Goal: Task Accomplishment & Management: Manage account settings

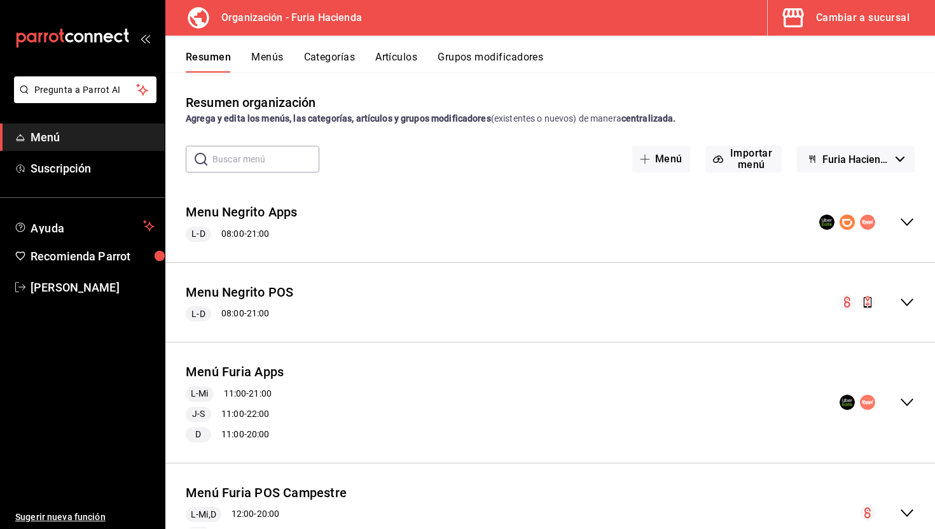
click at [856, 17] on div "Cambiar a sucursal" at bounding box center [863, 18] width 94 height 18
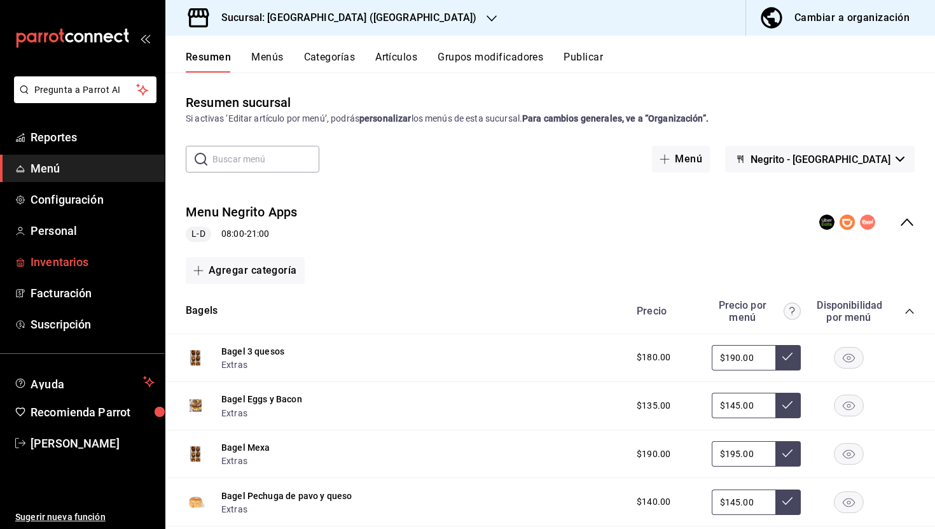
click at [71, 258] on span "Inventarios" at bounding box center [93, 261] width 124 height 17
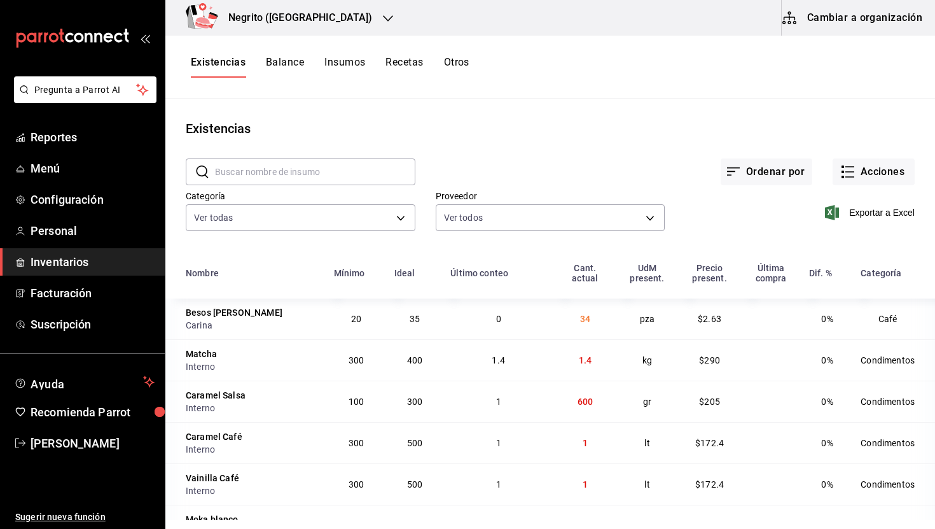
click at [305, 166] on input "text" at bounding box center [315, 171] width 200 height 25
type input "fres"
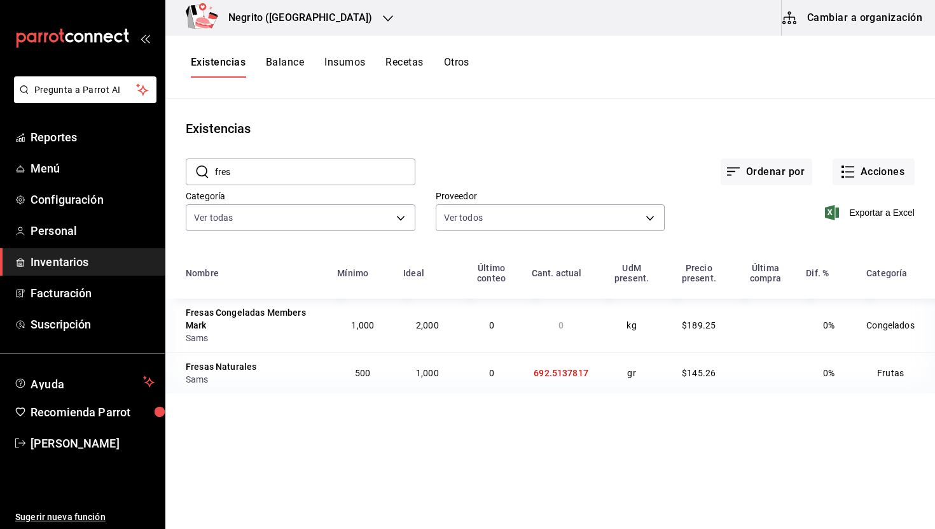
click at [316, 164] on input "fres" at bounding box center [315, 171] width 200 height 25
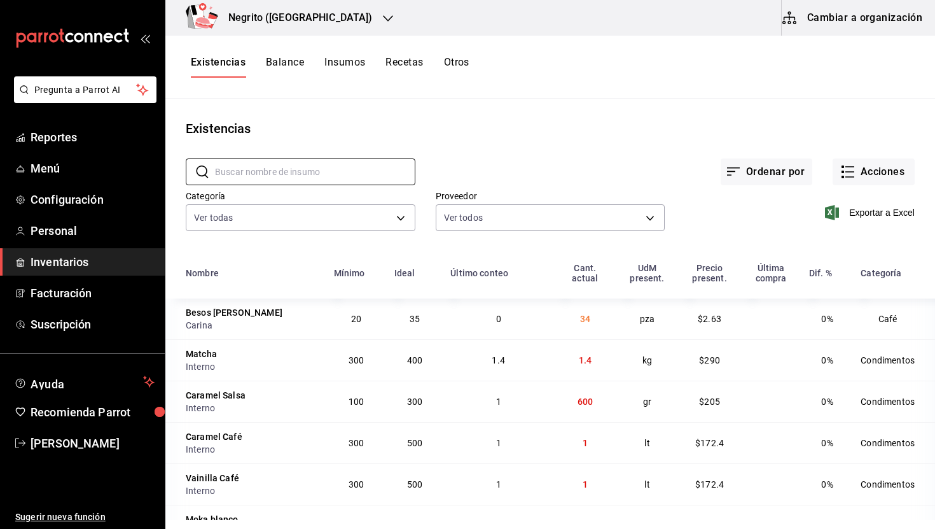
click at [293, 63] on button "Balance" at bounding box center [285, 67] width 38 height 22
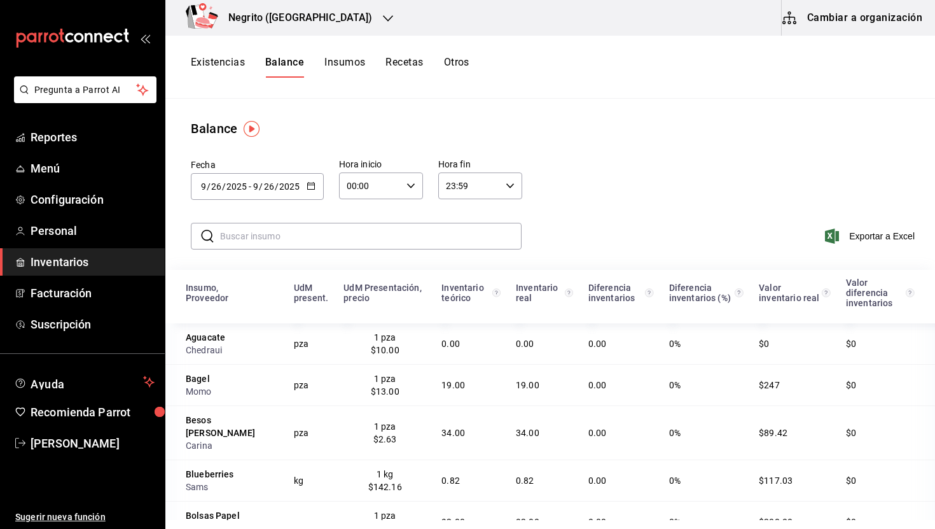
click at [312, 183] on icon "button" at bounding box center [311, 185] width 9 height 9
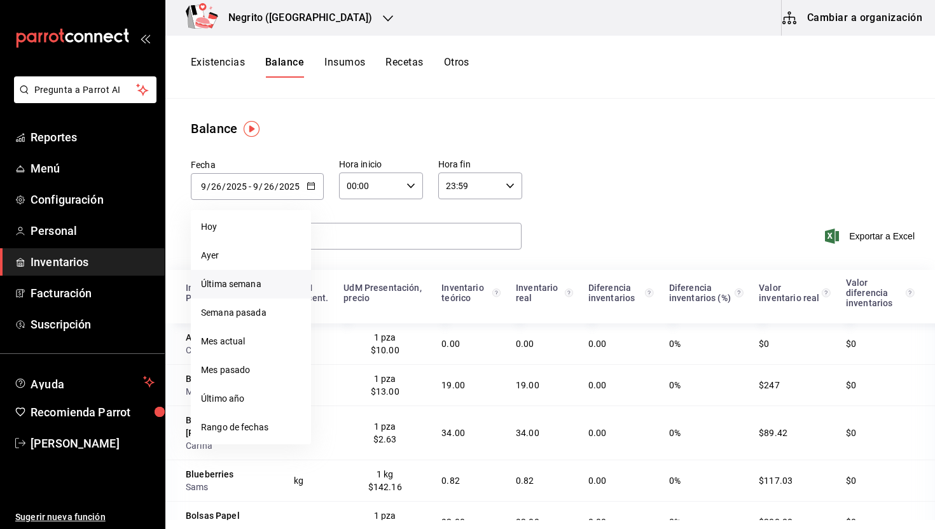
click at [269, 287] on li "Última semana" at bounding box center [251, 284] width 120 height 29
type input "2025-09-21"
type input "21"
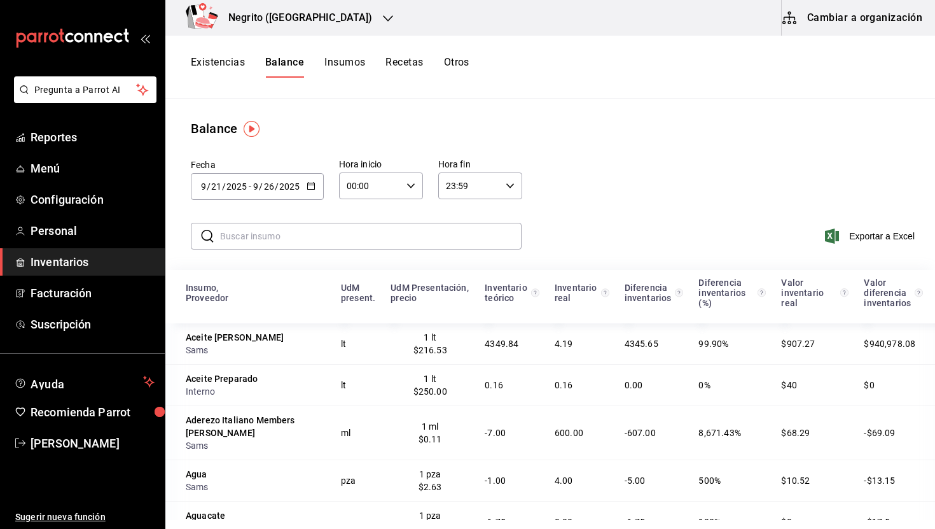
click at [323, 239] on input "text" at bounding box center [371, 235] width 302 height 25
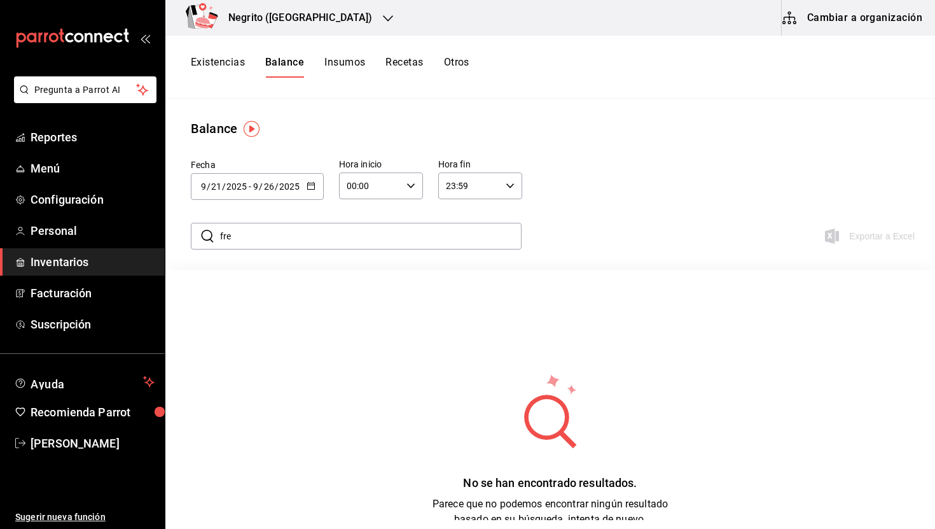
type input "fres"
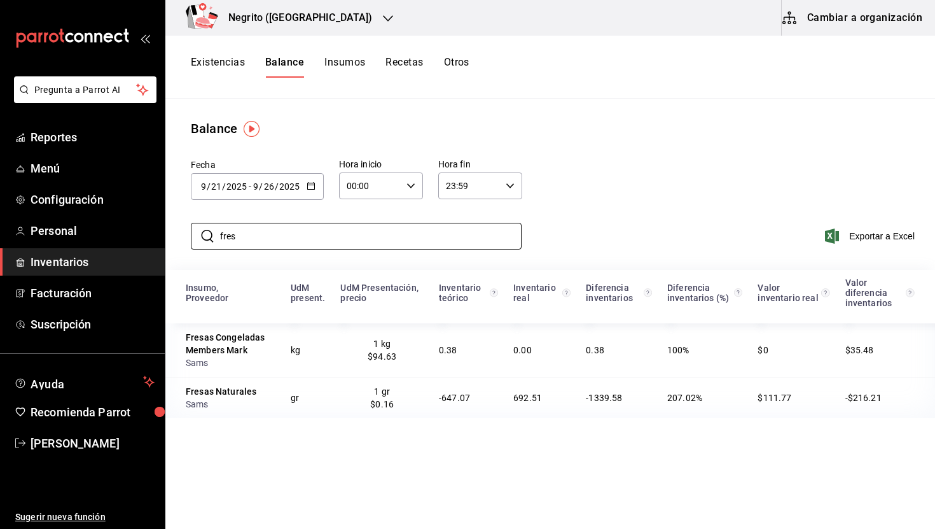
click at [447, 64] on button "Otros" at bounding box center [456, 67] width 25 height 22
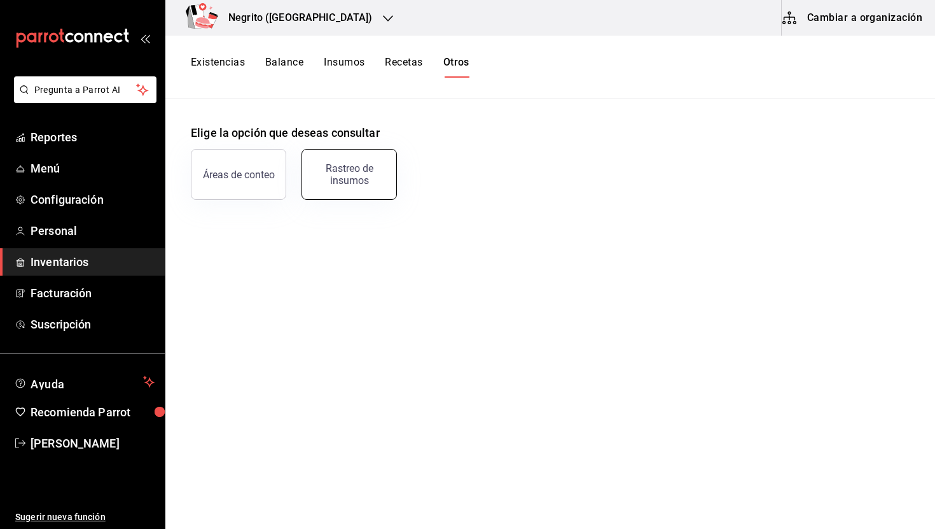
click at [337, 152] on button "Rastreo de insumos" at bounding box center [349, 174] width 95 height 51
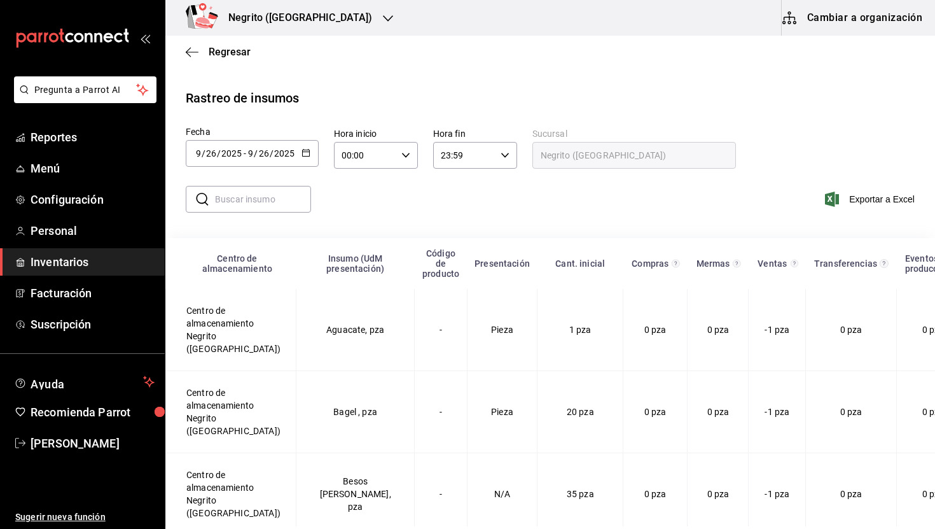
click at [253, 202] on input "text" at bounding box center [263, 198] width 96 height 25
click at [302, 152] on icon "button" at bounding box center [306, 152] width 9 height 9
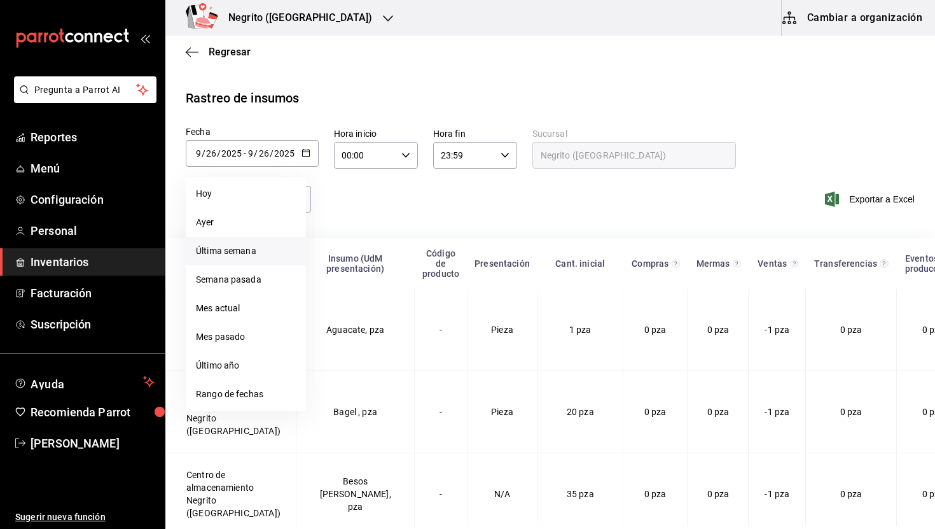
click at [239, 257] on li "Última semana" at bounding box center [246, 251] width 120 height 29
type input "2025-09-21"
type input "21"
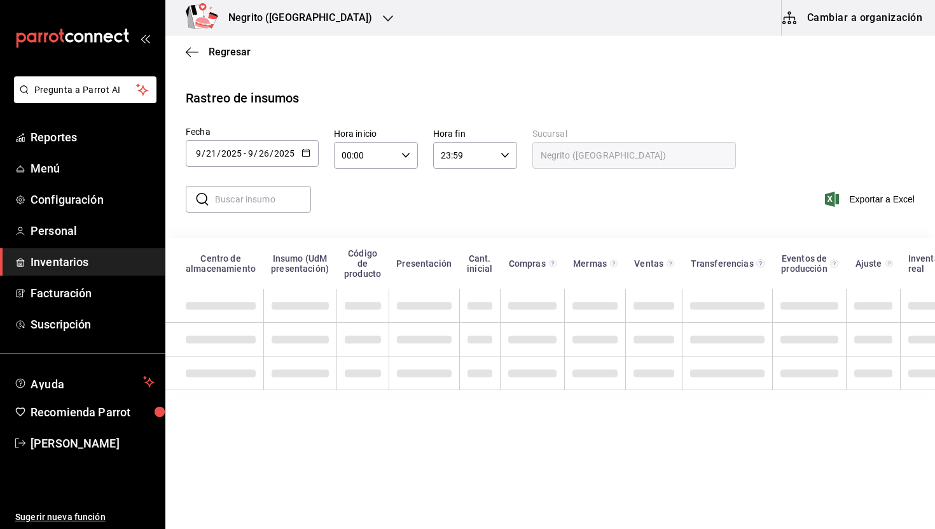
click at [248, 199] on input "text" at bounding box center [263, 198] width 96 height 25
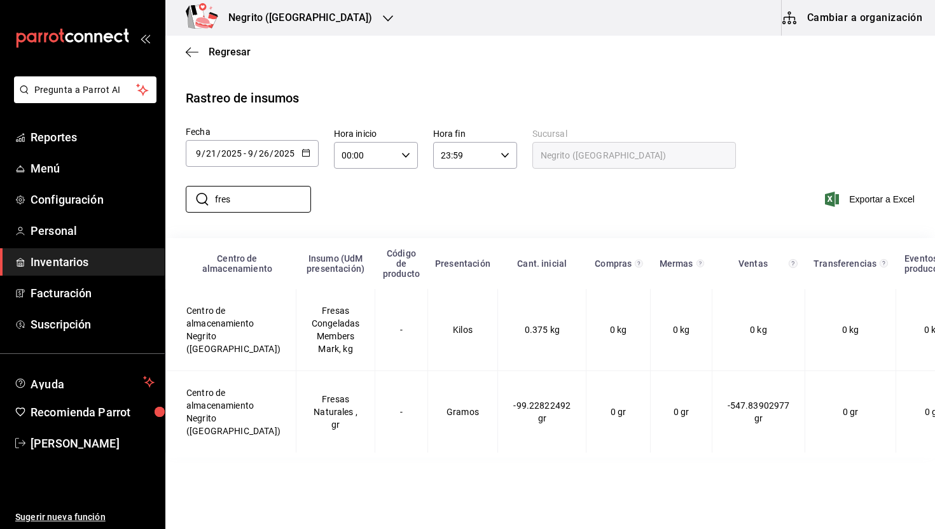
type input "fres"
click at [372, 202] on div "​ fres ​ Exportar a Excel" at bounding box center [545, 207] width 780 height 52
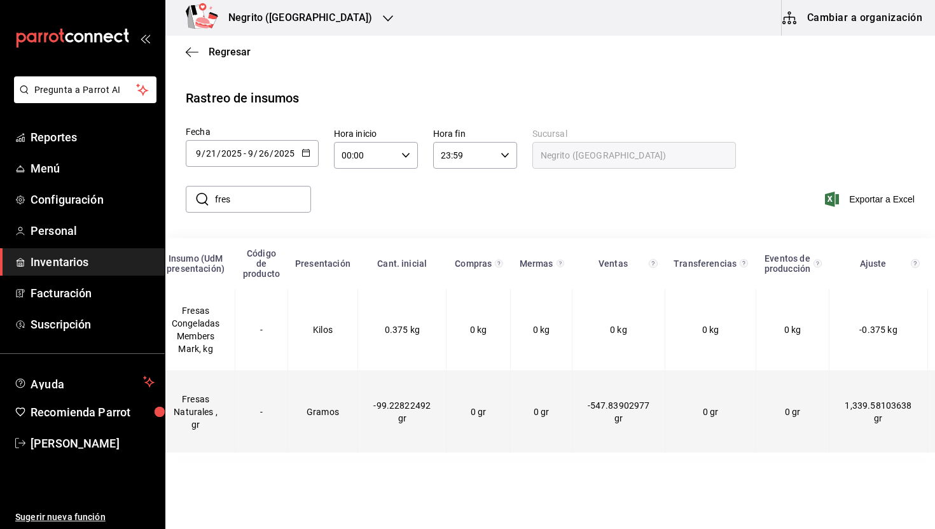
scroll to position [0, 186]
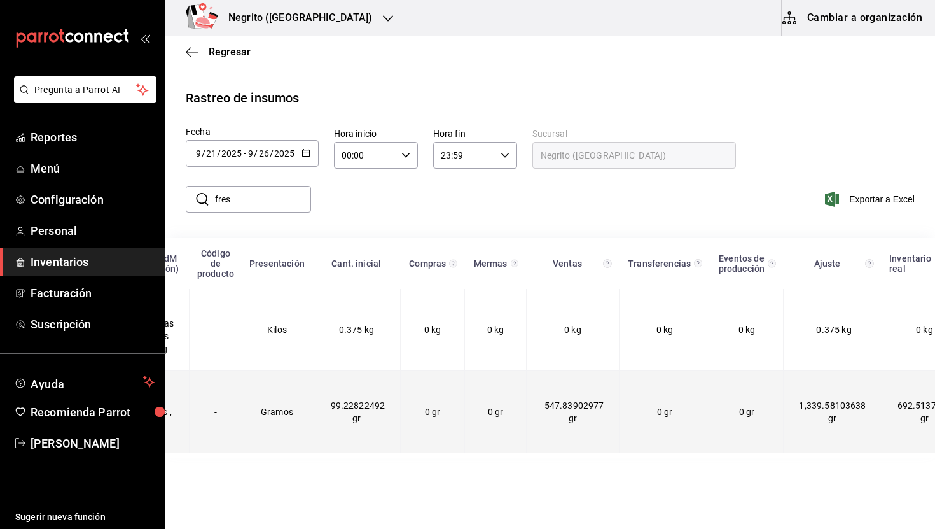
click at [530, 418] on td "-547.83902977 gr" at bounding box center [573, 412] width 94 height 82
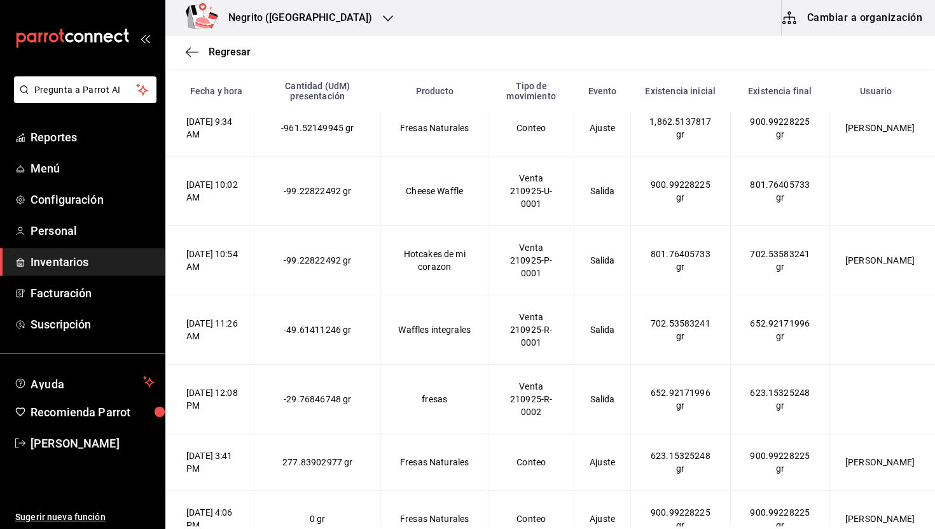
scroll to position [295, 0]
drag, startPoint x: 499, startPoint y: 187, endPoint x: 403, endPoint y: 187, distance: 96.1
click at [403, 187] on td "Cheese Waffle" at bounding box center [435, 190] width 108 height 69
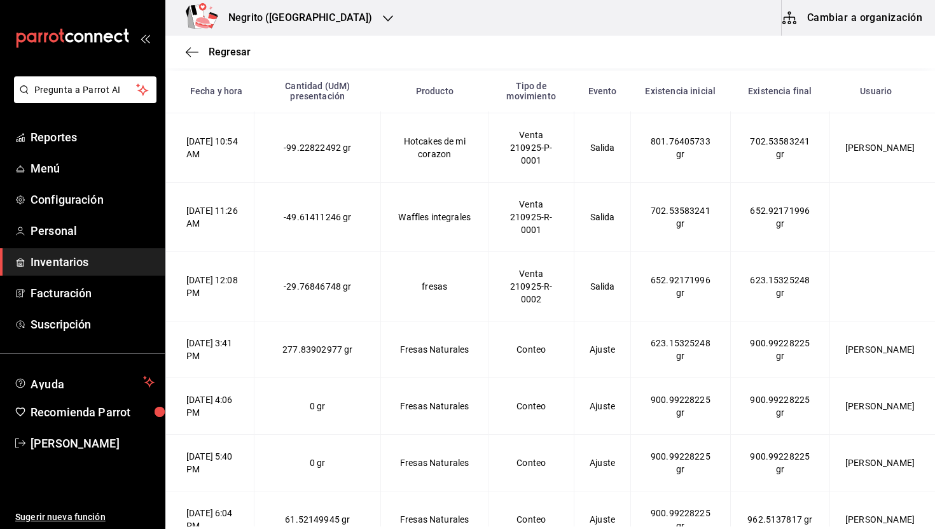
scroll to position [410, 0]
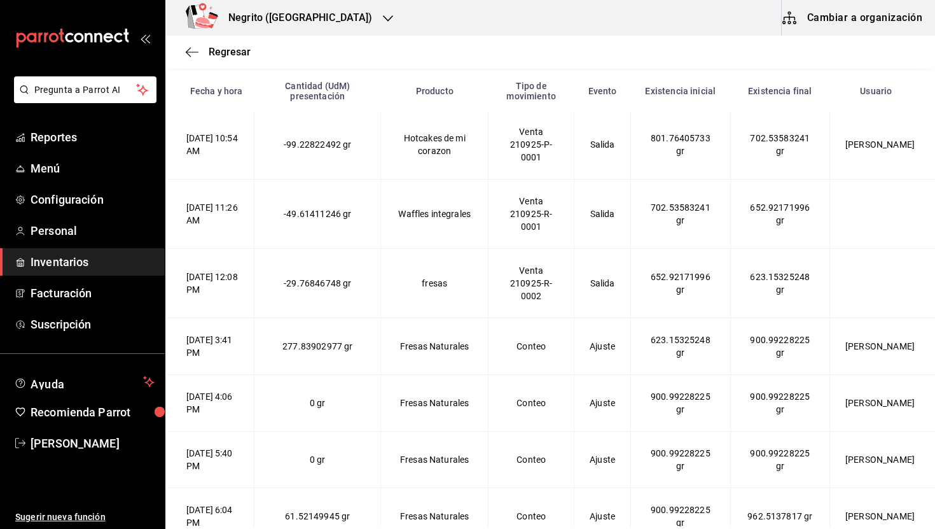
click at [458, 214] on td "Waffles integrales" at bounding box center [435, 213] width 108 height 69
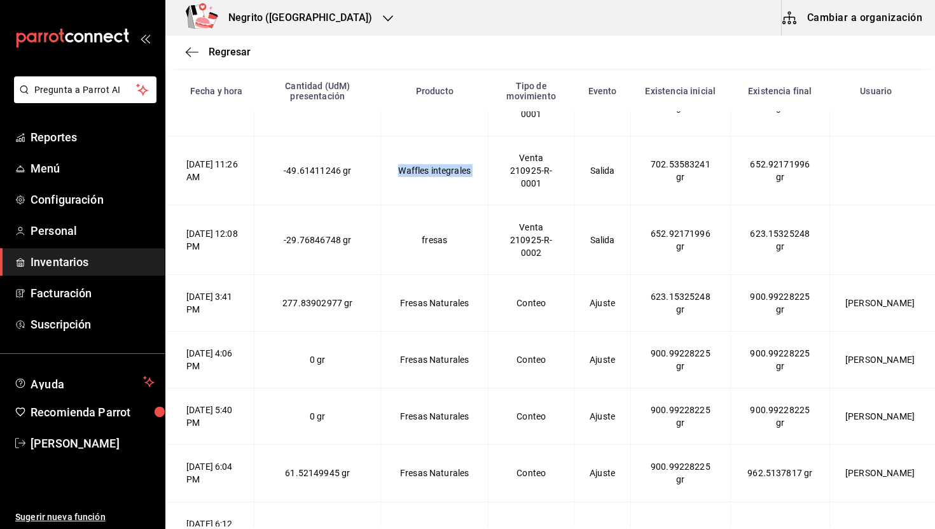
scroll to position [460, 0]
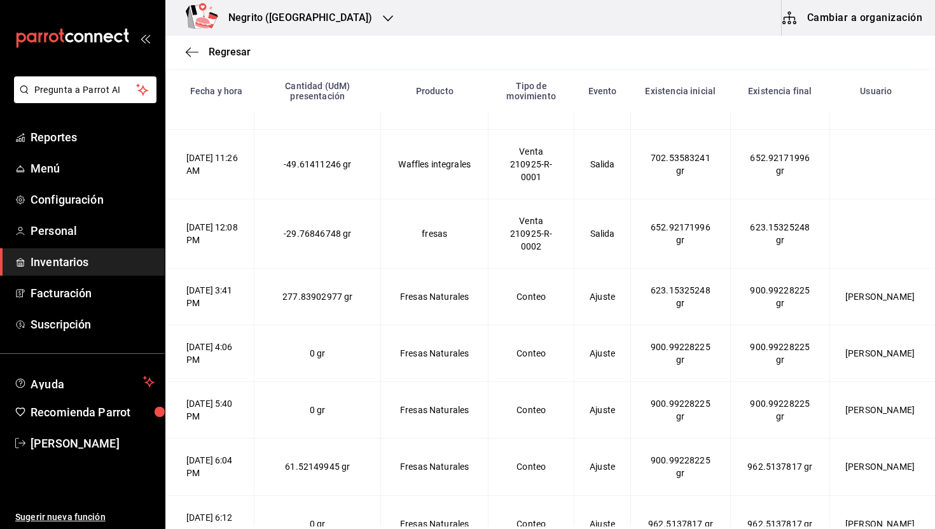
click at [548, 228] on div "210925-R-0002" at bounding box center [531, 239] width 55 height 25
click at [224, 231] on td "21/09/2025 12:08 PM" at bounding box center [210, 233] width 88 height 69
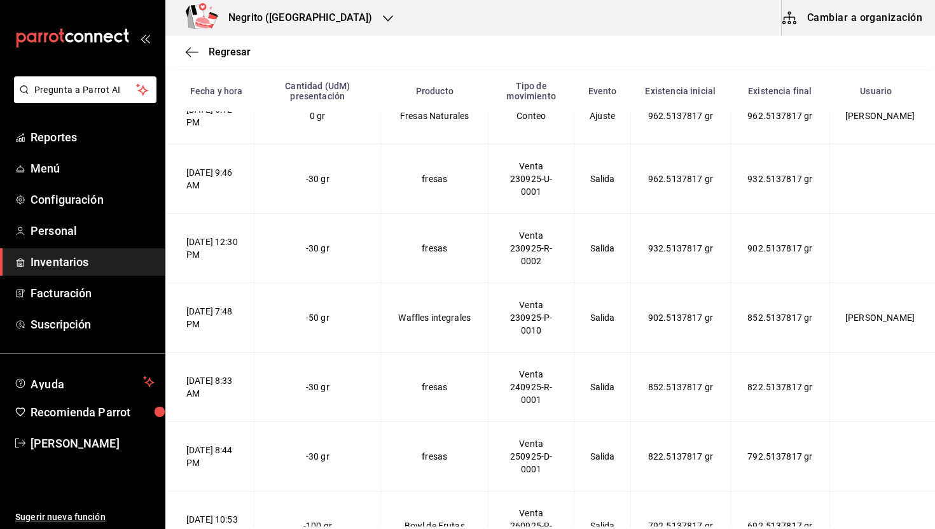
scroll to position [907, 0]
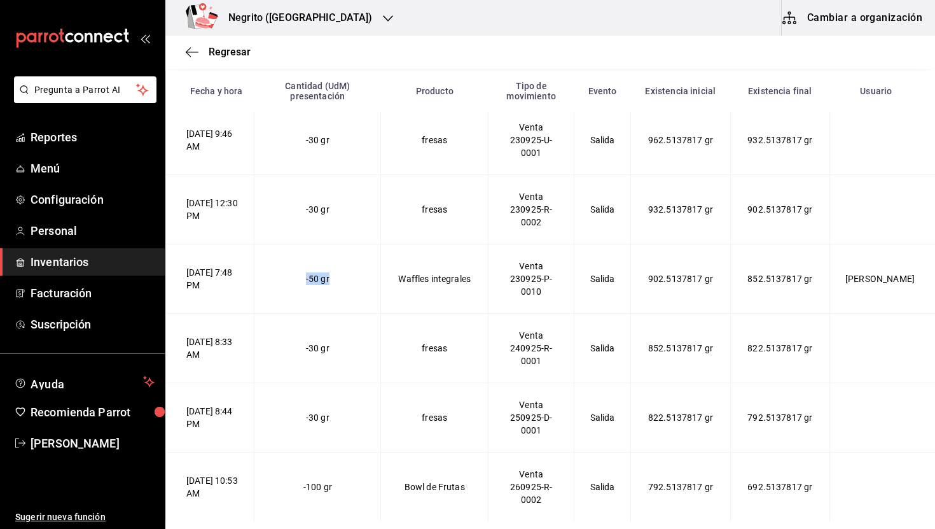
drag, startPoint x: 387, startPoint y: 277, endPoint x: 297, endPoint y: 277, distance: 89.7
click at [297, 277] on td "-50 gr" at bounding box center [318, 278] width 127 height 69
drag, startPoint x: 353, startPoint y: 489, endPoint x: 320, endPoint y: 489, distance: 32.5
click at [320, 489] on td "-100 gr" at bounding box center [318, 486] width 127 height 69
click at [330, 419] on span "-30 gr" at bounding box center [318, 417] width 24 height 10
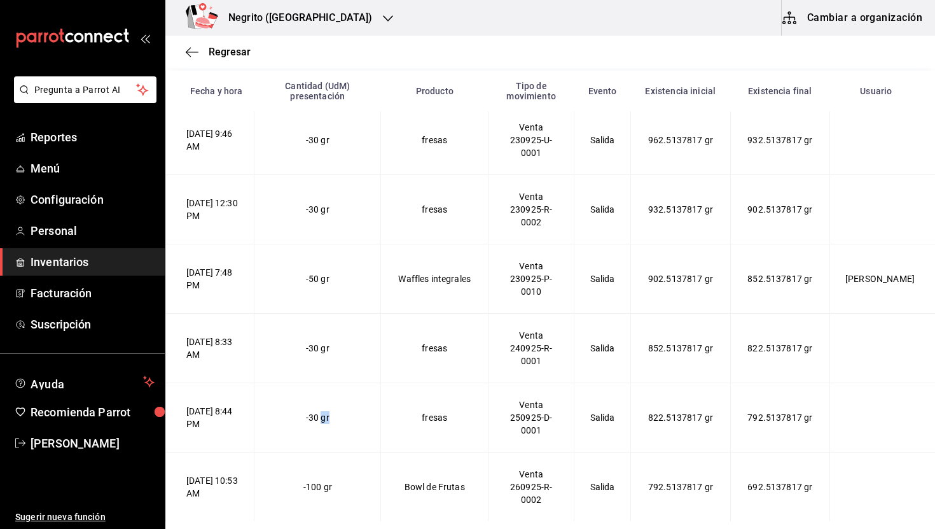
click at [330, 419] on span "-30 gr" at bounding box center [318, 417] width 24 height 10
click at [444, 487] on td "Bowl de Frutas" at bounding box center [435, 486] width 108 height 69
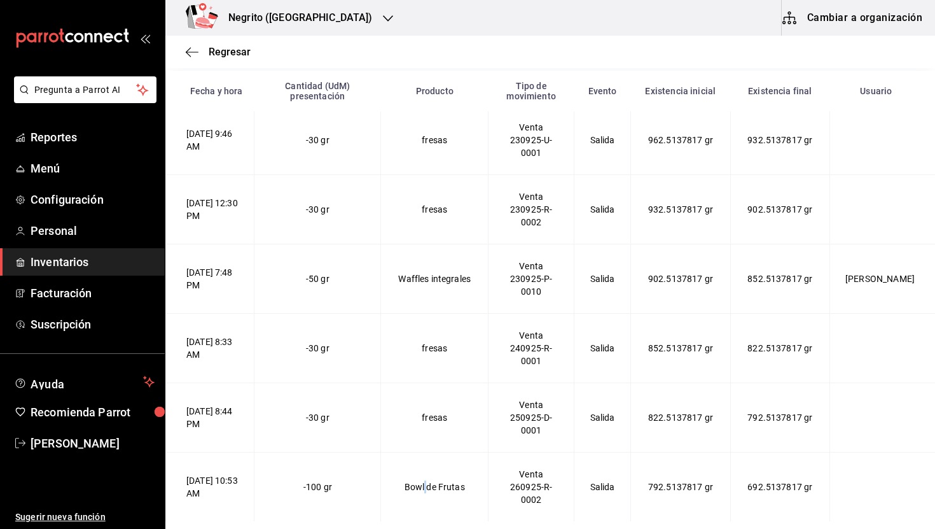
click at [444, 487] on td "Bowl de Frutas" at bounding box center [435, 486] width 108 height 69
click at [80, 256] on span "Inventarios" at bounding box center [93, 261] width 124 height 17
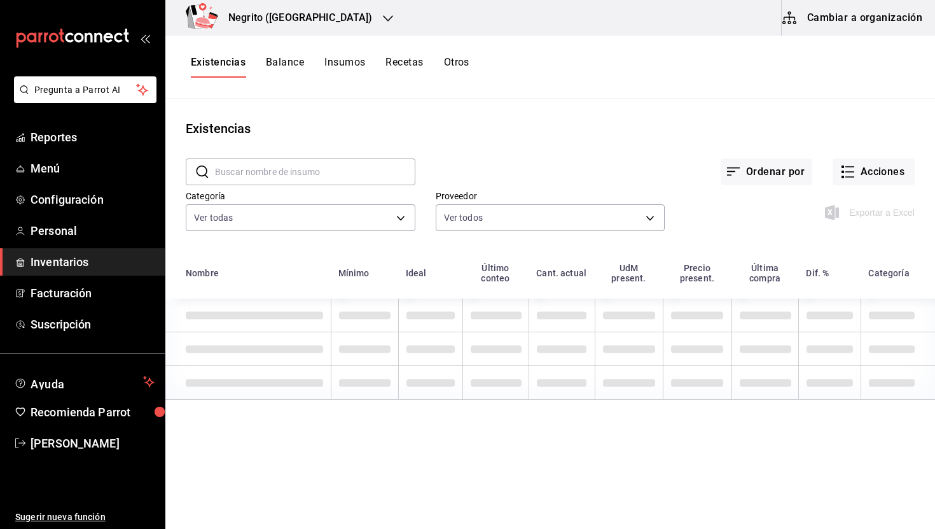
click at [342, 67] on button "Insumos" at bounding box center [345, 67] width 41 height 22
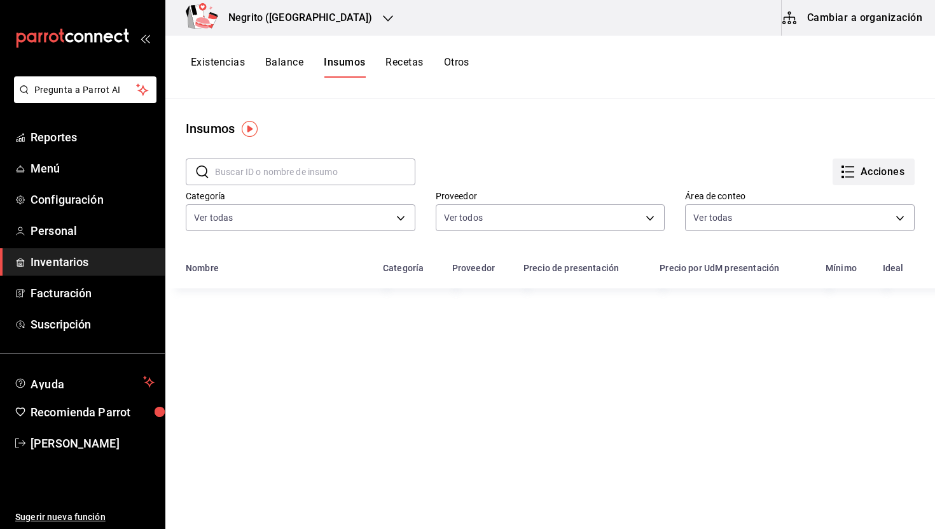
click at [878, 166] on button "Acciones" at bounding box center [874, 171] width 82 height 27
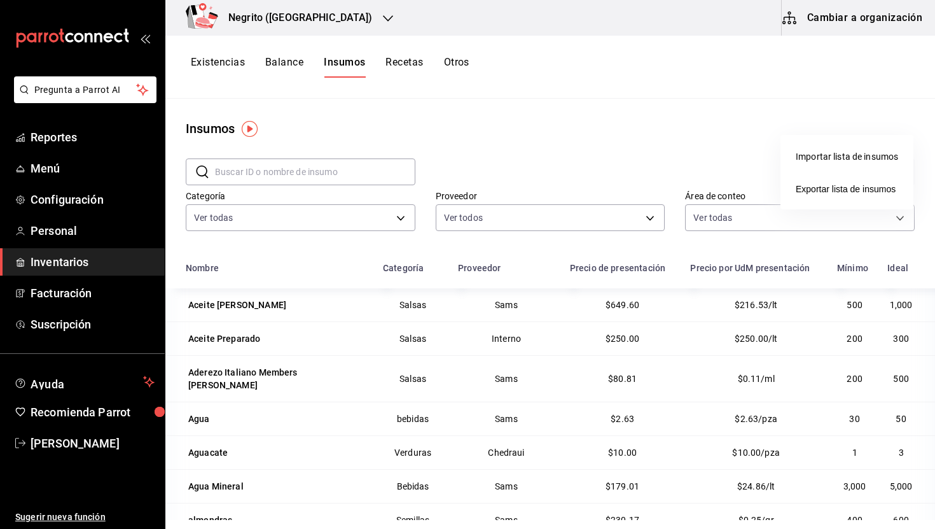
click at [757, 132] on div at bounding box center [467, 264] width 935 height 529
click at [232, 64] on button "Existencias" at bounding box center [218, 67] width 54 height 22
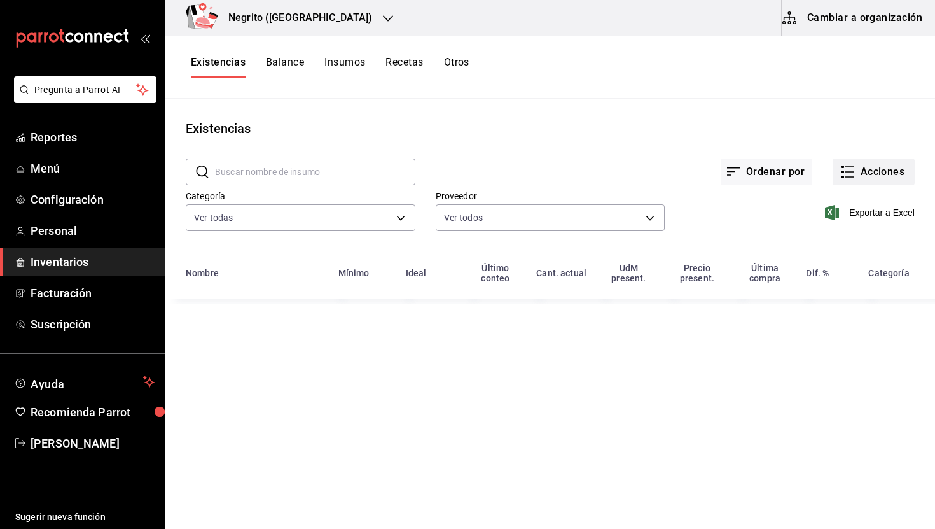
click at [861, 173] on button "Acciones" at bounding box center [874, 171] width 82 height 27
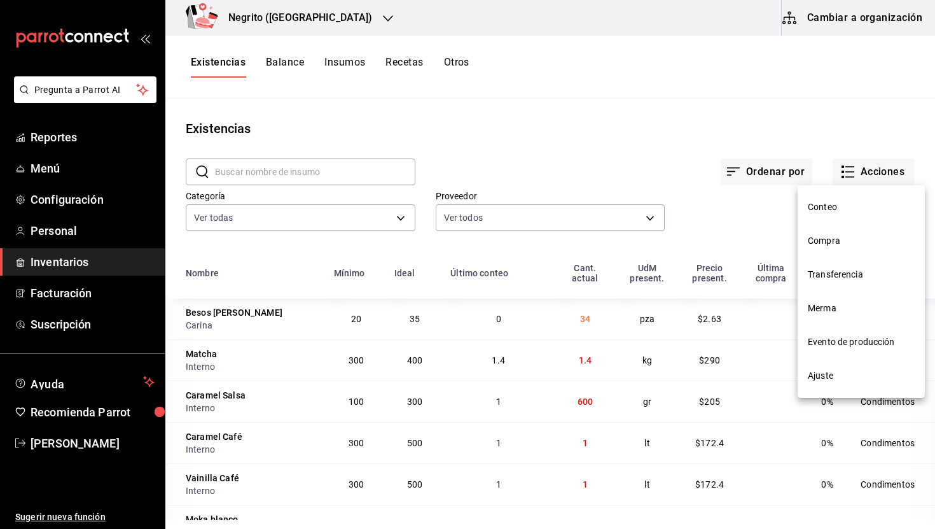
click at [844, 372] on span "Ajuste" at bounding box center [861, 375] width 107 height 13
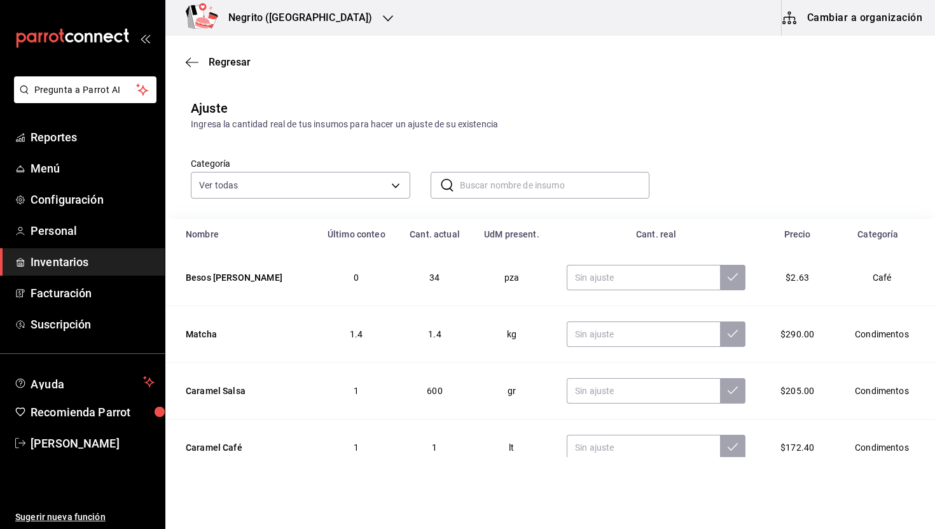
click at [496, 194] on input "text" at bounding box center [555, 184] width 190 height 25
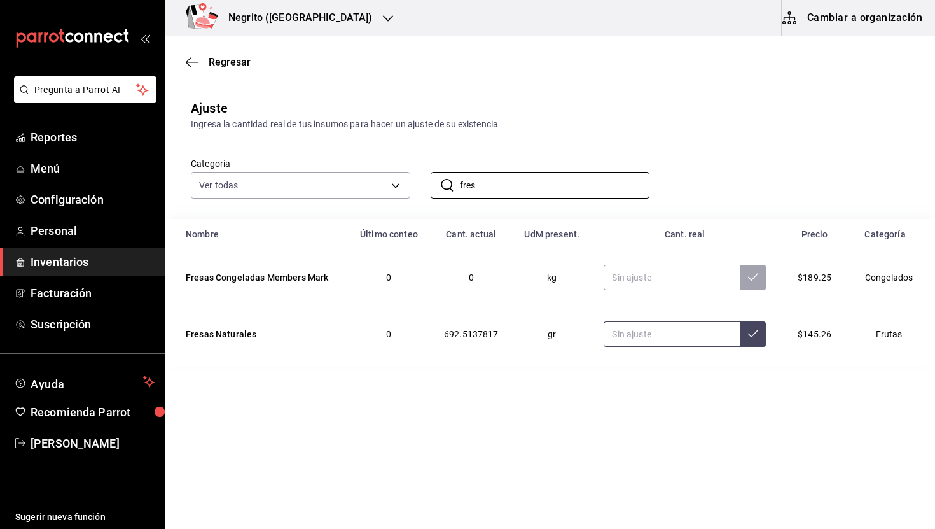
type input "fres"
click at [660, 339] on input "text" at bounding box center [672, 333] width 137 height 25
type input "0.00"
click at [748, 333] on icon at bounding box center [753, 333] width 10 height 10
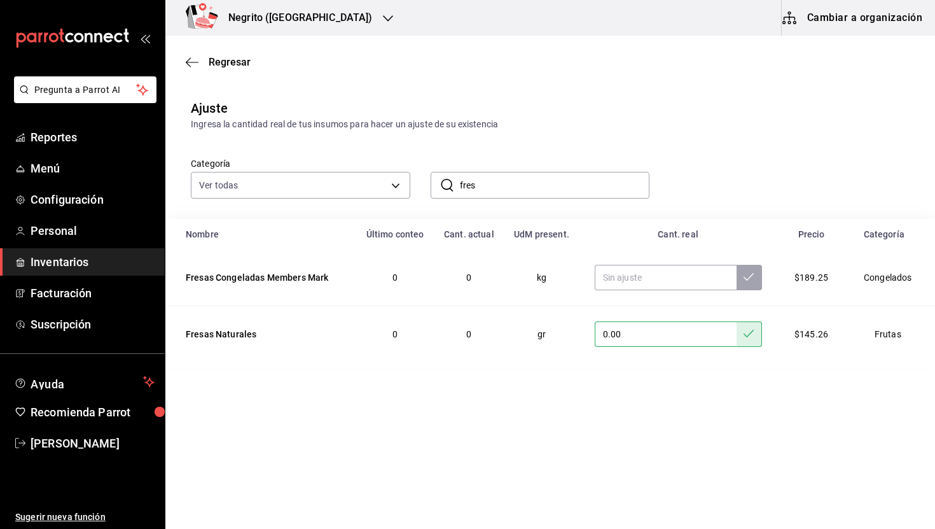
click at [473, 183] on input "fres" at bounding box center [555, 184] width 190 height 25
click at [620, 279] on input "text" at bounding box center [666, 277] width 142 height 25
click at [752, 280] on button at bounding box center [749, 277] width 25 height 25
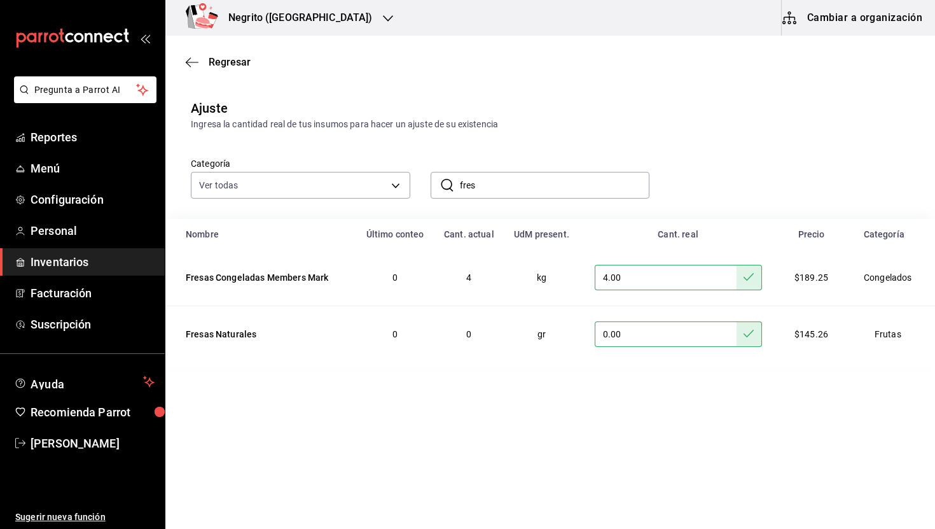
click at [641, 277] on input "4.00" at bounding box center [666, 277] width 142 height 25
type input "3.50"
click at [744, 277] on icon at bounding box center [749, 277] width 10 height 10
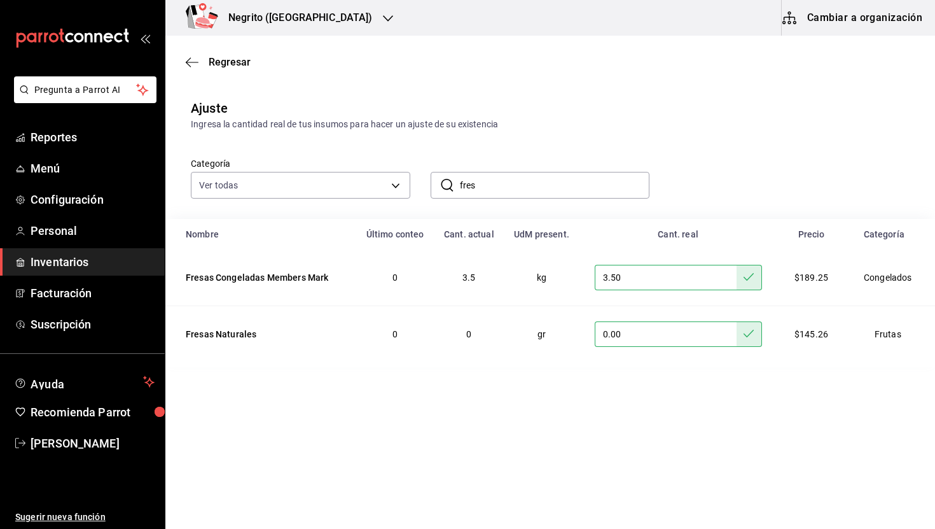
click at [478, 179] on input "fres" at bounding box center [555, 184] width 190 height 25
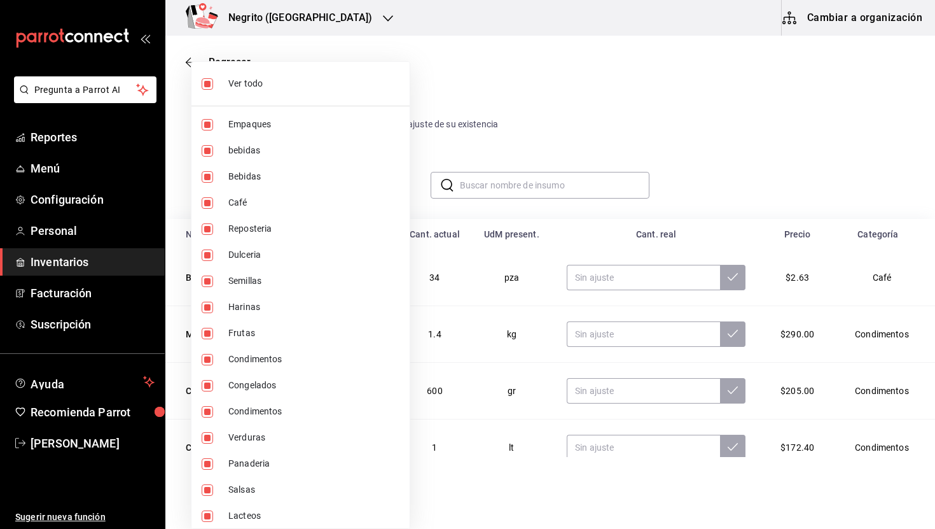
click at [374, 182] on body "Pregunta a Parrot AI Reportes Menú Configuración Personal Inventarios Facturaci…" at bounding box center [467, 228] width 935 height 457
click at [463, 124] on div at bounding box center [467, 264] width 935 height 529
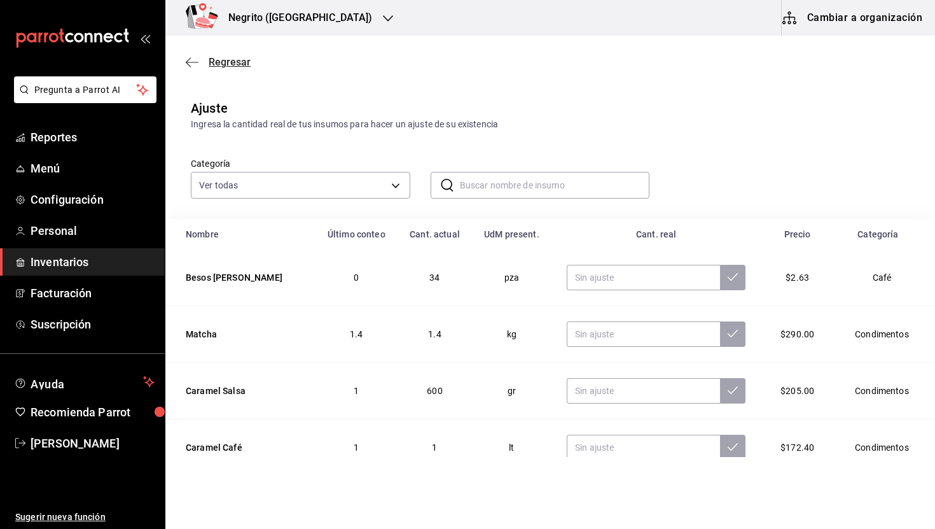
click at [220, 62] on span "Regresar" at bounding box center [230, 62] width 42 height 12
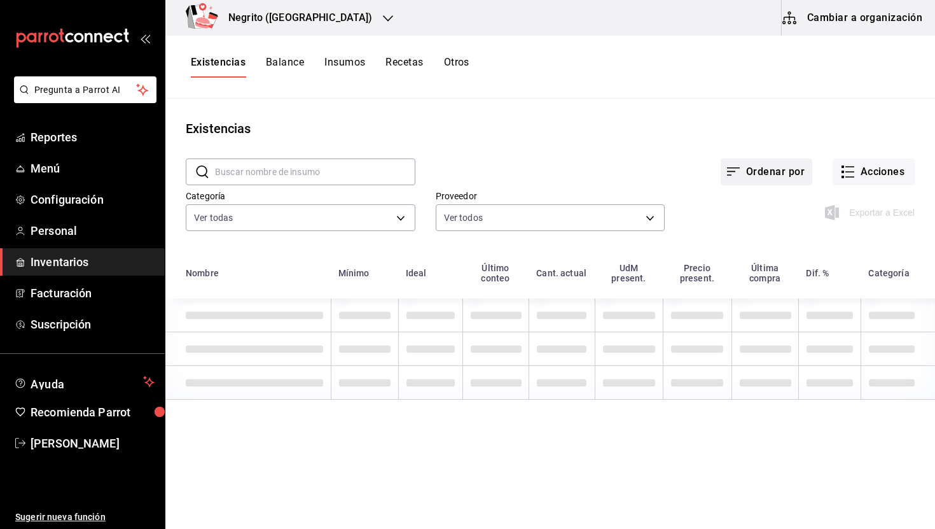
click at [766, 176] on button "Ordenar por" at bounding box center [767, 171] width 92 height 27
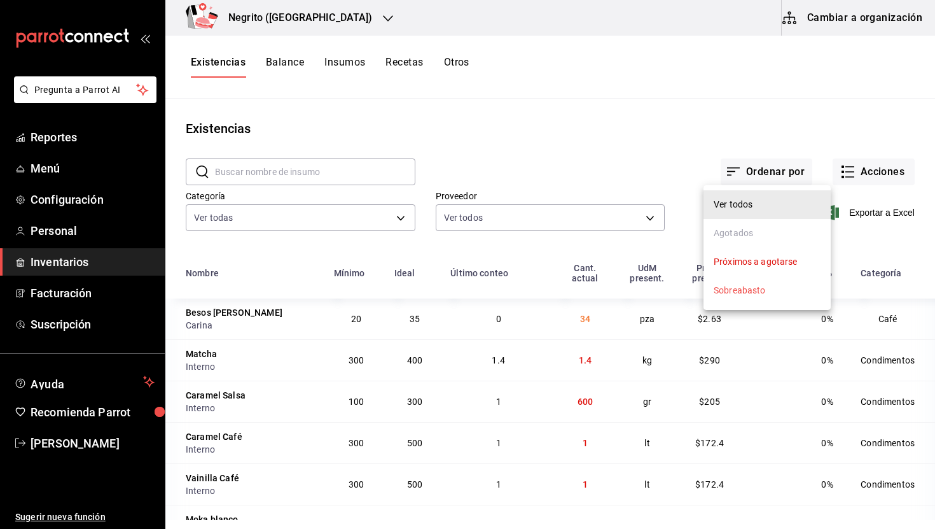
click at [756, 243] on li "Agotados" at bounding box center [767, 233] width 127 height 29
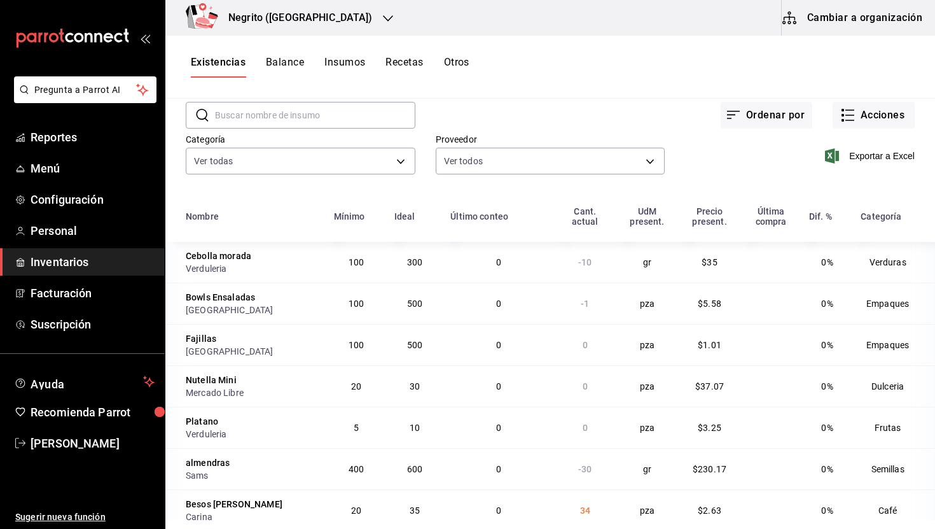
scroll to position [12, 0]
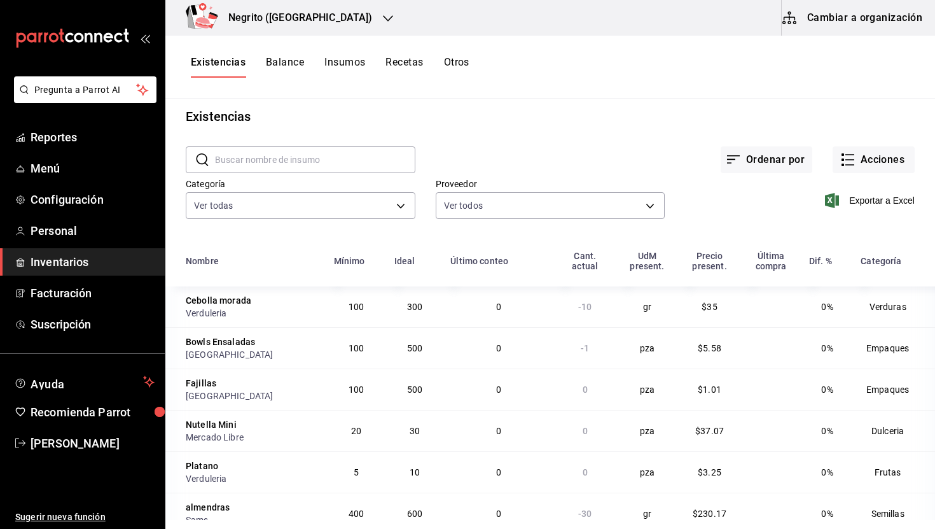
click at [352, 59] on button "Insumos" at bounding box center [345, 67] width 41 height 22
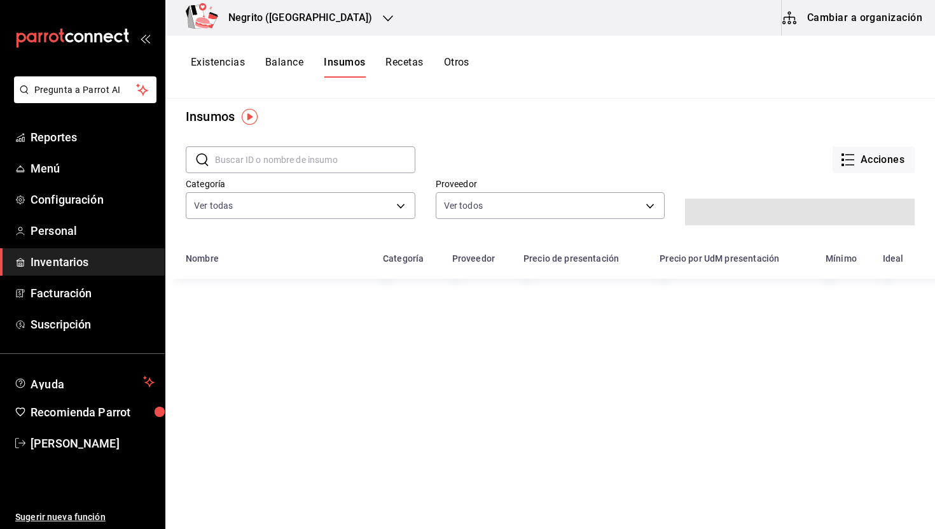
click at [227, 58] on button "Existencias" at bounding box center [218, 67] width 54 height 22
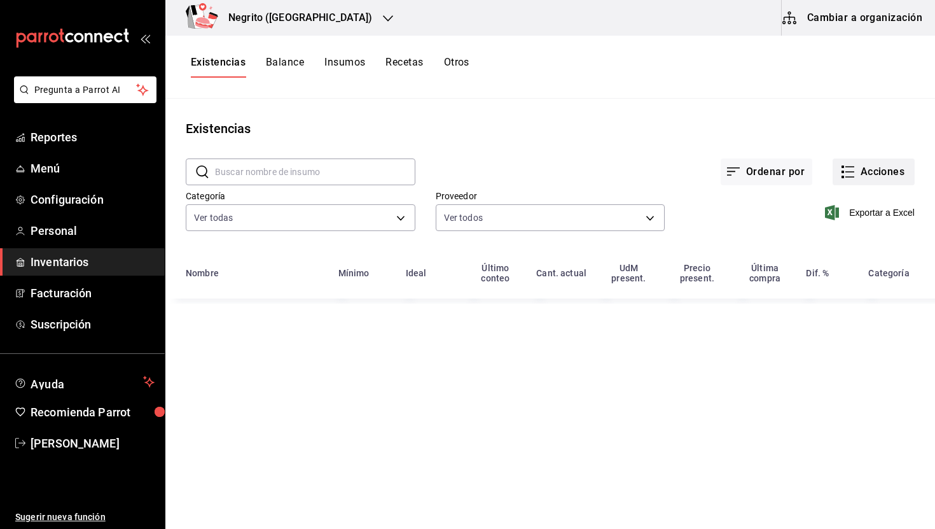
click at [867, 173] on button "Acciones" at bounding box center [874, 171] width 82 height 27
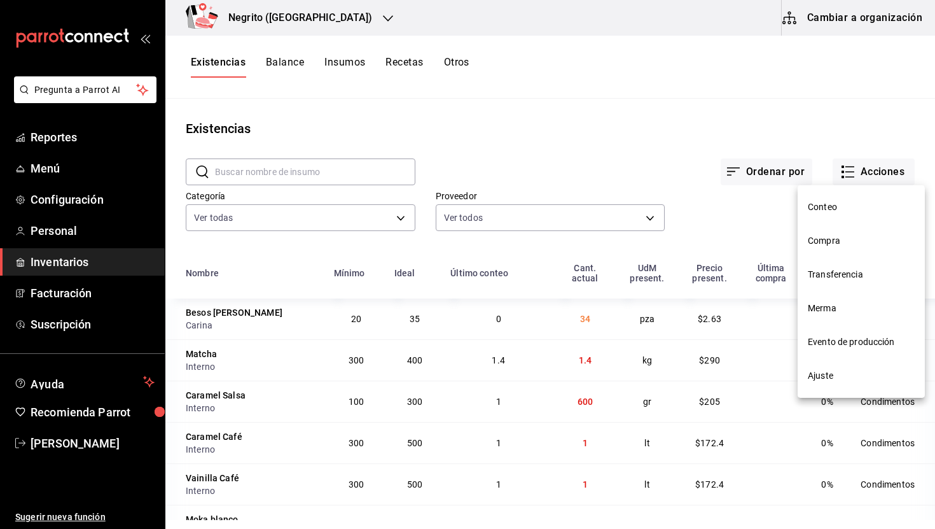
click at [839, 380] on span "Ajuste" at bounding box center [861, 375] width 107 height 13
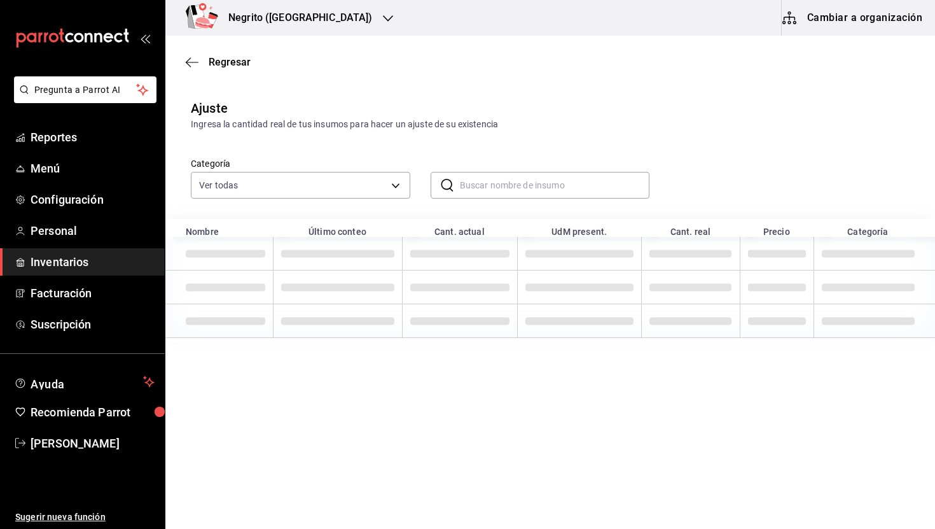
click at [486, 189] on input "text" at bounding box center [555, 184] width 190 height 25
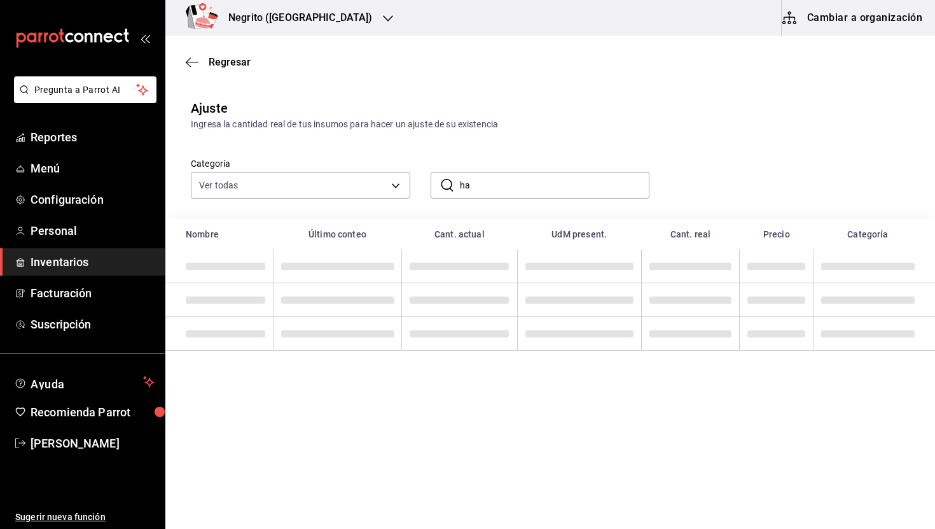
type input "h"
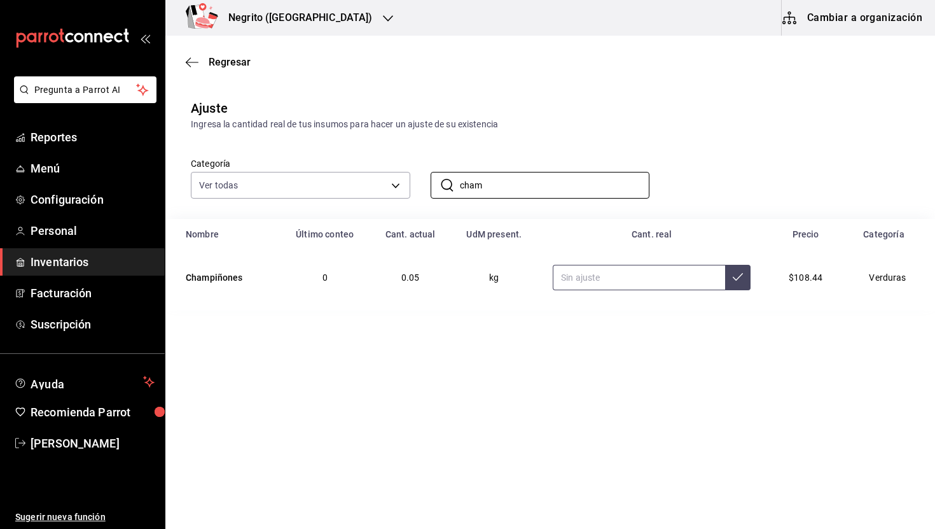
type input "cham"
click at [602, 271] on input "text" at bounding box center [639, 277] width 172 height 25
type input "0.00"
click at [733, 272] on icon at bounding box center [738, 277] width 10 height 10
click at [501, 183] on input "cham" at bounding box center [555, 184] width 190 height 25
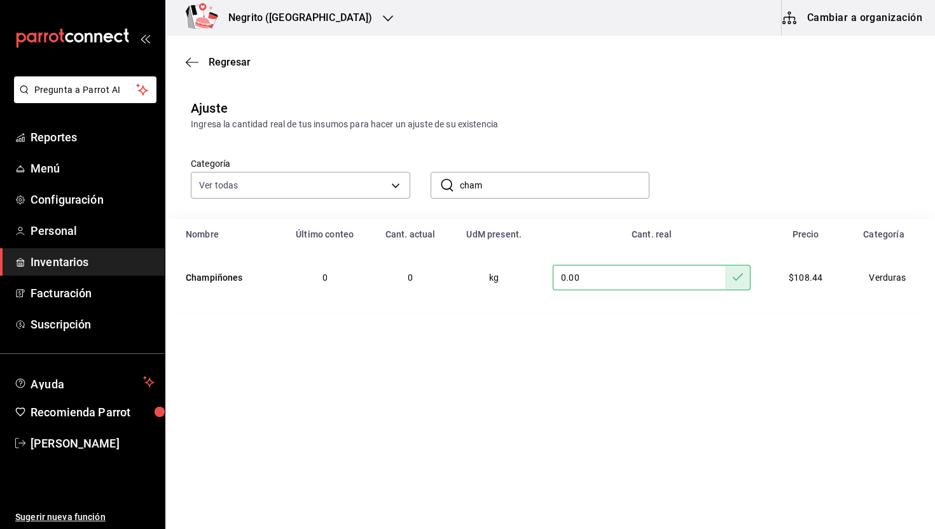
click at [501, 183] on input "cham" at bounding box center [555, 184] width 190 height 25
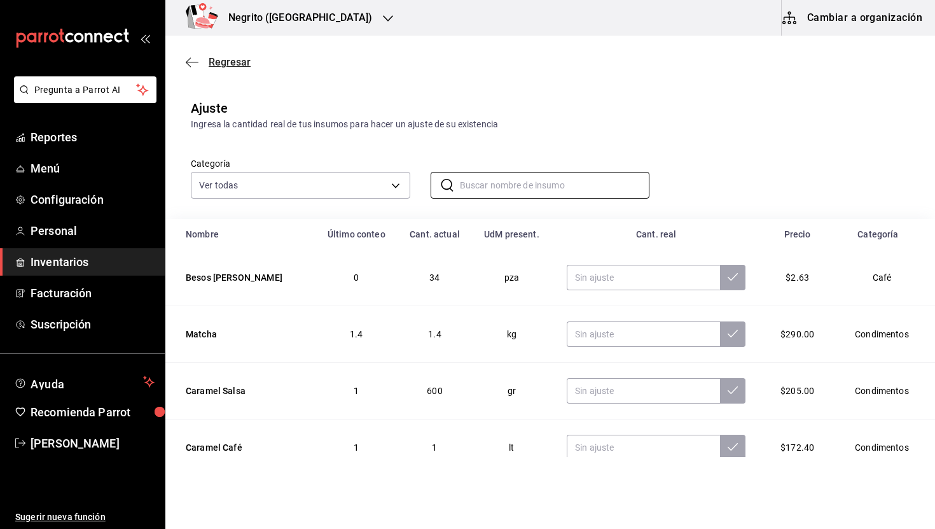
click at [231, 60] on span "Regresar" at bounding box center [230, 62] width 42 height 12
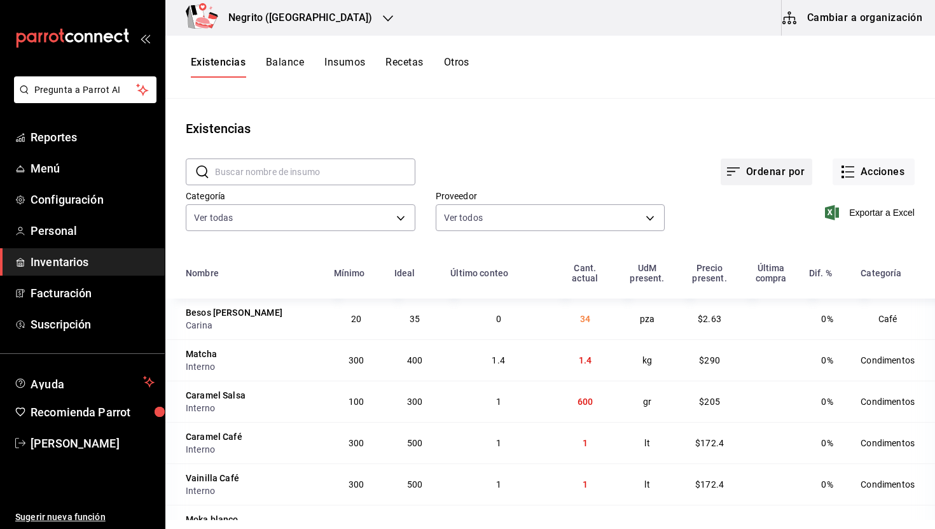
click at [774, 175] on button "Ordenar por" at bounding box center [767, 171] width 92 height 27
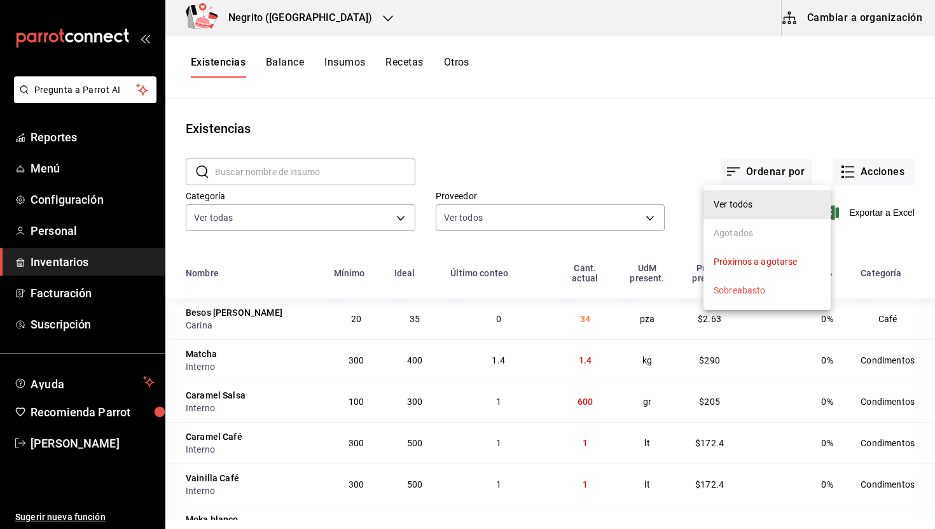
click at [762, 229] on li "Agotados" at bounding box center [767, 233] width 127 height 29
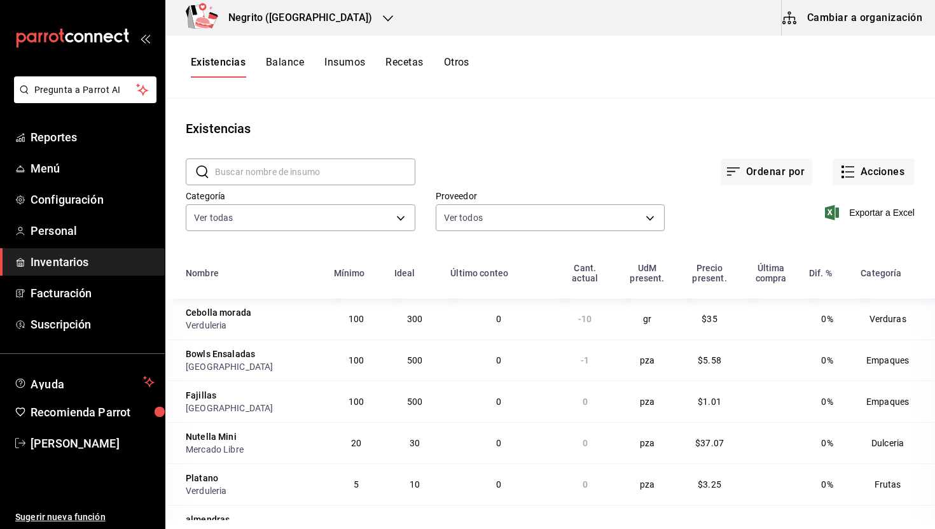
click at [347, 179] on input "text" at bounding box center [315, 171] width 200 height 25
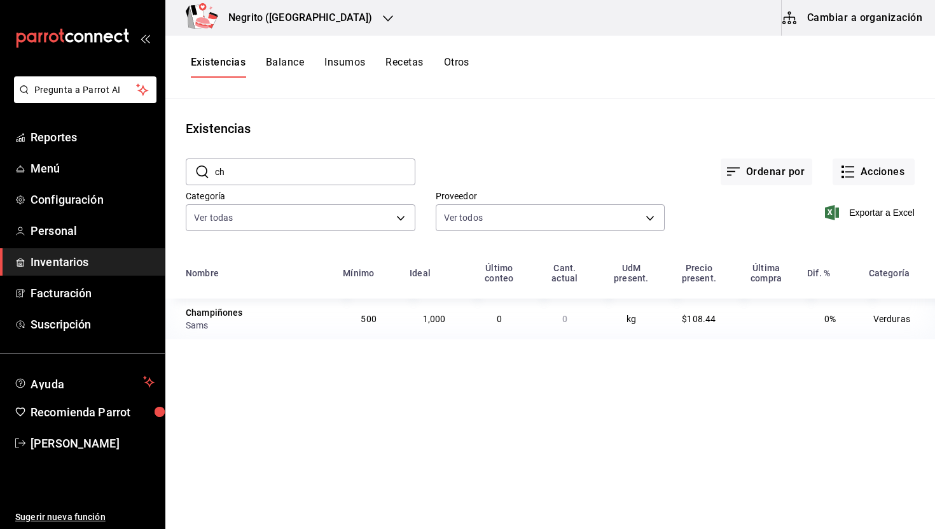
type input "c"
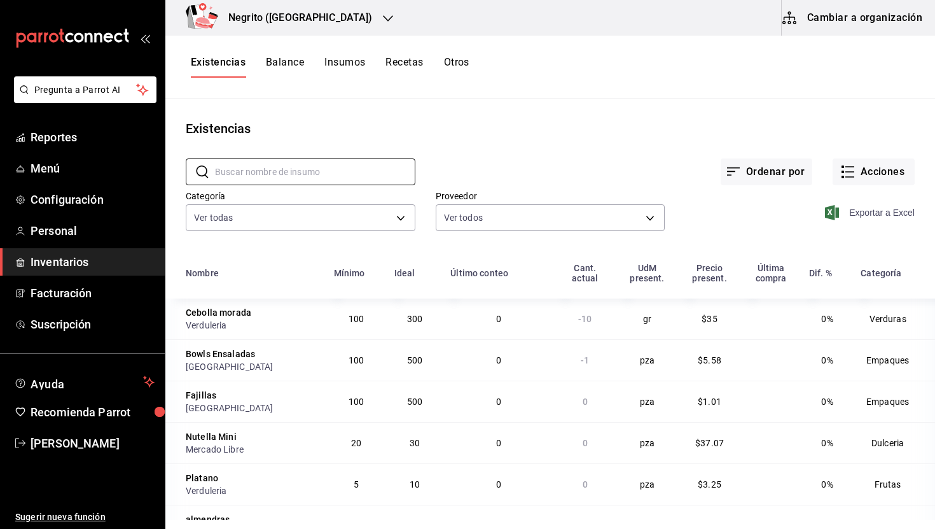
click at [869, 214] on span "Exportar a Excel" at bounding box center [871, 212] width 87 height 15
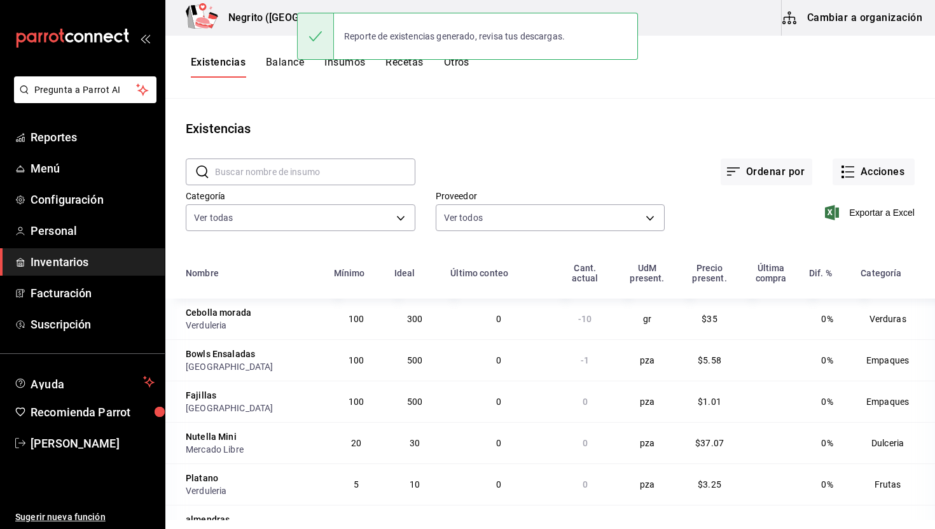
click at [424, 120] on div "Existencias" at bounding box center [550, 128] width 770 height 19
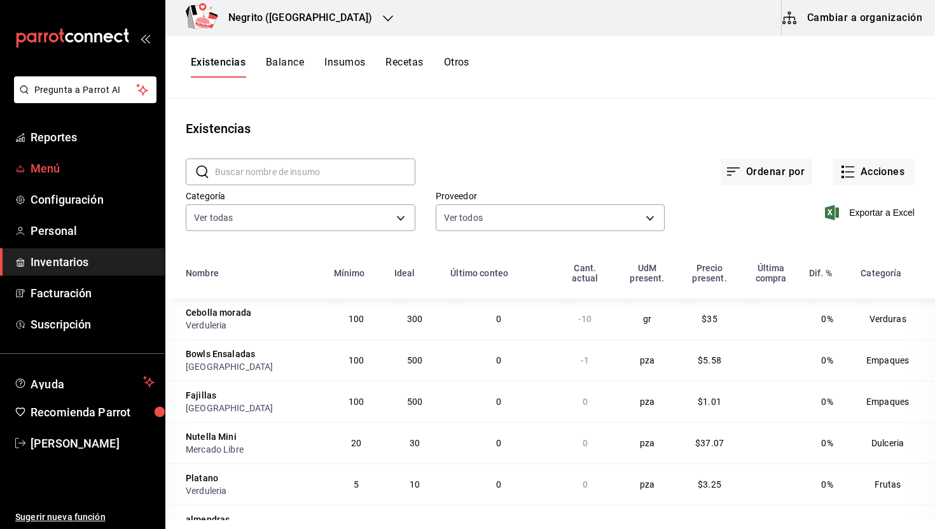
click at [55, 174] on span "Menú" at bounding box center [93, 168] width 124 height 17
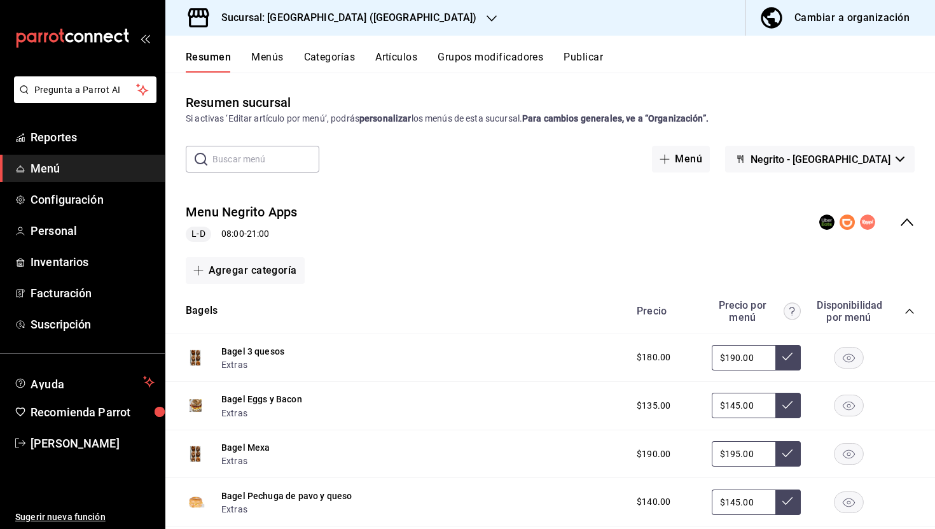
click at [907, 218] on icon "collapse-menu-row" at bounding box center [907, 221] width 15 height 15
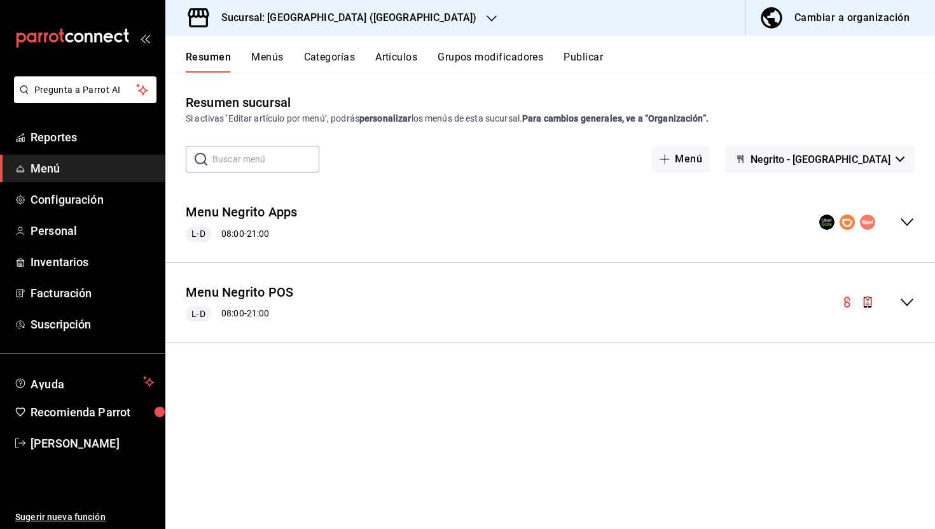
click at [906, 306] on icon "collapse-menu-row" at bounding box center [907, 302] width 15 height 15
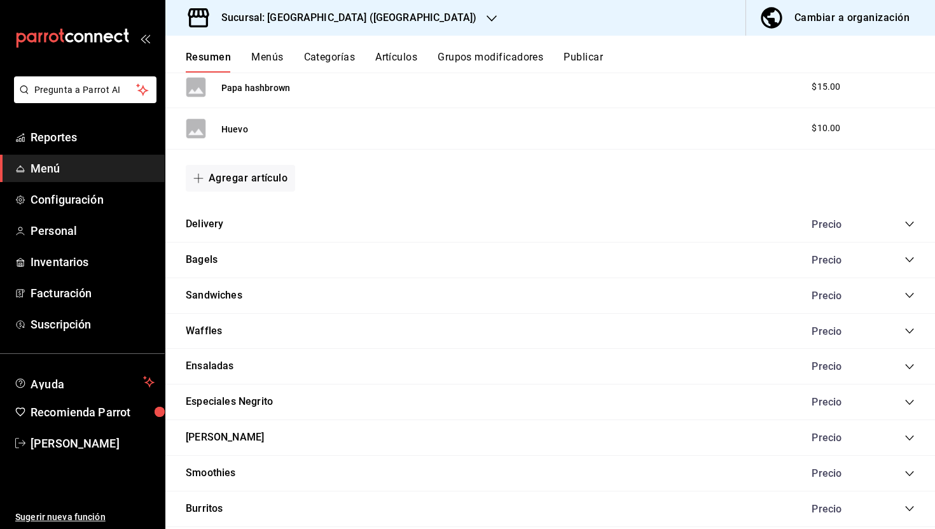
scroll to position [476, 0]
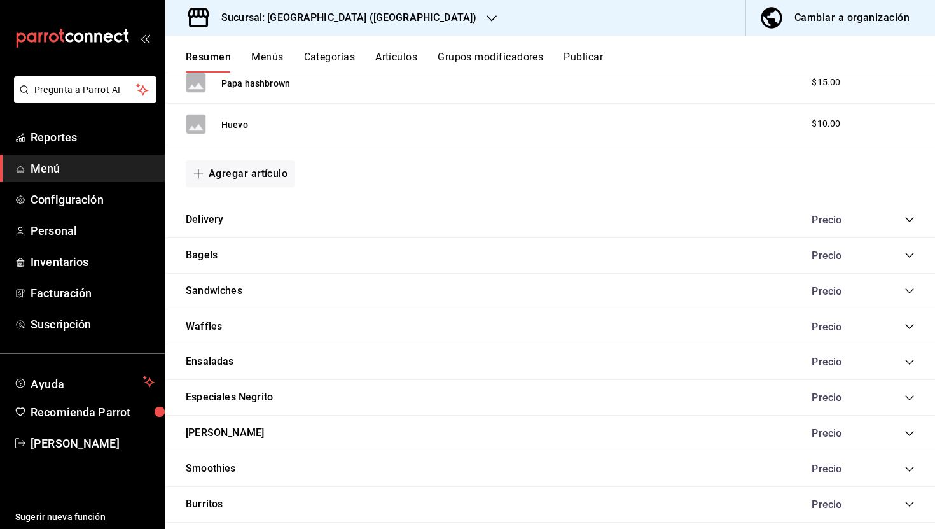
click at [411, 54] on button "Artículos" at bounding box center [396, 62] width 42 height 22
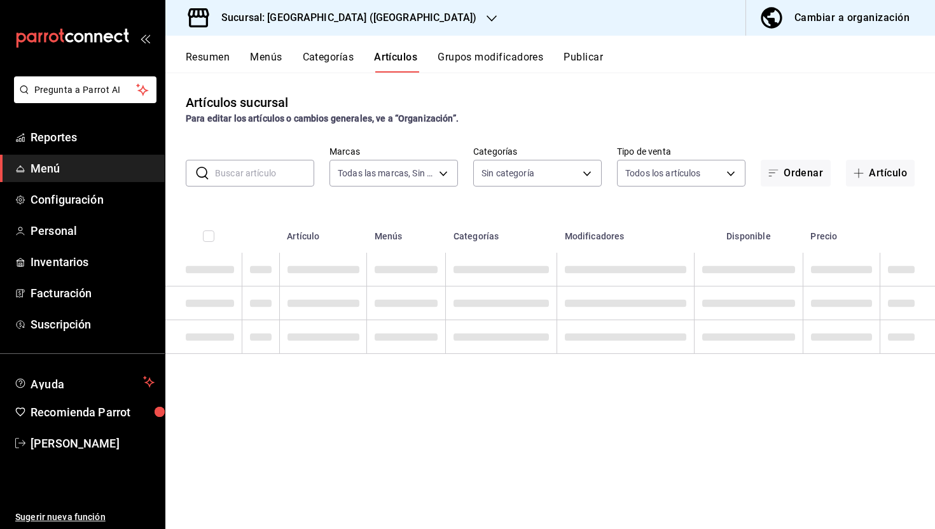
type input "287774e0-f4ba-4ef7-b69d-38b7dbe72ed9"
type input "58f0ccdc-7803-4efc-895d-68e637178344,04179152-9d8b-4da6-8fd7-33c55e9b75bc,2ec7e…"
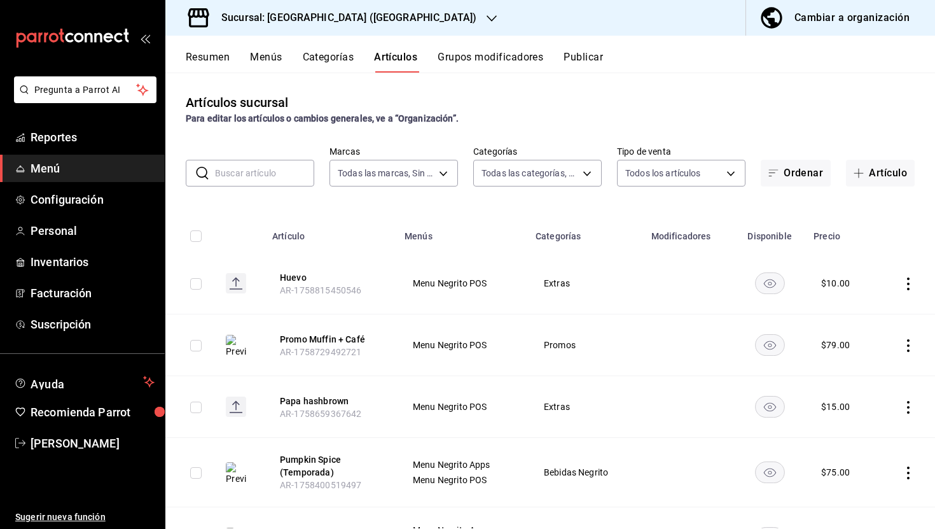
click at [909, 341] on icon "actions" at bounding box center [908, 345] width 13 height 13
click at [900, 238] on div at bounding box center [467, 264] width 935 height 529
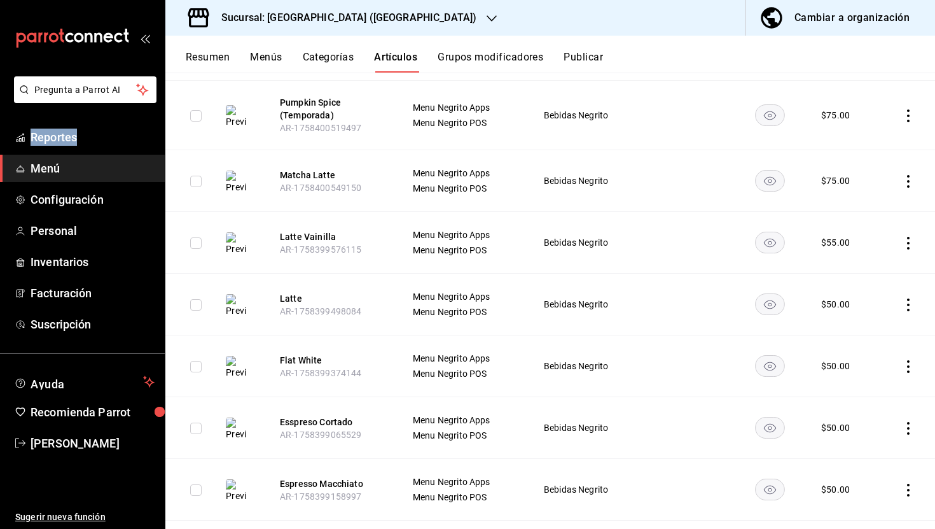
scroll to position [360, 0]
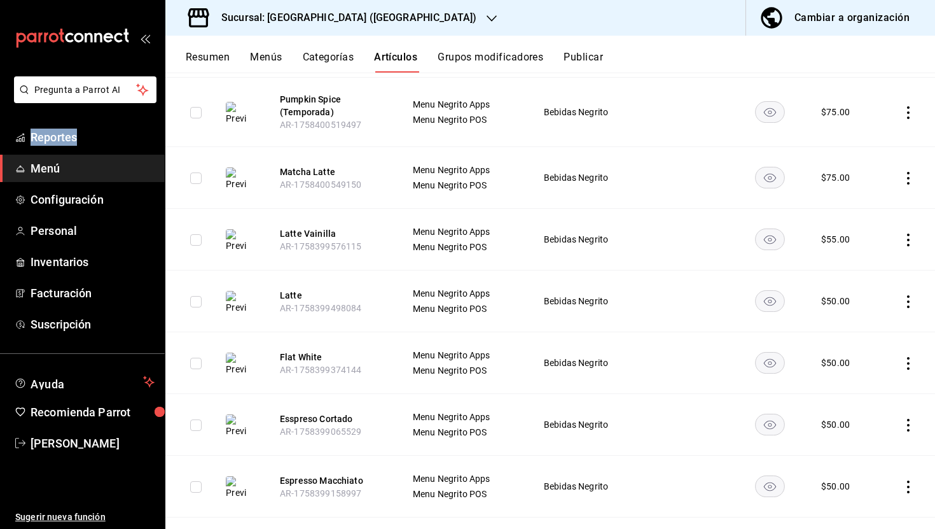
click at [909, 111] on icon "actions" at bounding box center [908, 112] width 13 height 13
click at [862, 171] on span "Duplicar" at bounding box center [870, 167] width 33 height 13
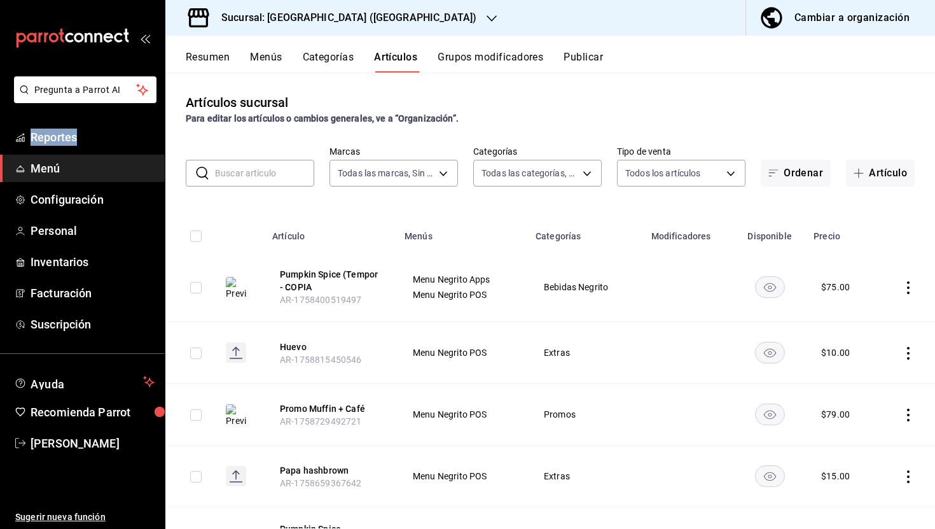
click at [909, 286] on icon "actions" at bounding box center [908, 287] width 3 height 13
click at [866, 321] on span "Editar" at bounding box center [870, 316] width 33 height 13
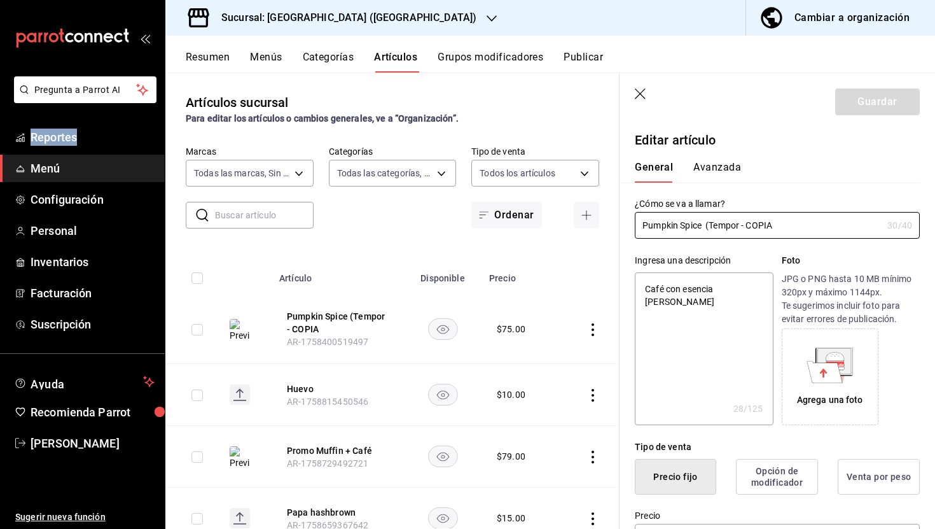
type textarea "x"
type input "$75.00"
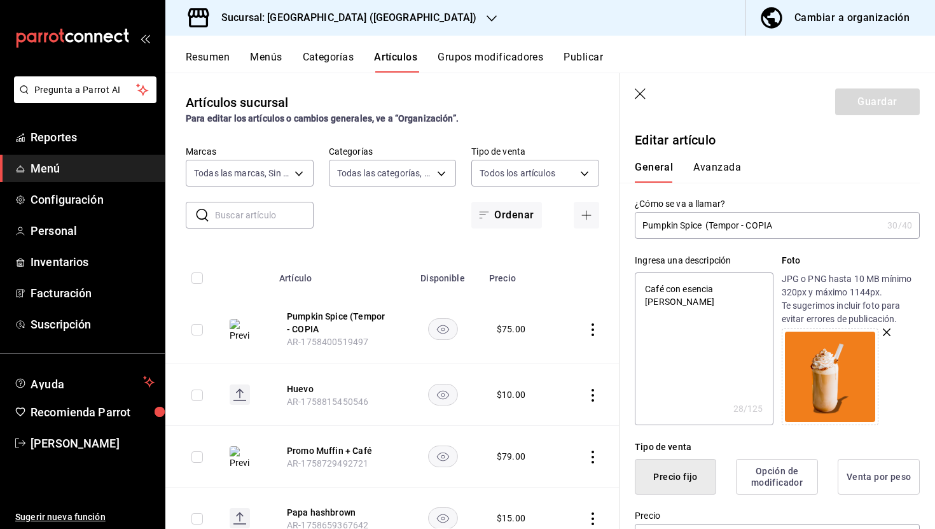
drag, startPoint x: 792, startPoint y: 223, endPoint x: 706, endPoint y: 223, distance: 85.9
click at [706, 223] on input "Pumpkin Spice (Tempor - COPIA" at bounding box center [759, 225] width 248 height 25
type input "Pumpkin Spice"
type textarea "x"
type input "Pumpkin Spice D"
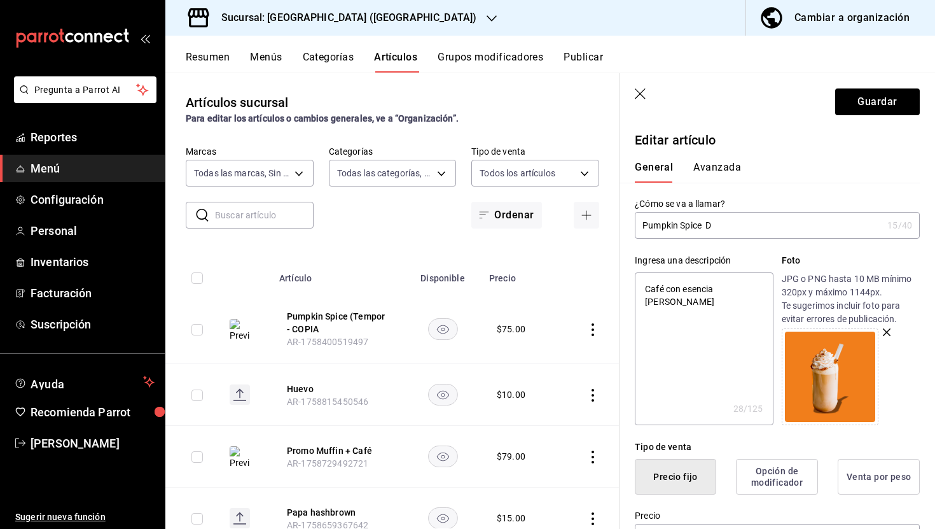
type textarea "x"
type input "Pumpkin Spice De"
type textarea "x"
type input "Pumpkin Spice Del"
type textarea "x"
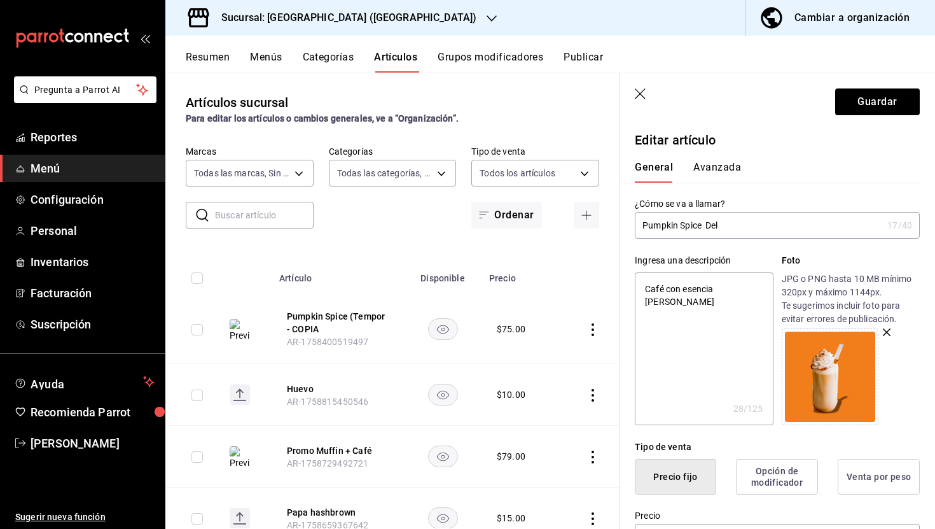
type input "Pumpkin Spice Deli"
type textarea "x"
type input "Pumpkin Spice Deliv"
type textarea "x"
type input "Pumpkin Spice Delive"
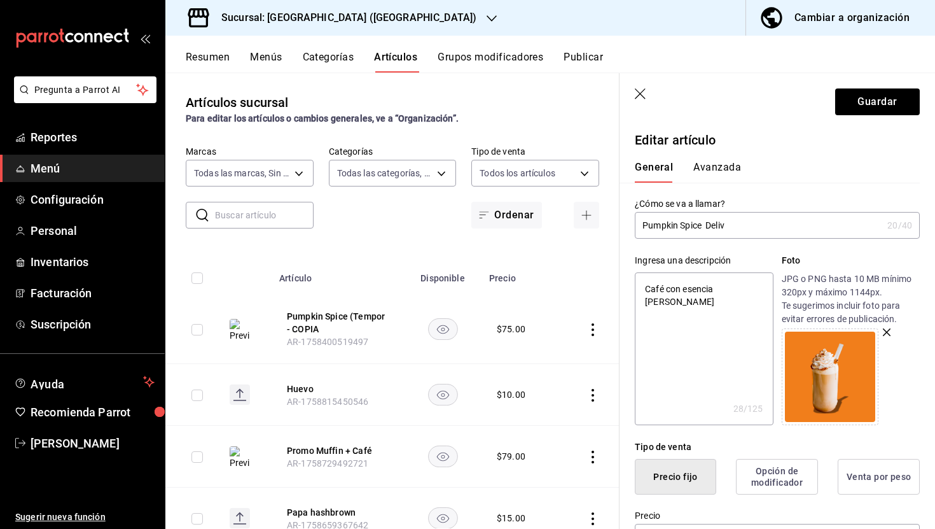
type textarea "x"
type input "Pumpkin Spice Deliver"
type textarea "x"
type input "Pumpkin Spice Delivery"
type textarea "x"
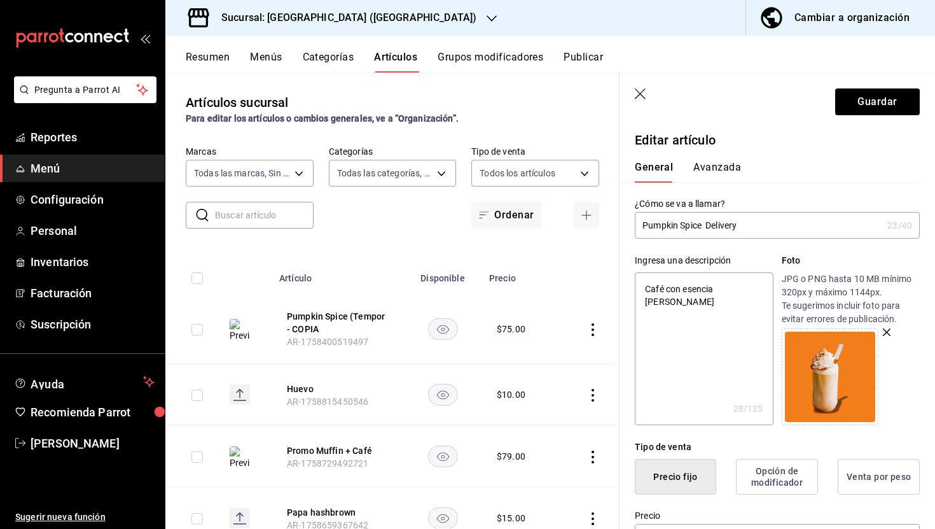
drag, startPoint x: 755, startPoint y: 227, endPoint x: 707, endPoint y: 227, distance: 47.7
click at [707, 227] on input "Pumpkin Spice Delivery" at bounding box center [759, 225] width 248 height 25
type input "Pumpkin Spice"
type textarea "x"
type input "Pumpkin Spice"
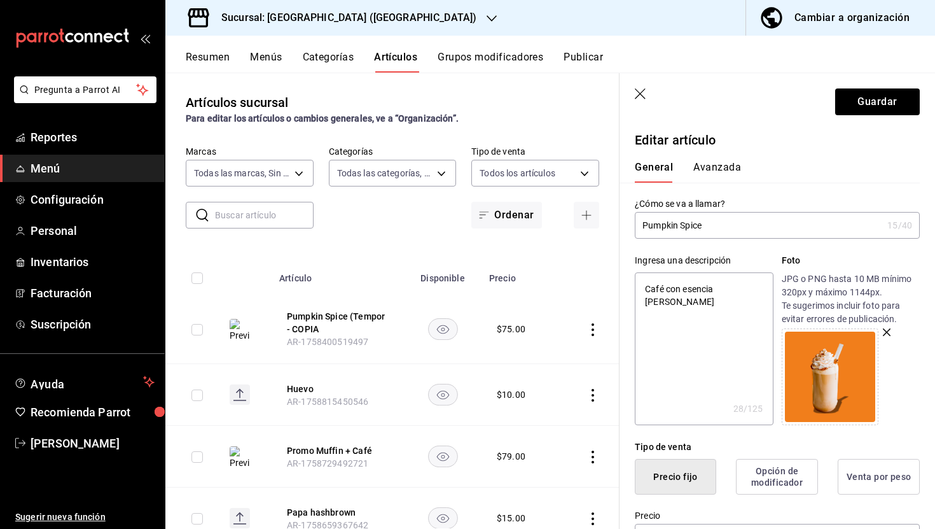
type textarea "x"
type input "Pumpkin Spice C"
type textarea "x"
type input "Pumpkin Spice Co"
type textarea "x"
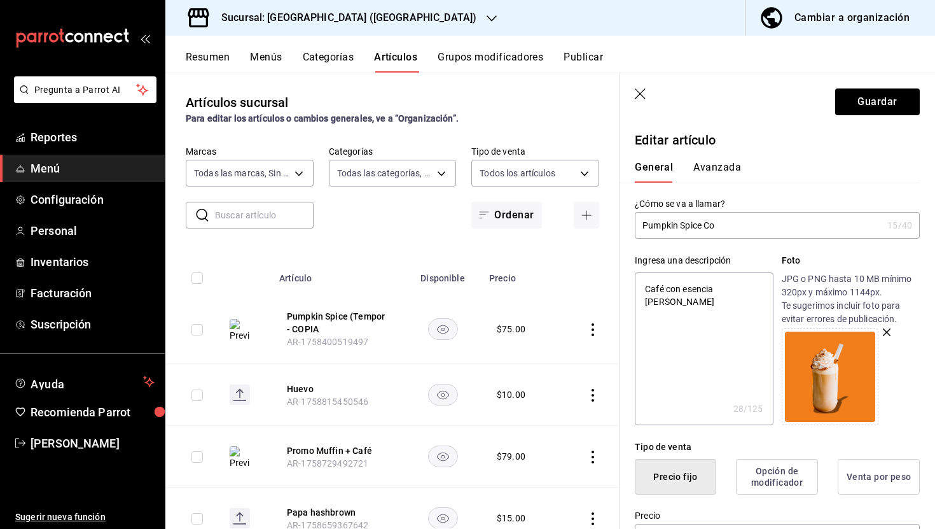
type input "Pumpkin Spice Com"
type textarea "x"
type input "Pumpkin Spice Come"
type textarea "x"
type input "Pumpkin Spice Comem"
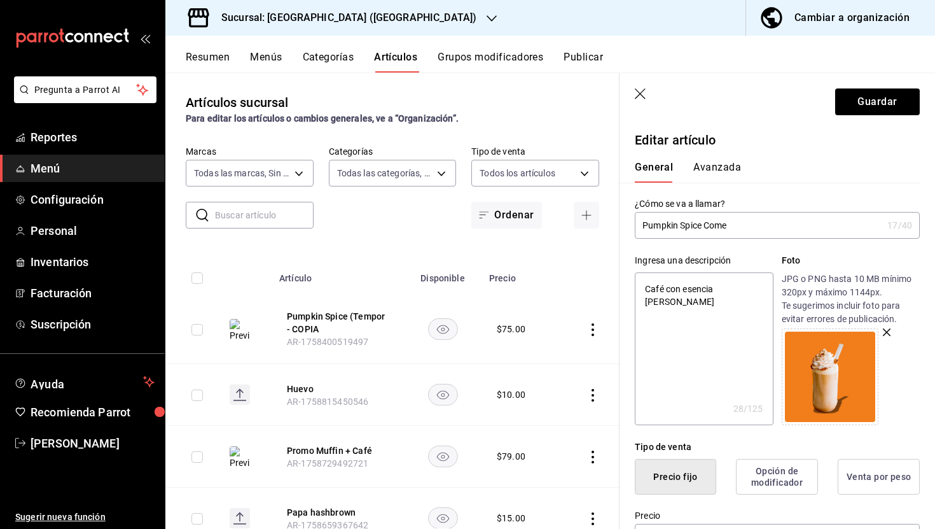
type textarea "x"
type input "Pumpkin Spice Comems"
type textarea "x"
type input "Pumpkin Spice Comemsa"
type textarea "x"
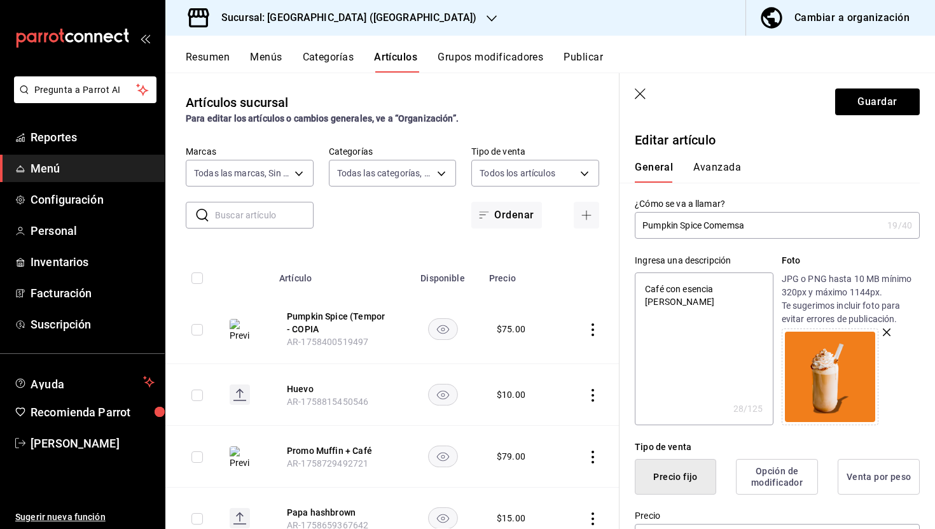
type input "Pumpkin Spice Comemsal"
type textarea "x"
type input "Pumpkin Spice Comemsa"
type textarea "x"
type input "Pumpkin Spice Comems"
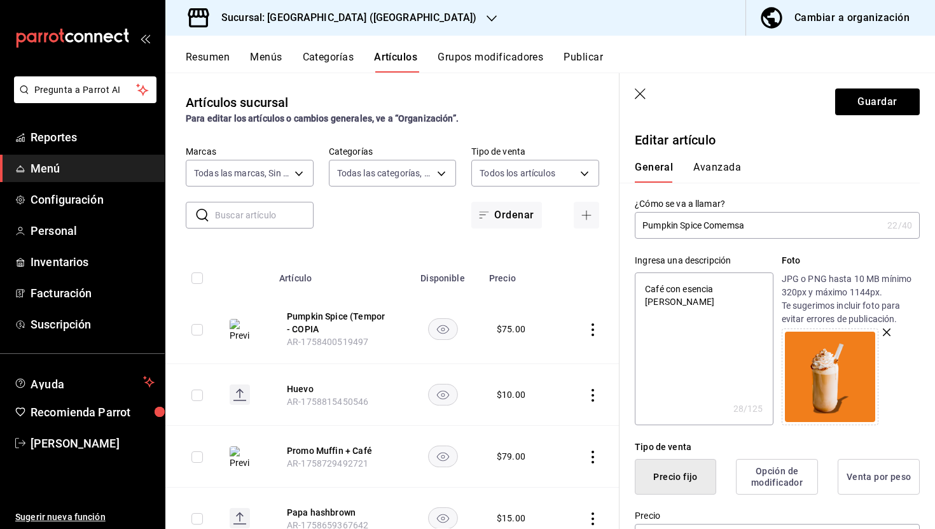
type textarea "x"
type input "Pumpkin Spice Comem"
type textarea "x"
type input "Pumpkin Spice Come"
type textarea "x"
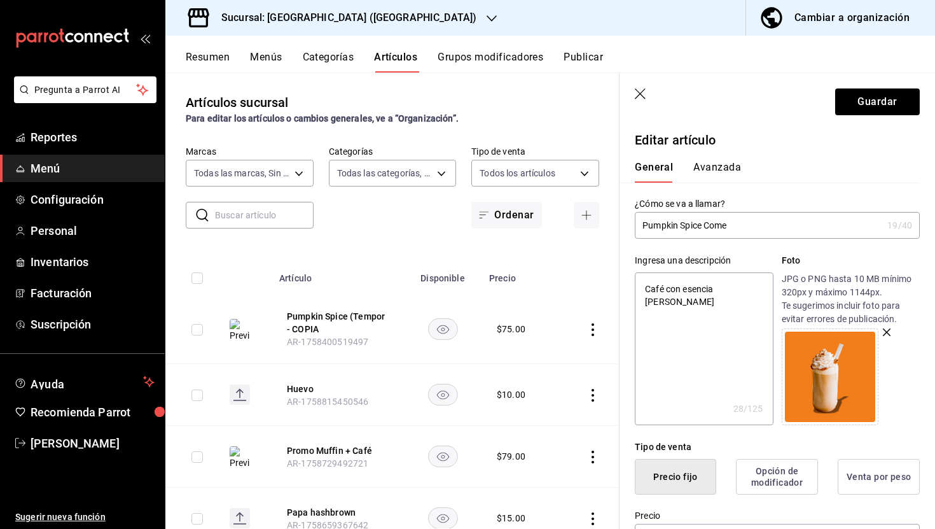
type input "Pumpkin Spice Com"
type textarea "x"
type input "Pumpkin Spice Co"
type textarea "x"
type input "Pumpkin Spice C"
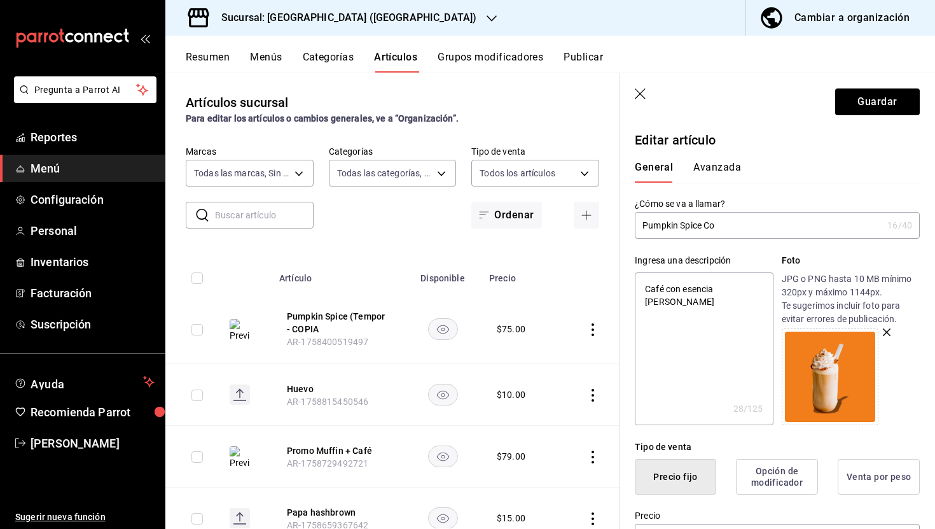
type textarea "x"
type input "Pumpkin Spice"
type textarea "x"
type input "Pumpkin Spice C"
type textarea "x"
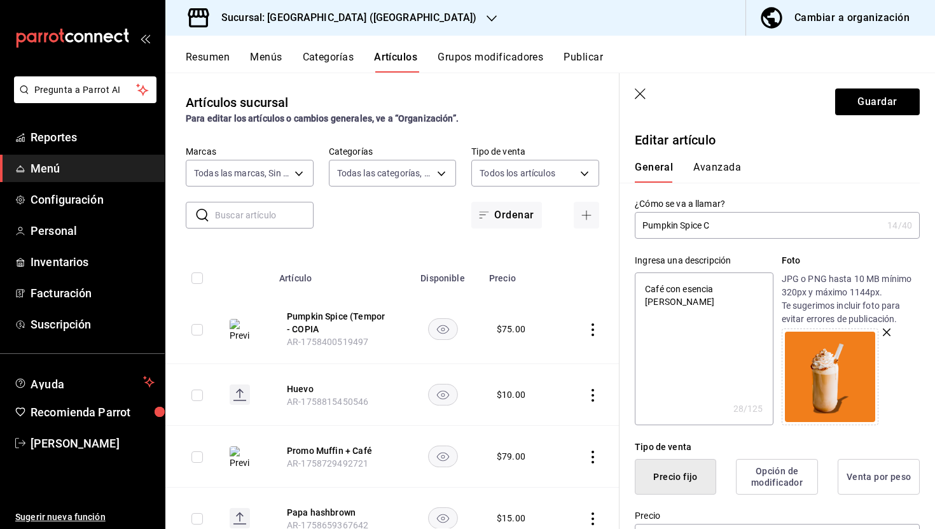
type input "Pumpkin Spice CO"
type textarea "x"
type input "Pumpkin Spice COM"
type textarea "x"
type input "Pumpkin Spice COME"
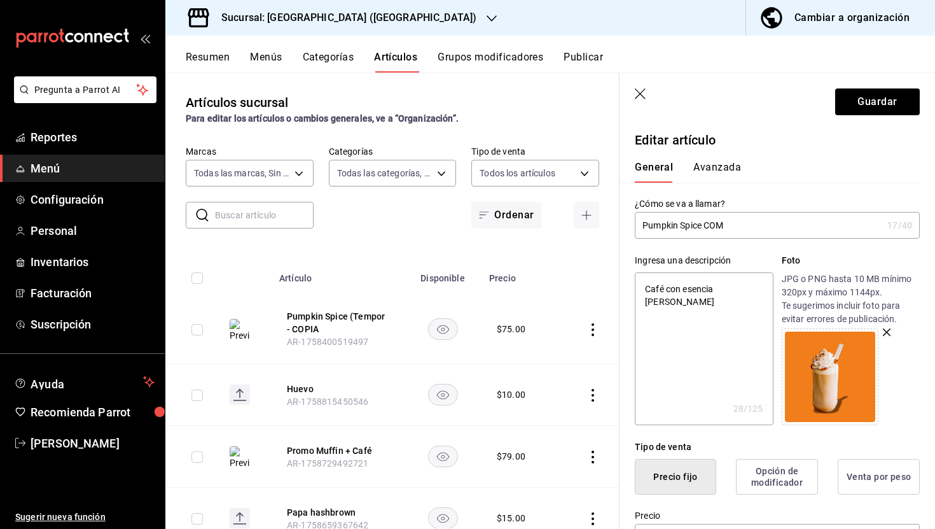
type textarea "x"
type input "Pumpkin Spice COMEN"
type textarea "x"
type input "Pumpkin Spice COMENS"
type textarea "x"
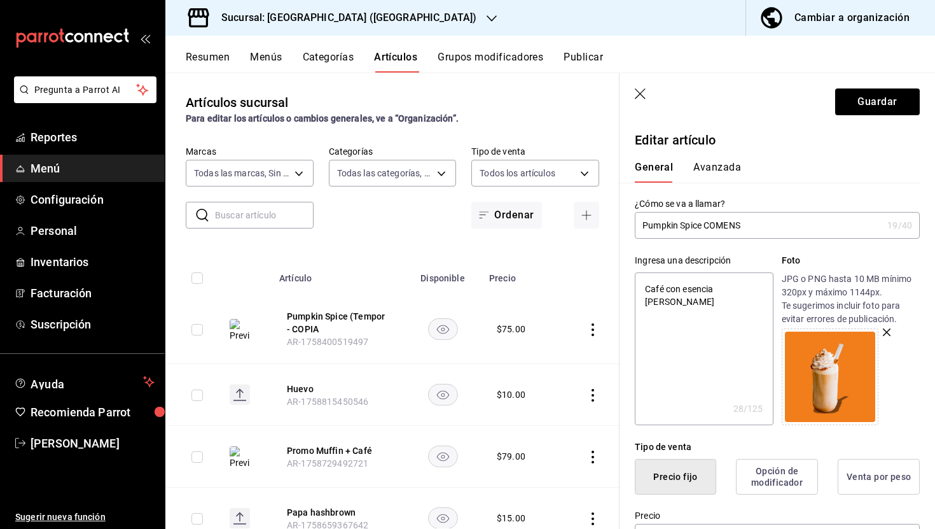
type input "Pumpkin Spice COMENSA"
type textarea "x"
type input "Pumpkin Spice COMENSAL"
type textarea "x"
drag, startPoint x: 764, startPoint y: 224, endPoint x: 706, endPoint y: 225, distance: 57.9
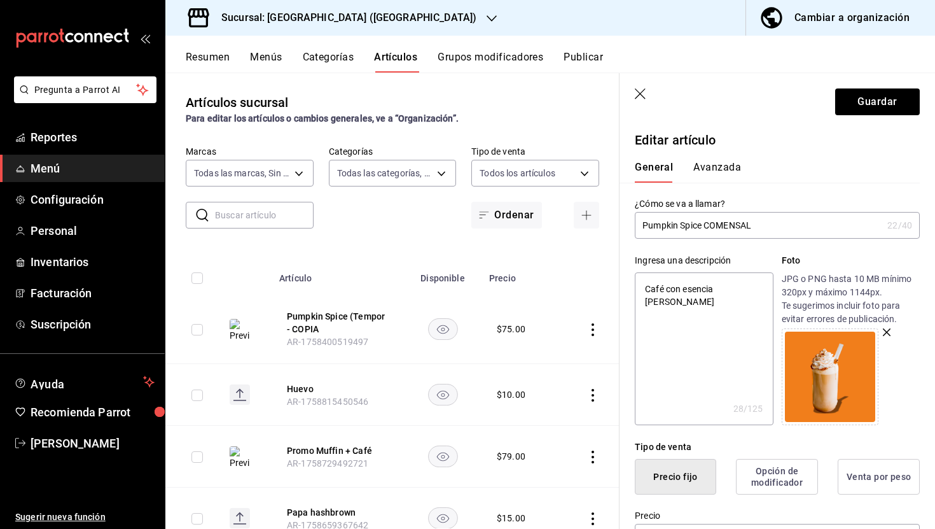
click at [706, 225] on input "Pumpkin Spice COMENSAL" at bounding box center [759, 225] width 248 height 25
click at [745, 225] on input "Pumpkin Spice COMENSAL" at bounding box center [759, 225] width 248 height 25
click at [759, 225] on input "Pumpkin Spice COMENSAL" at bounding box center [759, 225] width 248 height 25
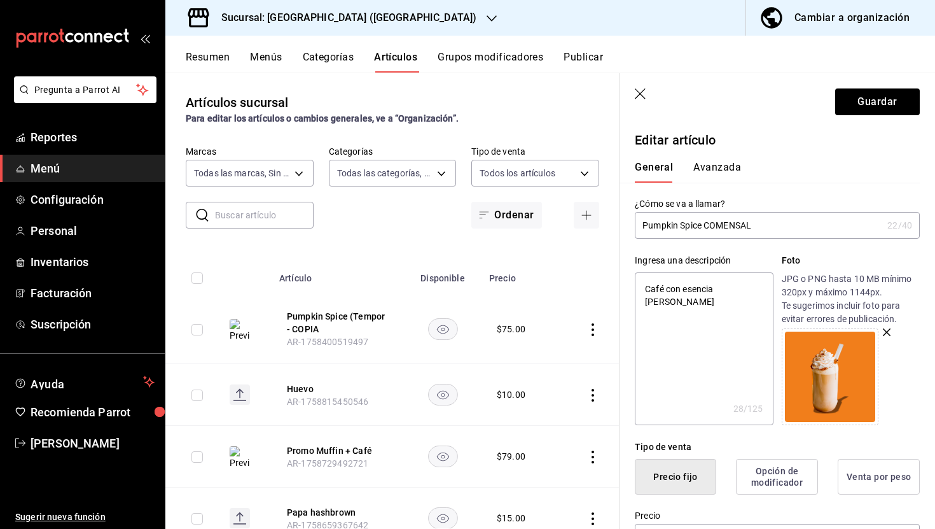
drag, startPoint x: 765, startPoint y: 225, endPoint x: 709, endPoint y: 225, distance: 56.0
click at [709, 225] on input "Pumpkin Spice COMENSAL" at bounding box center [759, 225] width 248 height 25
click at [743, 233] on input "Pumpkin Spice COMENSAL" at bounding box center [759, 225] width 248 height 25
drag, startPoint x: 758, startPoint y: 223, endPoint x: 708, endPoint y: 225, distance: 49.6
click at [708, 225] on input "Pumpkin Spice COMENSAL" at bounding box center [759, 225] width 248 height 25
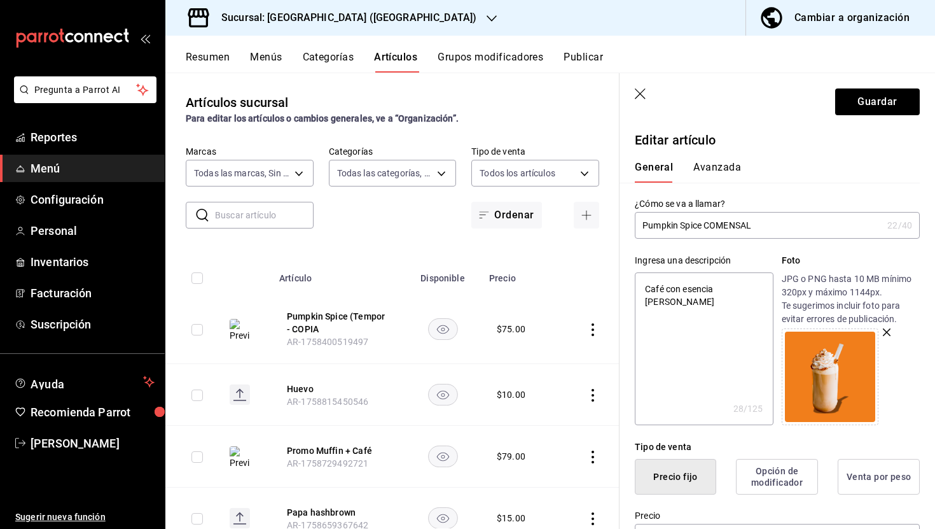
click at [708, 225] on input "Pumpkin Spice COMENSAL" at bounding box center [759, 225] width 248 height 25
drag, startPoint x: 757, startPoint y: 228, endPoint x: 709, endPoint y: 228, distance: 48.4
click at [709, 228] on input "Pumpkin Spice COMENSAL" at bounding box center [759, 225] width 248 height 25
type input "Pumpkin Spice C"
type textarea "x"
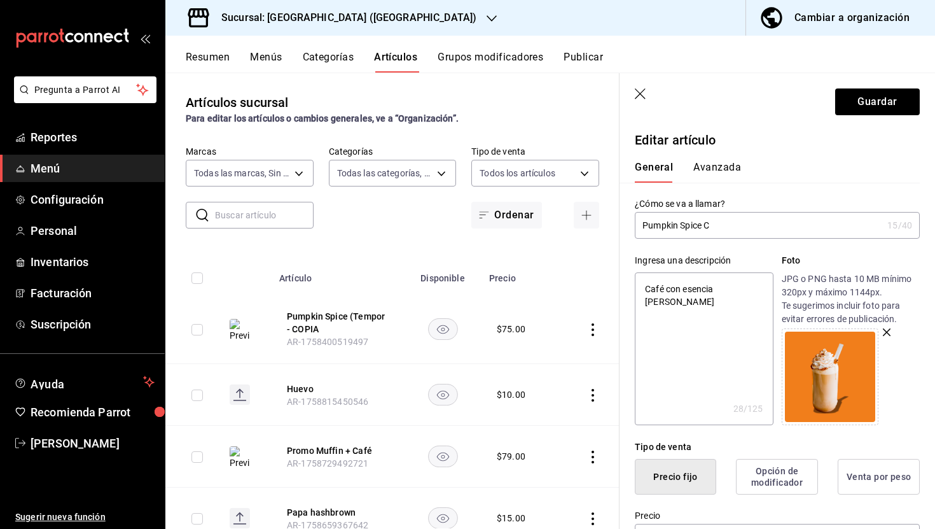
type input "Pumpkin Spice"
type textarea "x"
type input "Pumpkin Spice l"
type textarea "x"
type input "Pumpkin Spice lo"
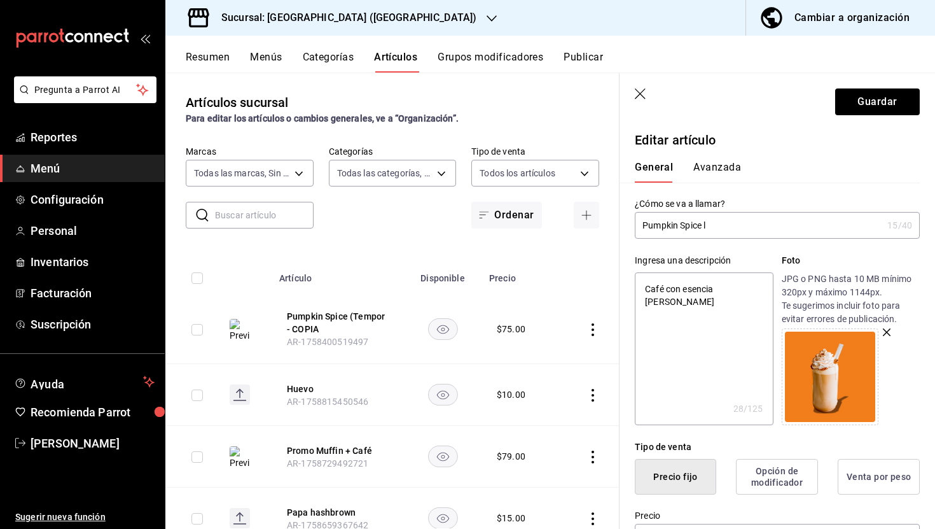
type textarea "x"
type input "Pumpkin Spice loc"
type textarea "x"
type input "Pumpkin Spice loca"
type textarea "x"
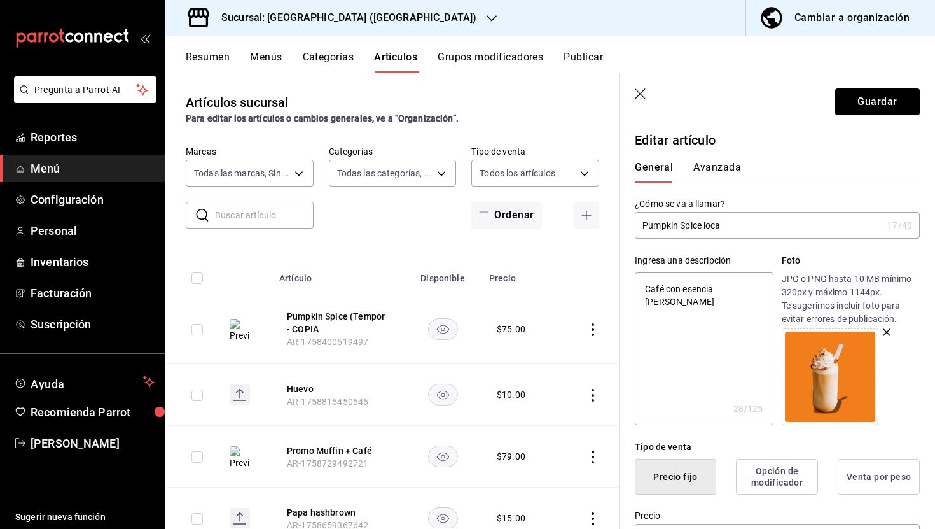
type input "Pumpkin Spice local"
type textarea "x"
type input "Pumpkin Spice loca"
type textarea "x"
type input "Pumpkin Spice loc"
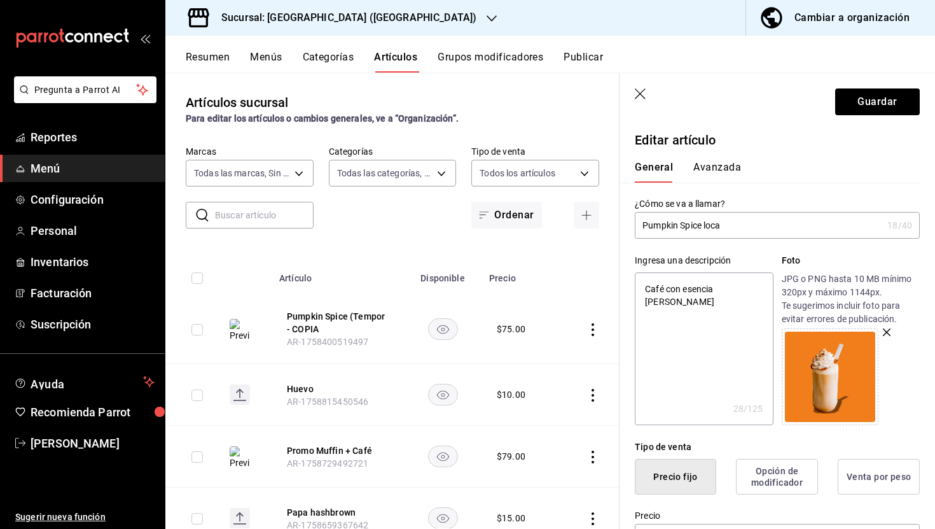
type textarea "x"
type input "Pumpkin Spice lo"
type textarea "x"
type input "Pumpkin Spice l"
type textarea "x"
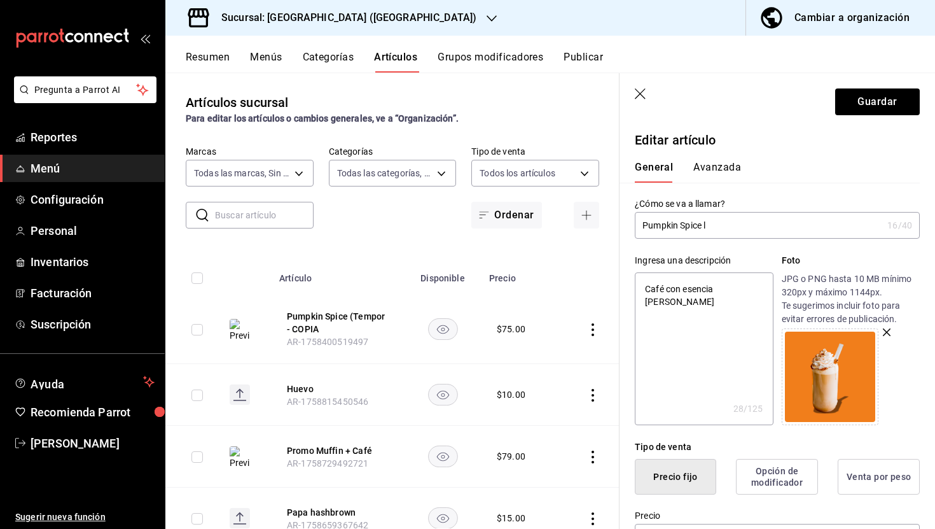
type input "Pumpkin Spice"
type textarea "x"
type input "Pumpkin Spice l"
type textarea "x"
type input "Pumpkin Spice"
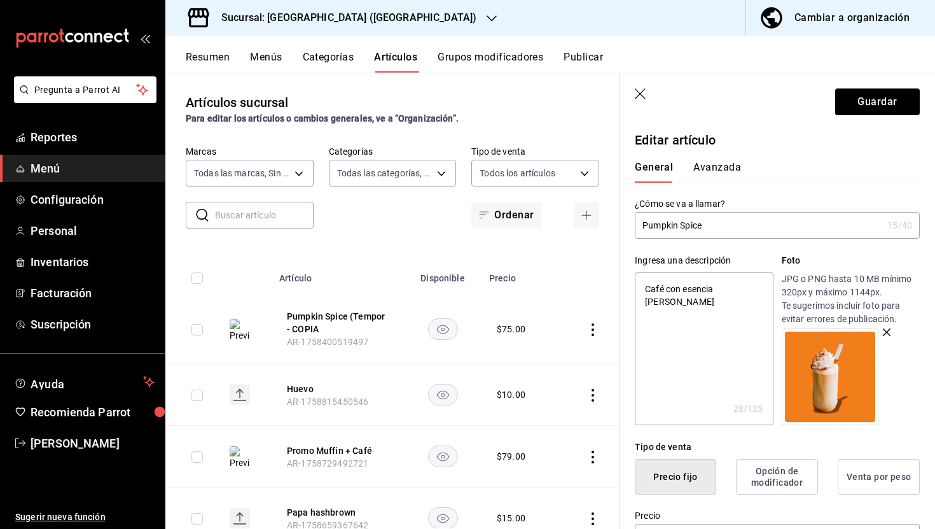
type textarea "x"
type input "Pumpkin Spice L"
type textarea "x"
type input "Pumpkin Spice Lo"
type textarea "x"
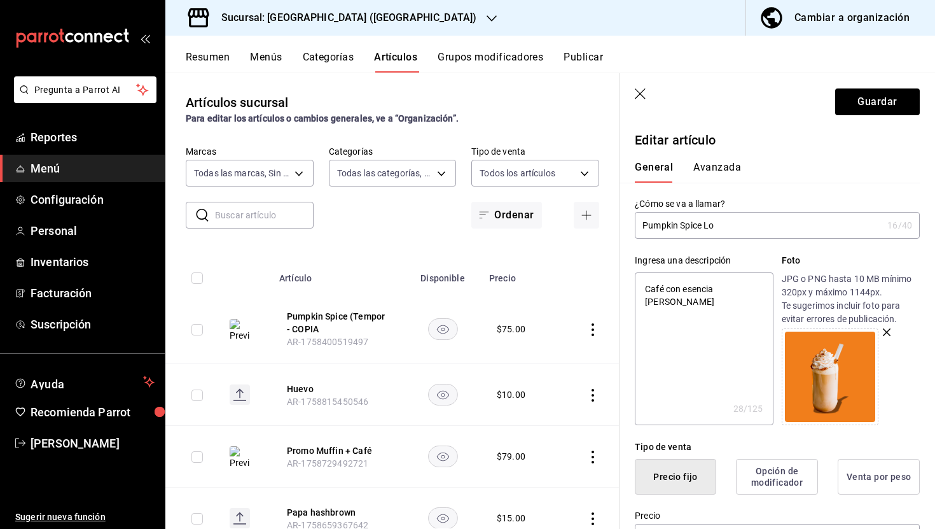
type input "Pumpkin Spice Loc"
type textarea "x"
type input "Pumpkin Spice Loca"
type textarea "x"
type input "Pumpkin Spice Local"
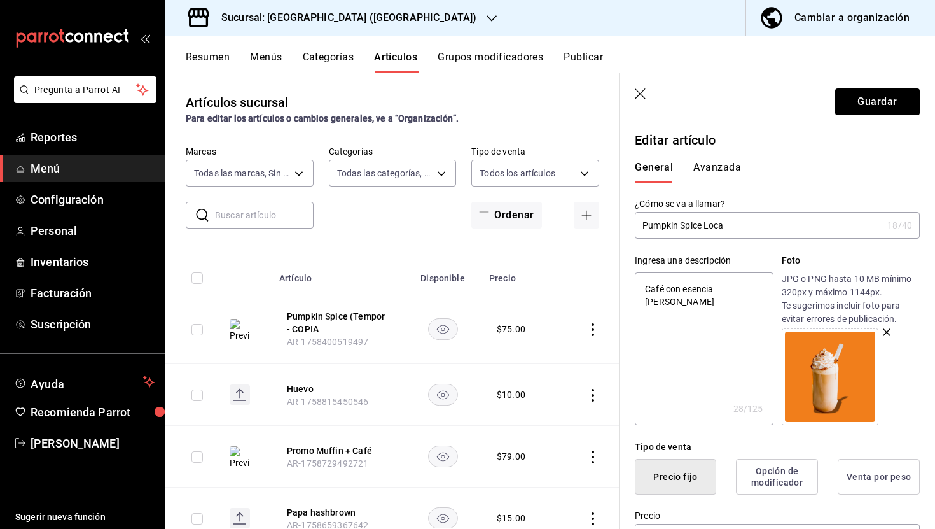
type textarea "x"
type input "Pumpkin Spice Local"
type textarea "x"
type input "Pumpkin Spice Local n"
type textarea "x"
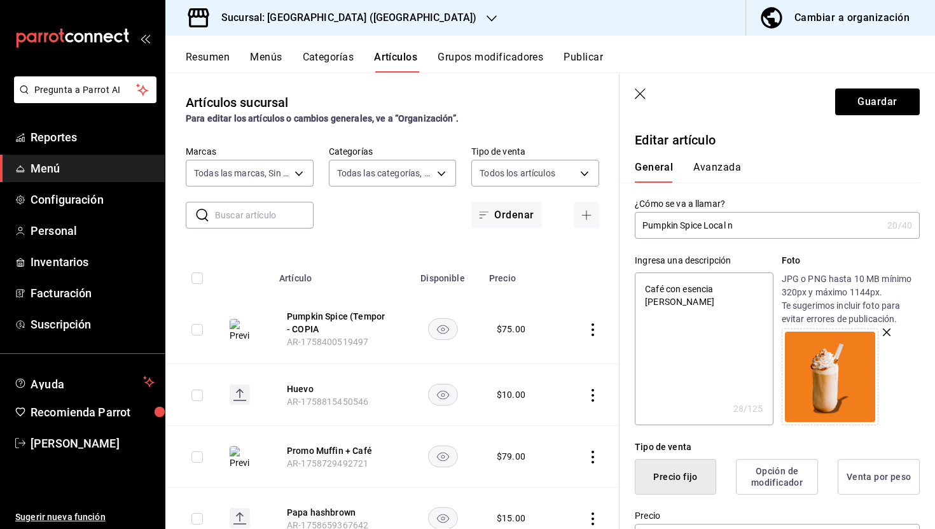
type input "Pumpkin Spice Local ne"
type textarea "x"
type input "Pumpkin Spice Local neg"
type textarea "x"
type input "Pumpkin Spice Local negr"
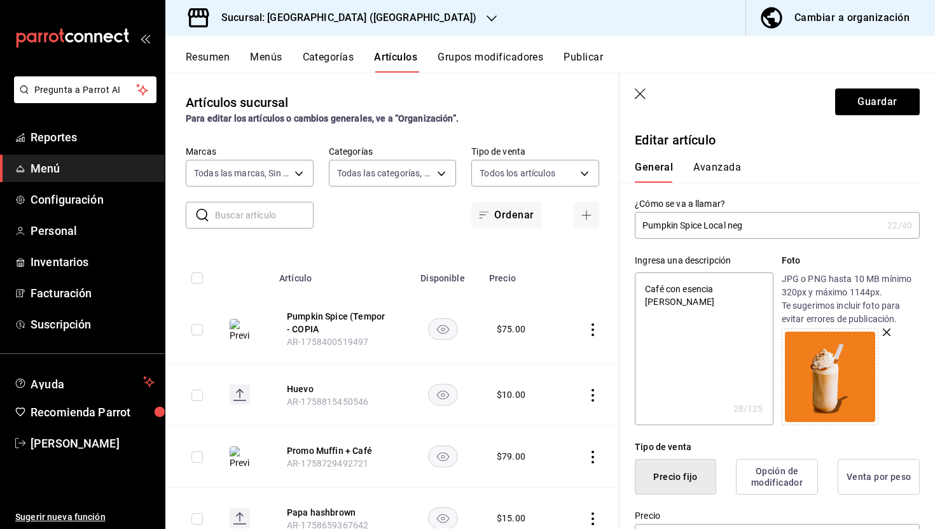
type textarea "x"
type input "Pumpkin Spice Local negri"
type textarea "x"
type input "Pumpkin Spice Local negrit"
type textarea "x"
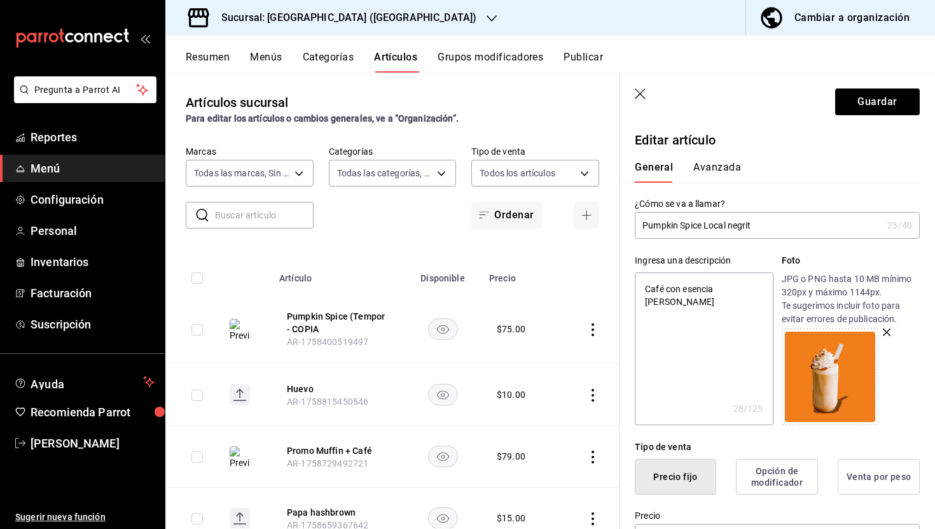
type input "Pumpkin Spice Local negrito"
type textarea "x"
drag, startPoint x: 765, startPoint y: 224, endPoint x: 706, endPoint y: 223, distance: 59.2
click at [706, 223] on input "Pumpkin Spice Local negrito" at bounding box center [759, 225] width 248 height 25
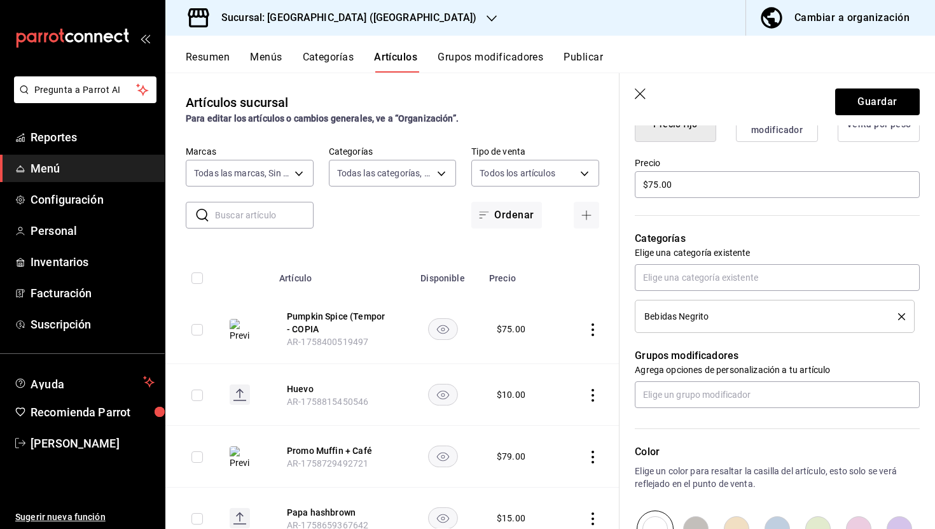
scroll to position [531, 0]
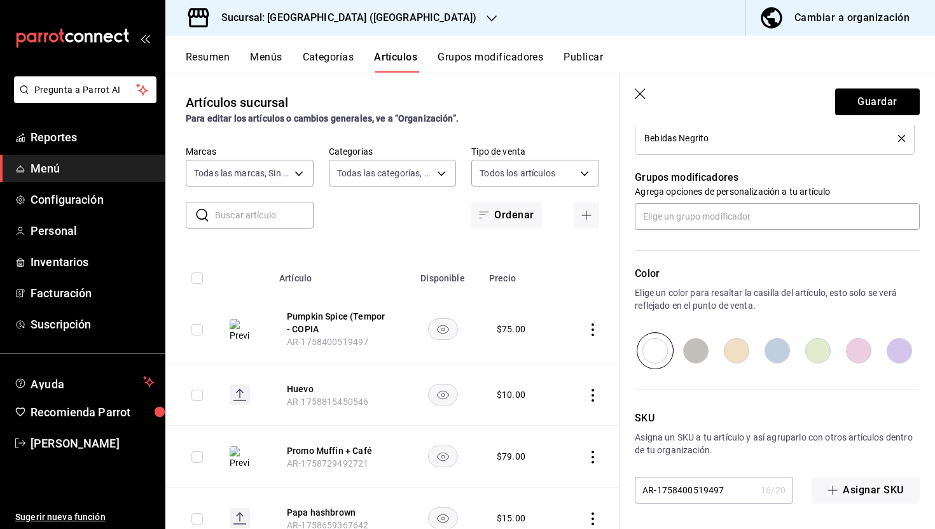
type input "Pumpkin Spice Local negrito"
click at [730, 485] on input "AR-1758400519497" at bounding box center [695, 489] width 121 height 25
click at [729, 492] on input "AR-1758400519497" at bounding box center [695, 489] width 121 height 25
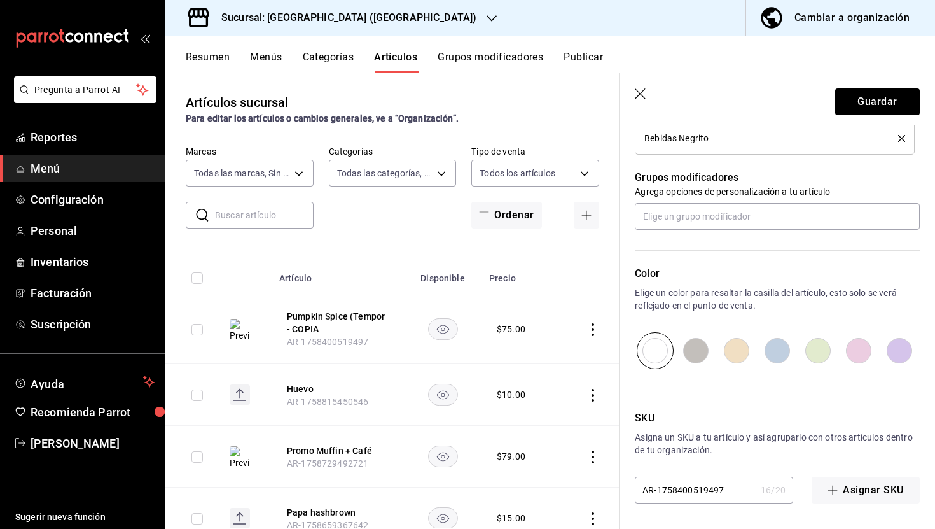
click at [729, 492] on input "AR-1758400519497" at bounding box center [695, 489] width 121 height 25
type textarea "x"
type input "L"
type textarea "x"
type input "Lo"
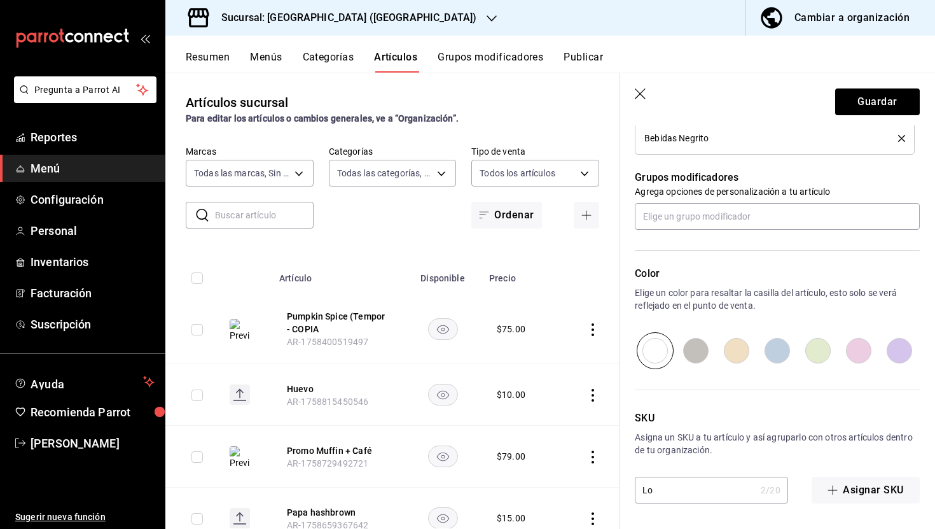
type textarea "x"
type input "Loc"
type textarea "x"
type input "Loca"
type textarea "x"
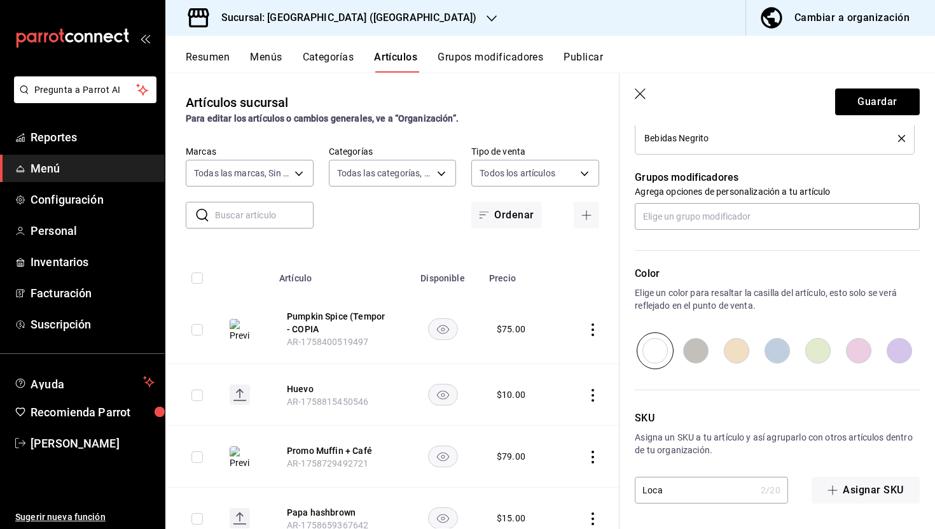
type input "Local"
type textarea "x"
type input "LocalN"
type textarea "x"
type input "LocalNe"
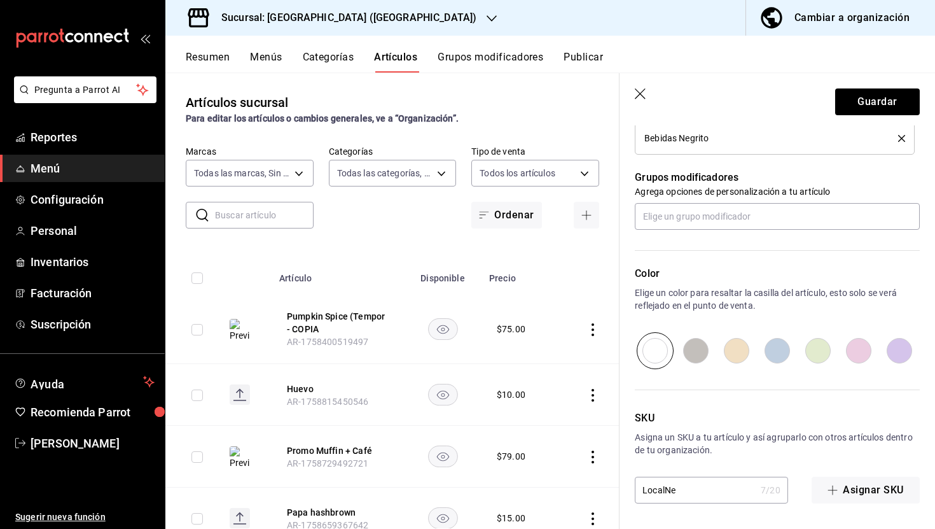
type textarea "x"
type input "LocalNeg"
type textarea "x"
type input "LocalNegr"
type textarea "x"
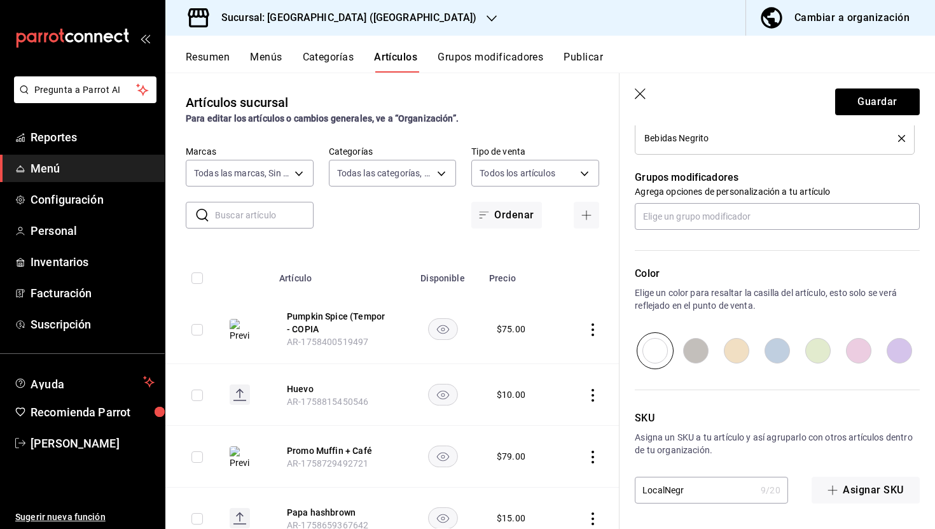
type input "LocalNegri"
type textarea "x"
type input "LocalNegrit"
type textarea "x"
type input "LocalNegrito"
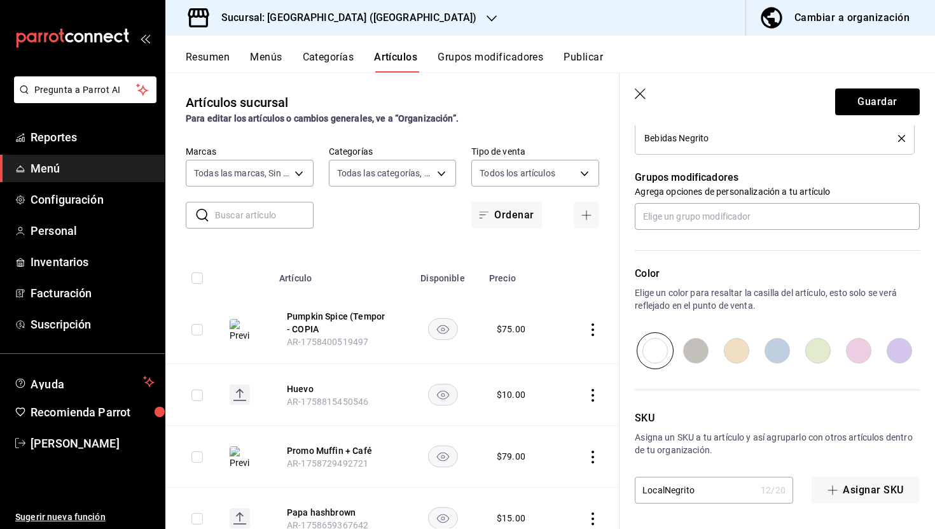
click at [720, 492] on input "LocalNegrito" at bounding box center [695, 489] width 121 height 25
click at [720, 491] on input "LocalNegrito" at bounding box center [695, 489] width 121 height 25
paste input "Local ne"
type textarea "x"
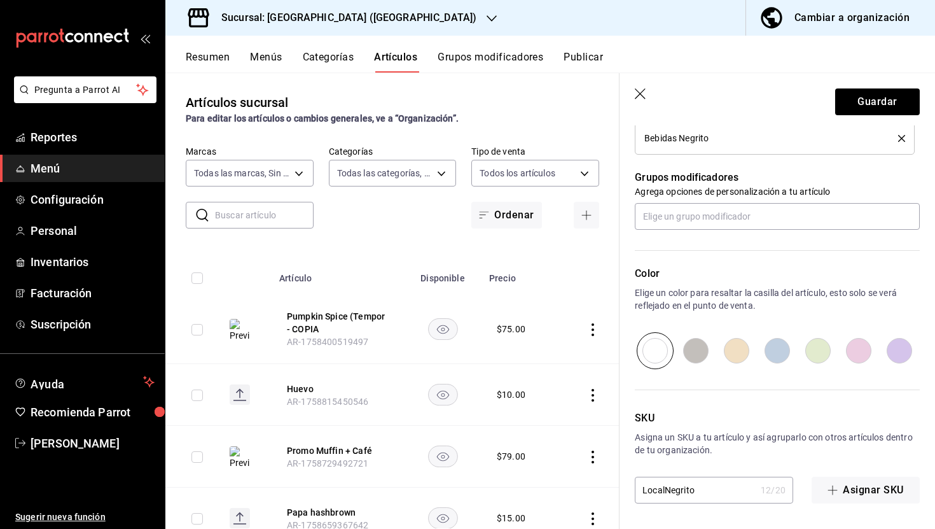
type input "LocalNegritoLocal ne"
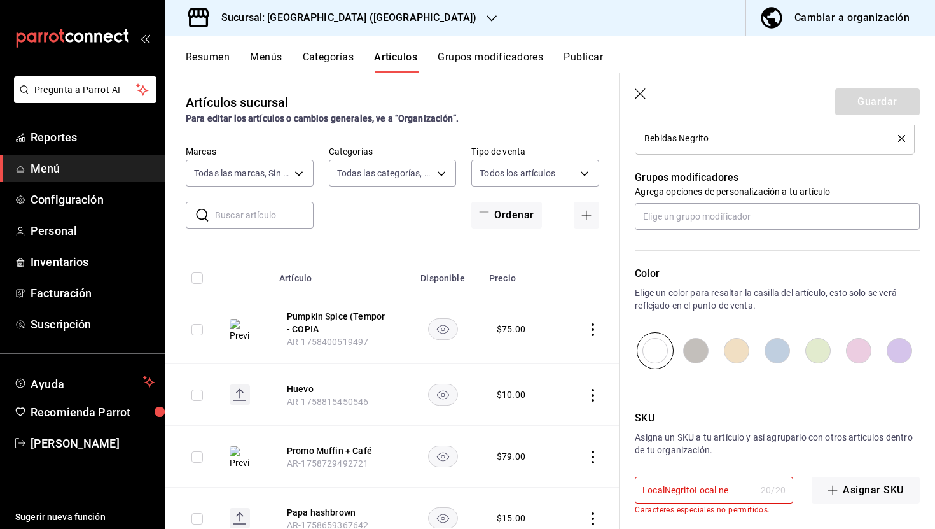
type textarea "x"
type input "LocalNegrito"
type textarea "x"
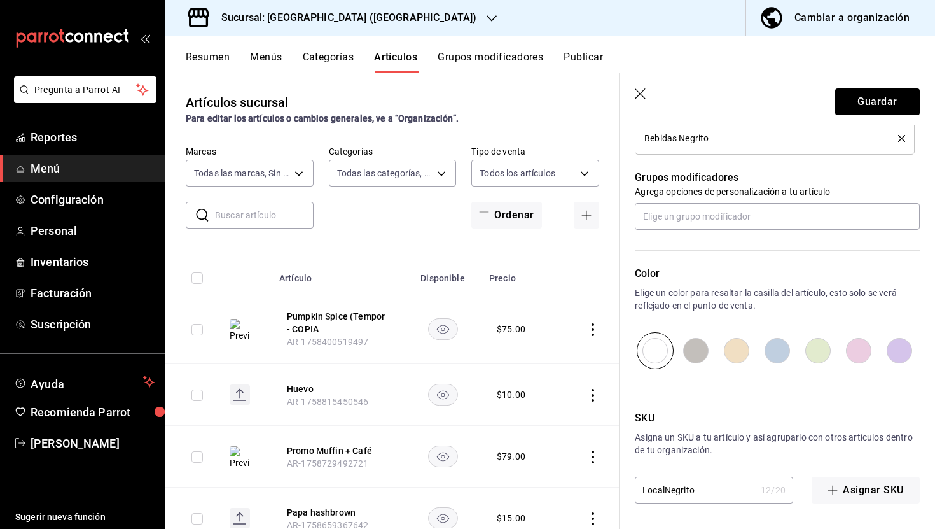
click at [700, 491] on input "LocalNegrito" at bounding box center [695, 489] width 121 height 25
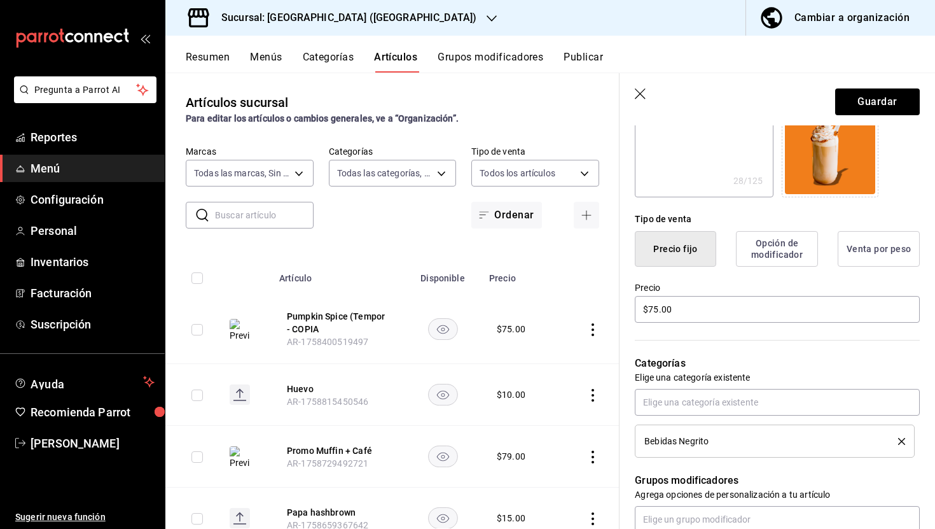
scroll to position [0, 0]
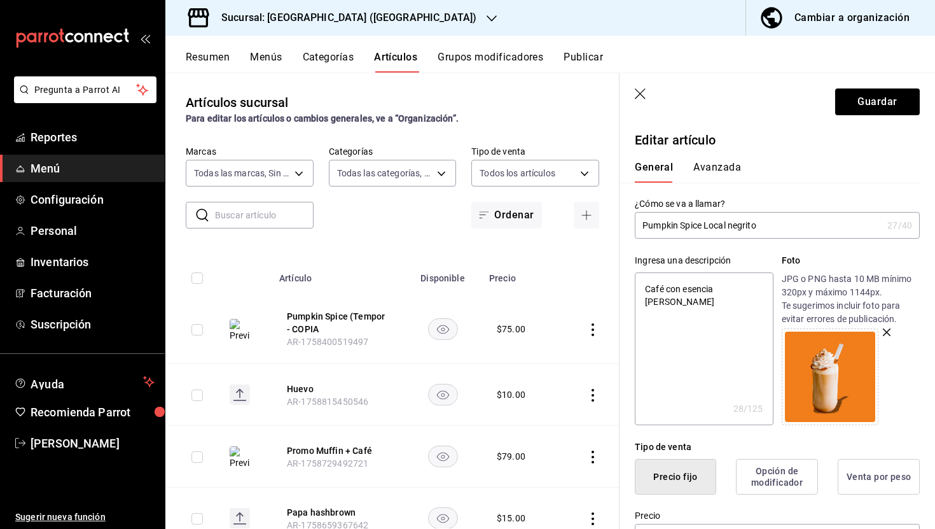
click at [716, 173] on button "Avanzada" at bounding box center [718, 172] width 48 height 22
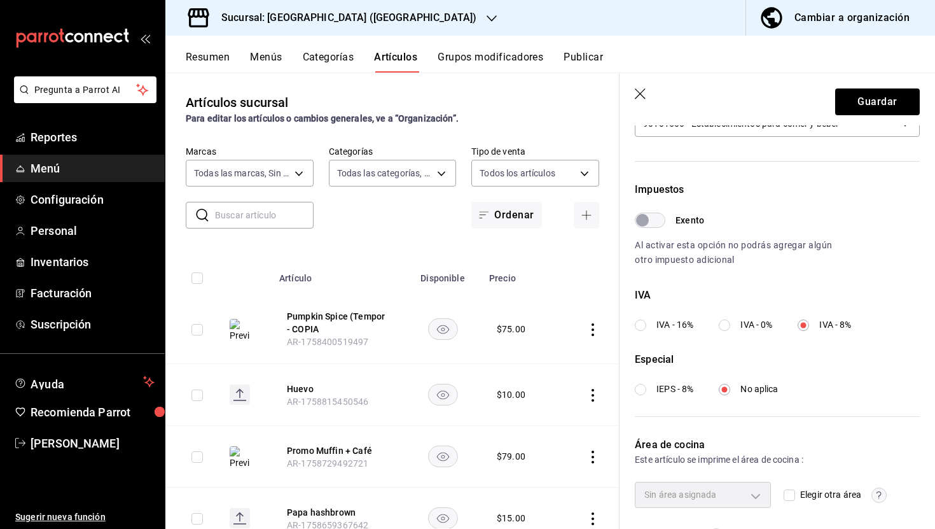
scroll to position [358, 0]
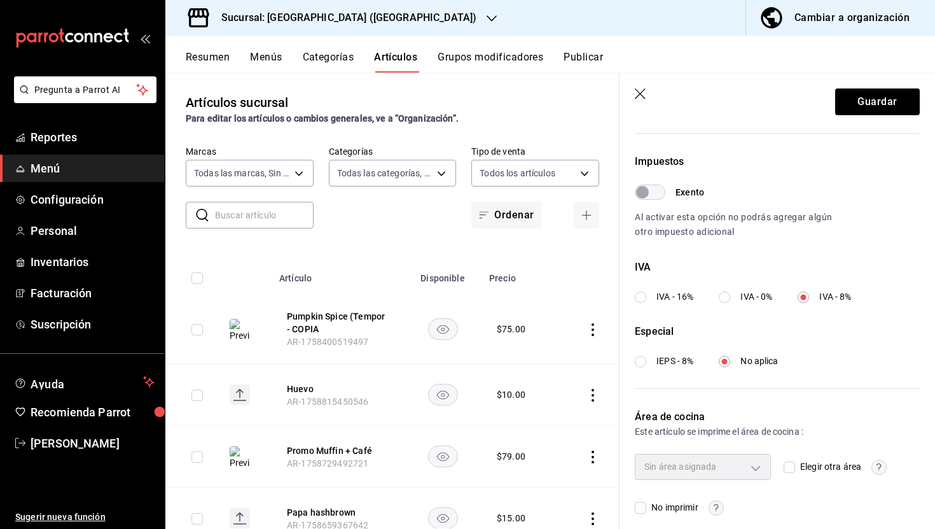
click at [724, 297] on input "IVA - 0%" at bounding box center [724, 296] width 11 height 11
radio input "true"
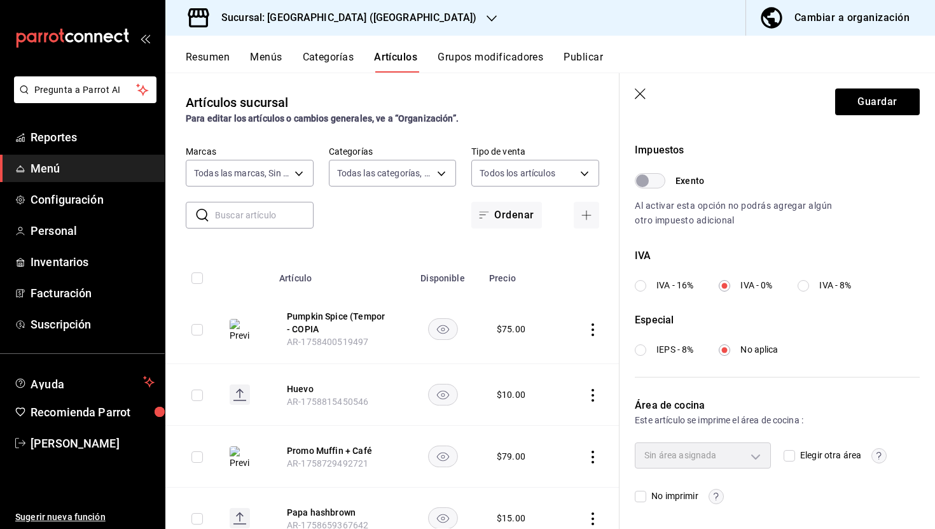
click at [743, 461] on div "Sin área asignada" at bounding box center [703, 454] width 136 height 25
click at [787, 454] on input "Elegir otra área" at bounding box center [789, 455] width 11 height 11
click at [753, 454] on body "Pregunta a Parrot AI Reportes Menú Configuración Personal Inventarios Facturaci…" at bounding box center [467, 264] width 935 height 529
click at [789, 451] on div at bounding box center [467, 264] width 935 height 529
click at [794, 452] on input "Elegir otra área" at bounding box center [789, 455] width 11 height 11
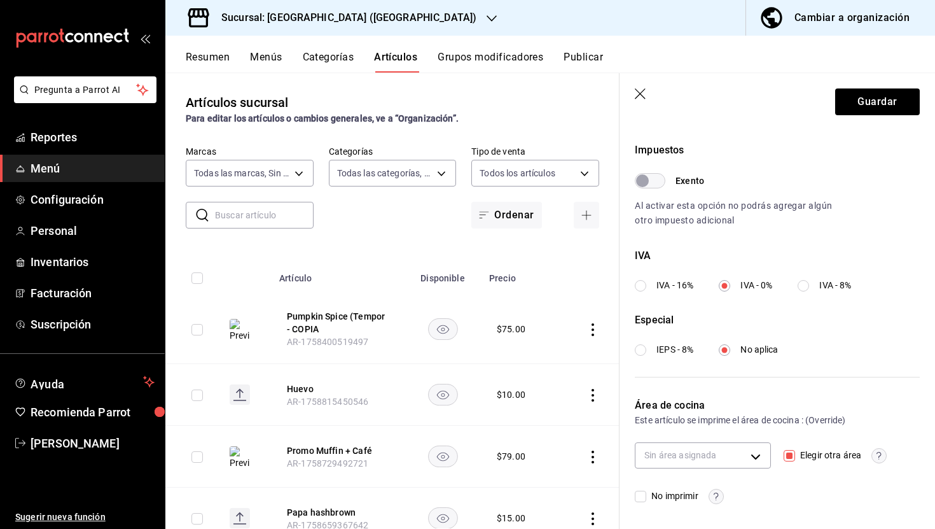
checkbox input "false"
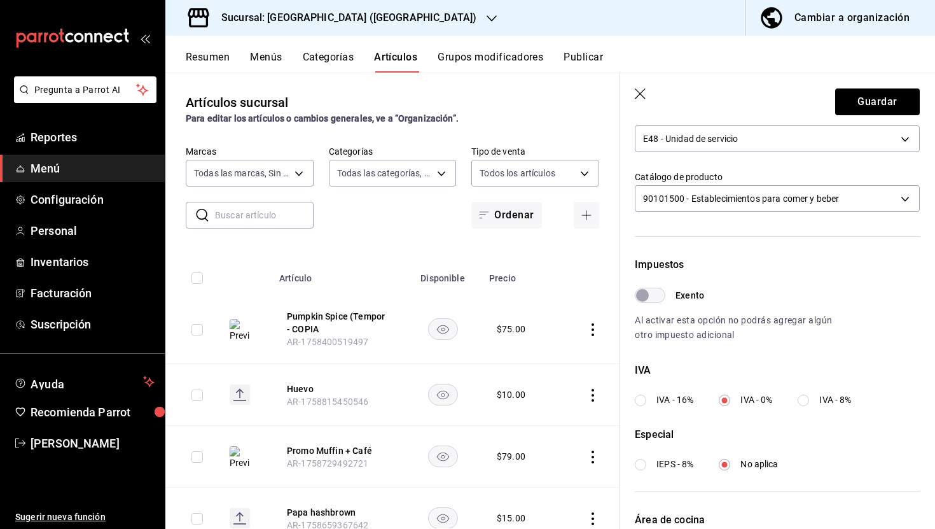
scroll to position [0, 0]
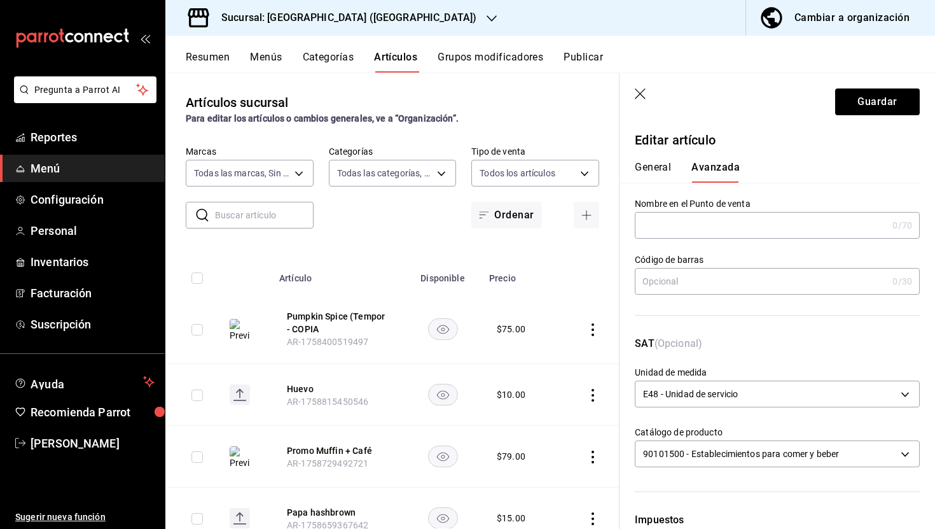
click at [651, 167] on button "General" at bounding box center [653, 172] width 36 height 22
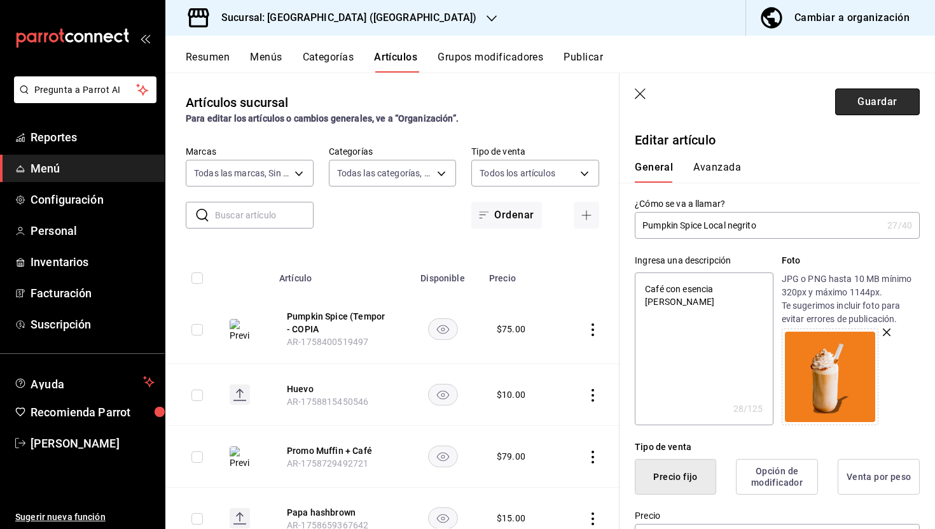
click at [850, 108] on button "Guardar" at bounding box center [877, 101] width 85 height 27
type textarea "x"
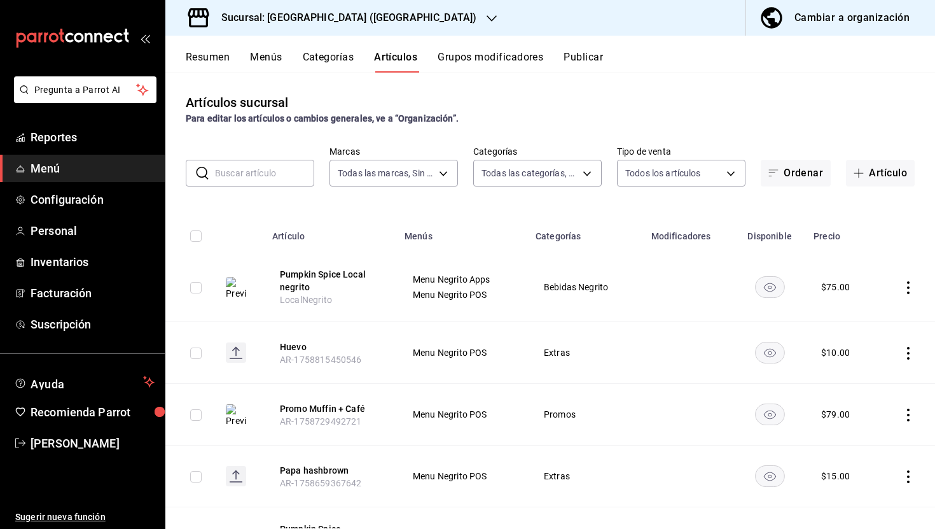
click at [256, 62] on button "Menús" at bounding box center [266, 62] width 32 height 22
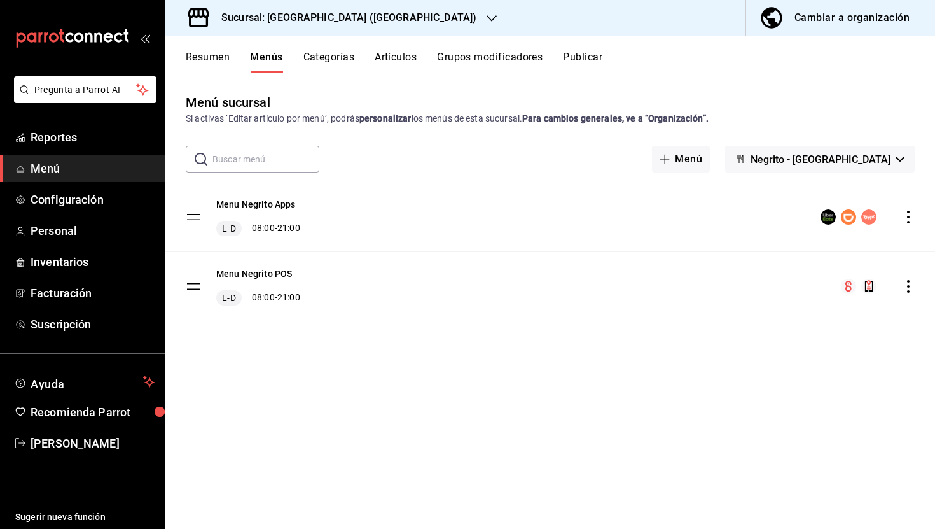
click at [513, 204] on div "Menu Negrito Apps L-D 08:00 - 21:00" at bounding box center [550, 217] width 770 height 69
click at [907, 214] on icon "actions" at bounding box center [908, 217] width 13 height 13
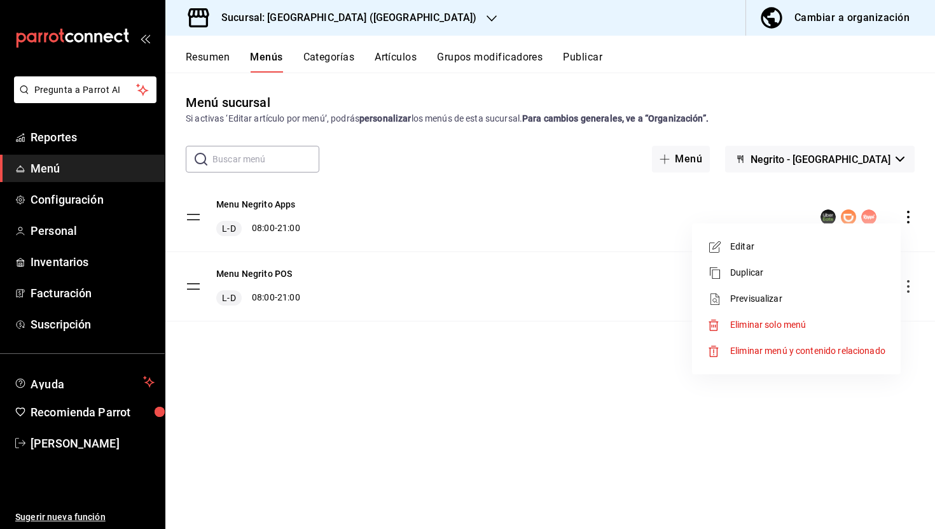
click at [586, 199] on div at bounding box center [467, 264] width 935 height 529
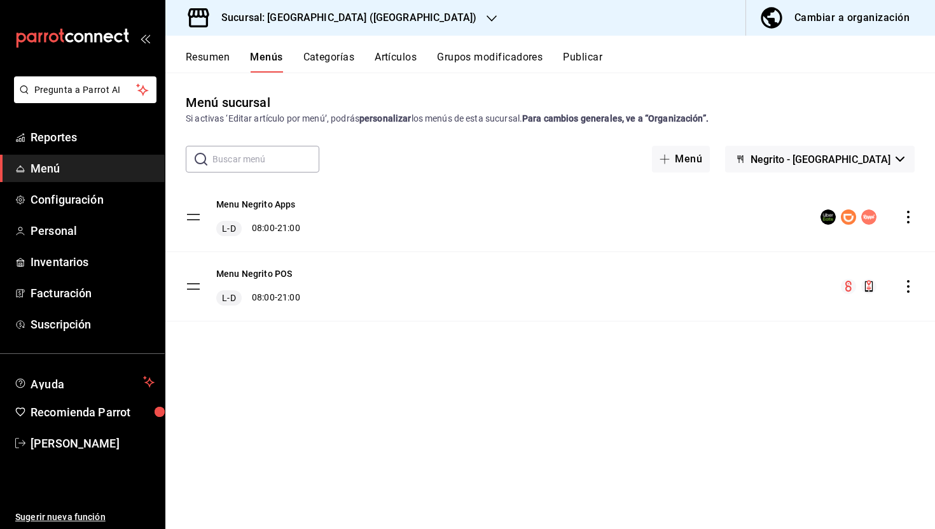
click at [379, 64] on button "Artículos" at bounding box center [396, 62] width 42 height 22
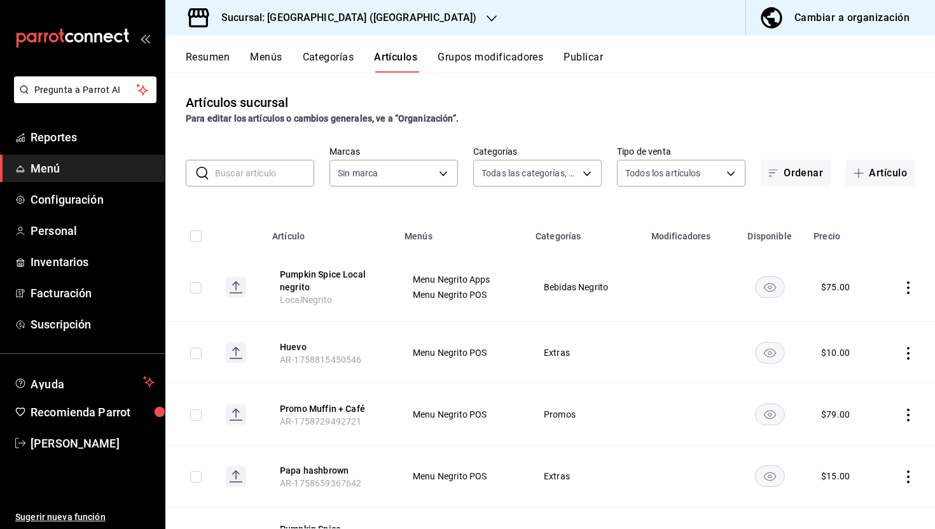
type input "58f0ccdc-7803-4efc-895d-68e637178344,04179152-9d8b-4da6-8fd7-33c55e9b75bc,2ec7e…"
type input "287774e0-f4ba-4ef7-b69d-38b7dbe72ed9"
click at [214, 52] on button "Resumen" at bounding box center [208, 62] width 44 height 22
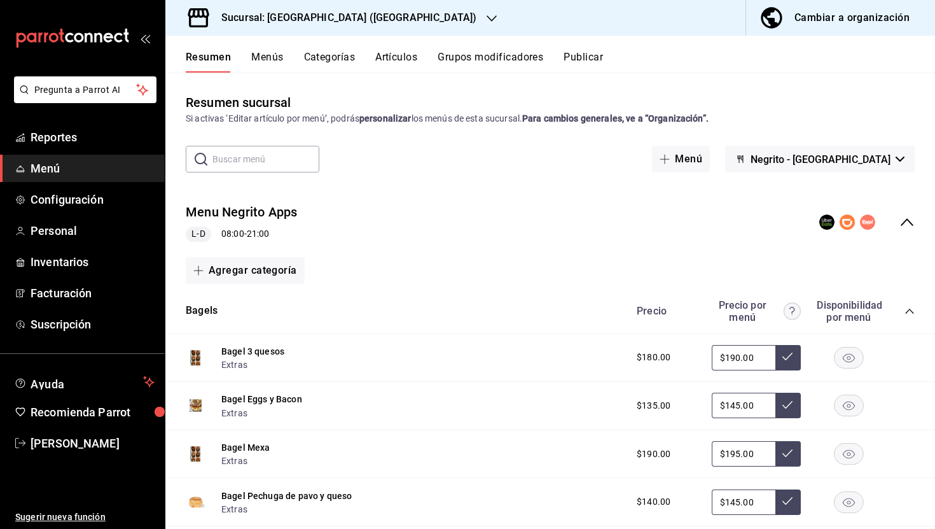
click at [912, 225] on icon "collapse-menu-row" at bounding box center [907, 222] width 13 height 8
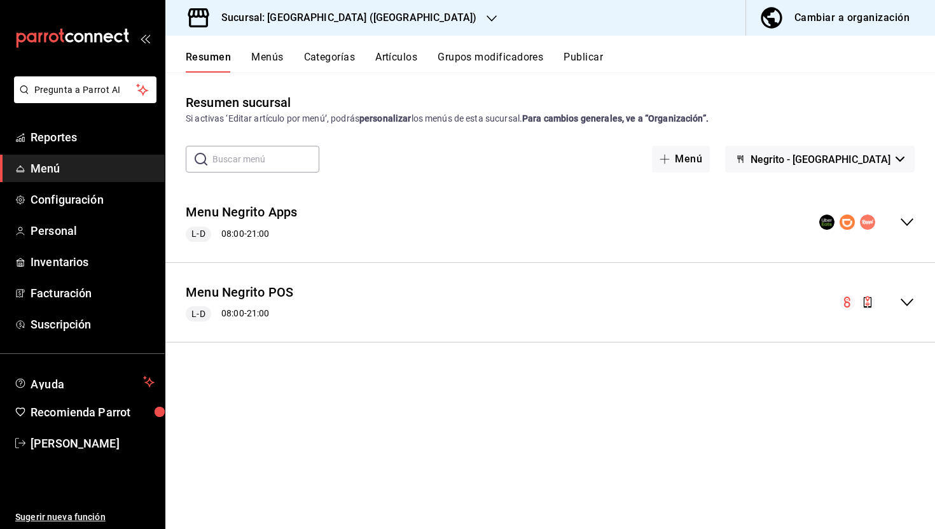
click at [912, 225] on icon "collapse-menu-row" at bounding box center [907, 221] width 15 height 15
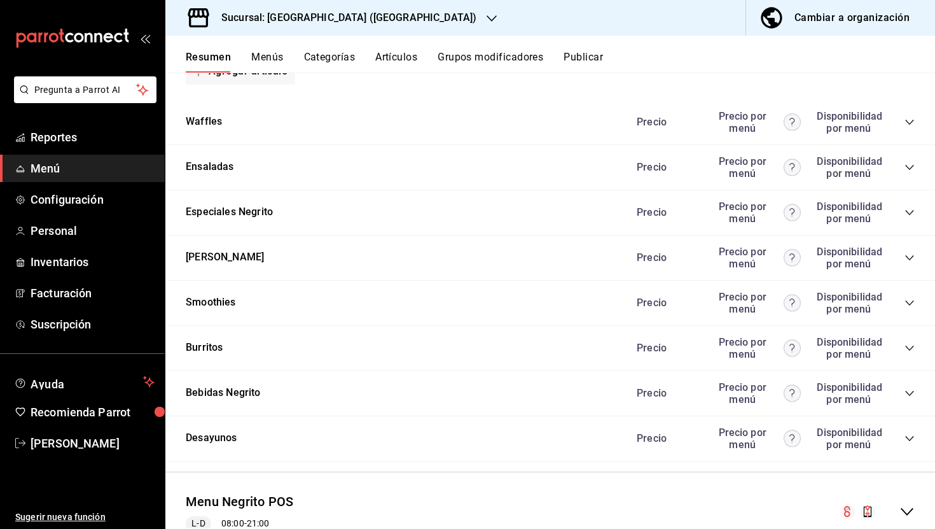
scroll to position [1210, 0]
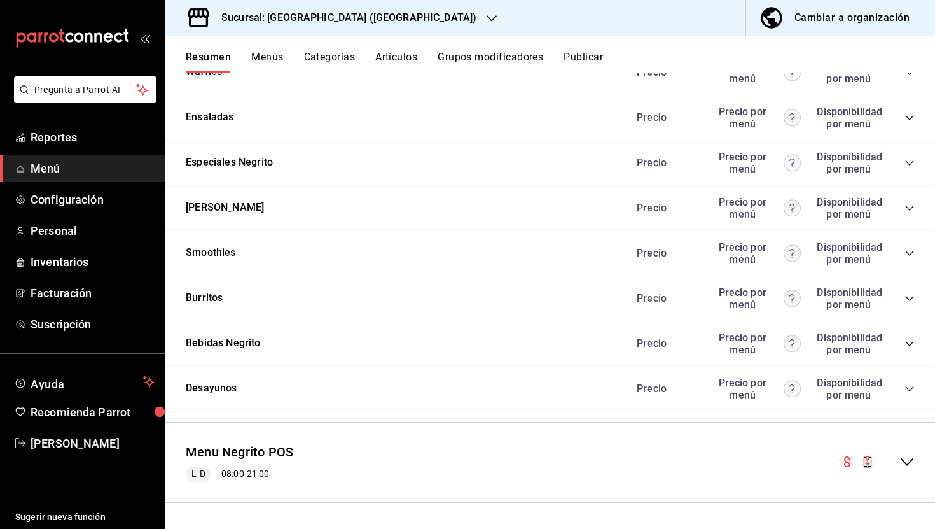
click at [910, 337] on div "Precio Precio por menú Disponibilidad por menú" at bounding box center [769, 344] width 291 height 24
click at [909, 341] on icon "collapse-category-row" at bounding box center [910, 344] width 10 height 10
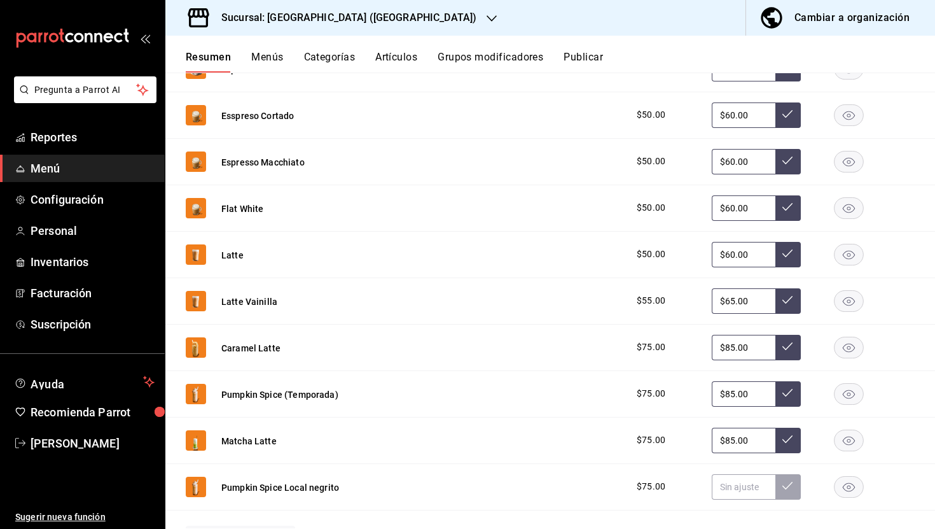
scroll to position [2521, 0]
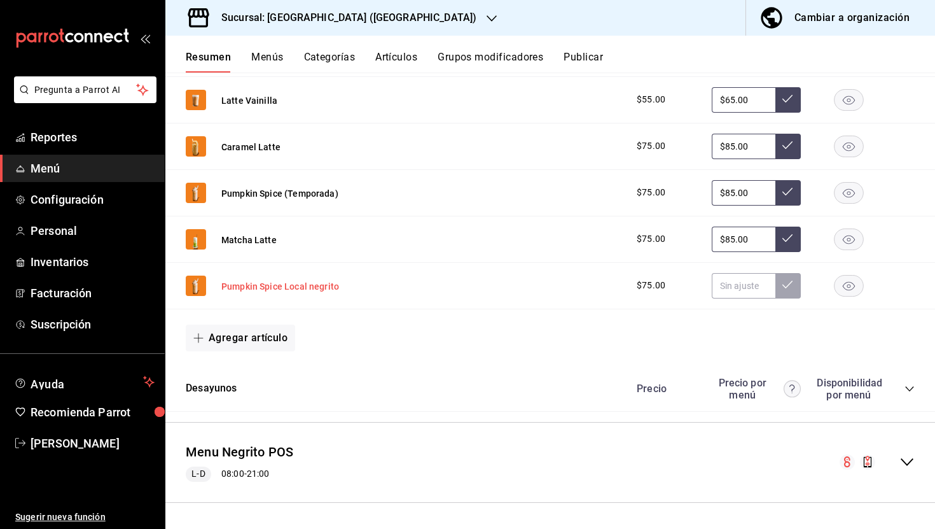
click at [260, 284] on button "Pumpkin Spice Local negrito" at bounding box center [280, 286] width 118 height 13
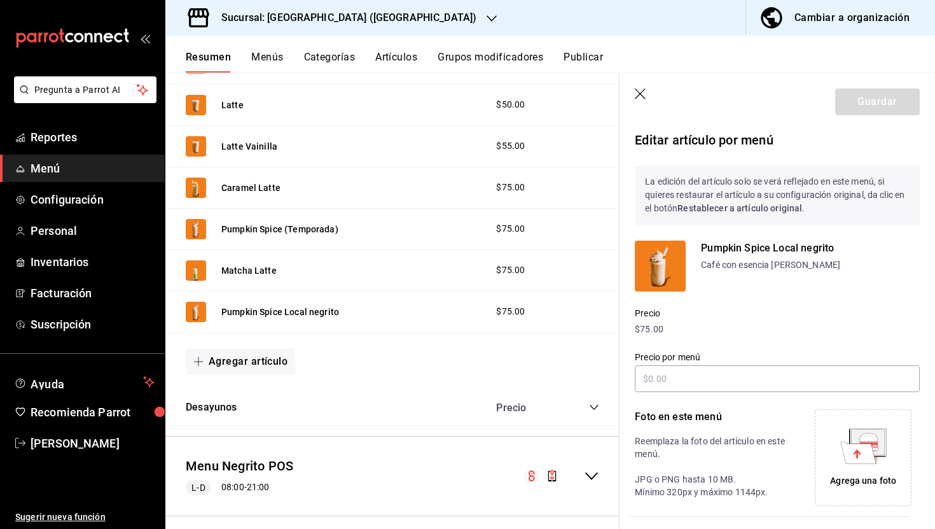
click at [640, 91] on icon "button" at bounding box center [641, 94] width 13 height 13
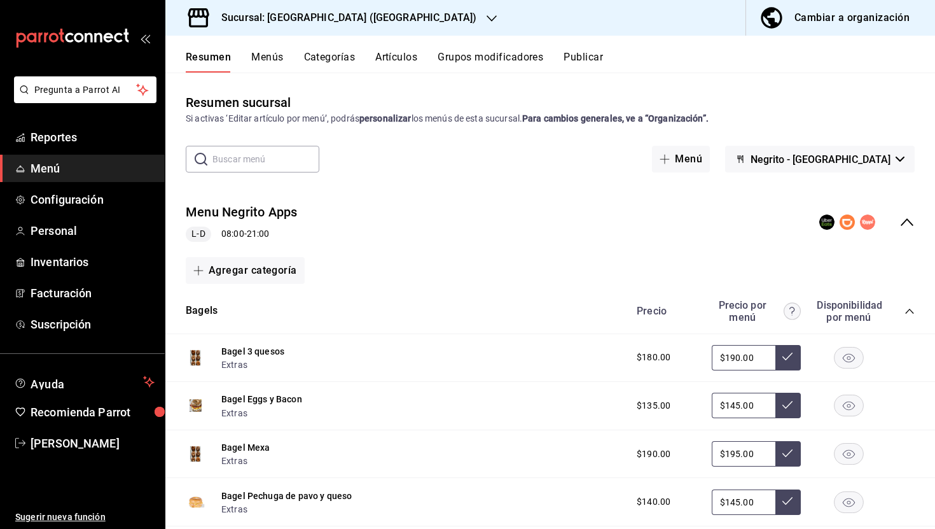
click at [271, 59] on button "Menús" at bounding box center [267, 62] width 32 height 22
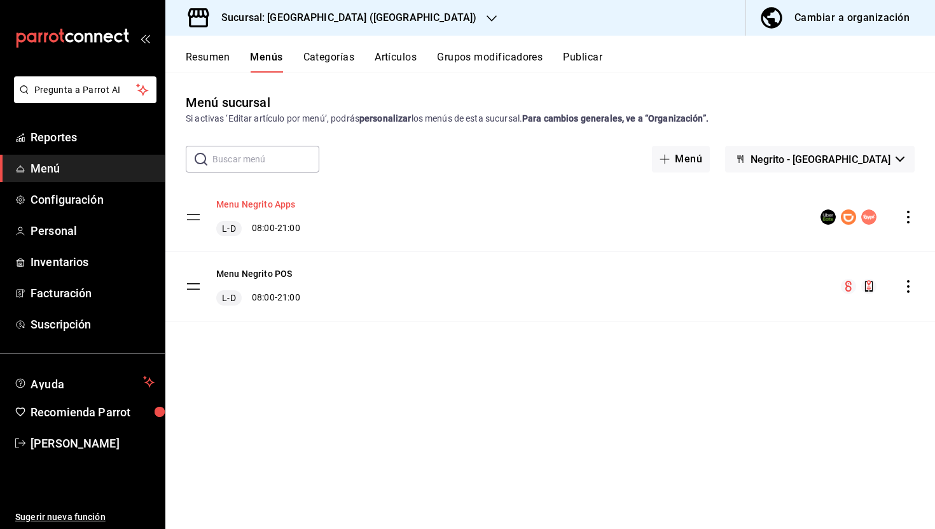
click at [252, 205] on button "Menu Negrito Apps" at bounding box center [256, 204] width 80 height 13
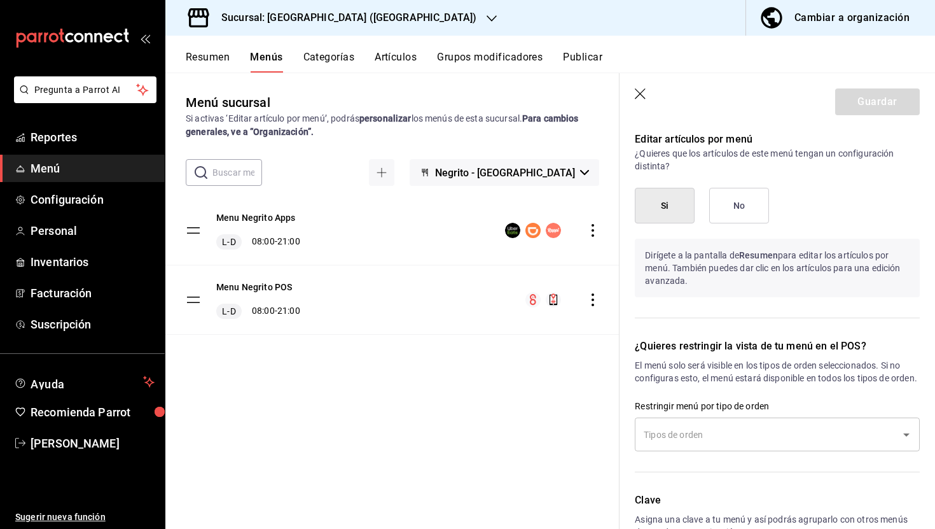
scroll to position [967, 0]
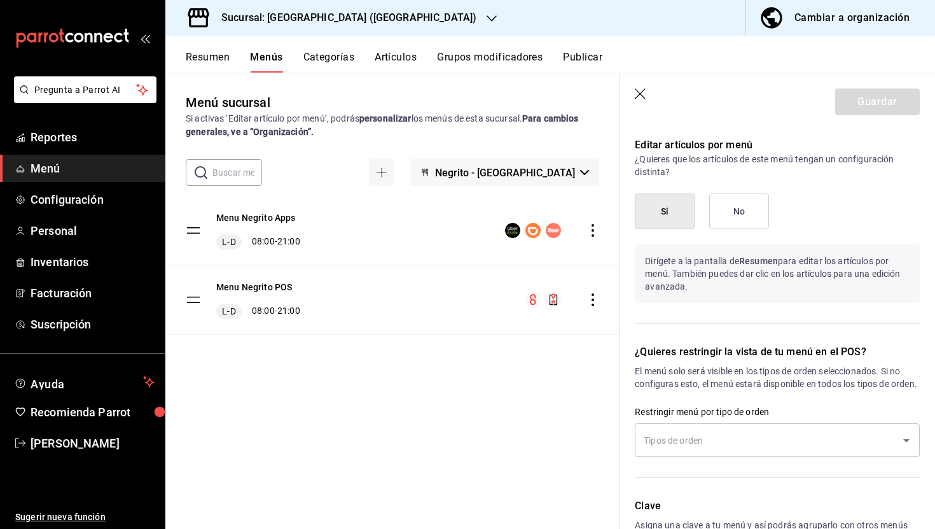
click at [643, 96] on icon "button" at bounding box center [640, 93] width 11 height 11
checkbox input "false"
type input "1758909354974"
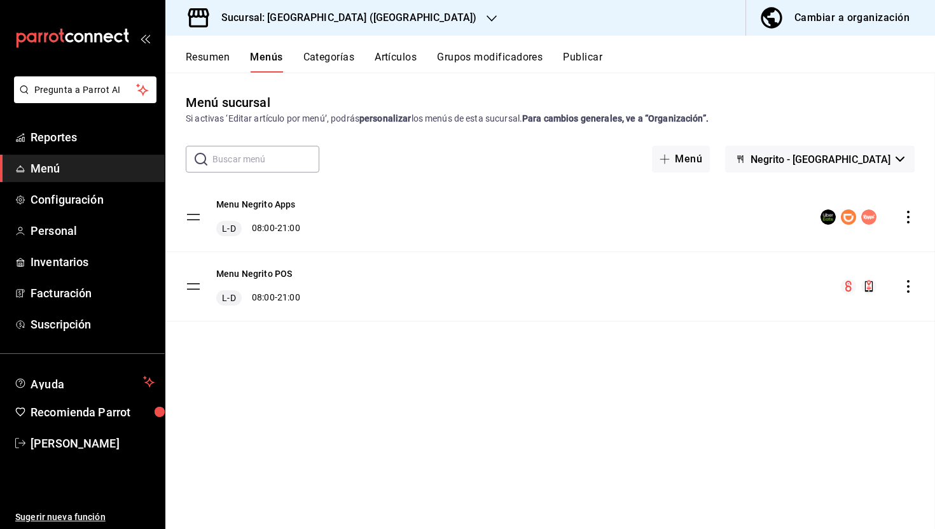
checkbox input "false"
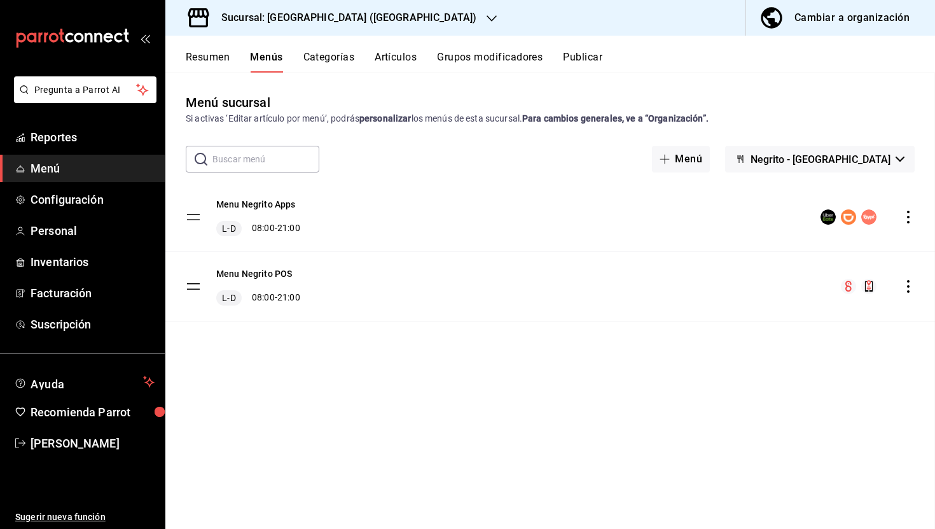
checkbox input "false"
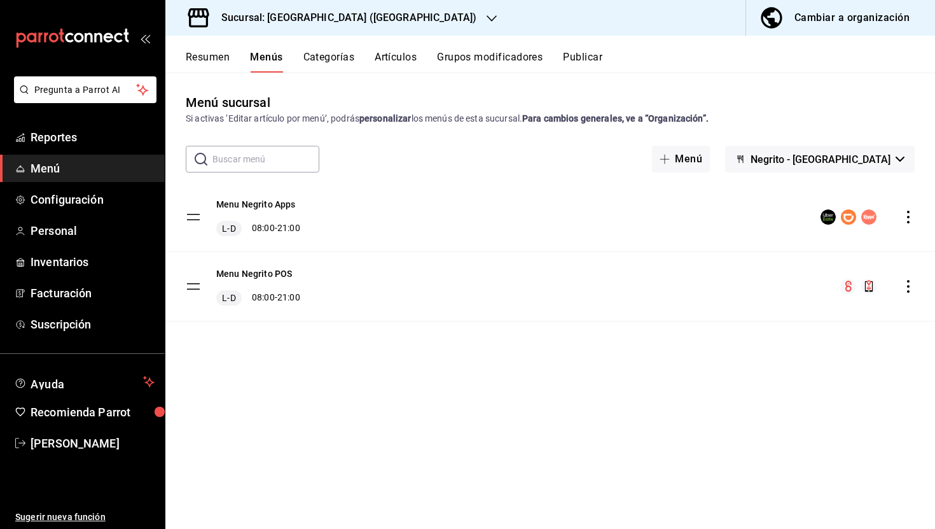
click at [406, 63] on button "Artículos" at bounding box center [396, 62] width 42 height 22
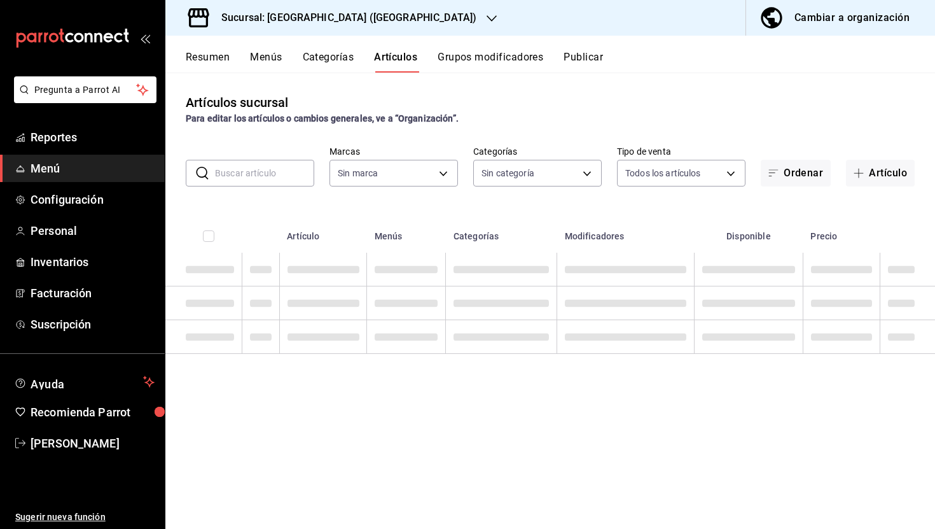
type input "287774e0-f4ba-4ef7-b69d-38b7dbe72ed9"
type input "58f0ccdc-7803-4efc-895d-68e637178344,04179152-9d8b-4da6-8fd7-33c55e9b75bc,2ec7e…"
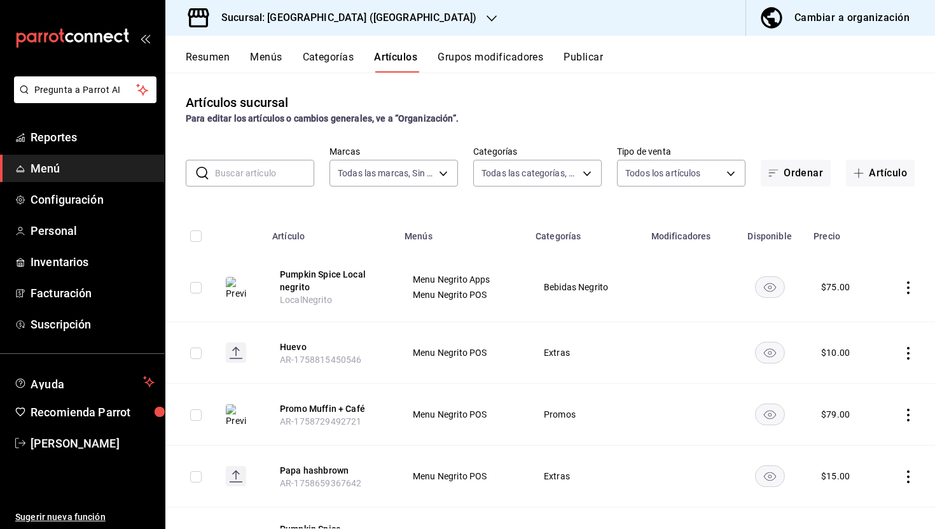
click at [415, 234] on th "Menús" at bounding box center [462, 232] width 131 height 41
click at [190, 286] on input "checkbox" at bounding box center [195, 287] width 11 height 11
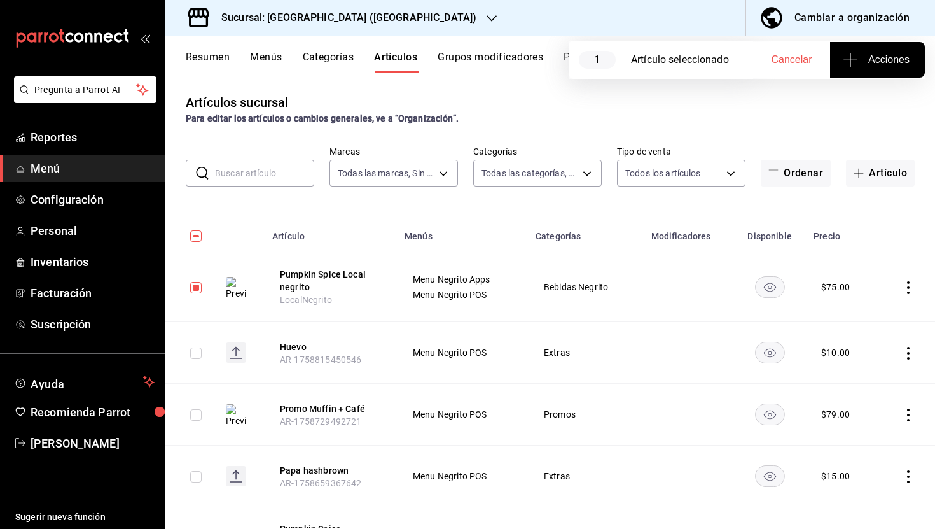
click at [874, 55] on span "Acciones" at bounding box center [878, 59] width 64 height 15
click at [330, 289] on div at bounding box center [467, 264] width 935 height 529
click at [292, 274] on button "Pumpkin Spice Local negrito" at bounding box center [331, 280] width 102 height 25
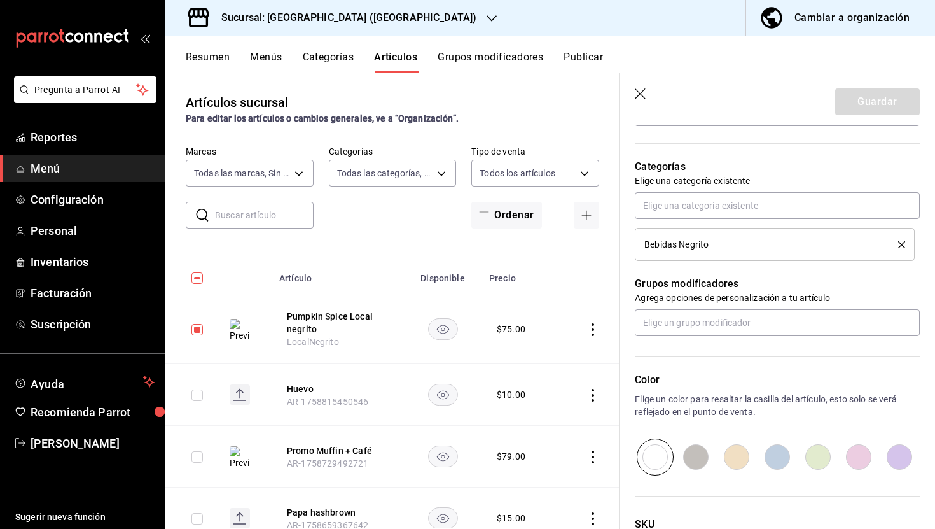
scroll to position [430, 0]
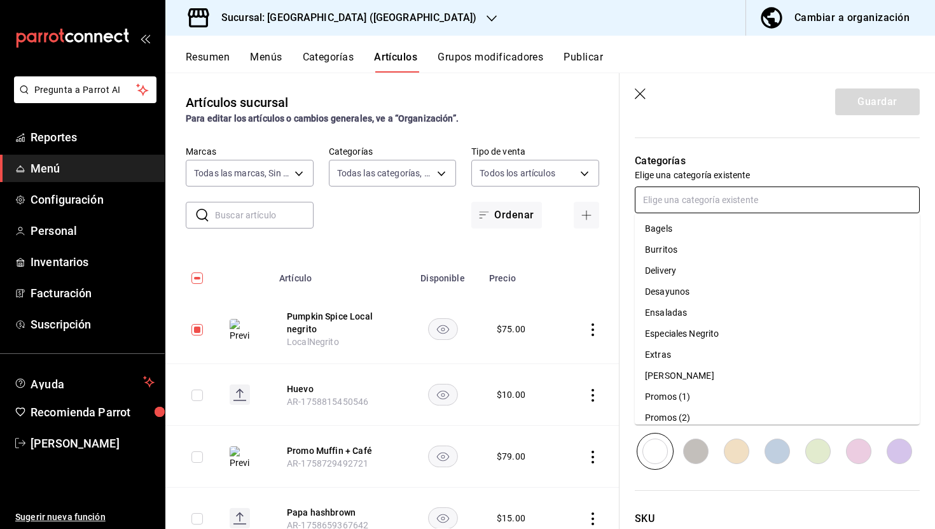
click at [681, 209] on input "text" at bounding box center [777, 199] width 285 height 27
click at [762, 167] on p "Categorías" at bounding box center [777, 160] width 285 height 15
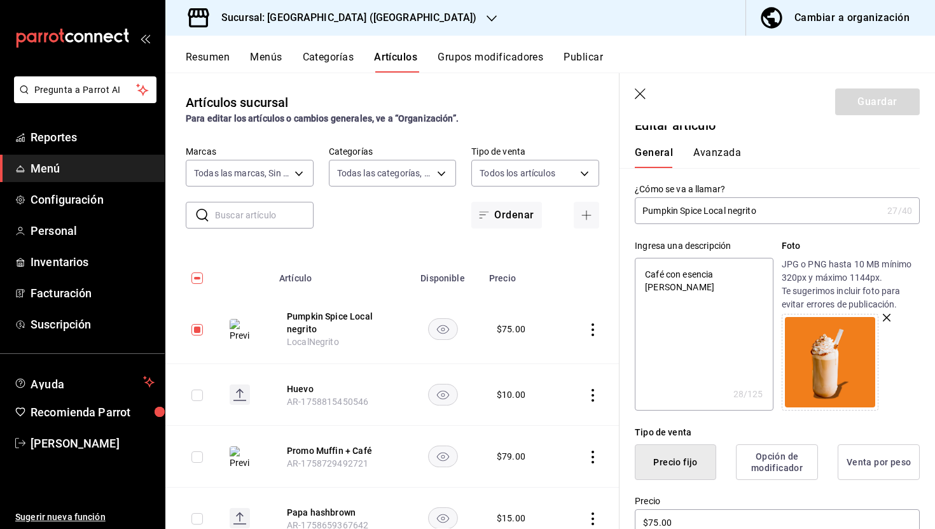
scroll to position [0, 0]
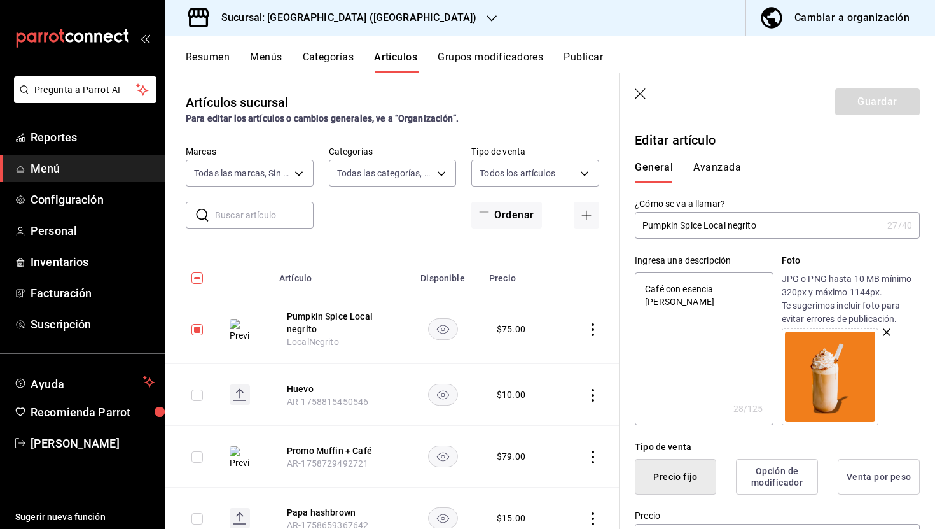
click at [708, 161] on button "Avanzada" at bounding box center [718, 172] width 48 height 22
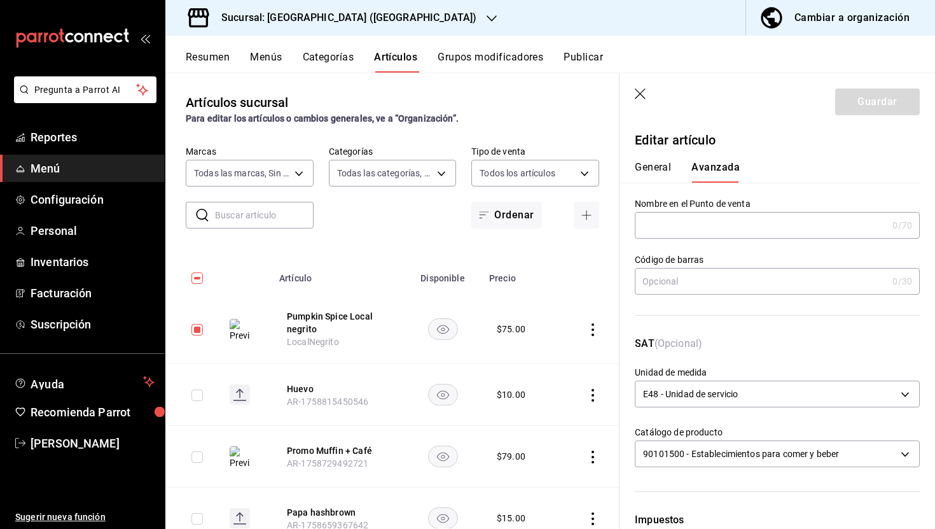
click at [642, 90] on icon "button" at bounding box center [641, 94] width 13 height 13
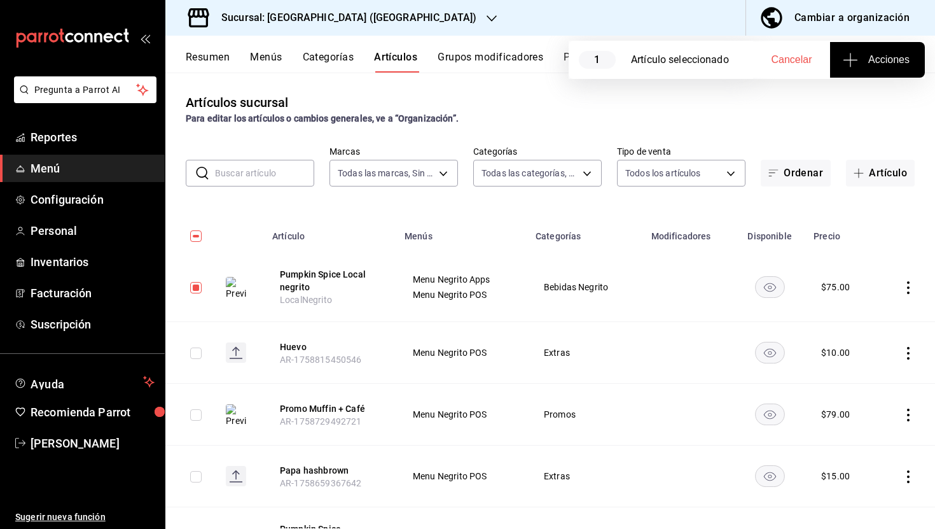
click at [197, 285] on input "checkbox" at bounding box center [195, 287] width 11 height 11
checkbox input "false"
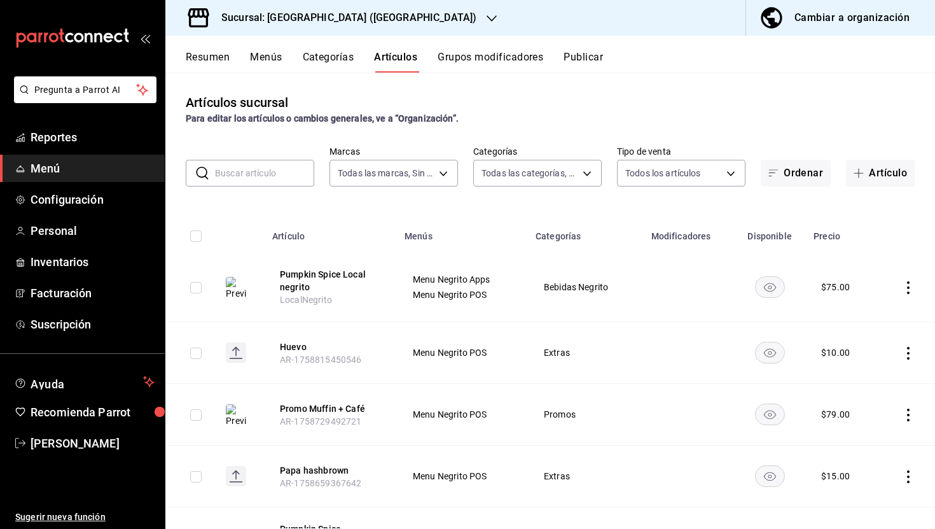
click at [798, 28] on button "Cambiar a organización" at bounding box center [835, 18] width 179 height 36
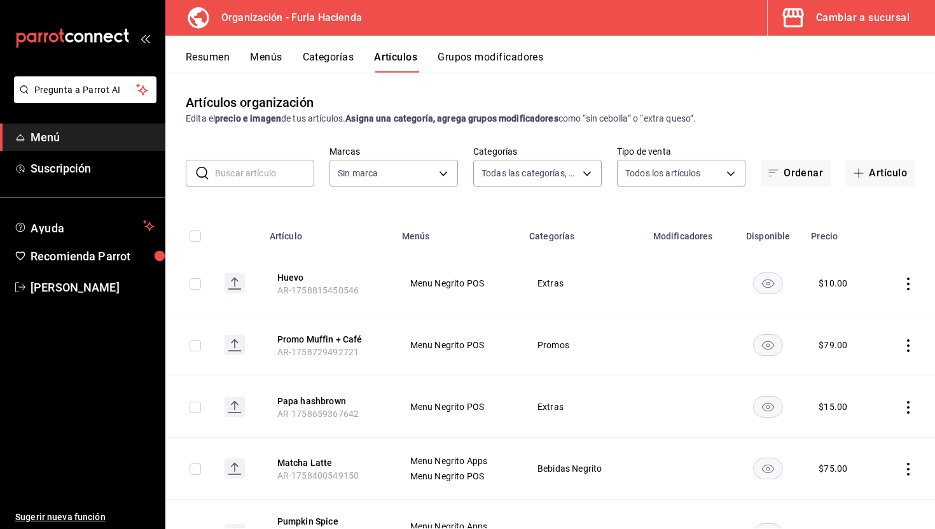
type input "41a4be4f-df6a-482d-b42a-6f79a85a7d14,f59e2cf2-ce34-45e5-8177-6e6ca9c216a6,99b9e…"
type input "bfeca42f-b570-411f-bb79-7bc68af5dd0e"
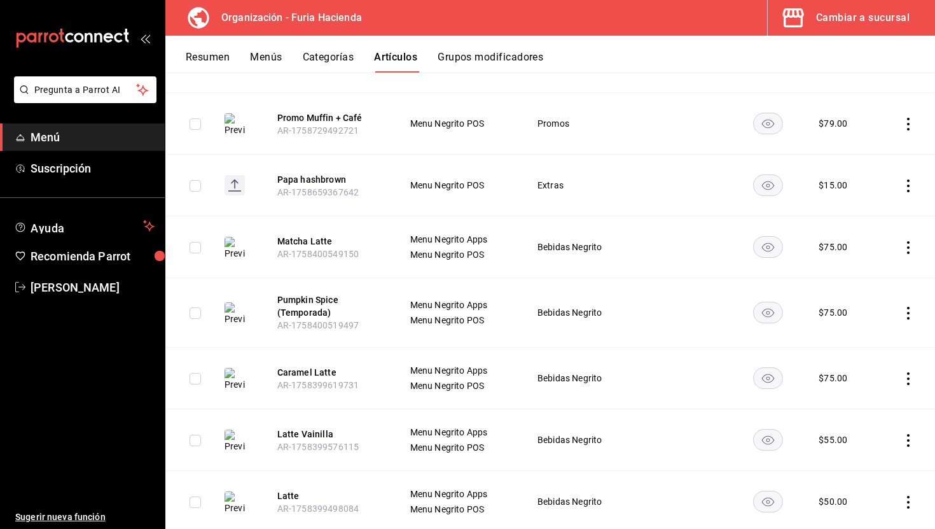
scroll to position [224, 0]
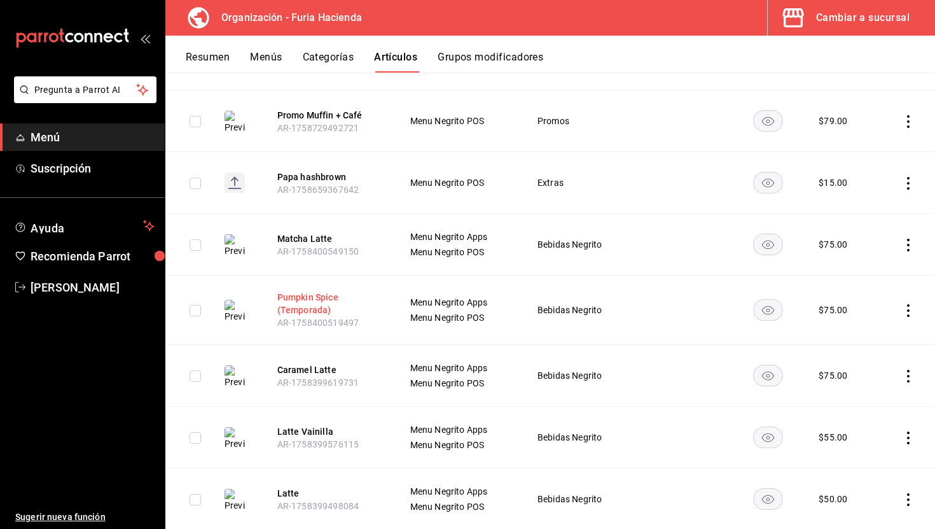
click at [291, 302] on button "Pumpkin Spice (Temporada)" at bounding box center [328, 303] width 102 height 25
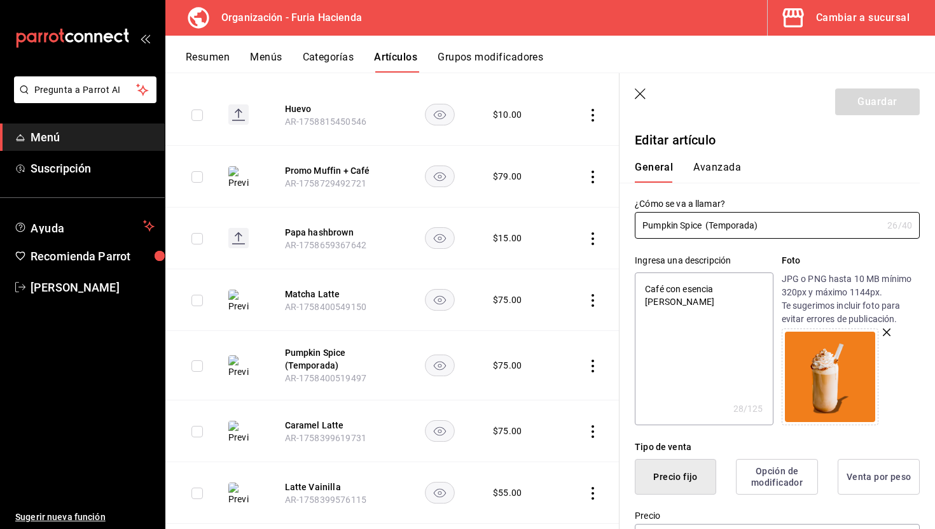
click at [643, 90] on icon "button" at bounding box center [641, 94] width 13 height 13
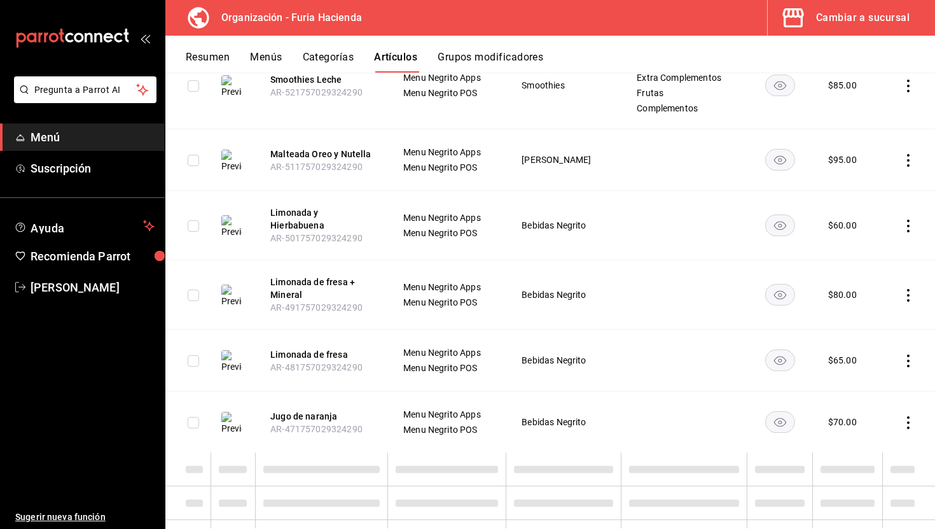
scroll to position [2426, 0]
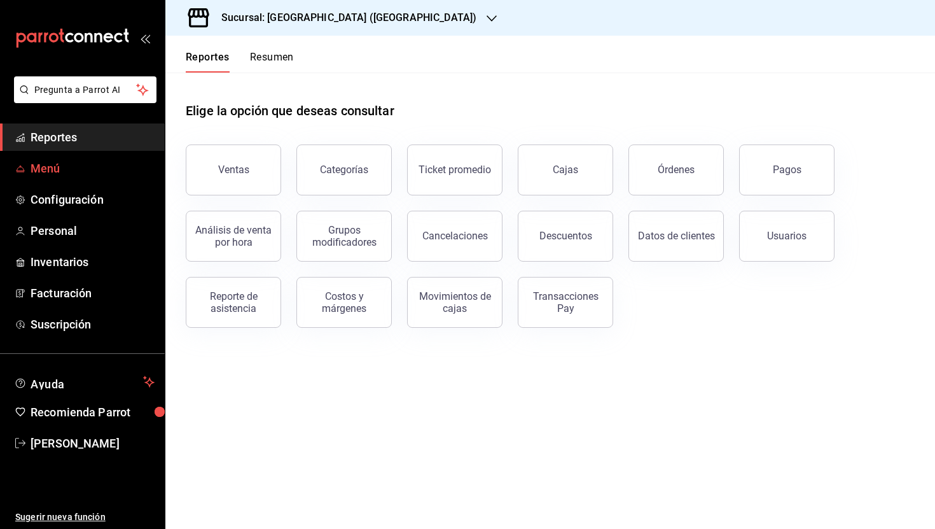
click at [56, 174] on span "Menú" at bounding box center [93, 168] width 124 height 17
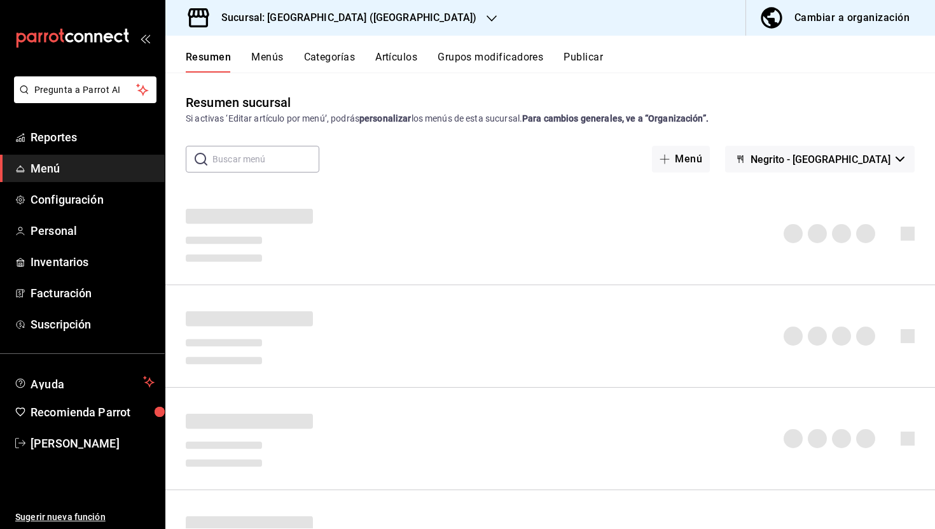
click at [806, 17] on div "Cambiar a organización" at bounding box center [852, 18] width 115 height 18
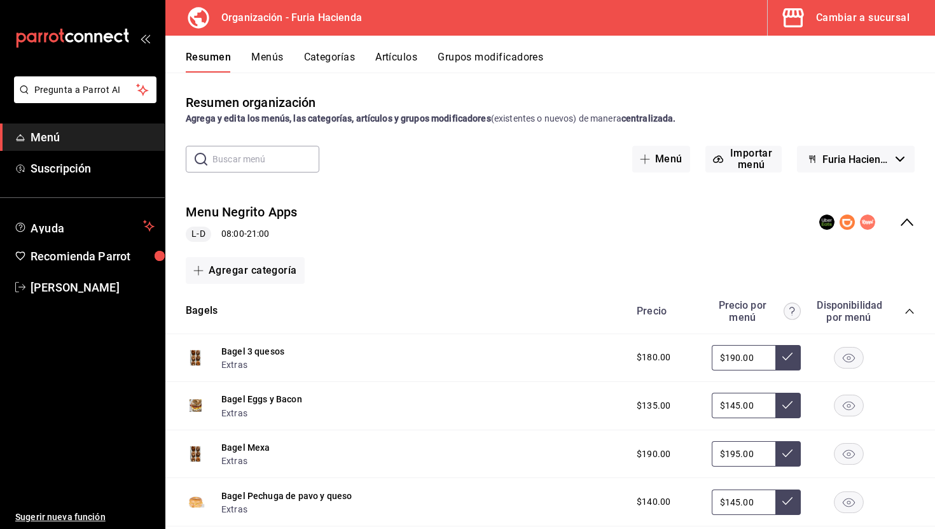
click at [884, 27] on button "Cambiar a sucursal" at bounding box center [846, 18] width 157 height 36
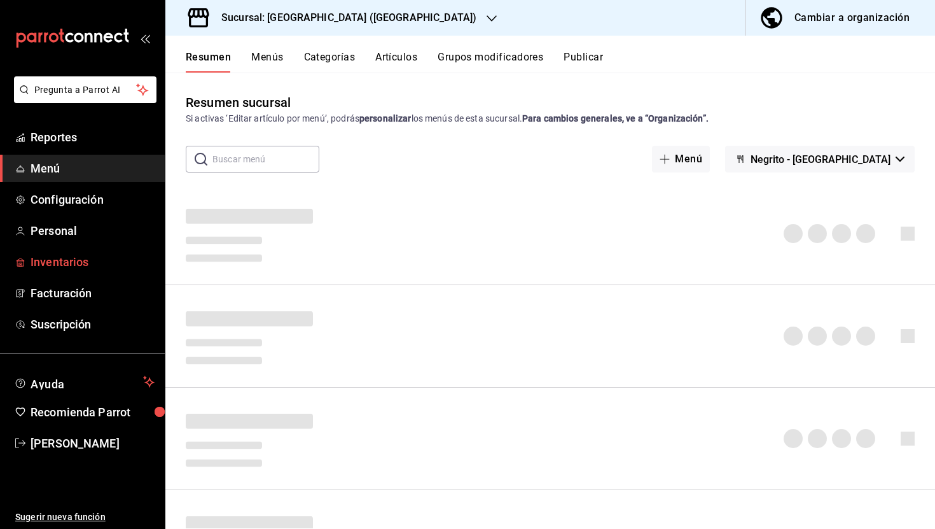
click at [78, 260] on span "Inventarios" at bounding box center [93, 261] width 124 height 17
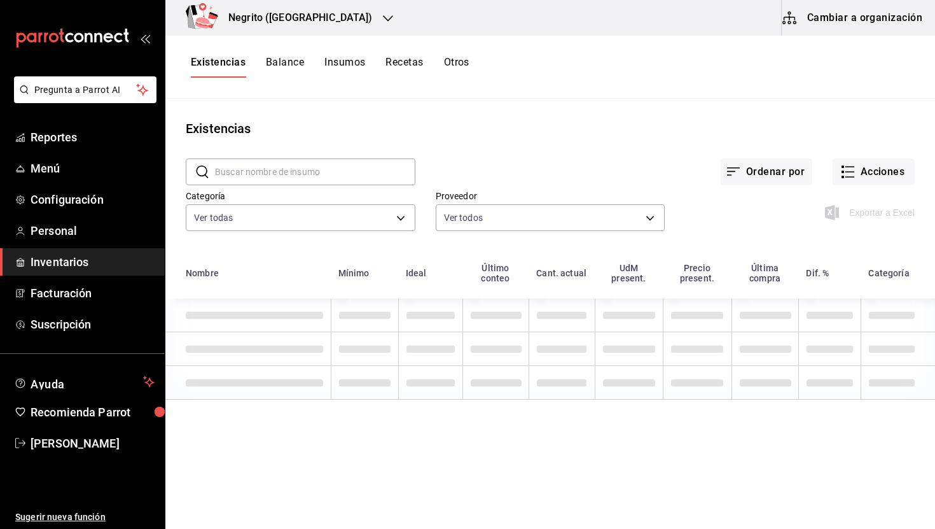
click at [400, 62] on button "Recetas" at bounding box center [405, 67] width 38 height 22
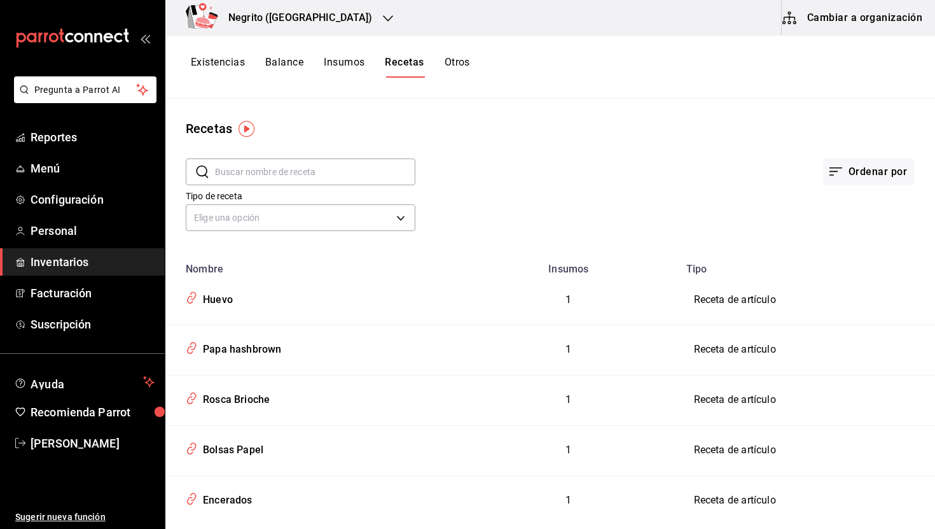
click at [267, 161] on input "text" at bounding box center [315, 171] width 200 height 25
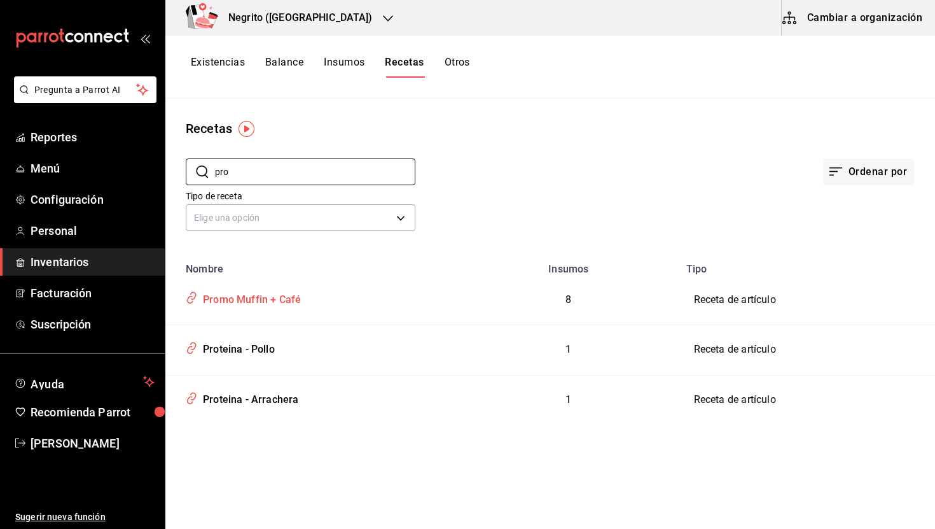
type input "pro"
click at [247, 304] on div "Promo Muffin + Café" at bounding box center [249, 298] width 103 height 20
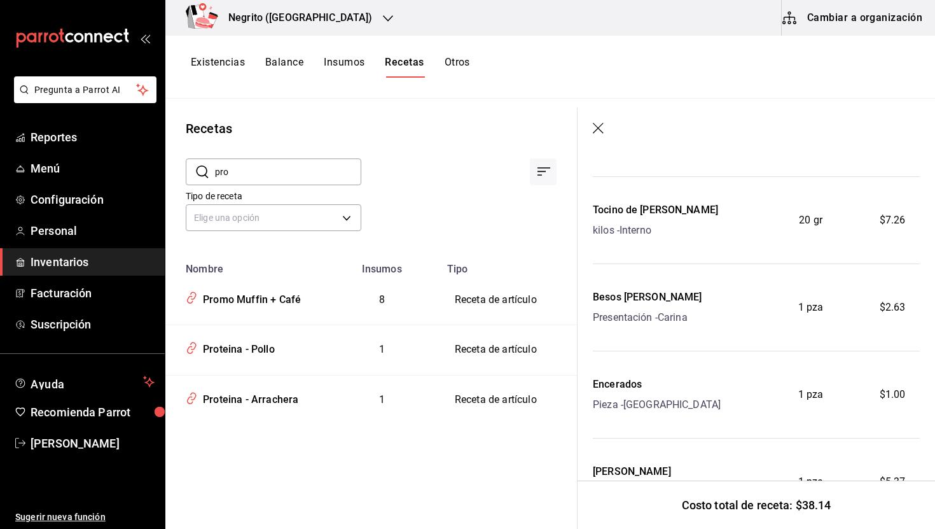
scroll to position [61, 0]
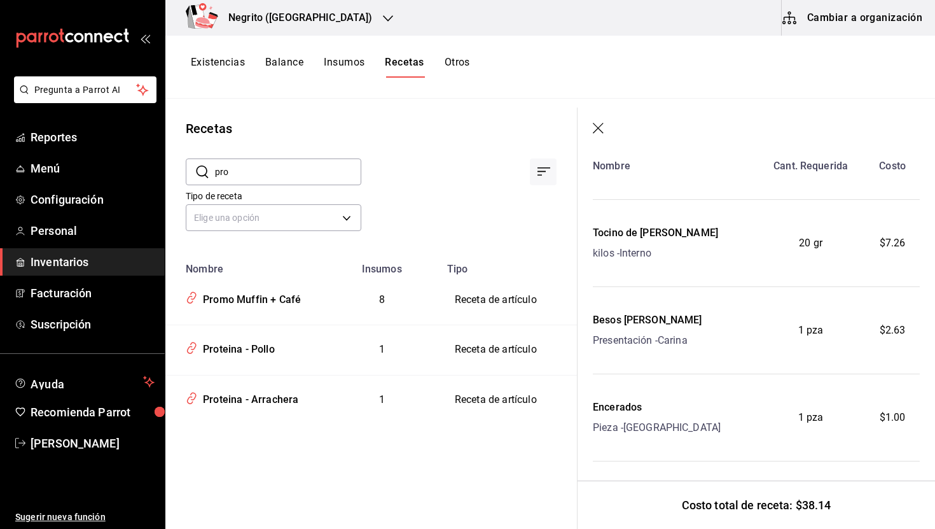
click at [601, 129] on icon "button" at bounding box center [599, 129] width 13 height 13
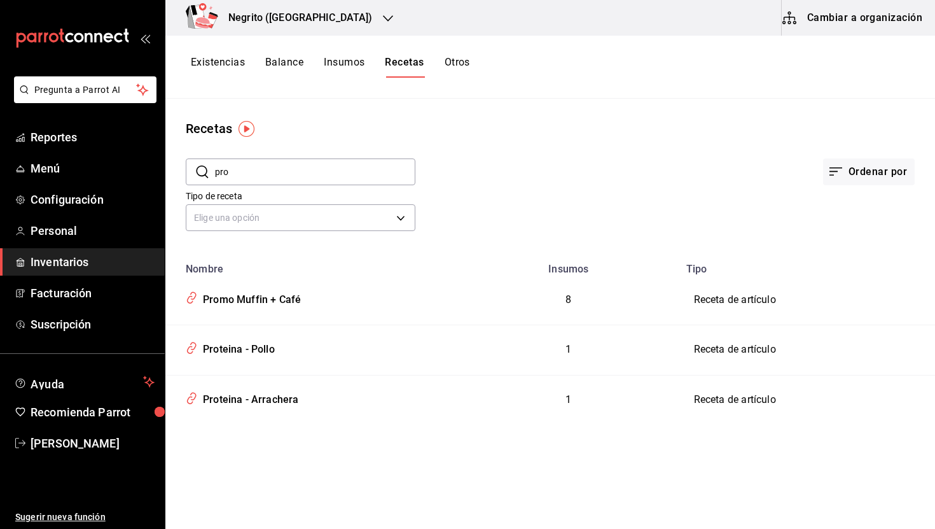
click at [272, 166] on input "pro" at bounding box center [315, 171] width 200 height 25
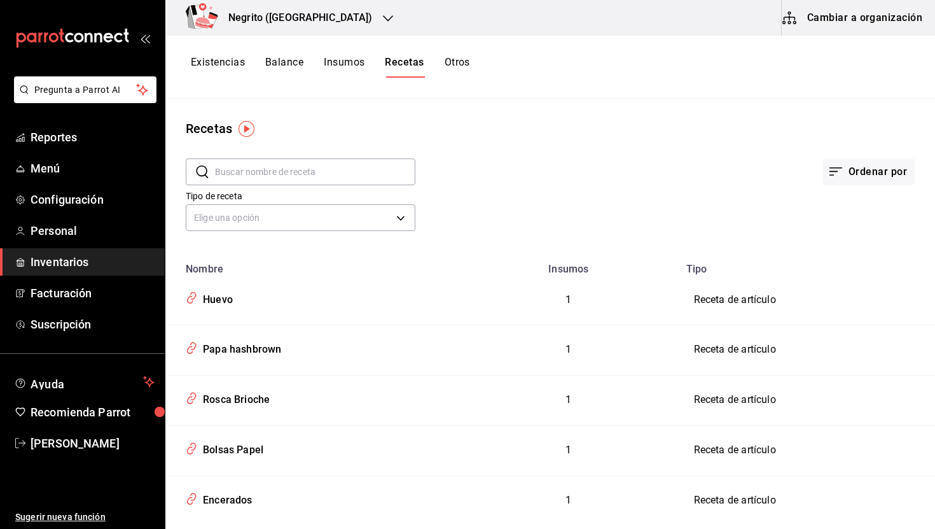
click at [297, 173] on input "text" at bounding box center [315, 171] width 200 height 25
click at [851, 22] on button "Cambiar a organización" at bounding box center [853, 18] width 143 height 36
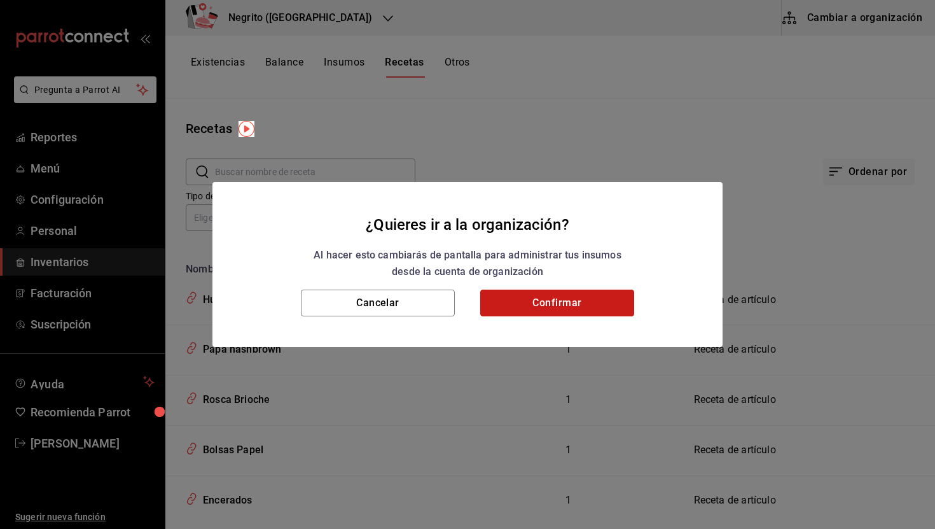
click at [525, 307] on button "Confirmar" at bounding box center [557, 303] width 154 height 27
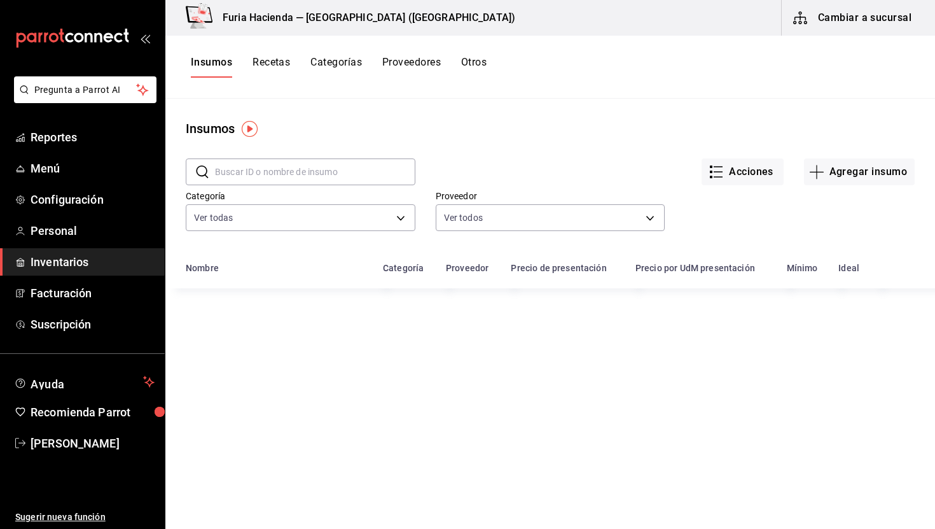
click at [323, 164] on input "text" at bounding box center [315, 171] width 200 height 25
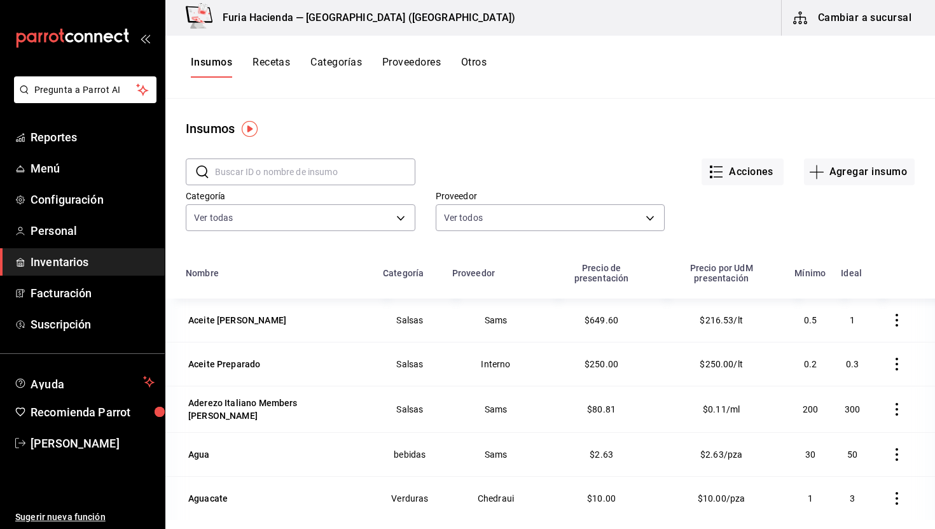
click at [270, 71] on button "Recetas" at bounding box center [272, 67] width 38 height 22
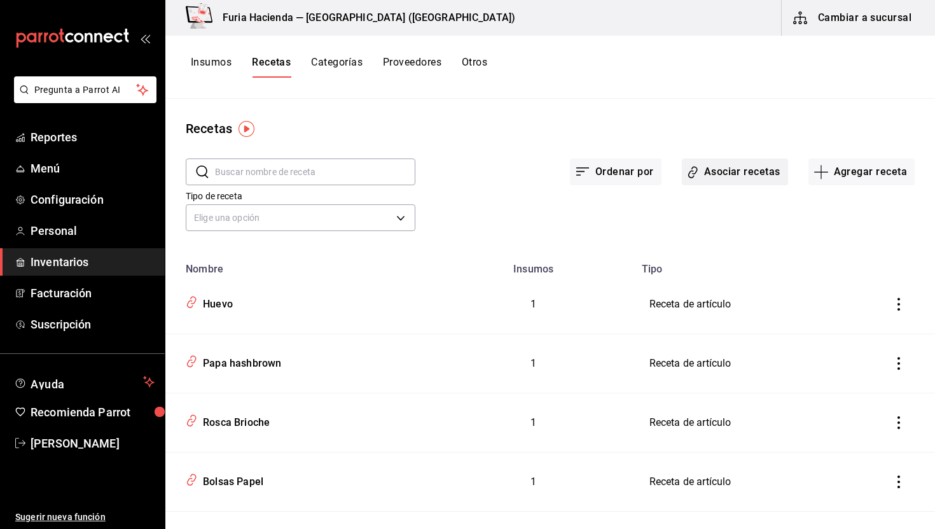
click at [753, 171] on button "Asociar recetas" at bounding box center [735, 171] width 106 height 27
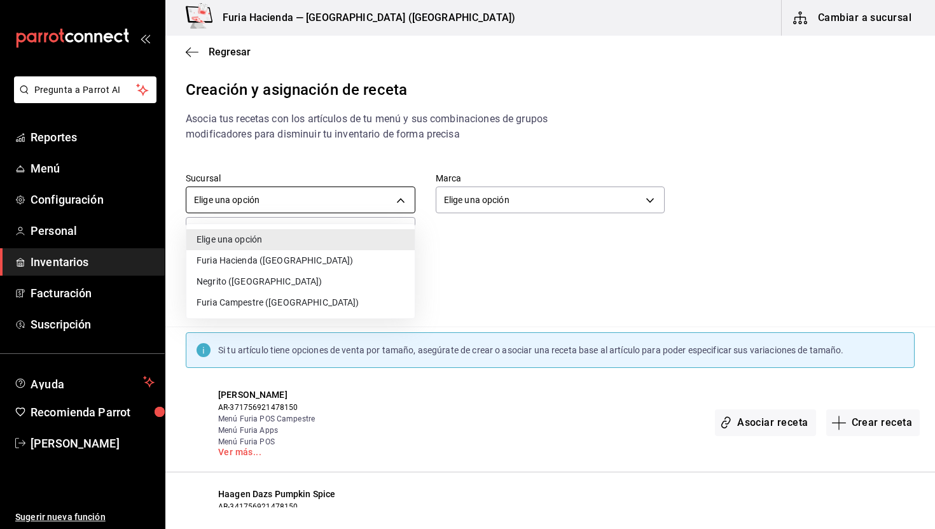
click at [358, 200] on body "Pregunta a Parrot AI Reportes Menú Configuración Personal Inventarios Facturaci…" at bounding box center [467, 253] width 935 height 507
click at [298, 272] on li "Negrito ([GEOGRAPHIC_DATA])" at bounding box center [300, 281] width 228 height 21
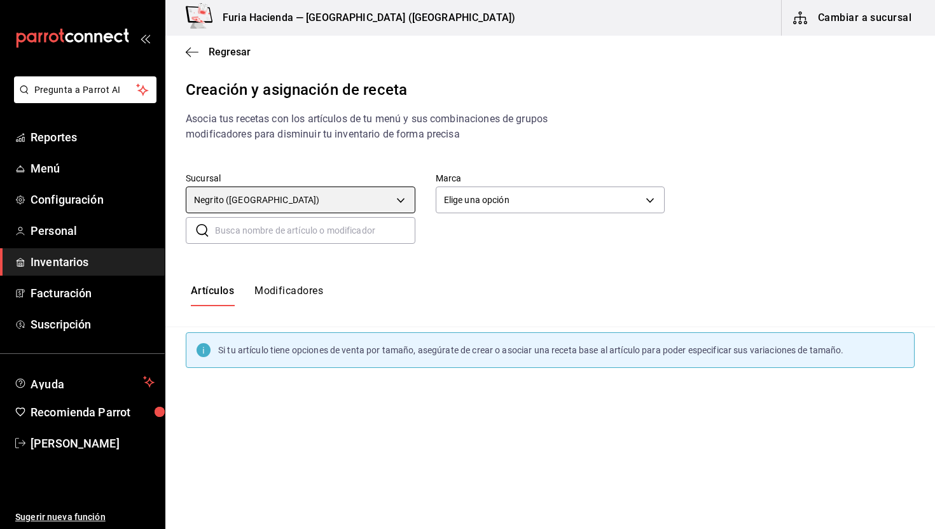
type input "331569e2-3414-4285-a3f8-ff40f793b623"
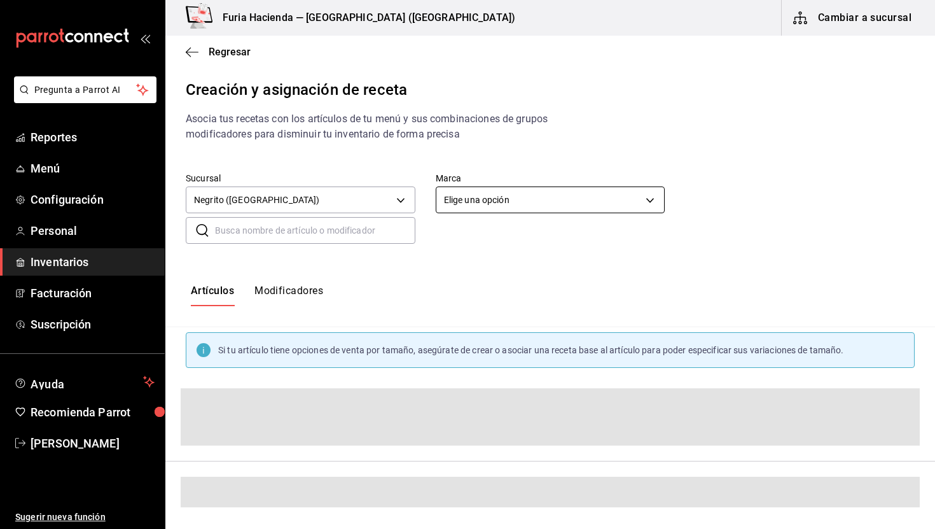
click at [479, 204] on body "Pregunta a Parrot AI Reportes Menú Configuración Personal Inventarios Facturaci…" at bounding box center [467, 253] width 935 height 507
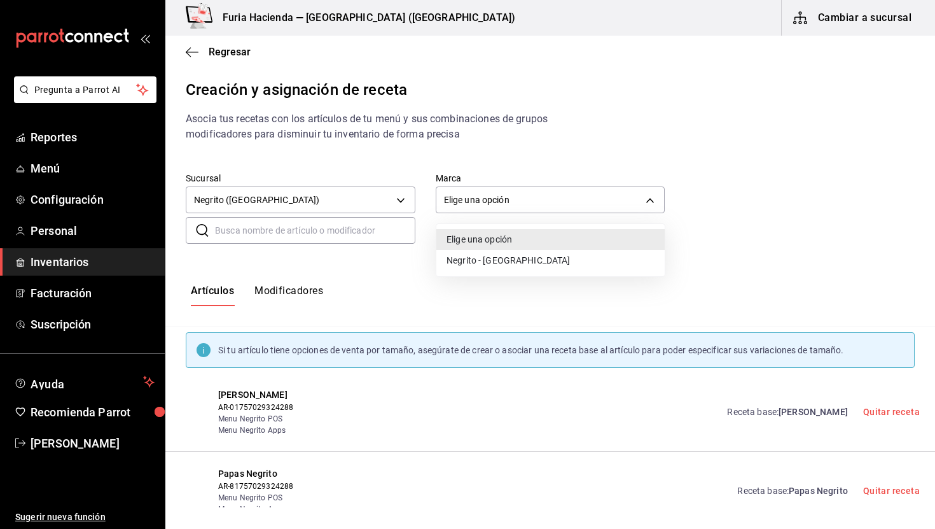
click at [475, 263] on li "Negrito - [GEOGRAPHIC_DATA]" at bounding box center [551, 260] width 228 height 21
type input "287774e0-f4ba-4ef7-b69d-38b7dbe72ed9"
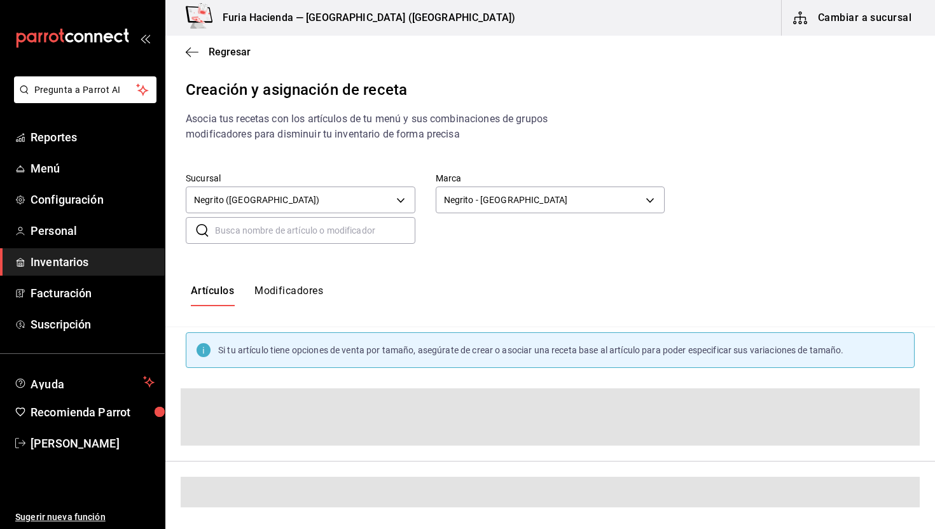
click at [289, 237] on input "text" at bounding box center [315, 230] width 200 height 25
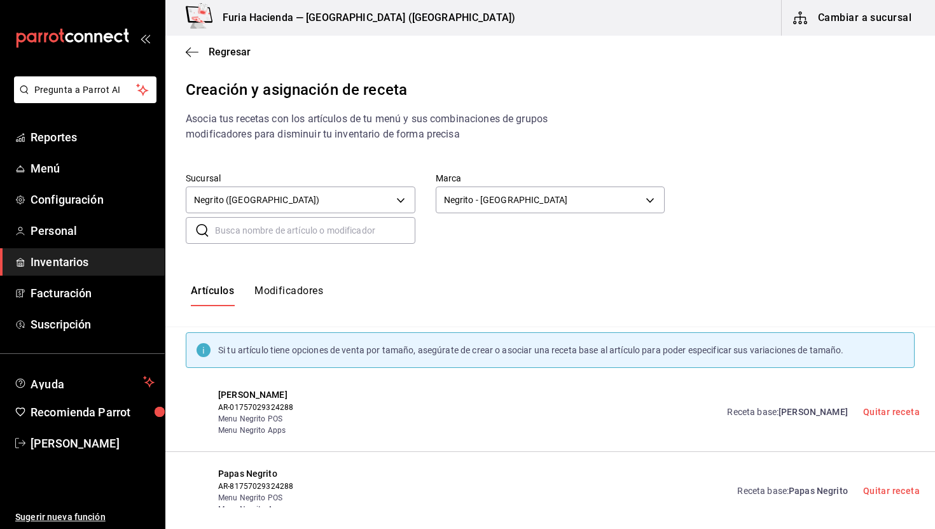
type input "o"
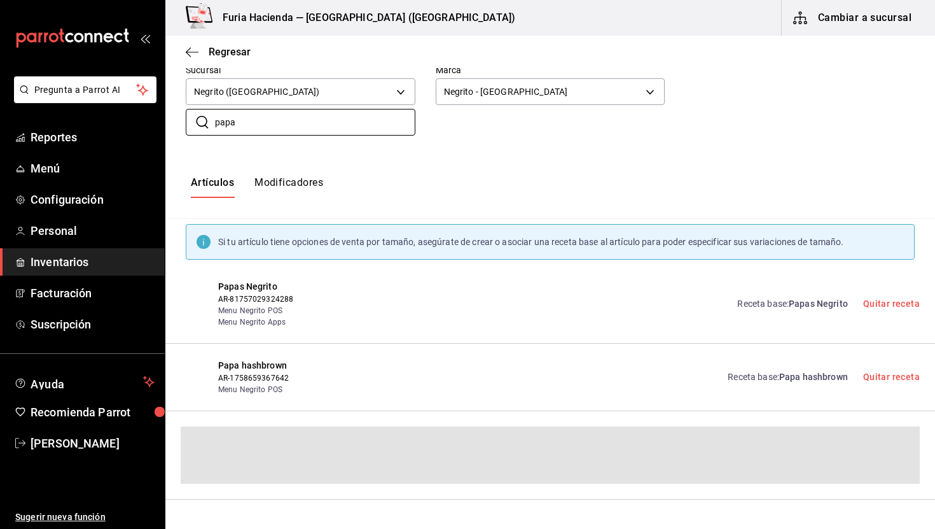
scroll to position [12, 0]
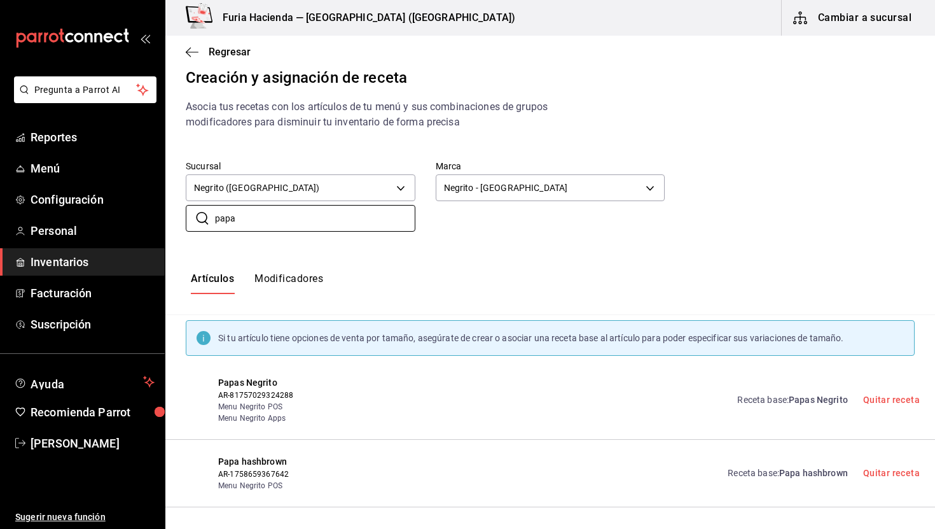
type input "papa"
click at [823, 470] on span "Papa hashbrown" at bounding box center [813, 473] width 69 height 10
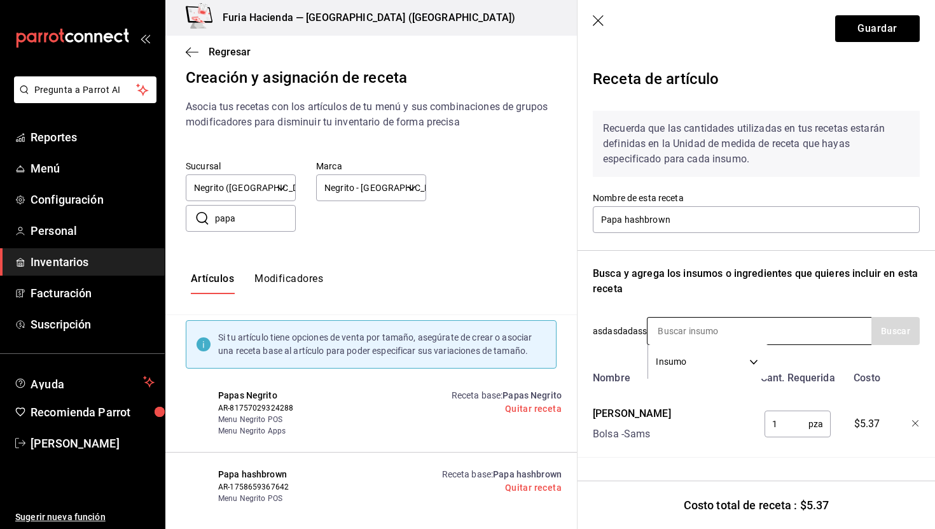
click at [667, 329] on input at bounding box center [711, 331] width 127 height 27
type input "encerado"
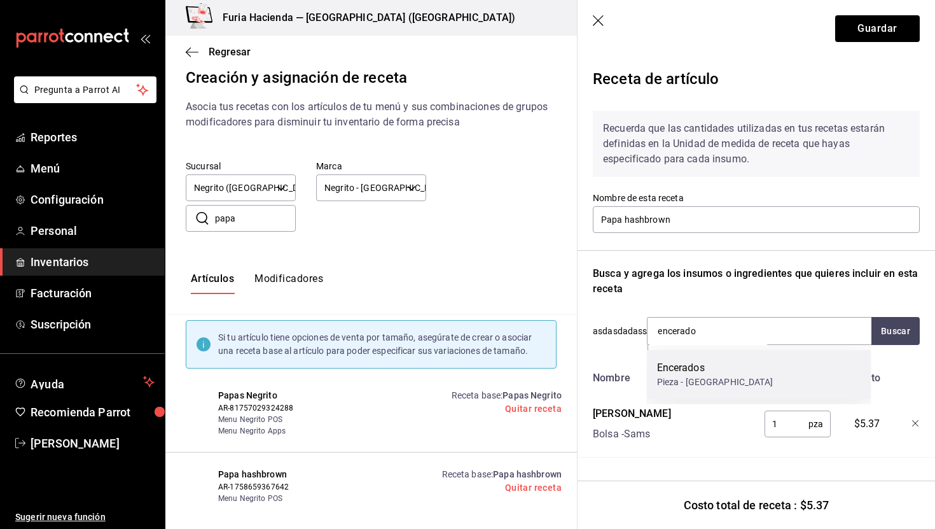
click at [669, 370] on div "Encerados" at bounding box center [715, 367] width 116 height 15
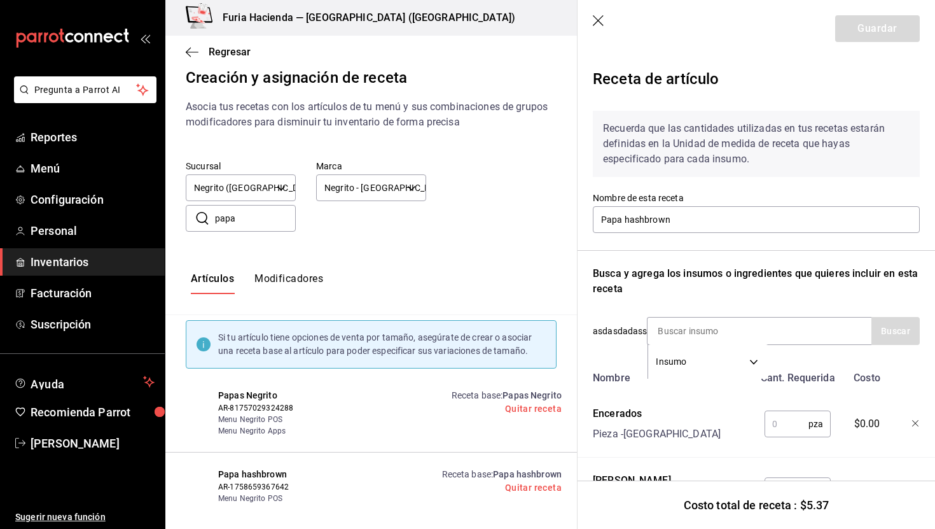
click at [788, 428] on input "text" at bounding box center [787, 423] width 44 height 25
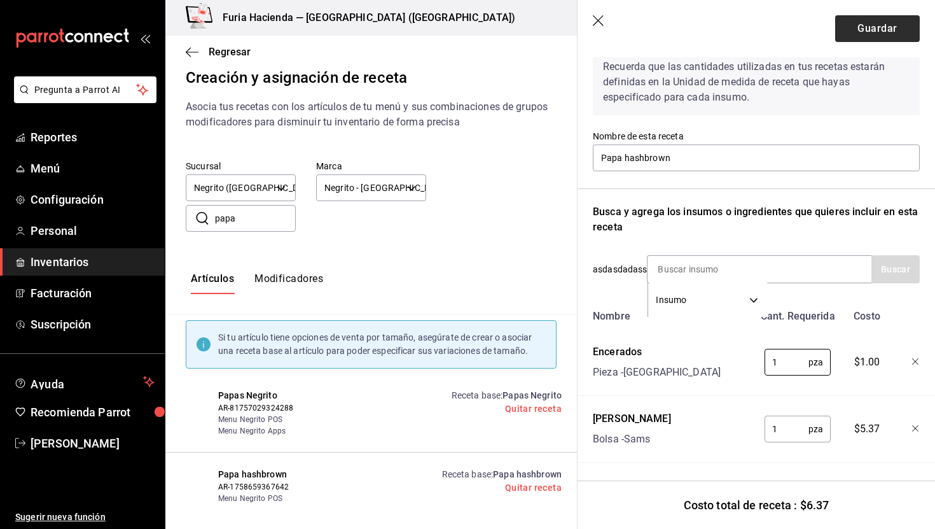
type input "1"
click at [873, 31] on button "Guardar" at bounding box center [877, 28] width 85 height 27
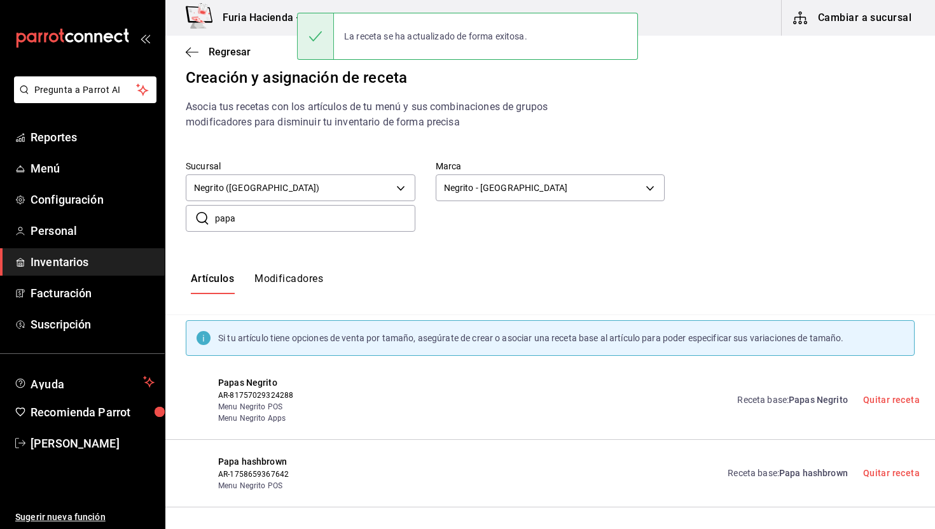
scroll to position [0, 0]
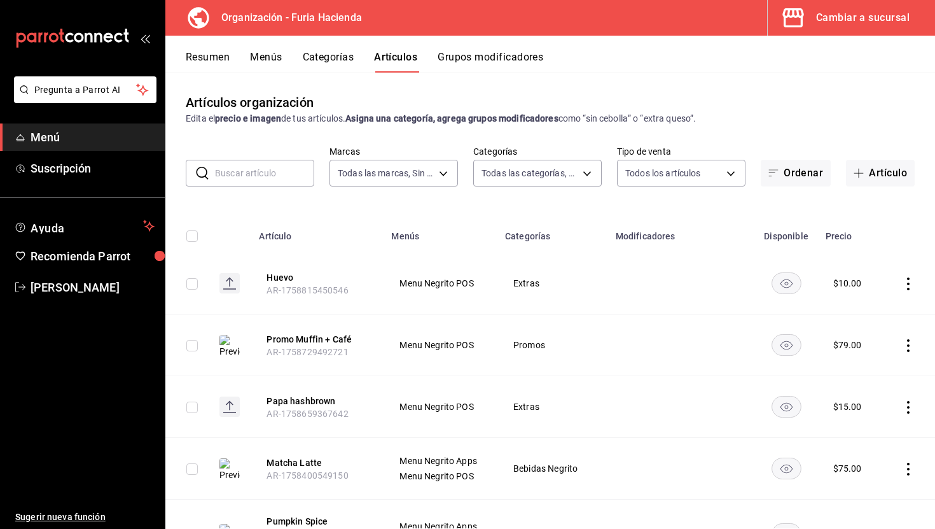
click at [268, 60] on button "Menús" at bounding box center [266, 62] width 32 height 22
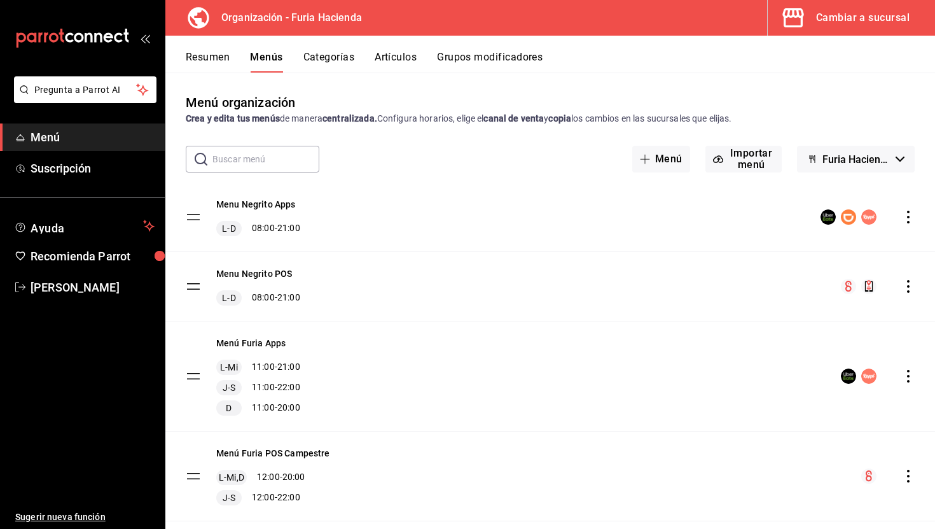
click at [323, 53] on button "Categorías" at bounding box center [330, 62] width 52 height 22
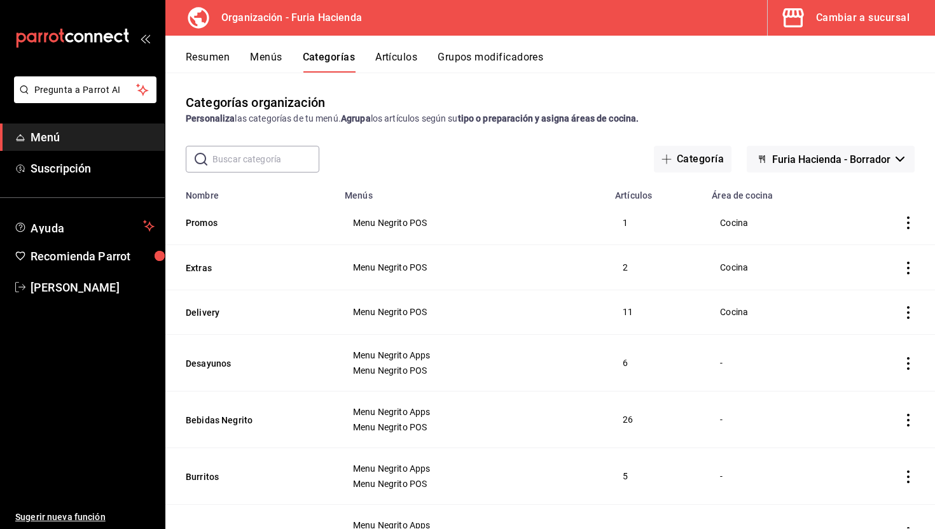
click at [849, 16] on div "Cambiar a sucursal" at bounding box center [863, 18] width 94 height 18
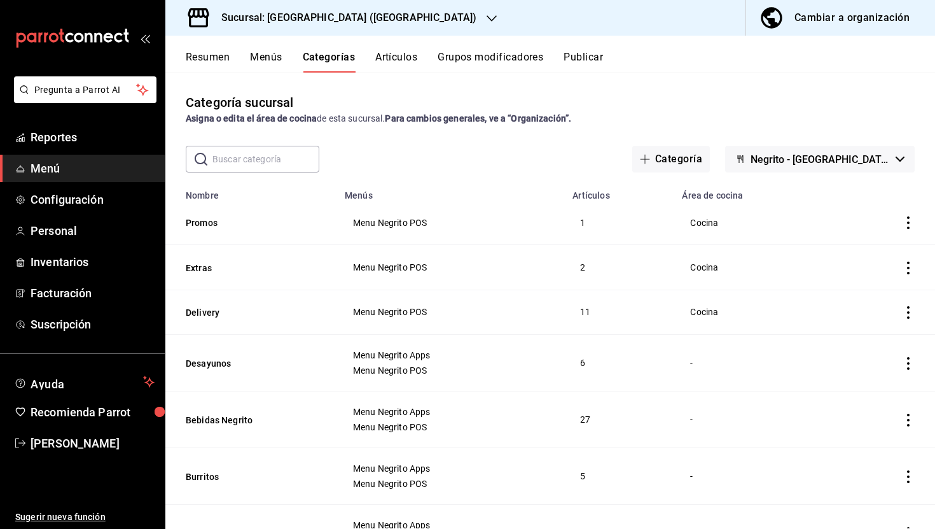
click at [400, 46] on div "Resumen Menús Categorías Artículos Grupos modificadores Publicar" at bounding box center [550, 54] width 770 height 37
click at [401, 61] on button "Artículos" at bounding box center [396, 62] width 42 height 22
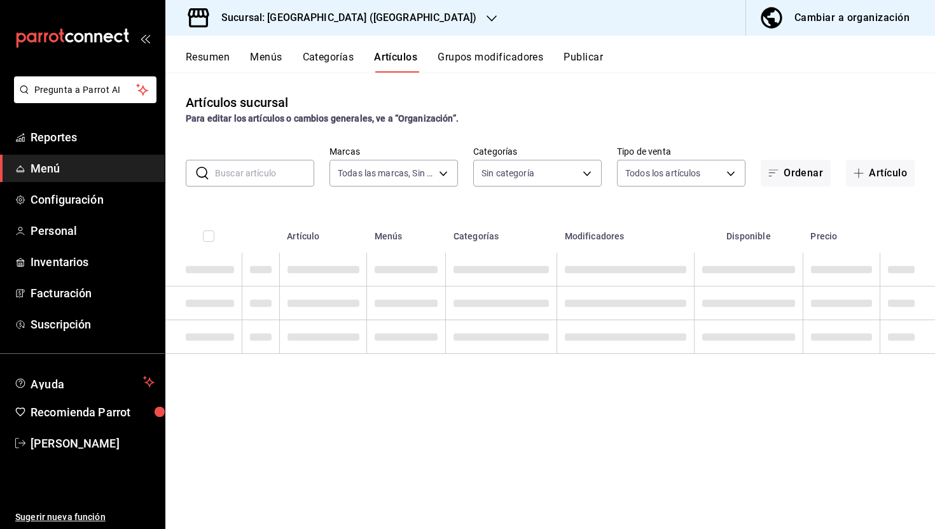
type input "287774e0-f4ba-4ef7-b69d-38b7dbe72ed9"
type input "58f0ccdc-7803-4efc-895d-68e637178344,04179152-9d8b-4da6-8fd7-33c55e9b75bc,2ec7e…"
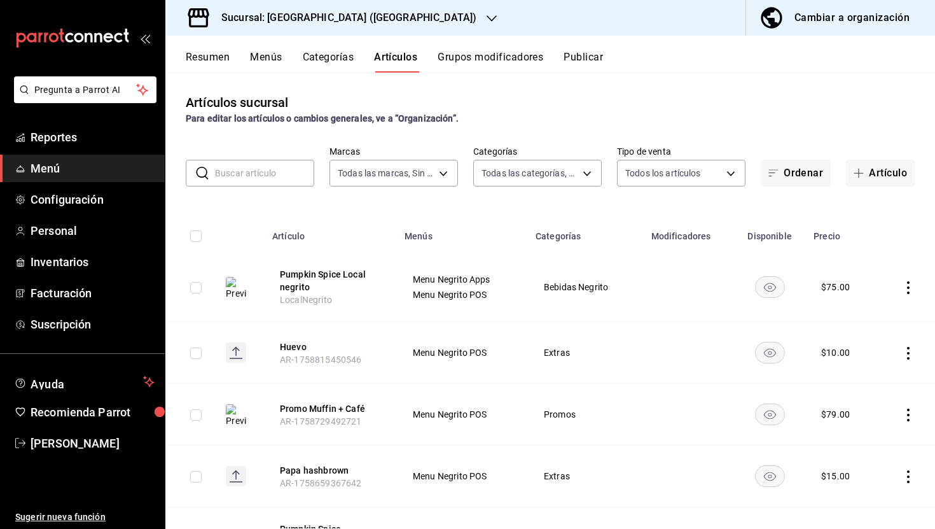
click at [909, 288] on icon "actions" at bounding box center [908, 287] width 13 height 13
click at [866, 369] on span "Eliminar" at bounding box center [870, 368] width 32 height 10
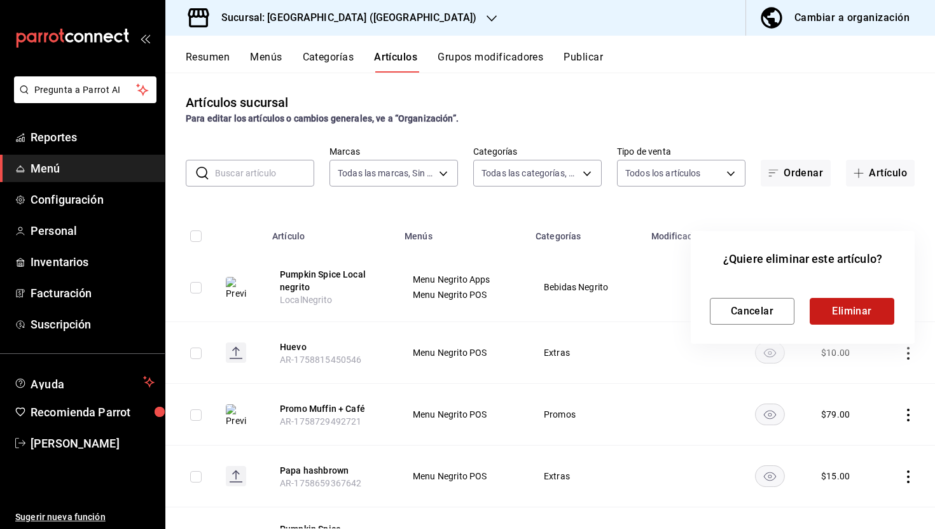
click at [849, 306] on button "Eliminar" at bounding box center [852, 311] width 85 height 27
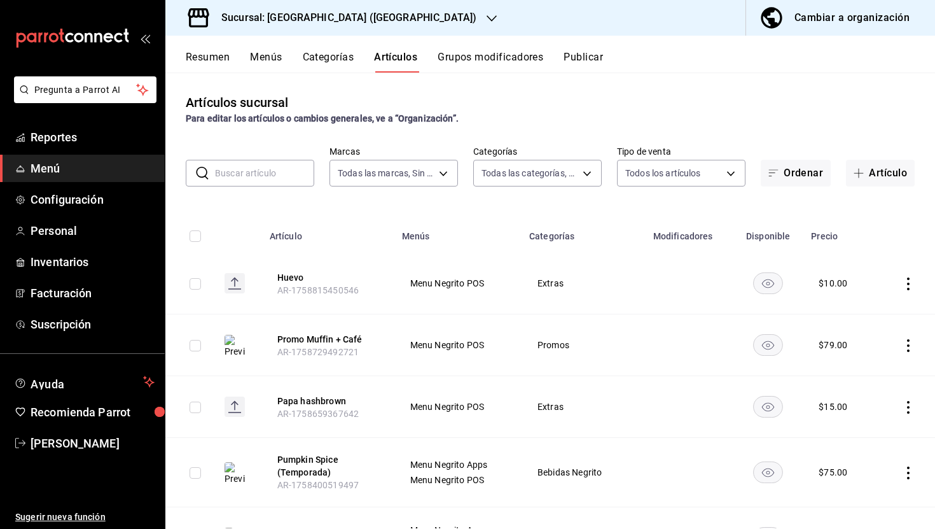
click at [261, 55] on button "Menús" at bounding box center [266, 62] width 32 height 22
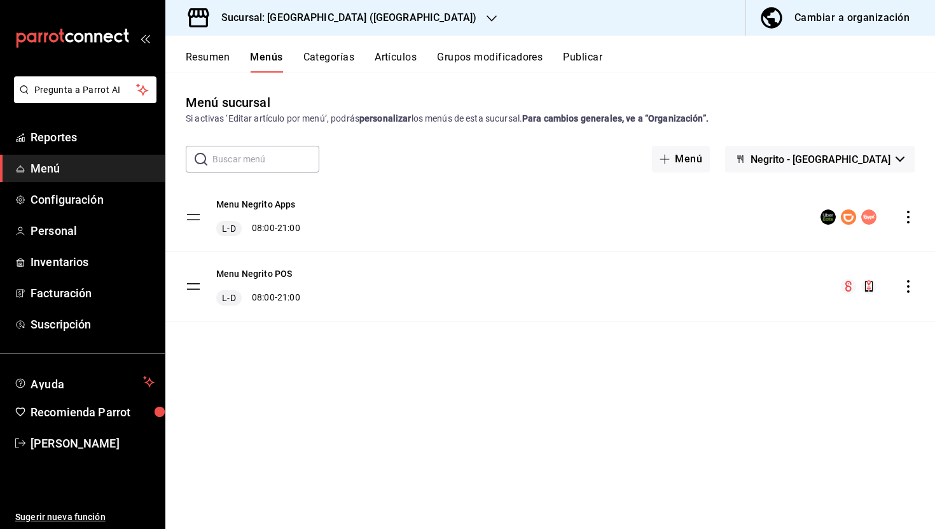
click at [387, 52] on button "Artículos" at bounding box center [396, 62] width 42 height 22
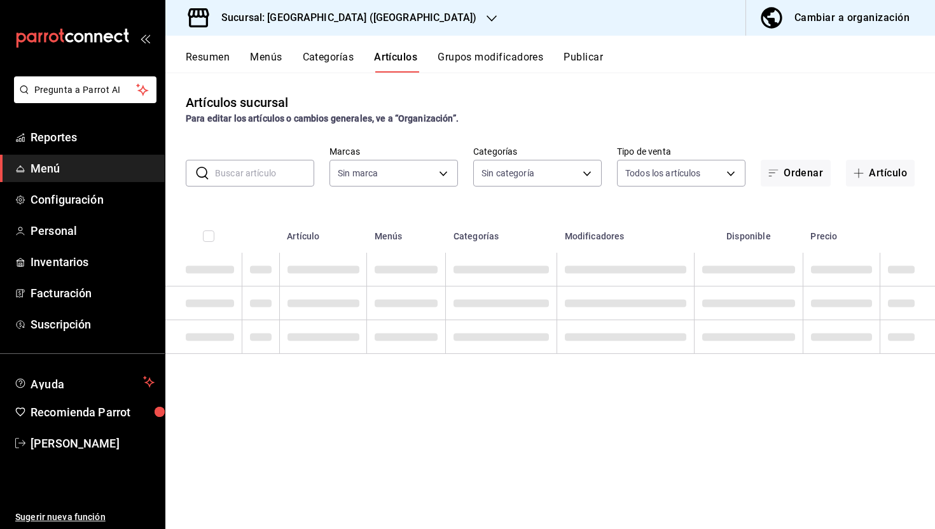
type input "287774e0-f4ba-4ef7-b69d-38b7dbe72ed9"
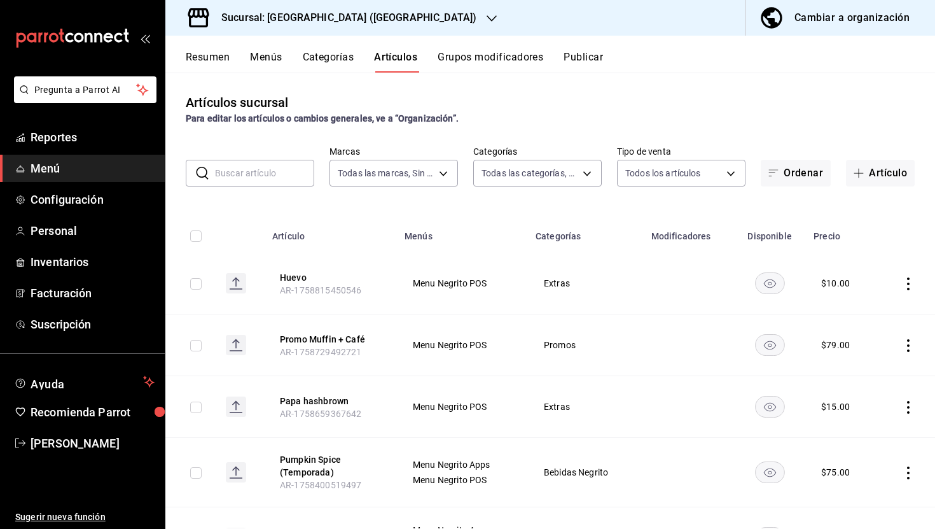
type input "58f0ccdc-7803-4efc-895d-68e637178344,04179152-9d8b-4da6-8fd7-33c55e9b75bc,2ec7e…"
click at [826, 27] on button "Cambiar a organización" at bounding box center [835, 18] width 179 height 36
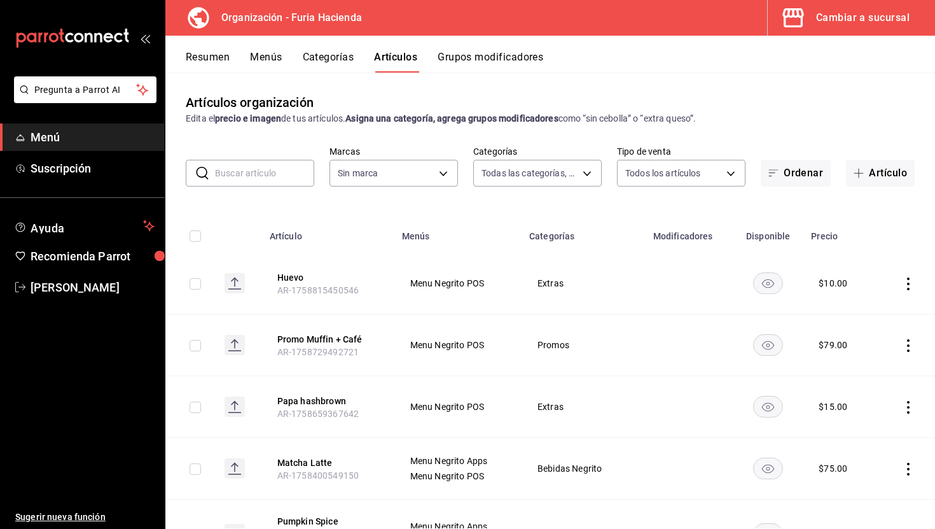
type input "41a4be4f-df6a-482d-b42a-6f79a85a7d14,f59e2cf2-ce34-45e5-8177-6e6ca9c216a6,99b9e…"
type input "bfeca42f-b570-411f-bb79-7bc68af5dd0e"
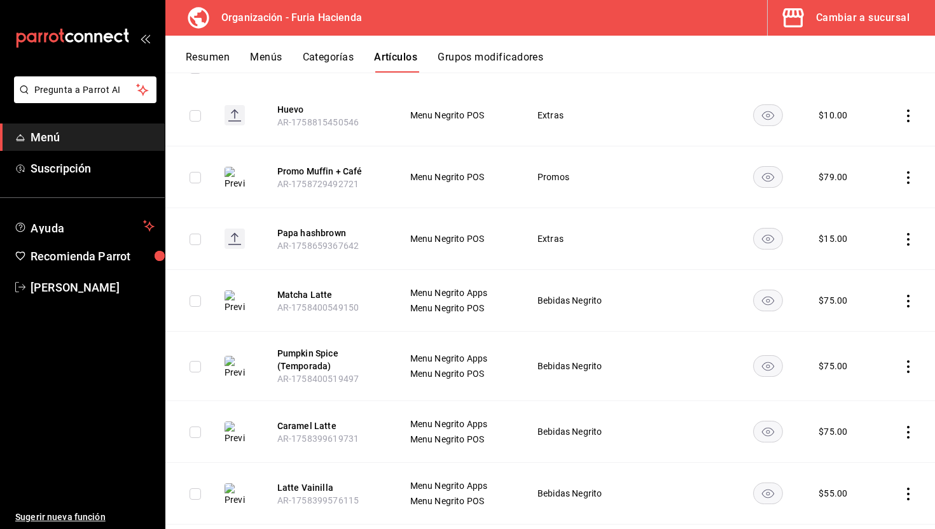
scroll to position [182, 0]
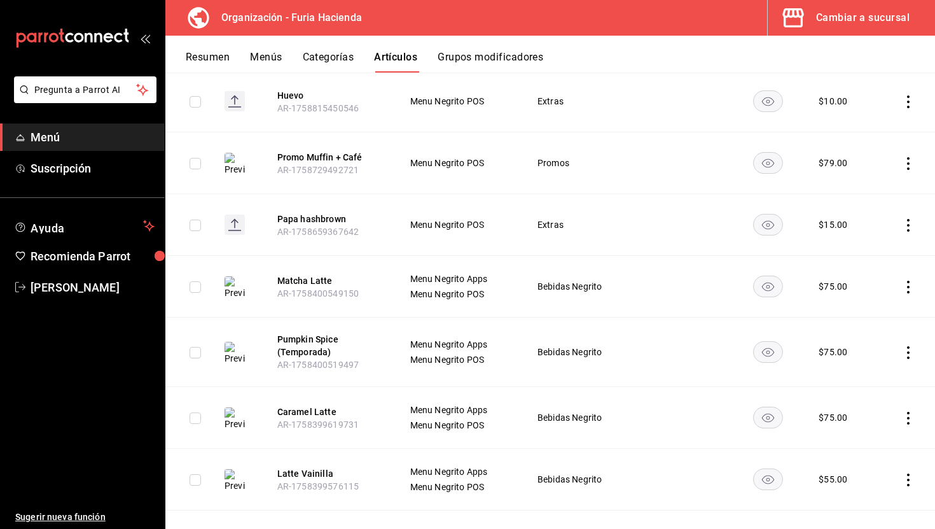
click at [907, 287] on icon "actions" at bounding box center [908, 287] width 3 height 13
click at [260, 56] on div at bounding box center [467, 264] width 935 height 529
click at [270, 57] on button "Menús" at bounding box center [266, 62] width 32 height 22
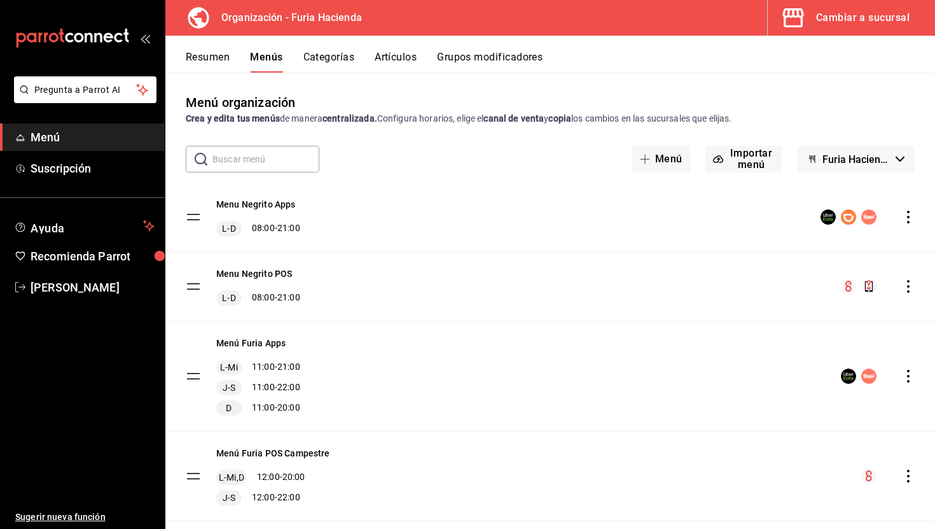
click at [209, 53] on button "Resumen" at bounding box center [208, 62] width 44 height 22
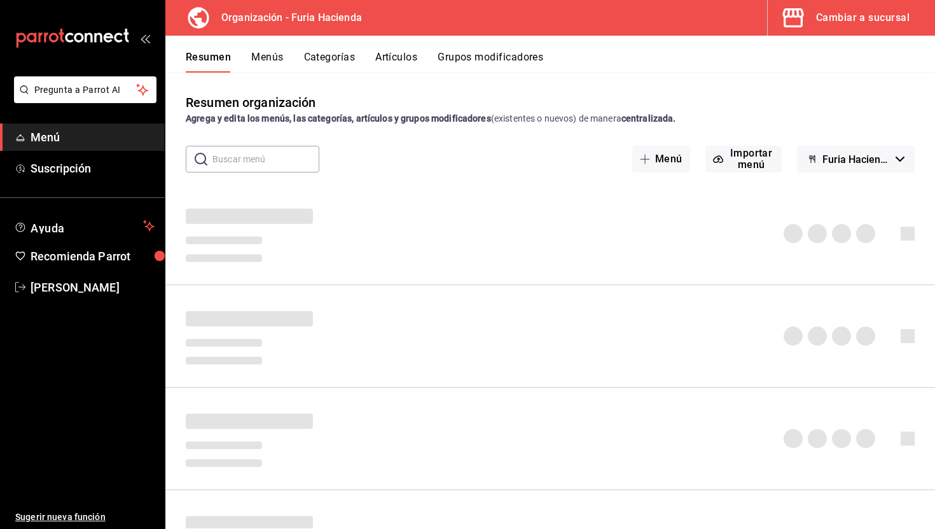
click at [270, 60] on button "Menús" at bounding box center [267, 62] width 32 height 22
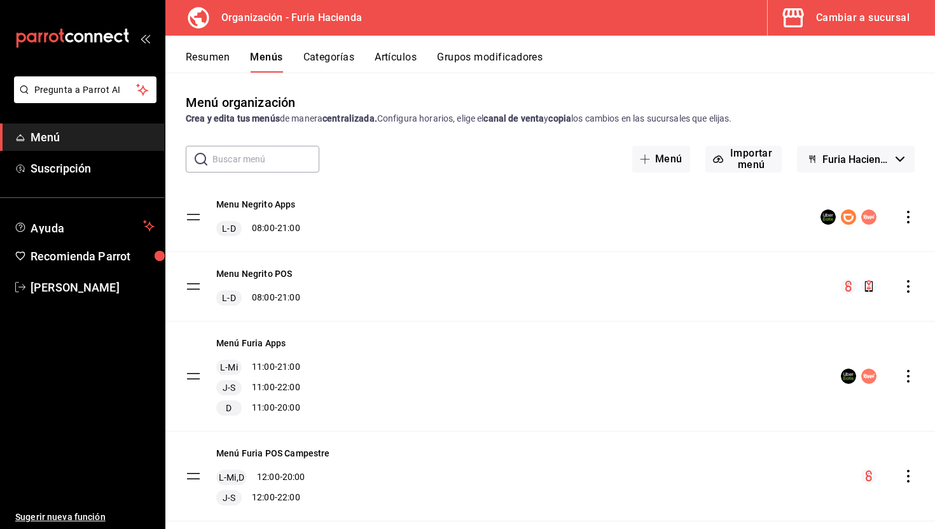
click at [208, 55] on button "Resumen" at bounding box center [208, 62] width 44 height 22
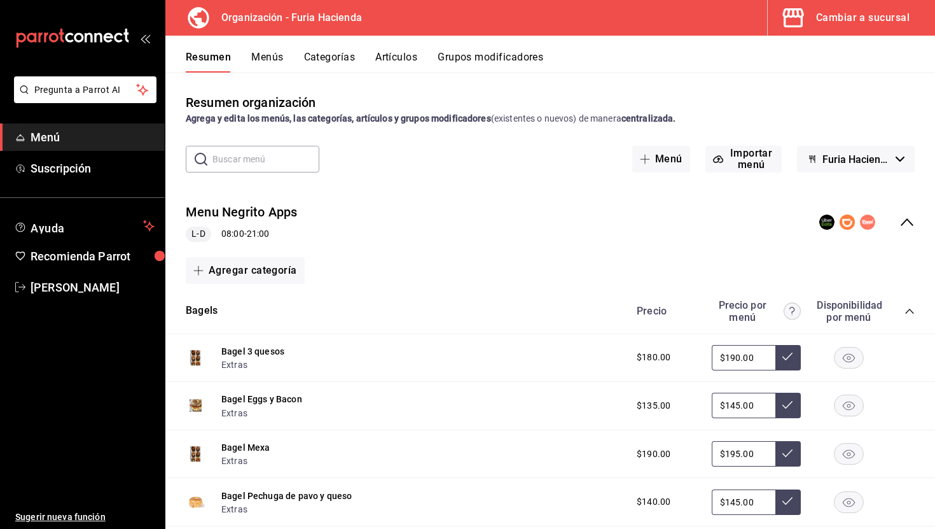
click at [909, 221] on icon "collapse-menu-row" at bounding box center [907, 222] width 13 height 8
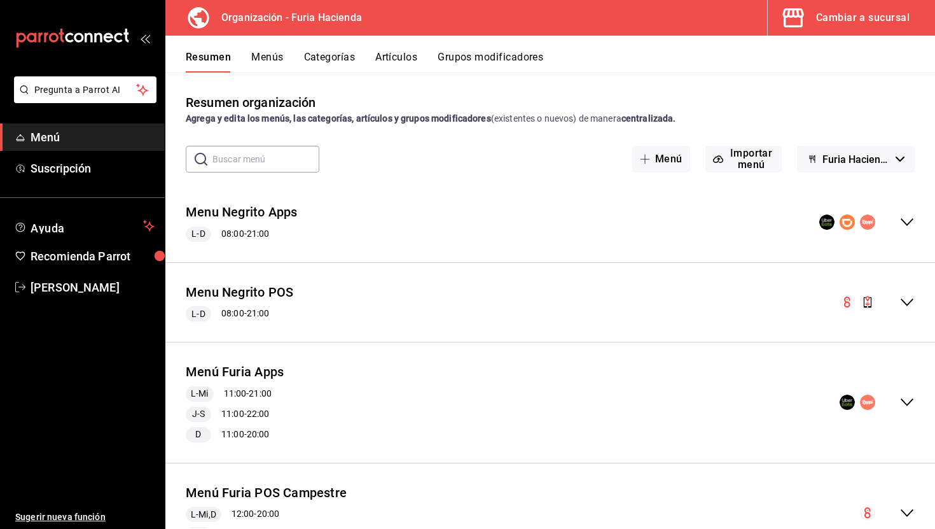
click at [903, 300] on icon "collapse-menu-row" at bounding box center [907, 302] width 13 height 8
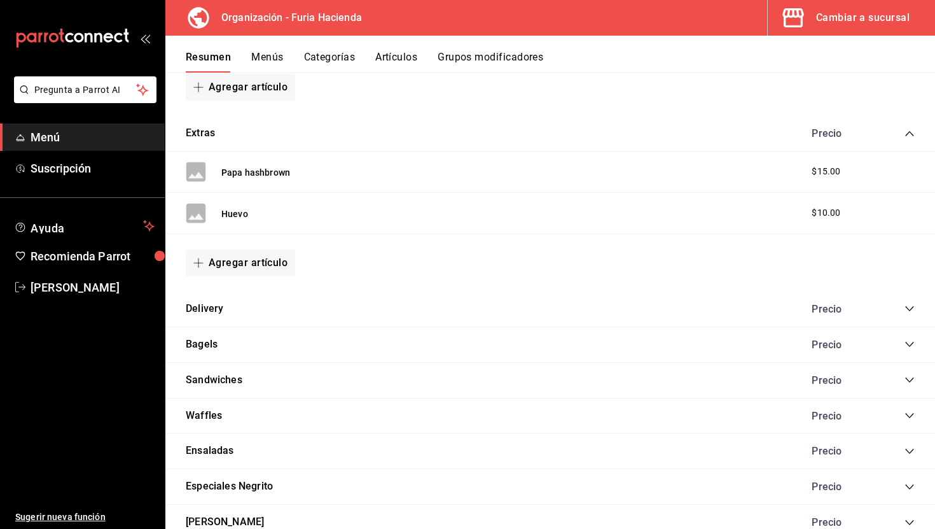
scroll to position [424, 0]
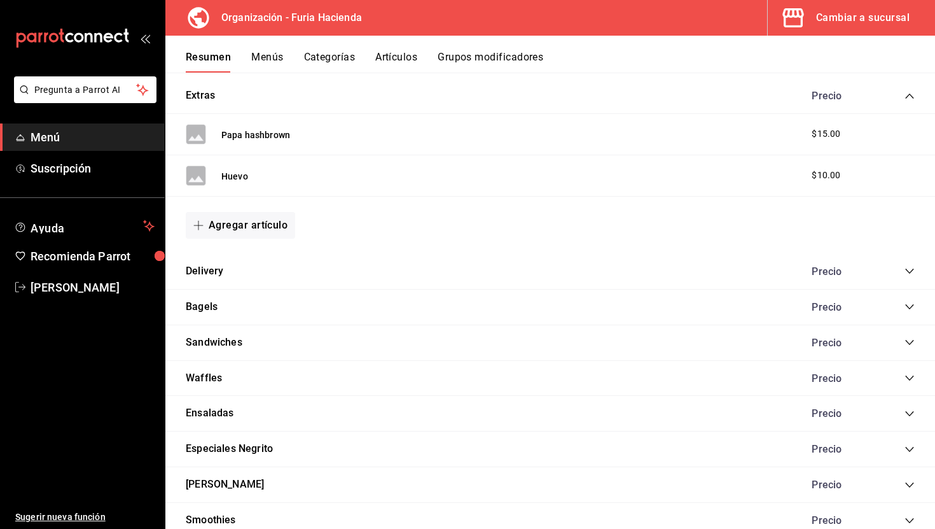
click at [910, 306] on icon "collapse-category-row" at bounding box center [910, 307] width 10 height 10
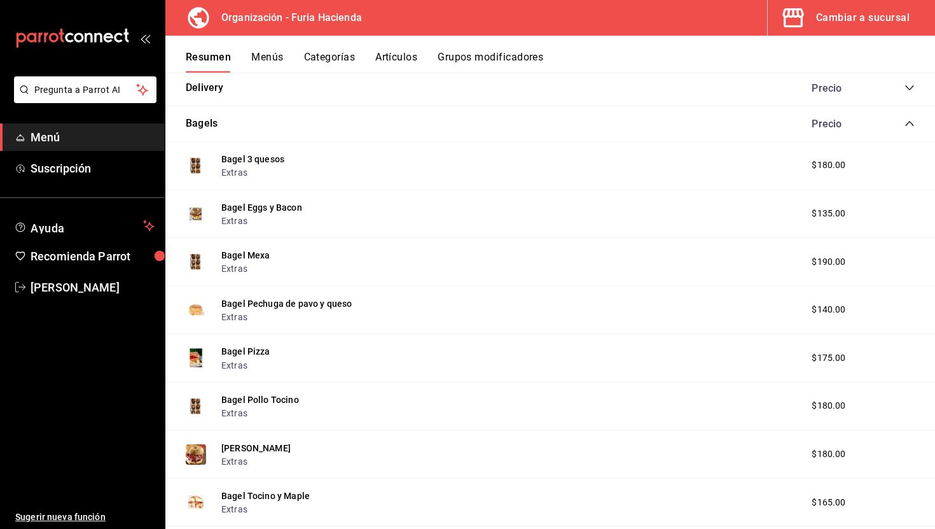
scroll to position [578, 0]
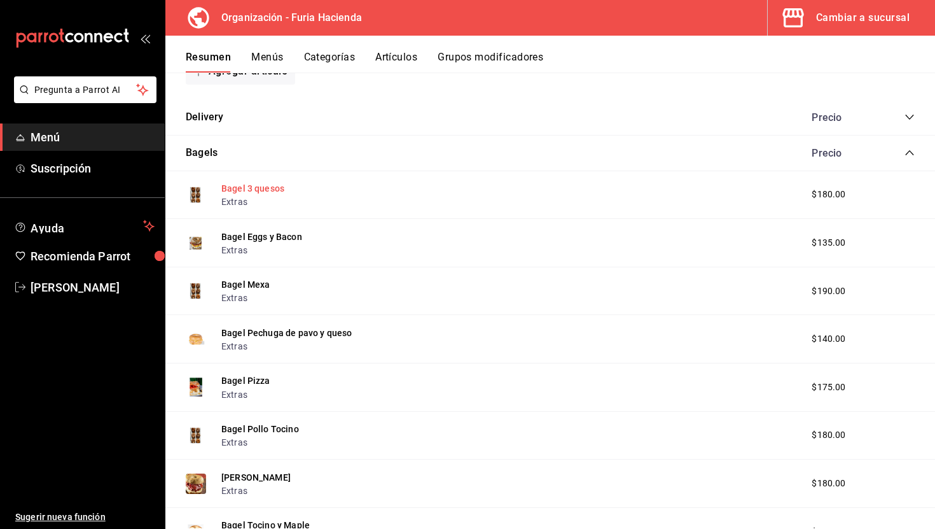
click at [248, 186] on button "Bagel 3 quesos" at bounding box center [252, 188] width 63 height 13
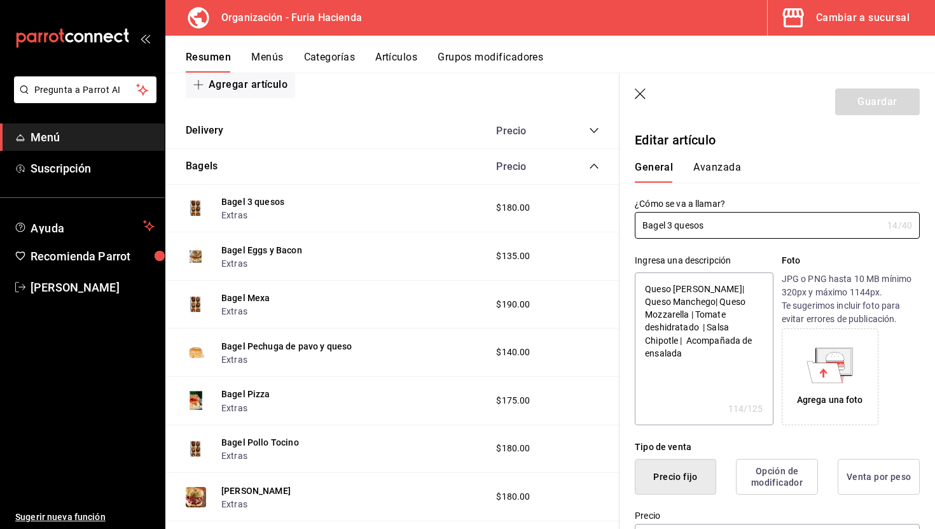
type textarea "x"
type input "$180.00"
type textarea "x"
click at [642, 95] on icon "button" at bounding box center [640, 93] width 11 height 11
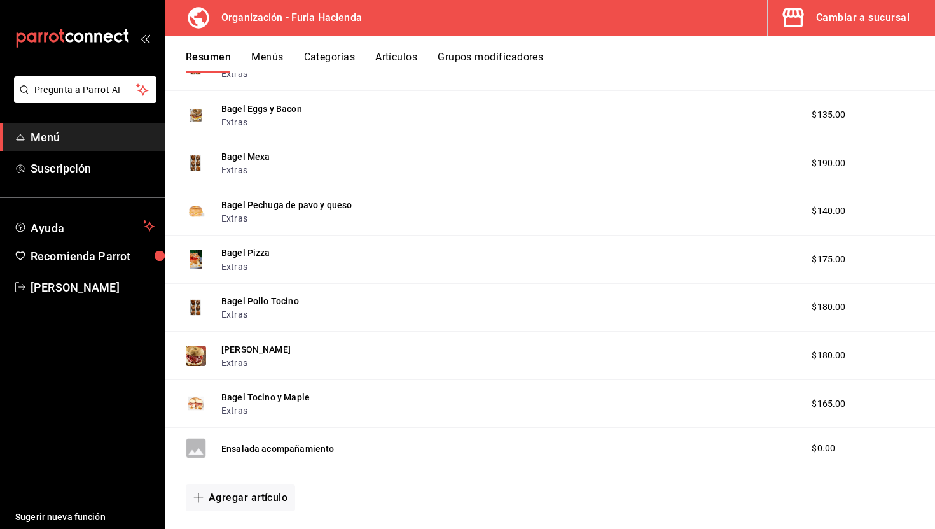
scroll to position [917, 0]
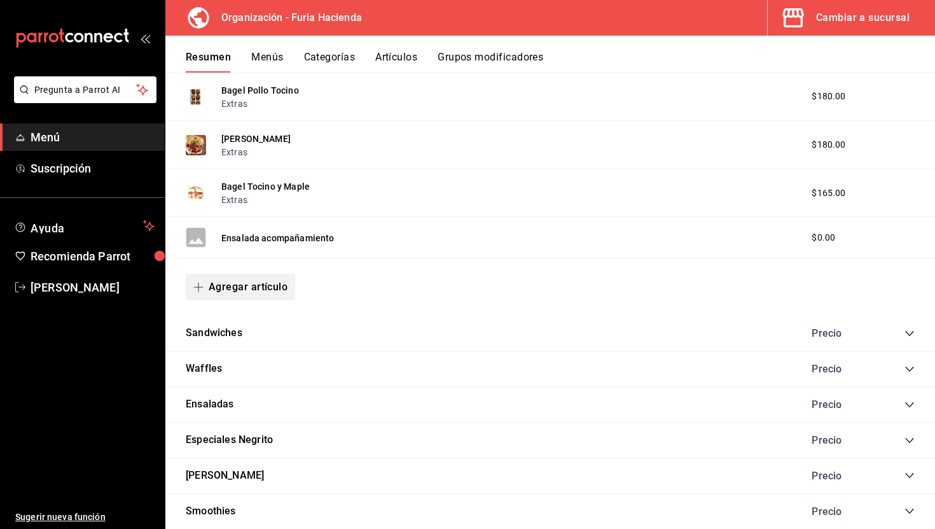
click at [274, 292] on button "Agregar artículo" at bounding box center [240, 287] width 109 height 27
click at [257, 320] on li "Artículo existente" at bounding box center [236, 321] width 100 height 31
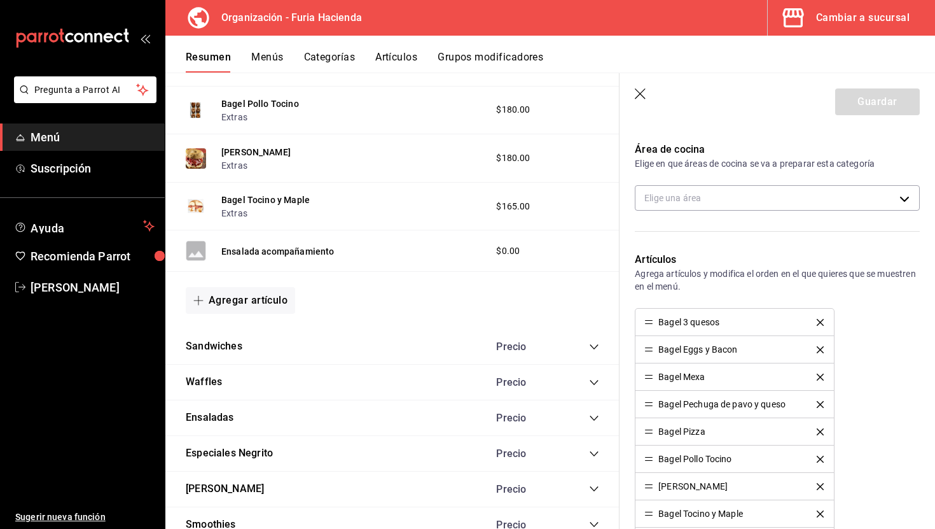
scroll to position [277, 0]
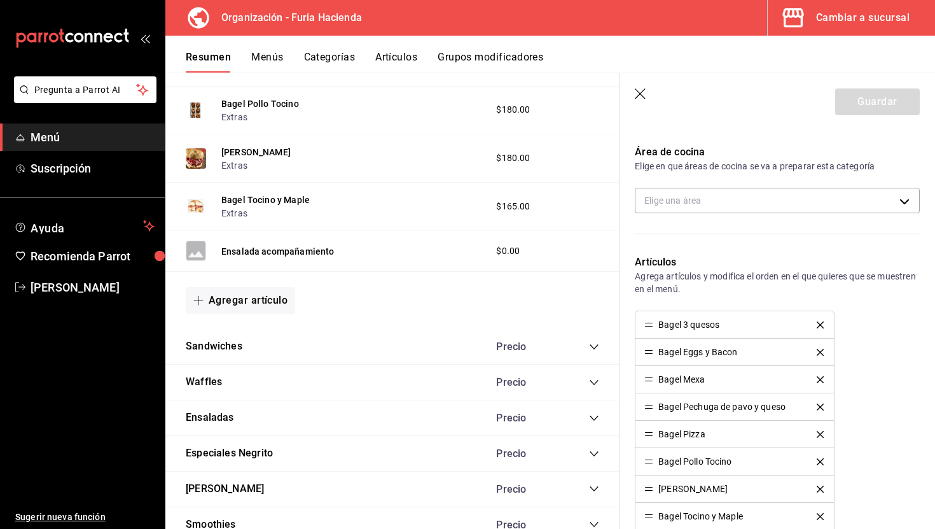
click at [676, 325] on div "Bagel 3 quesos" at bounding box center [689, 324] width 61 height 9
drag, startPoint x: 693, startPoint y: 328, endPoint x: 693, endPoint y: 260, distance: 67.4
click at [693, 260] on div "Artículos Agrega artículos y modifica el orden en el que quieres que se muestre…" at bounding box center [770, 432] width 300 height 386
click at [695, 321] on div "Bagel 3 quesos" at bounding box center [689, 324] width 61 height 9
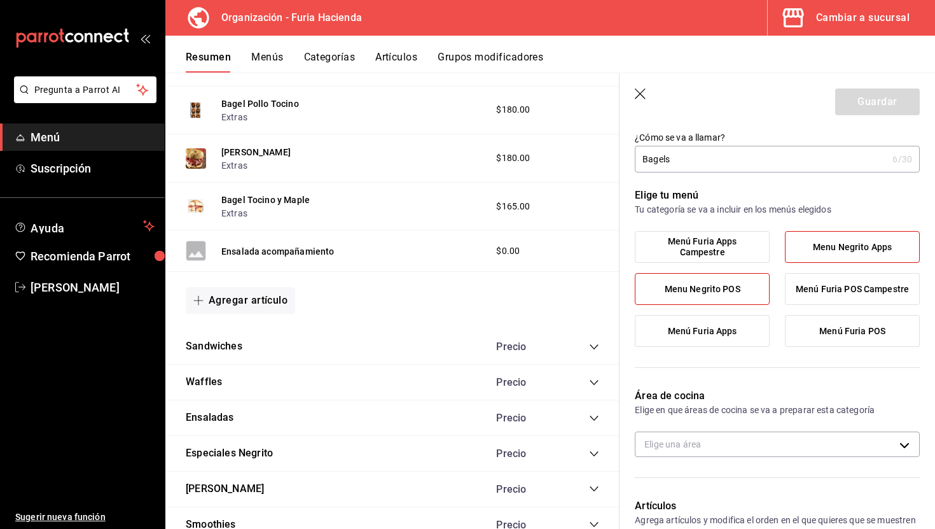
scroll to position [0, 0]
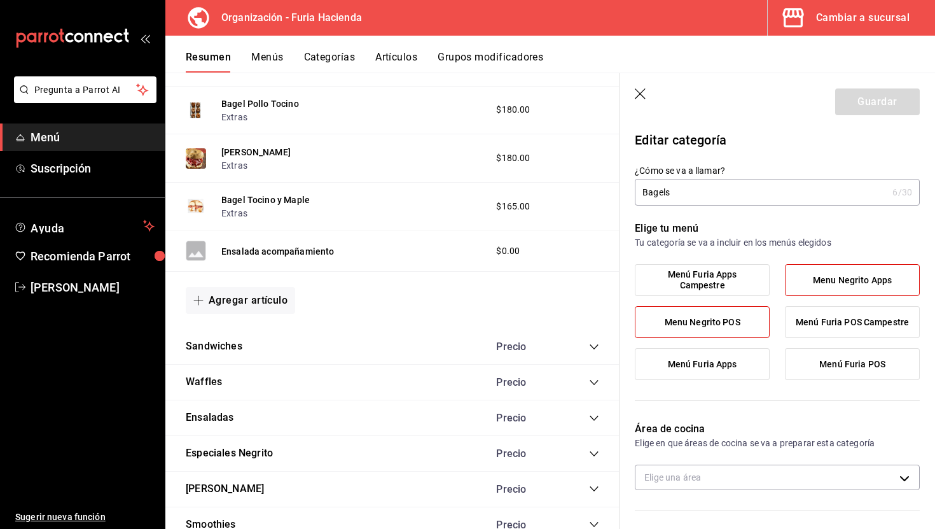
click at [811, 263] on div "Elige tu menú Tu categoría se va a incluir en los menús elegidos Menú Furia App…" at bounding box center [770, 306] width 300 height 200
click at [812, 270] on label "Menu Negrito Apps" at bounding box center [853, 280] width 134 height 31
click at [0, 0] on input "Menu Negrito Apps" at bounding box center [0, 0] width 0 height 0
click at [692, 190] on input "Bagels" at bounding box center [761, 191] width 253 height 25
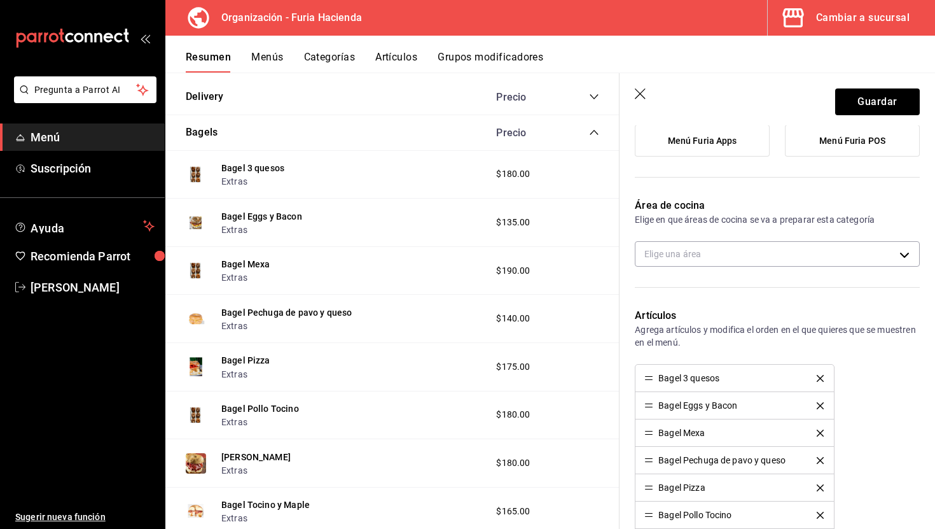
scroll to position [195, 0]
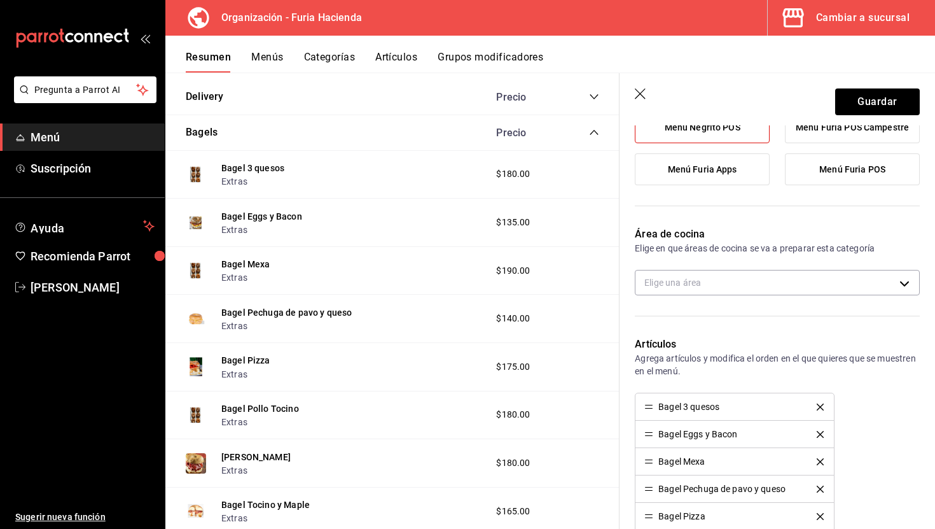
click at [641, 92] on icon "button" at bounding box center [641, 94] width 13 height 13
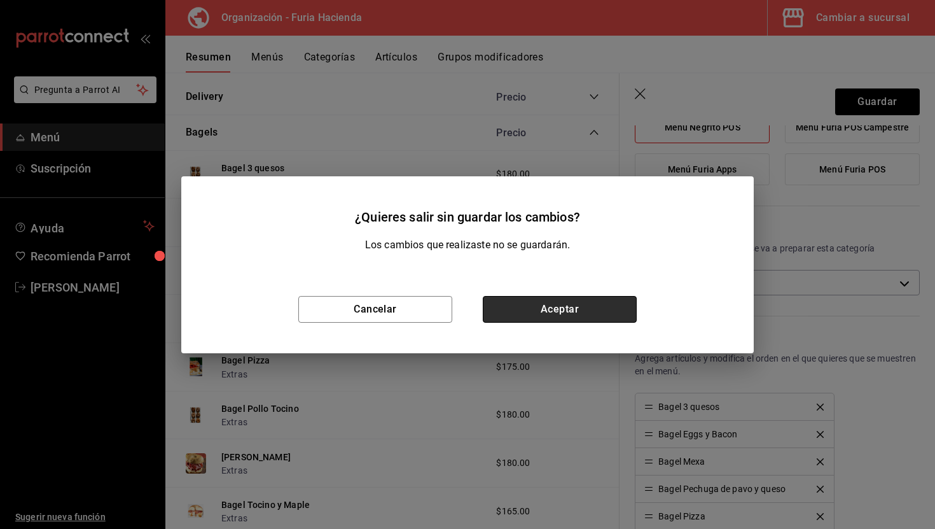
click at [531, 311] on button "Aceptar" at bounding box center [560, 309] width 154 height 27
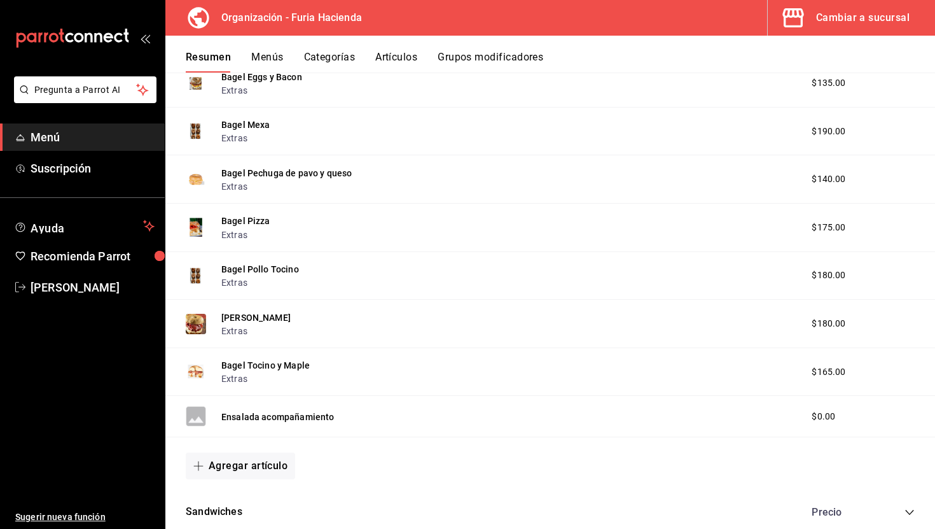
scroll to position [839, 0]
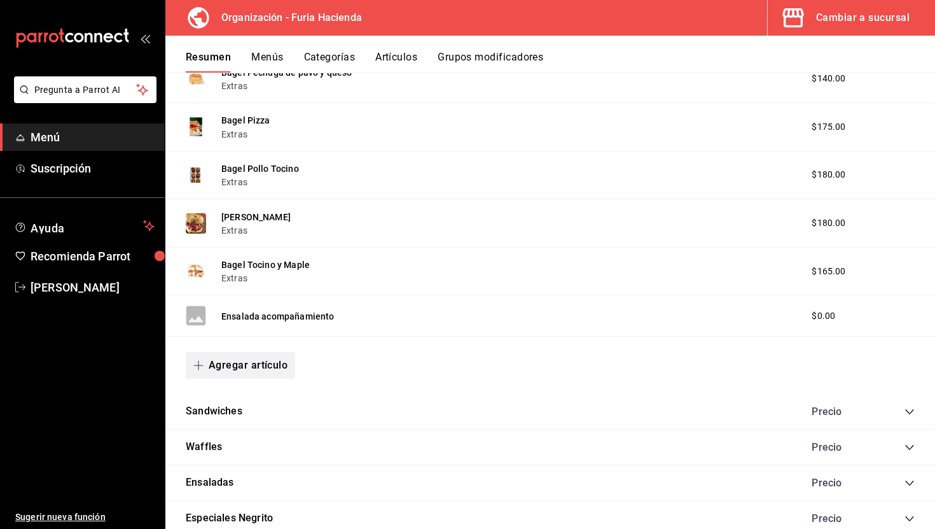
click at [258, 364] on button "Agregar artículo" at bounding box center [240, 365] width 109 height 27
click at [255, 405] on li "Artículo existente" at bounding box center [236, 399] width 100 height 31
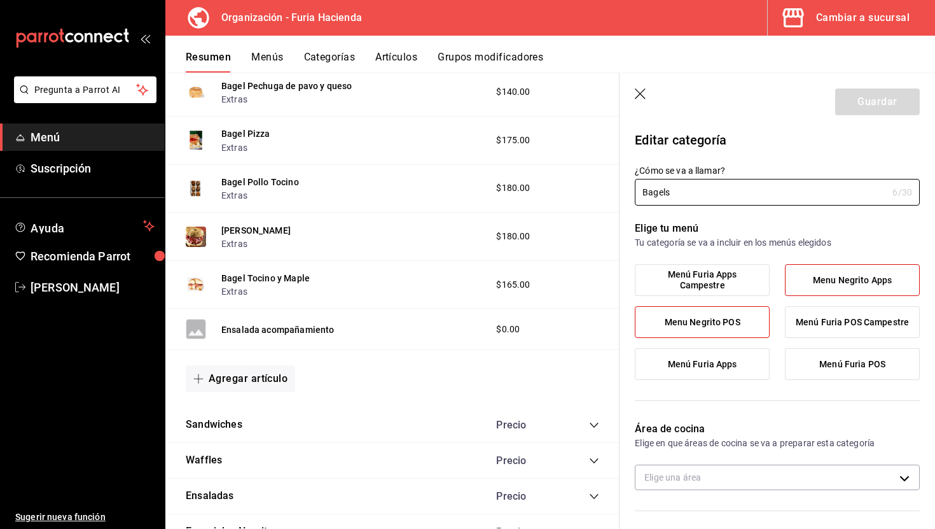
click at [641, 90] on icon "button" at bounding box center [641, 94] width 13 height 13
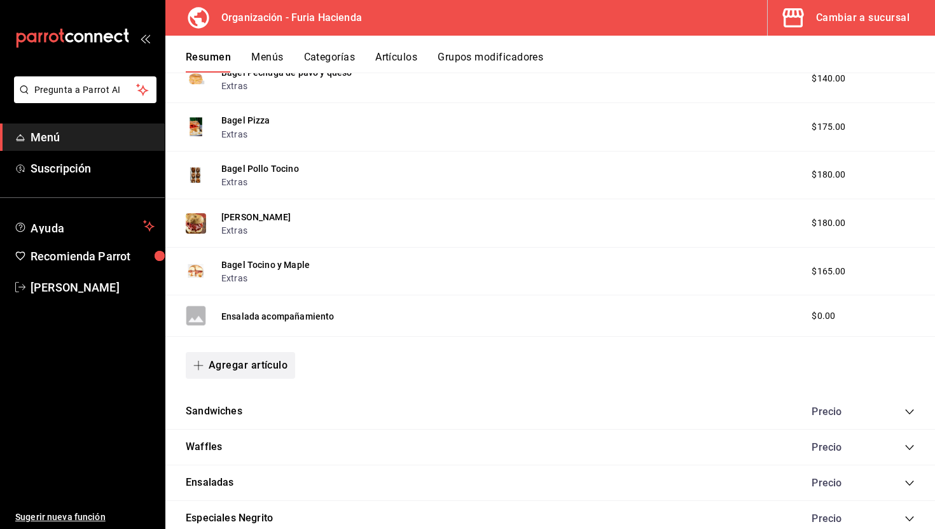
click at [264, 370] on button "Agregar artículo" at bounding box center [240, 365] width 109 height 27
click at [251, 423] on li "Artículo nuevo" at bounding box center [236, 431] width 100 height 31
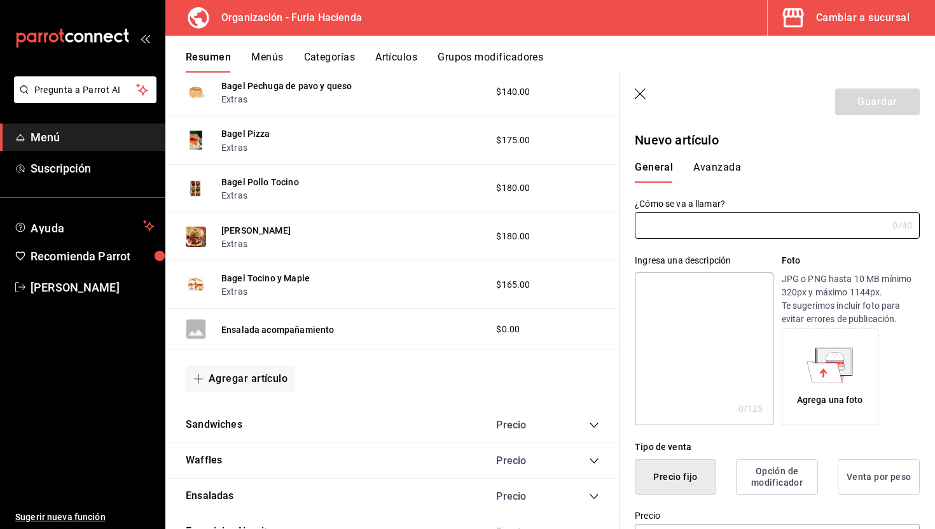
click at [708, 166] on button "Avanzada" at bounding box center [718, 172] width 48 height 22
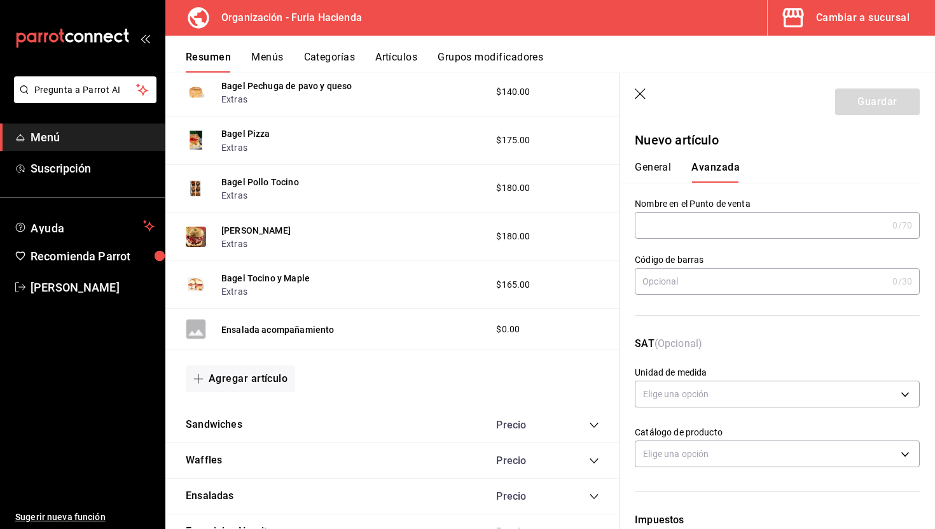
click at [640, 91] on icon "button" at bounding box center [641, 94] width 13 height 13
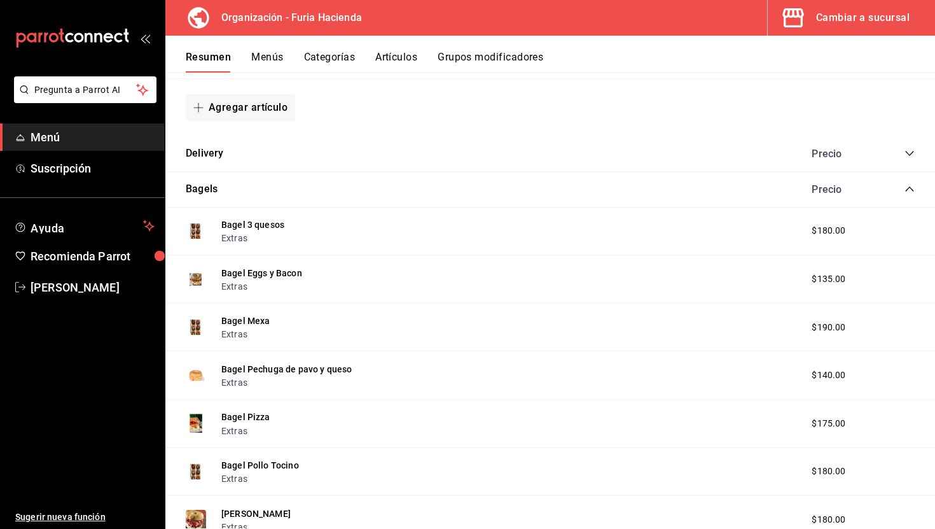
scroll to position [538, 0]
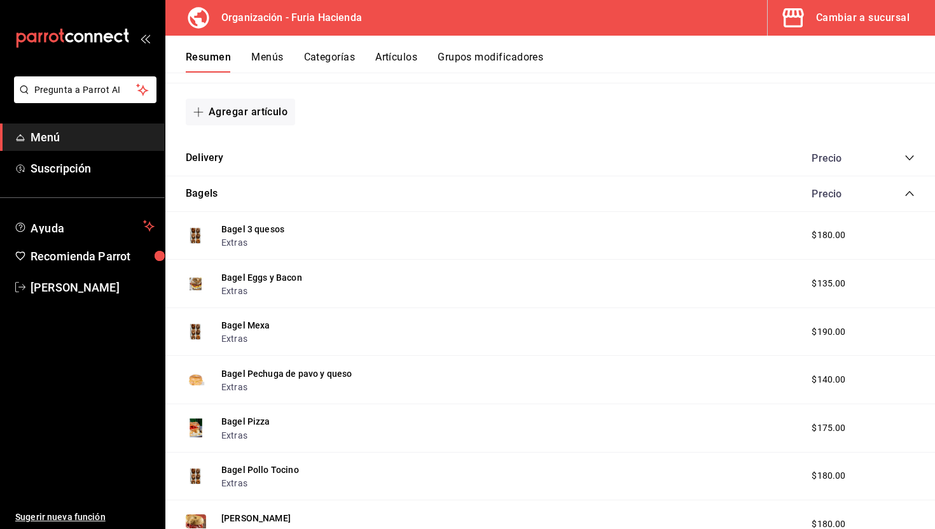
click at [336, 58] on button "Categorías" at bounding box center [330, 62] width 52 height 22
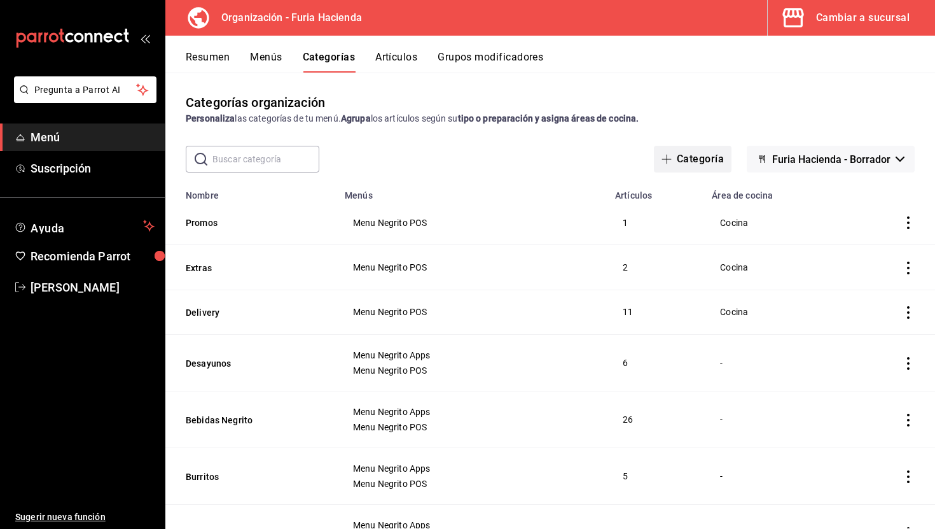
click at [701, 162] on button "Categoría" at bounding box center [693, 159] width 78 height 27
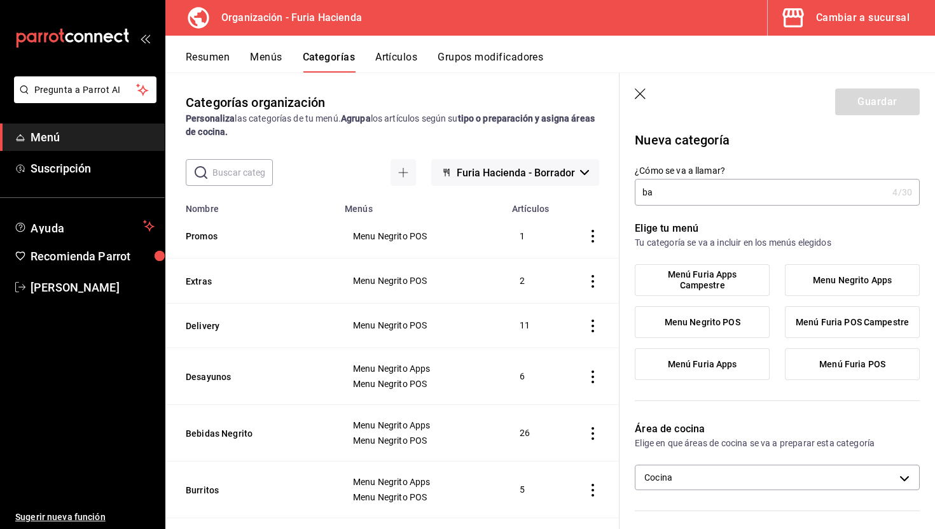
type input "b"
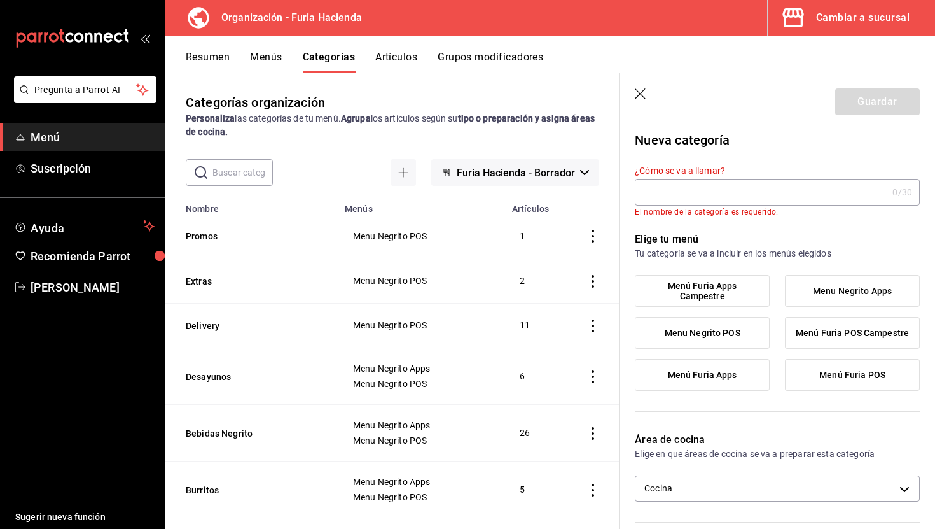
type input "b"
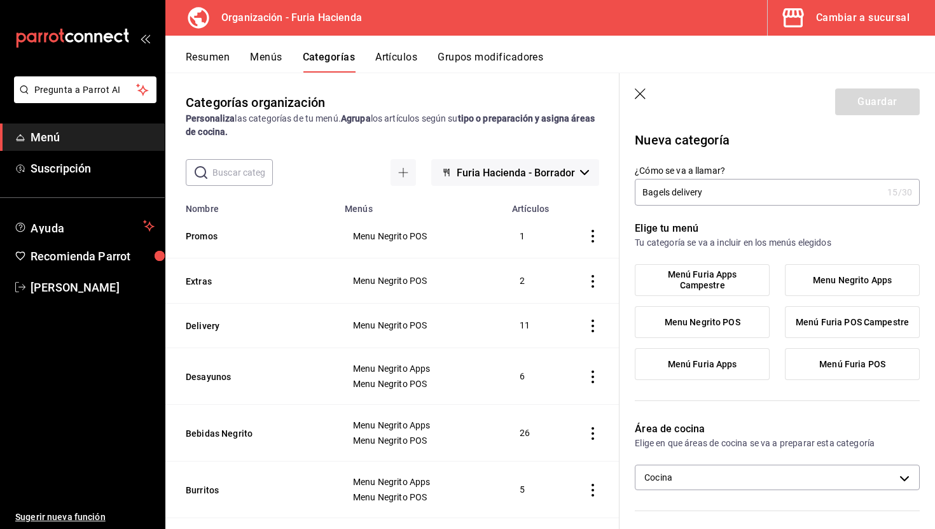
click at [732, 321] on span "Menu Negrito POS" at bounding box center [703, 322] width 76 height 11
click at [0, 0] on input "Menu Negrito POS" at bounding box center [0, 0] width 0 height 0
click at [711, 199] on input "Bagels delivery" at bounding box center [759, 191] width 248 height 25
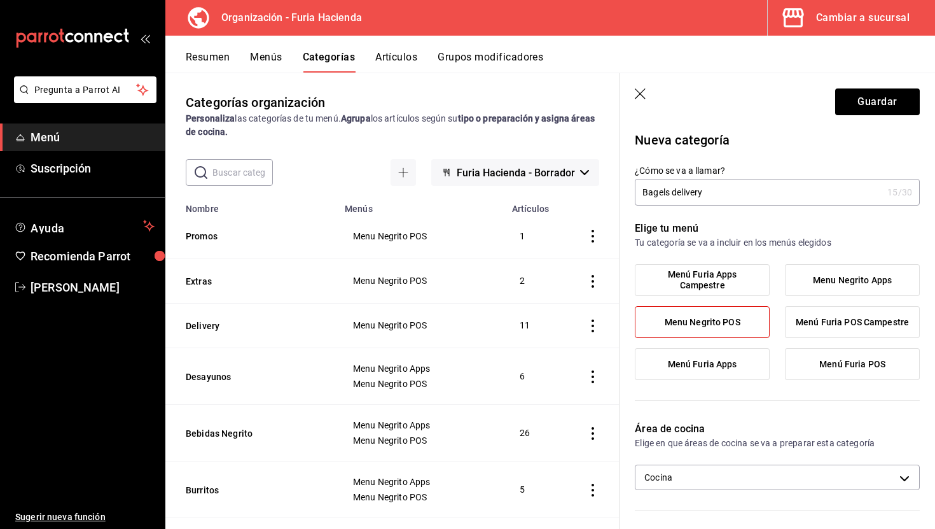
click at [728, 190] on input "Bagels delivery" at bounding box center [759, 191] width 248 height 25
drag, startPoint x: 725, startPoint y: 192, endPoint x: 673, endPoint y: 192, distance: 52.2
click at [673, 192] on input "Bagels delivery" at bounding box center [759, 191] width 248 height 25
click at [709, 196] on input "Bagels delivery" at bounding box center [759, 191] width 248 height 25
drag, startPoint x: 709, startPoint y: 193, endPoint x: 674, endPoint y: 192, distance: 35.0
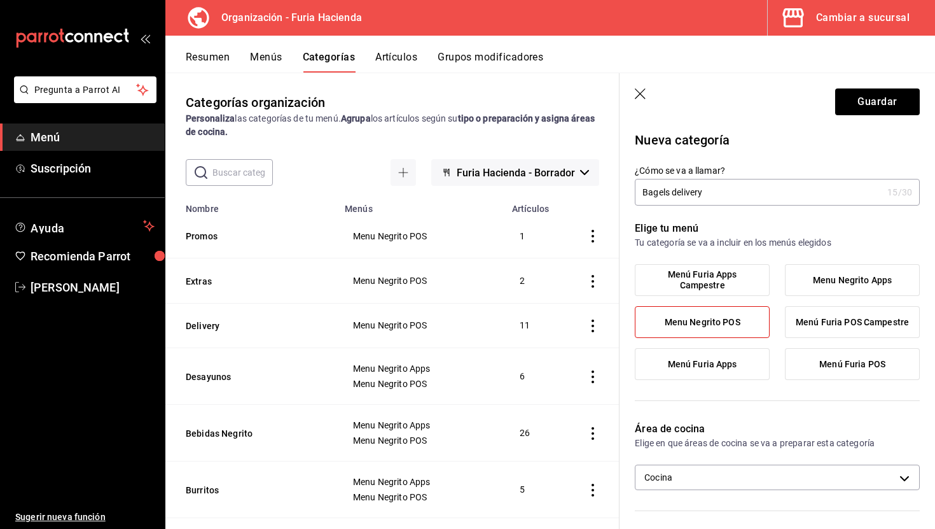
click at [674, 192] on input "Bagels delivery" at bounding box center [759, 191] width 248 height 25
click at [702, 190] on input "Bagels delivery" at bounding box center [759, 191] width 248 height 25
paste input "072910004498567897"
drag, startPoint x: 790, startPoint y: 189, endPoint x: 673, endPoint y: 192, distance: 116.5
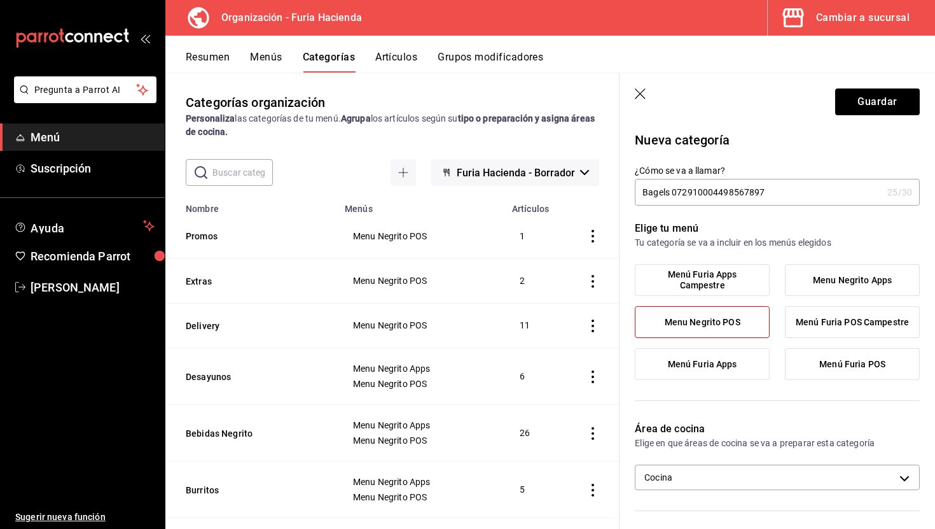
click at [673, 192] on input "Bagels 072910004498567897" at bounding box center [759, 191] width 248 height 25
type input "Bagels LocalNegrito"
click at [725, 228] on p "Elige tu menú" at bounding box center [777, 228] width 285 height 15
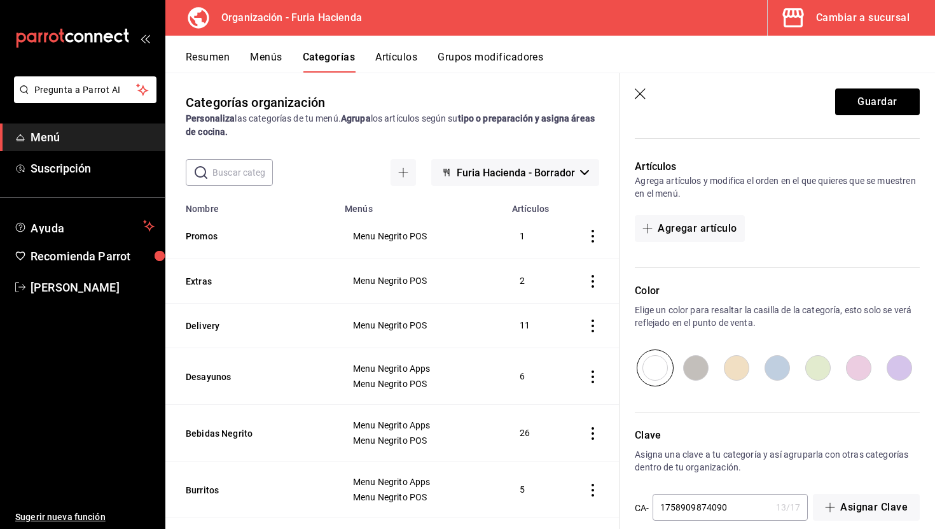
scroll to position [391, 0]
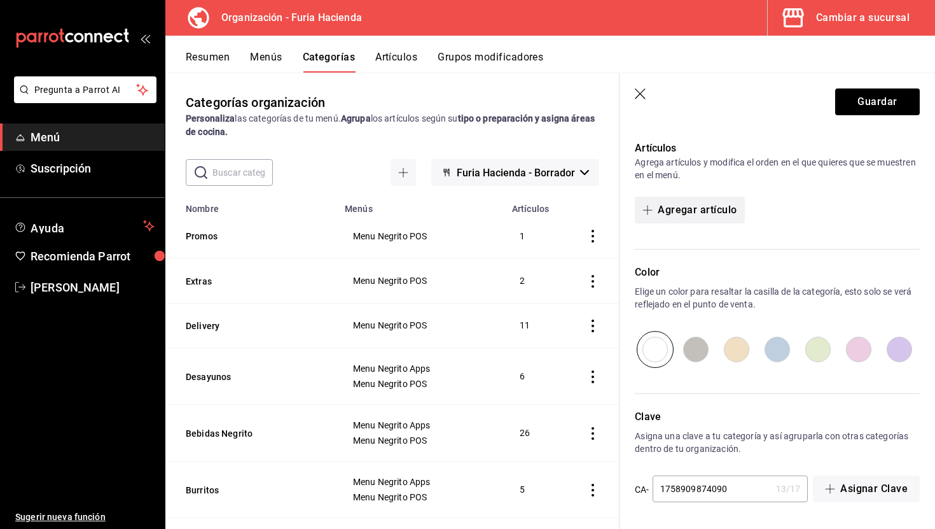
click at [702, 211] on button "Agregar artículo" at bounding box center [689, 210] width 109 height 27
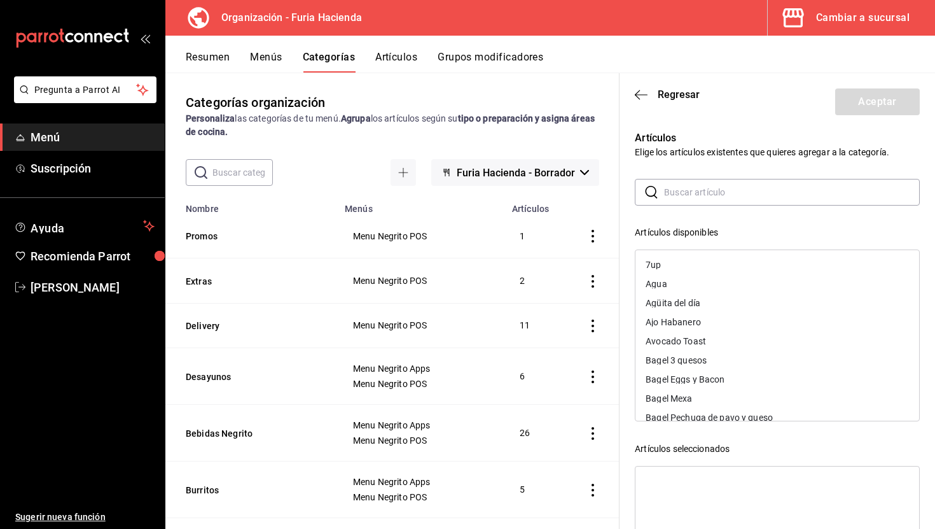
click at [682, 190] on input "text" at bounding box center [792, 191] width 256 height 25
click at [695, 359] on div "Bagel 3 quesos" at bounding box center [676, 360] width 61 height 9
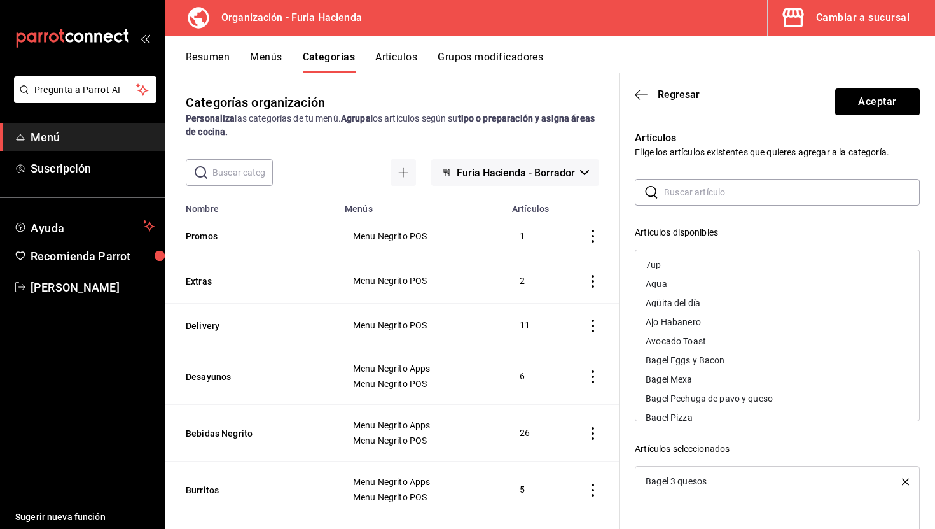
click at [708, 358] on div "Bagel Eggs y Bacon" at bounding box center [685, 360] width 79 height 9
click at [708, 358] on div "Bagel Mexa" at bounding box center [778, 360] width 284 height 19
click at [708, 358] on div "Bagel Pechuga de pavo y queso" at bounding box center [709, 360] width 127 height 9
click at [708, 358] on div "Bagel Pizza" at bounding box center [778, 360] width 284 height 19
click at [708, 358] on div "Bagel Pollo Tocino" at bounding box center [682, 360] width 73 height 9
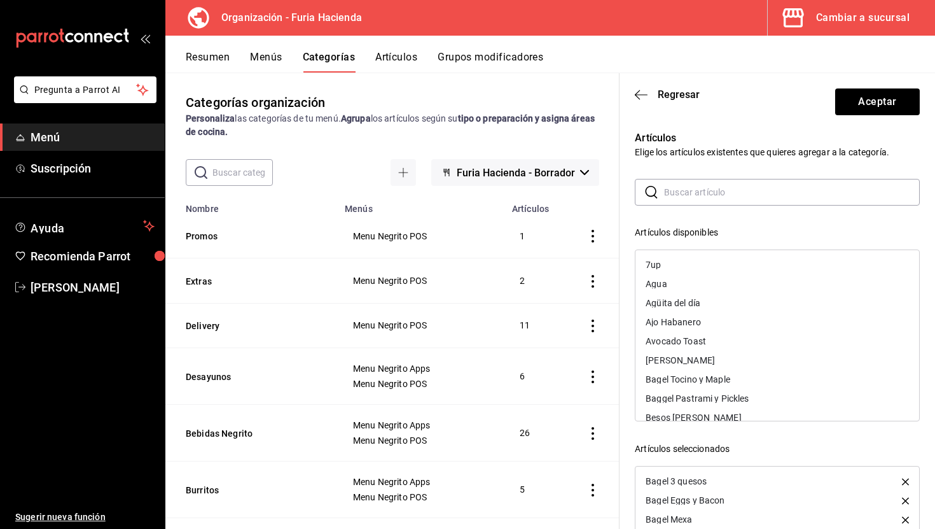
click at [708, 358] on div "[PERSON_NAME]" at bounding box center [778, 360] width 284 height 19
click at [708, 358] on div "Bagel Tocino y Maple" at bounding box center [688, 360] width 85 height 9
click at [708, 358] on div "Baggel Pastrami y Pickles" at bounding box center [697, 360] width 103 height 9
click at [858, 109] on button "Aceptar" at bounding box center [877, 101] width 85 height 27
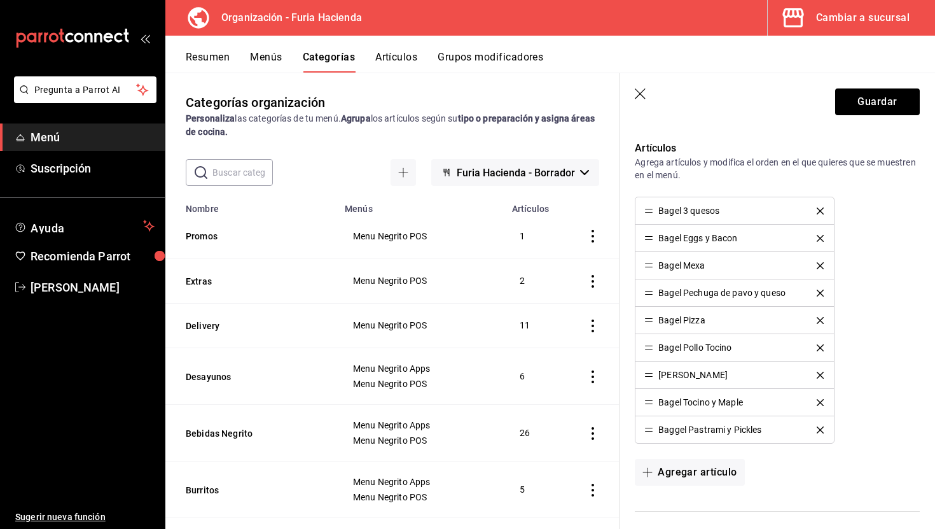
scroll to position [653, 0]
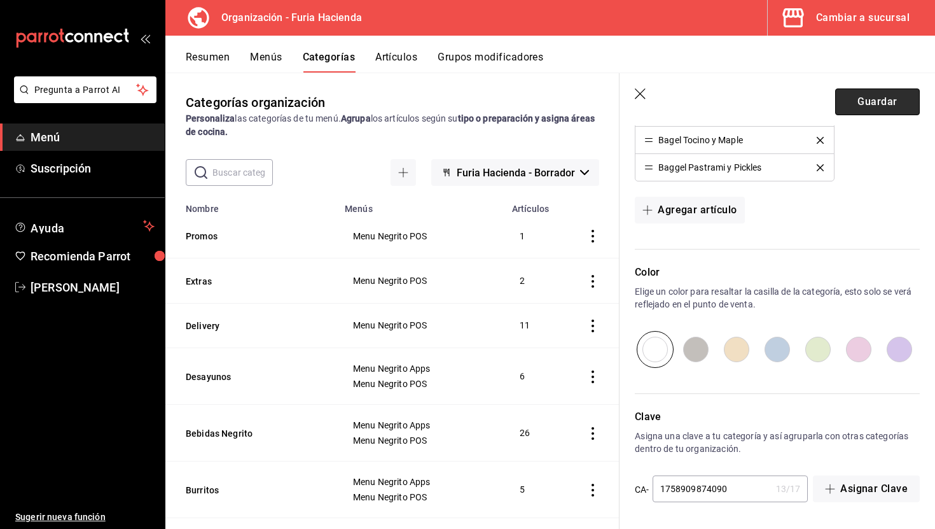
click at [863, 99] on button "Guardar" at bounding box center [877, 101] width 85 height 27
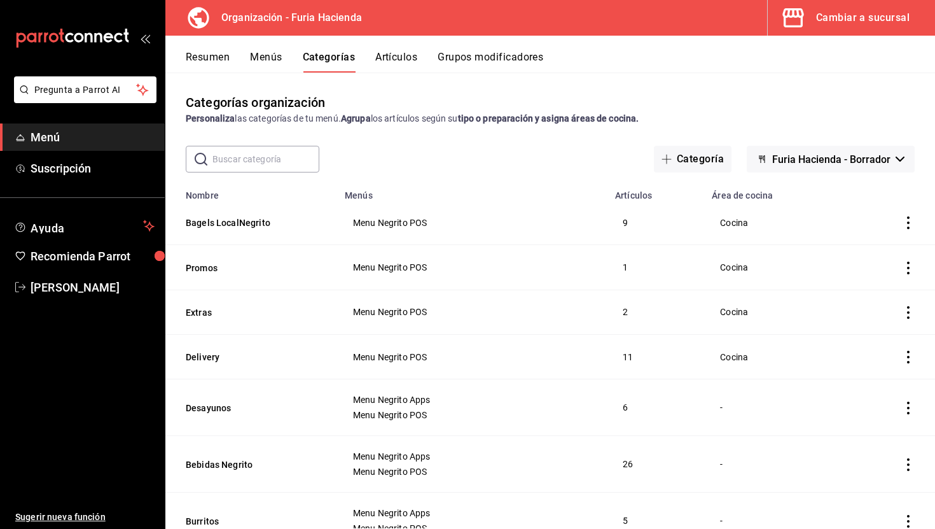
click at [908, 216] on icon "actions" at bounding box center [908, 222] width 3 height 13
click at [825, 216] on div at bounding box center [467, 264] width 935 height 529
click at [212, 54] on button "Resumen" at bounding box center [208, 62] width 44 height 22
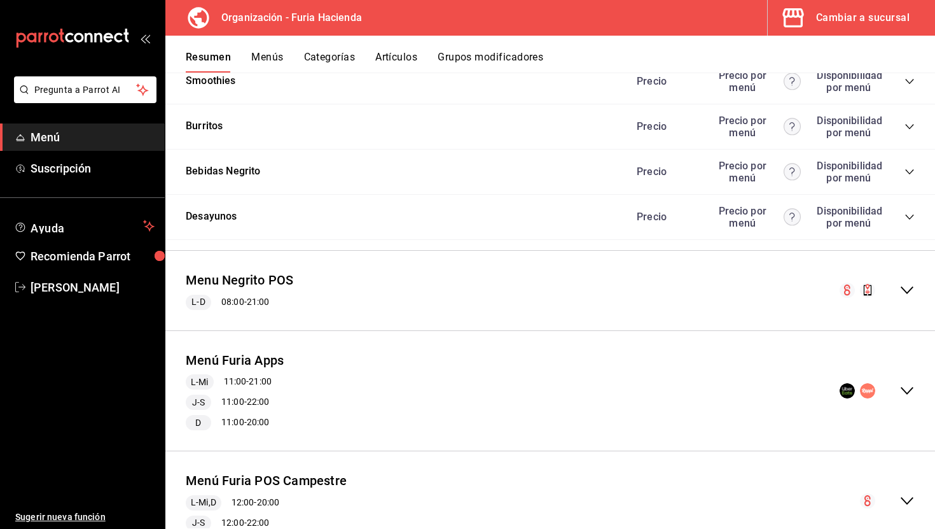
scroll to position [1425, 0]
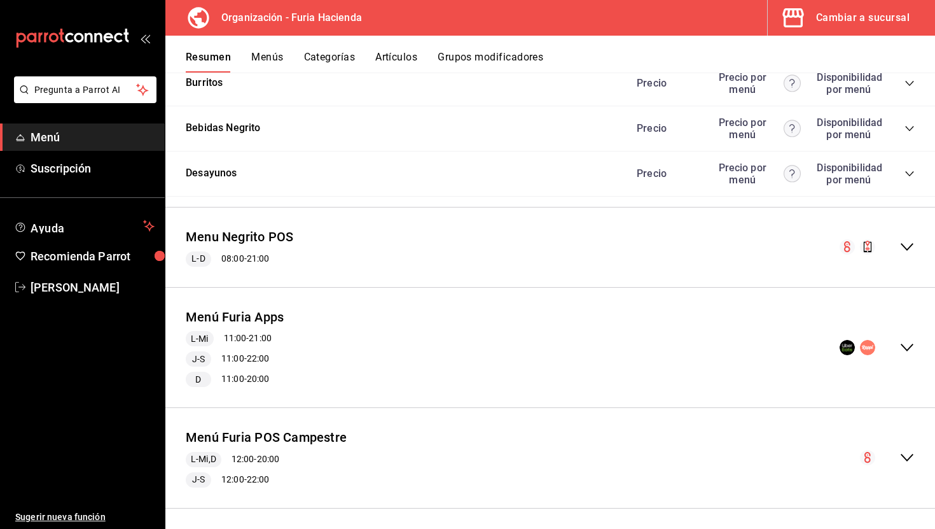
click at [907, 242] on icon "collapse-menu-row" at bounding box center [907, 246] width 15 height 15
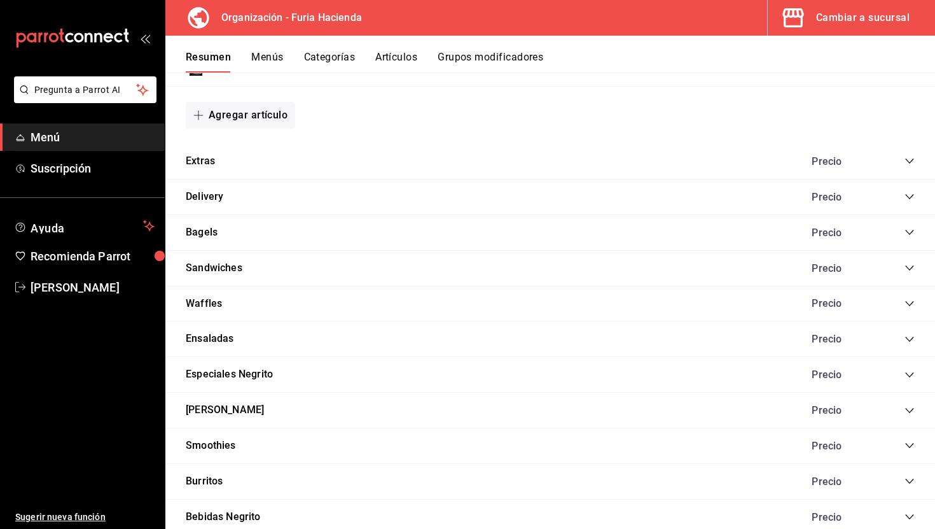
scroll to position [2245, 0]
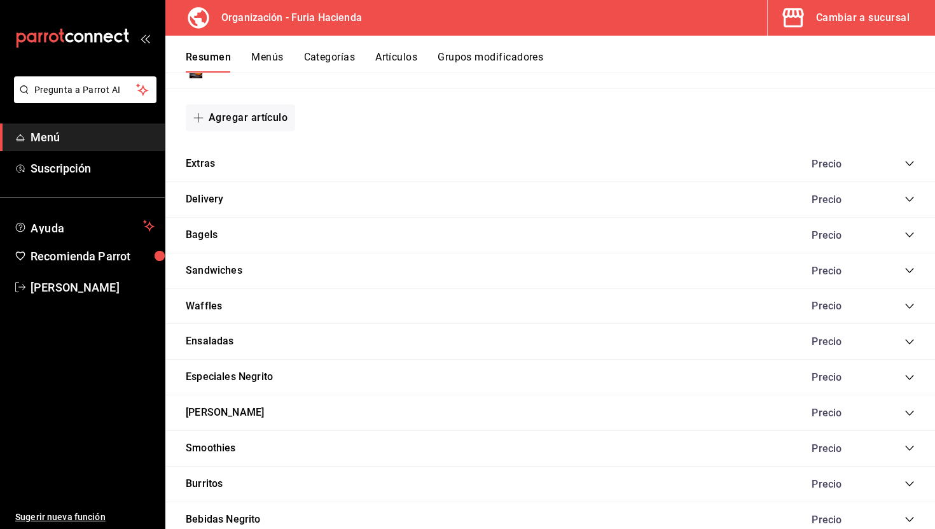
click at [905, 236] on icon "collapse-category-row" at bounding box center [910, 235] width 10 height 10
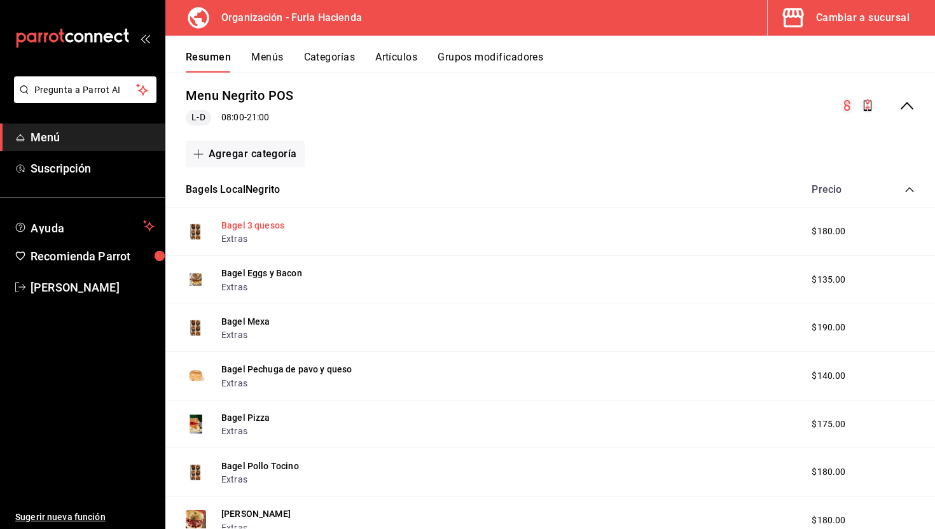
scroll to position [1554, 0]
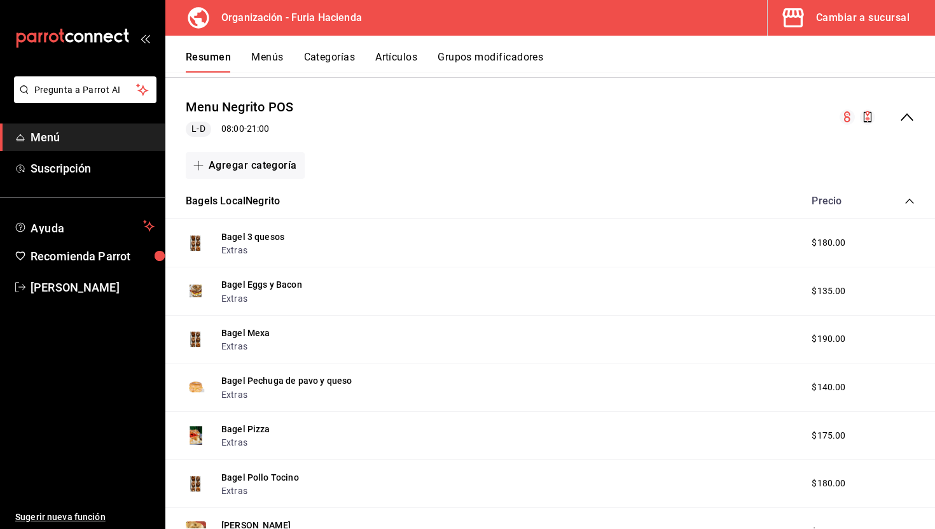
click at [401, 59] on button "Artículos" at bounding box center [396, 62] width 42 height 22
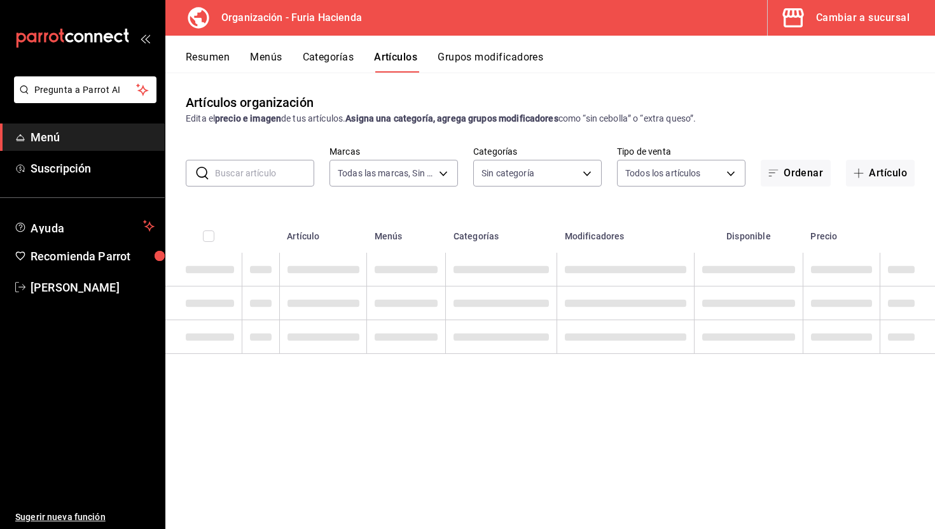
type input "bfeca42f-b570-411f-bb79-7bc68af5dd0e"
type input "8498cde5-d4ed-41f2-afca-08848a5e2fab,41a4be4f-df6a-482d-b42a-6f79a85a7d14,f59e2…"
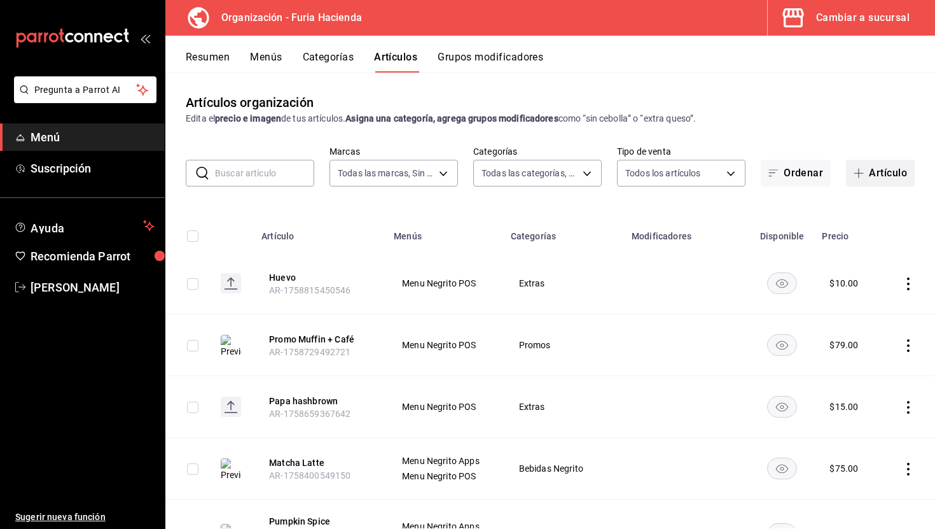
click at [876, 175] on button "Artículo" at bounding box center [880, 173] width 69 height 27
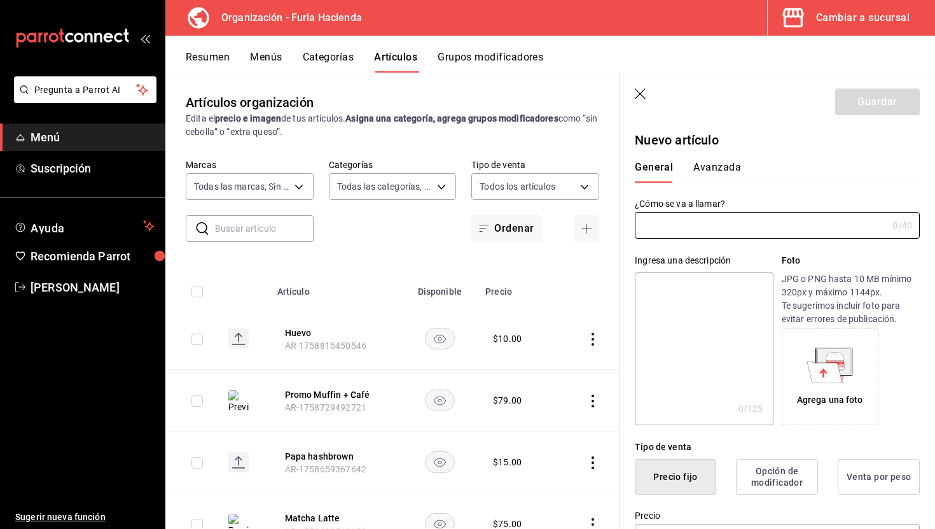
click at [646, 91] on icon "button" at bounding box center [641, 94] width 13 height 13
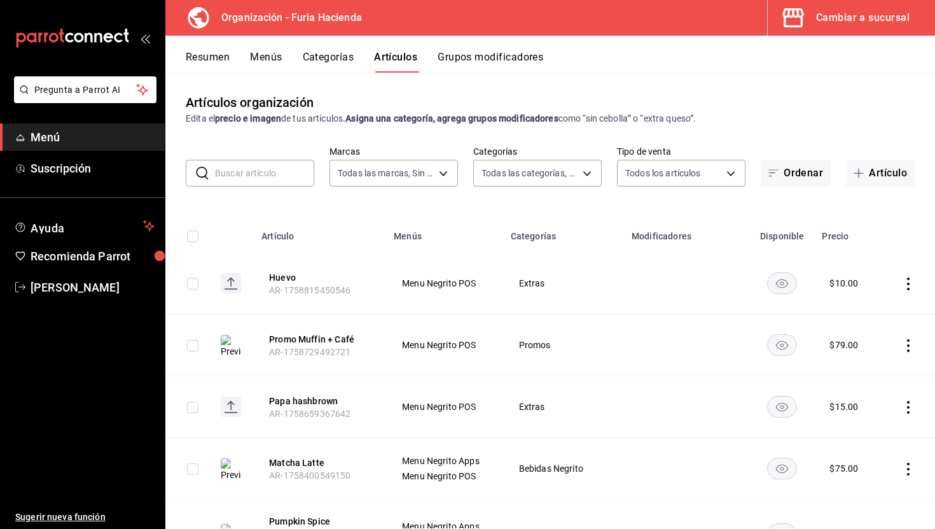
click at [638, 92] on div "Artículos organización Edita el precio e imagen de tus artículos. Asigna una ca…" at bounding box center [550, 301] width 770 height 456
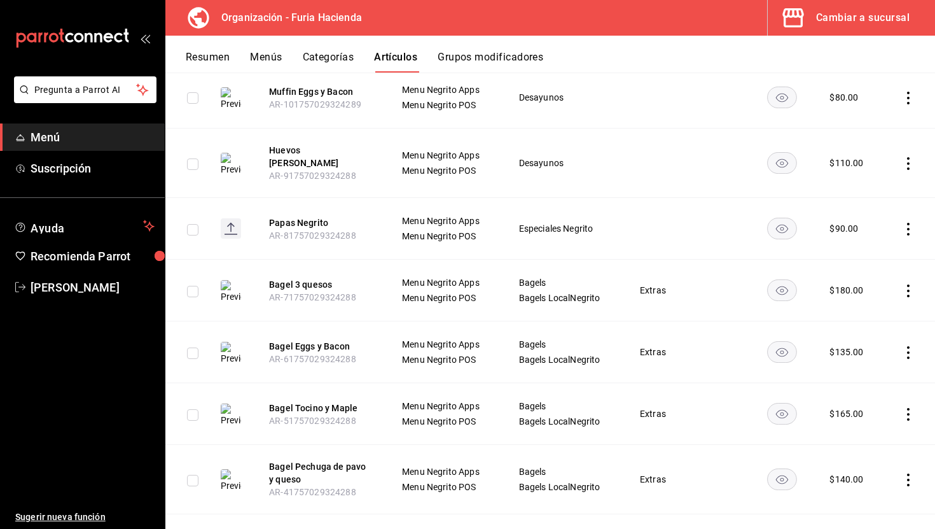
scroll to position [5033, 0]
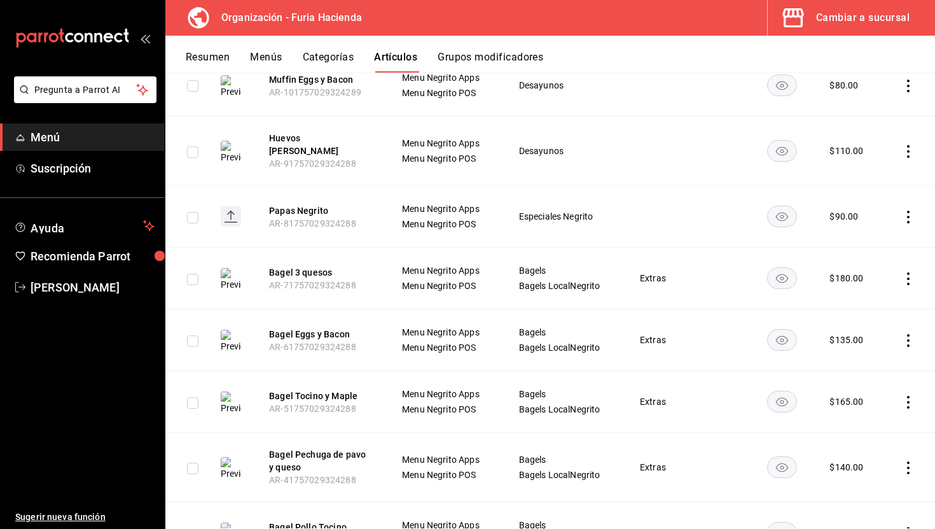
click at [905, 272] on icon "actions" at bounding box center [908, 278] width 13 height 13
click at [874, 302] on span "Duplicar" at bounding box center [870, 303] width 33 height 13
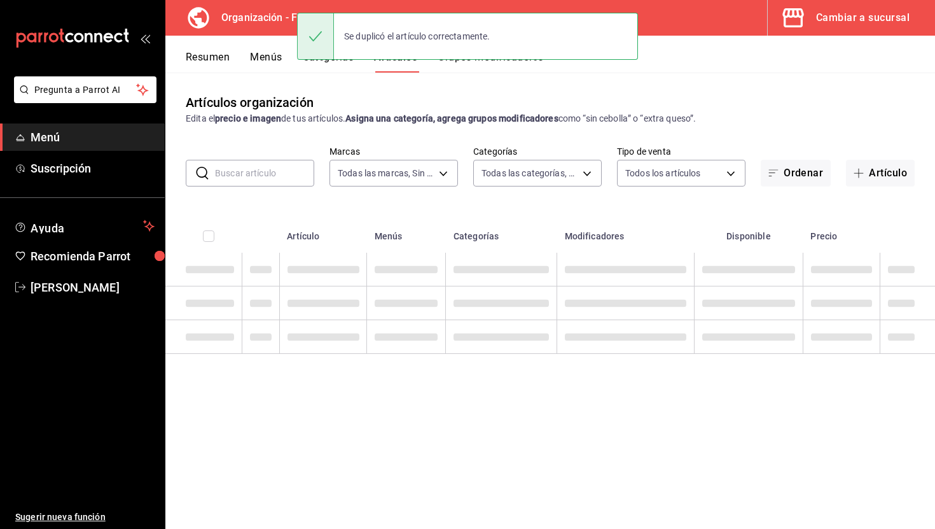
scroll to position [0, 0]
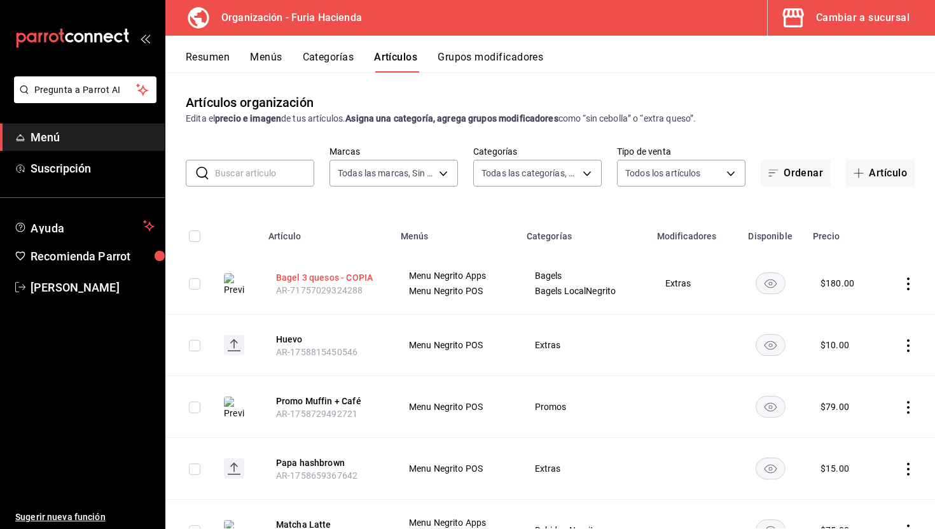
click at [331, 276] on button "Bagel 3 quesos - COPIA" at bounding box center [327, 277] width 102 height 13
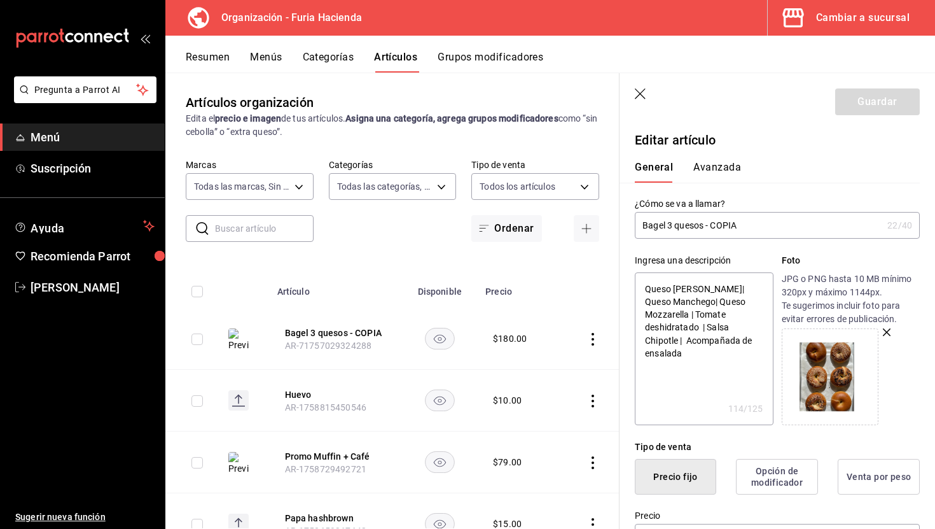
click at [755, 223] on input "Bagel 3 quesos - COPIA" at bounding box center [759, 225] width 248 height 25
click at [744, 223] on input "Bagel 3 quesos - COPIA" at bounding box center [759, 225] width 248 height 25
drag, startPoint x: 760, startPoint y: 223, endPoint x: 704, endPoint y: 223, distance: 56.0
click at [704, 223] on input "Bagel 3 quesos - COPIA" at bounding box center [759, 225] width 248 height 25
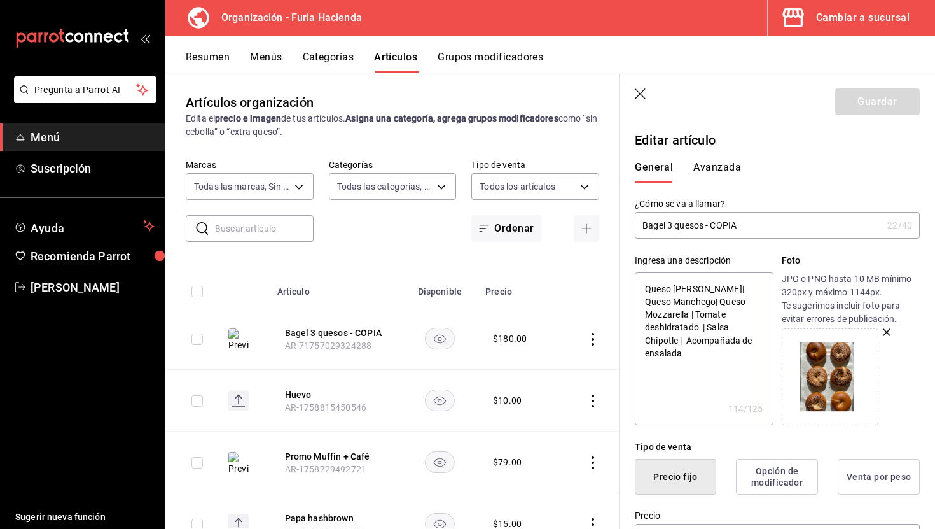
type input "Bagel 3 quesos072910004498567897"
type textarea "x"
type input "Bagel 3 quesos - COPIA"
type textarea "x"
type input "Bagel 3 quesos"
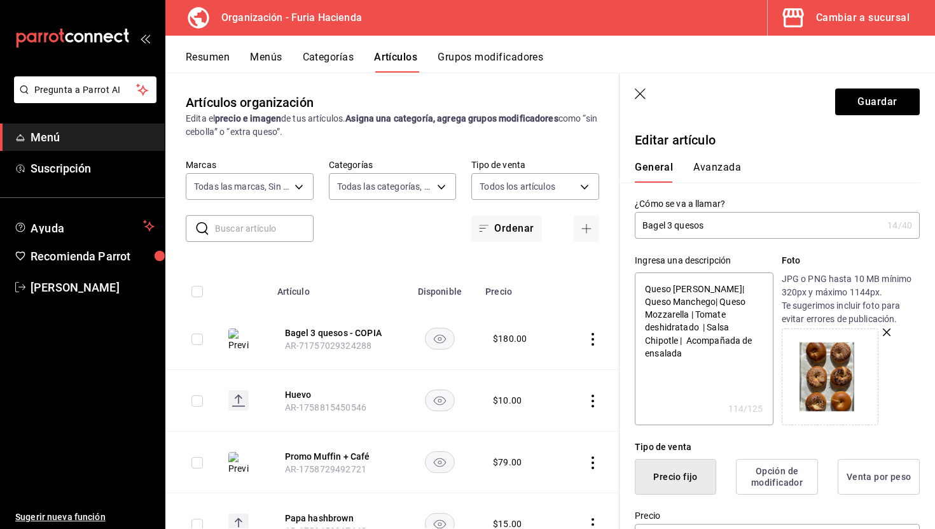
type textarea "x"
type input "Bagel 3 quesos"
type textarea "x"
type input "Bagel 3 quesos L"
type textarea "x"
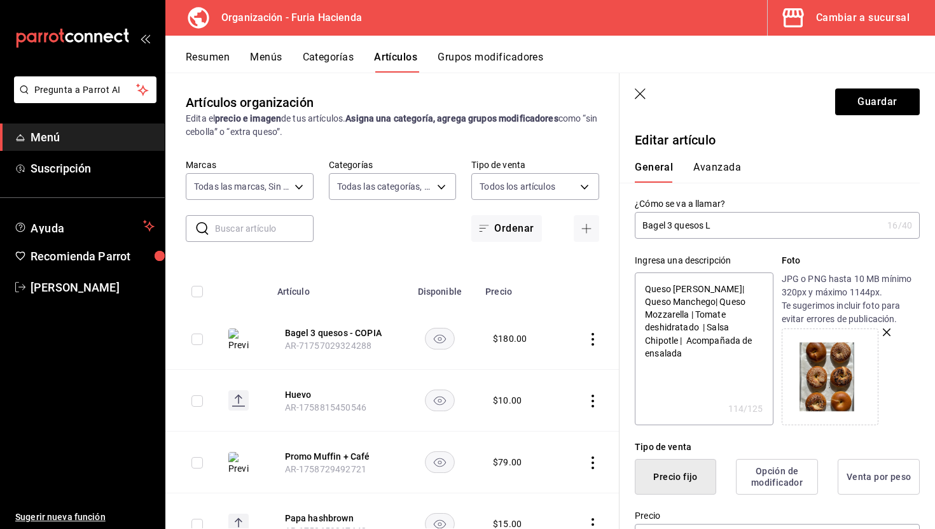
type input "Bagel 3 quesos Lo"
type textarea "x"
type input "Bagel 3 quesos Loc"
type textarea "x"
type input "Bagel 3 quesos Loca"
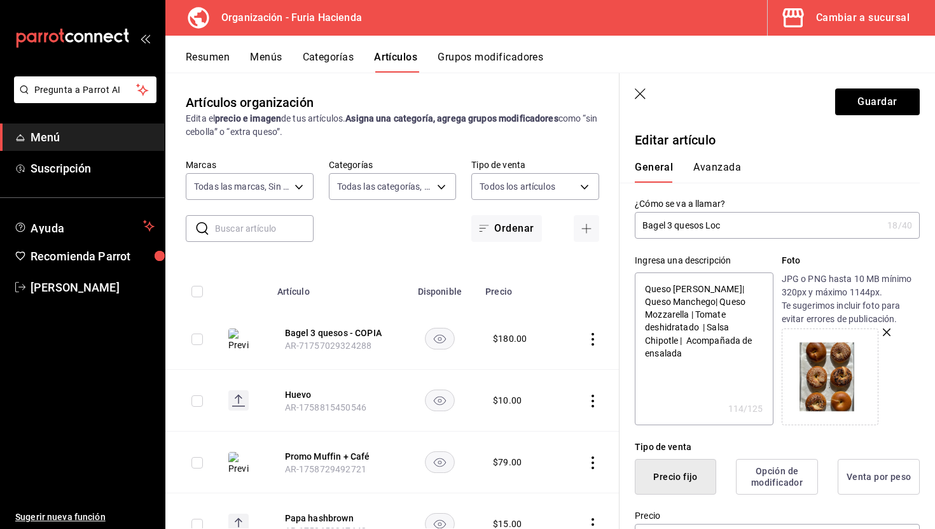
type textarea "x"
type input "Bagel 3 quesos Local"
type textarea "x"
type input "Bagel 3 quesos Local"
type textarea "x"
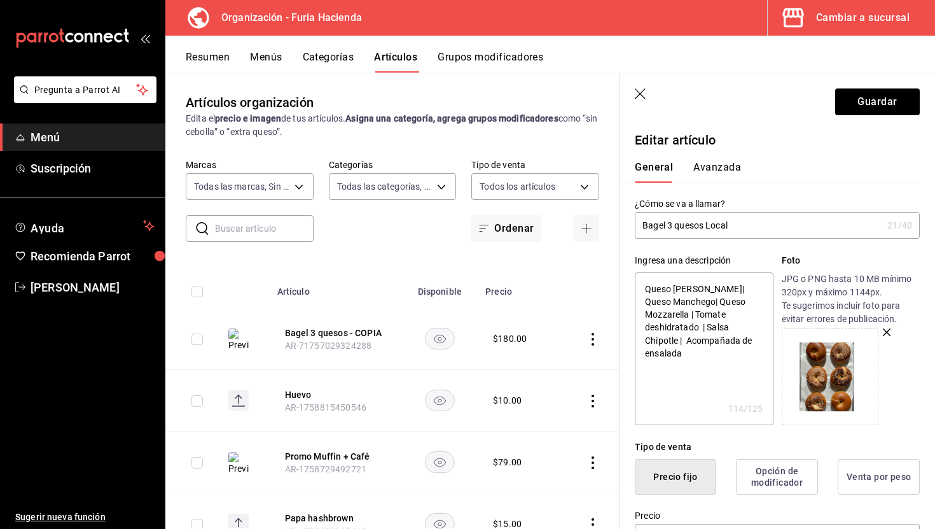
type input "Bagel 3 quesos Local N"
type textarea "x"
type input "Bagel 3 quesos Local Ne"
type textarea "x"
type input "Bagel 3 quesos Local N"
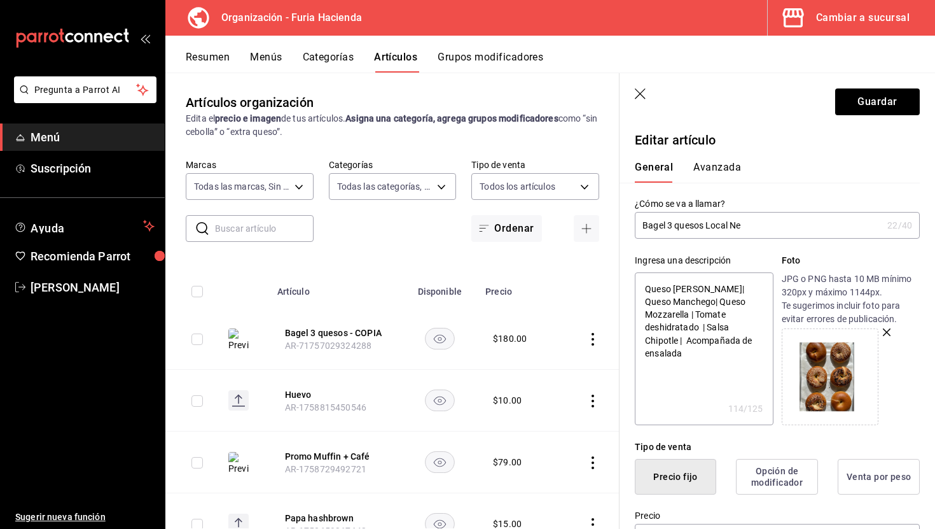
type textarea "x"
type input "Bagel 3 quesos Local"
type textarea "x"
type input "Bagel 3 quesos Local"
type textarea "x"
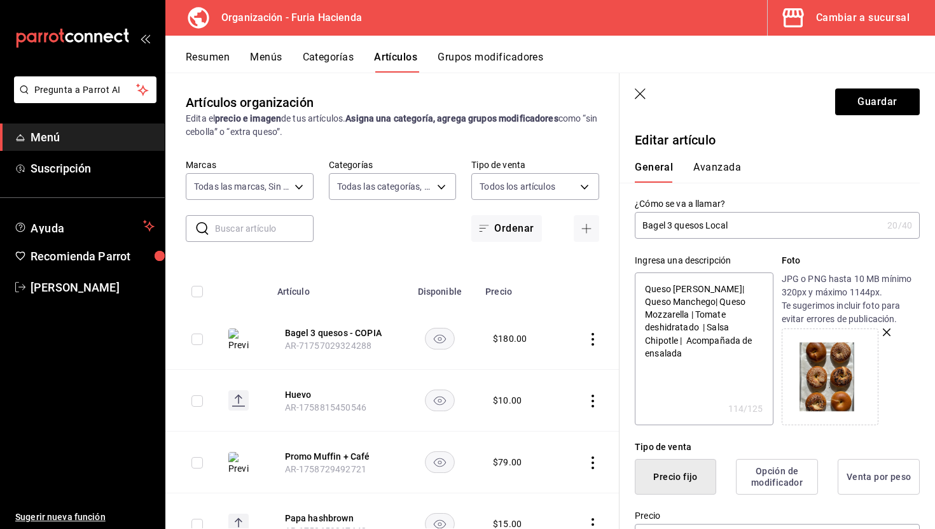
type input "Bagel 3 quesos LocalN"
type textarea "x"
type input "Bagel 3 quesos LocalNe"
type textarea "x"
type input "Bagel 3 quesos LocalNeg"
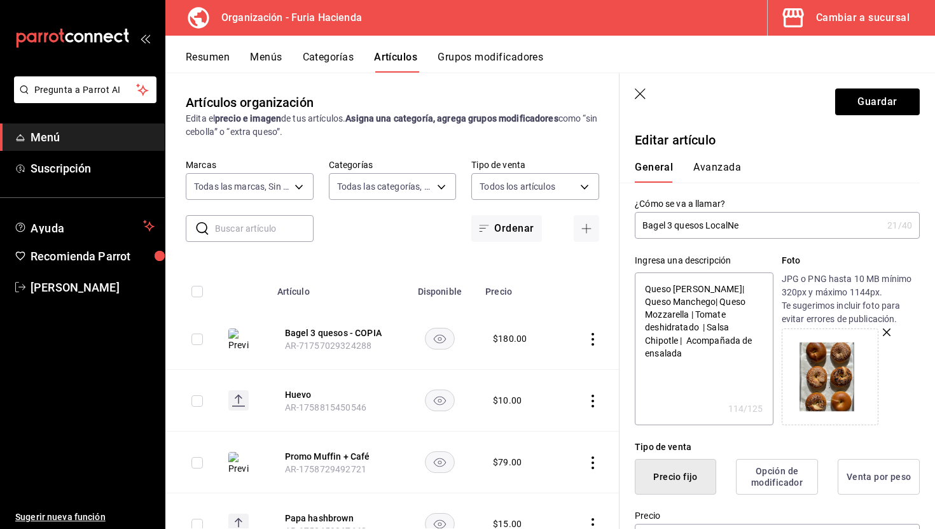
type textarea "x"
type input "Bagel 3 quesos LocalNegr"
type textarea "x"
type input "Bagel 3 quesos LocalNegri"
type textarea "x"
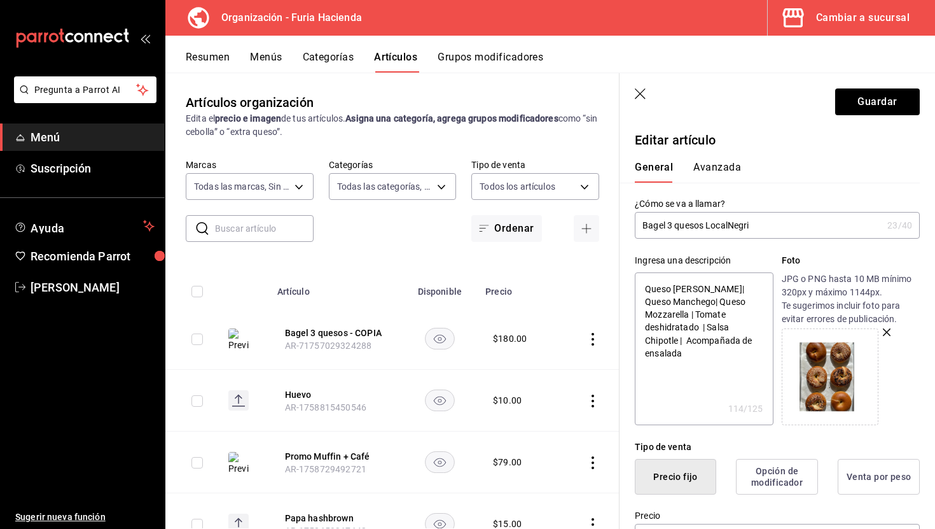
type input "Bagel 3 quesos LocalNegrit"
type textarea "x"
type input "Bagel 3 quesos LocalNegrito"
type textarea "x"
drag, startPoint x: 765, startPoint y: 222, endPoint x: 705, endPoint y: 221, distance: 59.8
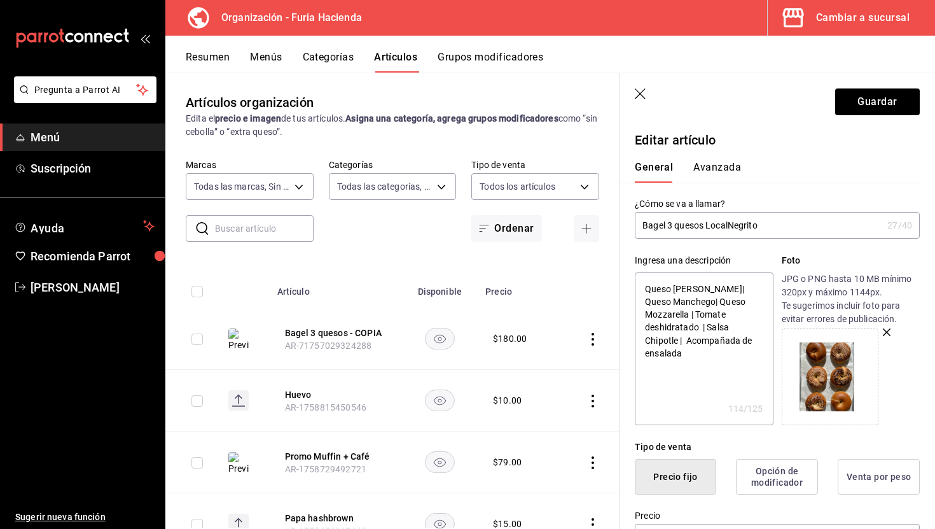
click at [705, 221] on input "Bagel 3 quesos LocalNegrito" at bounding box center [759, 225] width 248 height 25
click at [771, 232] on input "Bagel 3 quesos LocalNegrito" at bounding box center [759, 225] width 248 height 25
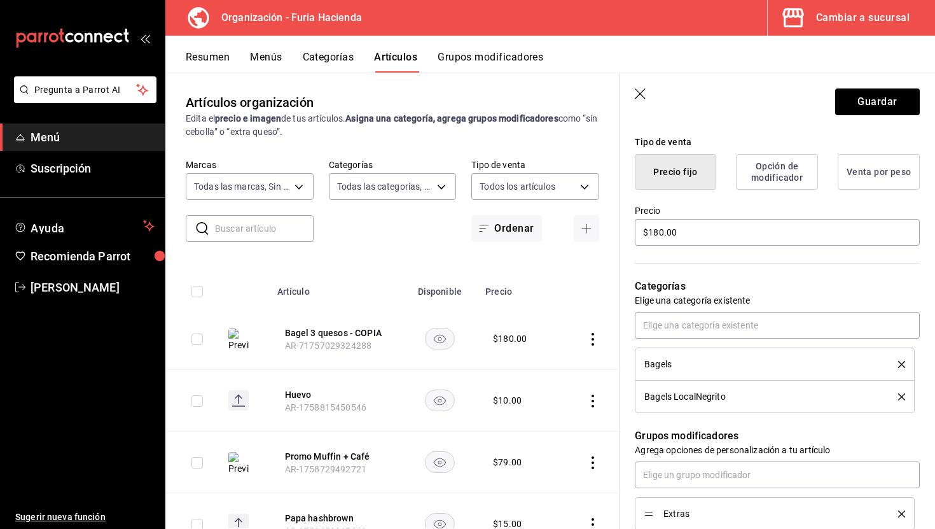
scroll to position [311, 0]
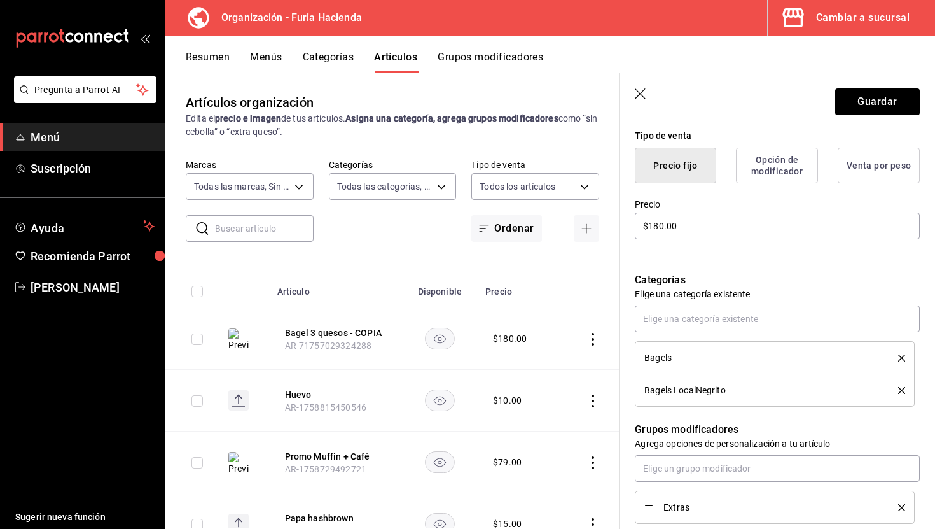
type input "Bagel 3 quesos LocalNegrito"
click at [903, 356] on icon "delete" at bounding box center [901, 357] width 7 height 7
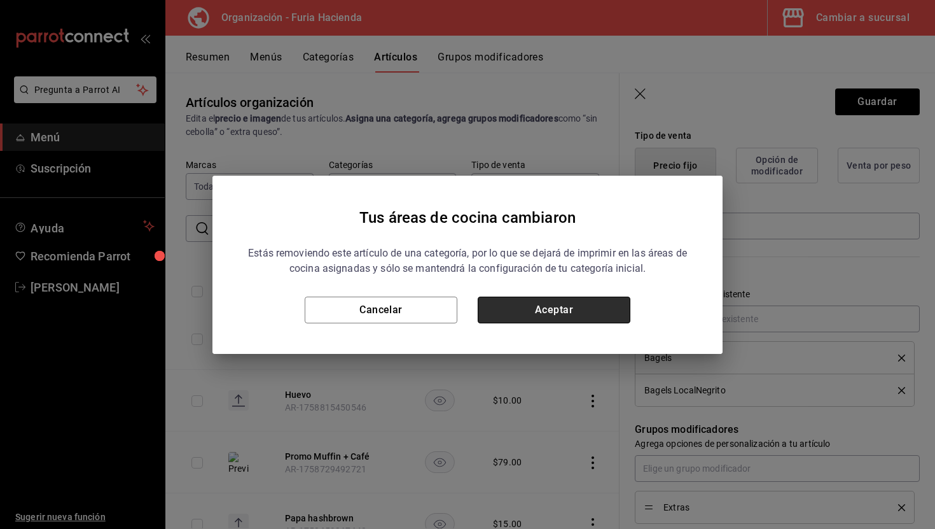
click at [568, 305] on button "Aceptar" at bounding box center [554, 310] width 153 height 27
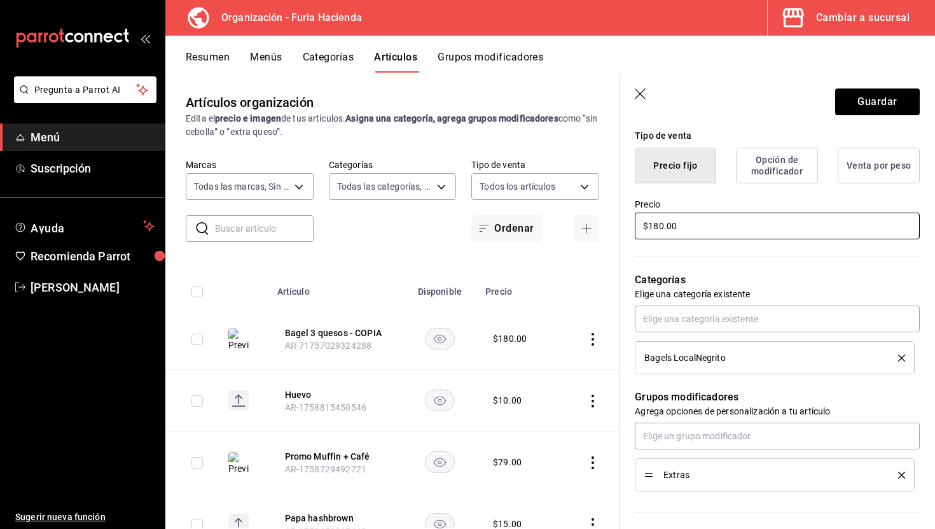
scroll to position [0, 0]
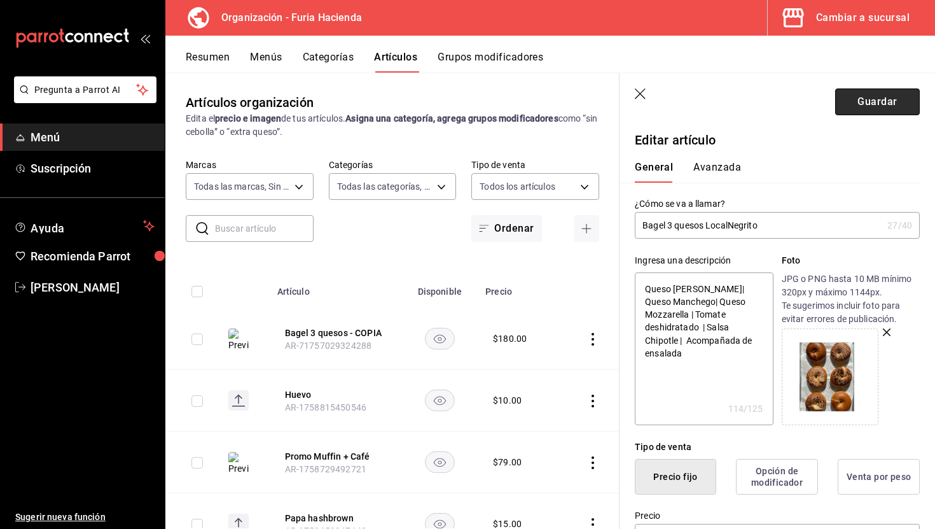
click at [867, 99] on button "Guardar" at bounding box center [877, 101] width 85 height 27
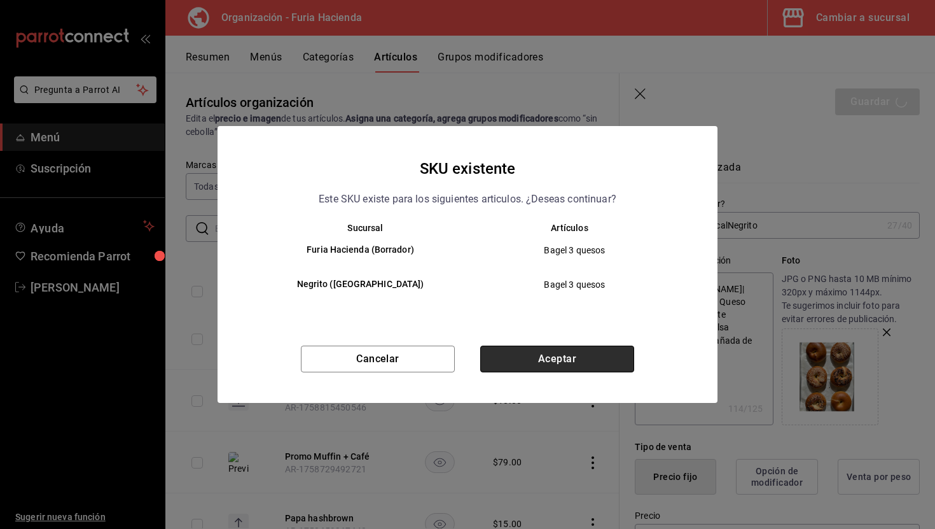
click at [578, 365] on button "Aceptar" at bounding box center [557, 359] width 154 height 27
type textarea "x"
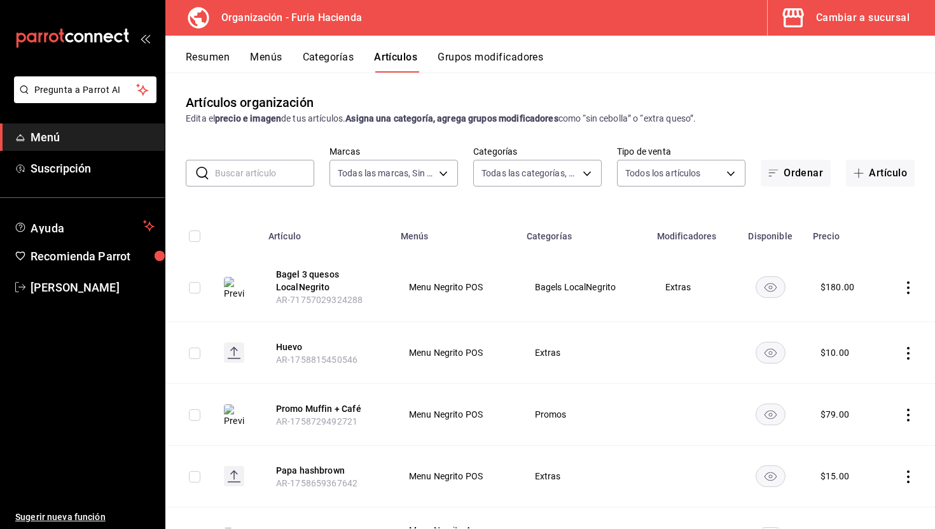
click at [276, 174] on input "text" at bounding box center [264, 172] width 99 height 25
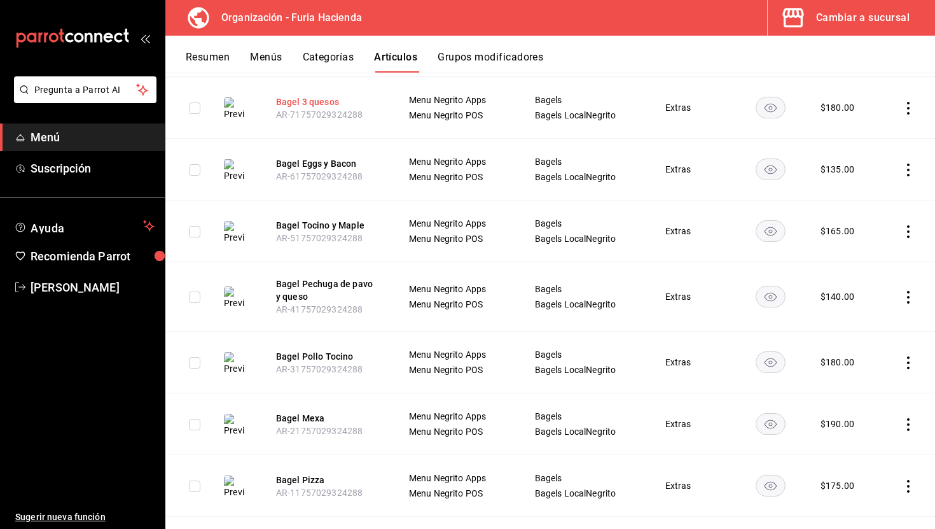
scroll to position [265, 0]
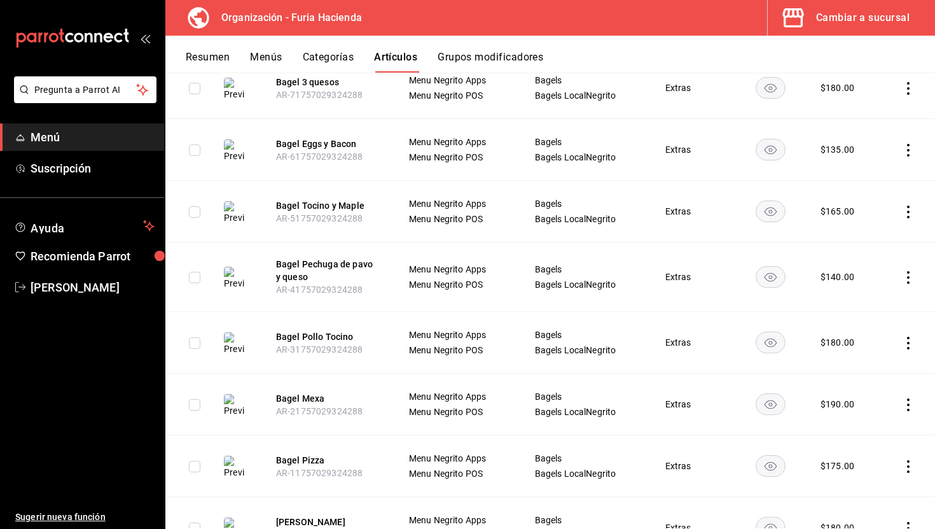
type input "bage"
click at [194, 149] on input "checkbox" at bounding box center [194, 149] width 11 height 11
checkbox input "true"
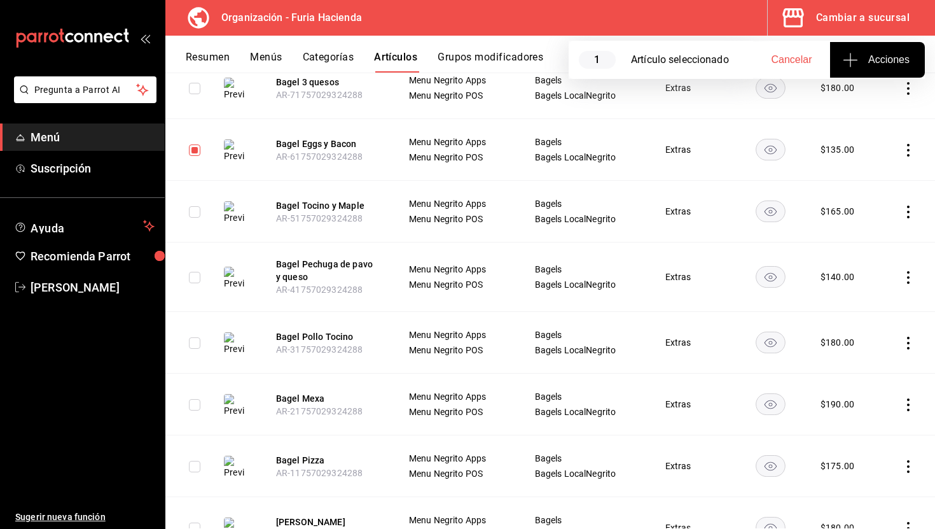
click at [193, 211] on input "checkbox" at bounding box center [194, 211] width 11 height 11
checkbox input "true"
click at [192, 277] on input "checkbox" at bounding box center [194, 277] width 11 height 11
checkbox input "true"
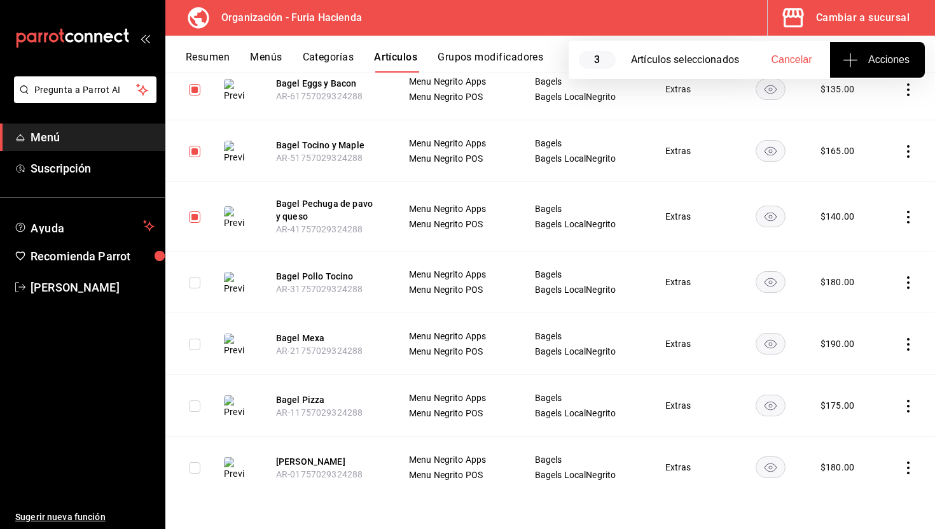
click at [192, 277] on input "checkbox" at bounding box center [194, 282] width 11 height 11
checkbox input "true"
click at [199, 344] on input "checkbox" at bounding box center [194, 344] width 11 height 11
checkbox input "true"
click at [197, 405] on input "checkbox" at bounding box center [194, 405] width 11 height 11
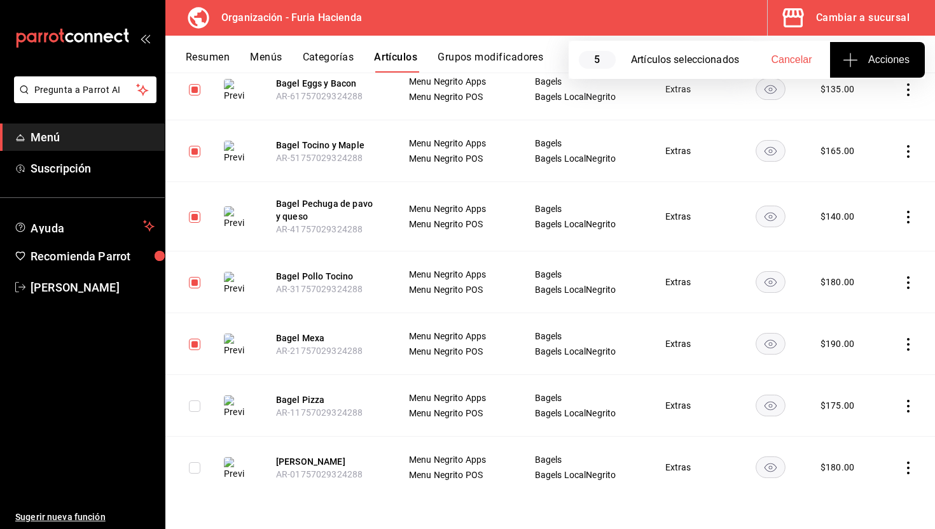
checkbox input "true"
click at [193, 464] on input "checkbox" at bounding box center [194, 467] width 11 height 11
checkbox input "true"
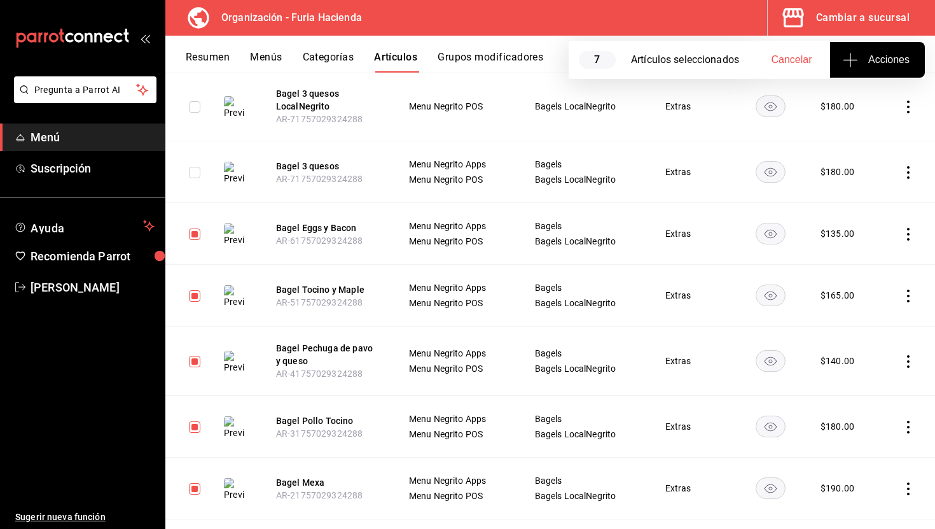
scroll to position [179, 0]
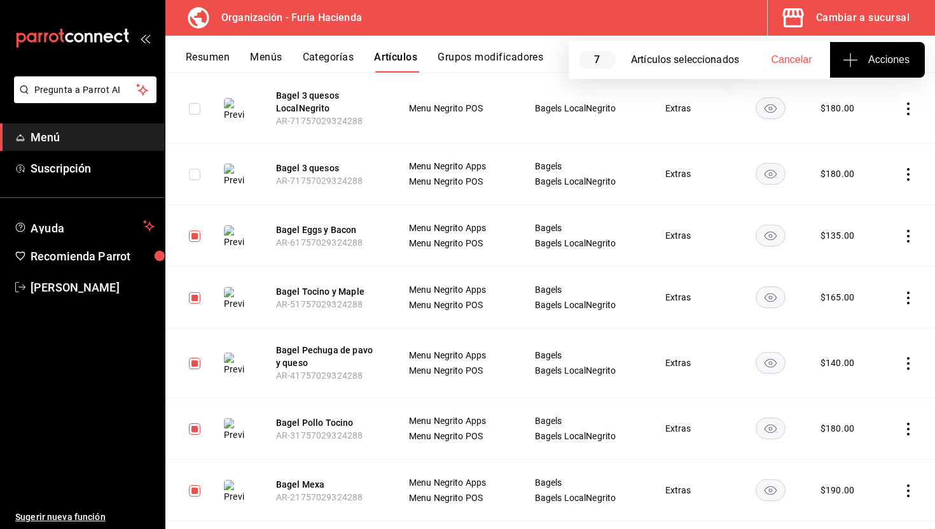
click at [881, 56] on span "Acciones" at bounding box center [878, 59] width 64 height 15
click at [713, 57] on div at bounding box center [467, 264] width 935 height 529
click at [786, 58] on span "Cancelar" at bounding box center [792, 59] width 41 height 11
checkbox input "false"
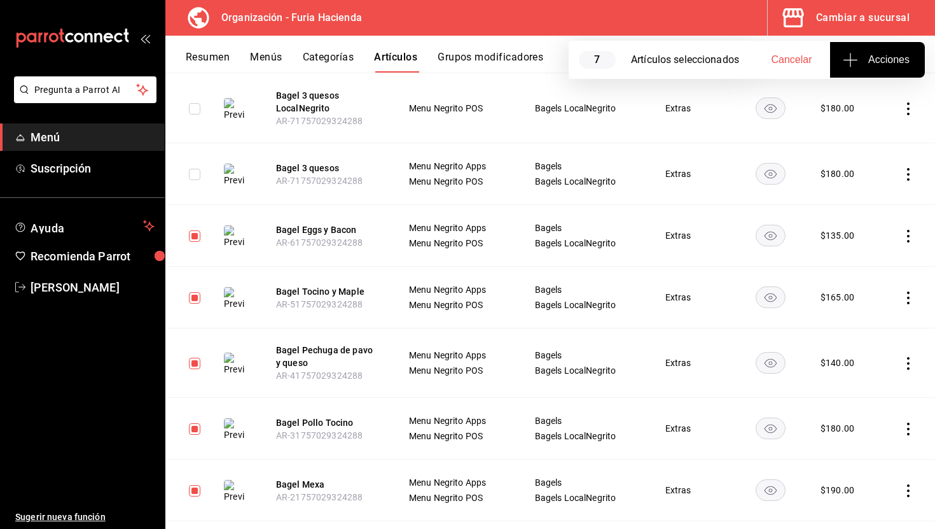
checkbox input "false"
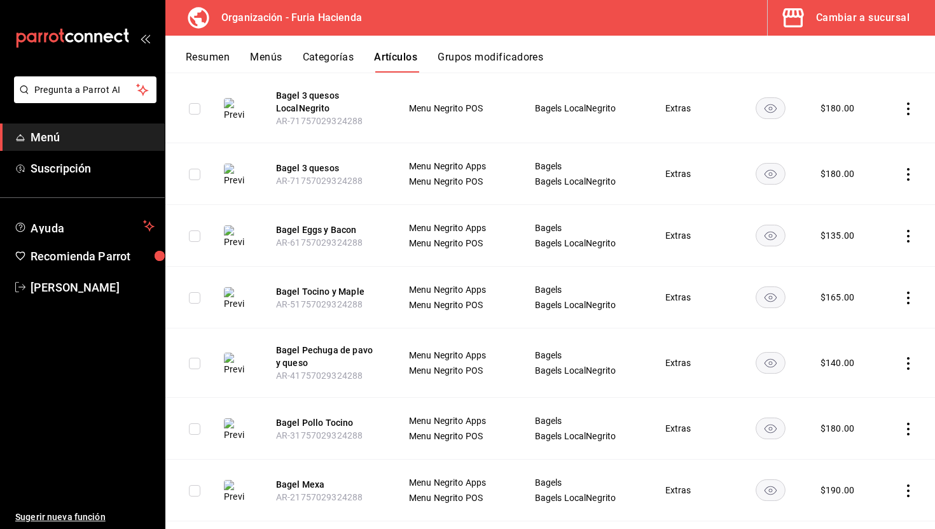
click at [195, 236] on input "checkbox" at bounding box center [194, 235] width 11 height 11
checkbox input "true"
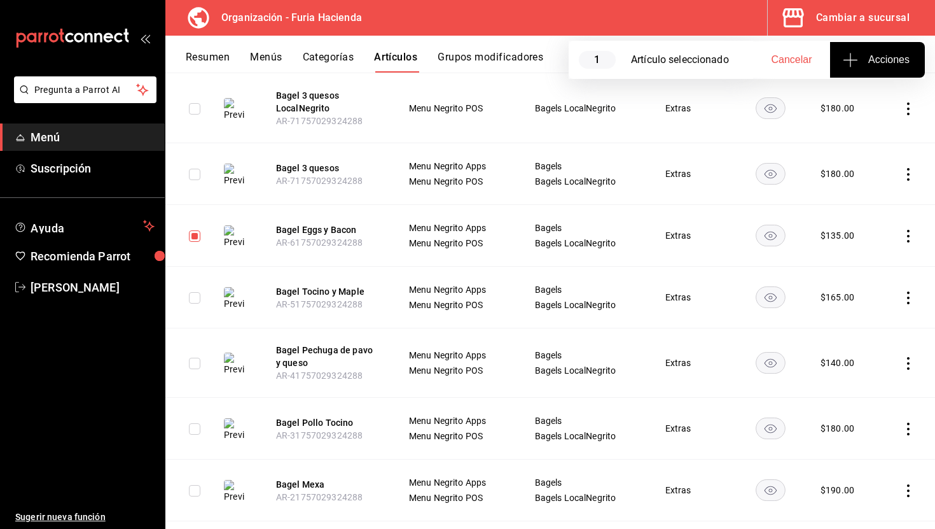
click at [195, 299] on input "checkbox" at bounding box center [194, 297] width 11 height 11
checkbox input "true"
click at [911, 234] on icon "actions" at bounding box center [908, 236] width 13 height 13
click at [871, 296] on span "Duplicar" at bounding box center [870, 290] width 33 height 13
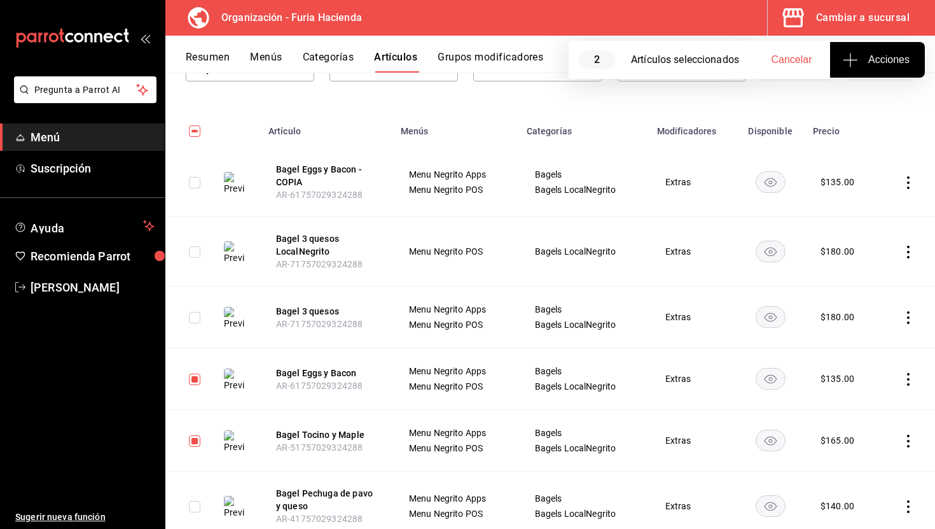
scroll to position [154, 0]
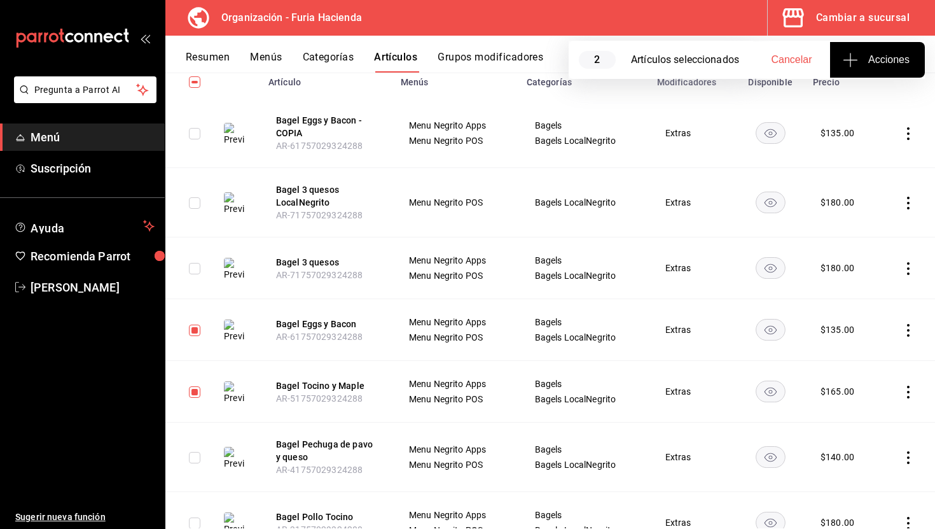
click at [200, 332] on td at bounding box center [189, 330] width 48 height 62
click at [193, 337] on td at bounding box center [189, 330] width 48 height 62
click at [192, 329] on input "checkbox" at bounding box center [194, 330] width 11 height 11
checkbox input "false"
click at [193, 392] on input "checkbox" at bounding box center [194, 391] width 11 height 11
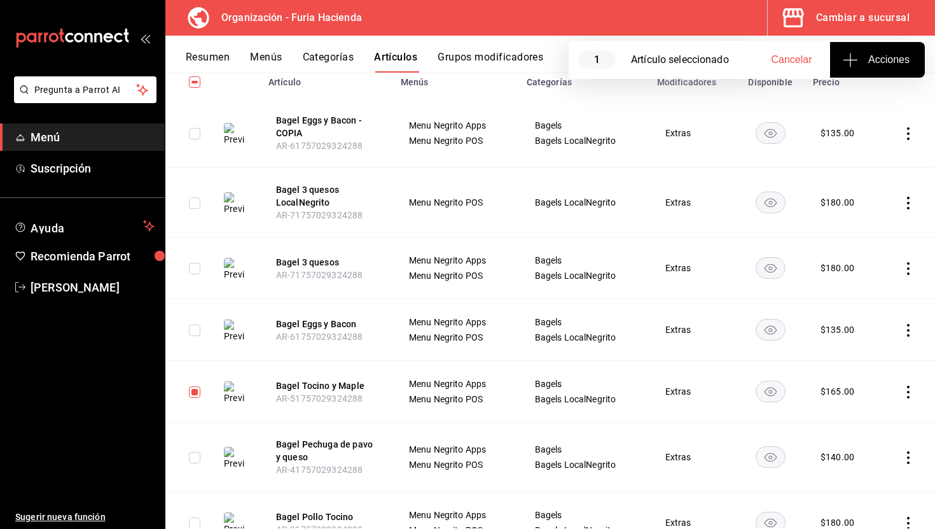
checkbox input "false"
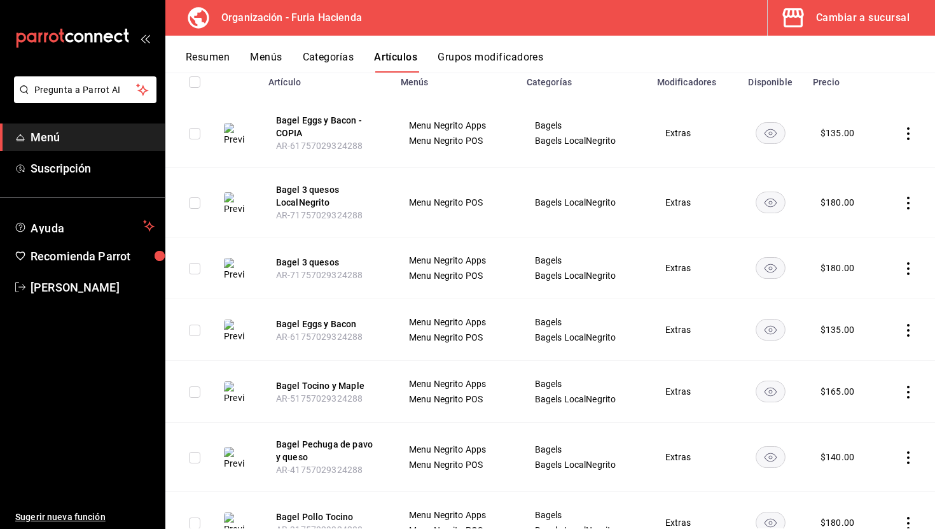
click at [906, 389] on icon "actions" at bounding box center [908, 392] width 13 height 13
click at [865, 439] on li "Duplicar" at bounding box center [859, 447] width 76 height 26
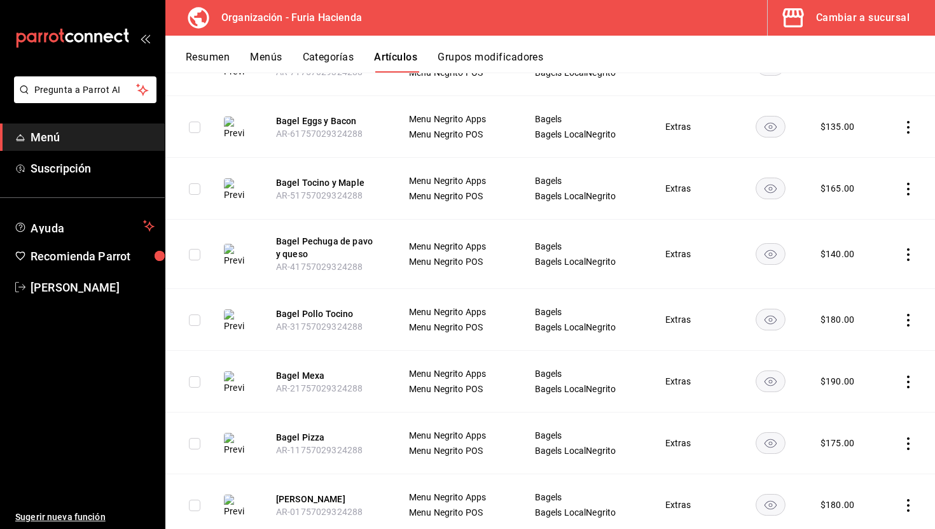
scroll to position [464, 0]
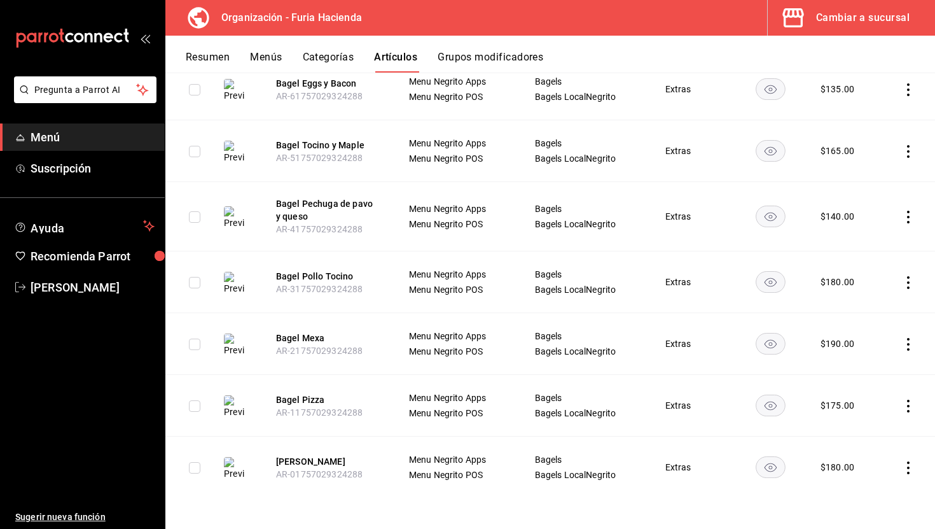
click at [912, 216] on icon "actions" at bounding box center [908, 217] width 13 height 13
click at [870, 274] on span "Duplicar" at bounding box center [870, 272] width 33 height 13
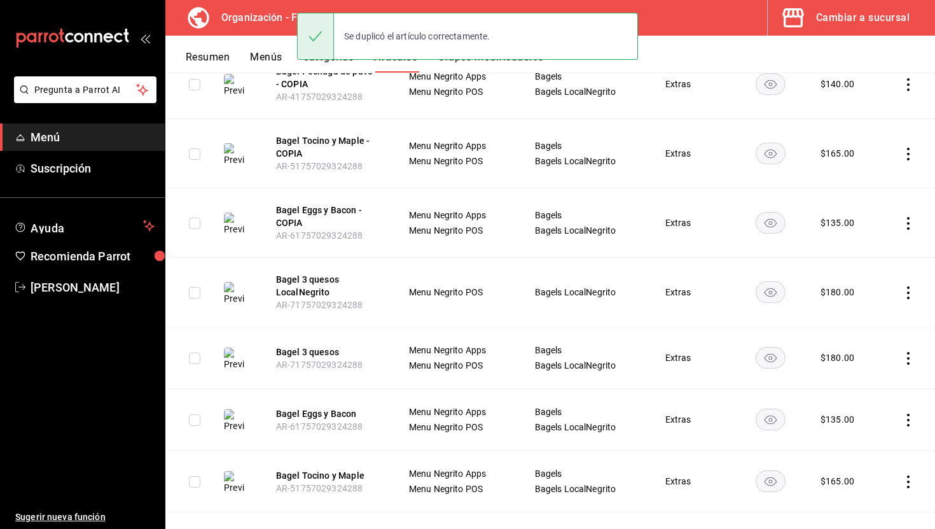
scroll to position [533, 0]
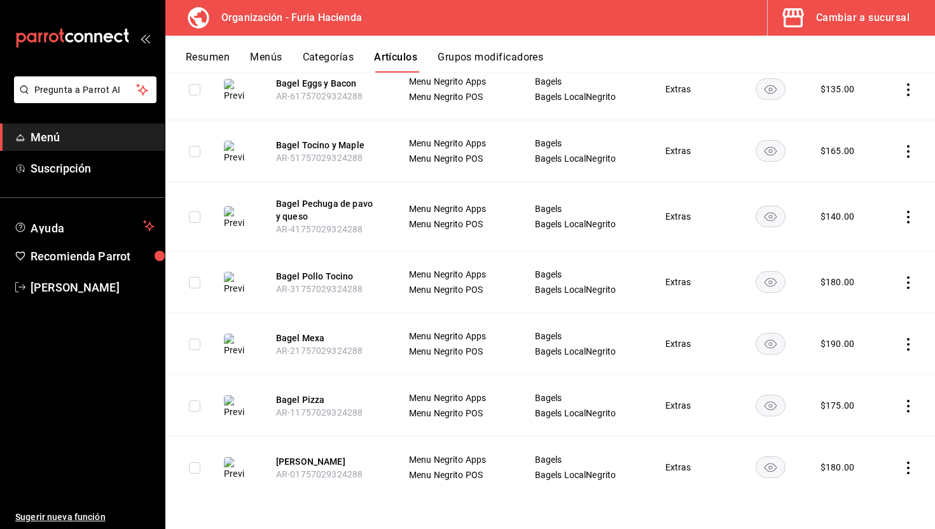
click at [905, 279] on icon "actions" at bounding box center [908, 282] width 13 height 13
click at [873, 344] on span "Duplicar" at bounding box center [870, 338] width 33 height 13
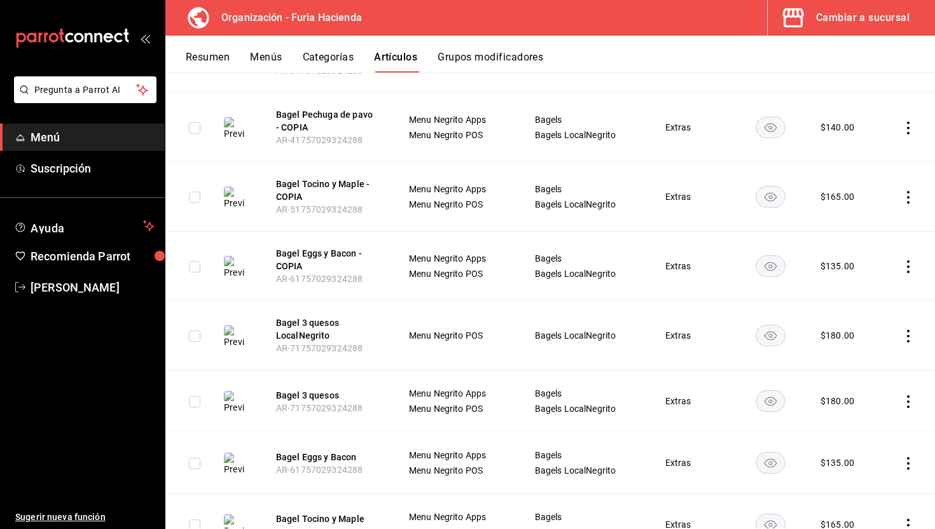
scroll to position [603, 0]
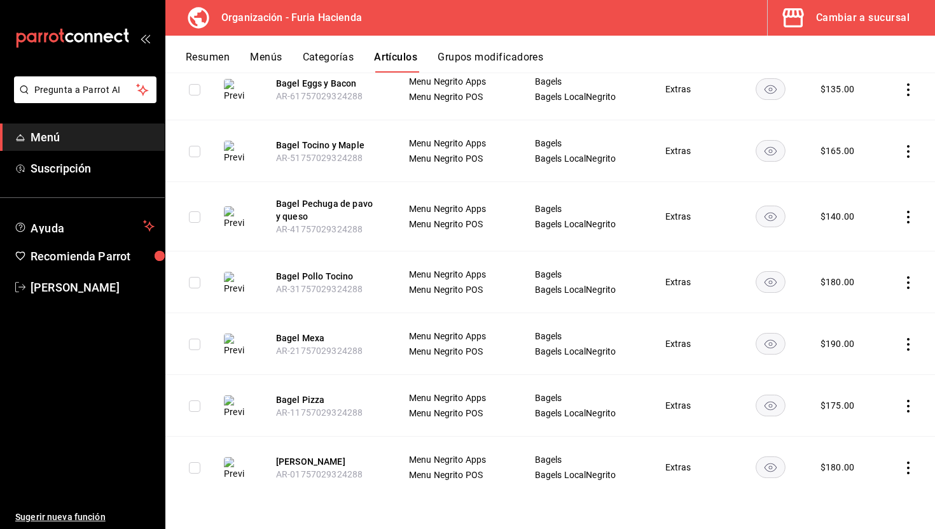
click at [912, 346] on icon "actions" at bounding box center [908, 344] width 13 height 13
click at [861, 397] on span "Duplicar" at bounding box center [870, 399] width 33 height 13
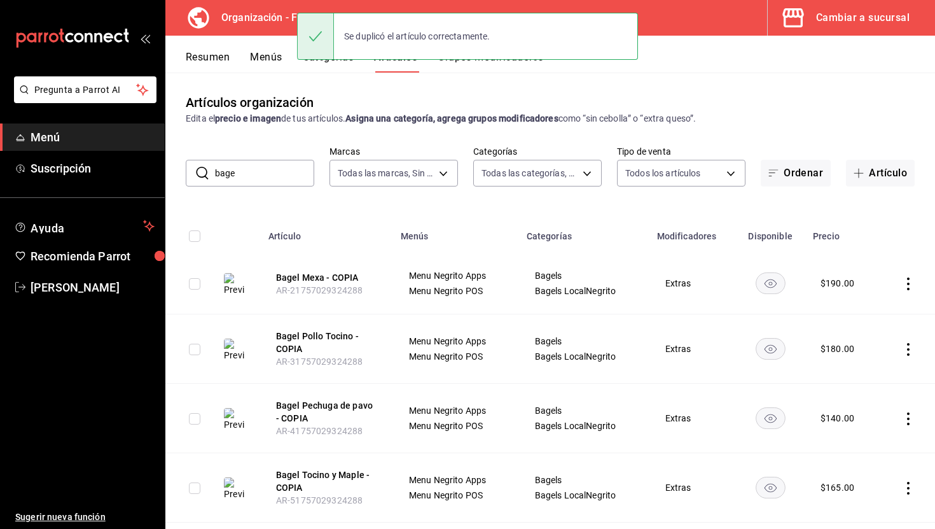
scroll to position [664, 0]
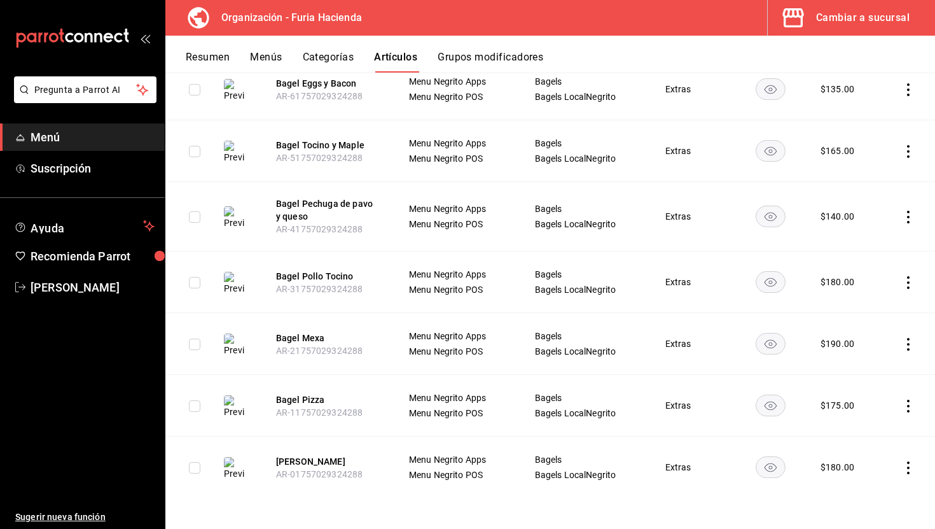
click at [905, 402] on icon "actions" at bounding box center [908, 406] width 13 height 13
click at [870, 455] on span "Duplicar" at bounding box center [870, 460] width 33 height 13
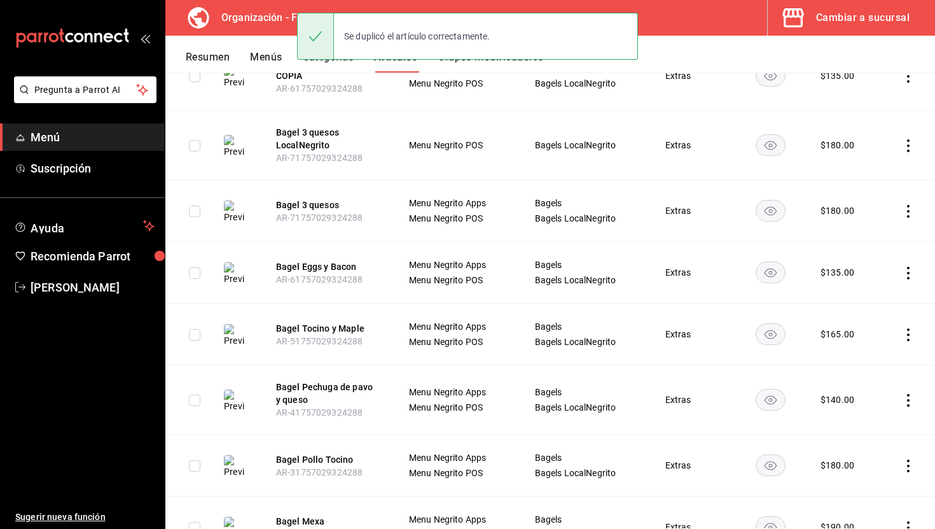
scroll to position [726, 0]
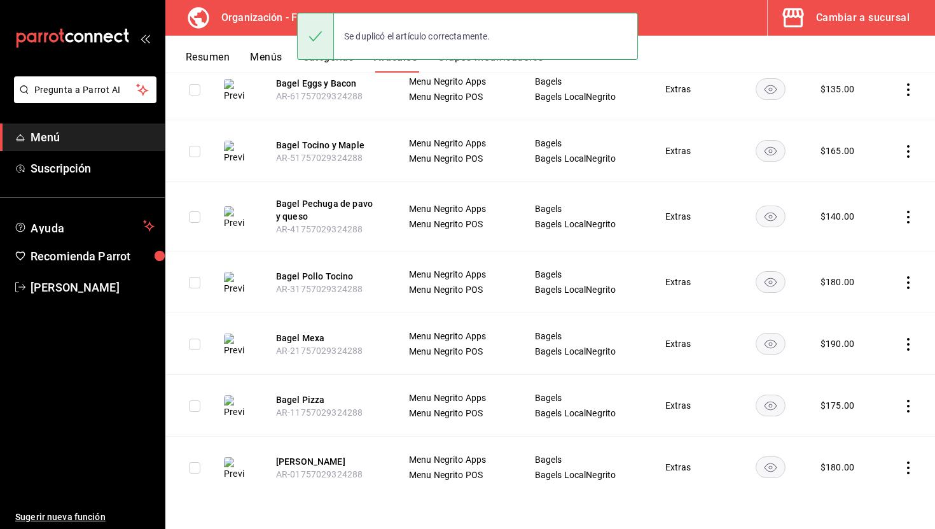
click at [910, 466] on icon "actions" at bounding box center [908, 467] width 13 height 13
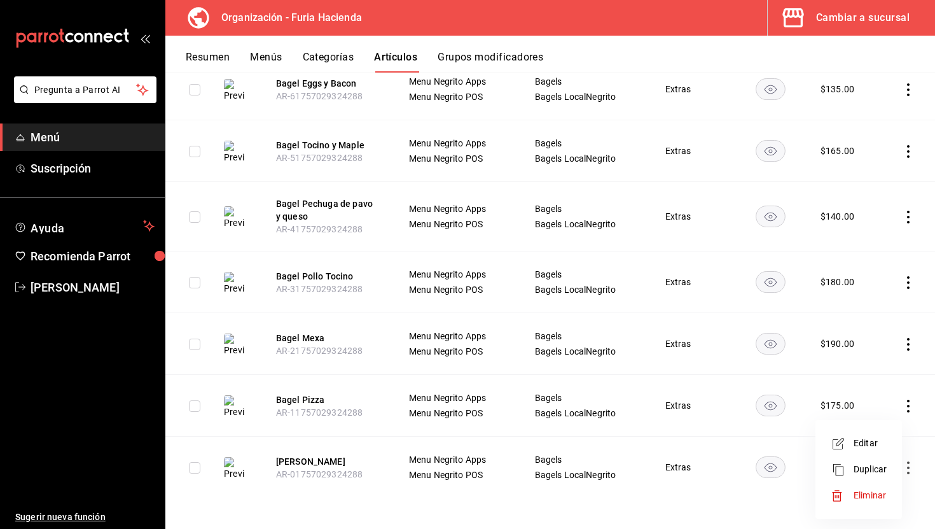
click at [863, 470] on span "Duplicar" at bounding box center [870, 469] width 33 height 13
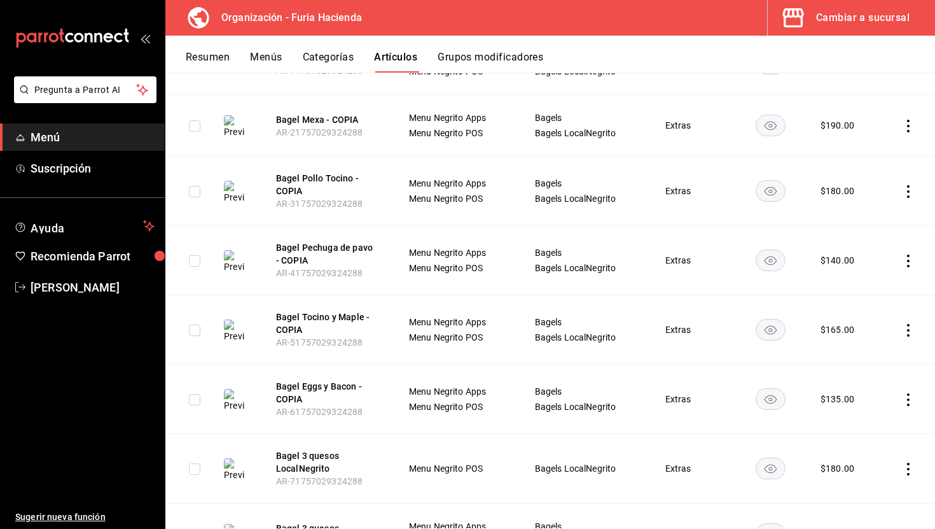
scroll to position [0, 0]
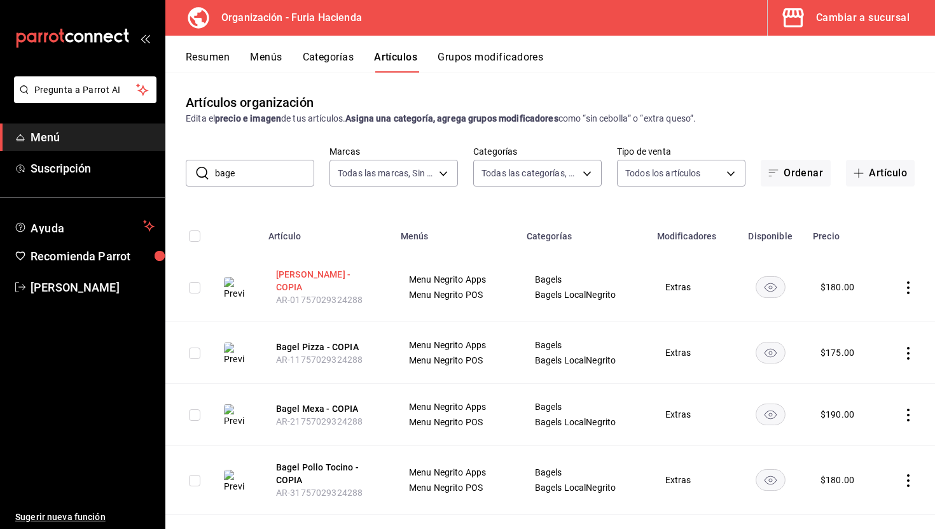
click at [332, 279] on button "Bagel Serrano - COPIA" at bounding box center [327, 280] width 102 height 25
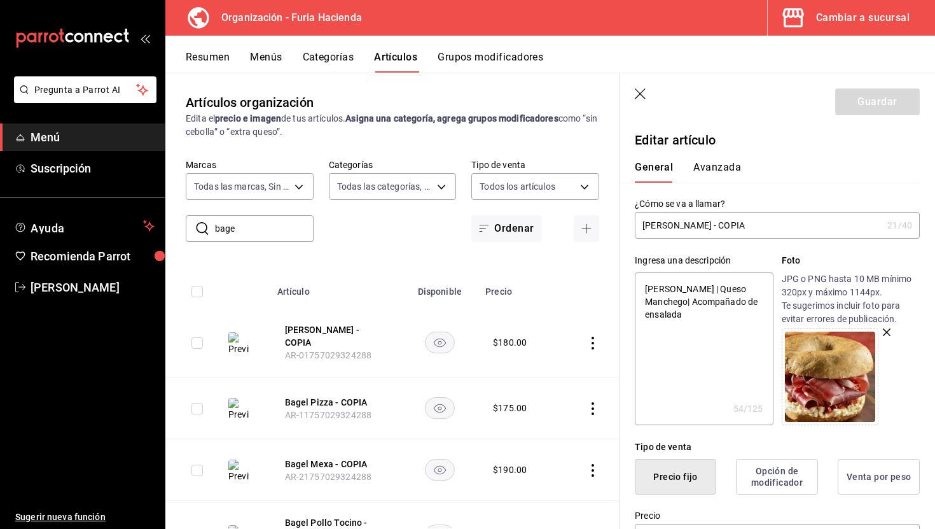
drag, startPoint x: 757, startPoint y: 223, endPoint x: 699, endPoint y: 223, distance: 57.3
click at [699, 223] on input "Bagel Serrano - COPIA" at bounding box center [759, 225] width 248 height 25
type input "Bagel [PERSON_NAME] LocalNegrito"
type textarea "x"
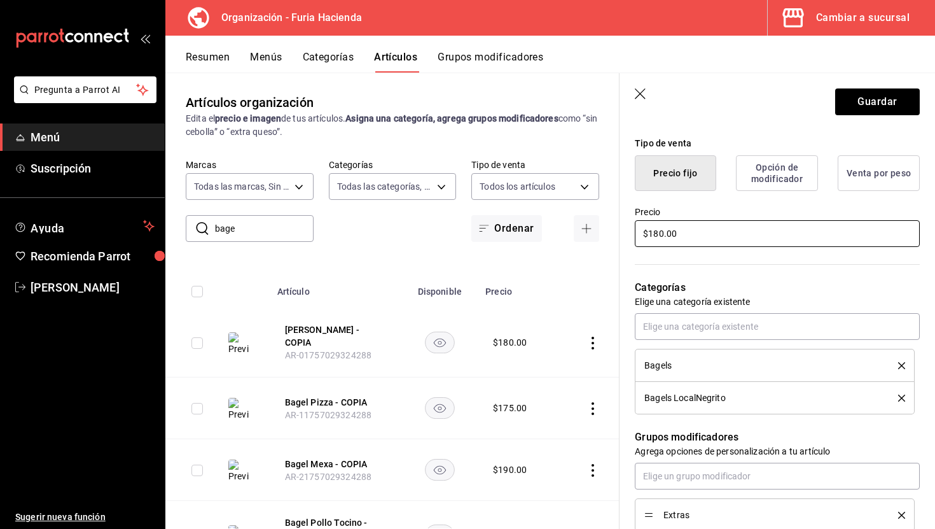
scroll to position [348, 0]
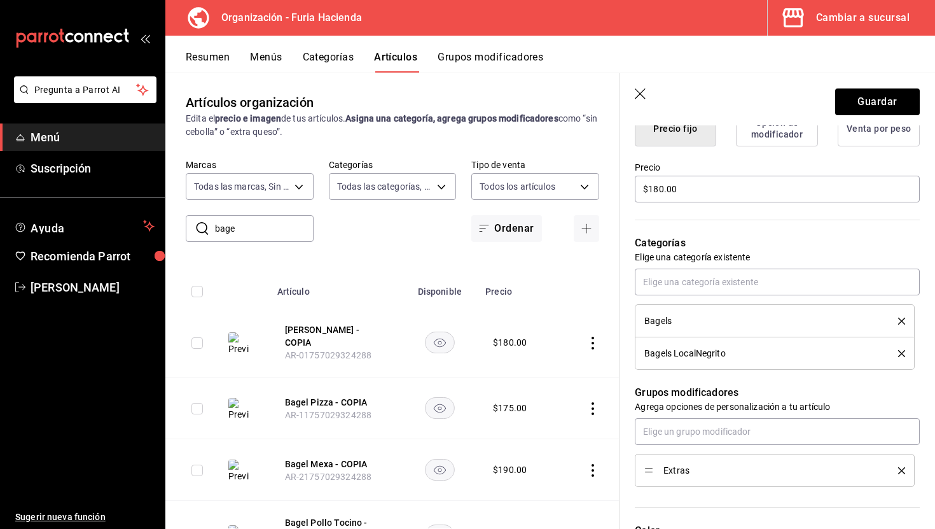
type input "Bagel [PERSON_NAME] LocalNegrito"
click at [902, 318] on icon "delete" at bounding box center [901, 321] width 7 height 7
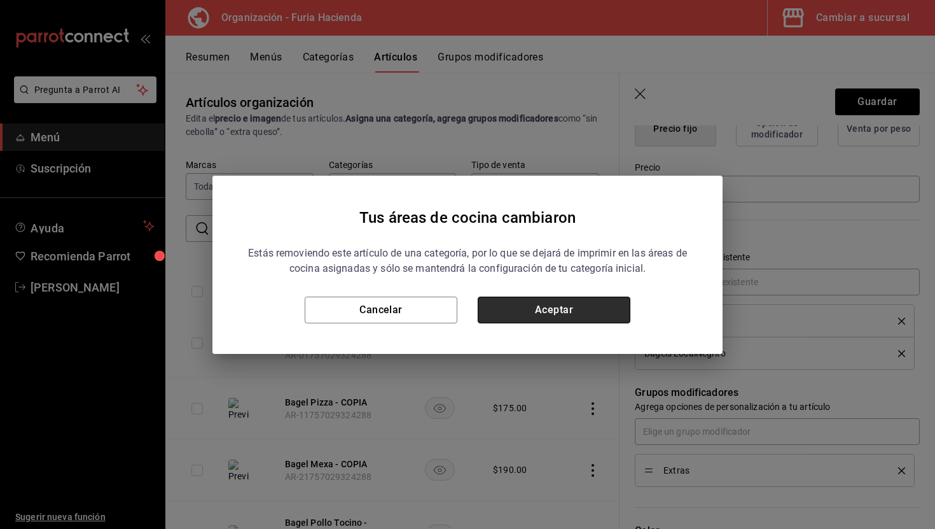
click at [554, 305] on button "Aceptar" at bounding box center [554, 310] width 153 height 27
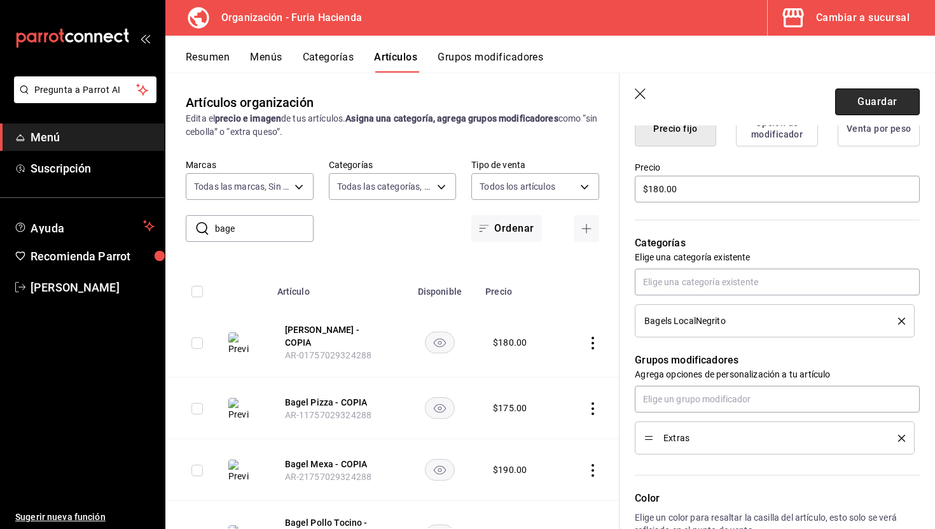
click at [886, 97] on button "Guardar" at bounding box center [877, 101] width 85 height 27
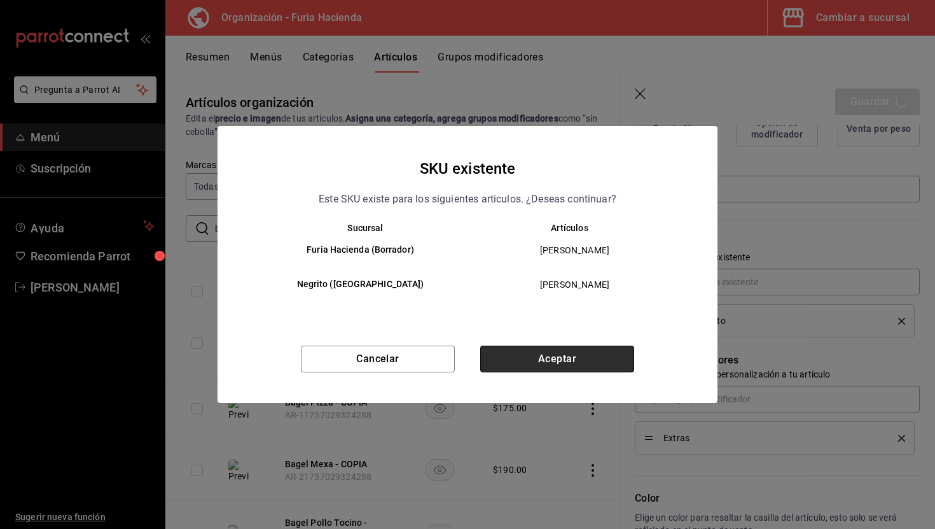
click at [600, 363] on button "Aceptar" at bounding box center [557, 359] width 154 height 27
type textarea "x"
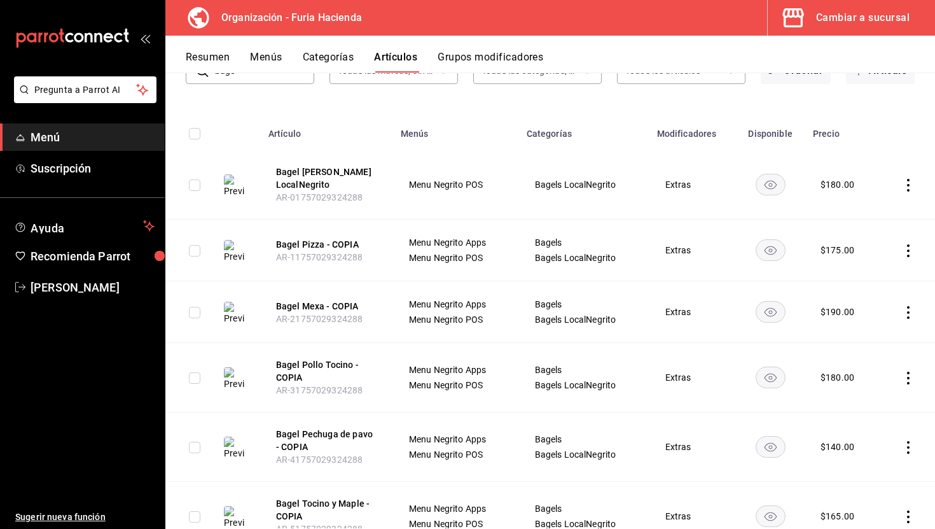
scroll to position [111, 0]
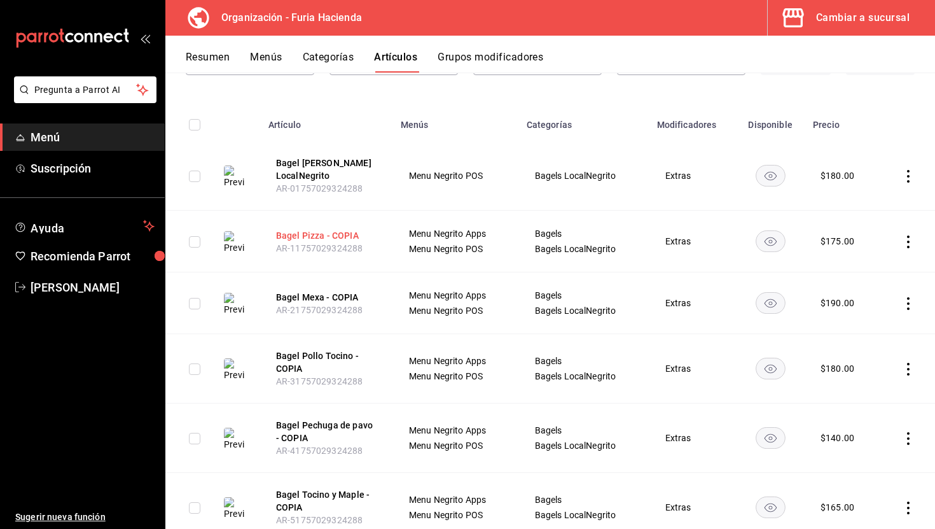
click at [343, 239] on button "Bagel Pizza - COPIA" at bounding box center [327, 235] width 102 height 13
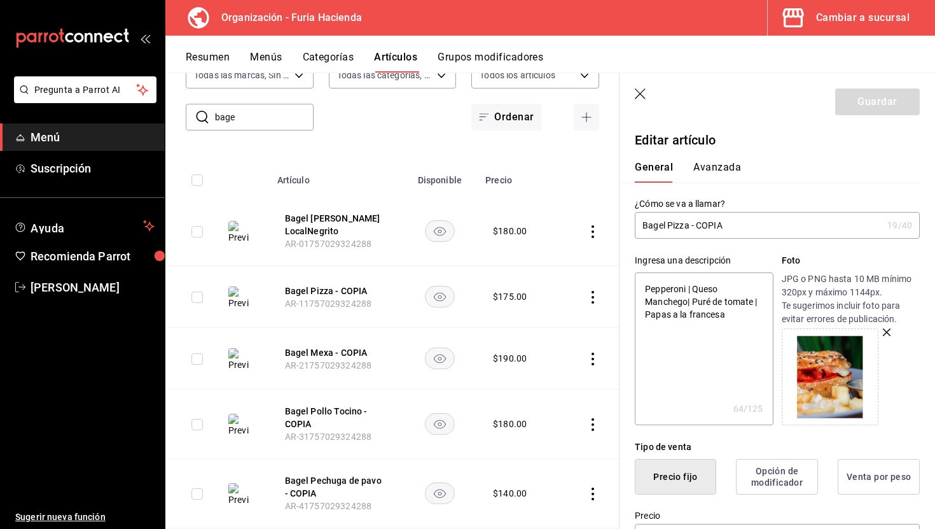
click at [739, 223] on input "Bagel Pizza - COPIA" at bounding box center [759, 225] width 248 height 25
drag, startPoint x: 739, startPoint y: 223, endPoint x: 692, endPoint y: 223, distance: 47.1
click at [692, 223] on input "Bagel Pizza - COPIA" at bounding box center [759, 225] width 248 height 25
type input "Bagel Pizza LocalNegrito"
type textarea "x"
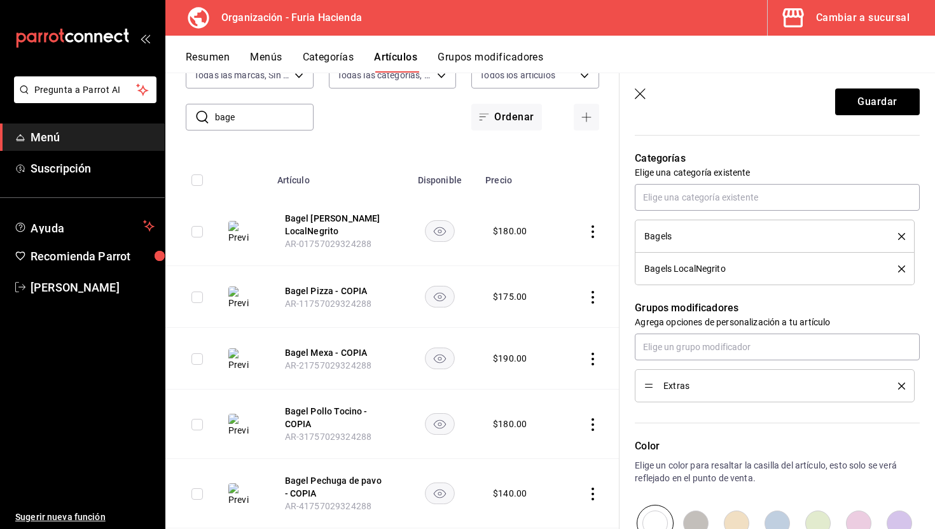
scroll to position [423, 0]
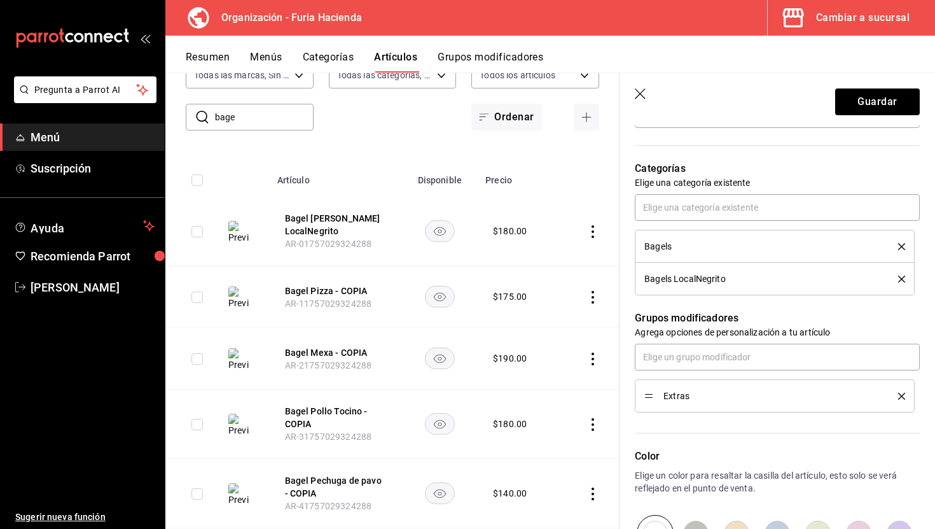
type input "Bagel Pizza LocalNegrito"
click at [898, 238] on li "Bagels" at bounding box center [775, 246] width 280 height 33
click at [902, 241] on div "Bagels" at bounding box center [775, 246] width 261 height 14
click at [903, 243] on icon "delete" at bounding box center [901, 246] width 7 height 7
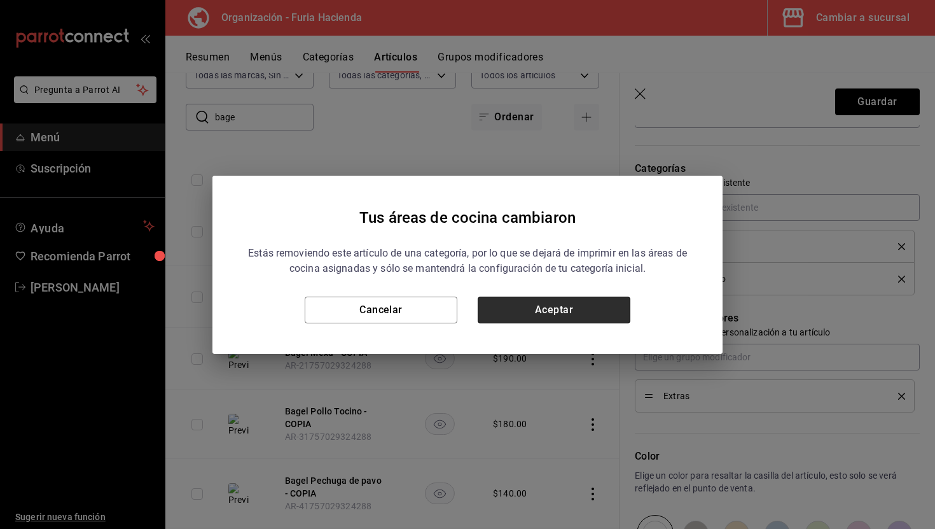
click at [600, 313] on button "Aceptar" at bounding box center [554, 310] width 153 height 27
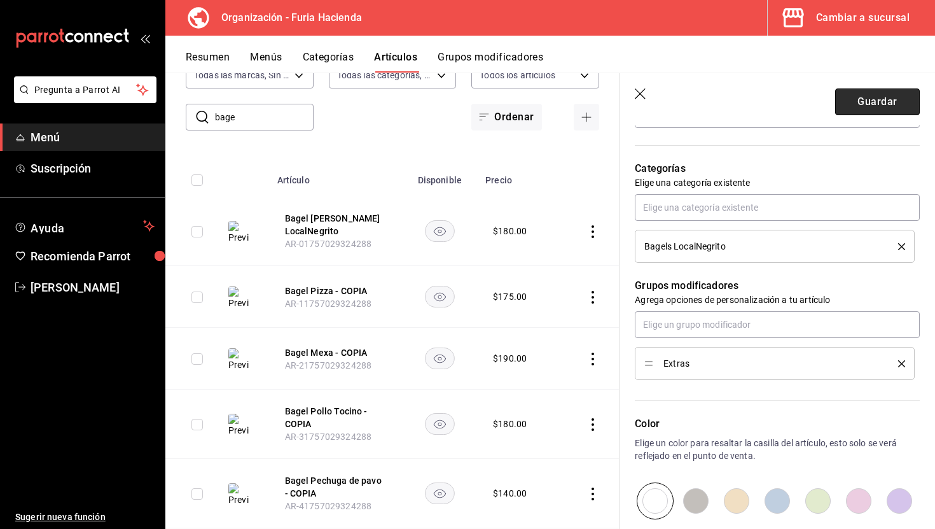
click at [863, 106] on button "Guardar" at bounding box center [877, 101] width 85 height 27
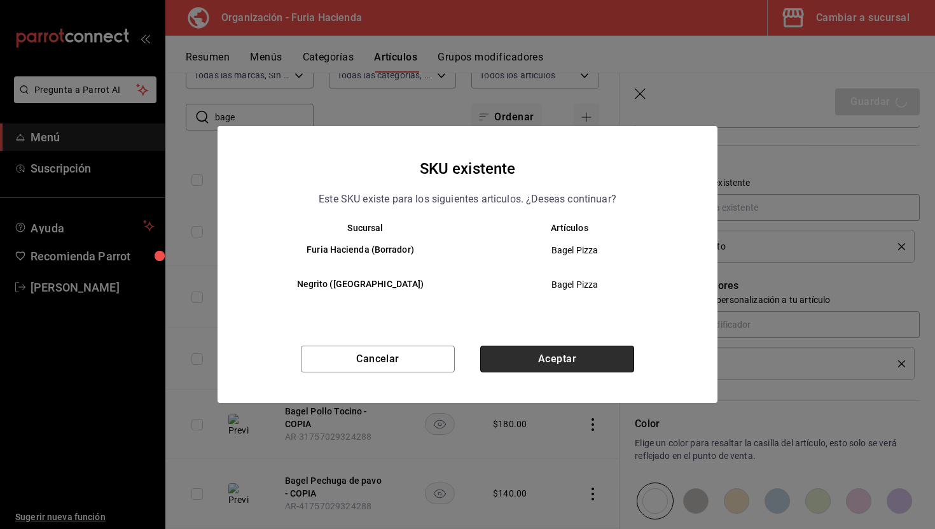
click at [555, 360] on button "Aceptar" at bounding box center [557, 359] width 154 height 27
type textarea "x"
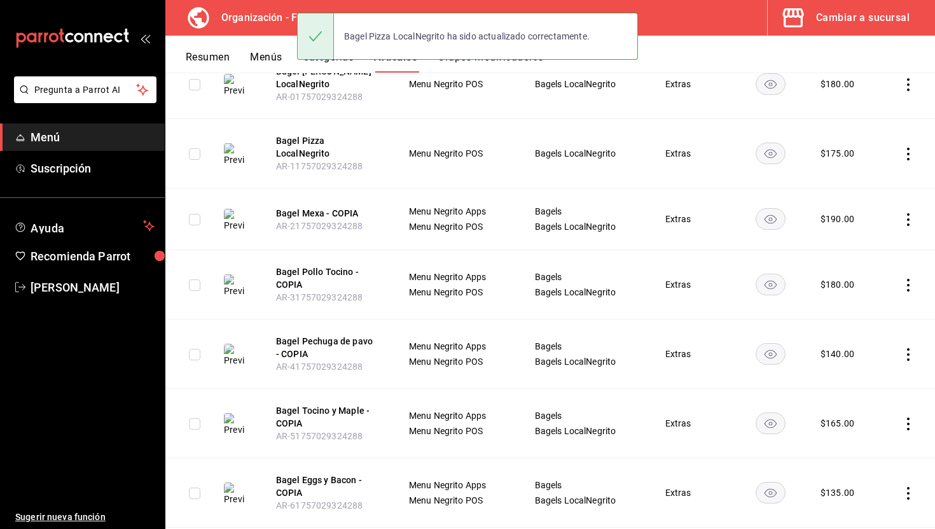
scroll to position [204, 0]
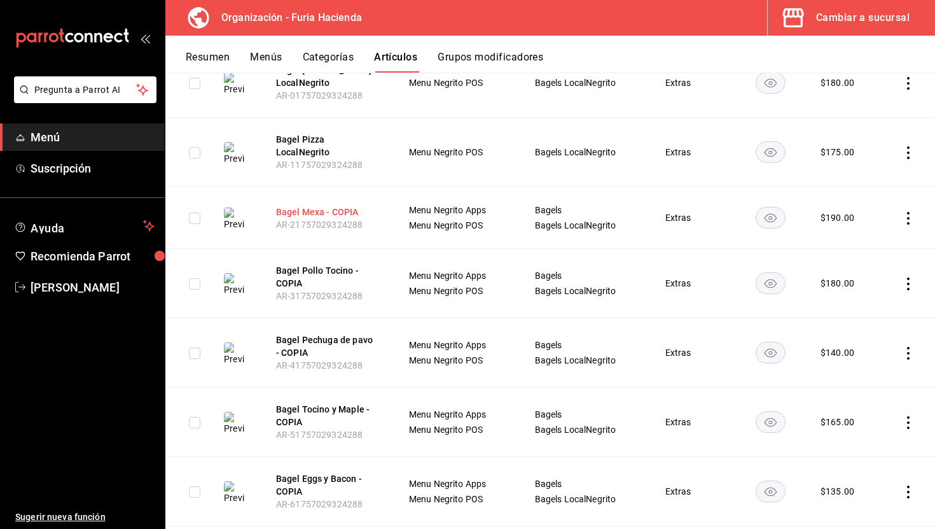
click at [327, 209] on button "Bagel Mexa - COPIA" at bounding box center [327, 212] width 102 height 13
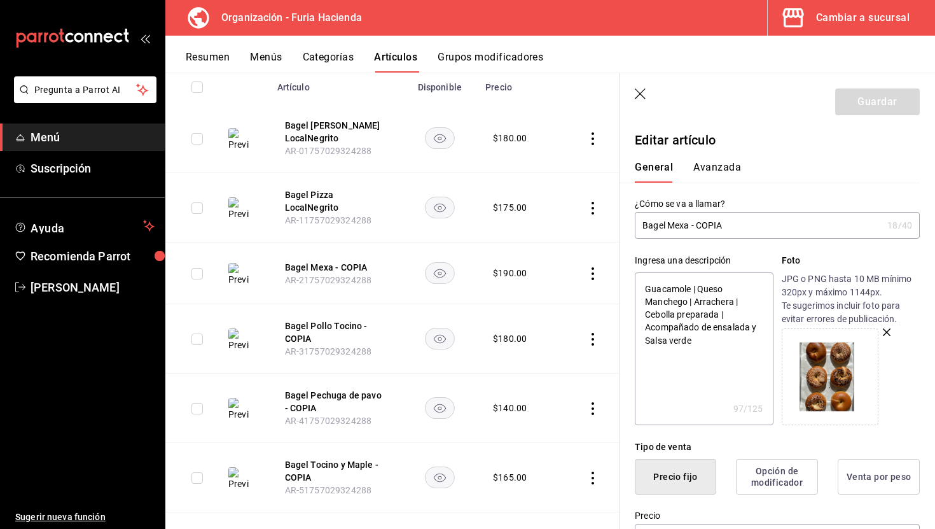
drag, startPoint x: 744, startPoint y: 230, endPoint x: 690, endPoint y: 227, distance: 53.5
click at [690, 227] on input "Bagel Mexa - COPIA" at bounding box center [759, 225] width 248 height 25
type input "Bagel Mexa LocalNegrito"
type textarea "x"
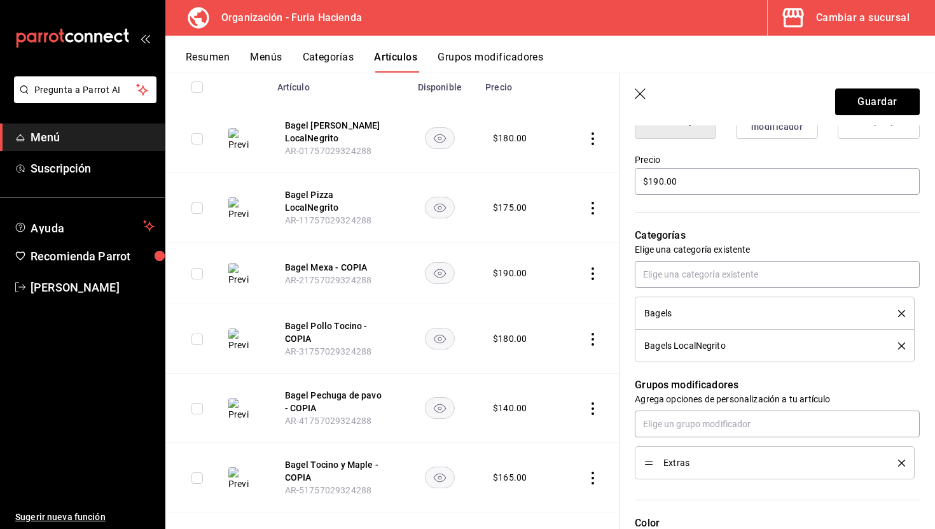
scroll to position [362, 0]
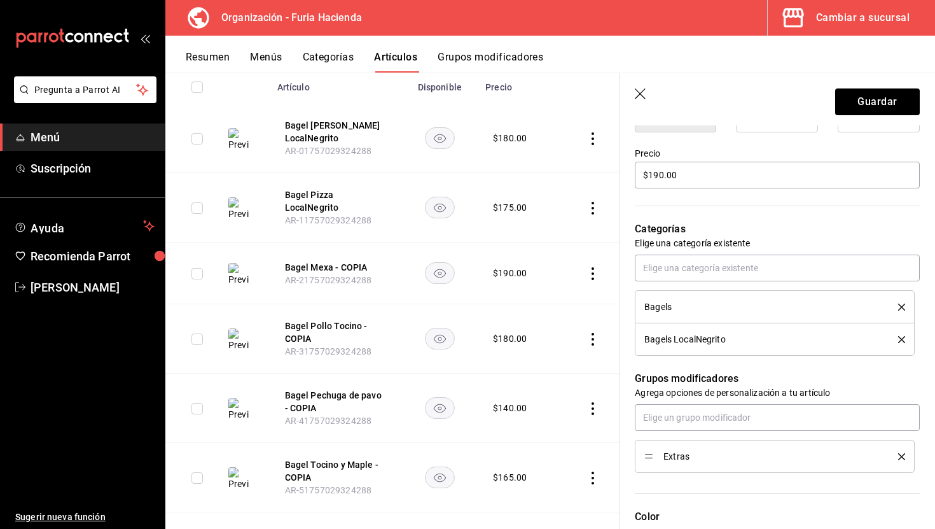
type input "Bagel Mexa LocalNegrito"
click at [902, 307] on icon "delete" at bounding box center [901, 307] width 7 height 7
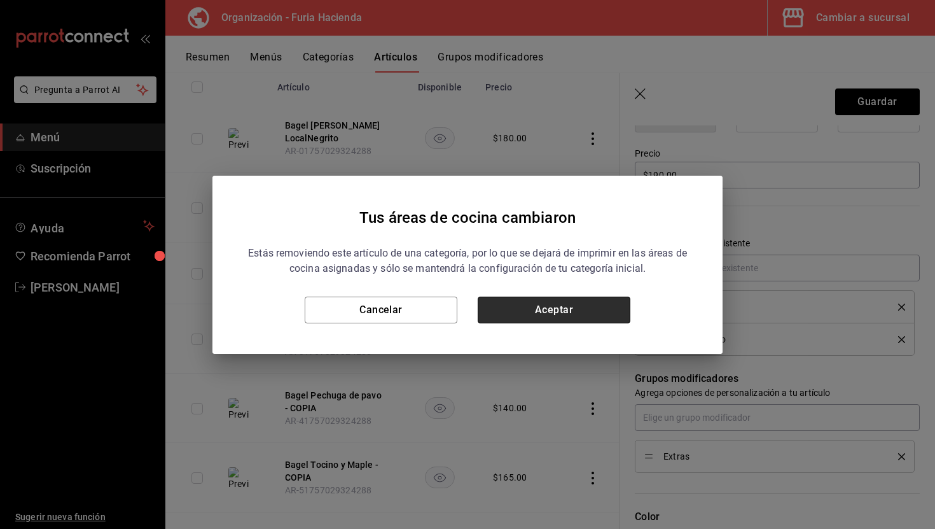
click at [536, 316] on button "Aceptar" at bounding box center [554, 310] width 153 height 27
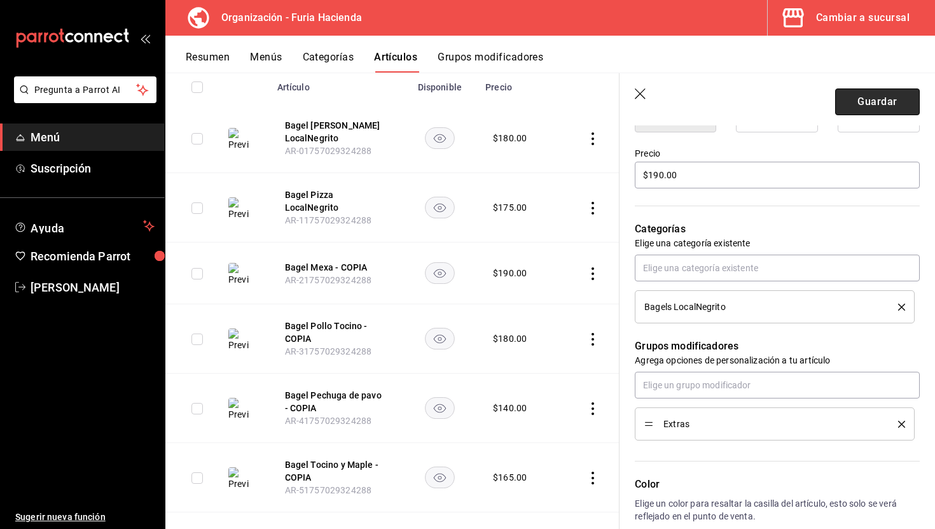
click at [877, 103] on button "Guardar" at bounding box center [877, 101] width 85 height 27
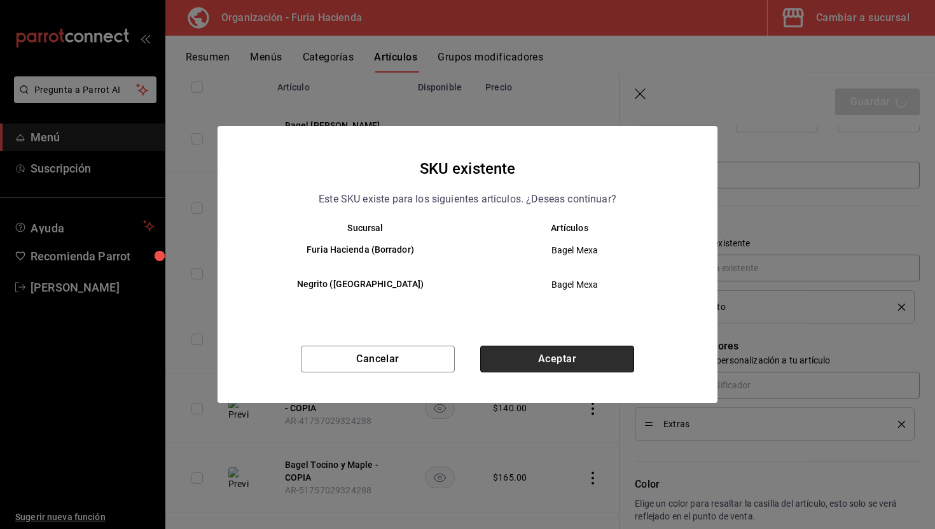
click at [569, 362] on button "Aceptar" at bounding box center [557, 359] width 154 height 27
type textarea "x"
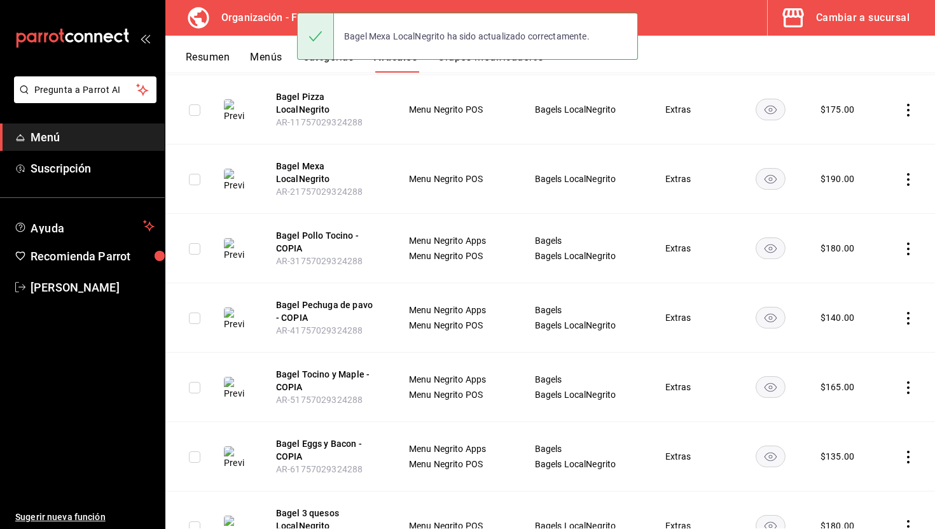
scroll to position [252, 0]
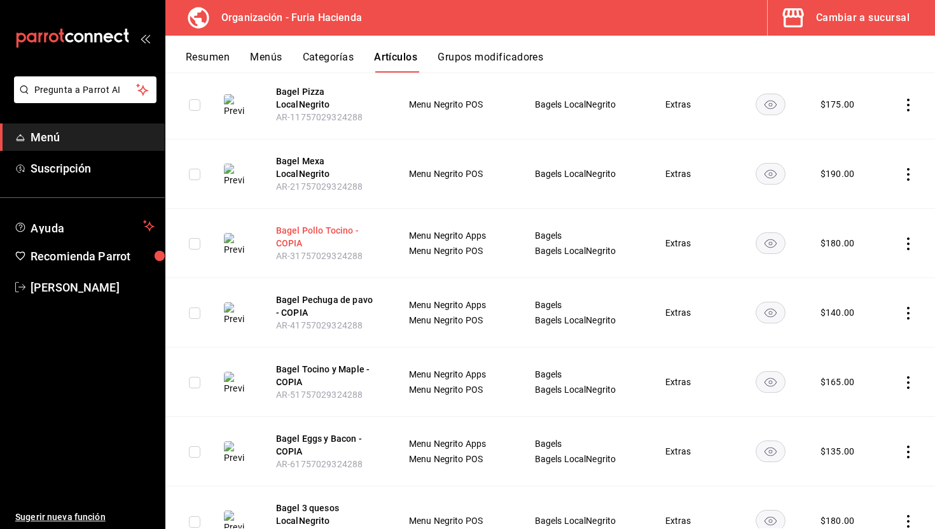
click at [313, 232] on button "Bagel Pollo Tocino - COPIA" at bounding box center [327, 236] width 102 height 25
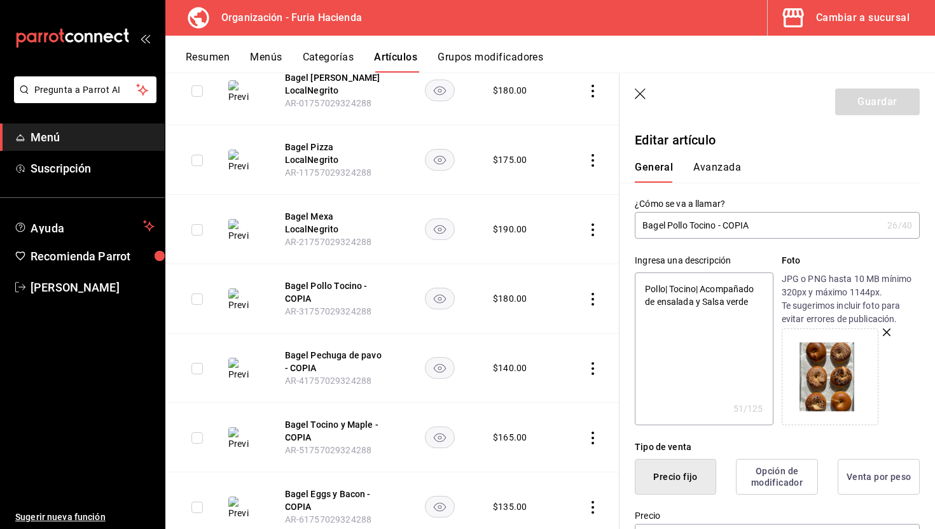
drag, startPoint x: 762, startPoint y: 224, endPoint x: 720, endPoint y: 224, distance: 42.0
click at [720, 224] on input "Bagel Pollo Tocino - COPIA" at bounding box center [759, 225] width 248 height 25
type input "Bagel Pollo Tocino LocalNegrito"
type textarea "x"
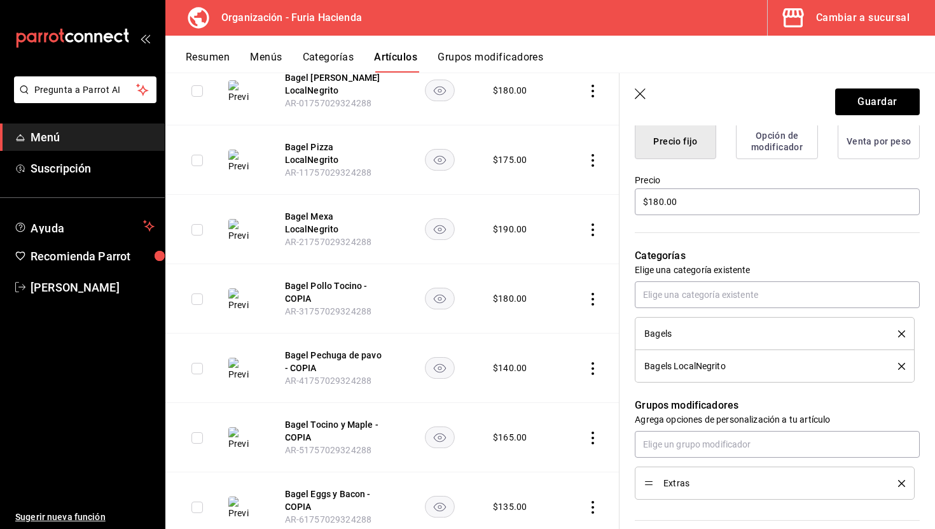
scroll to position [347, 0]
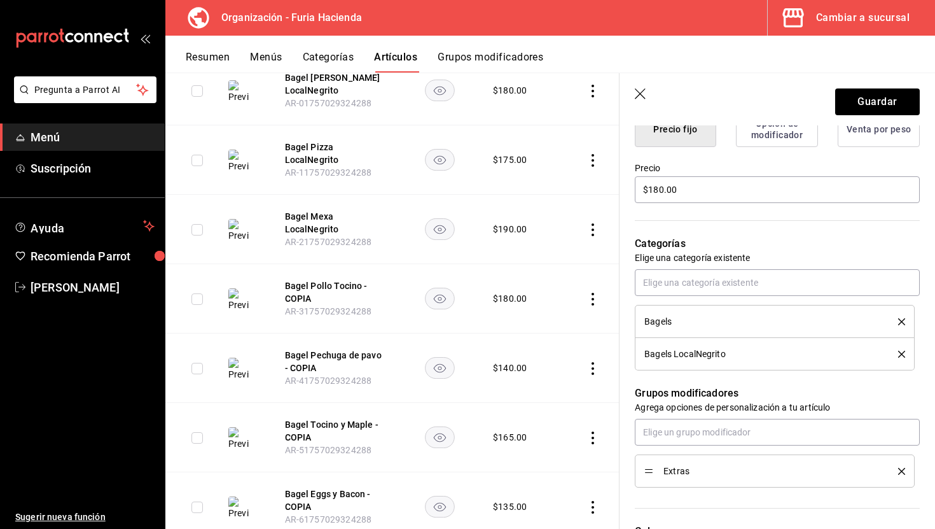
type input "Bagel Pollo Tocino LocalNegrito"
click at [901, 319] on icon "delete" at bounding box center [901, 321] width 7 height 7
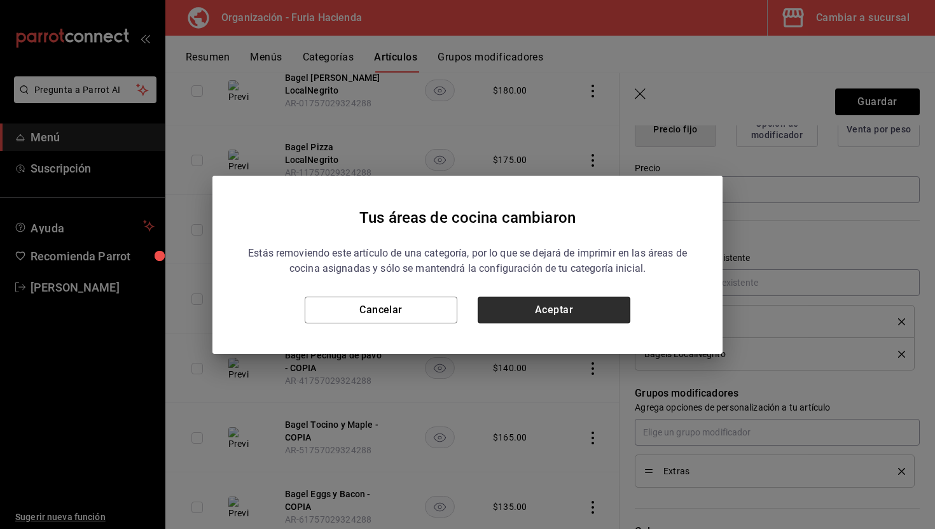
click at [601, 307] on button "Aceptar" at bounding box center [554, 310] width 153 height 27
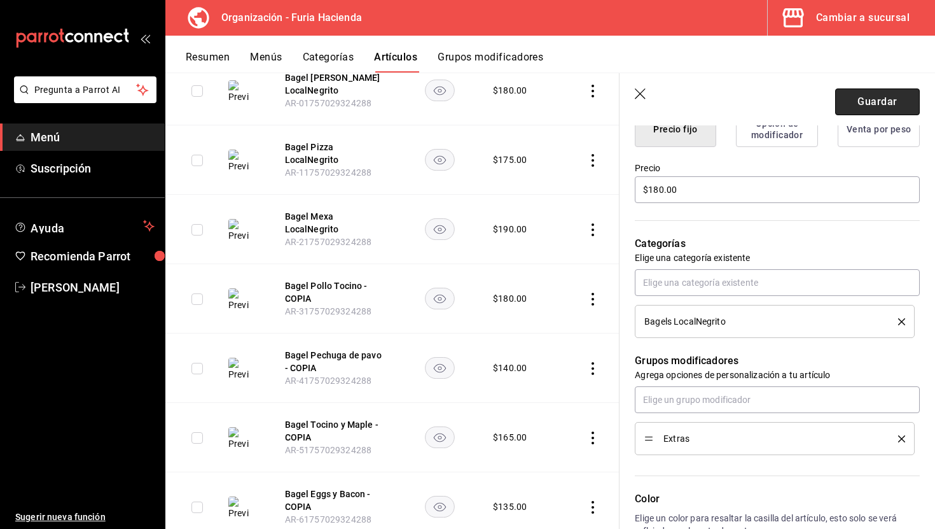
click at [869, 99] on button "Guardar" at bounding box center [877, 101] width 85 height 27
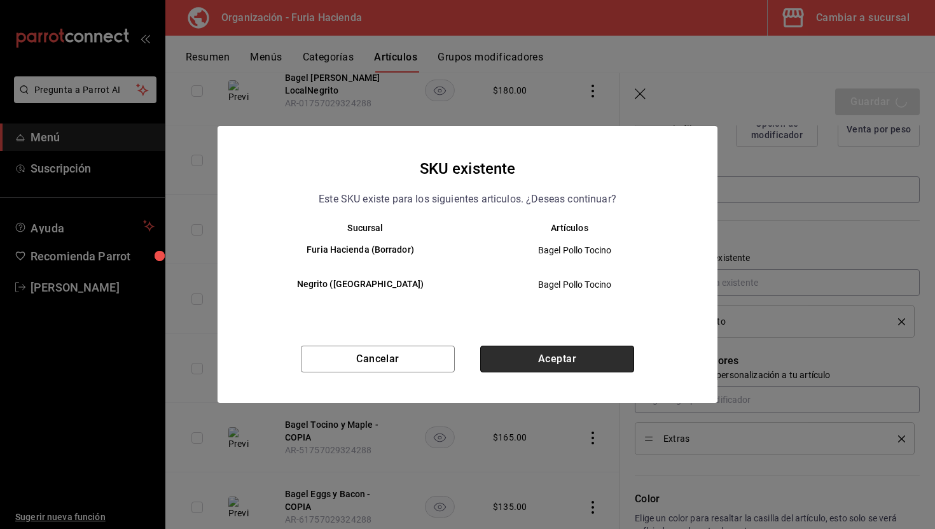
click at [579, 358] on button "Aceptar" at bounding box center [557, 359] width 154 height 27
type textarea "x"
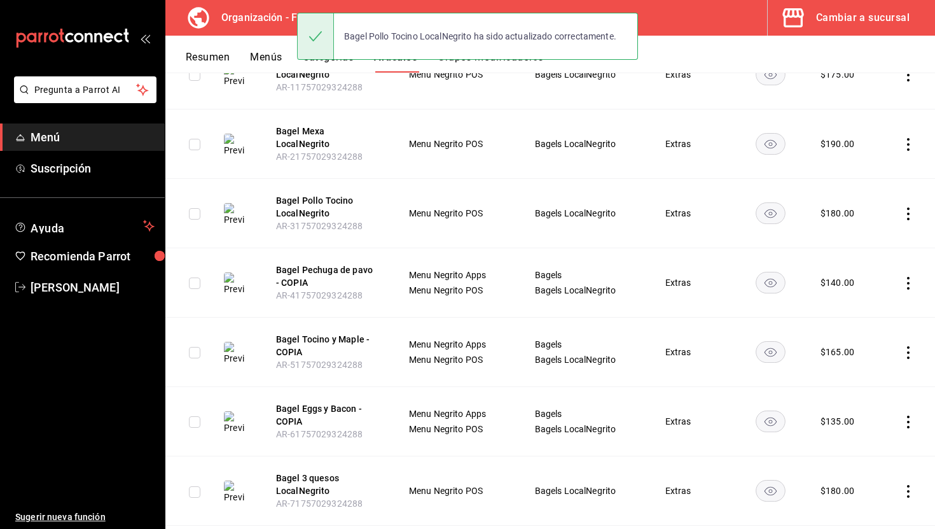
scroll to position [285, 0]
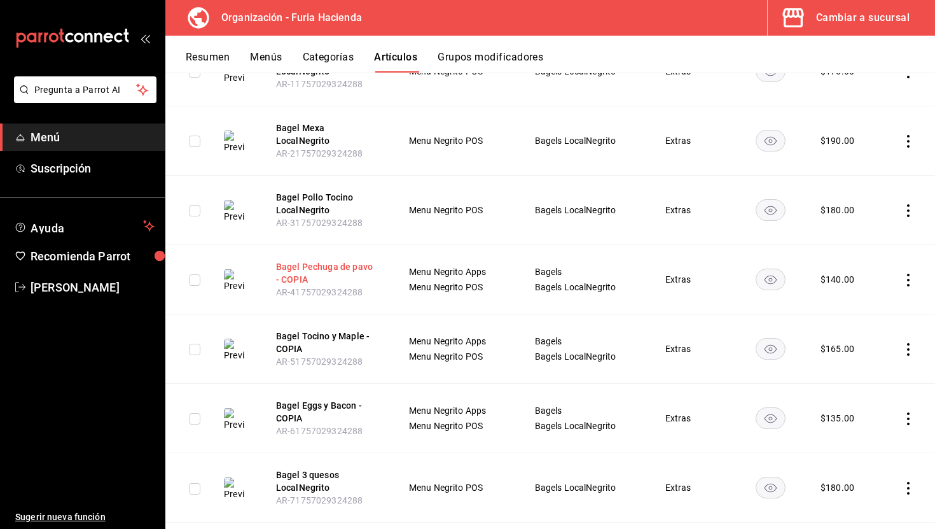
click at [299, 267] on button "Bagel Pechuga de pavo - COPIA" at bounding box center [327, 272] width 102 height 25
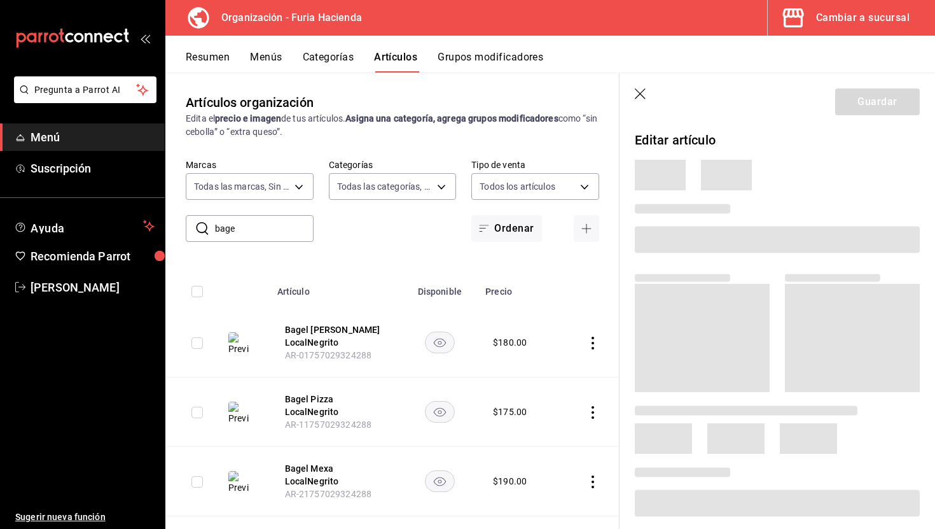
scroll to position [285, 0]
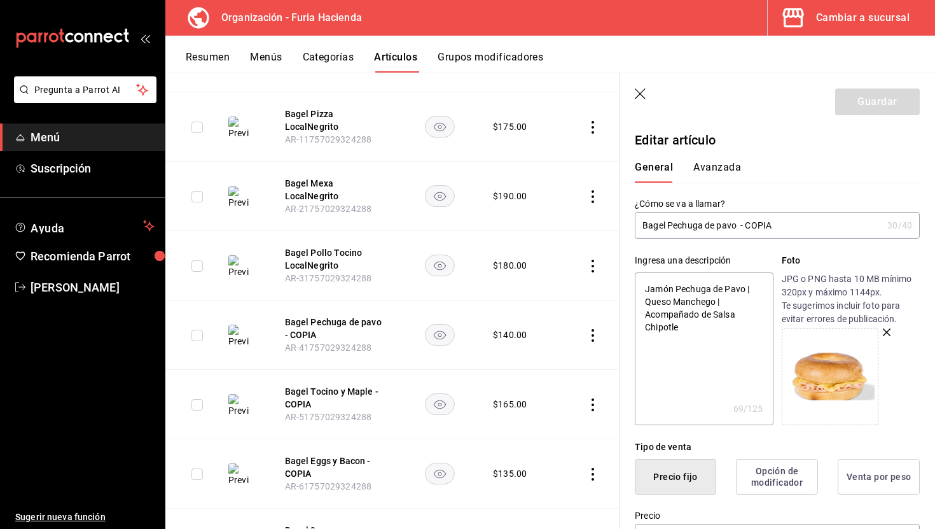
drag, startPoint x: 788, startPoint y: 226, endPoint x: 742, endPoint y: 226, distance: 46.5
click at [742, 226] on input "Bagel Pechuga de pavo - COPIA" at bounding box center [759, 225] width 248 height 25
type input "Bagel Pechuga de pavo LocalNegrito"
type textarea "x"
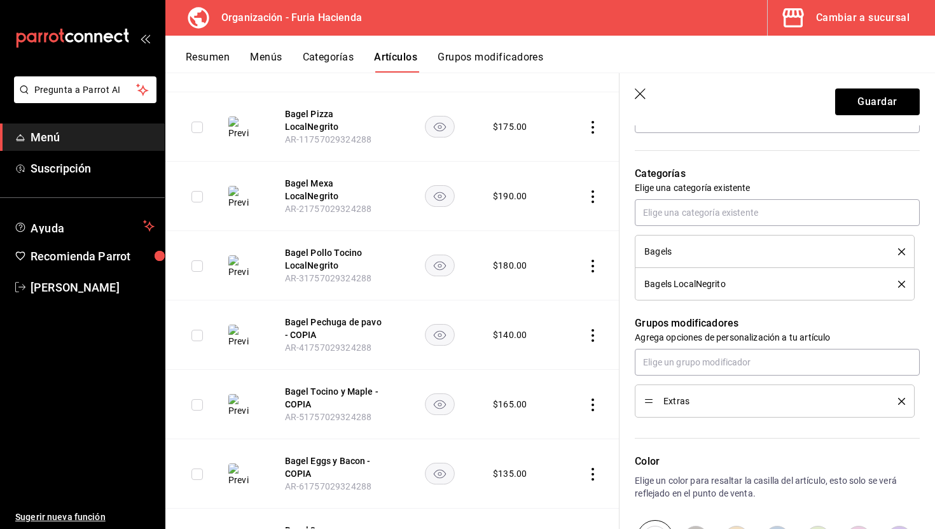
scroll to position [426, 0]
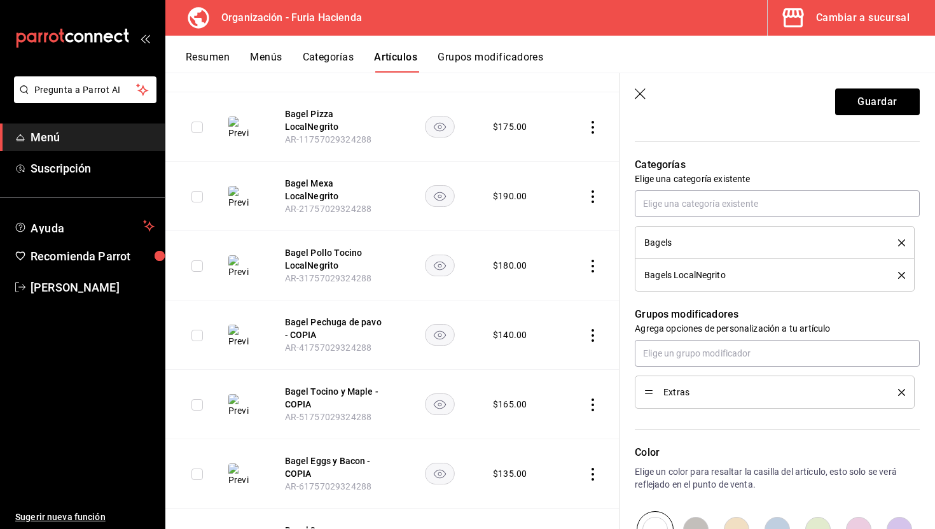
type input "Bagel Pechuga de pavo LocalNegrito"
click at [904, 243] on icon "delete" at bounding box center [901, 242] width 7 height 7
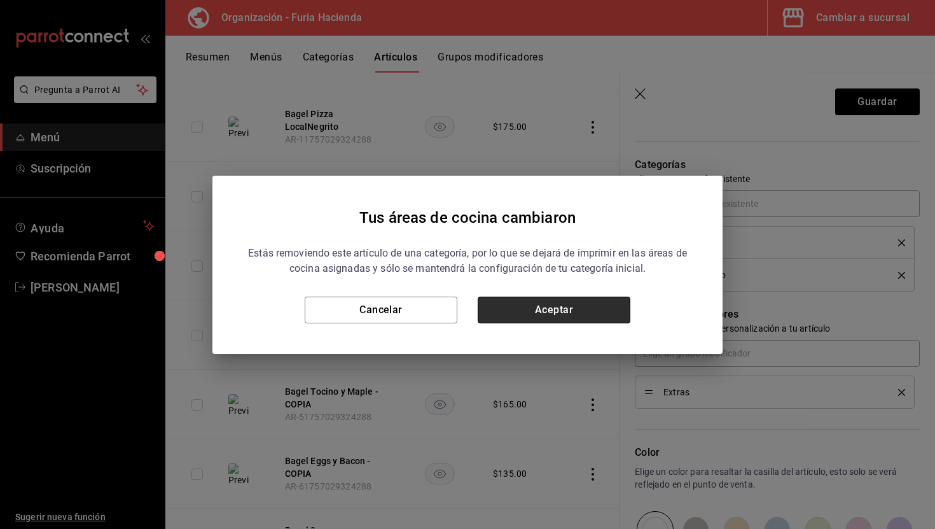
click at [610, 315] on button "Aceptar" at bounding box center [554, 310] width 153 height 27
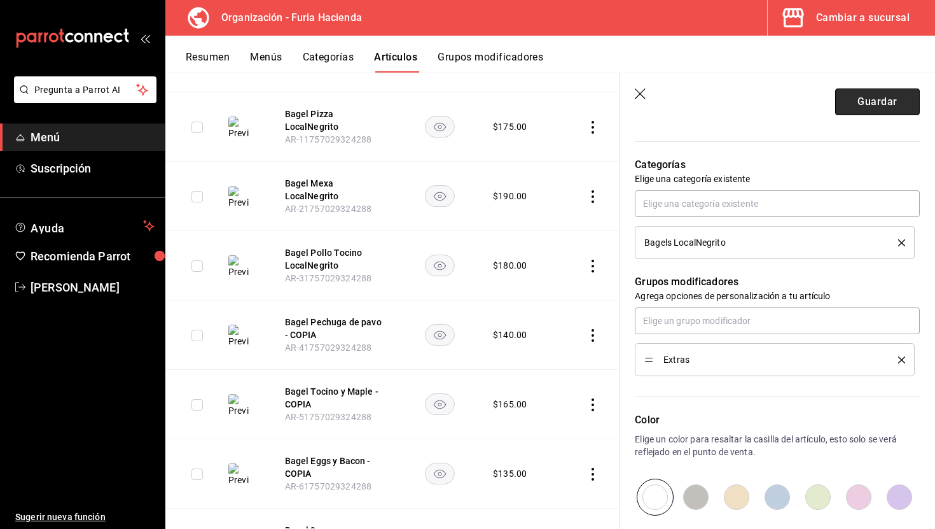
click at [855, 99] on button "Guardar" at bounding box center [877, 101] width 85 height 27
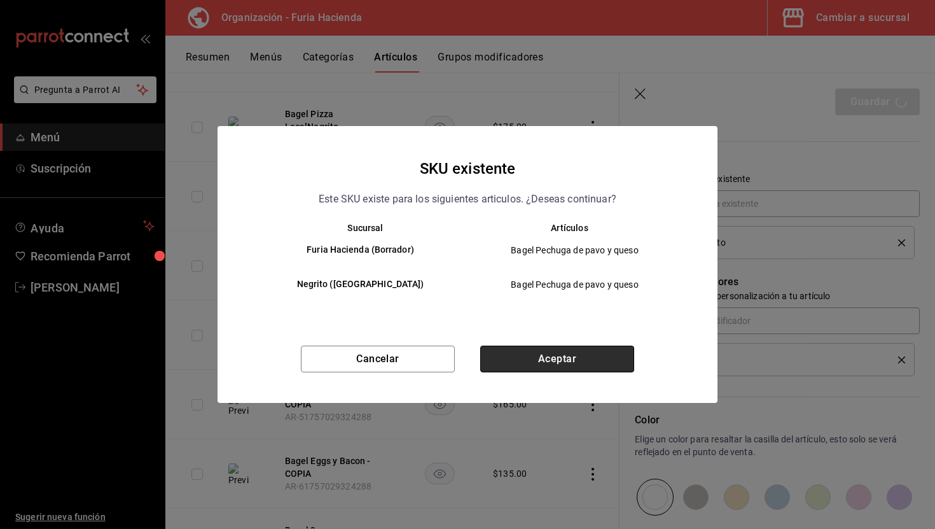
click at [575, 359] on button "Aceptar" at bounding box center [557, 359] width 154 height 27
type textarea "x"
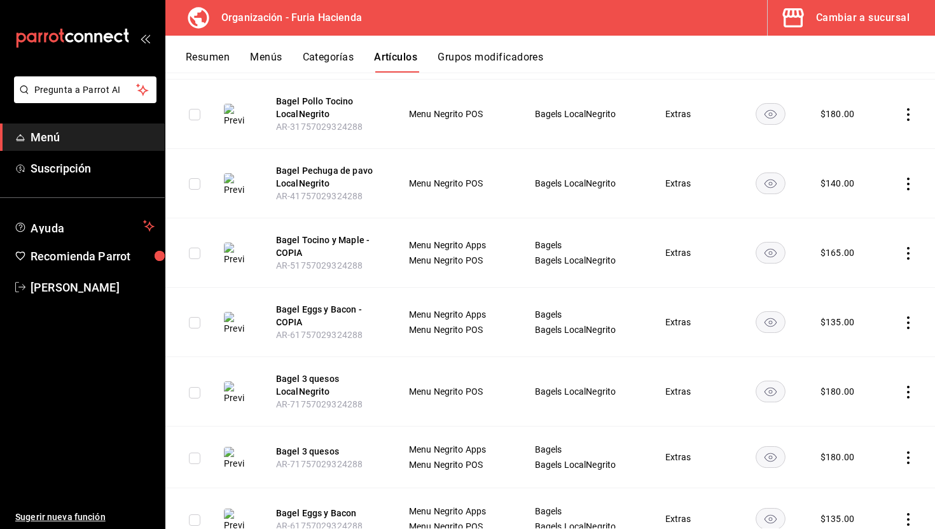
scroll to position [404, 0]
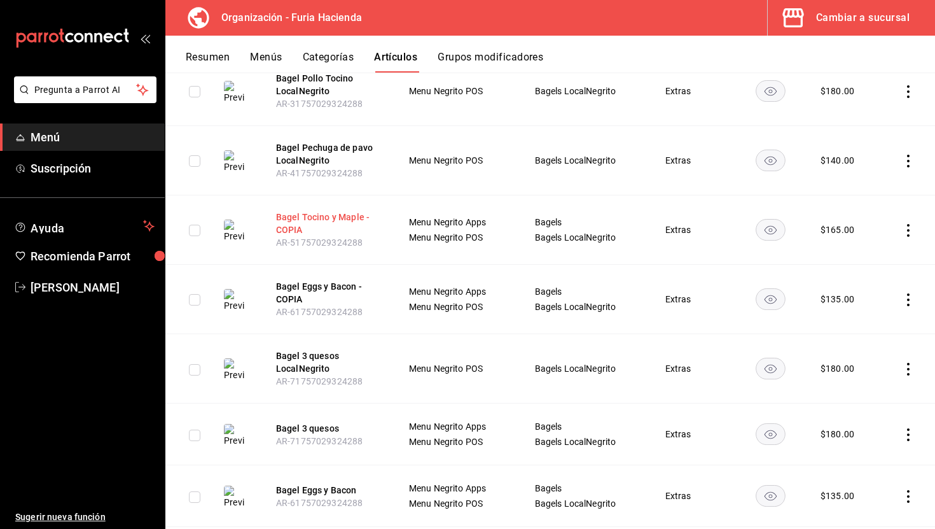
click at [305, 217] on button "Bagel Tocino y Maple - COPIA" at bounding box center [327, 223] width 102 height 25
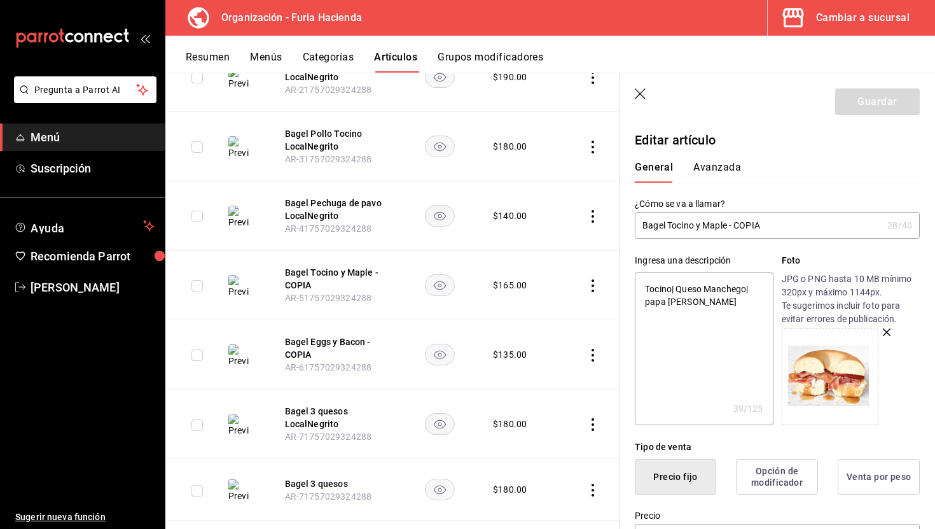
drag, startPoint x: 770, startPoint y: 225, endPoint x: 729, endPoint y: 224, distance: 41.4
click at [729, 224] on input "Bagel Tocino y Maple - COPIA" at bounding box center [759, 225] width 248 height 25
type input "Bagel Tocino y Maple"
type textarea "x"
type input "Bagel Tocino y Maple"
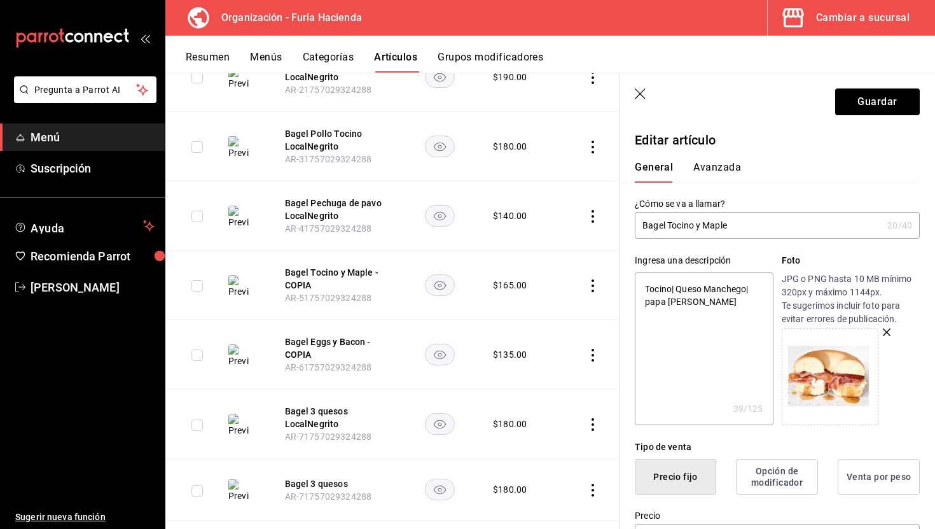
type textarea "x"
type input "Bagel Tocino y Maple LocalNegrito"
type textarea "x"
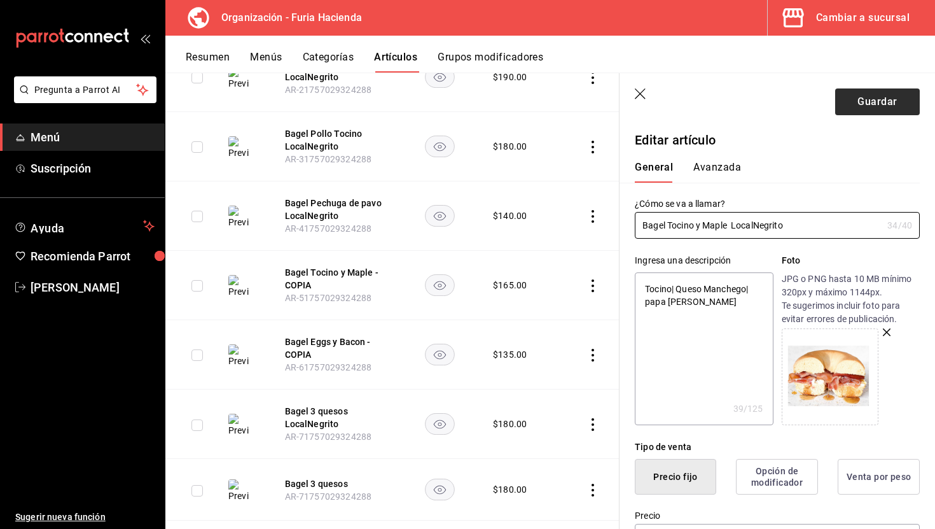
type input "Bagel Tocino y Maple LocalNegrito"
click at [890, 101] on button "Guardar" at bounding box center [877, 101] width 85 height 27
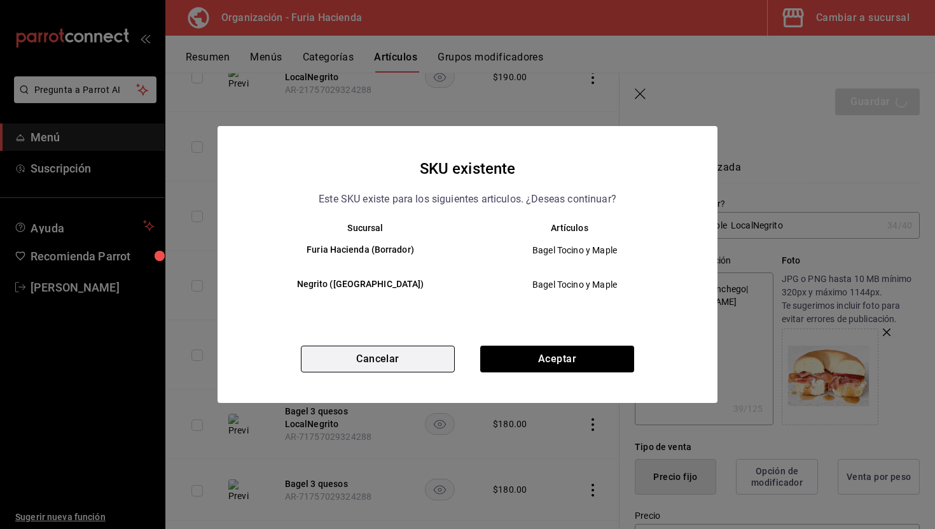
click at [380, 368] on button "Cancelar" at bounding box center [378, 359] width 154 height 27
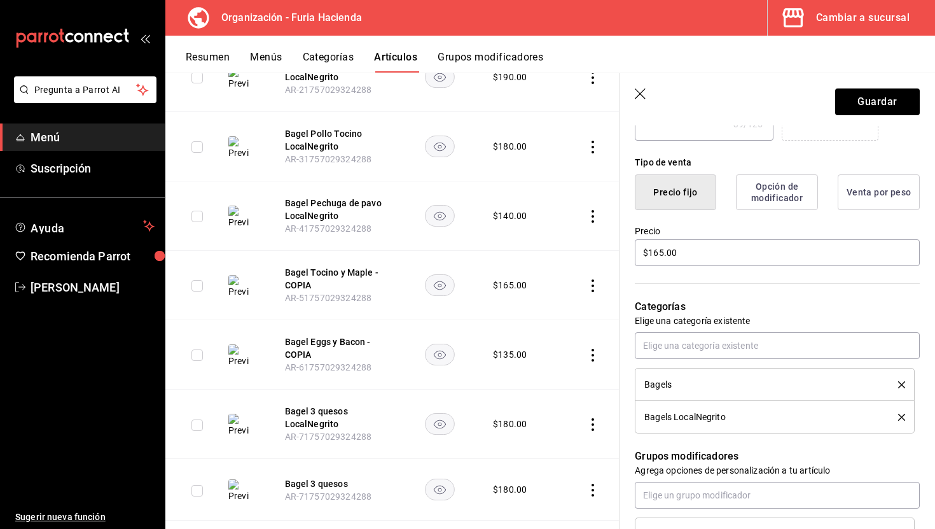
scroll to position [295, 0]
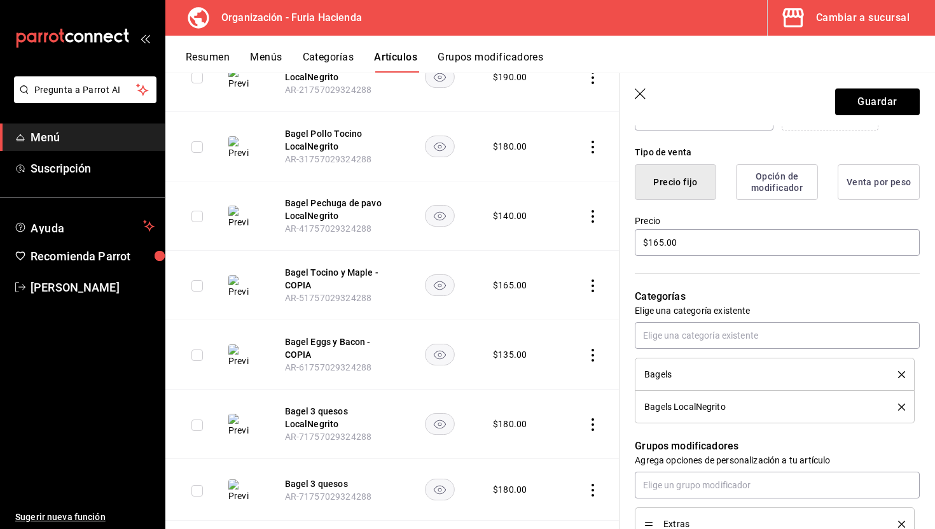
click at [905, 372] on icon "delete" at bounding box center [901, 374] width 7 height 7
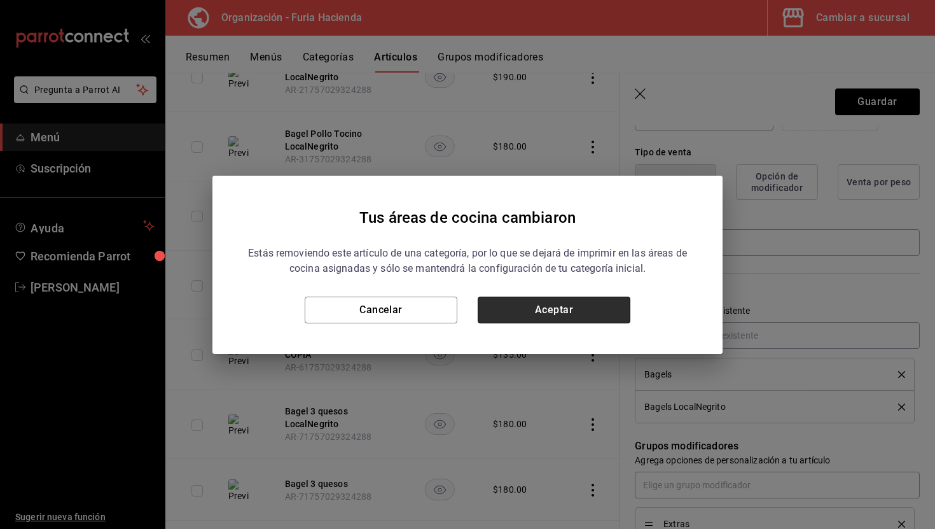
click at [608, 319] on button "Aceptar" at bounding box center [554, 310] width 153 height 27
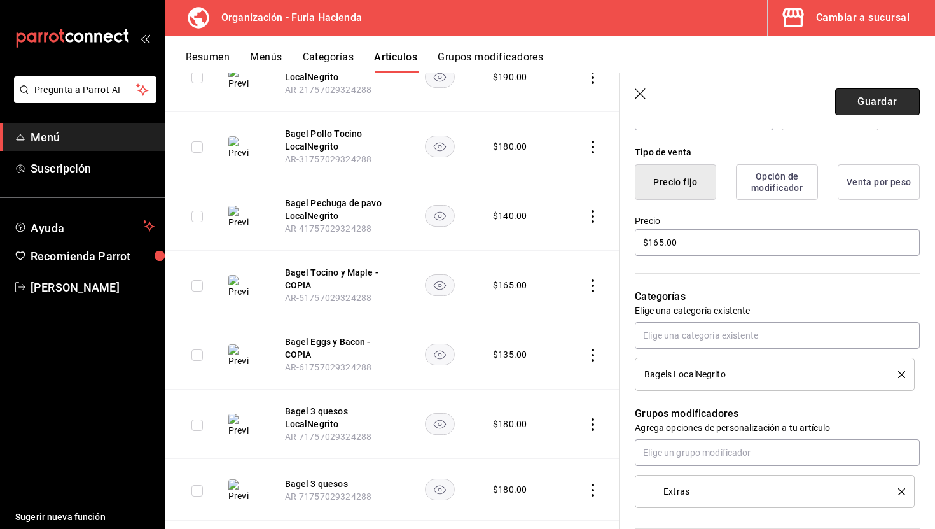
click at [869, 106] on button "Guardar" at bounding box center [877, 101] width 85 height 27
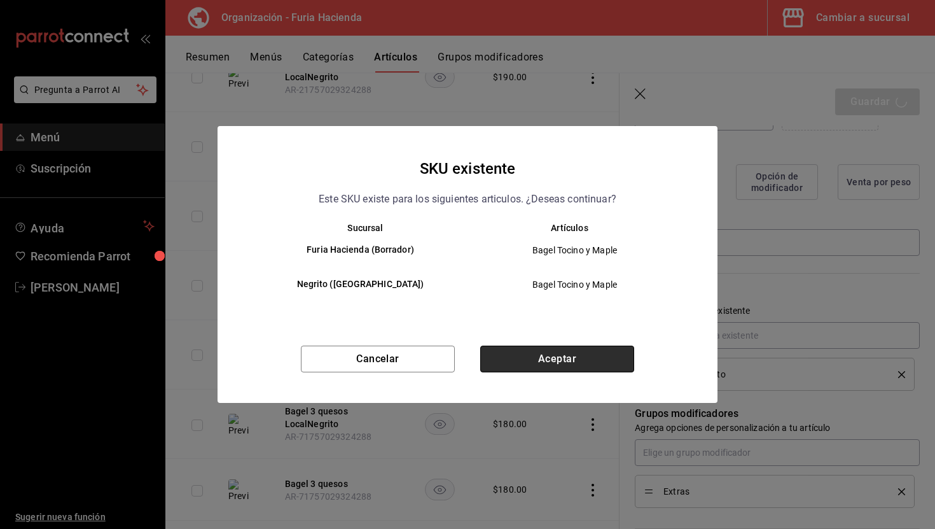
click at [576, 356] on button "Aceptar" at bounding box center [557, 359] width 154 height 27
type textarea "x"
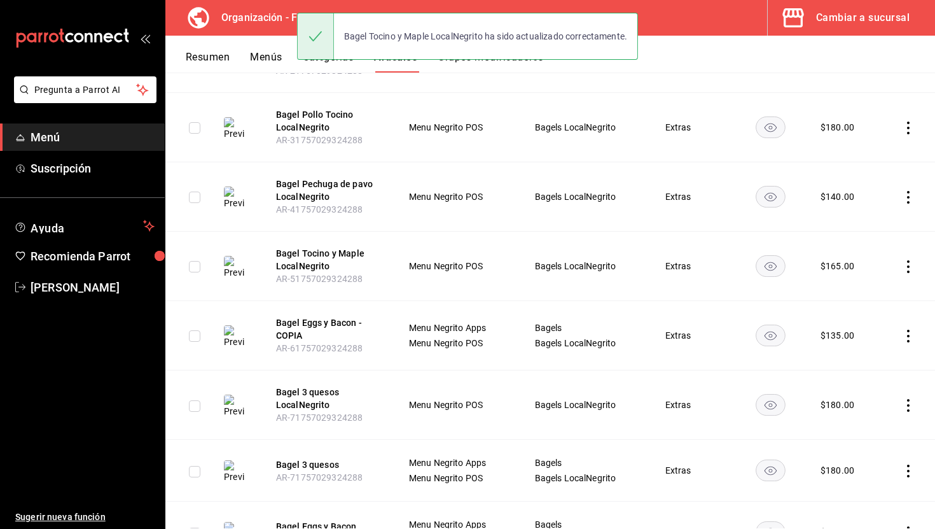
scroll to position [381, 0]
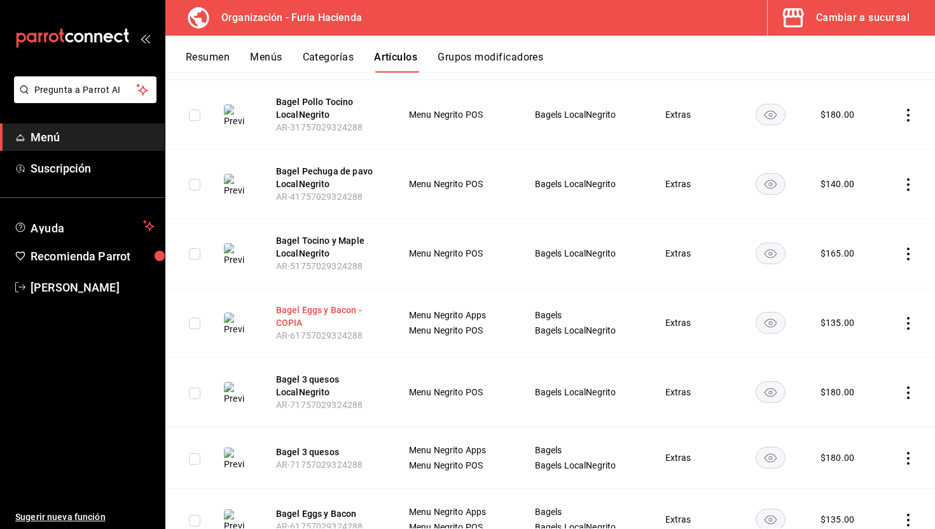
click at [318, 312] on button "Bagel Eggs y Bacon - COPIA" at bounding box center [327, 316] width 102 height 25
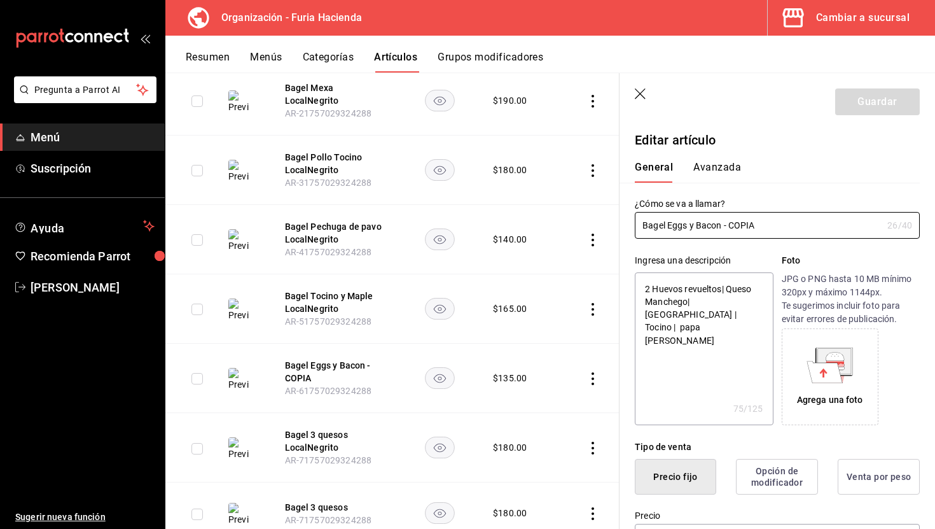
type textarea "x"
type input "$135.00"
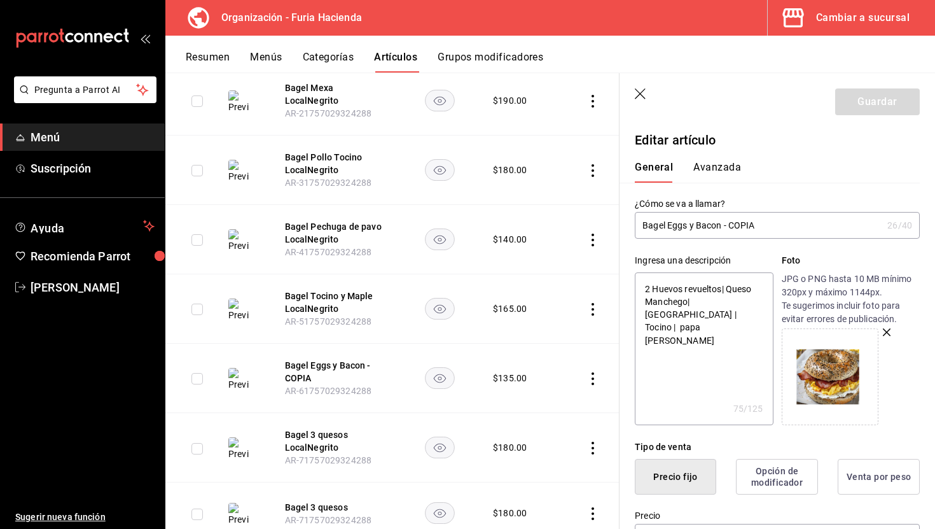
drag, startPoint x: 766, startPoint y: 225, endPoint x: 723, endPoint y: 225, distance: 43.3
click at [723, 225] on input "Bagel Eggs y Bacon - COPIA" at bounding box center [759, 225] width 248 height 25
type input "Bagel Eggs y Bacon LocalNegrito"
type textarea "x"
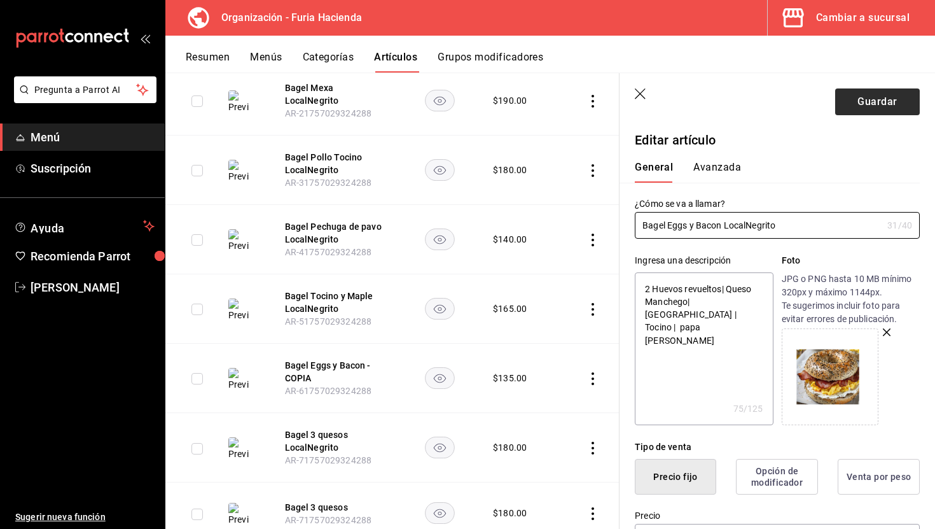
type input "Bagel Eggs y Bacon LocalNegrito"
click at [854, 106] on button "Guardar" at bounding box center [877, 101] width 85 height 27
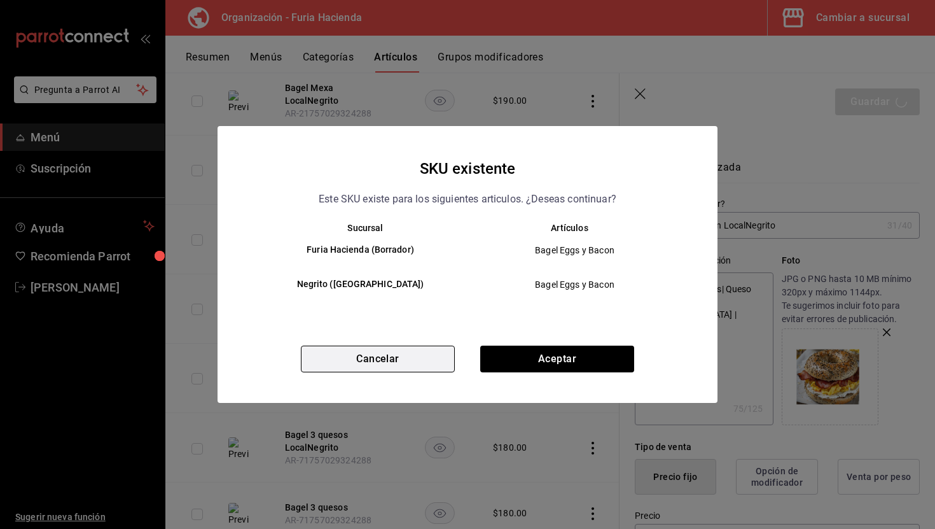
click at [431, 367] on button "Cancelar" at bounding box center [378, 359] width 154 height 27
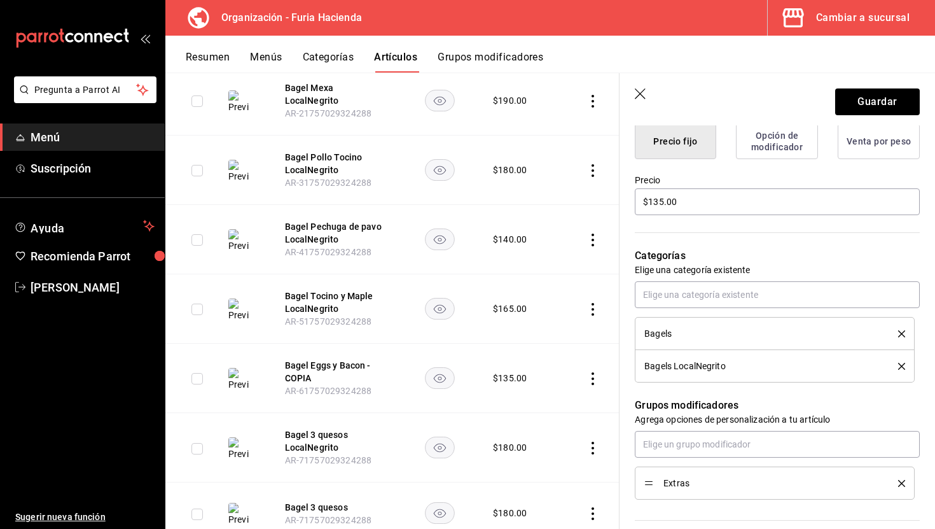
scroll to position [337, 0]
click at [903, 331] on icon "delete" at bounding box center [901, 331] width 7 height 7
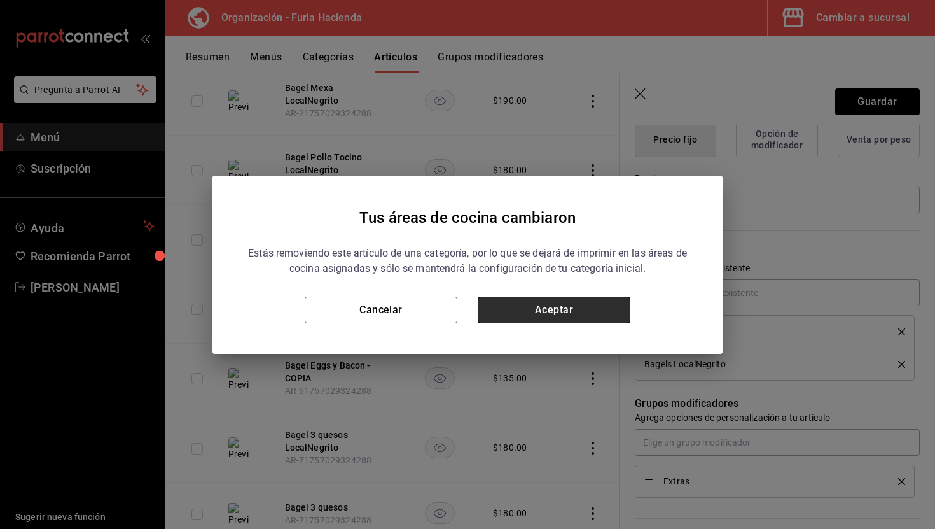
click at [580, 314] on button "Aceptar" at bounding box center [554, 310] width 153 height 27
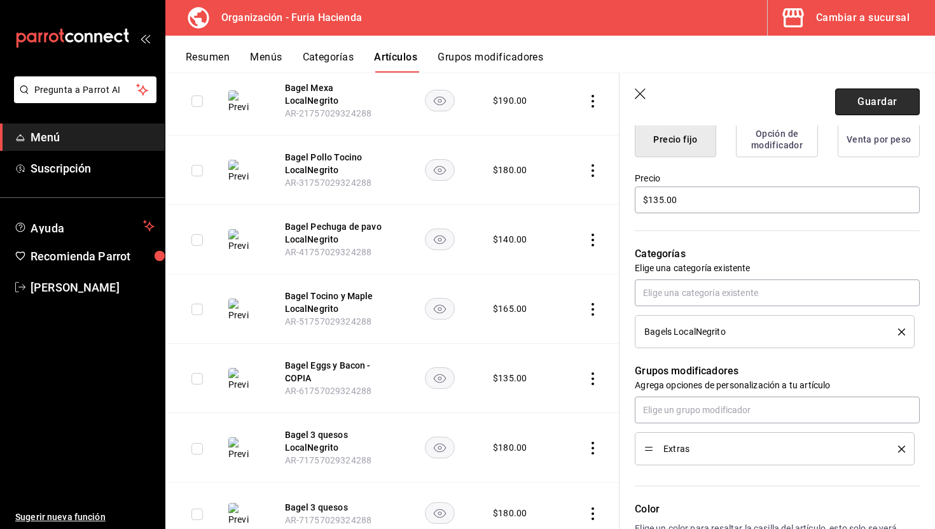
click at [893, 97] on button "Guardar" at bounding box center [877, 101] width 85 height 27
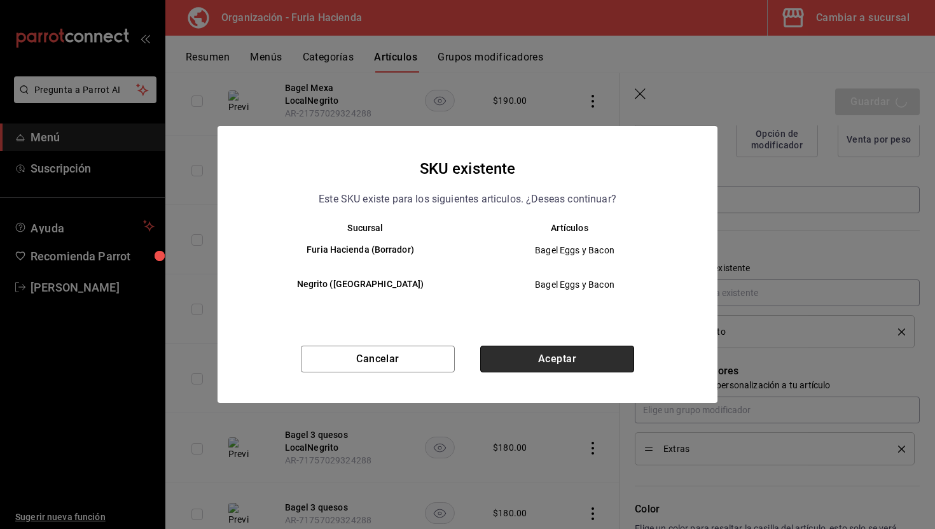
click at [615, 365] on button "Aceptar" at bounding box center [557, 359] width 154 height 27
type textarea "x"
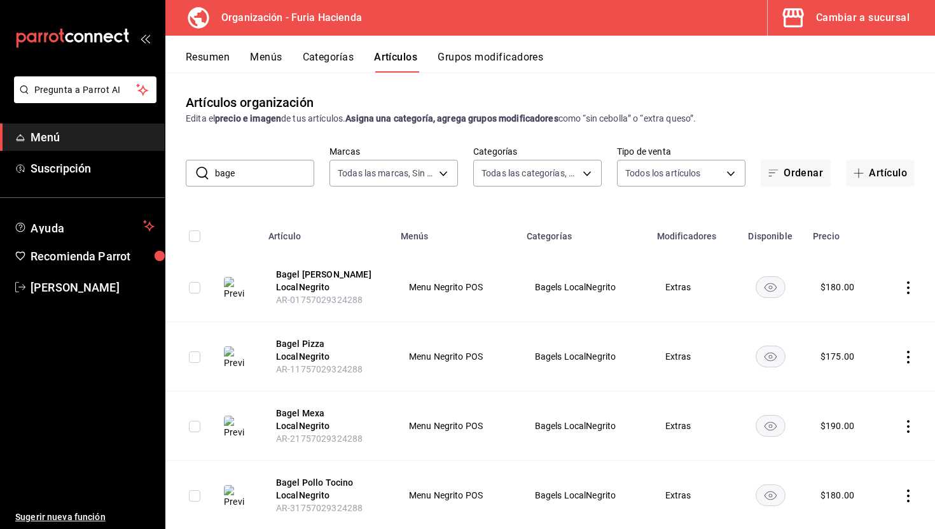
click at [273, 178] on input "bage" at bounding box center [264, 172] width 99 height 25
click at [324, 52] on button "Categorías" at bounding box center [329, 62] width 52 height 22
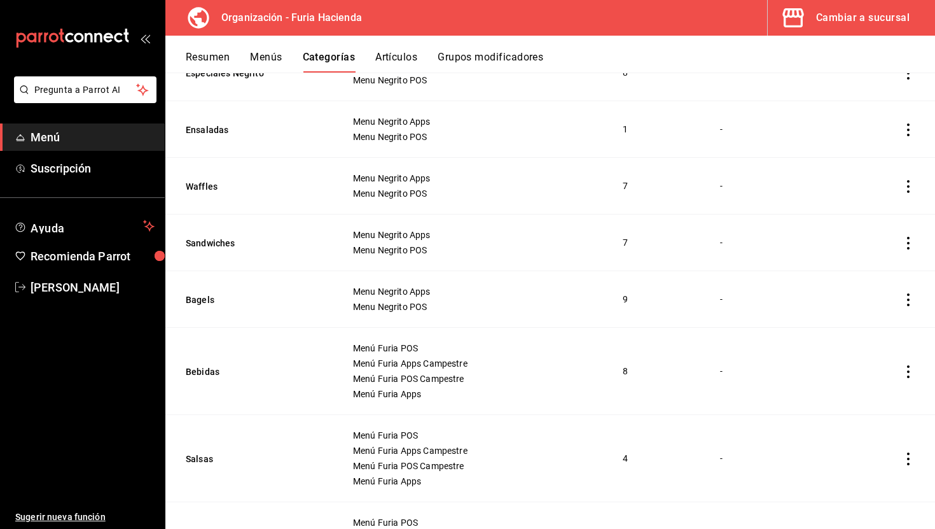
scroll to position [625, 0]
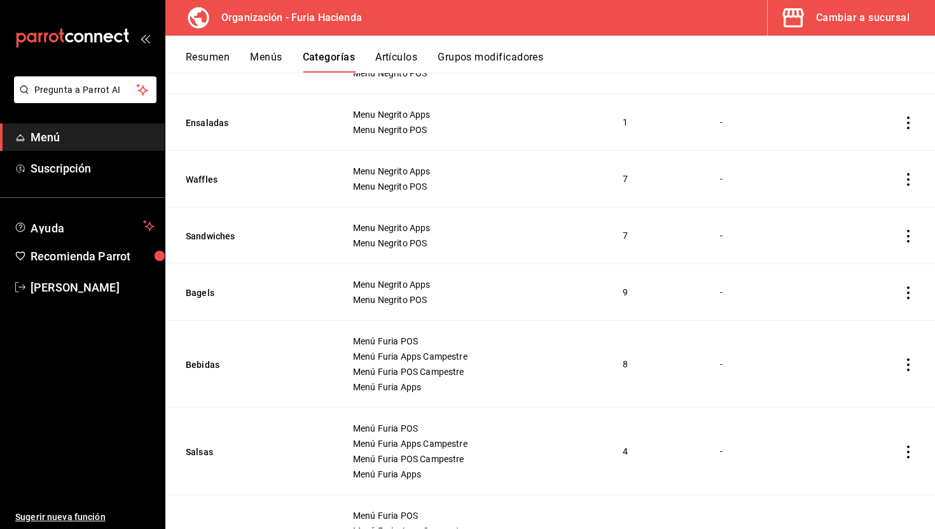
click at [492, 151] on td "Menu Negrito Apps Menu Negrito POS" at bounding box center [472, 179] width 270 height 57
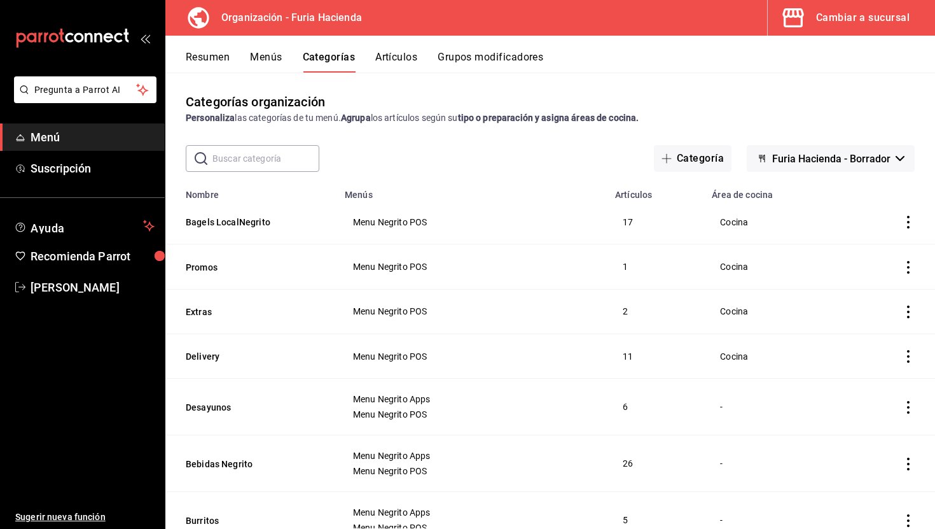
scroll to position [0, 0]
click at [252, 225] on button "Bagels LocalNegrito" at bounding box center [249, 222] width 127 height 13
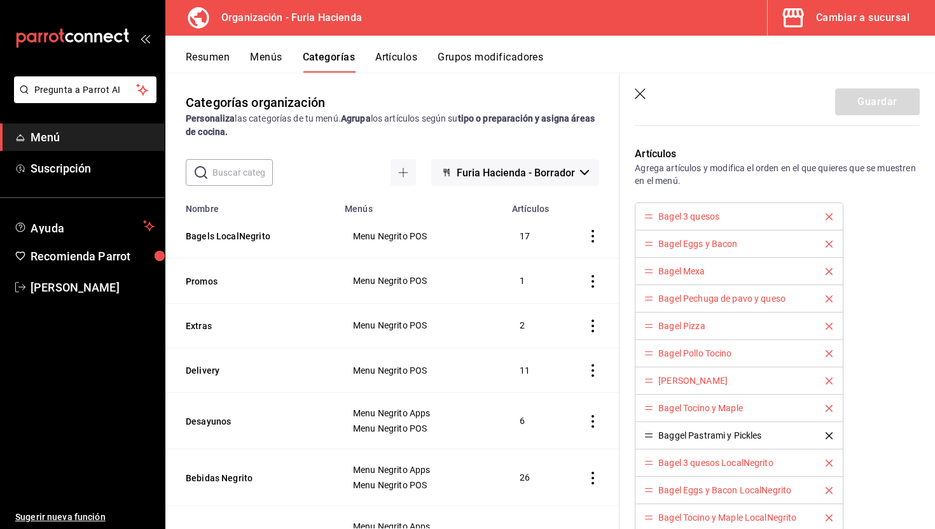
scroll to position [433, 0]
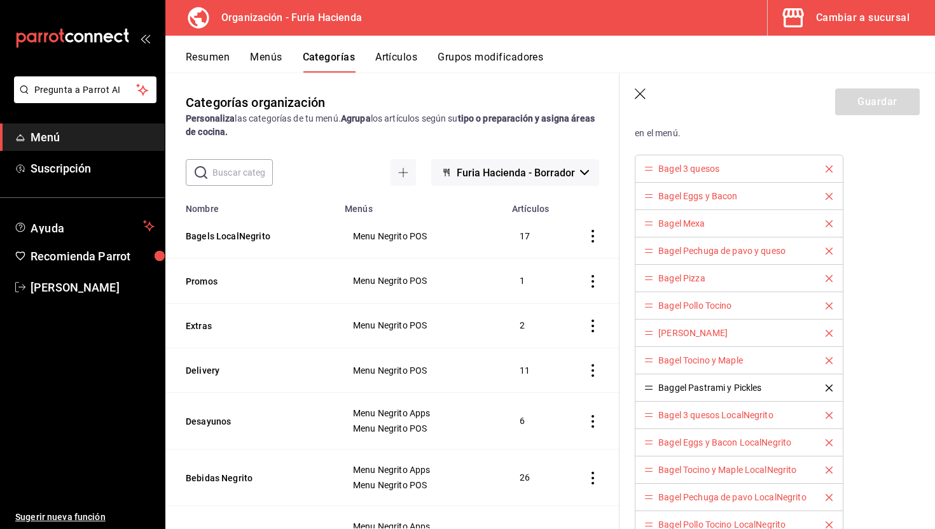
click at [830, 167] on icon "delete" at bounding box center [829, 168] width 7 height 7
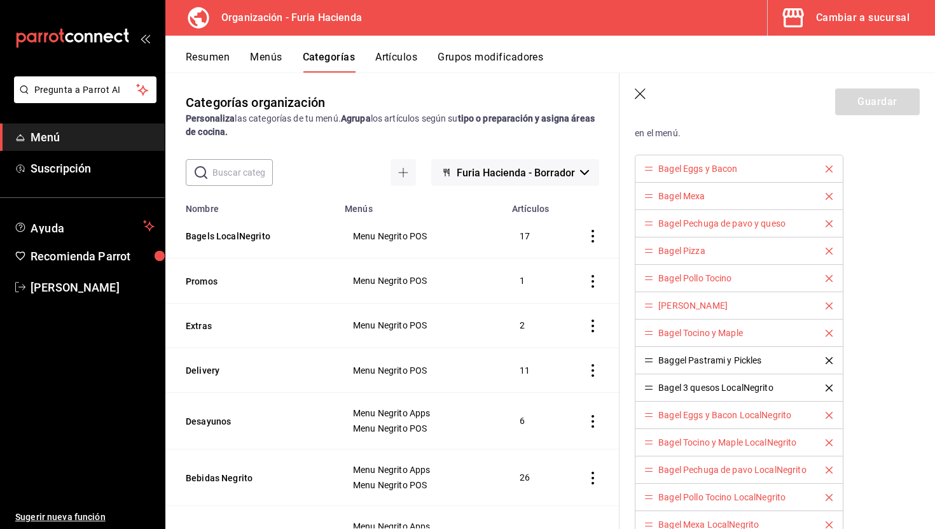
click at [830, 167] on icon "delete" at bounding box center [829, 168] width 7 height 7
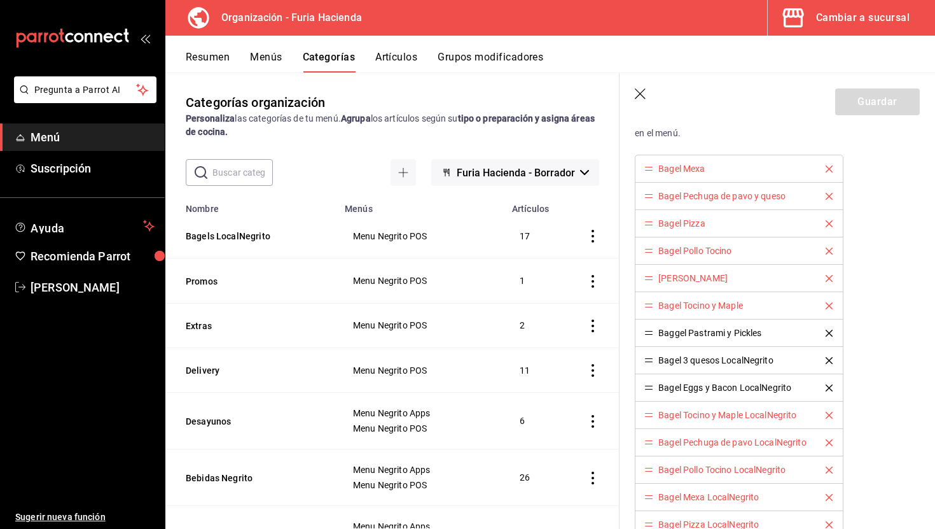
click at [830, 167] on icon "delete" at bounding box center [829, 168] width 7 height 7
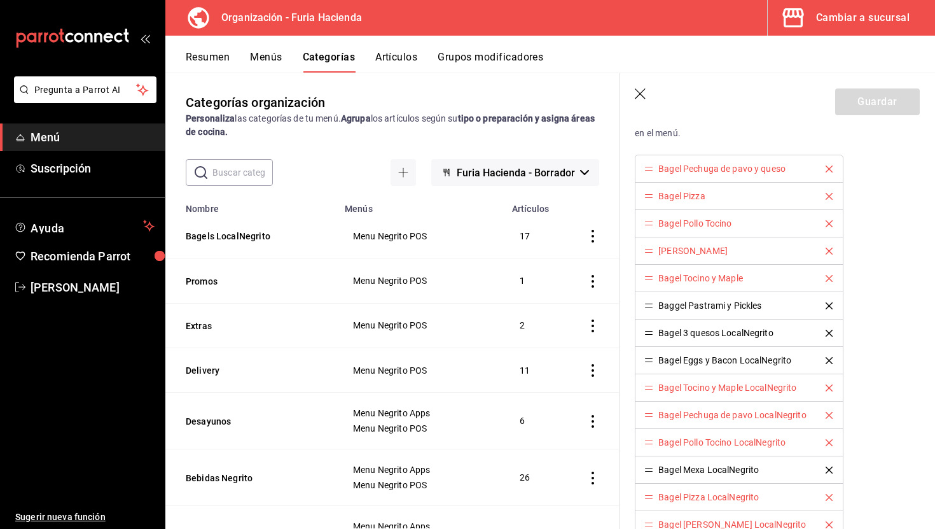
click at [830, 167] on icon "delete" at bounding box center [829, 168] width 7 height 7
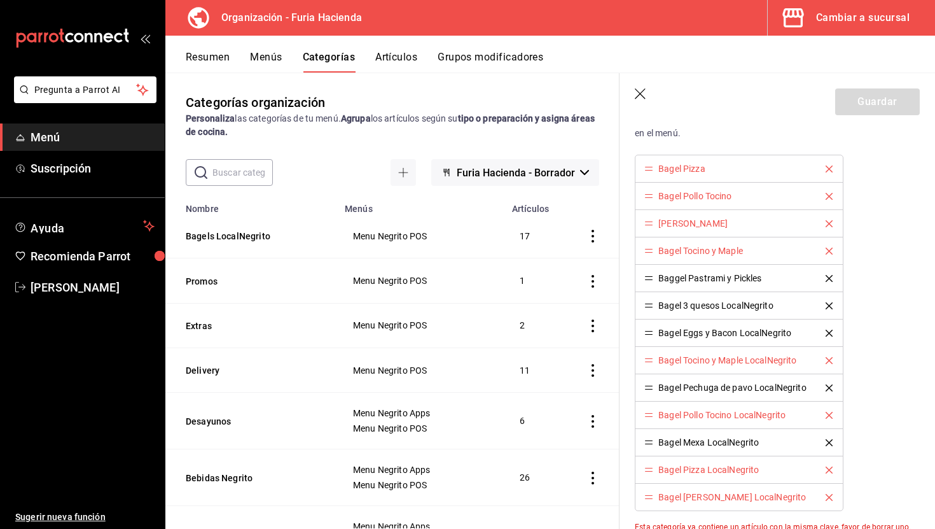
click at [830, 167] on icon "delete" at bounding box center [829, 168] width 7 height 7
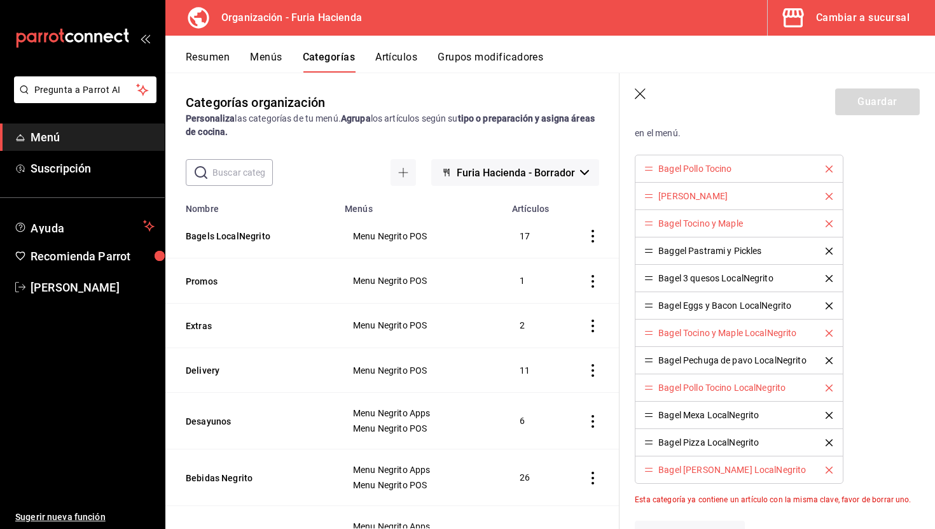
click at [830, 167] on icon "delete" at bounding box center [829, 168] width 7 height 7
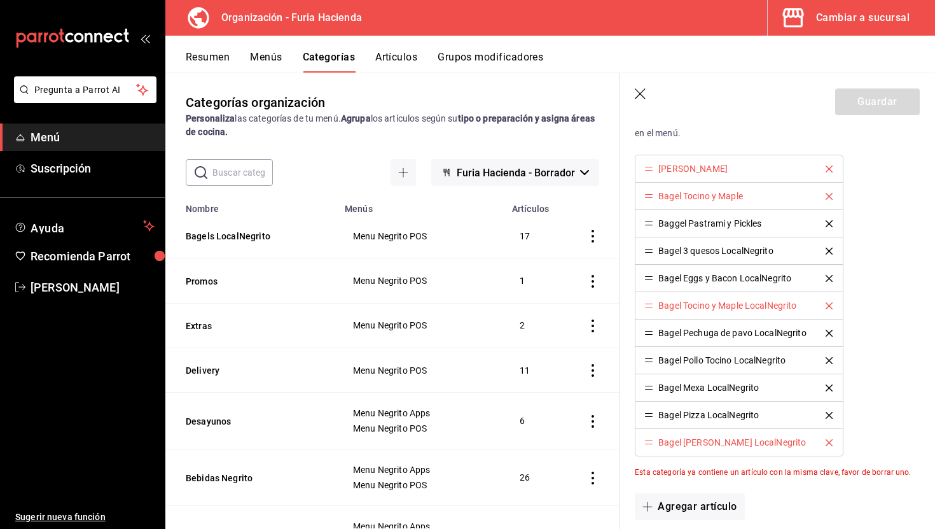
click at [830, 167] on icon "delete" at bounding box center [829, 168] width 7 height 7
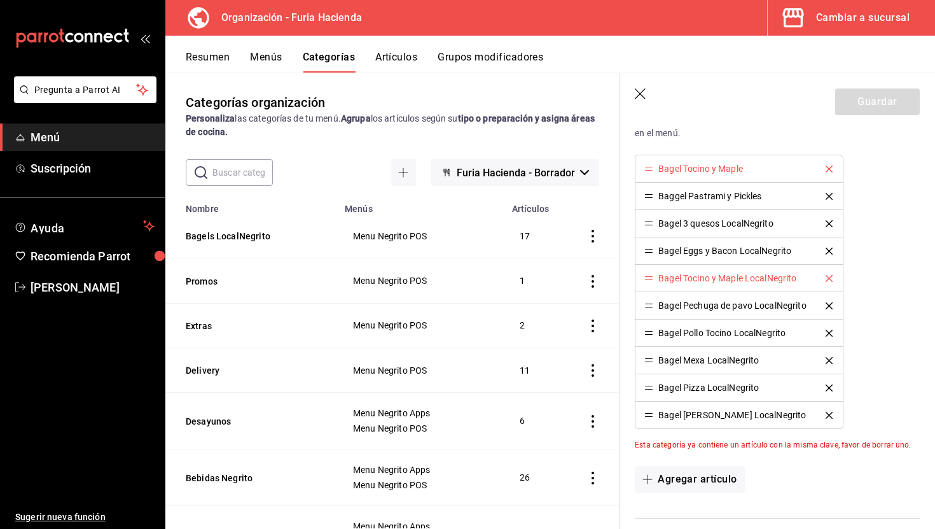
click at [830, 167] on icon "delete" at bounding box center [829, 168] width 7 height 7
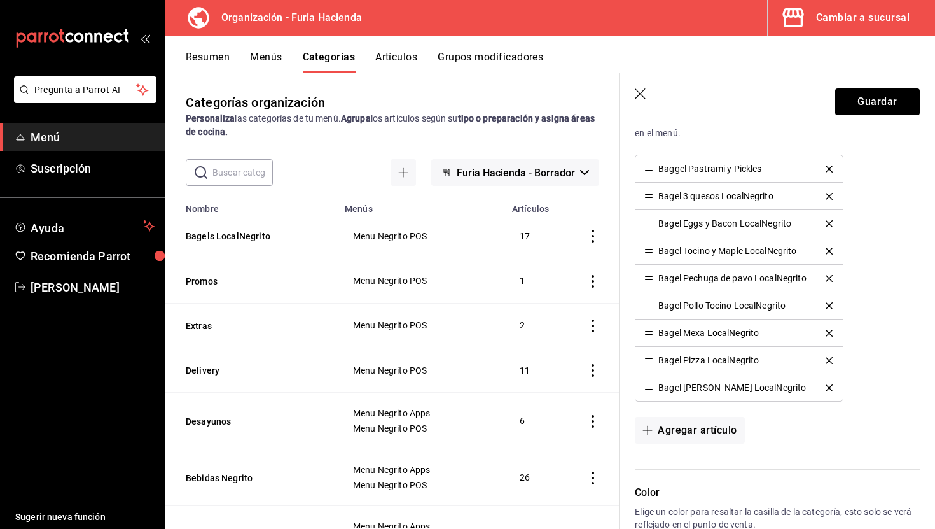
click at [830, 167] on icon "delete" at bounding box center [829, 168] width 7 height 7
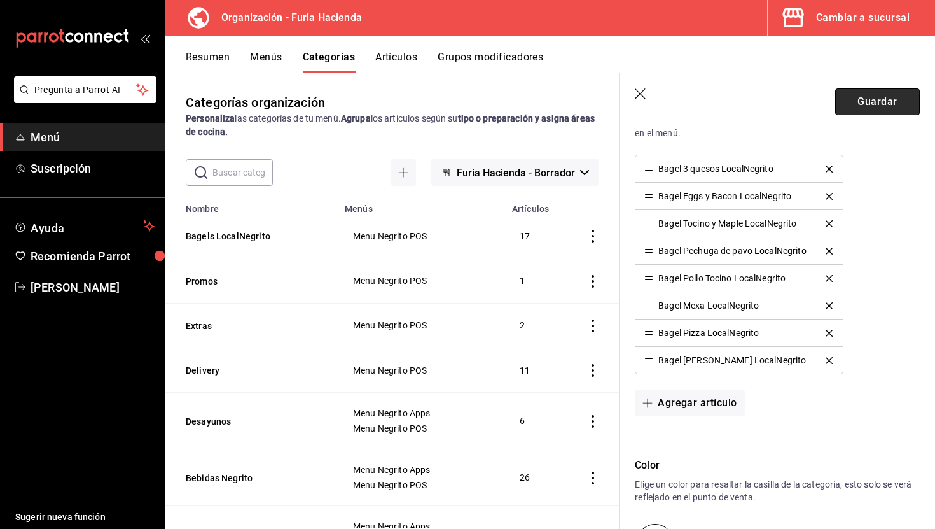
click at [857, 105] on button "Guardar" at bounding box center [877, 101] width 85 height 27
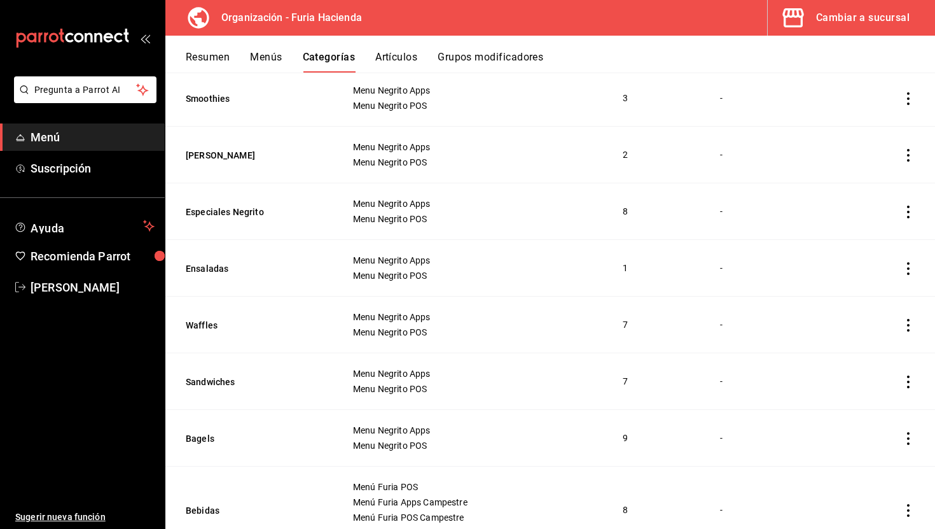
scroll to position [605, 0]
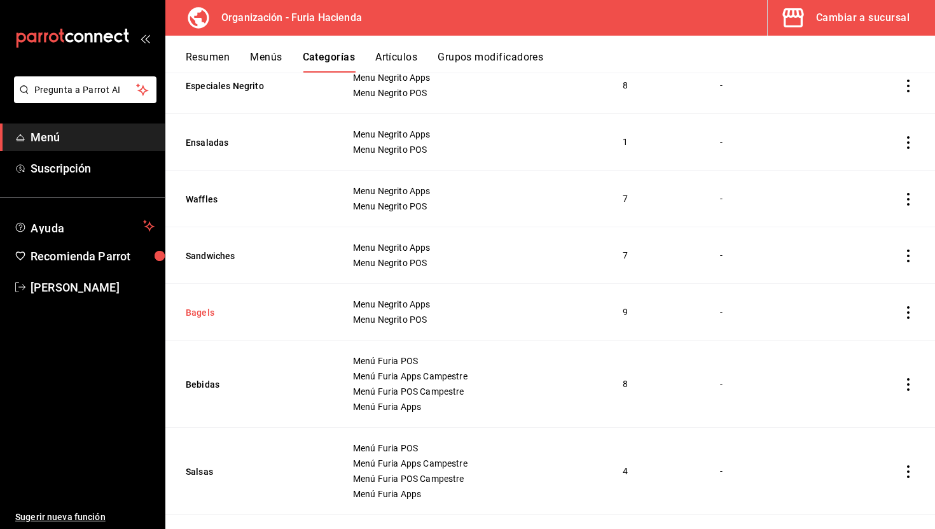
click at [196, 311] on button "Bagels" at bounding box center [249, 312] width 127 height 13
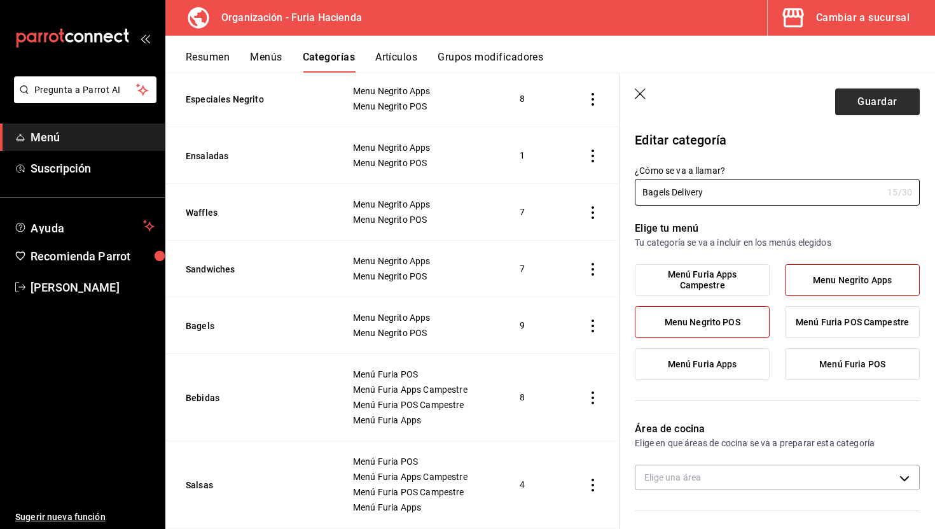
type input "Bagels Delivery"
click at [872, 96] on button "Guardar" at bounding box center [877, 101] width 85 height 27
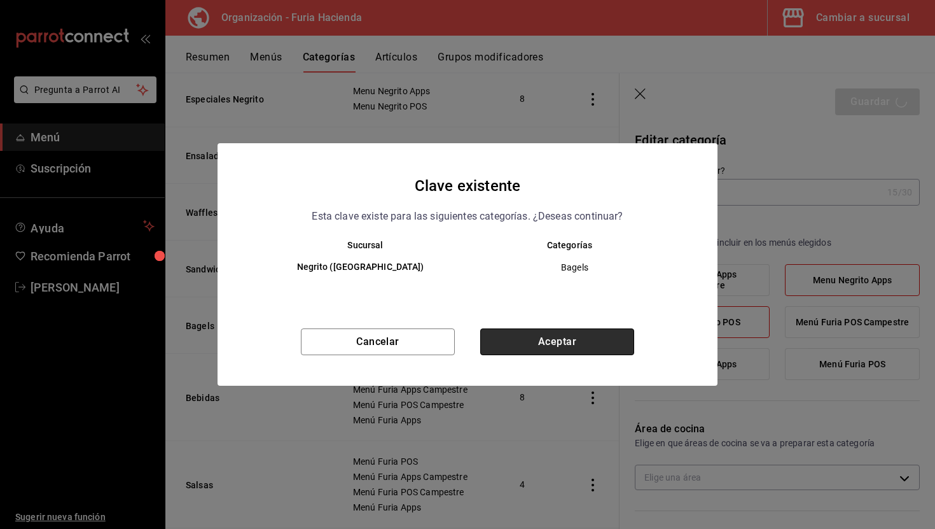
click at [573, 353] on button "Aceptar" at bounding box center [557, 341] width 154 height 27
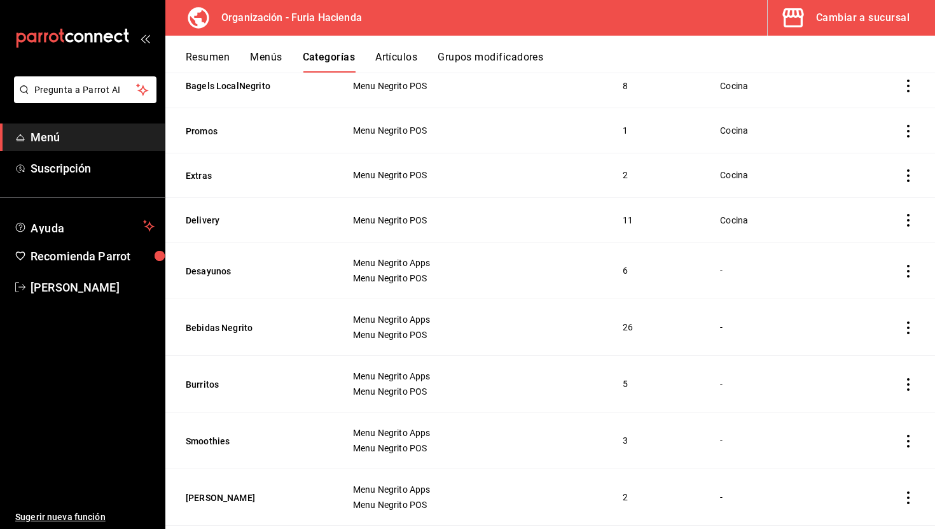
scroll to position [199, 0]
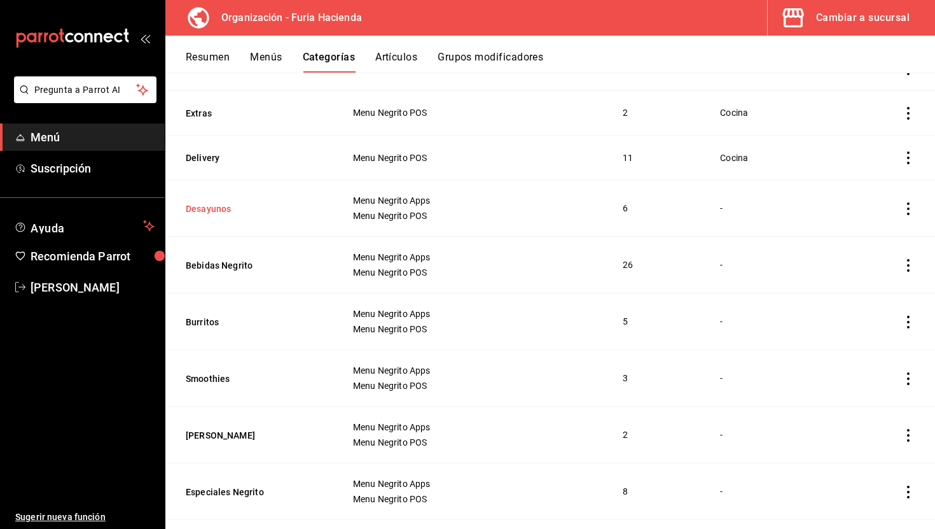
click at [223, 207] on button "Desayunos" at bounding box center [249, 208] width 127 height 13
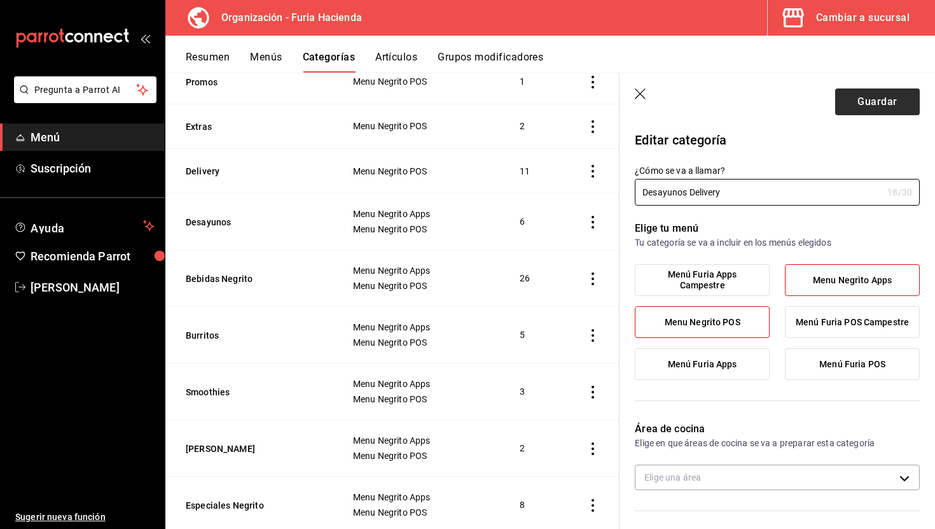
type input "Desayunos Delivery"
click at [875, 96] on button "Guardar" at bounding box center [877, 101] width 85 height 27
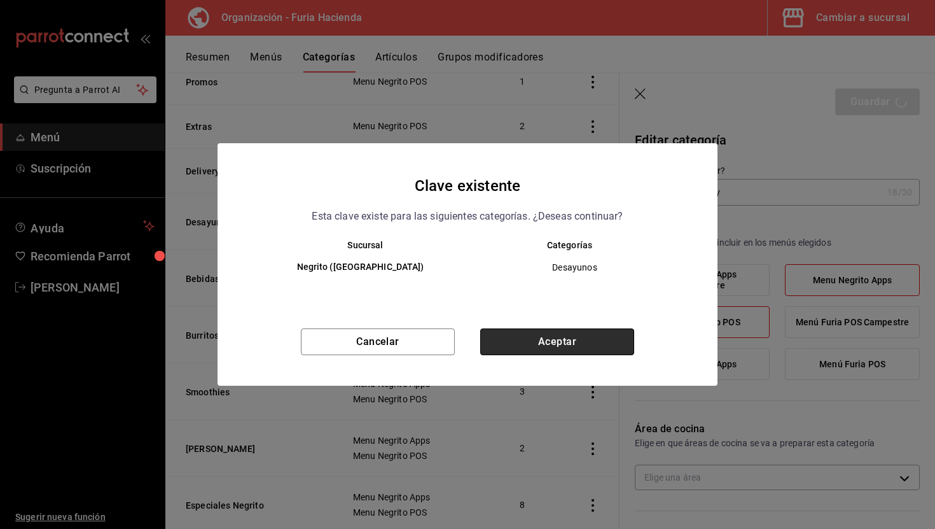
click at [572, 340] on button "Aceptar" at bounding box center [557, 341] width 154 height 27
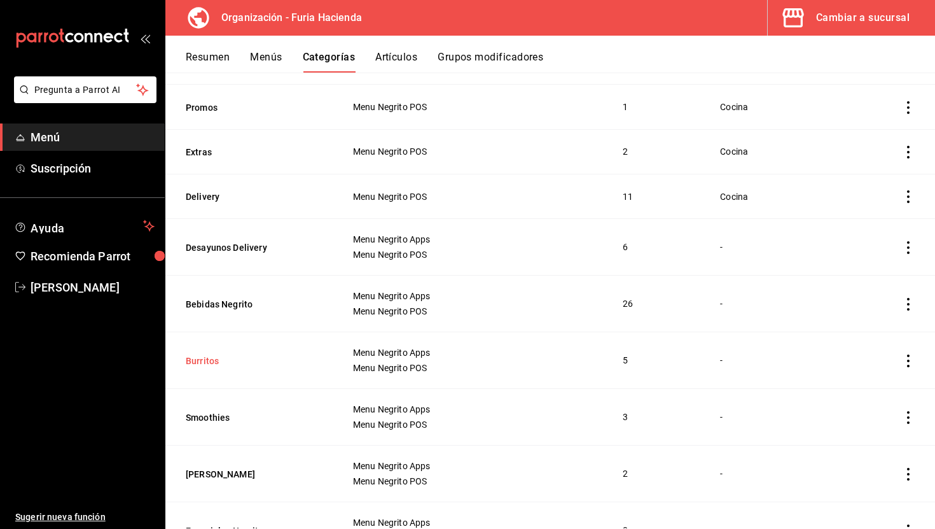
scroll to position [165, 0]
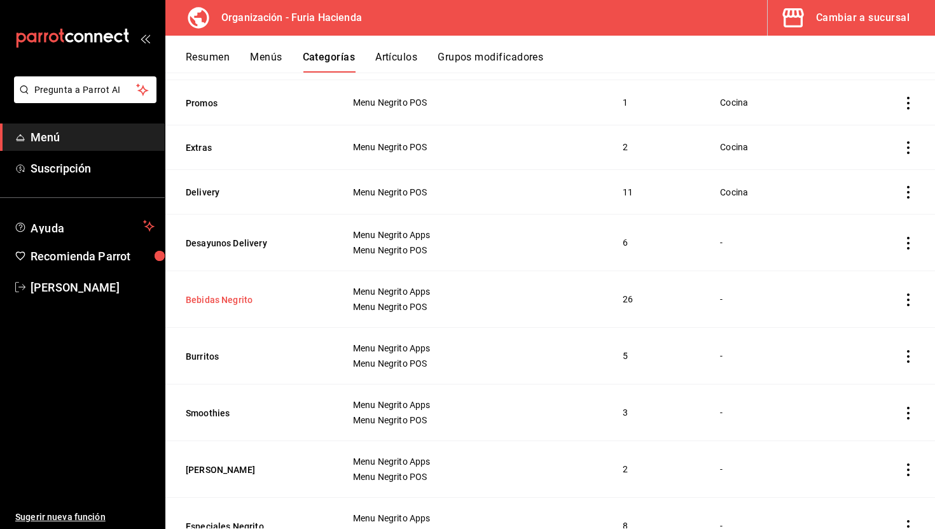
click at [239, 298] on button "Bebidas Negrito" at bounding box center [249, 299] width 127 height 13
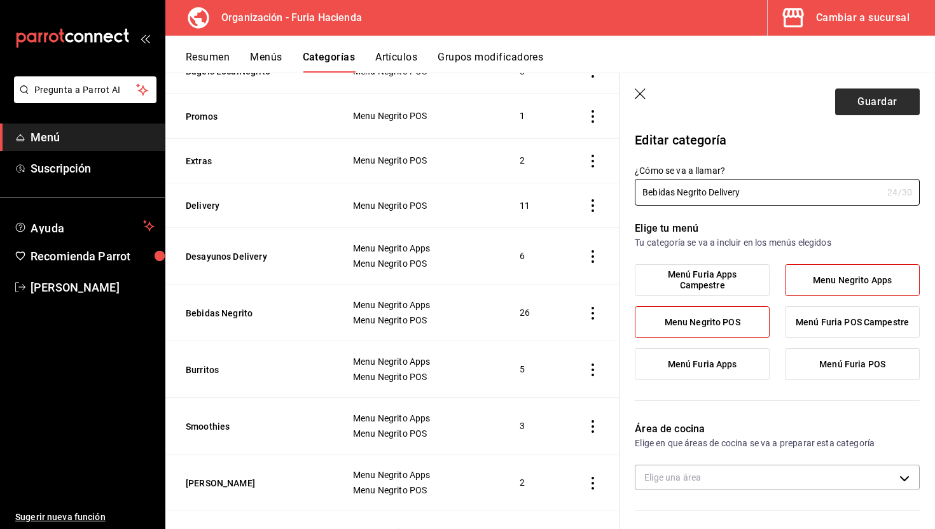
type input "Bebidas Negrito Delivery"
click at [862, 95] on button "Guardar" at bounding box center [877, 101] width 85 height 27
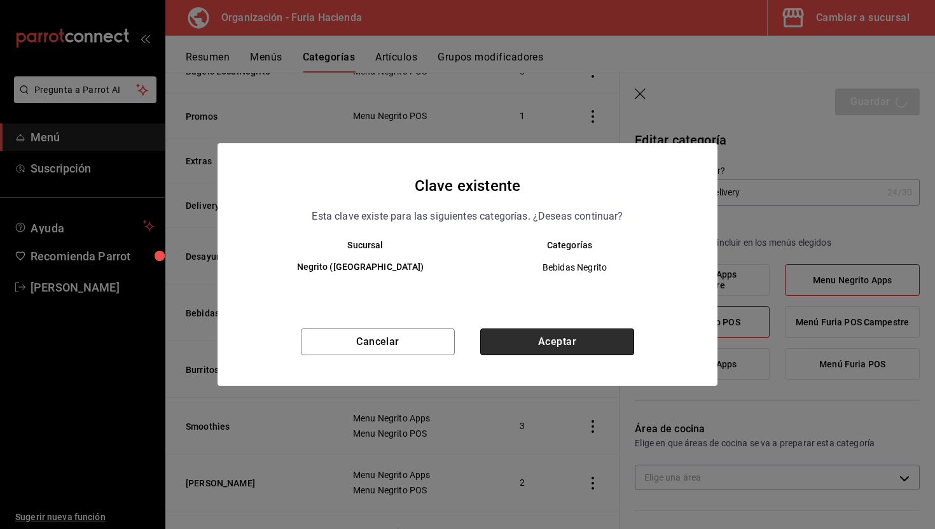
click at [607, 341] on button "Aceptar" at bounding box center [557, 341] width 154 height 27
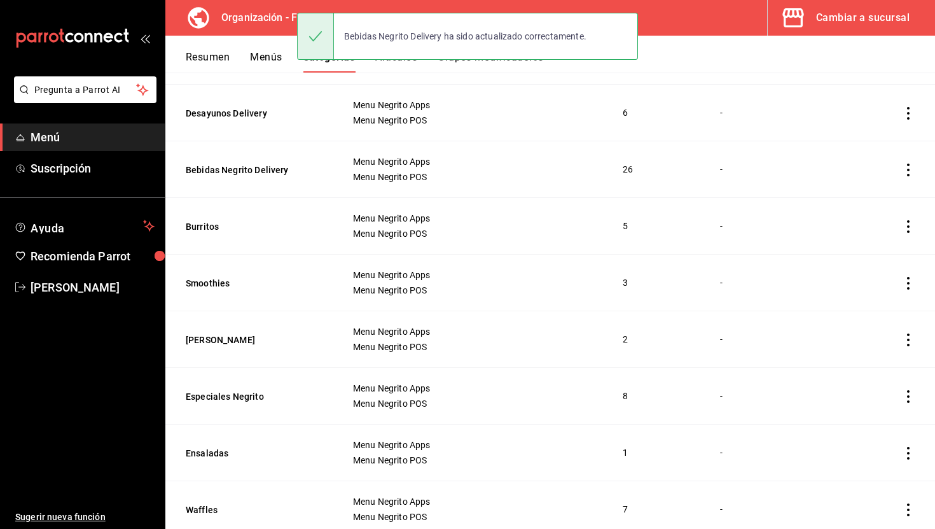
scroll to position [295, 0]
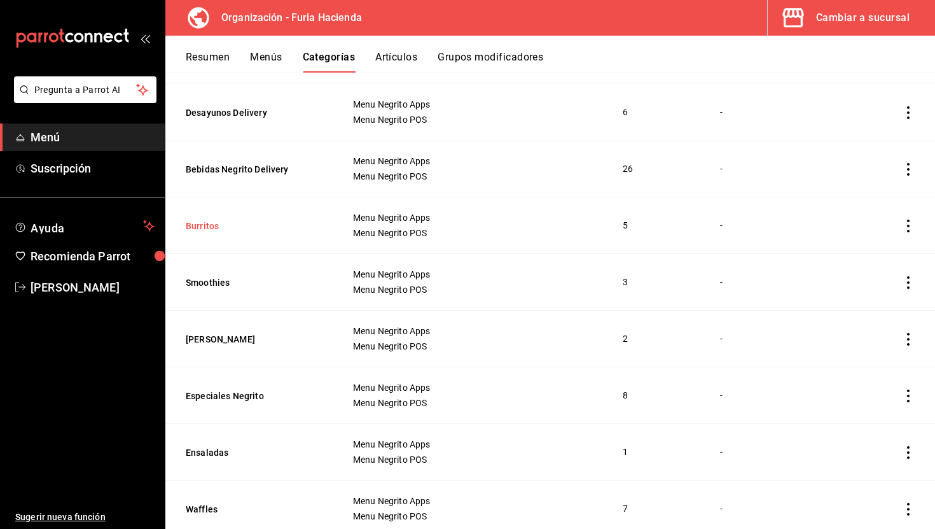
click at [202, 225] on button "Burritos" at bounding box center [249, 226] width 127 height 13
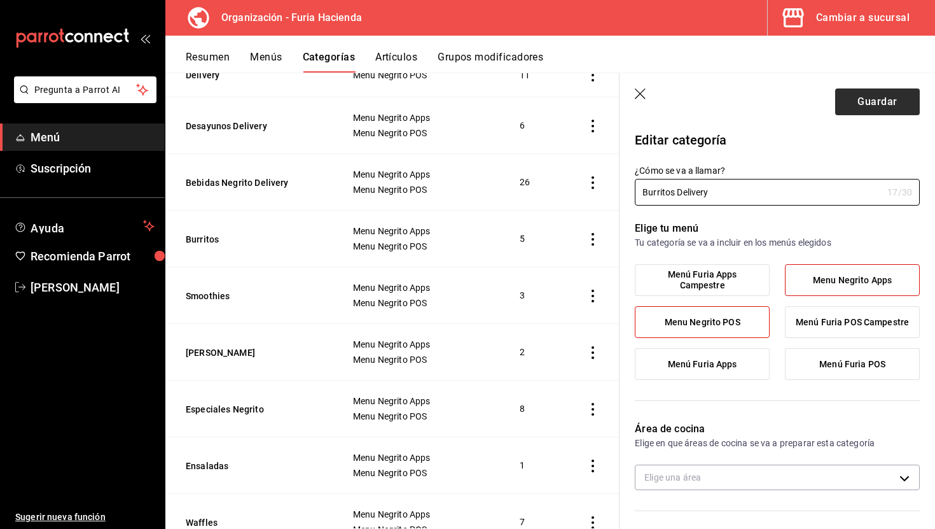
type input "Burritos Delivery"
click at [858, 99] on button "Guardar" at bounding box center [877, 101] width 85 height 27
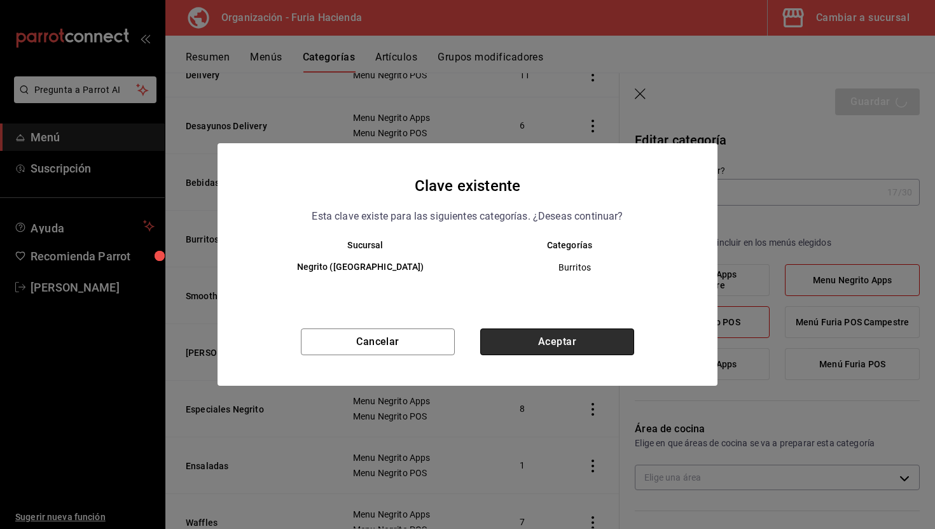
click at [554, 346] on button "Aceptar" at bounding box center [557, 341] width 154 height 27
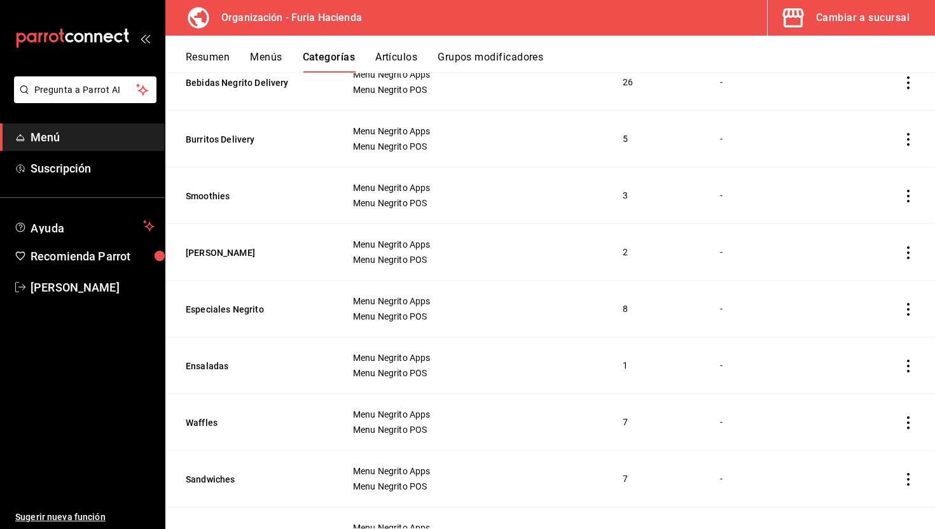
scroll to position [384, 0]
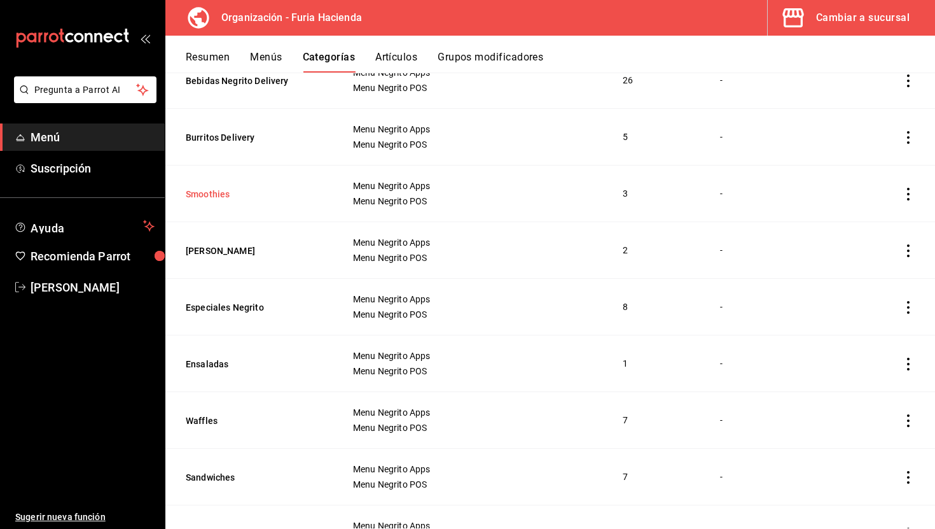
click at [214, 195] on button "Smoothies" at bounding box center [249, 194] width 127 height 13
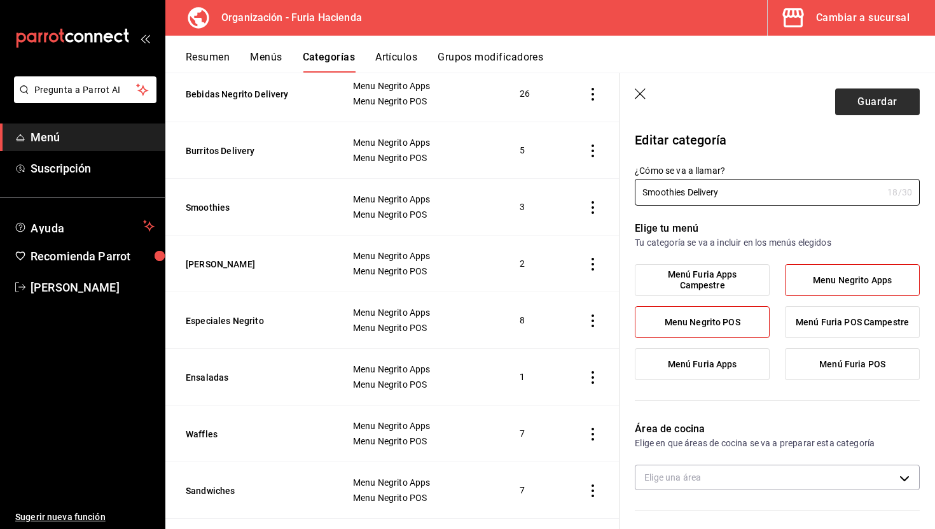
type input "Smoothies Delivery"
click at [867, 106] on button "Guardar" at bounding box center [877, 101] width 85 height 27
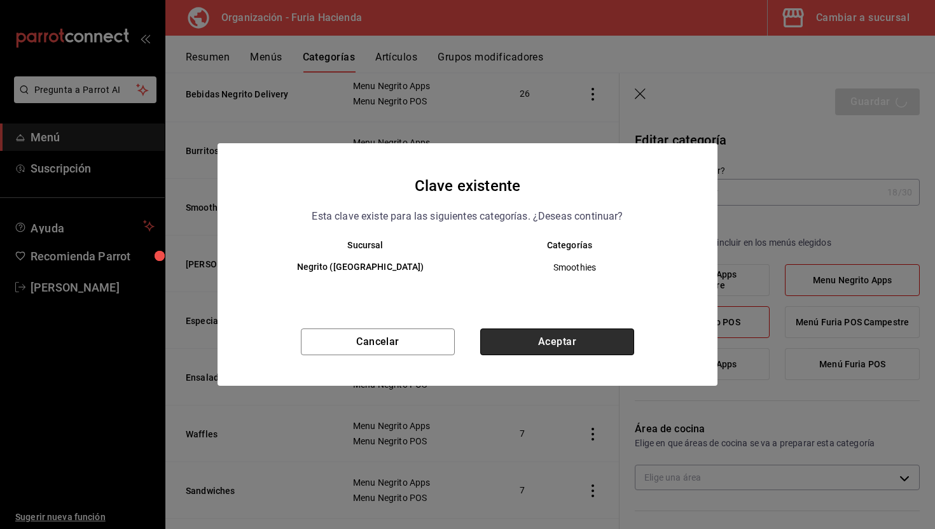
click at [560, 351] on button "Aceptar" at bounding box center [557, 341] width 154 height 27
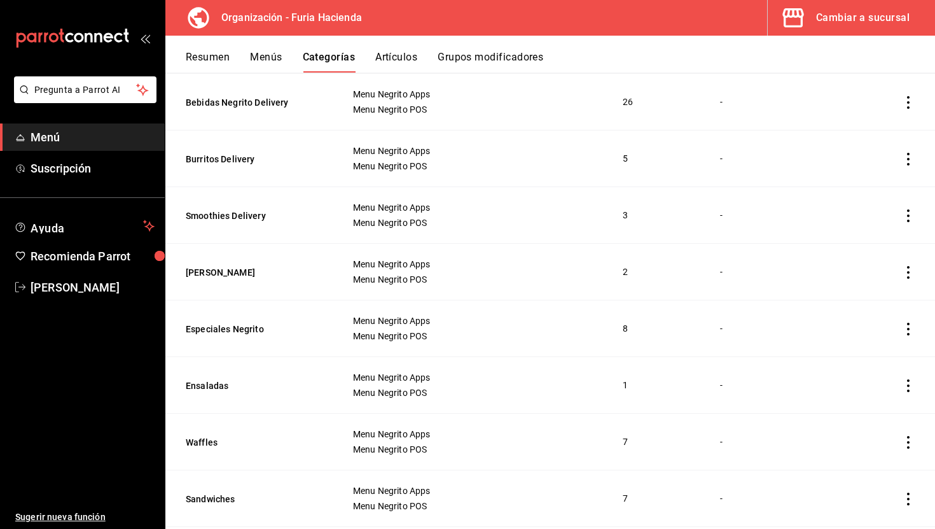
scroll to position [374, 0]
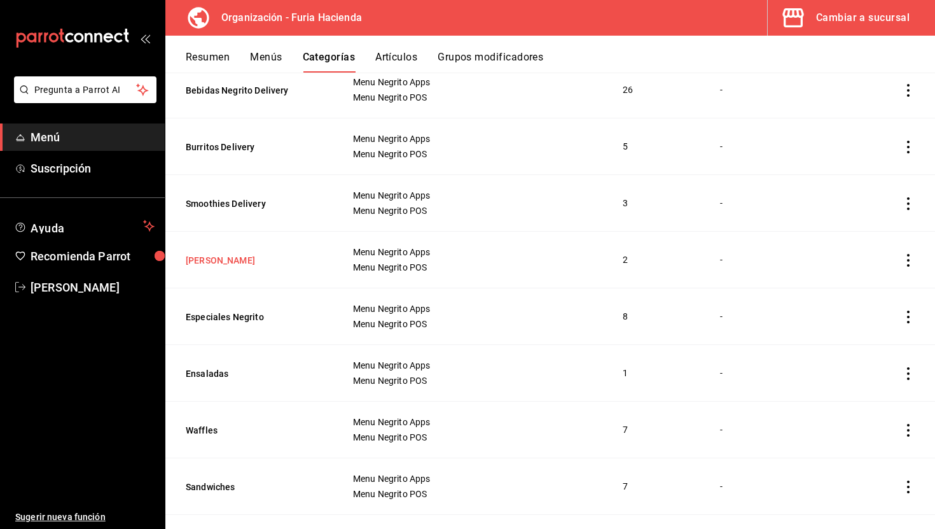
click at [247, 260] on button "[PERSON_NAME]" at bounding box center [249, 260] width 127 height 13
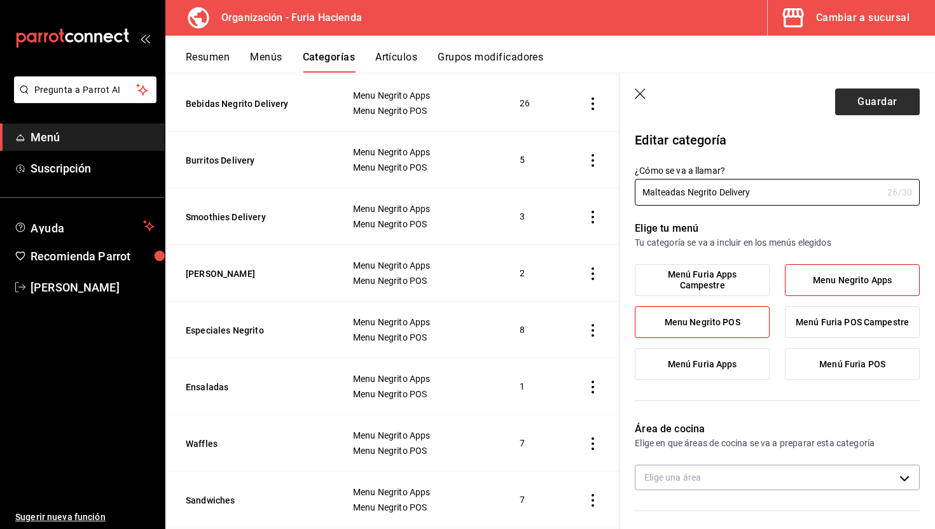
type input "Malteadas Negrito Delivery"
click at [863, 109] on button "Guardar" at bounding box center [877, 101] width 85 height 27
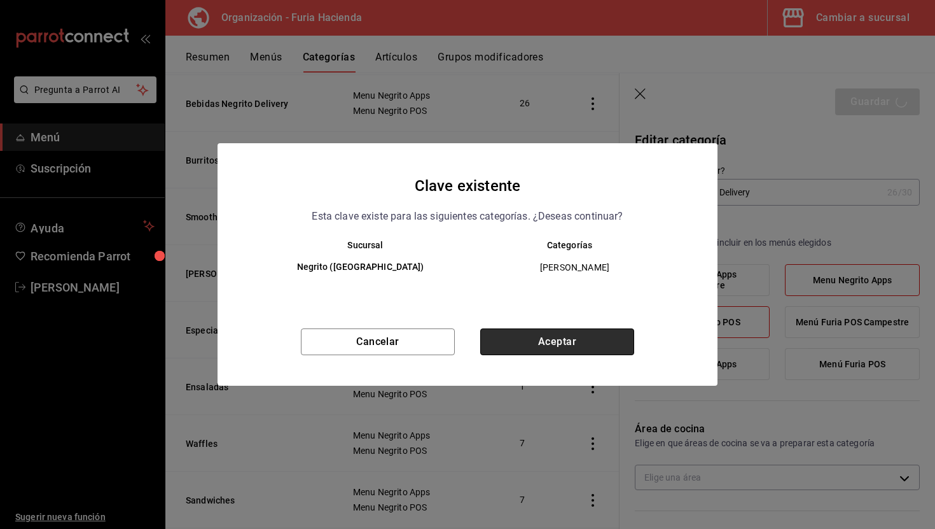
click at [559, 339] on button "Aceptar" at bounding box center [557, 341] width 154 height 27
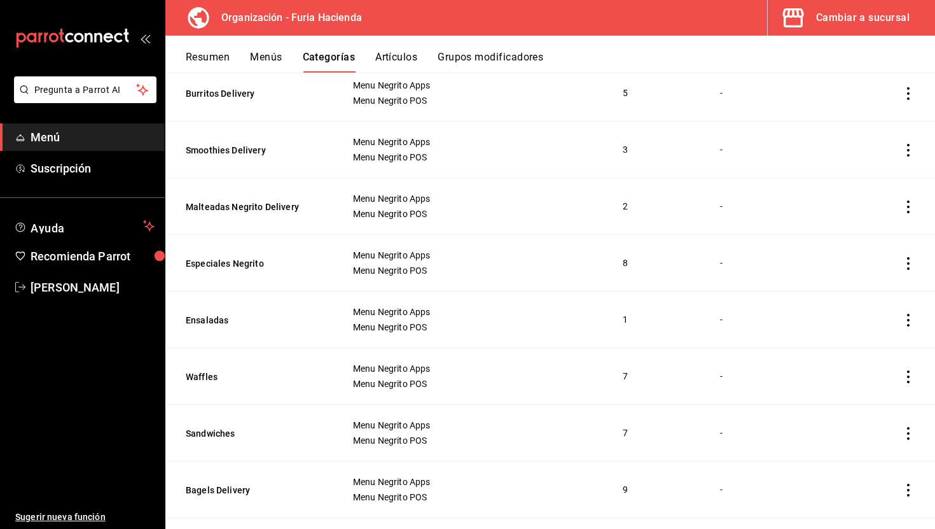
scroll to position [430, 0]
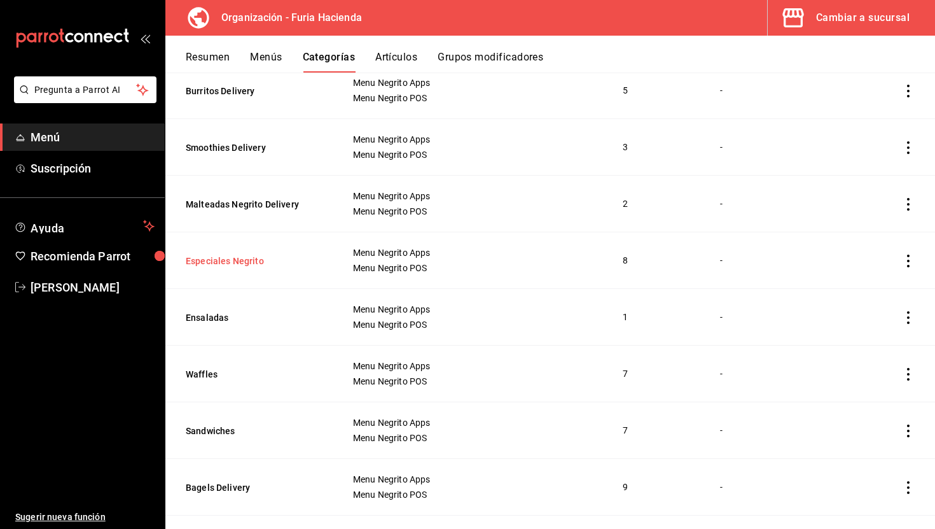
click at [255, 258] on button "Especiales Negrito" at bounding box center [249, 261] width 127 height 13
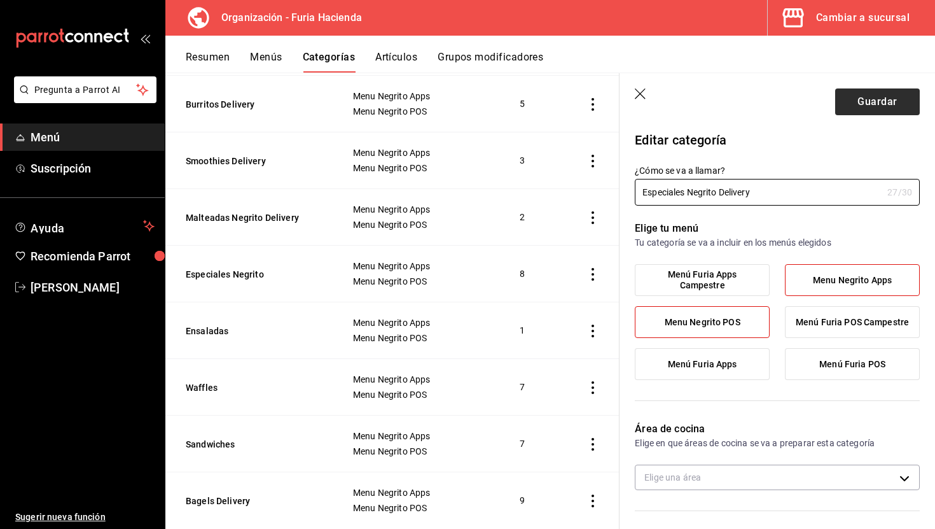
type input "Especiales Negrito Delivery"
click at [845, 110] on button "Guardar" at bounding box center [877, 101] width 85 height 27
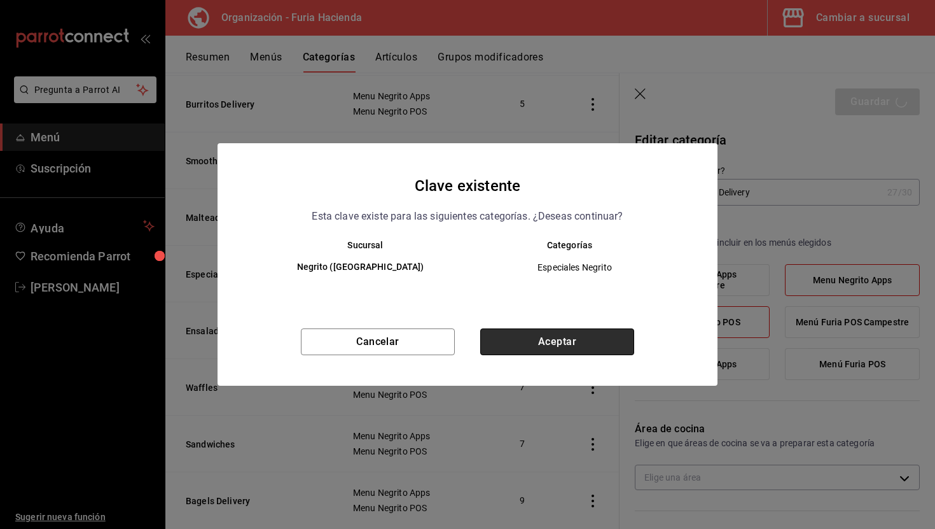
click at [545, 339] on button "Aceptar" at bounding box center [557, 341] width 154 height 27
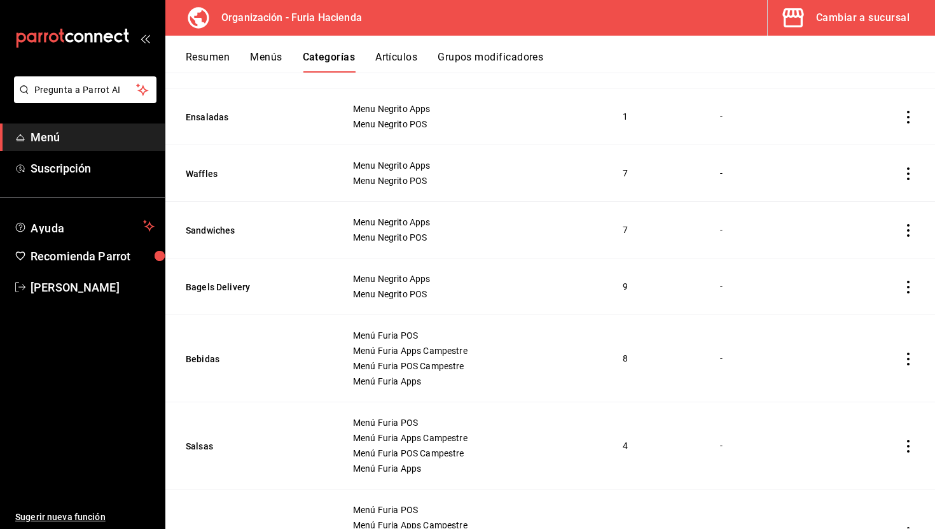
scroll to position [634, 0]
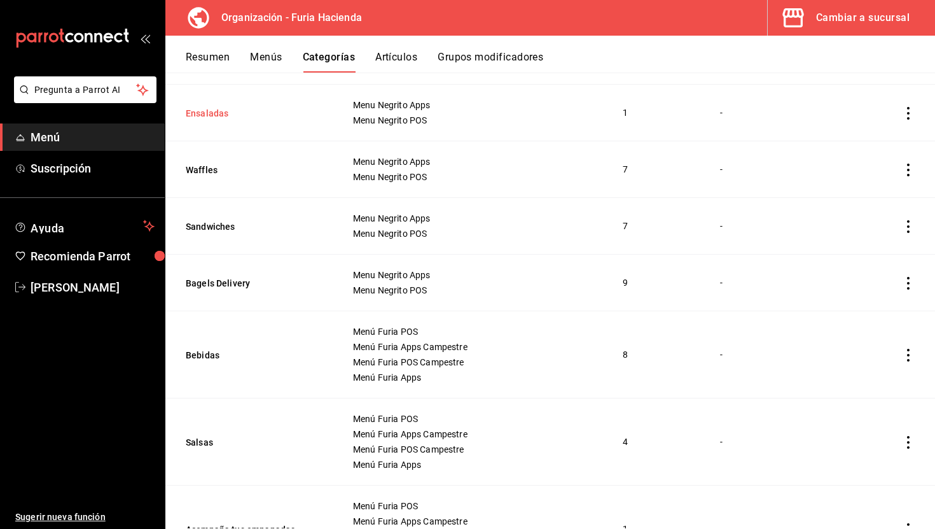
click at [211, 109] on button "Ensaladas" at bounding box center [249, 113] width 127 height 13
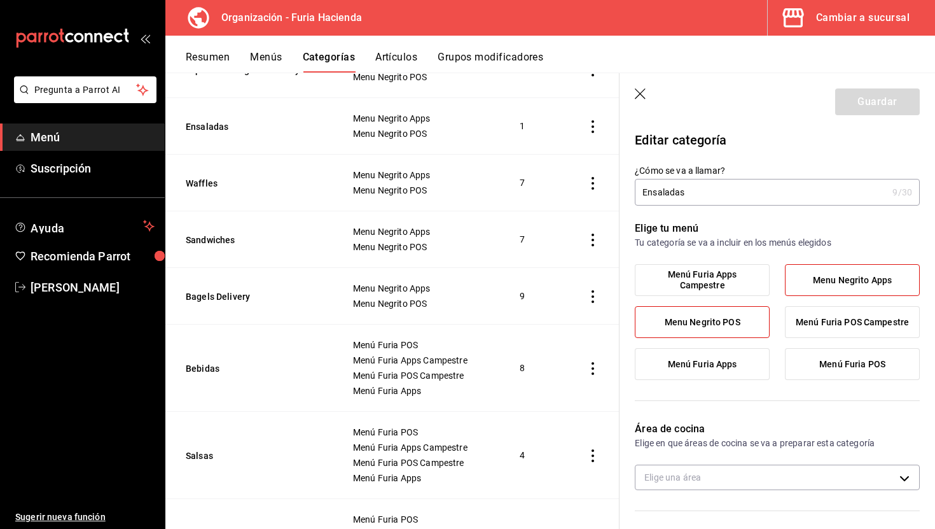
click at [737, 192] on input "Ensaladas" at bounding box center [761, 191] width 253 height 25
drag, startPoint x: 765, startPoint y: 188, endPoint x: 689, endPoint y: 188, distance: 75.7
click at [689, 188] on input "Ensaladas LocalNegrito" at bounding box center [759, 191] width 248 height 25
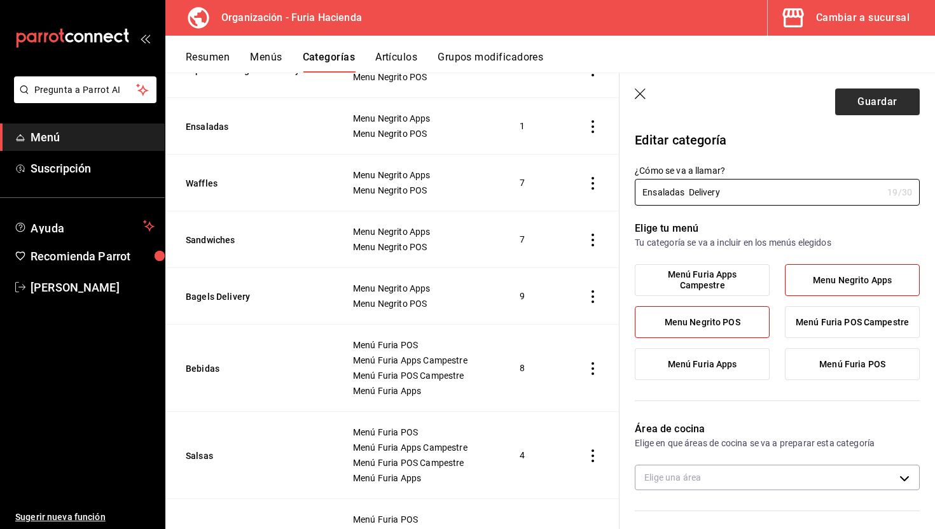
type input "Ensaladas Delivery"
click at [859, 94] on button "Guardar" at bounding box center [877, 101] width 85 height 27
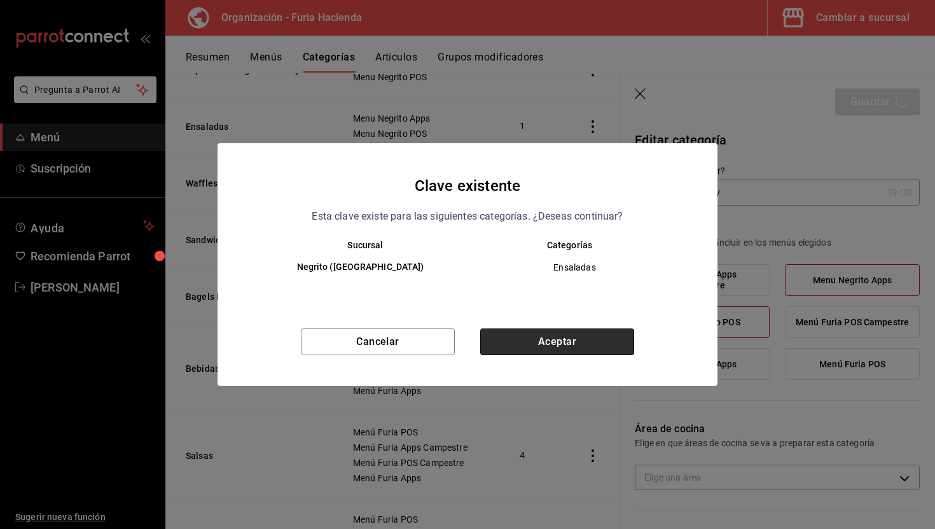
click at [569, 343] on button "Aceptar" at bounding box center [557, 341] width 154 height 27
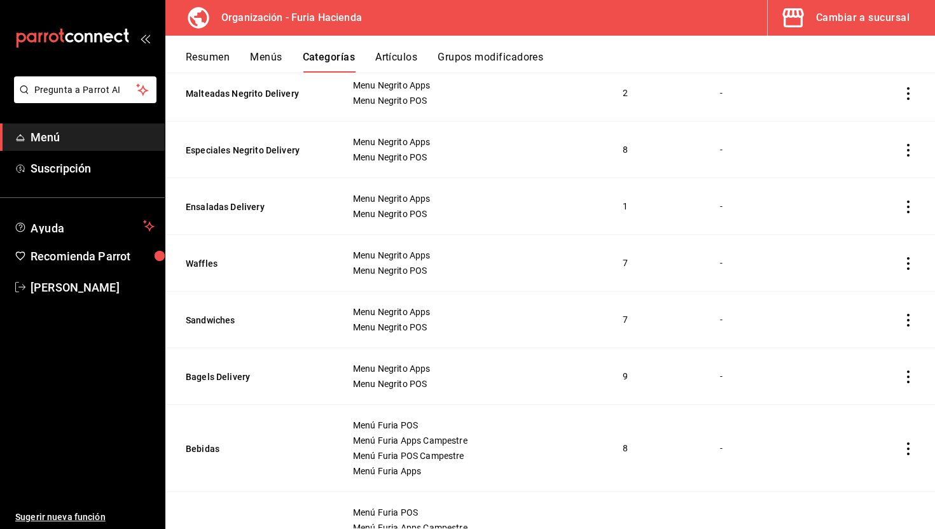
scroll to position [529, 0]
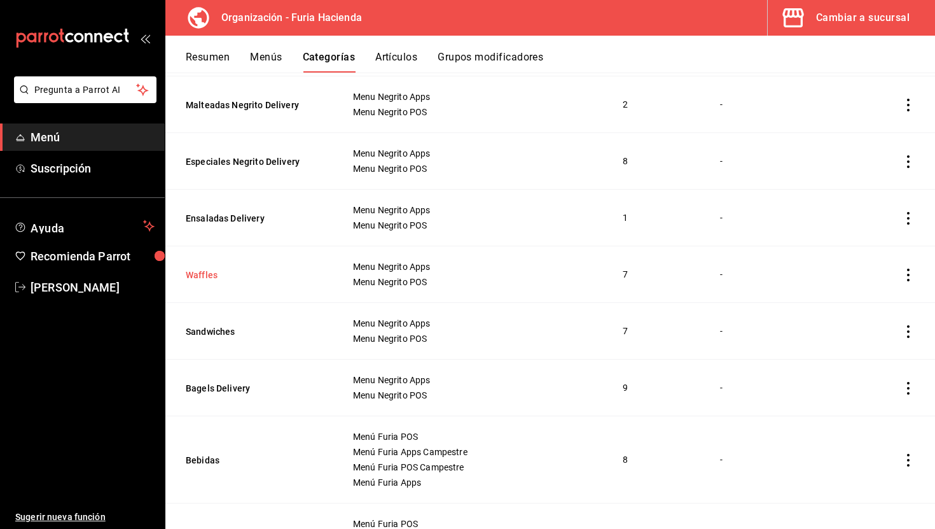
click at [212, 270] on button "Waffles" at bounding box center [249, 275] width 127 height 13
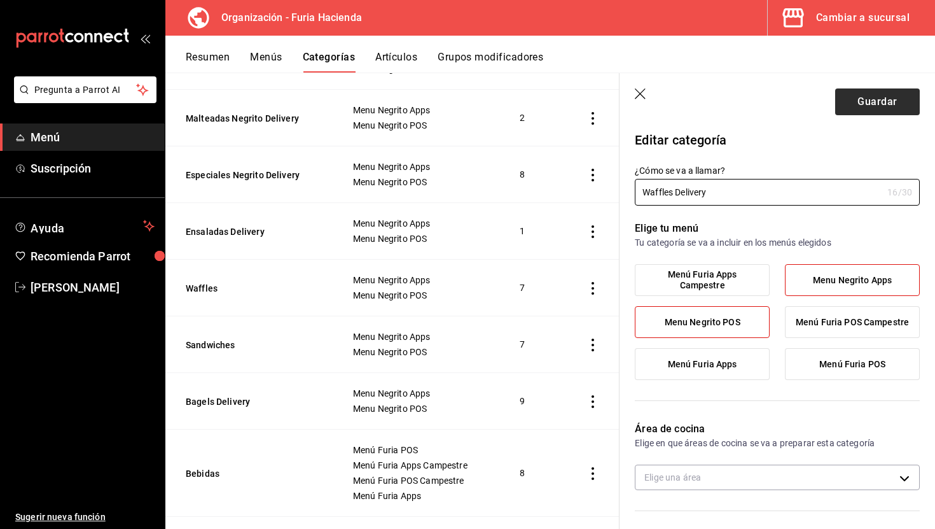
type input "Waffles Delivery"
click at [890, 102] on button "Guardar" at bounding box center [877, 101] width 85 height 27
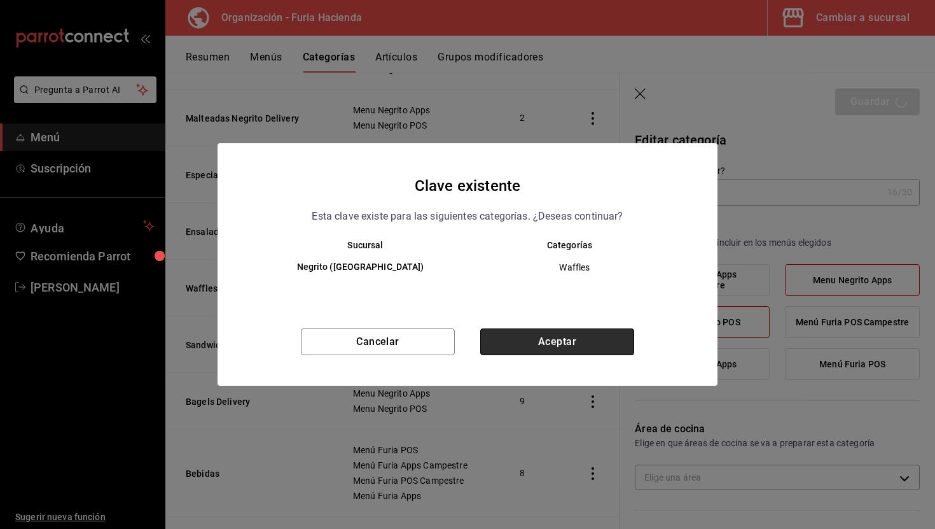
click at [621, 352] on button "Aceptar" at bounding box center [557, 341] width 154 height 27
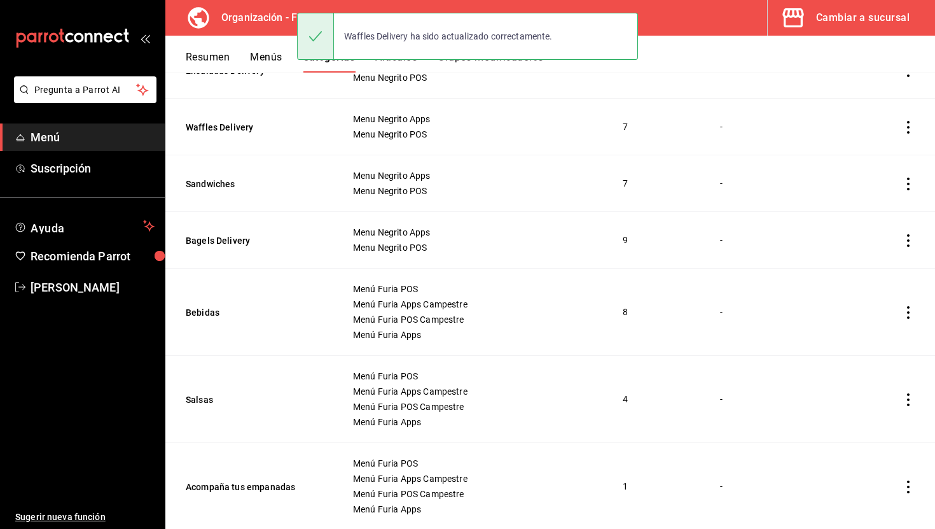
scroll to position [678, 0]
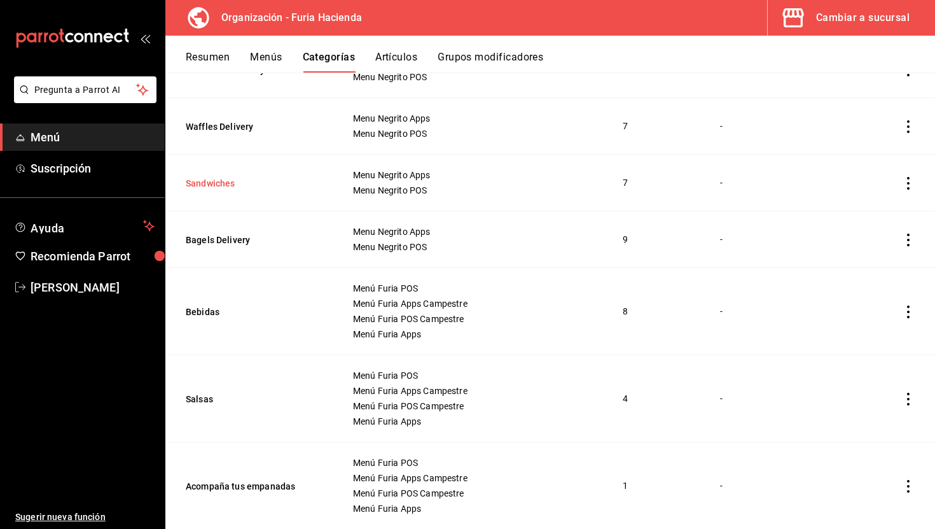
click at [218, 182] on button "Sandwiches" at bounding box center [249, 183] width 127 height 13
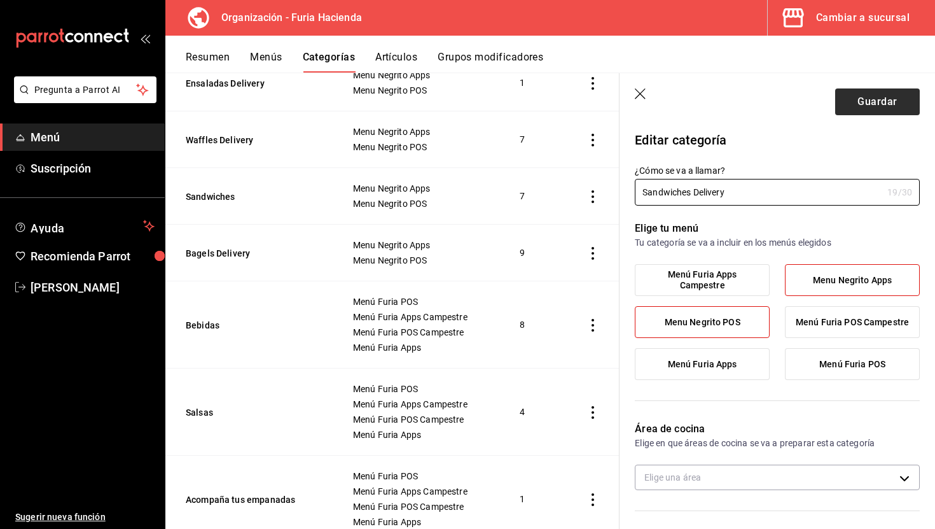
type input "Sandwiches Delivery"
click at [870, 95] on button "Guardar" at bounding box center [877, 101] width 85 height 27
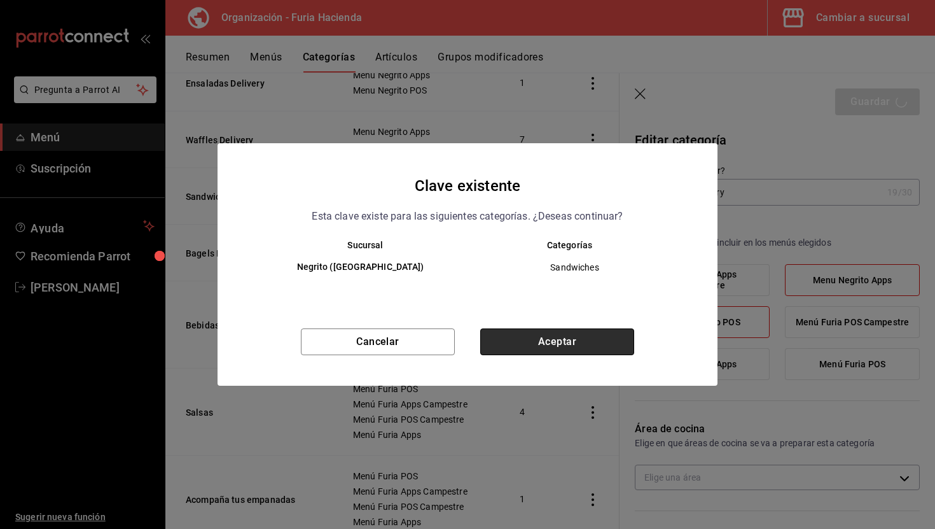
click at [592, 340] on button "Aceptar" at bounding box center [557, 341] width 154 height 27
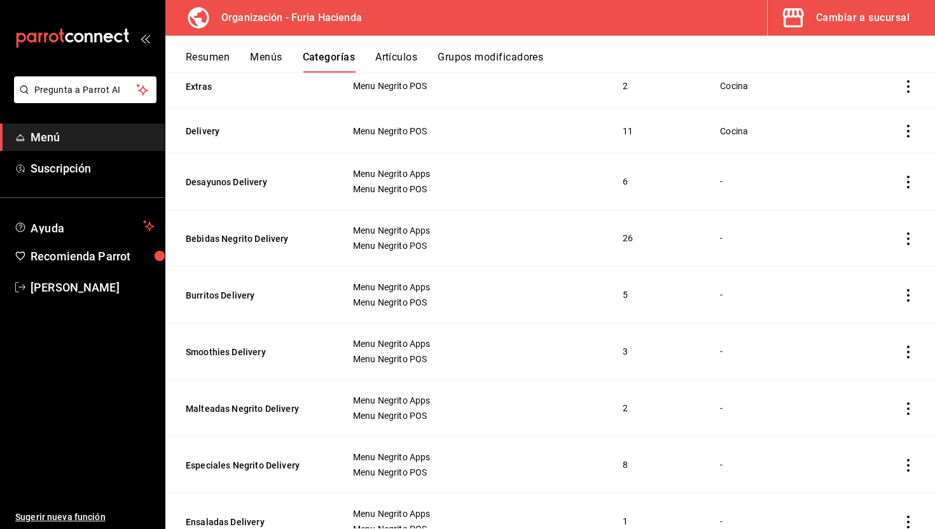
scroll to position [228, 0]
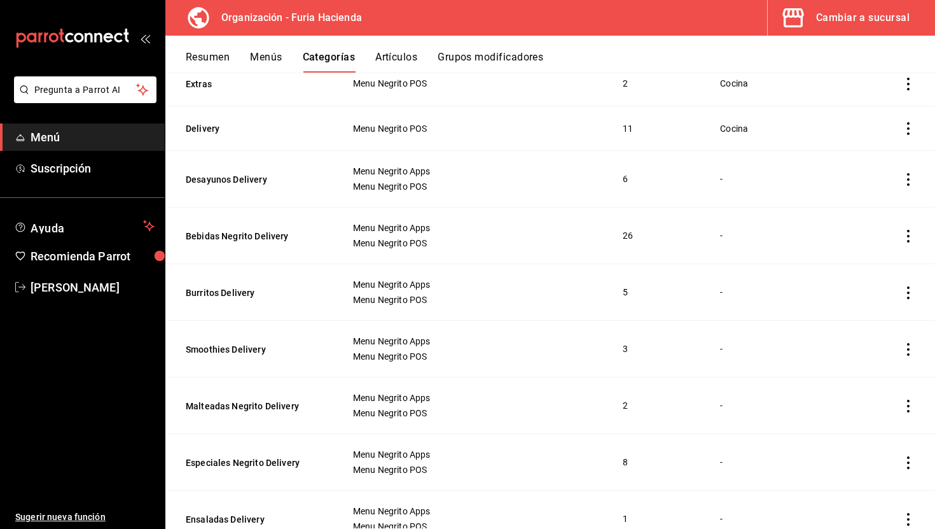
click at [909, 181] on icon "actions" at bounding box center [908, 179] width 13 height 13
click at [875, 234] on span "Duplicar" at bounding box center [870, 233] width 33 height 13
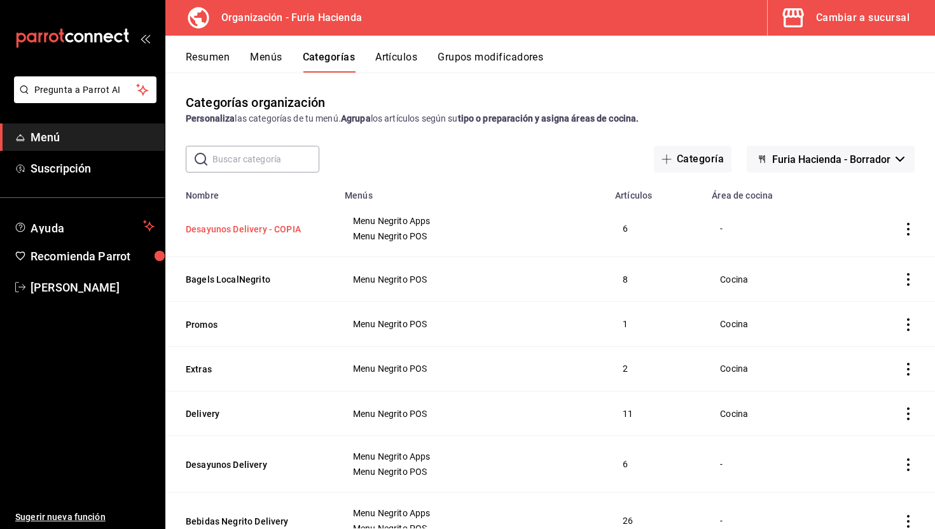
click at [252, 225] on button "Desayunos Delivery - COPIA" at bounding box center [249, 229] width 127 height 13
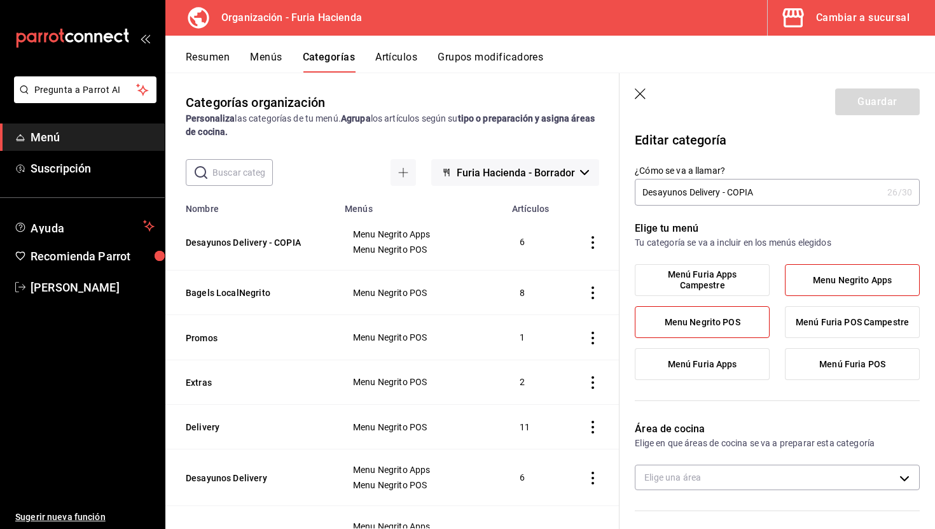
drag, startPoint x: 765, startPoint y: 193, endPoint x: 692, endPoint y: 190, distance: 73.3
click at [692, 190] on input "Desayunos Delivery - COPIA" at bounding box center [759, 191] width 248 height 25
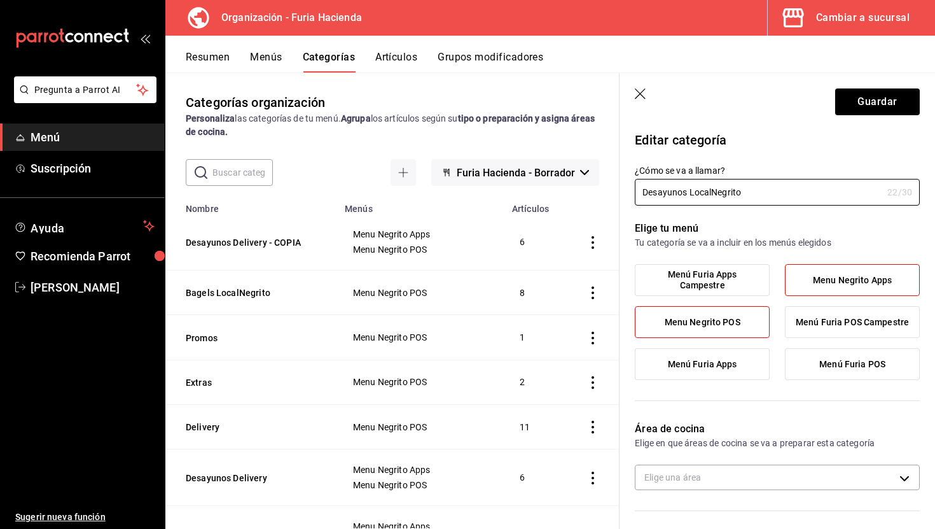
type input "Desayunos LocalNegrito"
click at [815, 281] on span "Menu Negrito Apps" at bounding box center [852, 280] width 79 height 11
click at [0, 0] on input "Menu Negrito Apps" at bounding box center [0, 0] width 0 height 0
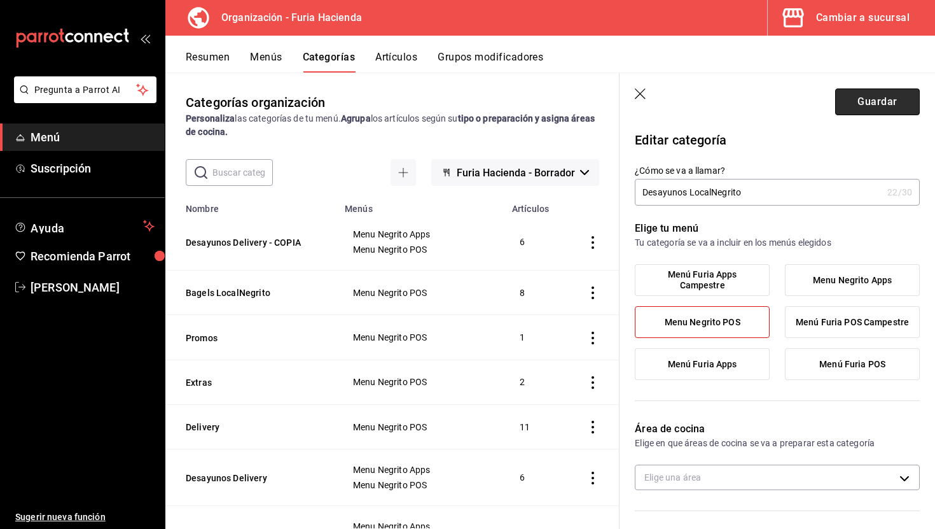
click at [860, 97] on button "Guardar" at bounding box center [877, 101] width 85 height 27
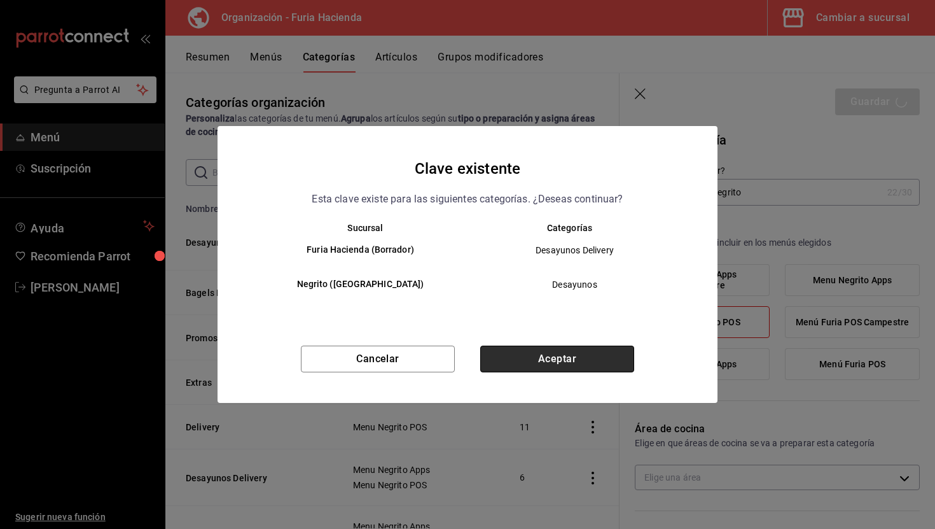
click at [534, 368] on button "Aceptar" at bounding box center [557, 359] width 154 height 27
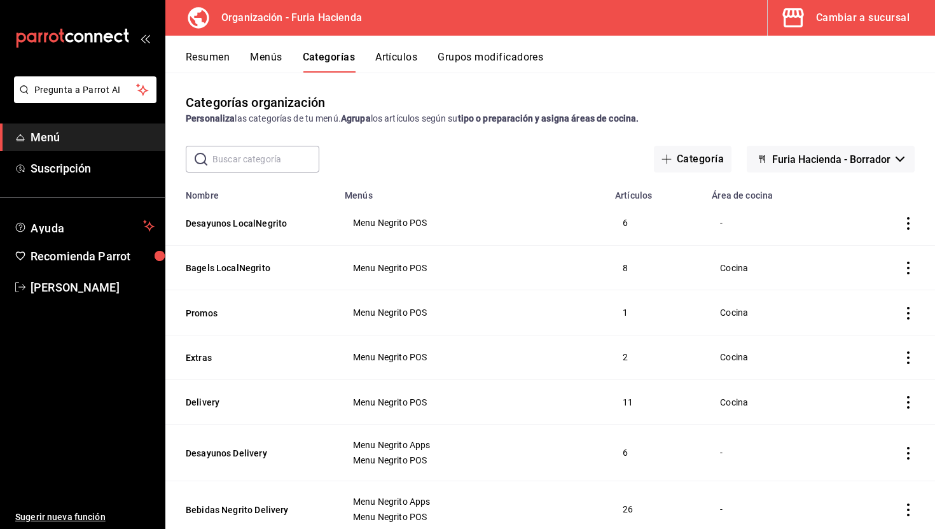
click at [906, 223] on icon "actions" at bounding box center [908, 223] width 13 height 13
click at [476, 227] on div at bounding box center [467, 264] width 935 height 529
click at [390, 58] on button "Artículos" at bounding box center [396, 62] width 42 height 22
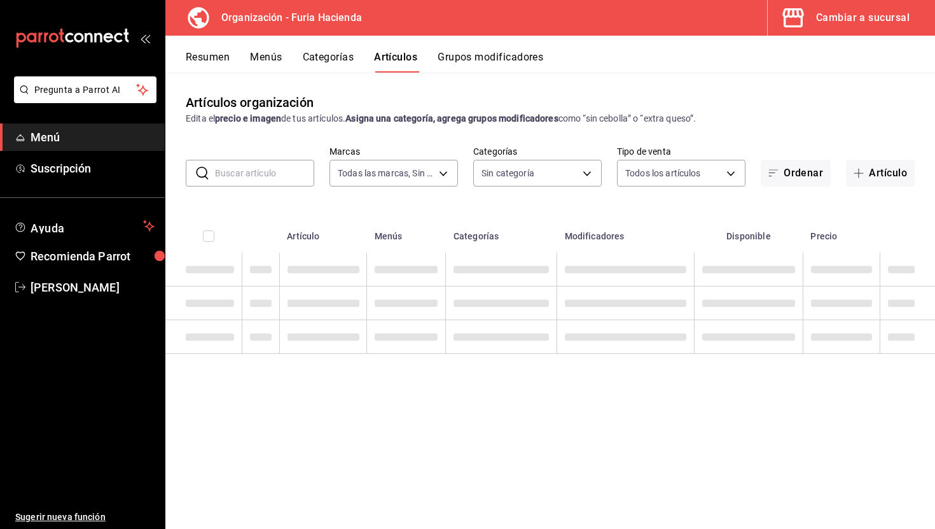
type input "bfeca42f-b570-411f-bb79-7bc68af5dd0e"
type input "e24fb42b-6f8d-4fb2-a405-7cf9908ad139,8498cde5-d4ed-41f2-afca-08848a5e2fab,41a4b…"
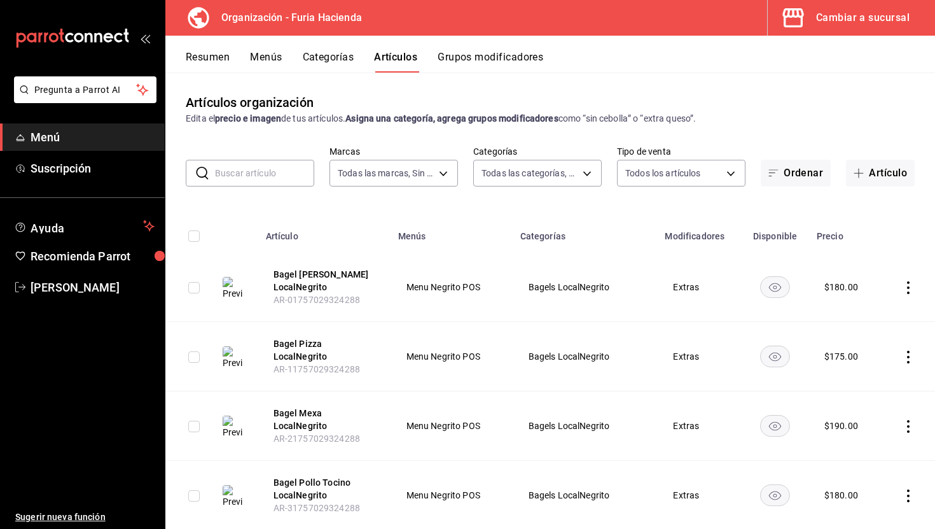
click at [312, 58] on button "Categorías" at bounding box center [329, 62] width 52 height 22
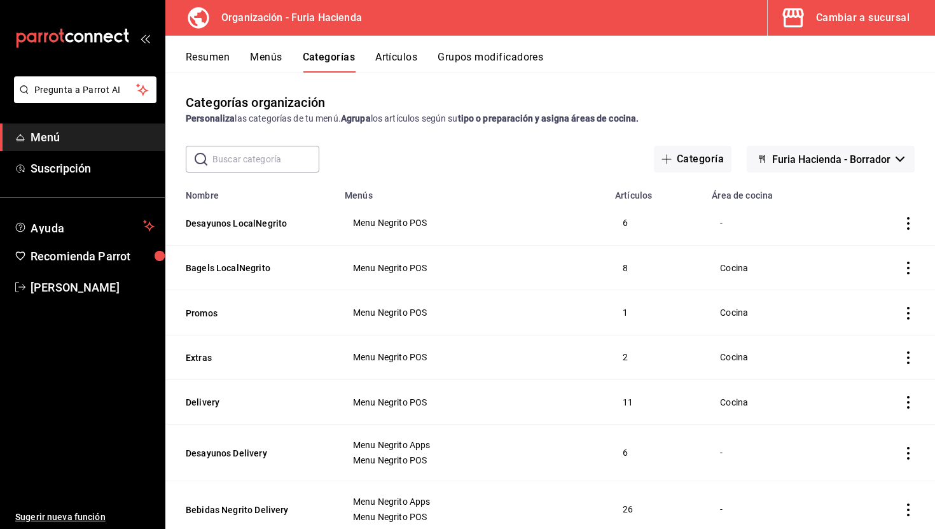
click at [409, 57] on button "Artículos" at bounding box center [396, 62] width 42 height 22
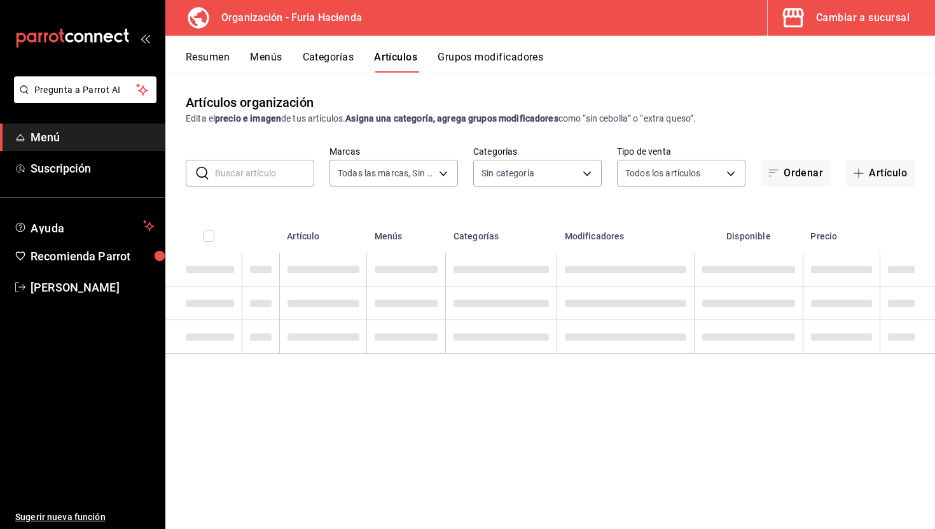
type input "bfeca42f-b570-411f-bb79-7bc68af5dd0e"
type input "e24fb42b-6f8d-4fb2-a405-7cf9908ad139,8498cde5-d4ed-41f2-afca-08848a5e2fab,41a4b…"
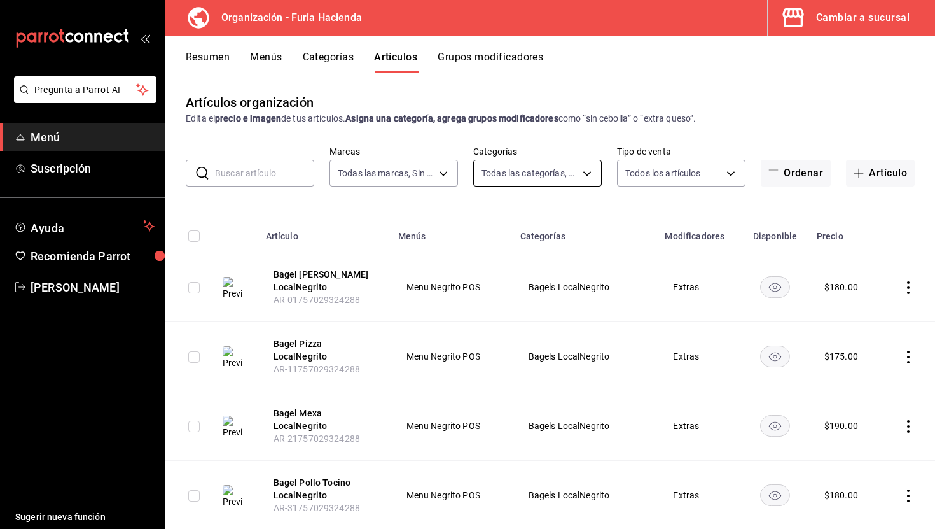
click at [531, 166] on body "Pregunta a Parrot AI Menú Suscripción Ayuda Recomienda Parrot Ruth Aguilar Suge…" at bounding box center [467, 264] width 935 height 529
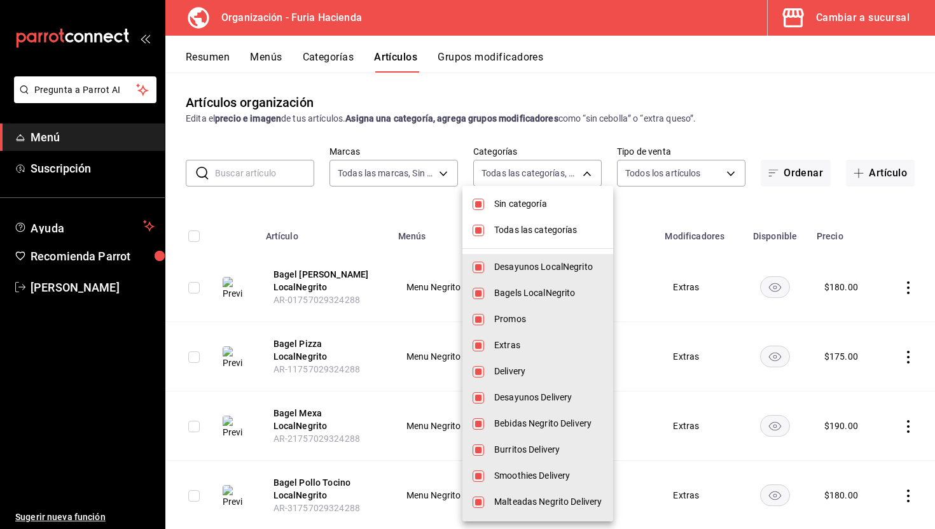
click at [479, 232] on input "checkbox" at bounding box center [478, 230] width 11 height 11
checkbox input "false"
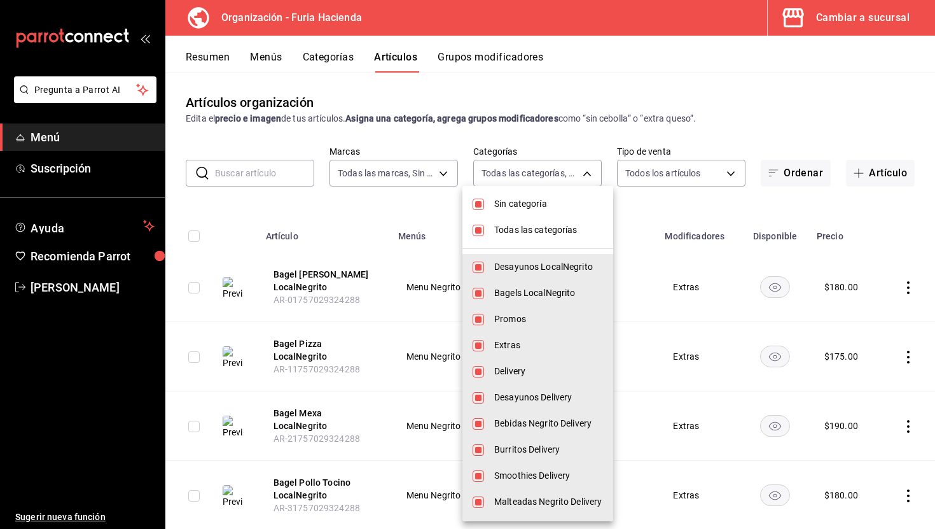
checkbox input "false"
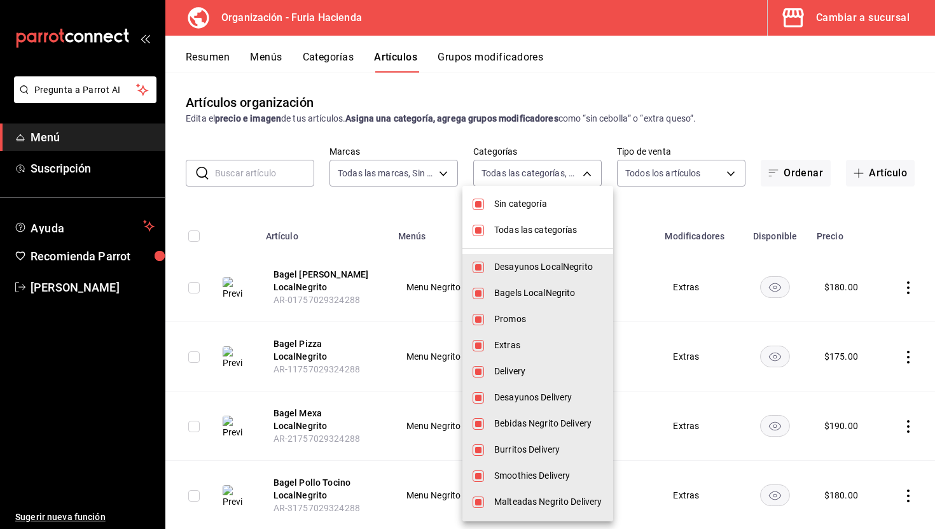
checkbox input "false"
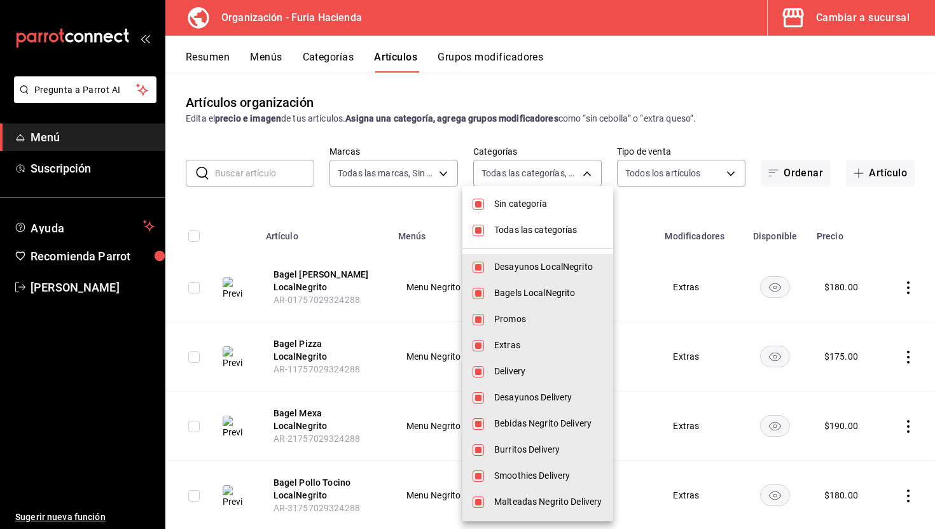
checkbox input "false"
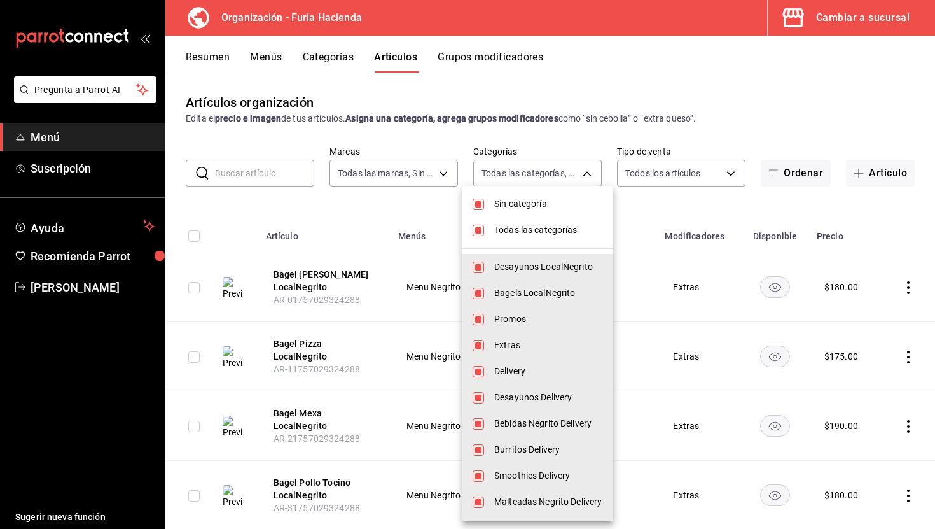
checkbox input "false"
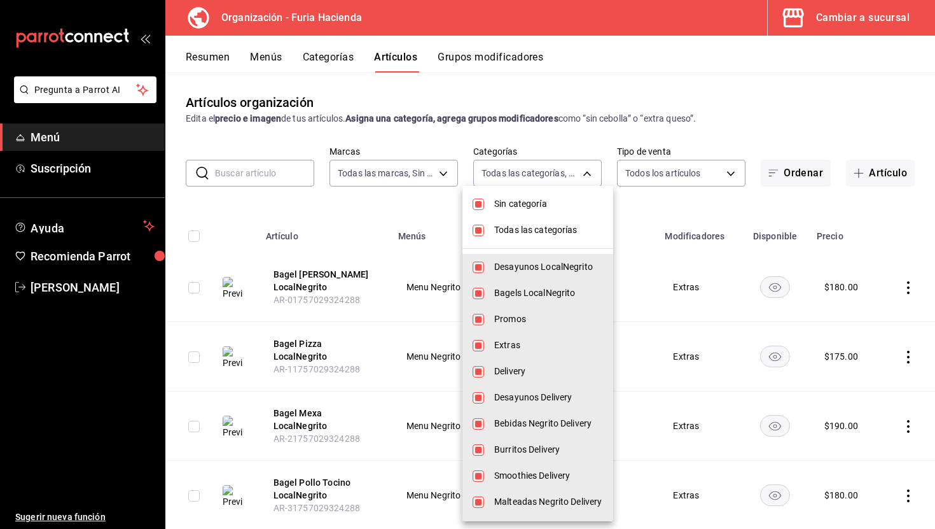
checkbox input "false"
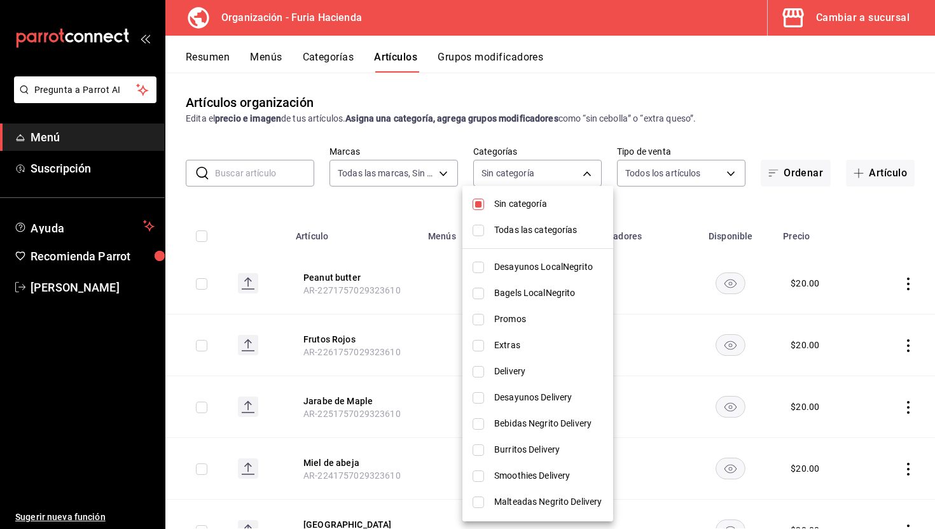
click at [653, 216] on div at bounding box center [467, 264] width 935 height 529
click at [538, 172] on body "Pregunta a Parrot AI Menú Suscripción Ayuda Recomienda Parrot Ruth Aguilar Suge…" at bounding box center [467, 264] width 935 height 529
click at [503, 207] on span "Sin categoría" at bounding box center [548, 203] width 109 height 13
checkbox input "false"
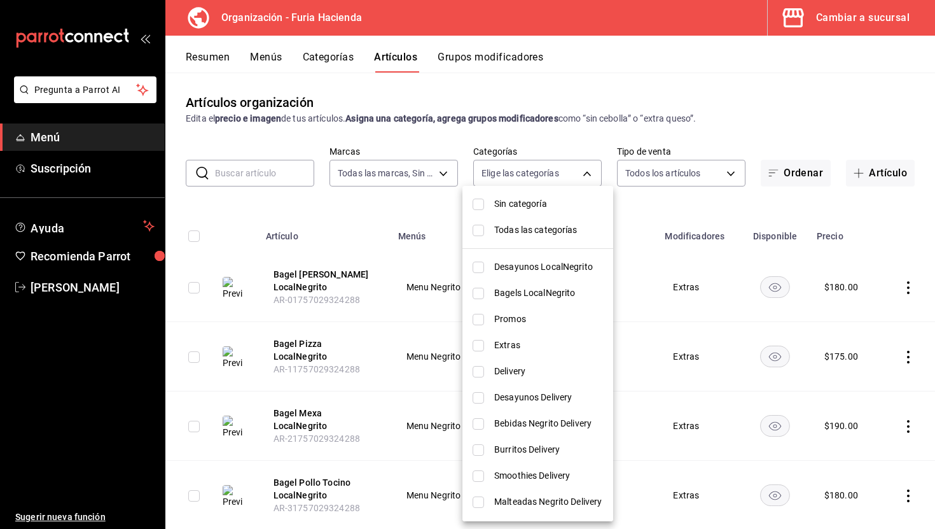
click at [536, 270] on span "Desayunos LocalNegrito" at bounding box center [548, 266] width 109 height 13
type input "e24fb42b-6f8d-4fb2-a405-7cf9908ad139"
checkbox input "true"
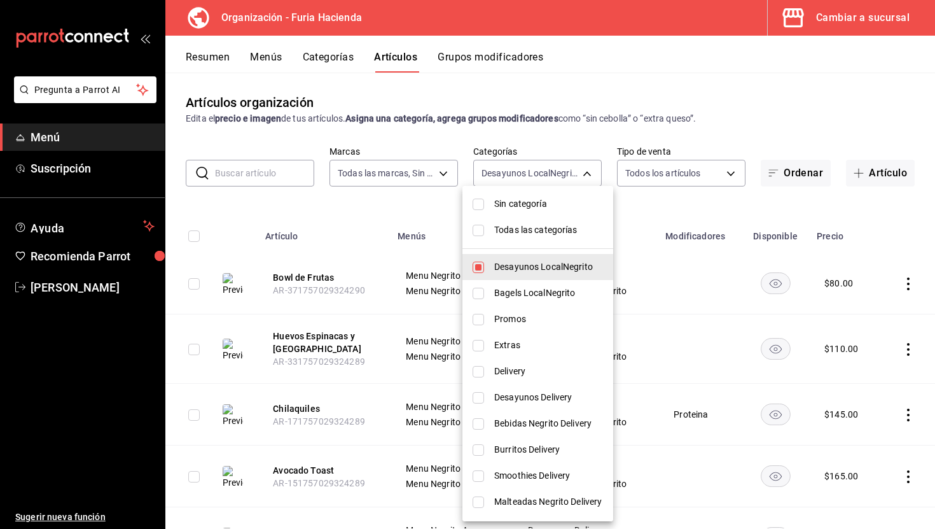
click at [381, 212] on div at bounding box center [467, 264] width 935 height 529
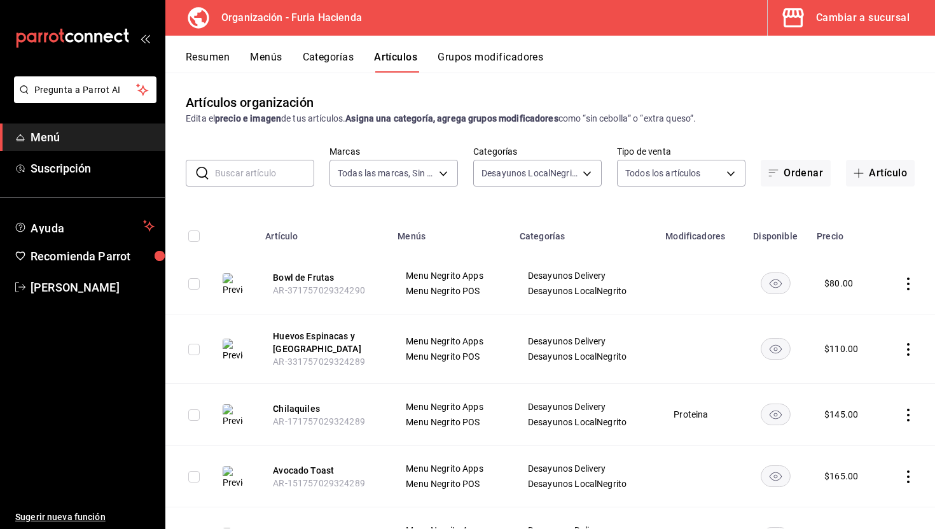
click at [907, 276] on td at bounding box center [908, 284] width 54 height 62
click at [909, 276] on td at bounding box center [908, 284] width 54 height 62
click at [908, 285] on icon "actions" at bounding box center [908, 283] width 13 height 13
click at [874, 345] on span "Duplicar" at bounding box center [870, 338] width 33 height 13
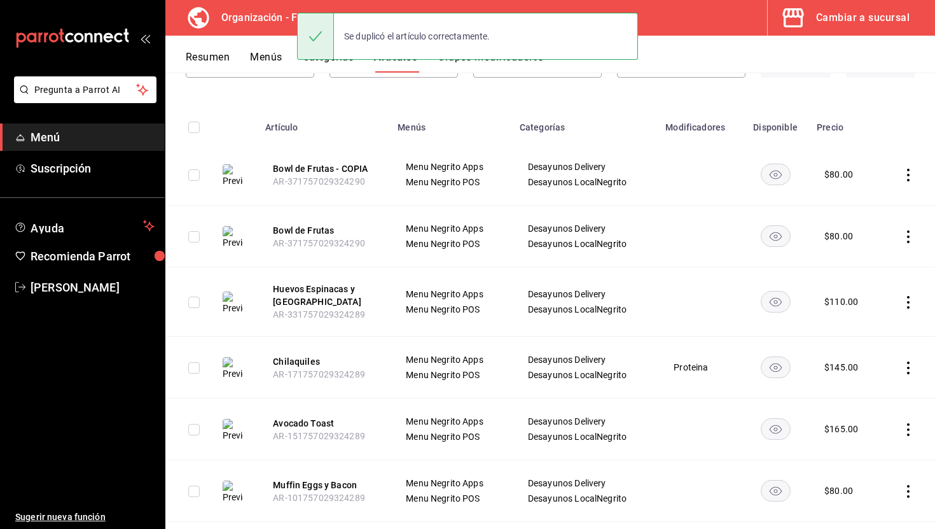
scroll to position [110, 0]
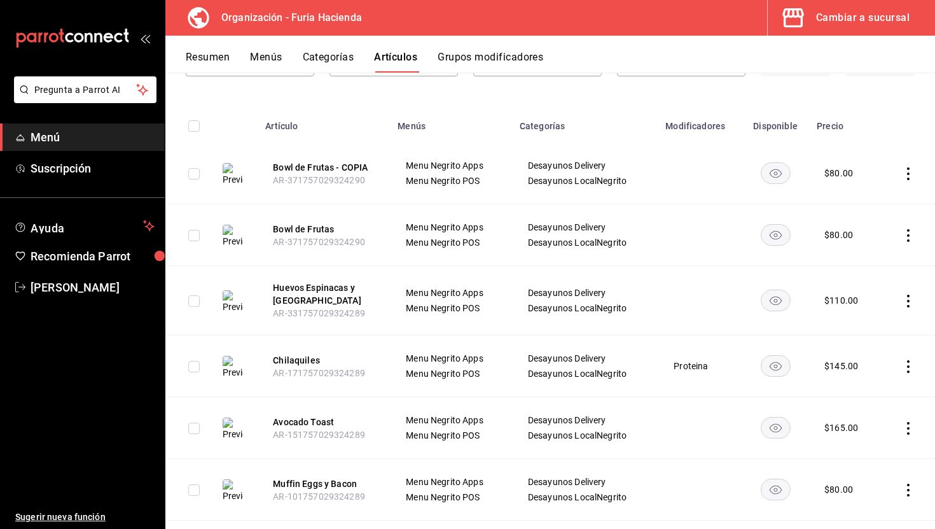
click at [908, 304] on icon "actions" at bounding box center [908, 301] width 13 height 13
click at [846, 357] on icon at bounding box center [838, 356] width 15 height 15
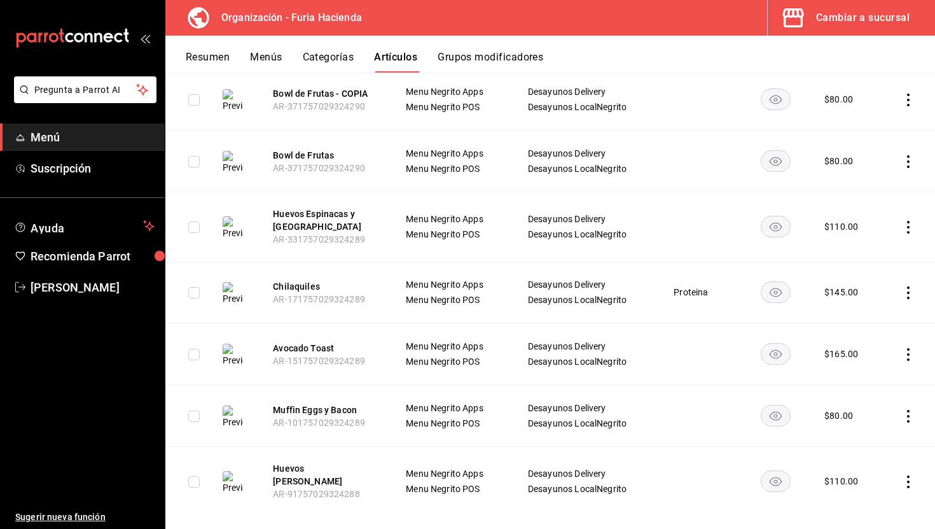
scroll to position [263, 0]
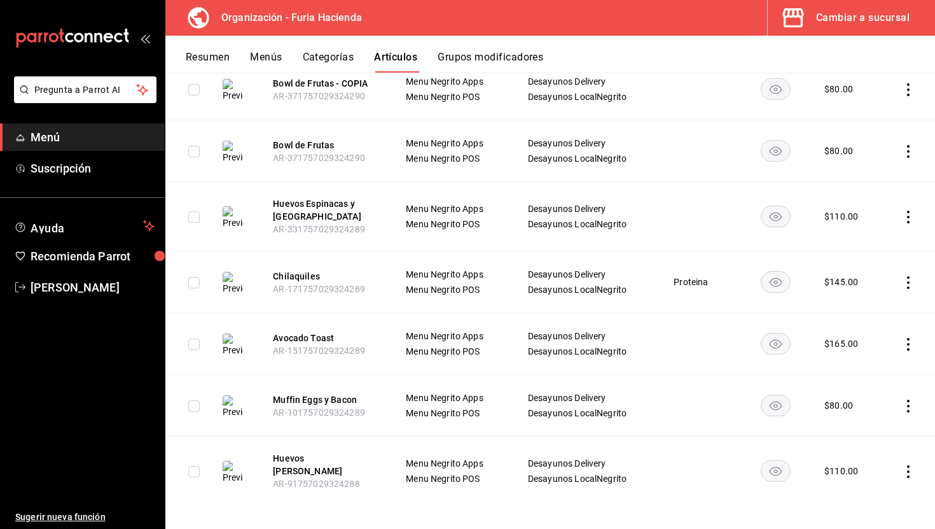
click at [907, 279] on icon "actions" at bounding box center [908, 282] width 13 height 13
click at [848, 333] on div at bounding box center [842, 337] width 23 height 15
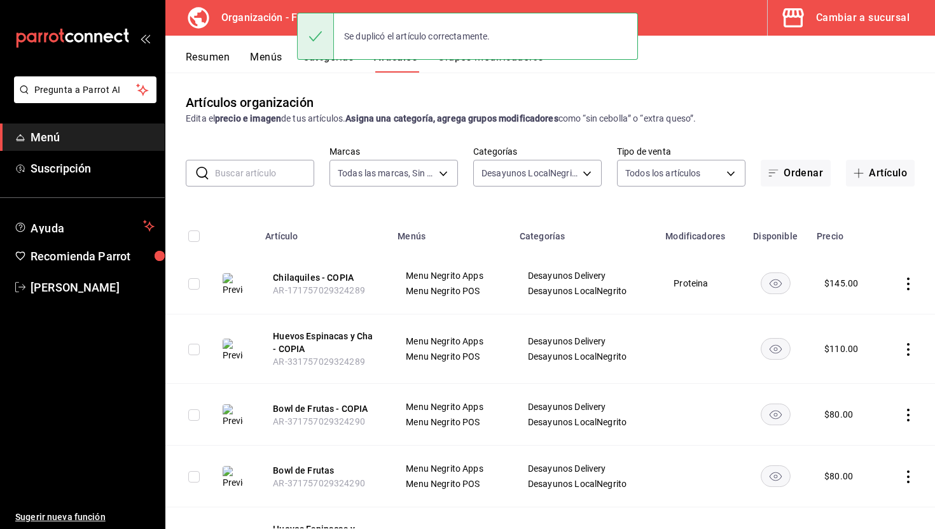
scroll to position [325, 0]
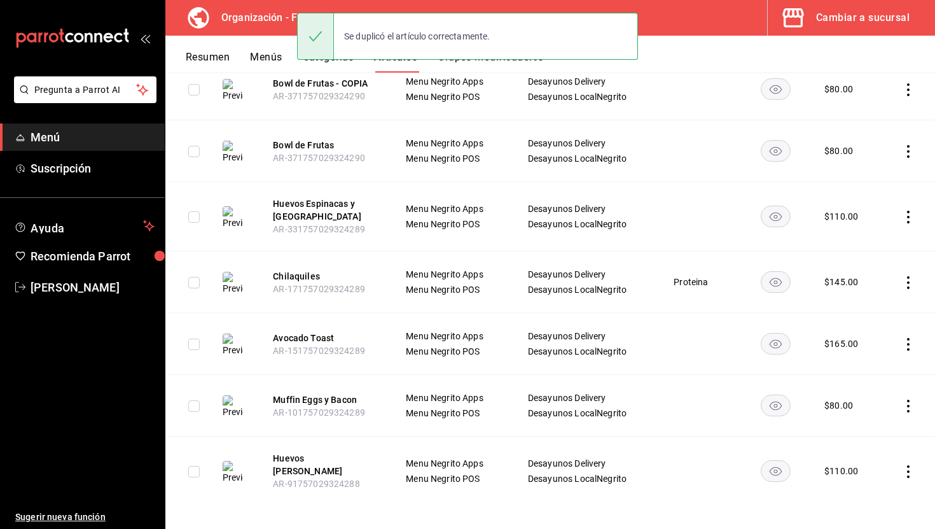
click at [909, 344] on icon "actions" at bounding box center [908, 344] width 3 height 13
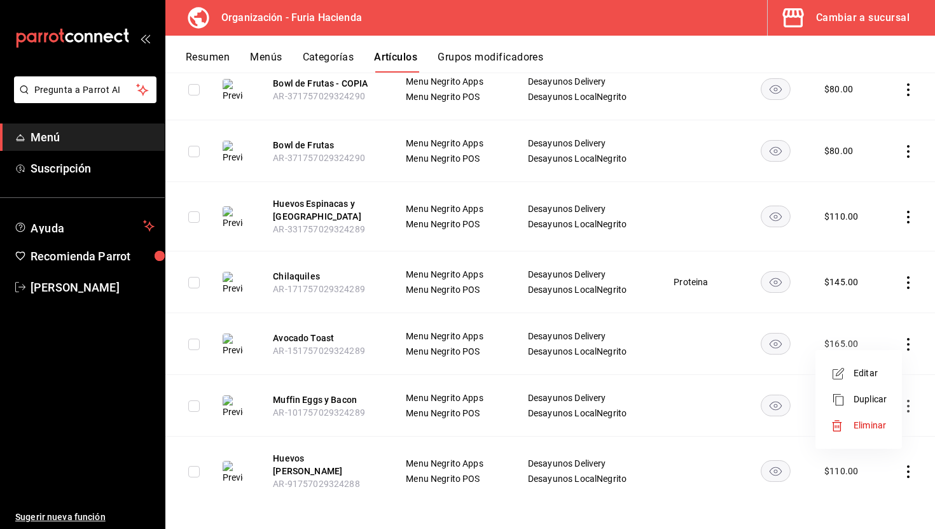
click at [865, 397] on span "Duplicar" at bounding box center [870, 399] width 33 height 13
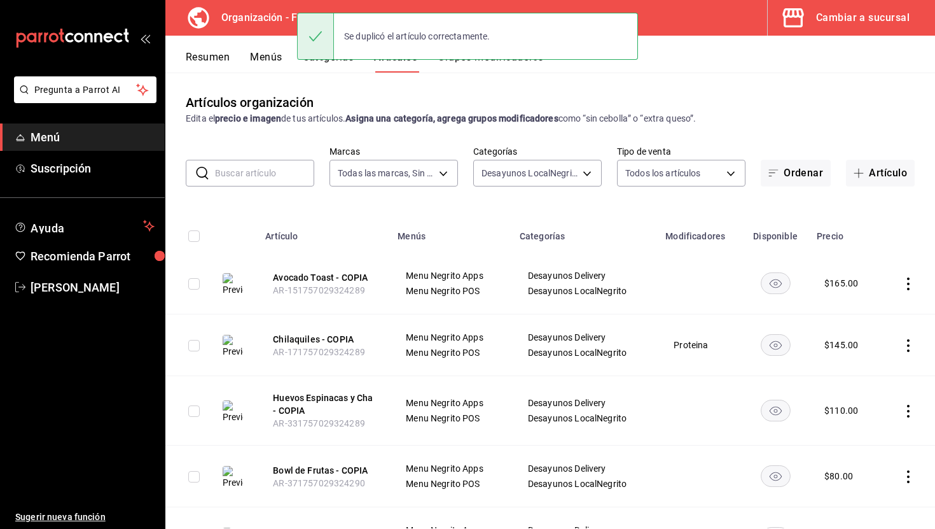
scroll to position [387, 0]
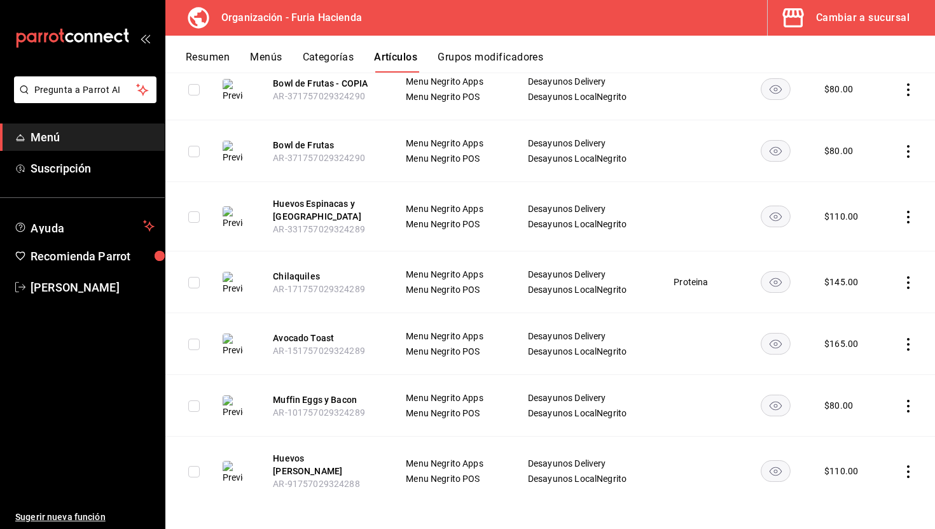
click at [902, 402] on td at bounding box center [908, 406] width 54 height 62
click at [907, 402] on icon "actions" at bounding box center [908, 406] width 13 height 13
click at [844, 459] on icon at bounding box center [838, 461] width 15 height 15
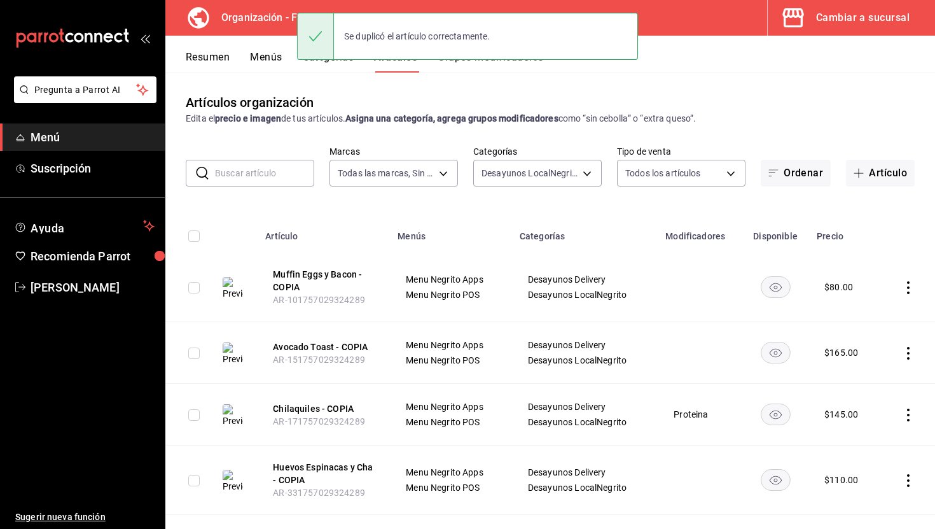
scroll to position [456, 0]
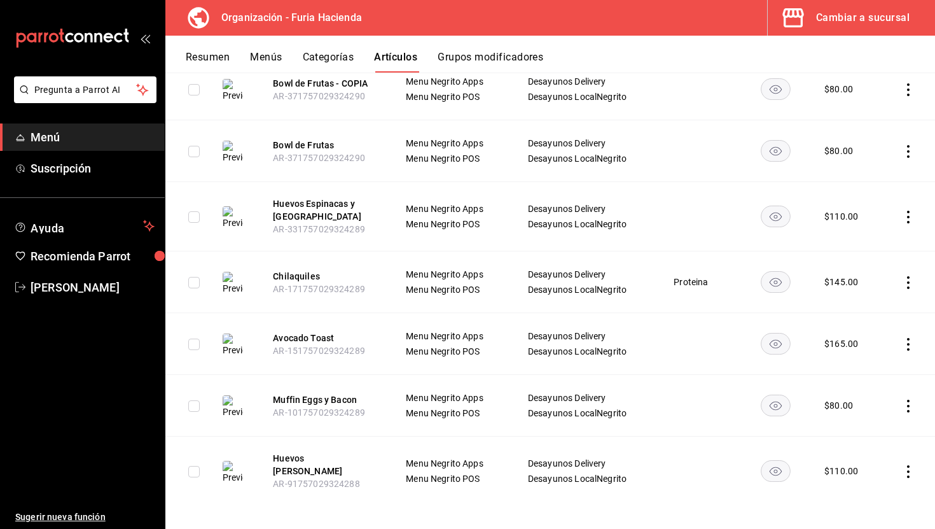
click at [908, 467] on icon "actions" at bounding box center [908, 471] width 3 height 13
click at [847, 472] on div at bounding box center [842, 469] width 23 height 15
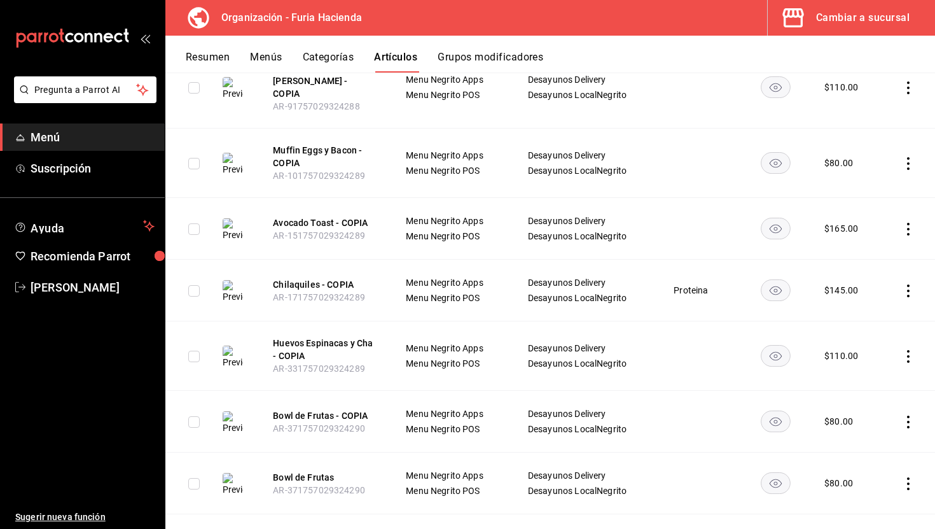
scroll to position [0, 0]
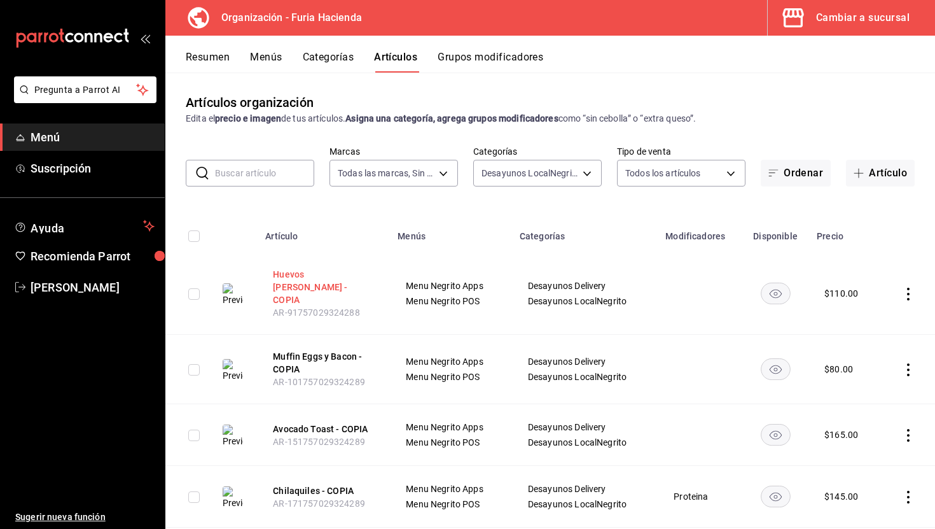
click at [299, 275] on button "Huevos Jamon serrano - COPIA" at bounding box center [324, 287] width 102 height 38
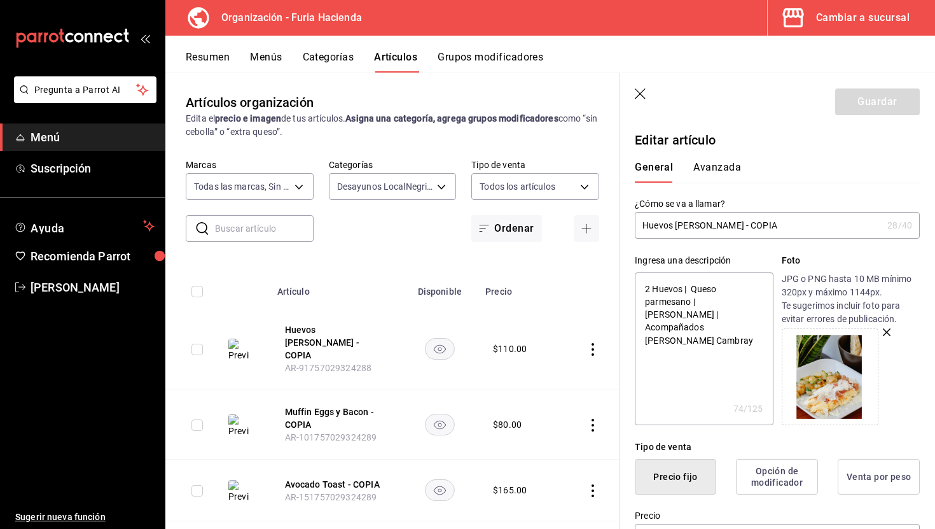
drag, startPoint x: 776, startPoint y: 227, endPoint x: 740, endPoint y: 227, distance: 36.3
click at [740, 227] on input "Huevos Jamon serrano - COPIA" at bounding box center [759, 225] width 248 height 25
type input "Huevos Jamon serrano -"
type textarea "x"
type input "Huevos Jamon serrano"
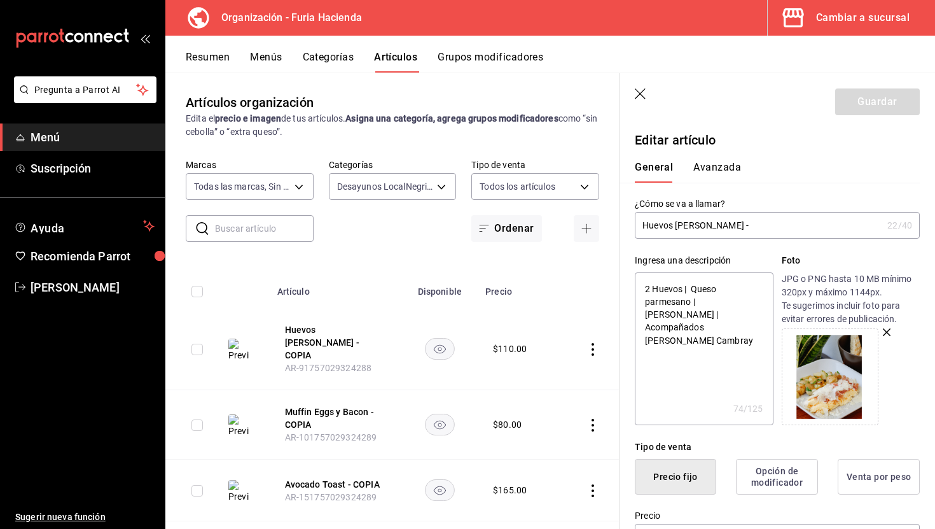
type textarea "x"
type input "Huevos Jamon serrano L"
type textarea "x"
type input "Huevos Jamon serrano Lo"
type textarea "x"
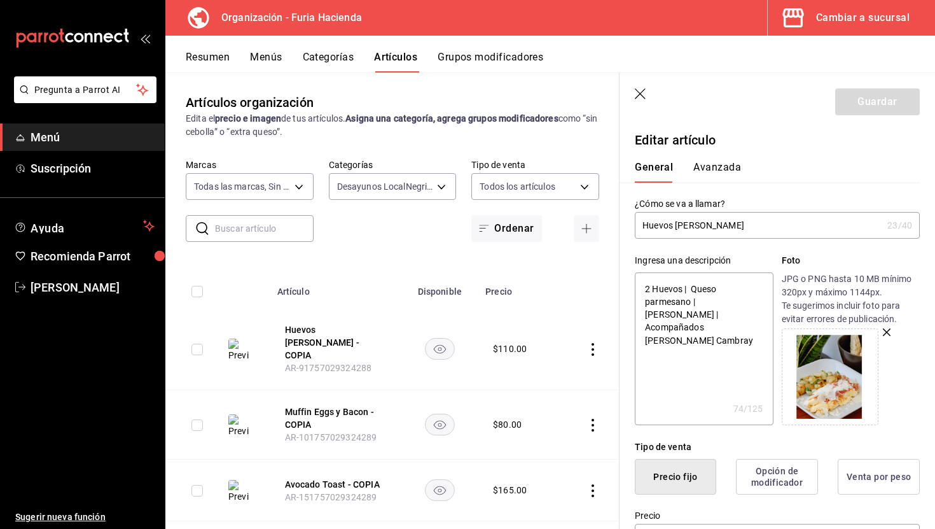
type input "Huevos Jamon serrano Loc"
type textarea "x"
type input "Huevos Jamon serrano Loca"
type textarea "x"
type input "Huevos Jamon serrano Local"
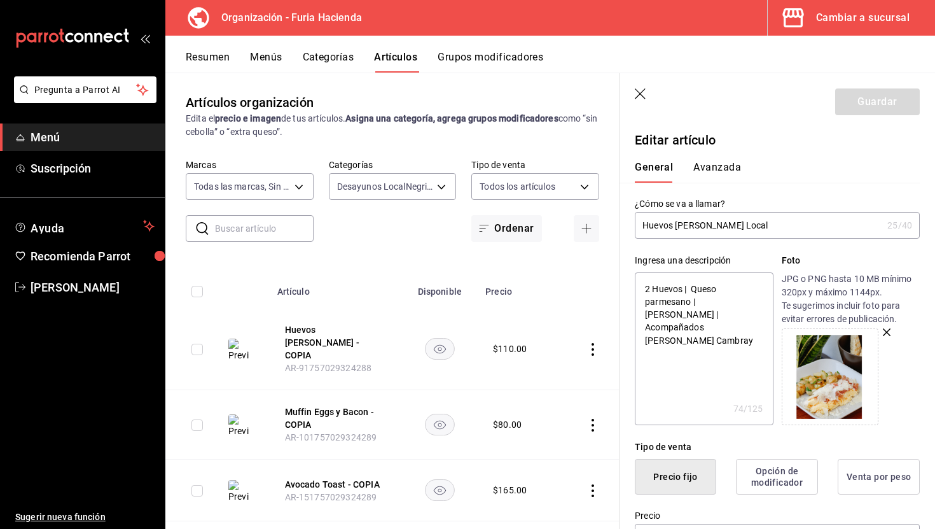
type textarea "x"
type input "Huevos Jamon serrano Local"
type textarea "x"
type input "Huevos Jamon serrano Local"
type textarea "x"
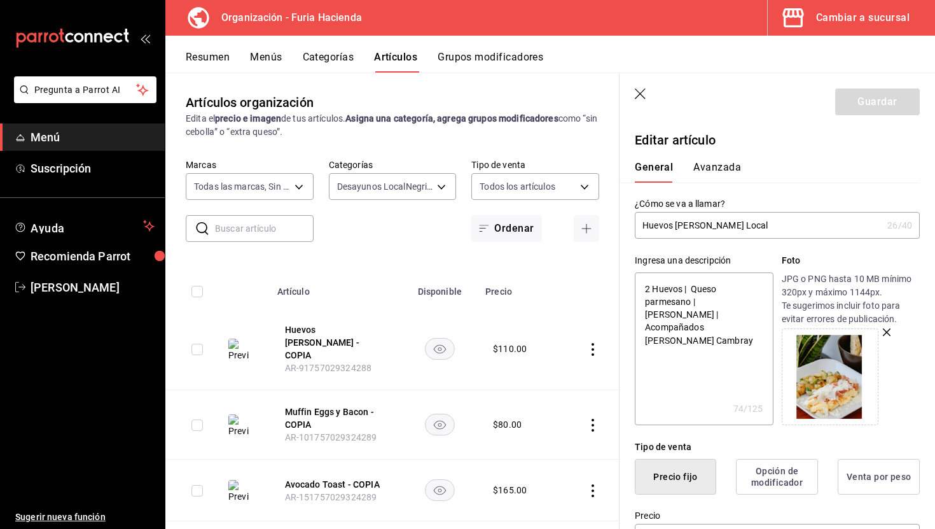
type input "Huevos Jamon serrano LocalN"
type textarea "x"
type input "Huevos Jamon serrano LocalNe"
type textarea "x"
type input "Huevos Jamon serrano LocalNeg"
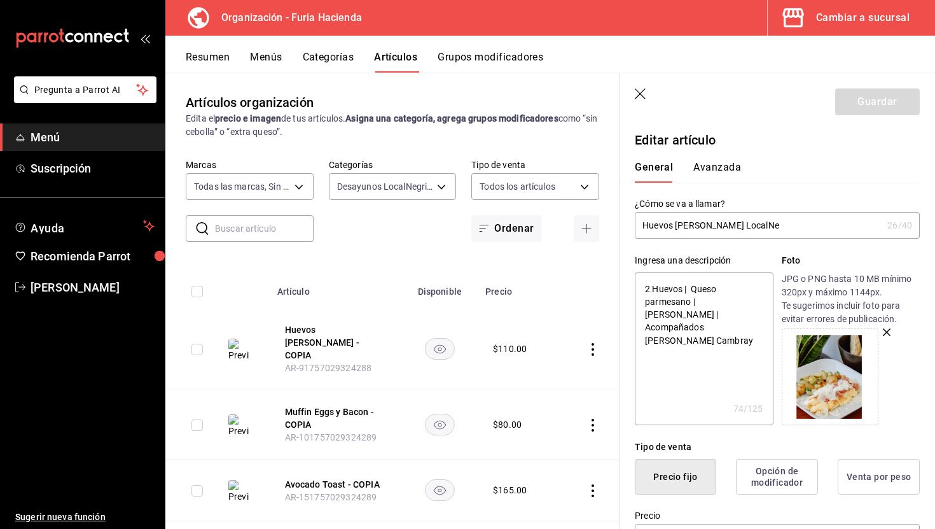
type textarea "x"
type input "Huevos Jamon serrano LocalNegr"
type textarea "x"
type input "Huevos Jamon serrano LocalNegri"
type textarea "x"
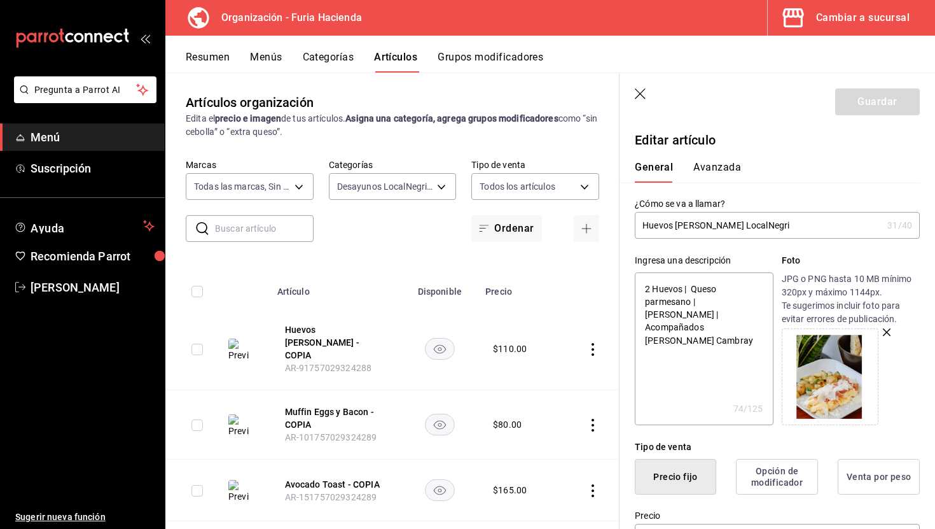
type input "Huevos Jamon serrano LocalNegrit"
type textarea "x"
type input "Huevos [PERSON_NAME] LocalNegrito"
type textarea "x"
drag, startPoint x: 795, startPoint y: 220, endPoint x: 739, endPoint y: 222, distance: 56.0
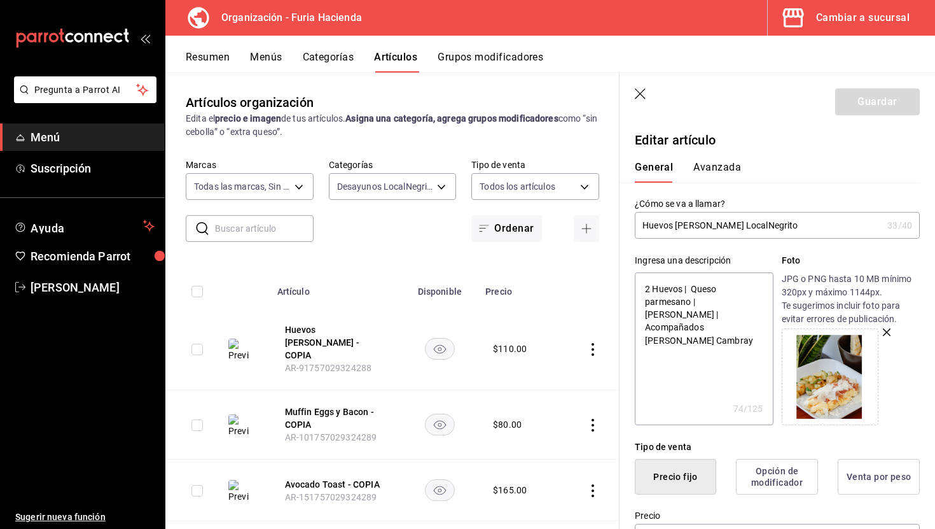
click at [739, 222] on input "Huevos [PERSON_NAME] LocalNegrito" at bounding box center [759, 225] width 248 height 25
type input "Huevos [PERSON_NAME] LocalNegrito"
click at [730, 279] on textarea "2 Huevos | Queso parmesano | Jamon Serrano | Acompañados de Papas Cambray" at bounding box center [704, 348] width 138 height 153
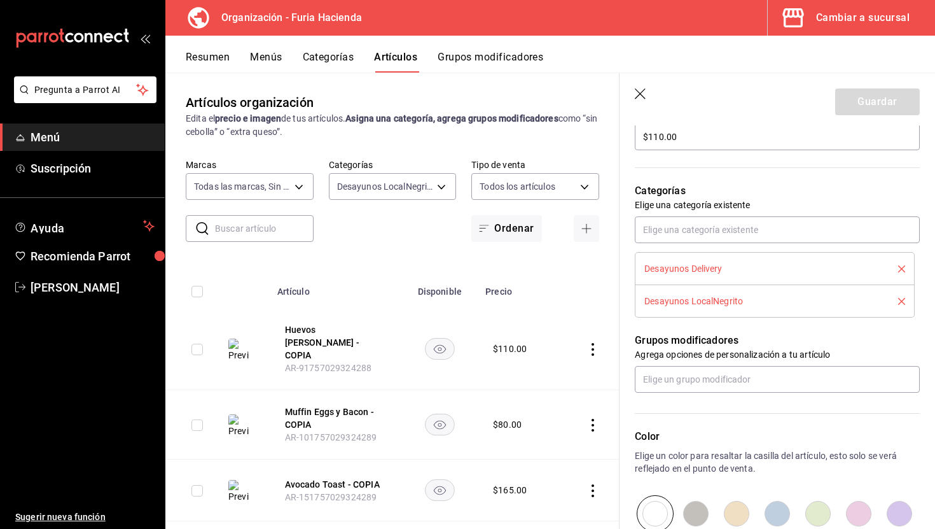
scroll to position [377, 0]
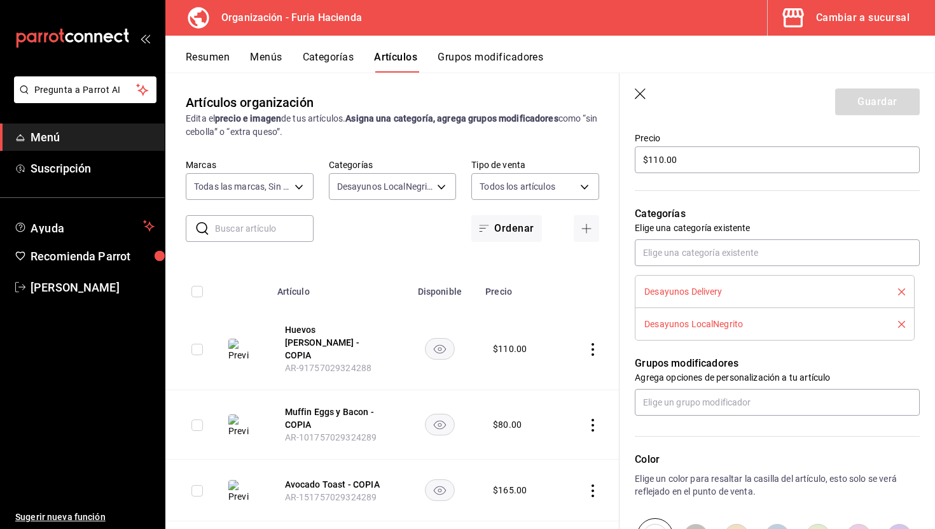
click at [902, 291] on icon "delete" at bounding box center [901, 291] width 7 height 7
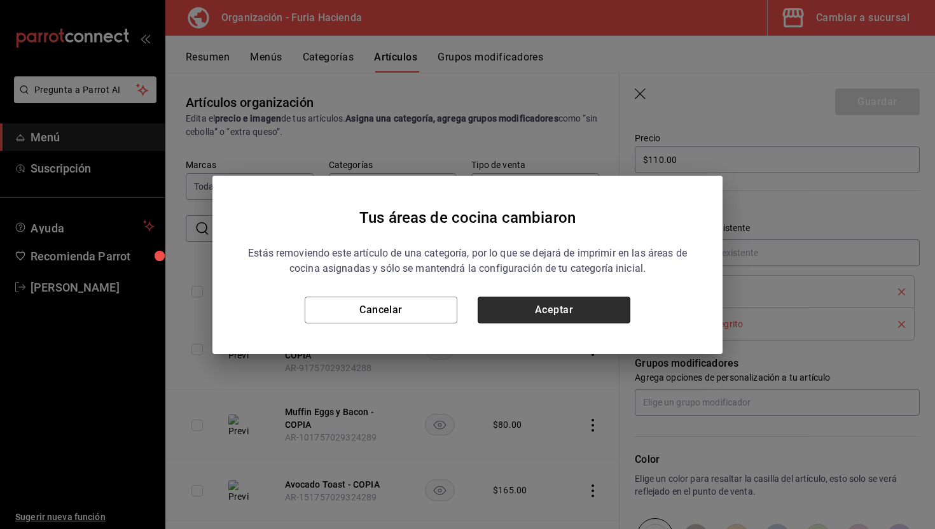
click at [533, 313] on button "Aceptar" at bounding box center [554, 310] width 153 height 27
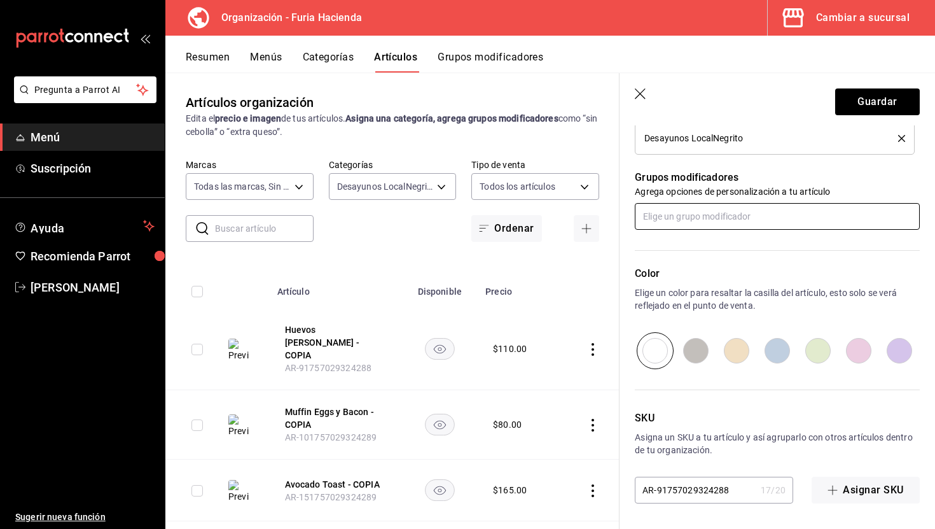
scroll to position [0, 0]
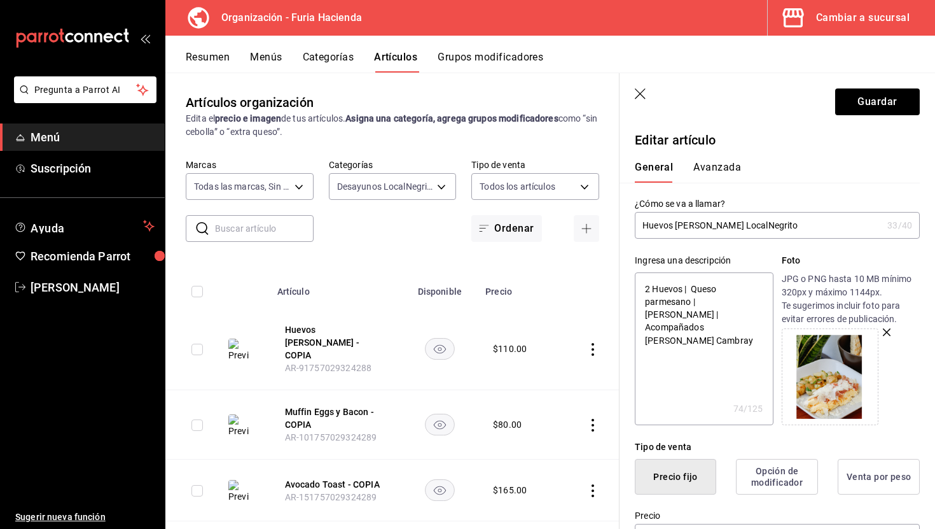
drag, startPoint x: 797, startPoint y: 223, endPoint x: 739, endPoint y: 222, distance: 57.9
click at [739, 222] on input "Huevos [PERSON_NAME] LocalNegrito" at bounding box center [759, 225] width 248 height 25
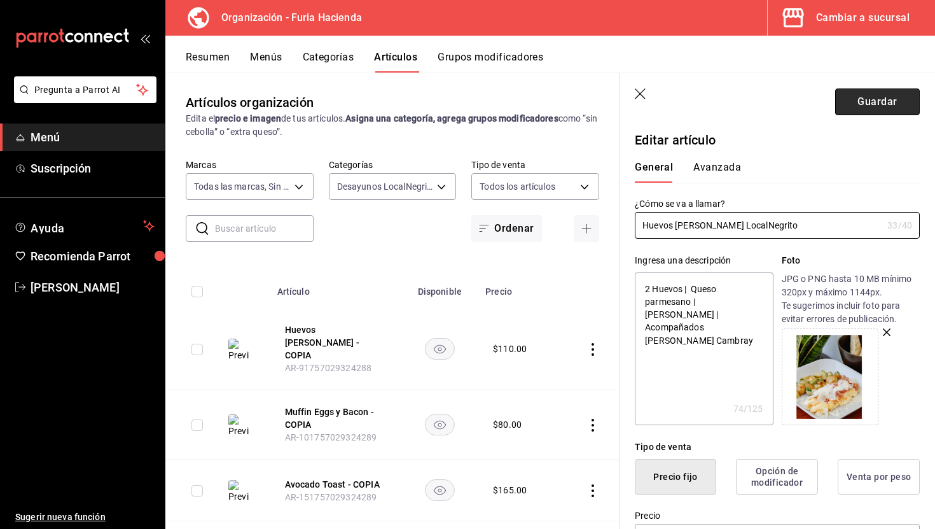
click at [865, 108] on button "Guardar" at bounding box center [877, 101] width 85 height 27
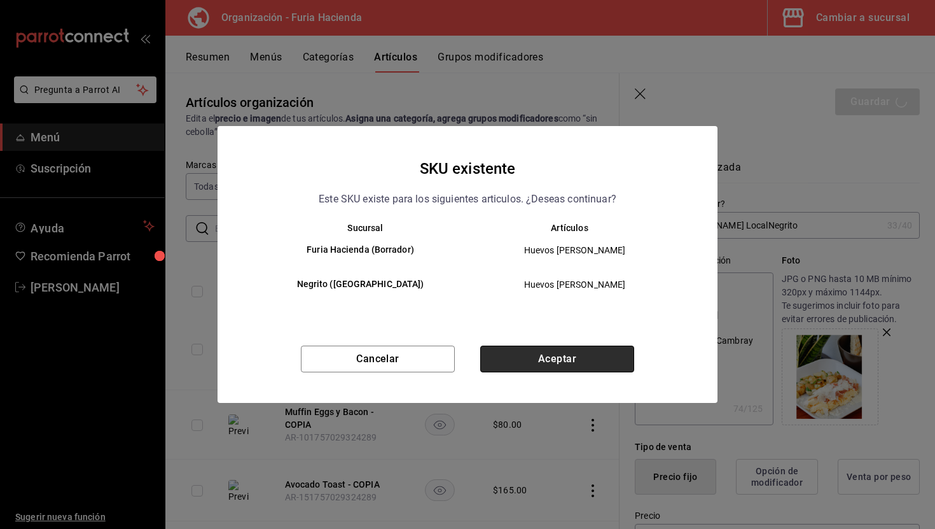
click at [576, 360] on button "Aceptar" at bounding box center [557, 359] width 154 height 27
type textarea "x"
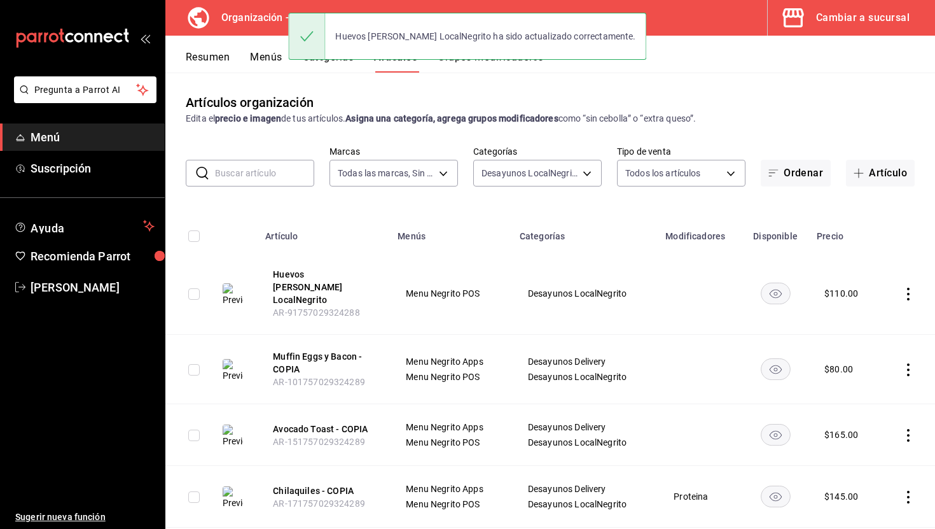
scroll to position [48, 0]
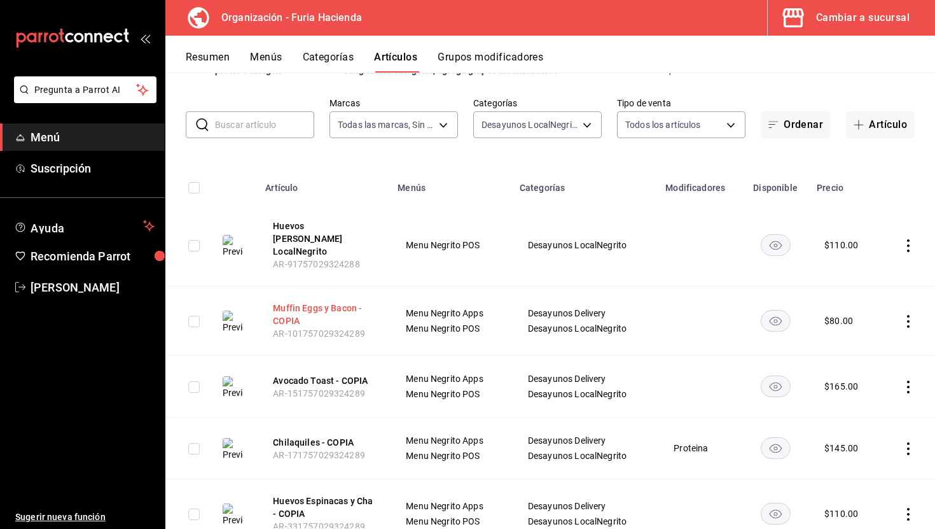
click at [307, 302] on button "Muffin Eggs y Bacon - COPIA" at bounding box center [324, 314] width 102 height 25
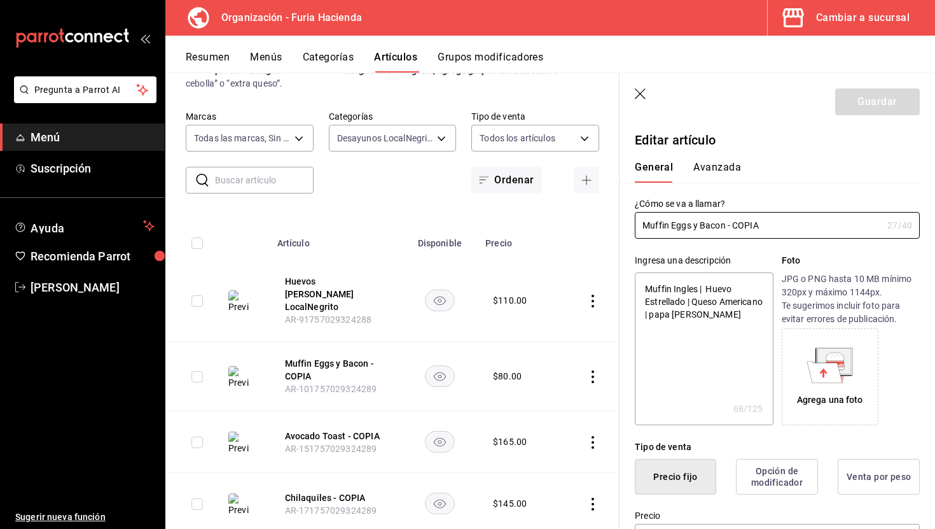
type textarea "x"
type input "$80.00"
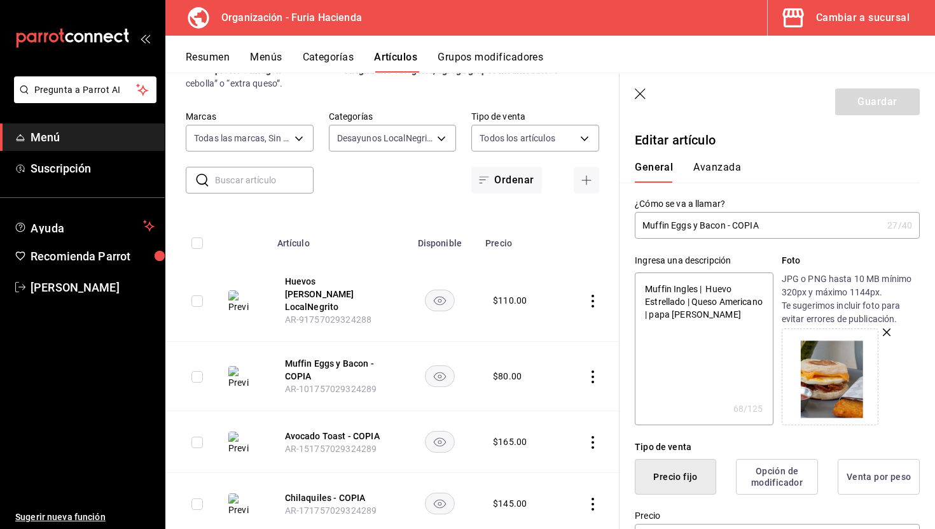
drag, startPoint x: 779, startPoint y: 225, endPoint x: 729, endPoint y: 225, distance: 50.9
click at [729, 225] on input "Muffin Eggs y Bacon - COPIA" at bounding box center [759, 225] width 248 height 25
type input "Muffin Eggs y Bacon LocalNegrito"
type textarea "x"
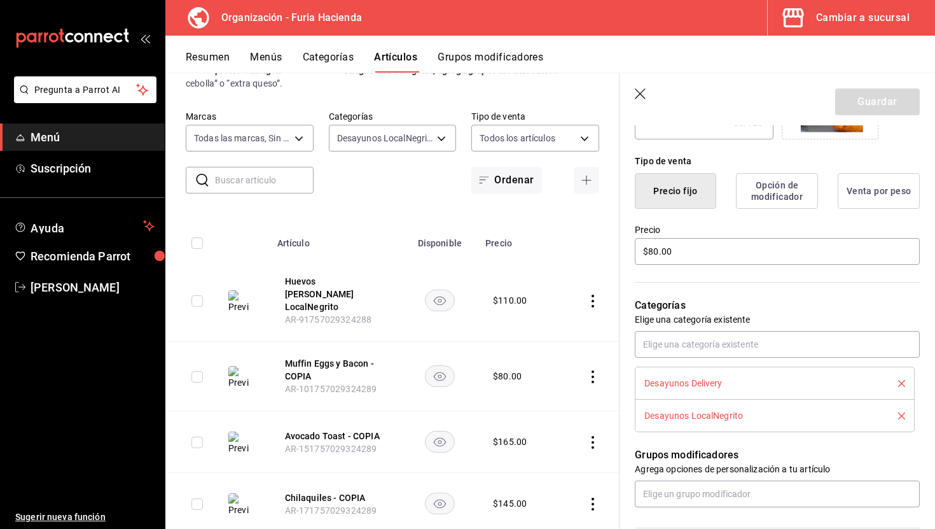
scroll to position [340, 0]
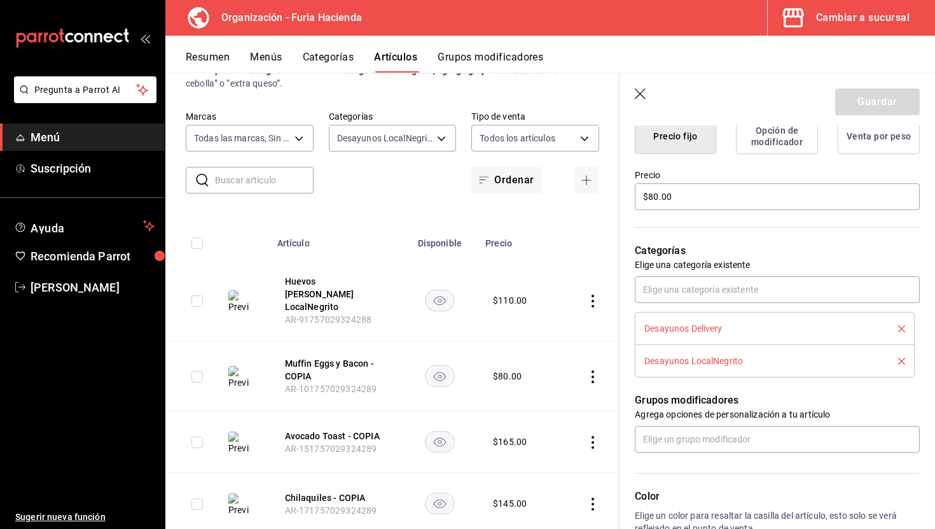
type input "Muffin Eggs y Bacon LocalNegrito"
click at [904, 326] on icon "delete" at bounding box center [901, 328] width 7 height 7
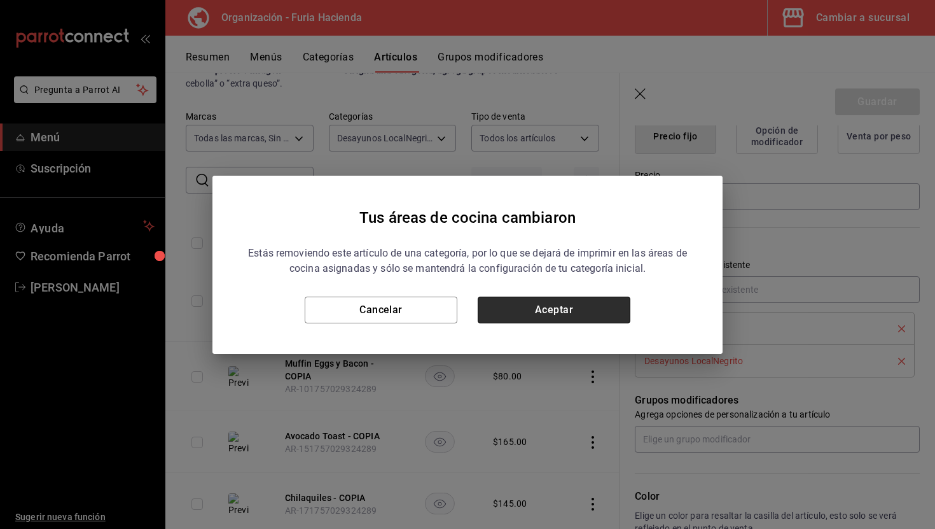
click at [606, 309] on button "Aceptar" at bounding box center [554, 310] width 153 height 27
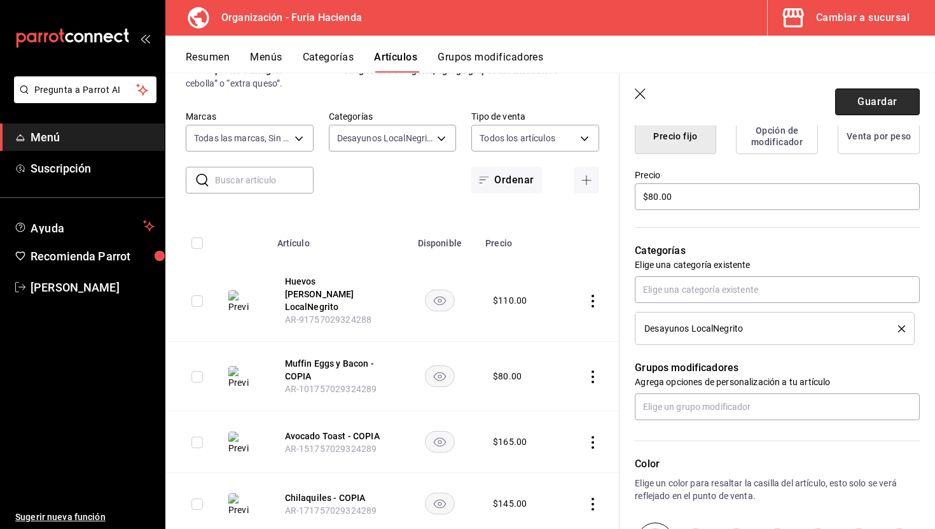
click at [876, 99] on button "Guardar" at bounding box center [877, 101] width 85 height 27
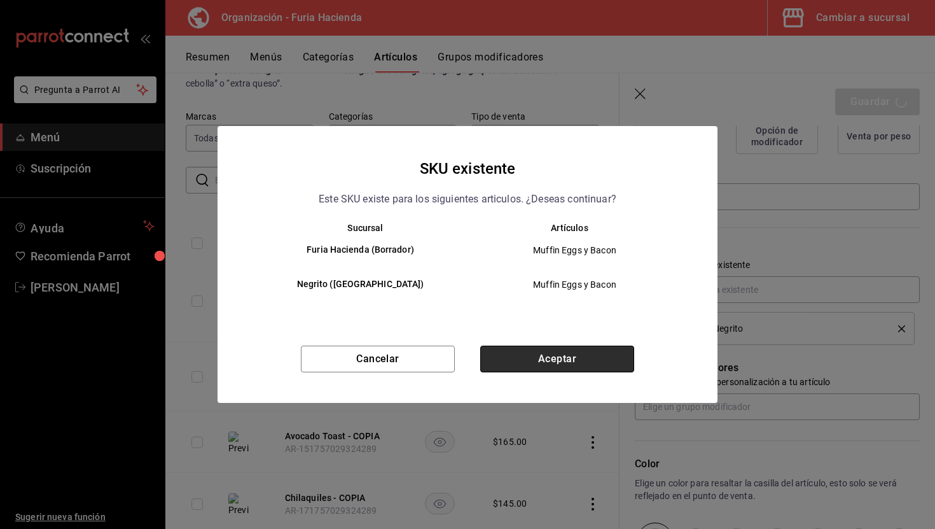
click at [633, 353] on button "Aceptar" at bounding box center [557, 359] width 154 height 27
type textarea "x"
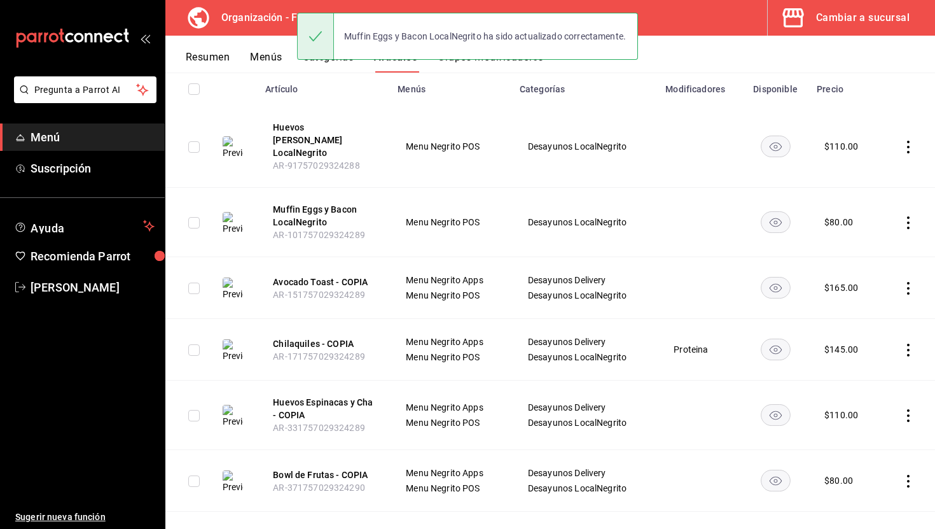
scroll to position [183, 0]
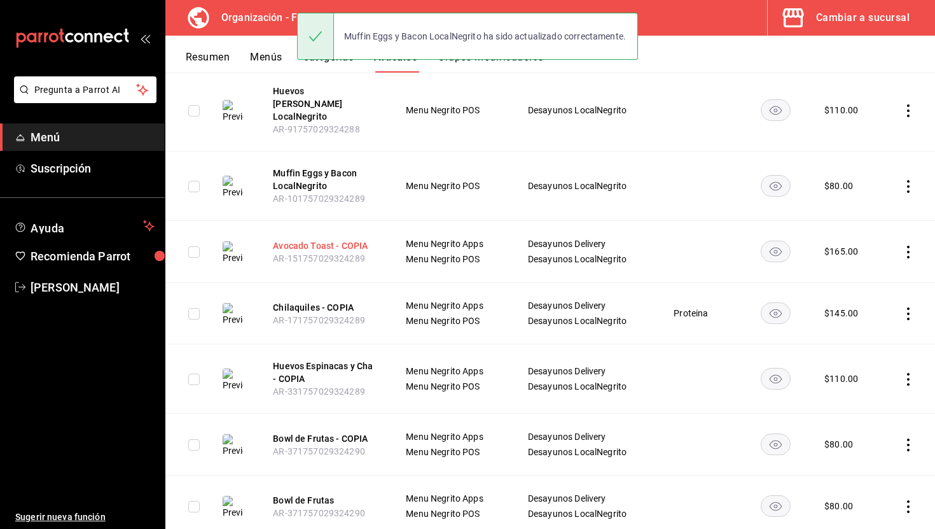
click at [353, 239] on button "Avocado Toast - COPIA" at bounding box center [324, 245] width 102 height 13
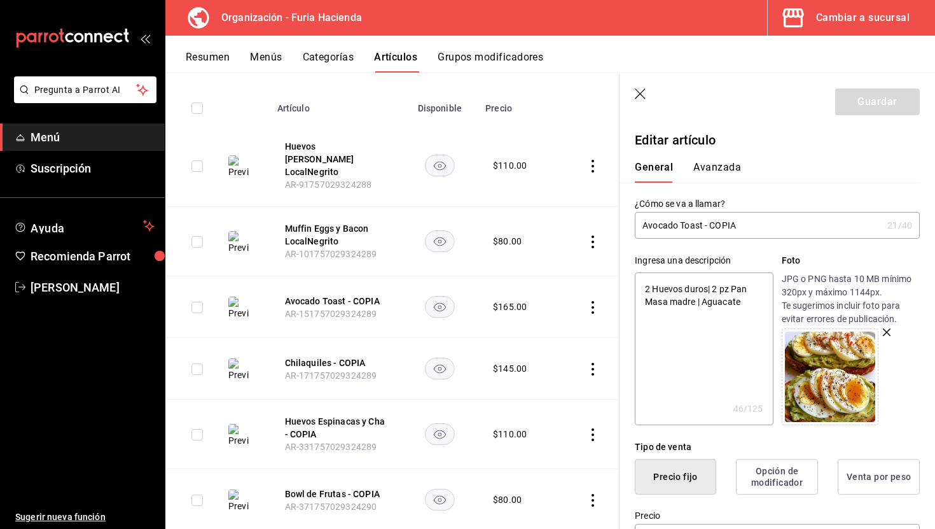
drag, startPoint x: 747, startPoint y: 226, endPoint x: 704, endPoint y: 225, distance: 43.3
click at [704, 225] on input "Avocado Toast - COPIA" at bounding box center [759, 225] width 248 height 25
type input "Avocado ToastLocalNegrito"
type textarea "x"
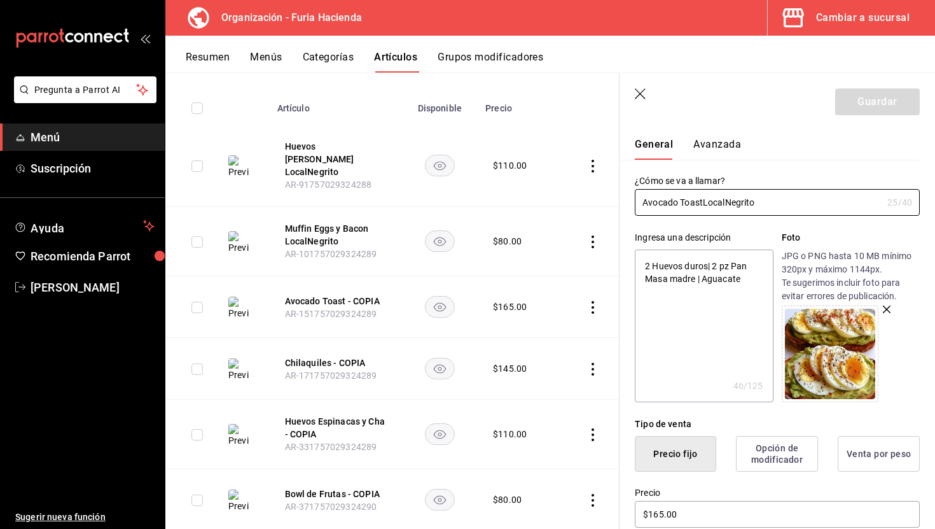
scroll to position [25, 0]
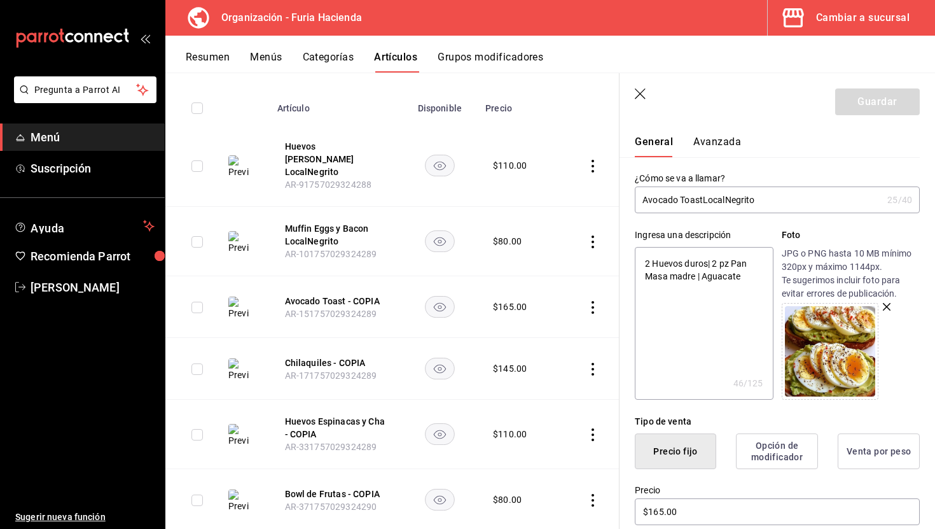
click at [702, 197] on input "Avocado ToastLocalNegrito" at bounding box center [759, 199] width 248 height 25
type input "Avocado Toast LocalNegrito"
type textarea "x"
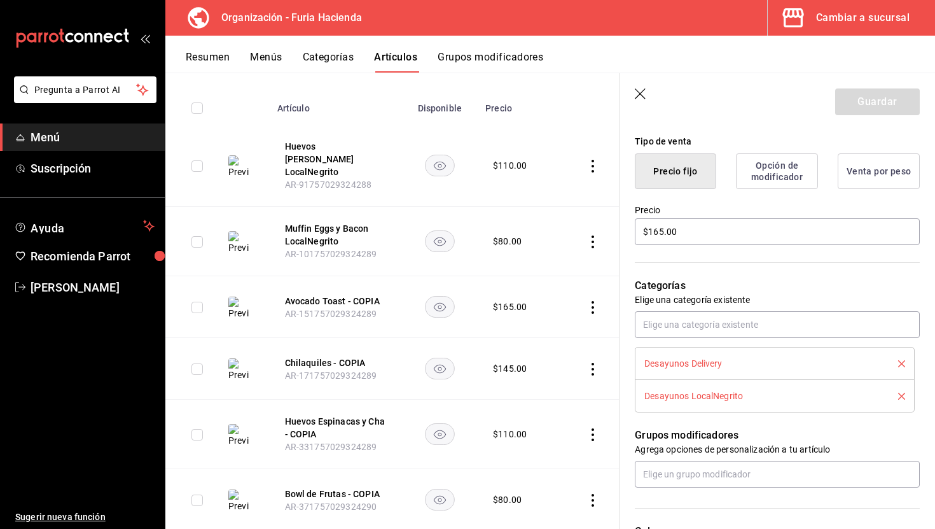
scroll to position [311, 0]
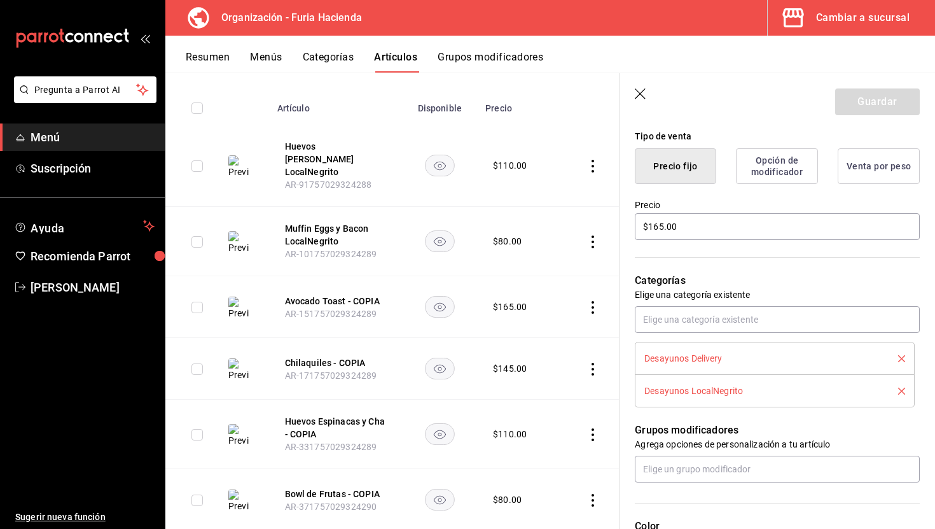
type input "Avocado Toast LocalNegrito"
click at [902, 356] on icon "delete" at bounding box center [901, 358] width 7 height 7
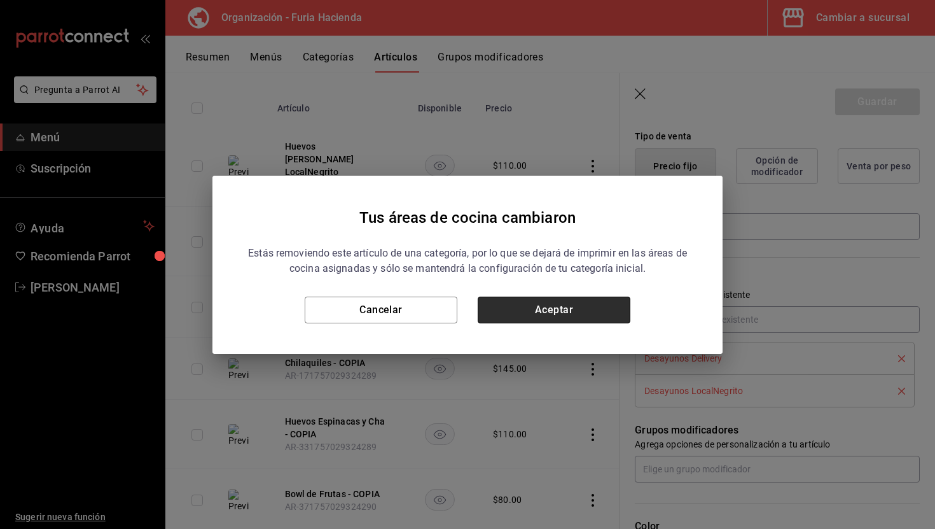
click at [599, 305] on button "Aceptar" at bounding box center [554, 310] width 153 height 27
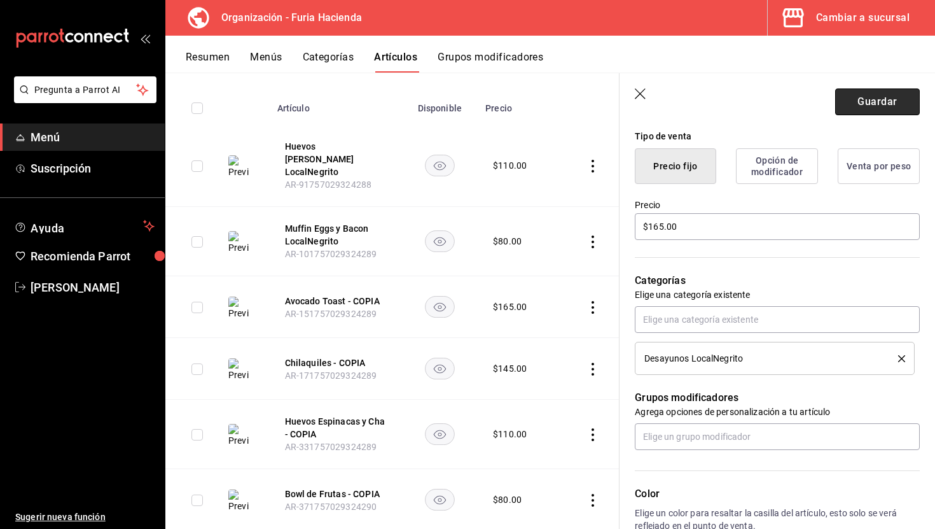
click at [876, 100] on button "Guardar" at bounding box center [877, 101] width 85 height 27
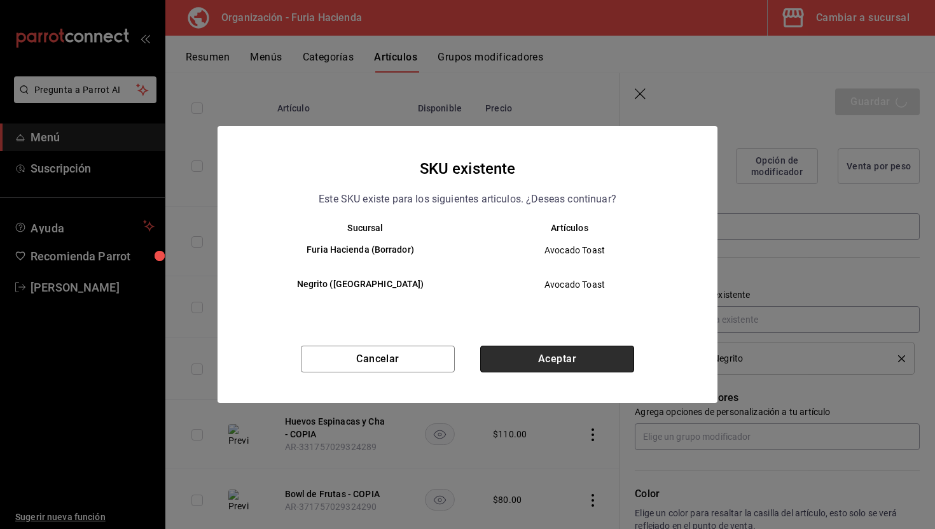
click at [543, 359] on button "Aceptar" at bounding box center [557, 359] width 154 height 27
type textarea "x"
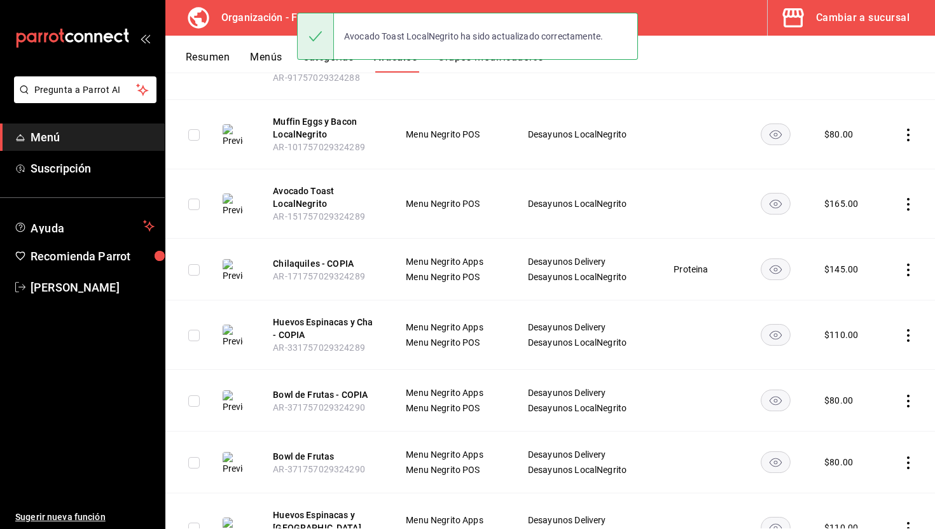
scroll to position [248, 0]
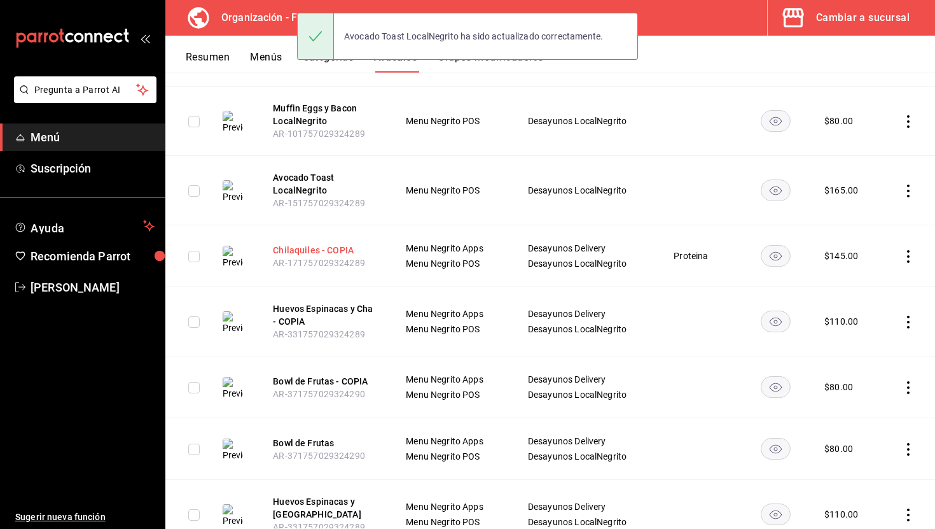
click at [302, 244] on button "Chilaquiles - COPIA" at bounding box center [324, 250] width 102 height 13
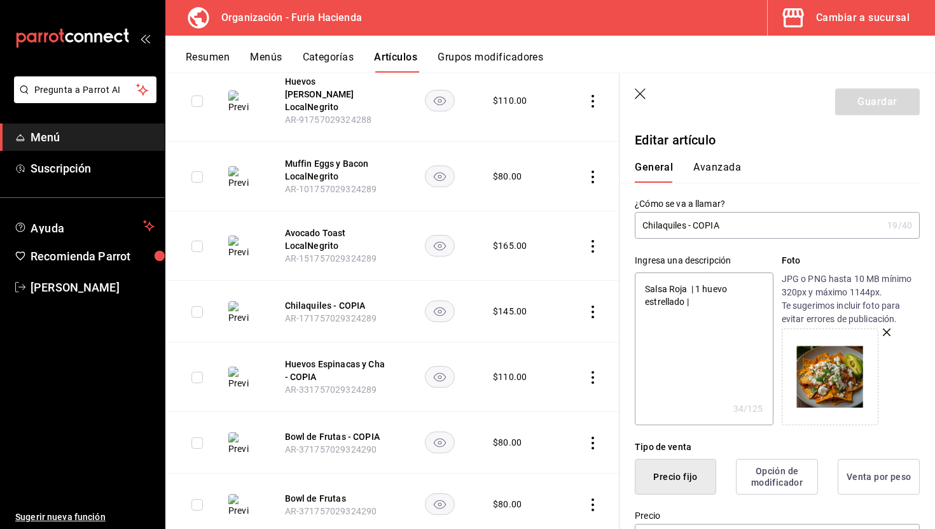
drag, startPoint x: 737, startPoint y: 226, endPoint x: 687, endPoint y: 225, distance: 50.3
click at [687, 225] on input "Chilaquiles - COPIA" at bounding box center [759, 225] width 248 height 25
type input "Chilaquiles"
type textarea "x"
type input "Chilaquiles"
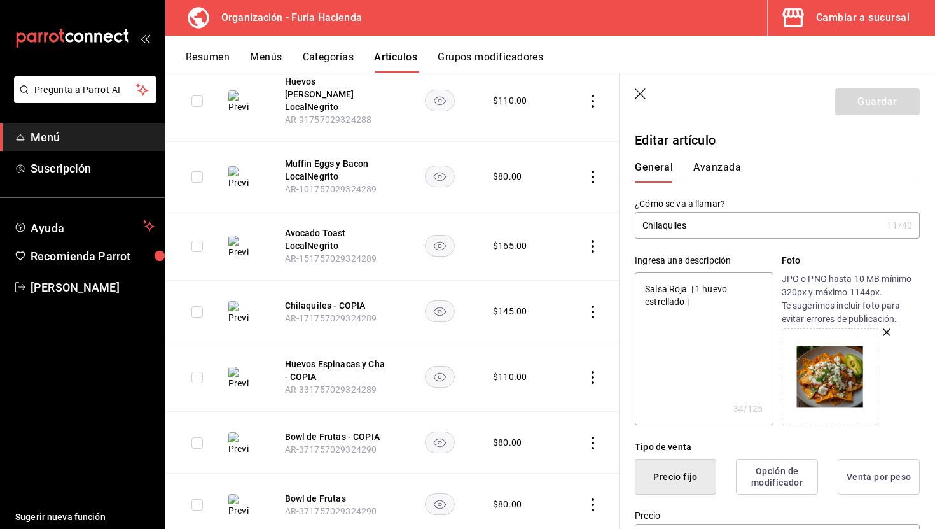
type textarea "x"
type input "Chilaquiles LocalNegrito"
type textarea "x"
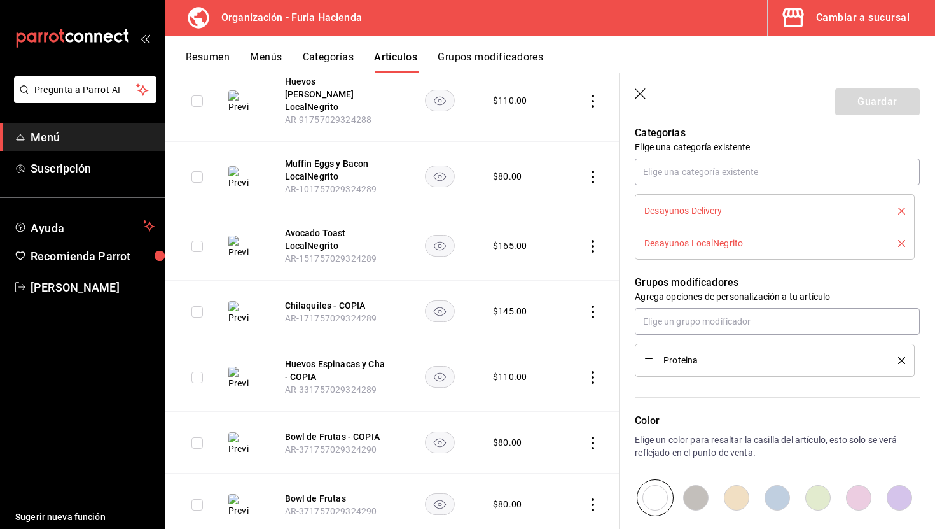
scroll to position [444, 0]
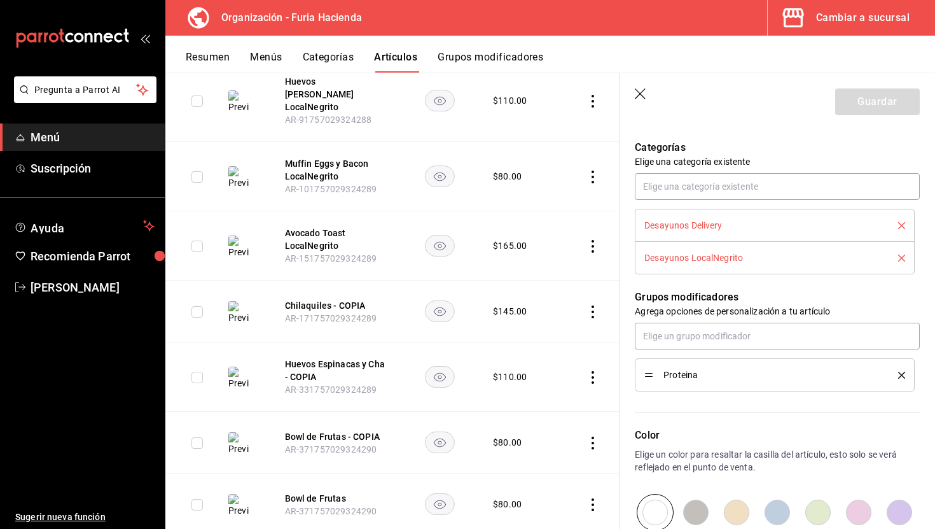
type input "Chilaquiles LocalNegrito"
click at [904, 227] on icon "delete" at bounding box center [901, 225] width 7 height 7
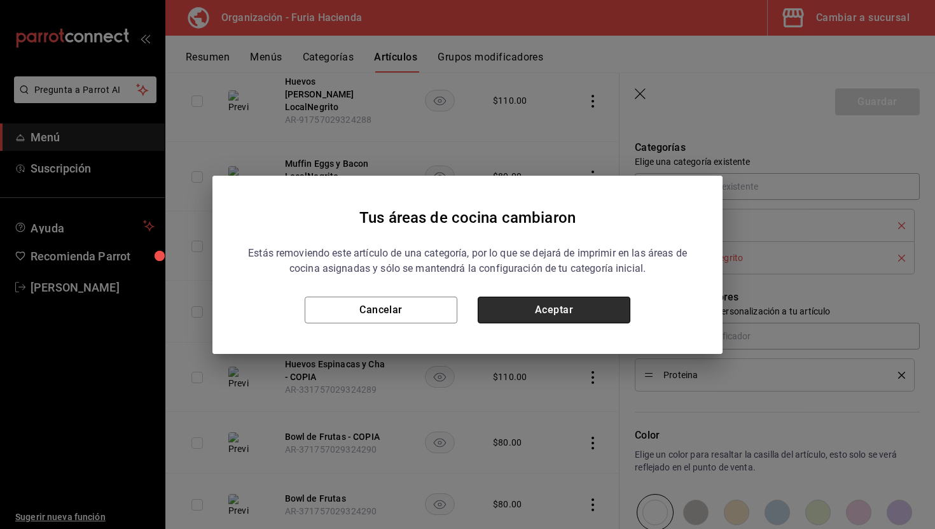
click at [559, 307] on button "Aceptar" at bounding box center [554, 310] width 153 height 27
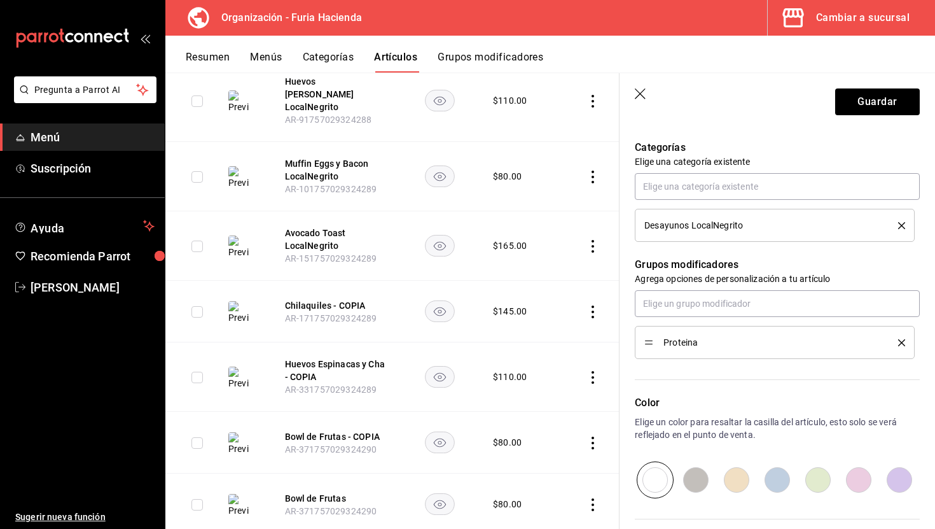
click at [832, 108] on header "Guardar" at bounding box center [778, 99] width 316 height 52
click at [842, 104] on button "Guardar" at bounding box center [877, 101] width 85 height 27
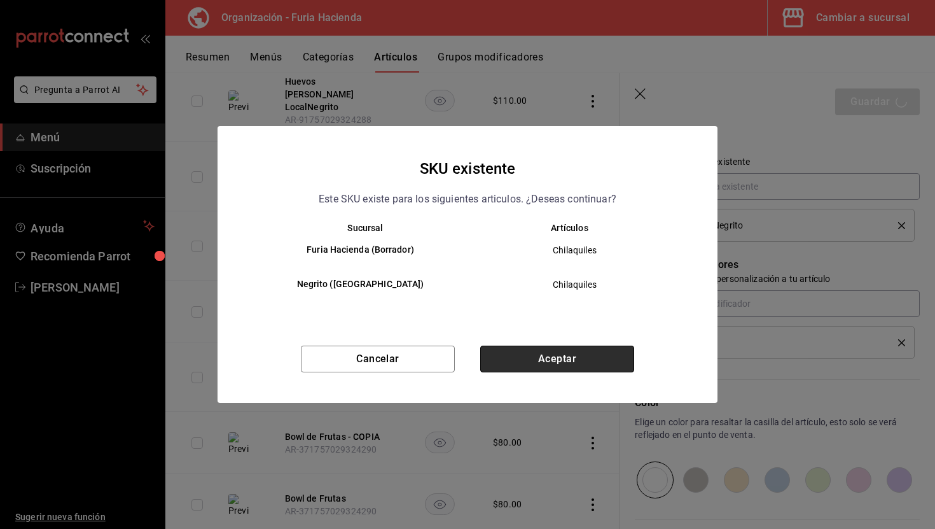
click at [578, 356] on button "Aceptar" at bounding box center [557, 359] width 154 height 27
type textarea "x"
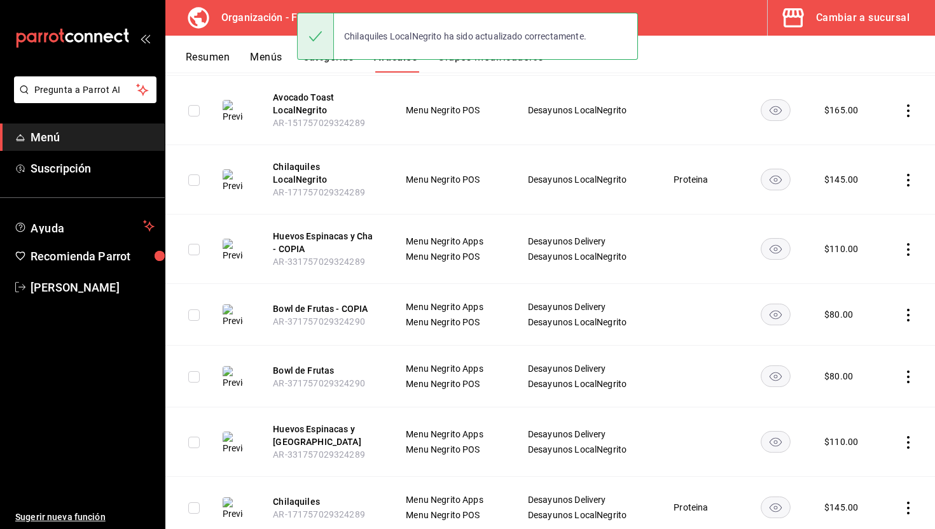
scroll to position [349, 0]
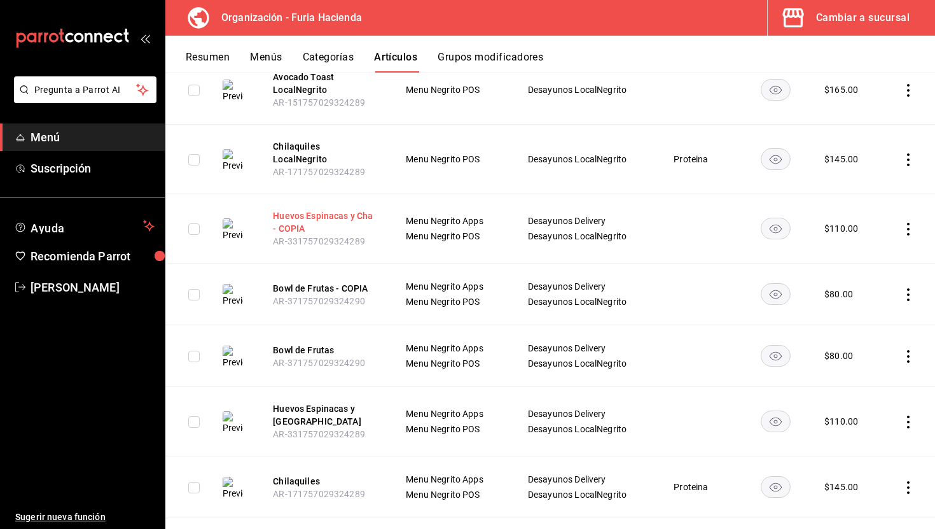
click at [330, 209] on button "Huevos Espinacas y Cha - COPIA" at bounding box center [324, 221] width 102 height 25
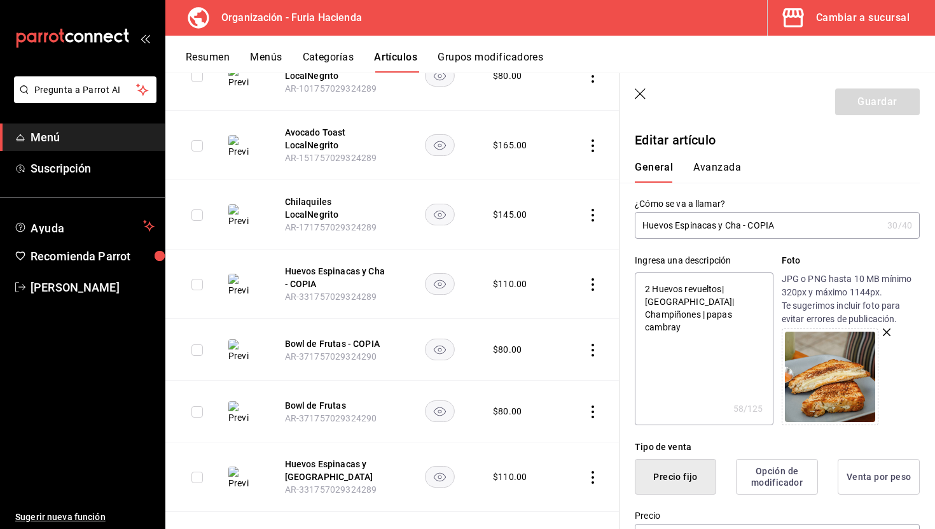
drag, startPoint x: 788, startPoint y: 226, endPoint x: 744, endPoint y: 226, distance: 43.3
click at [744, 226] on input "Huevos Espinacas y Cha - COPIA" at bounding box center [759, 225] width 248 height 25
type input "Huevos Espinacas y Cha LocalNegrito"
type textarea "x"
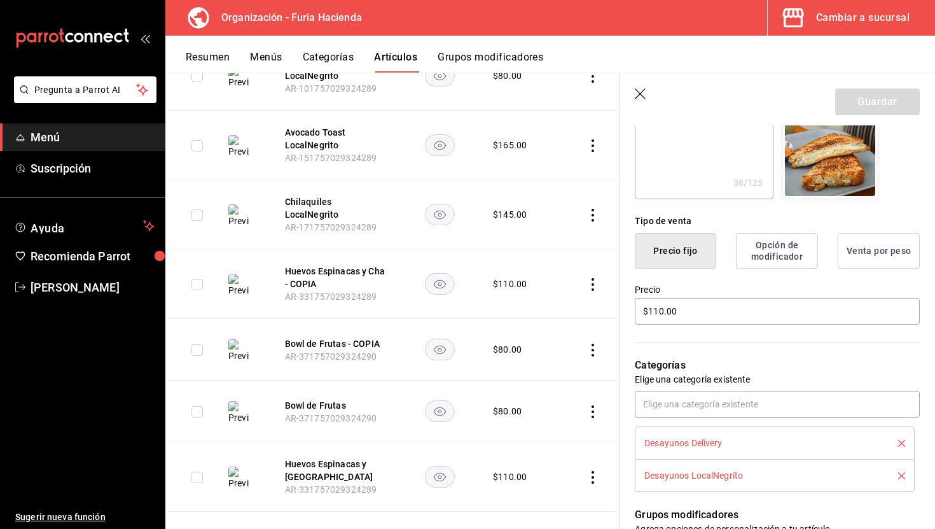
scroll to position [249, 0]
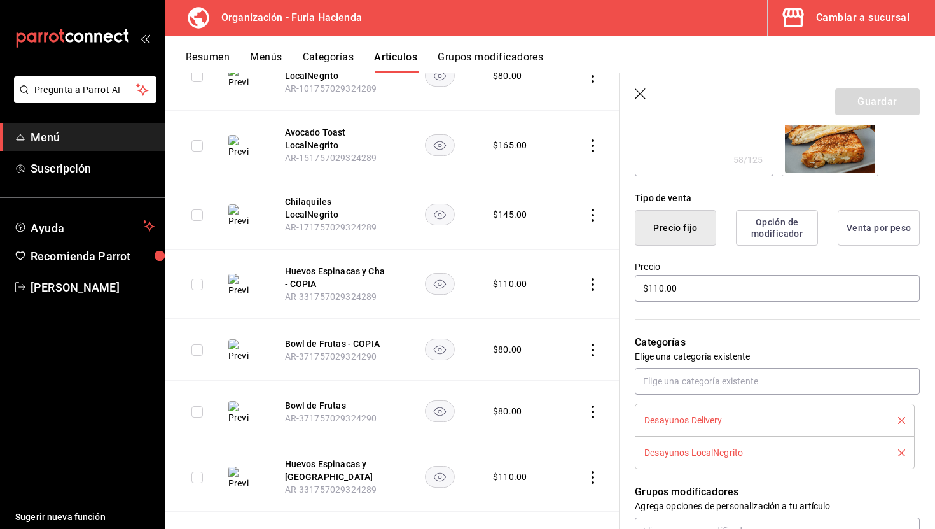
type input "Huevos Espinacas y Cha LocalNegrito"
click at [902, 418] on icon "delete" at bounding box center [901, 420] width 7 height 7
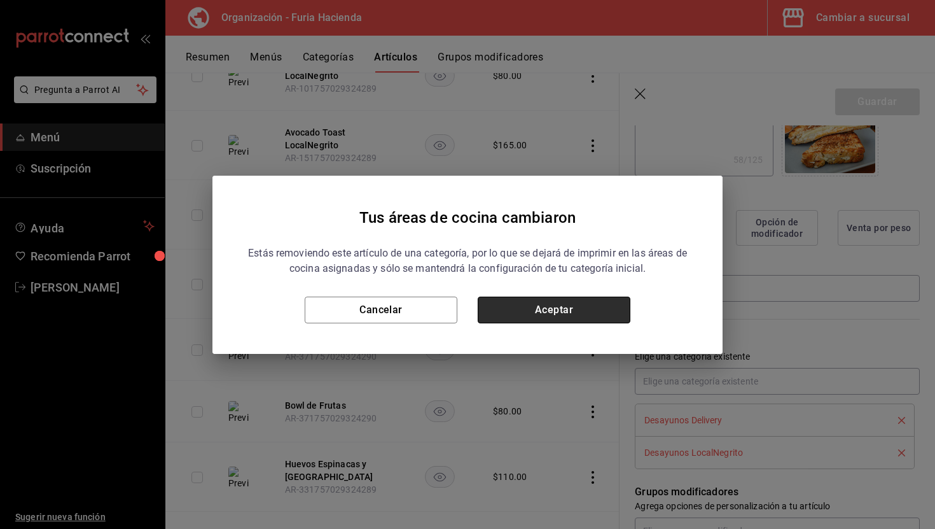
click at [608, 311] on button "Aceptar" at bounding box center [554, 310] width 153 height 27
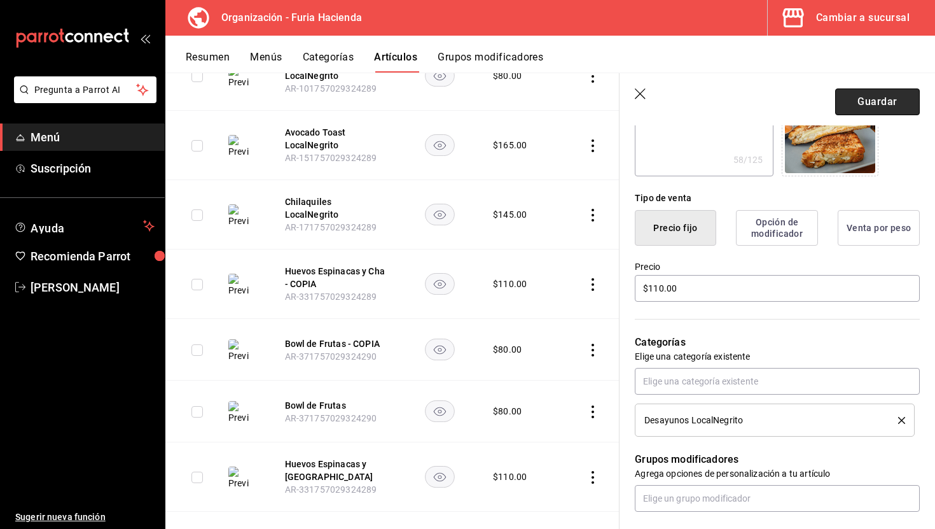
click at [885, 95] on button "Guardar" at bounding box center [877, 101] width 85 height 27
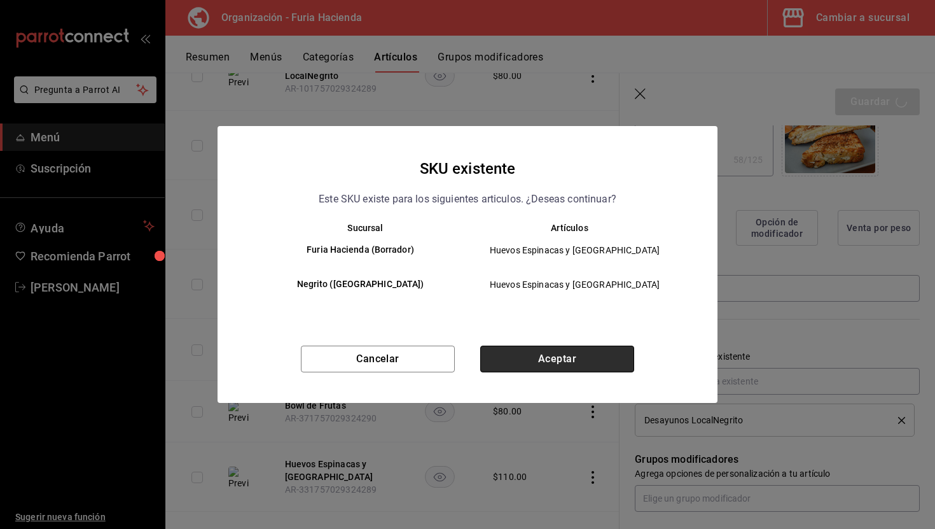
click at [562, 354] on button "Aceptar" at bounding box center [557, 359] width 154 height 27
type textarea "x"
type input "AR-1758911641590"
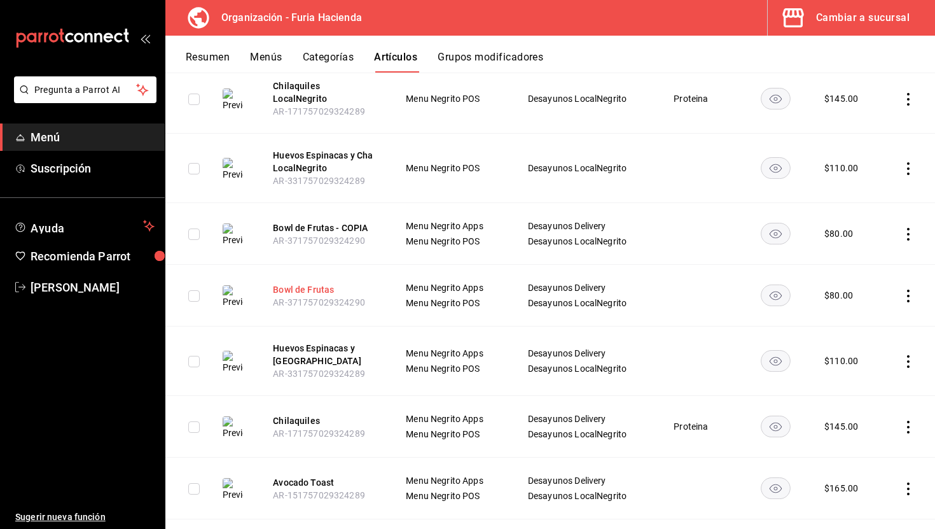
scroll to position [413, 0]
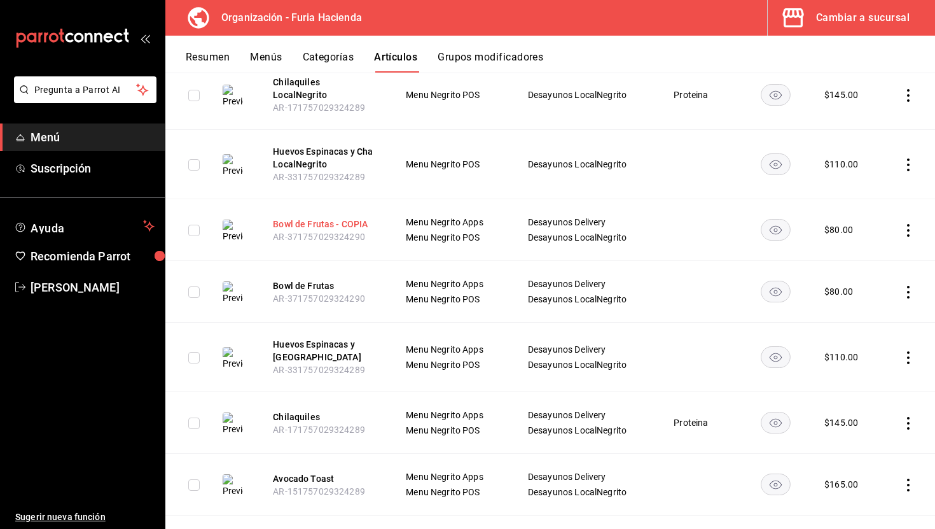
click at [329, 218] on button "Bowl de Frutas - COPIA" at bounding box center [324, 224] width 102 height 13
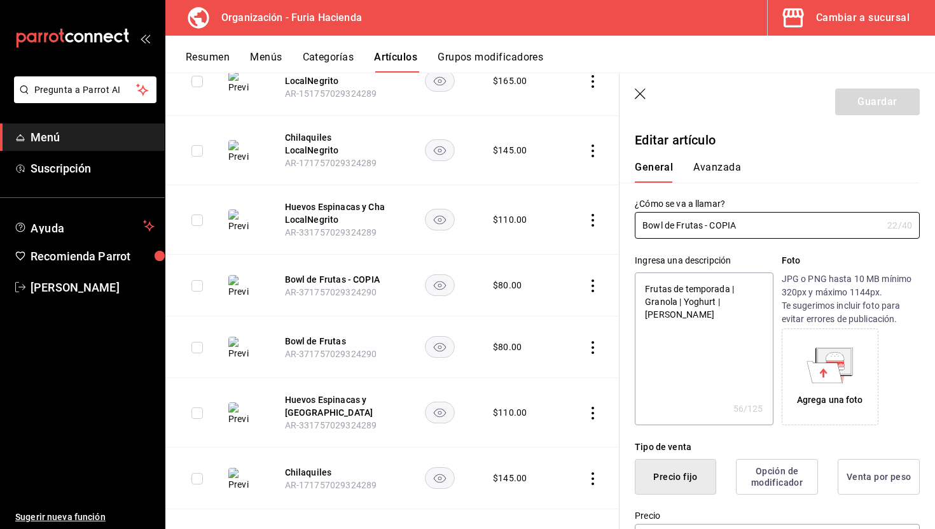
type textarea "x"
type input "$80.00"
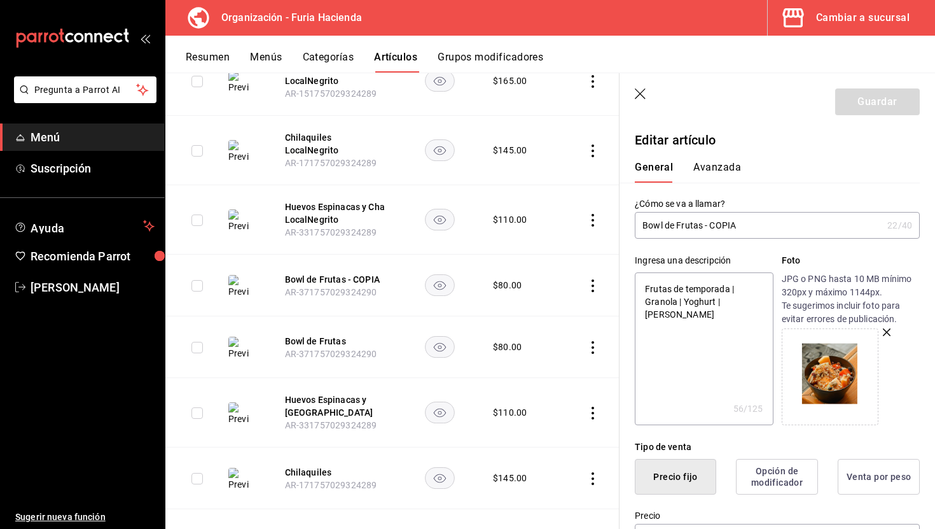
drag, startPoint x: 748, startPoint y: 226, endPoint x: 705, endPoint y: 225, distance: 43.3
click at [705, 225] on input "Bowl de Frutas - COPIA" at bounding box center [759, 225] width 248 height 25
type input "Bowl de Frutas LocalNegrito"
type textarea "x"
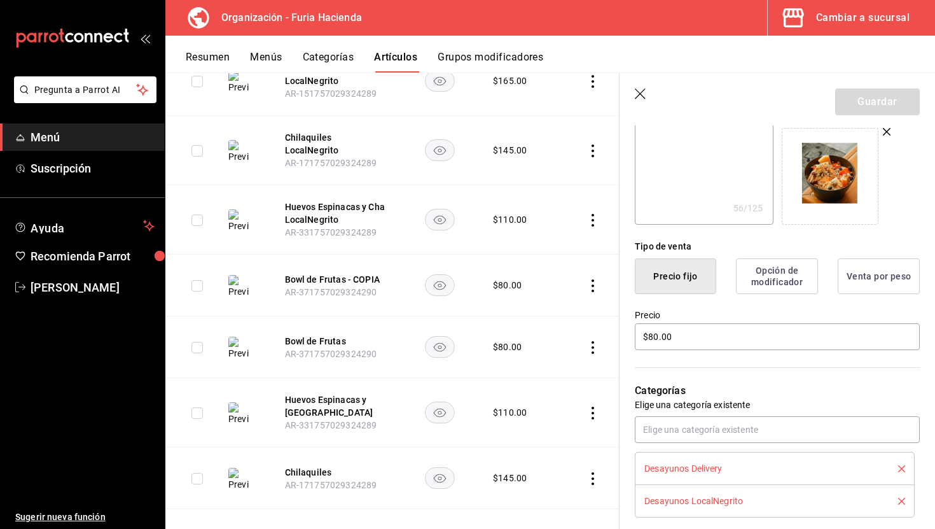
scroll to position [311, 0]
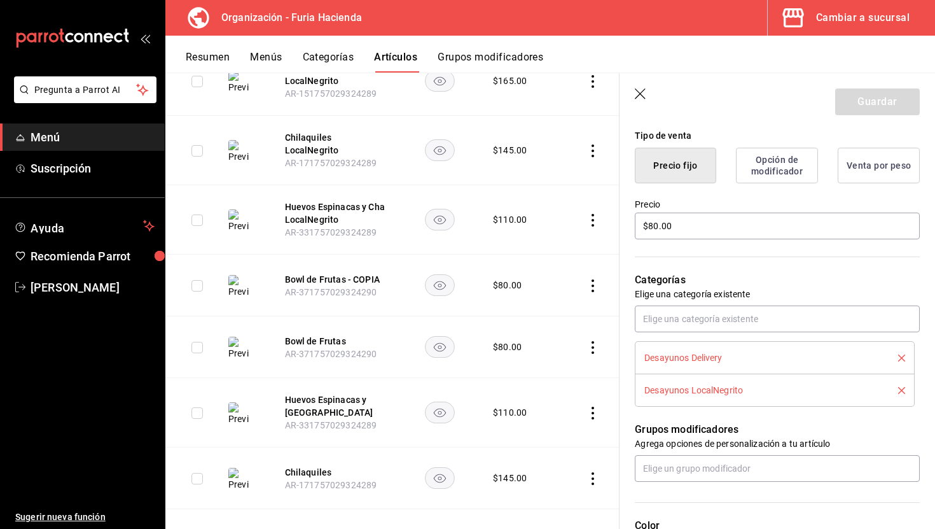
type input "Bowl de Frutas LocalNegrito"
click at [904, 351] on div "Desayunos Delivery" at bounding box center [775, 358] width 261 height 14
click at [904, 358] on icon "delete" at bounding box center [901, 357] width 7 height 7
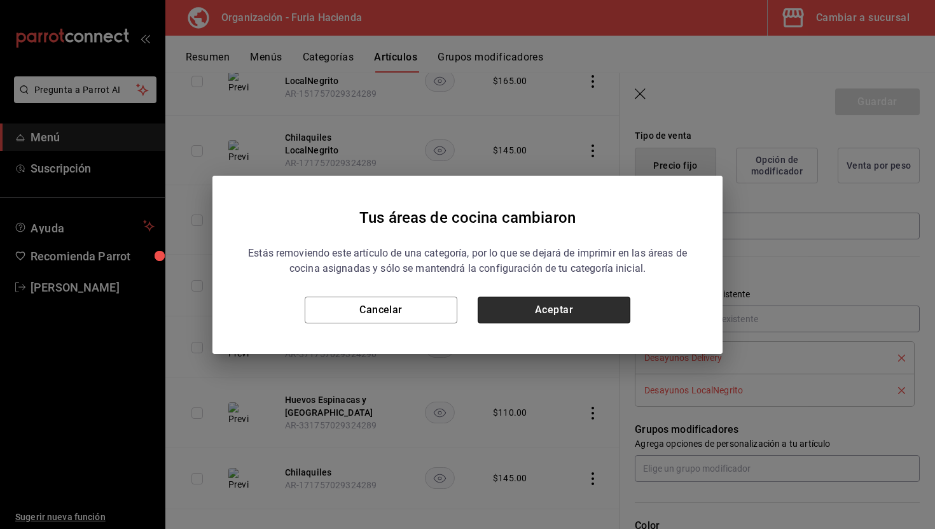
click at [568, 315] on button "Aceptar" at bounding box center [554, 310] width 153 height 27
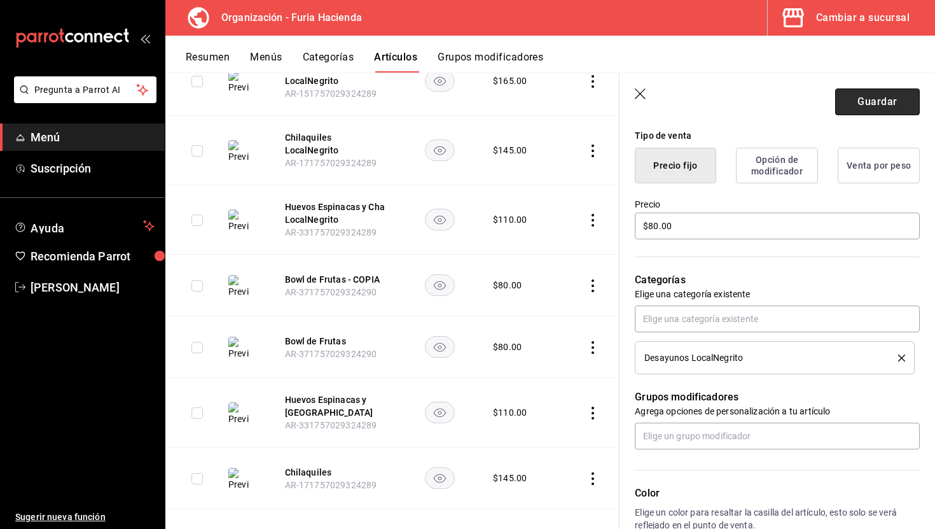
click at [877, 101] on button "Guardar" at bounding box center [877, 101] width 85 height 27
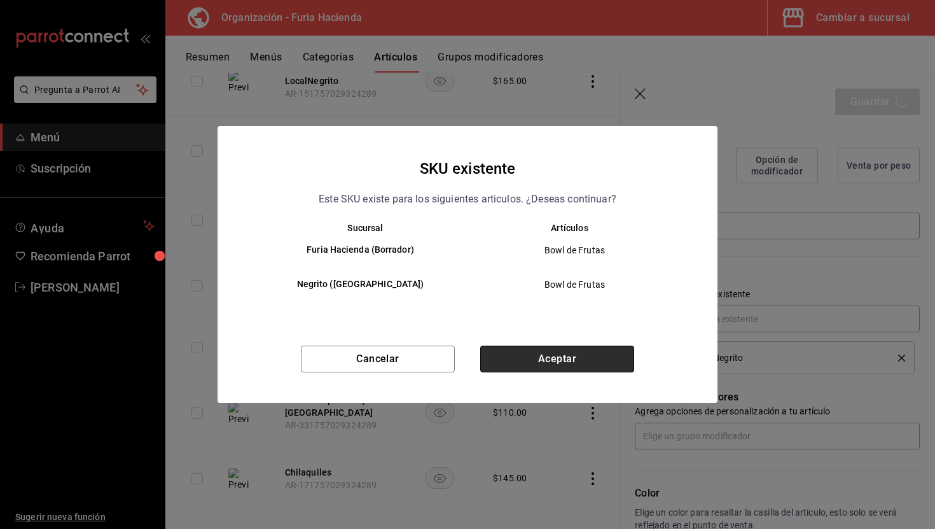
click at [600, 354] on button "Aceptar" at bounding box center [557, 359] width 154 height 27
type textarea "x"
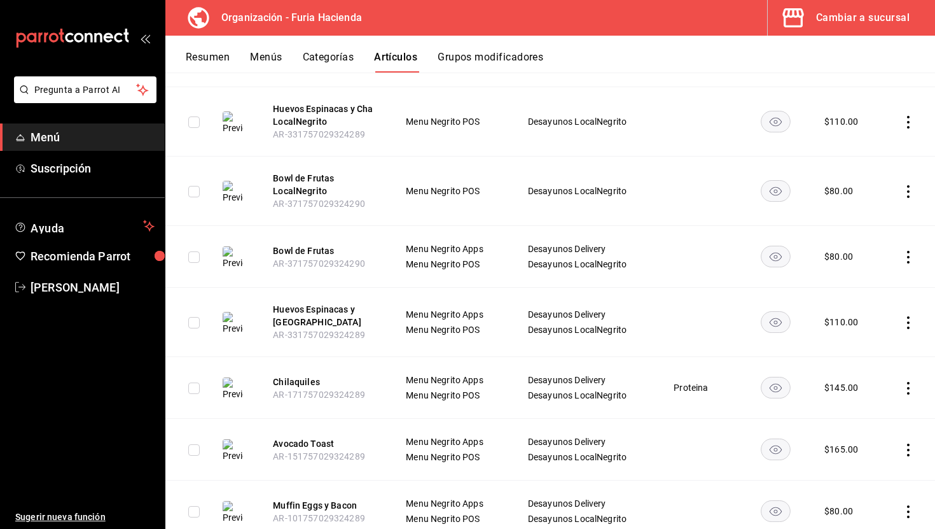
scroll to position [457, 0]
click at [313, 243] on button "Bowl de Frutas" at bounding box center [324, 249] width 102 height 13
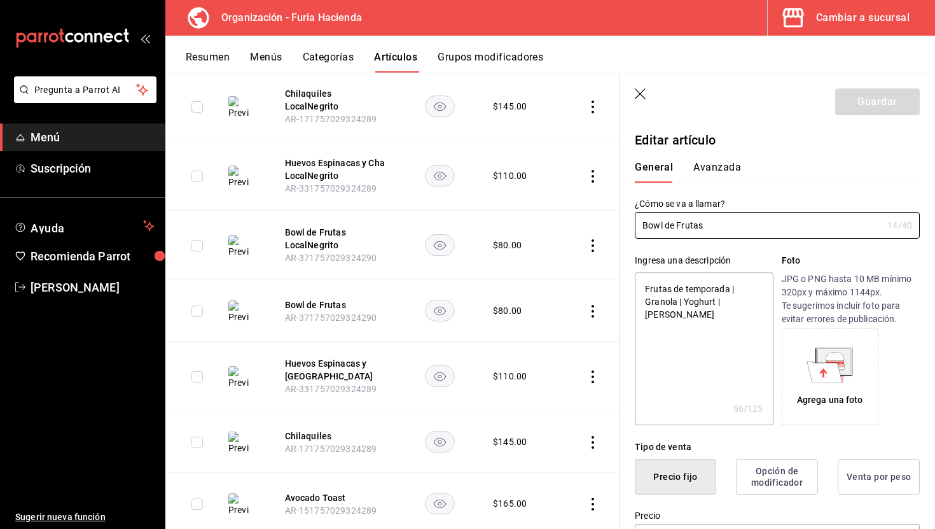
type textarea "x"
type input "$80.00"
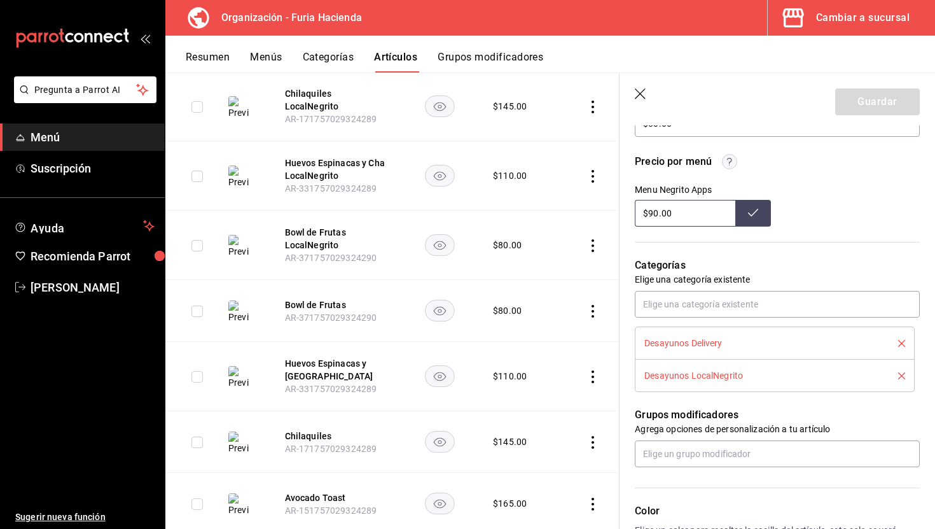
scroll to position [441, 0]
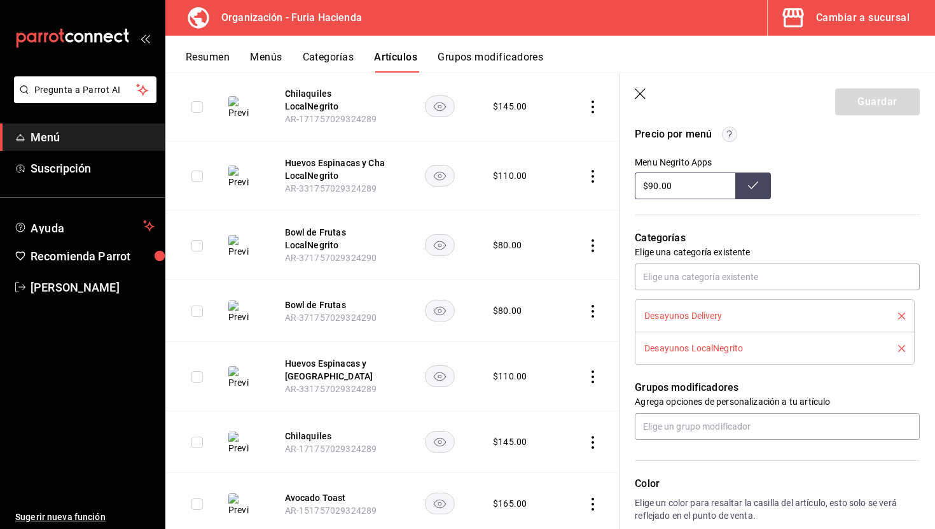
click at [904, 346] on icon "delete" at bounding box center [901, 348] width 7 height 7
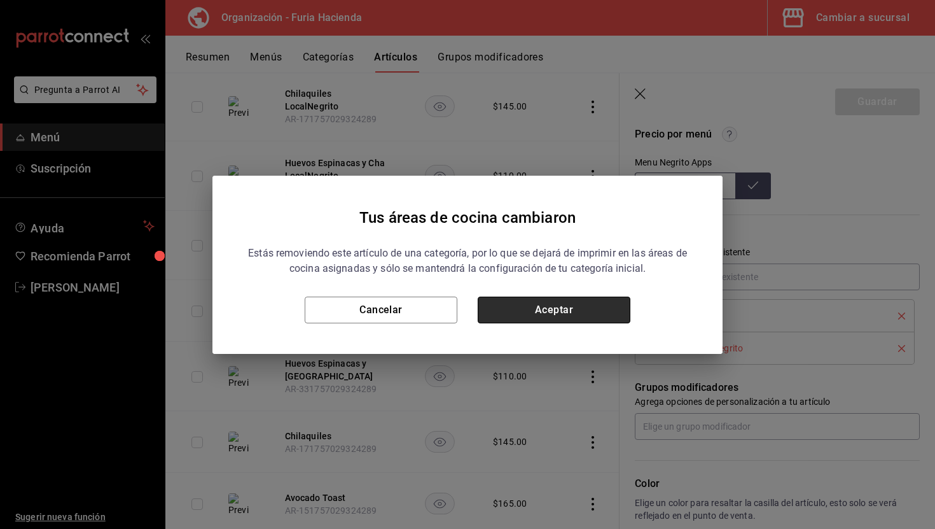
click at [604, 309] on button "Aceptar" at bounding box center [554, 310] width 153 height 27
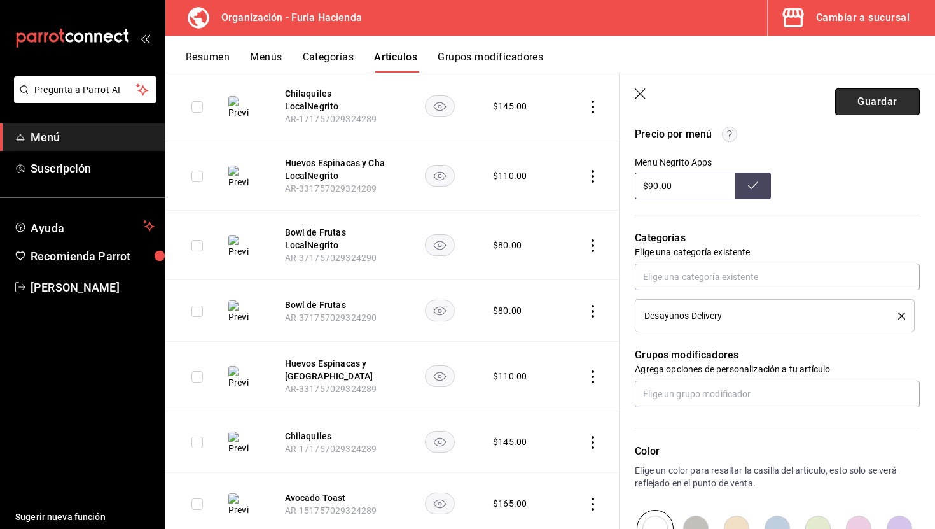
click at [868, 108] on button "Guardar" at bounding box center [877, 101] width 85 height 27
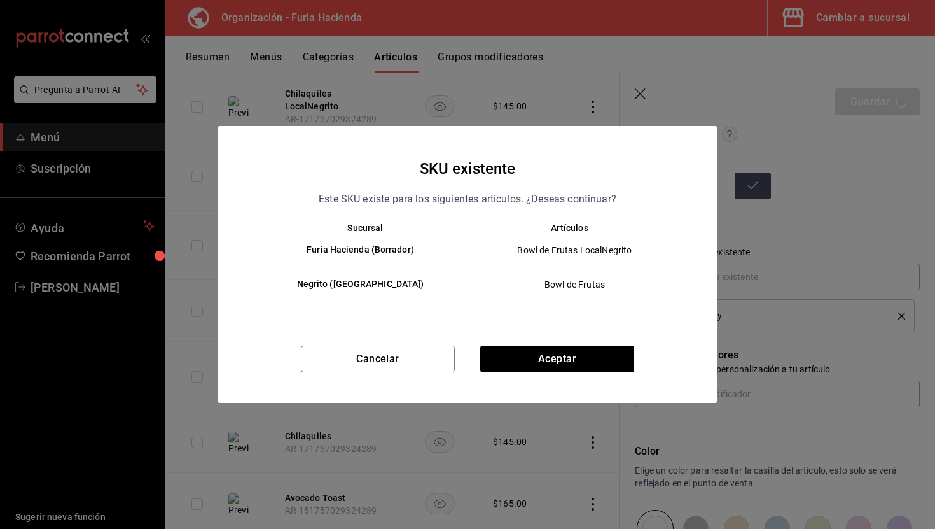
click at [611, 374] on div "Cancelar Aceptar" at bounding box center [468, 374] width 500 height 57
click at [593, 358] on button "Aceptar" at bounding box center [557, 359] width 154 height 27
type textarea "x"
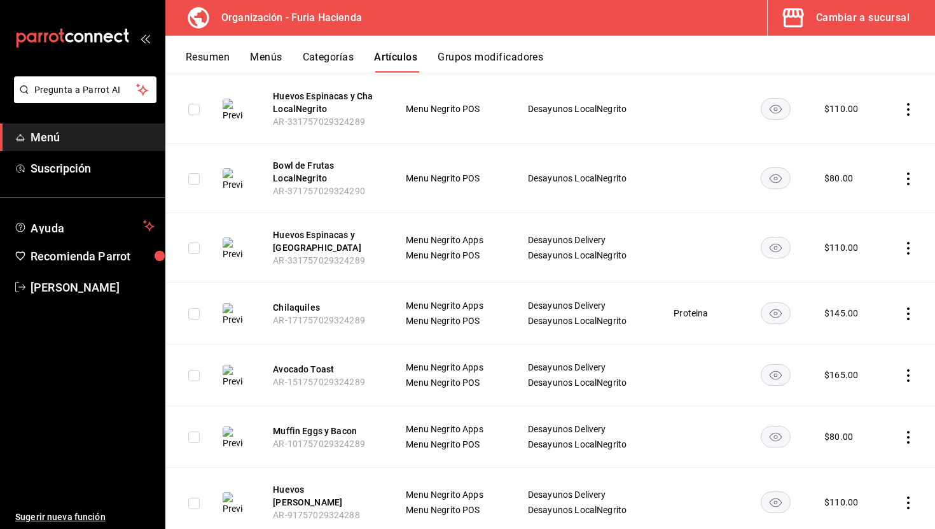
scroll to position [479, 0]
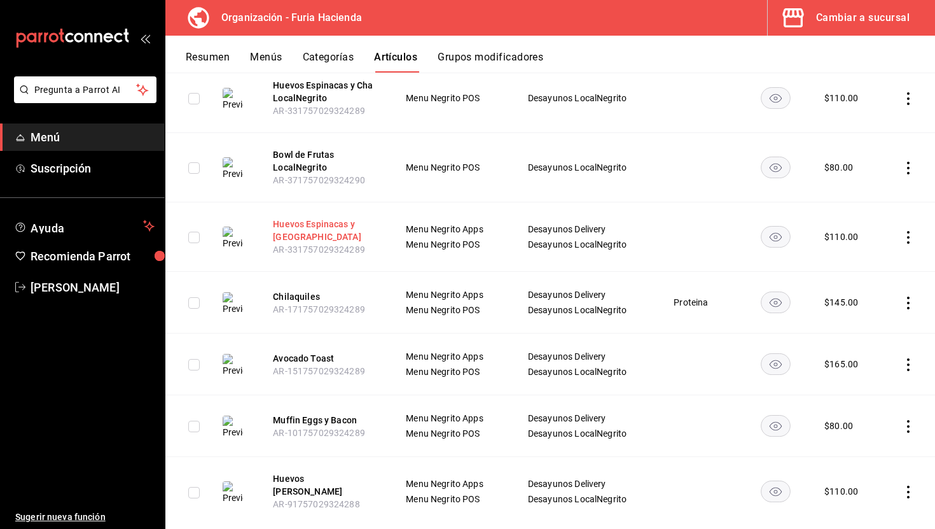
click at [302, 218] on button "Huevos Espinacas y Champiñones" at bounding box center [324, 230] width 102 height 25
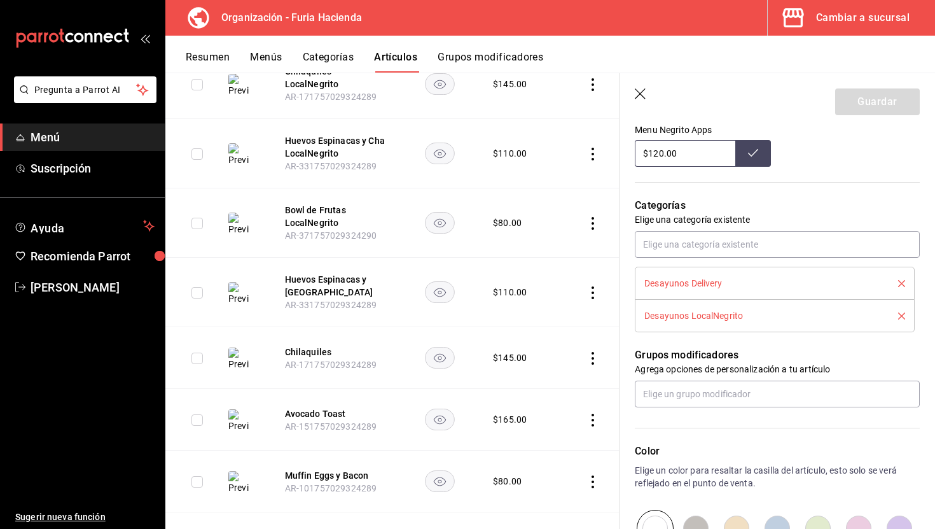
scroll to position [489, 0]
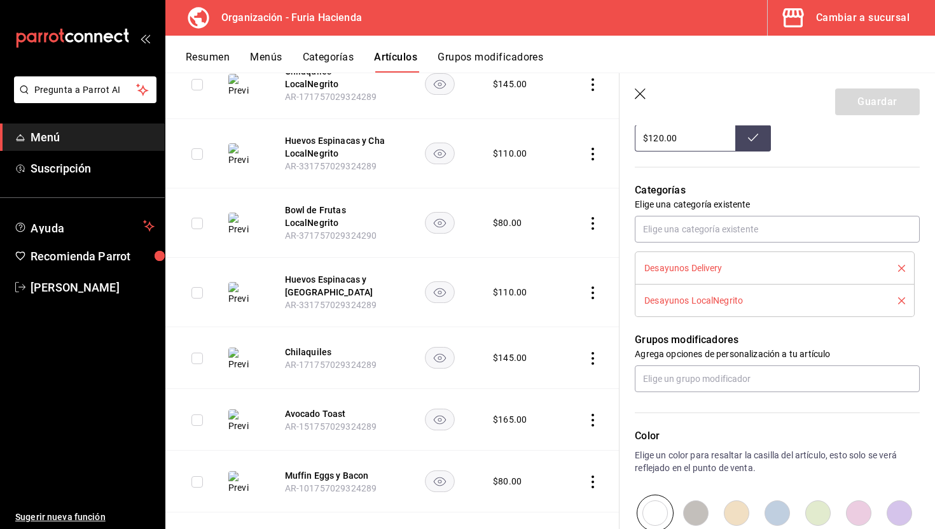
click at [903, 300] on icon "delete" at bounding box center [901, 300] width 7 height 7
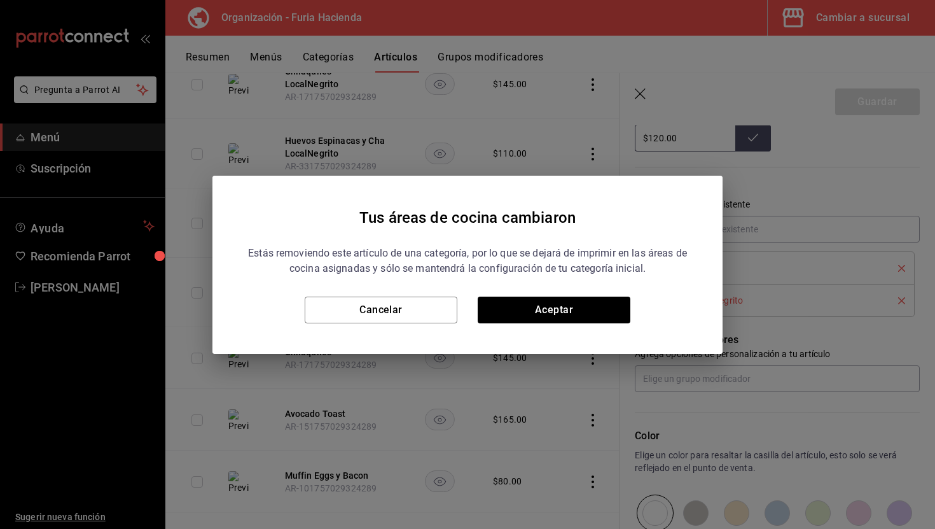
click at [588, 323] on div "Tus áreas de cocina cambiaron Estás removiendo este artículo de una categoría, …" at bounding box center [468, 265] width 510 height 178
click at [587, 308] on button "Aceptar" at bounding box center [554, 310] width 153 height 27
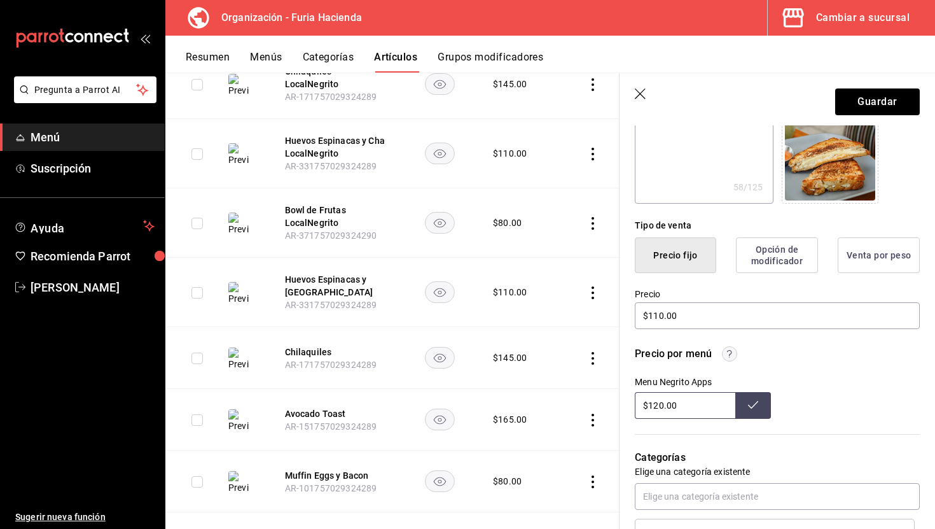
scroll to position [0, 0]
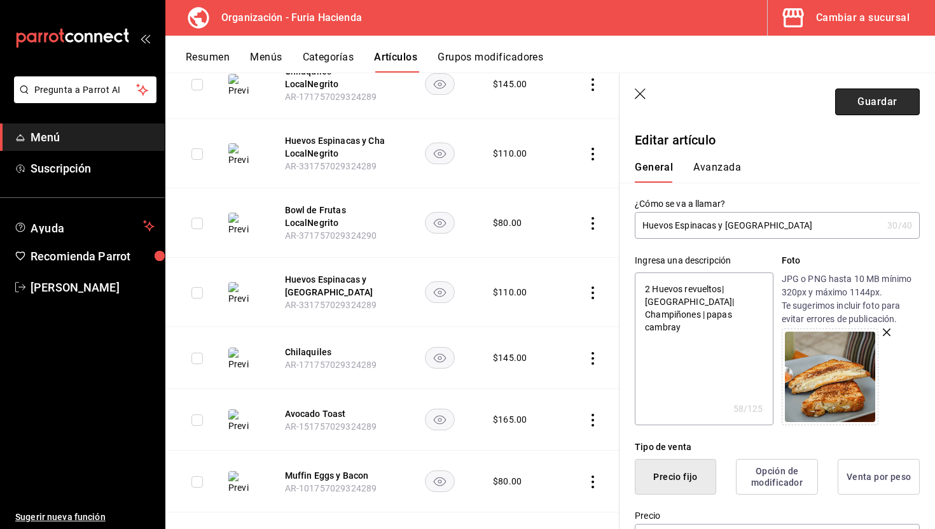
click at [872, 102] on button "Guardar" at bounding box center [877, 101] width 85 height 27
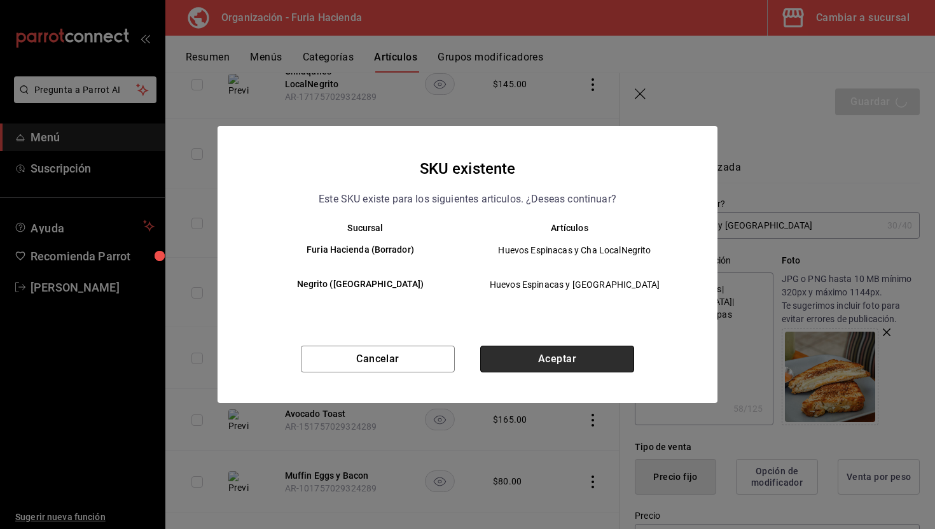
click at [562, 364] on button "Aceptar" at bounding box center [557, 359] width 154 height 27
type textarea "x"
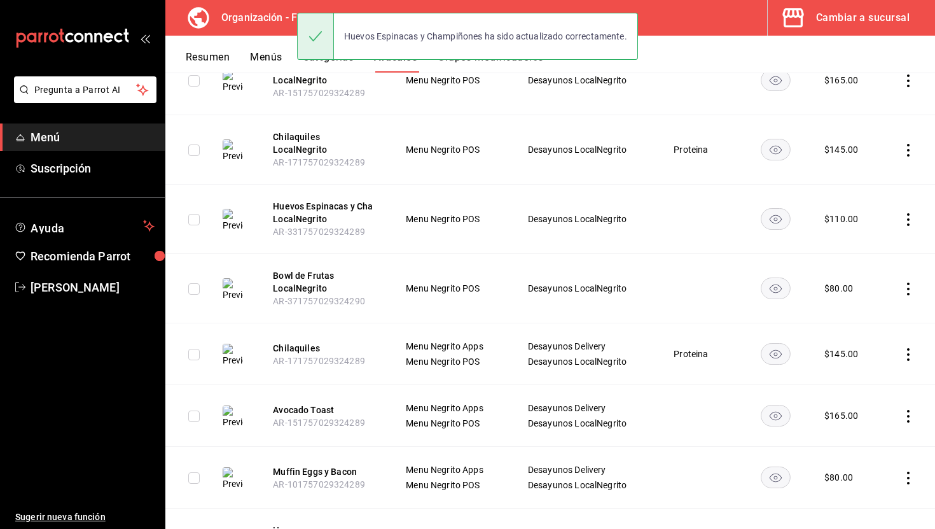
scroll to position [410, 0]
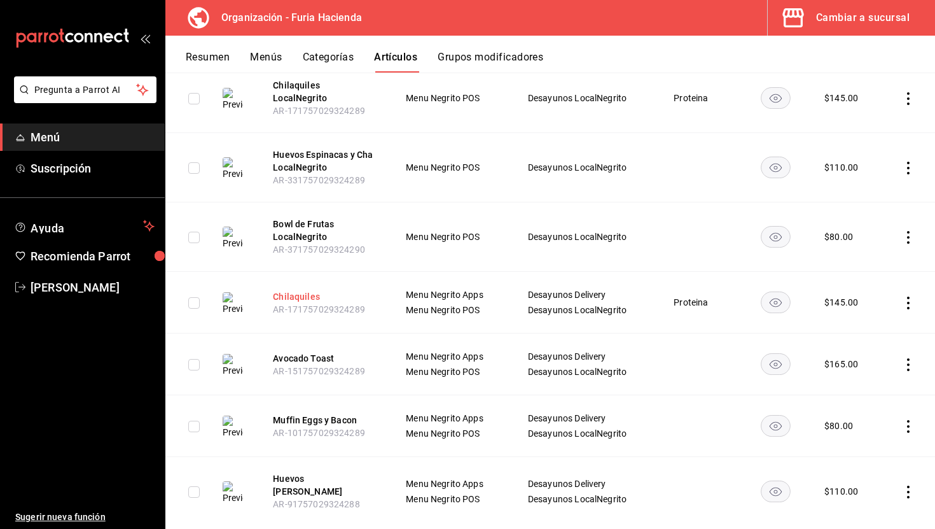
click at [309, 290] on button "Chilaquiles" at bounding box center [324, 296] width 102 height 13
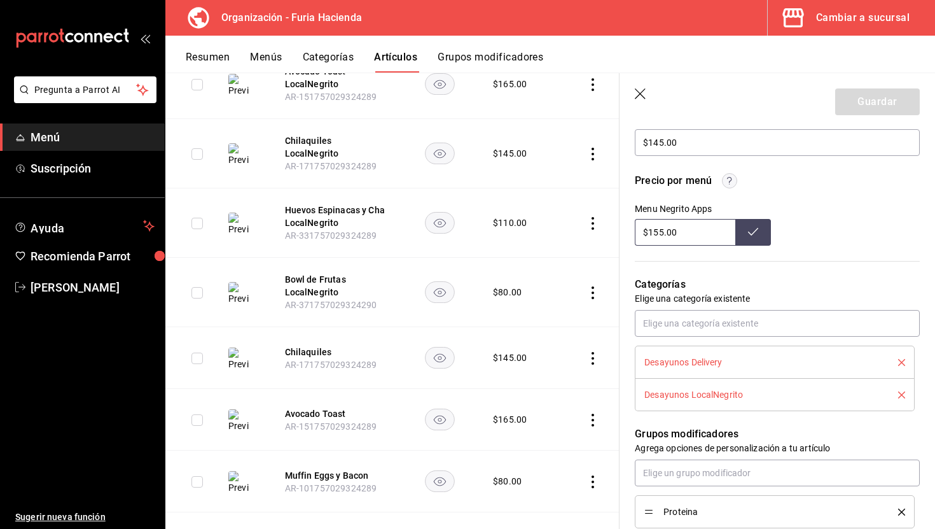
scroll to position [407, 0]
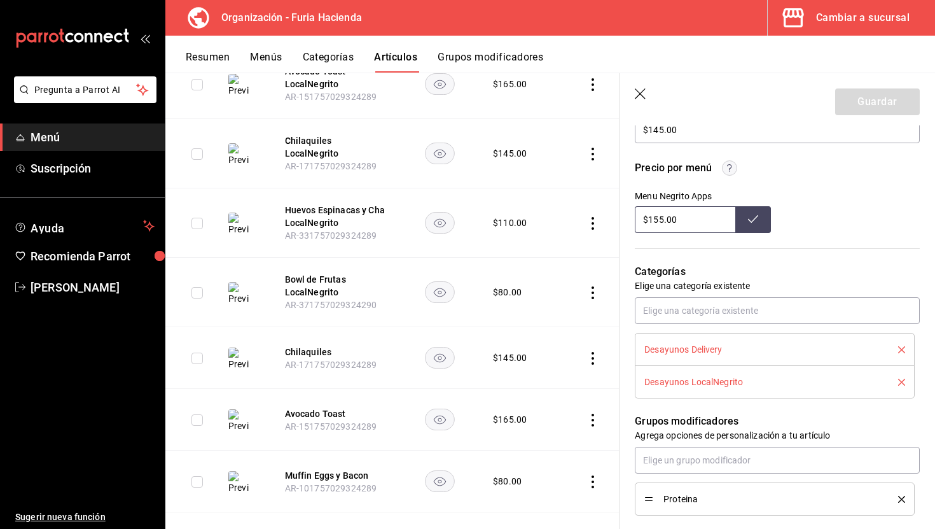
click at [904, 379] on icon "delete" at bounding box center [901, 382] width 7 height 7
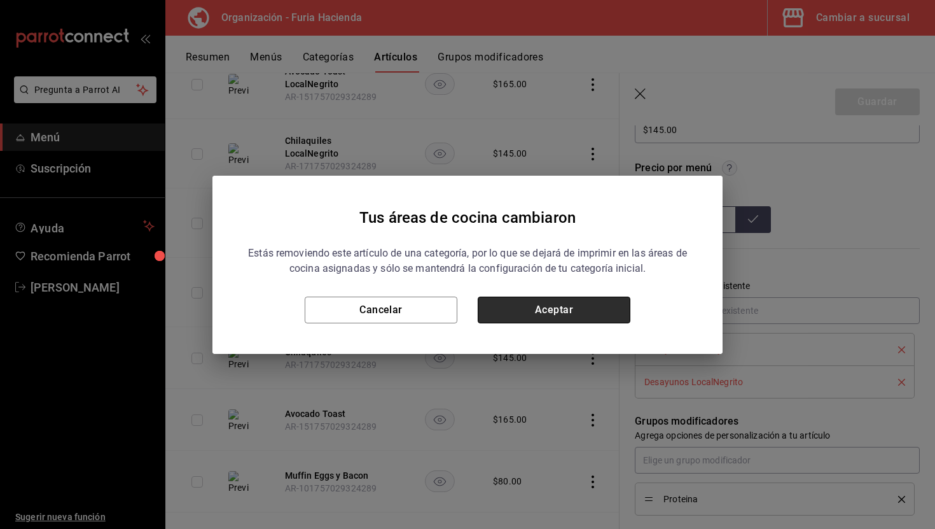
click at [585, 312] on button "Aceptar" at bounding box center [554, 310] width 153 height 27
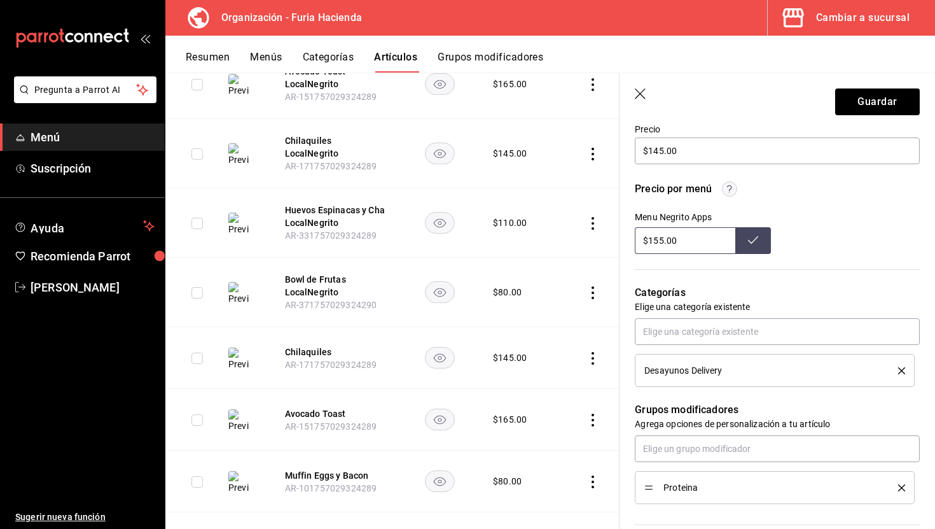
scroll to position [381, 0]
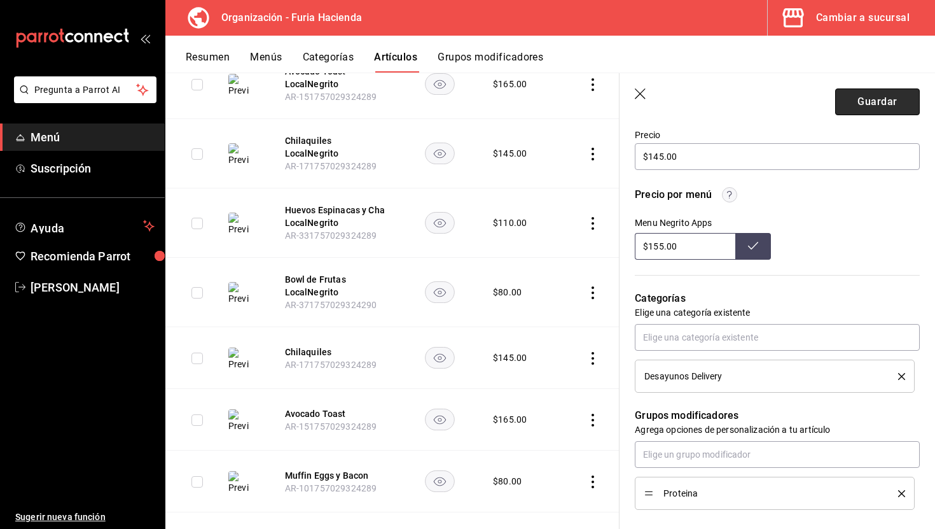
click at [849, 106] on button "Guardar" at bounding box center [877, 101] width 85 height 27
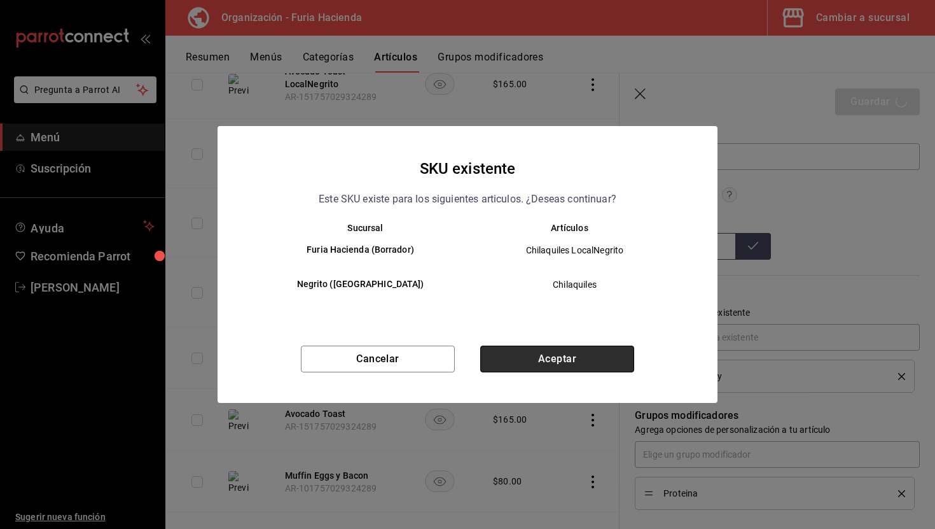
click at [582, 346] on button "Aceptar" at bounding box center [557, 359] width 154 height 27
type textarea "x"
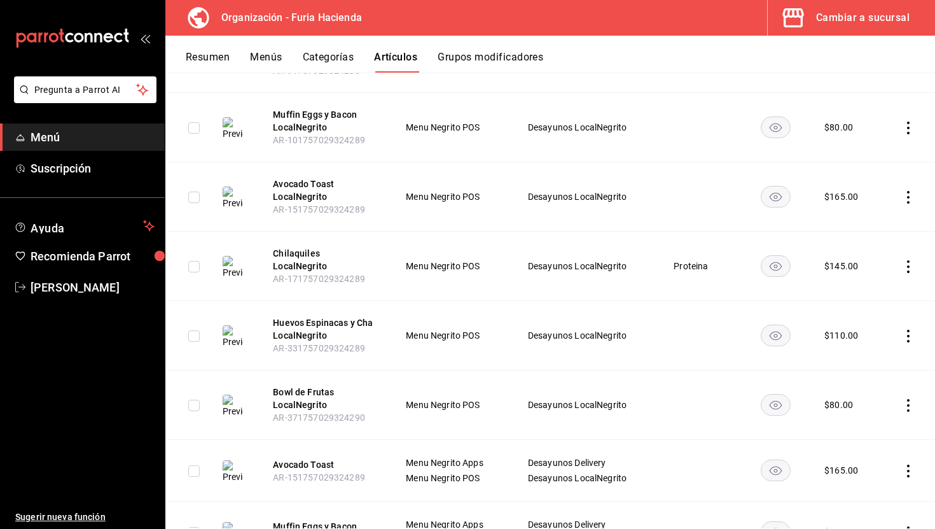
scroll to position [348, 0]
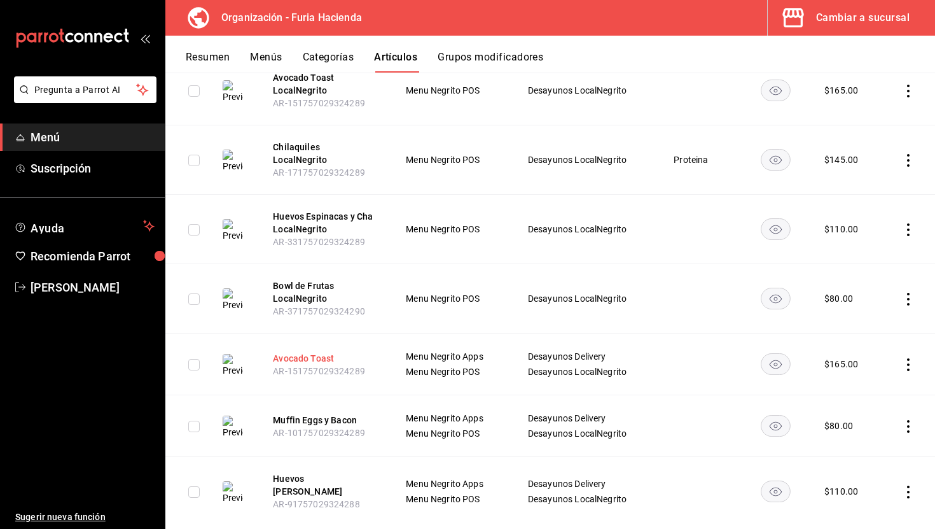
click at [318, 352] on button "Avocado Toast" at bounding box center [324, 358] width 102 height 13
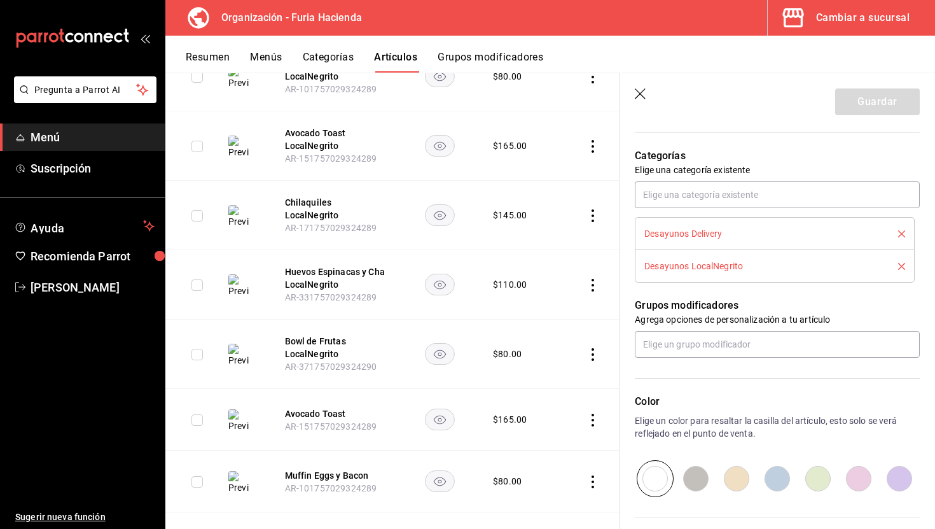
scroll to position [500, 0]
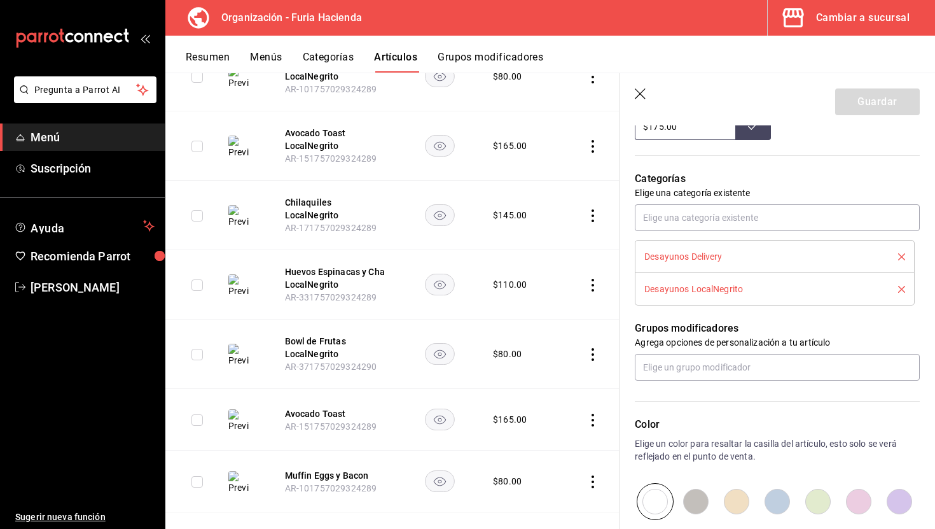
click at [904, 288] on icon "delete" at bounding box center [901, 289] width 7 height 7
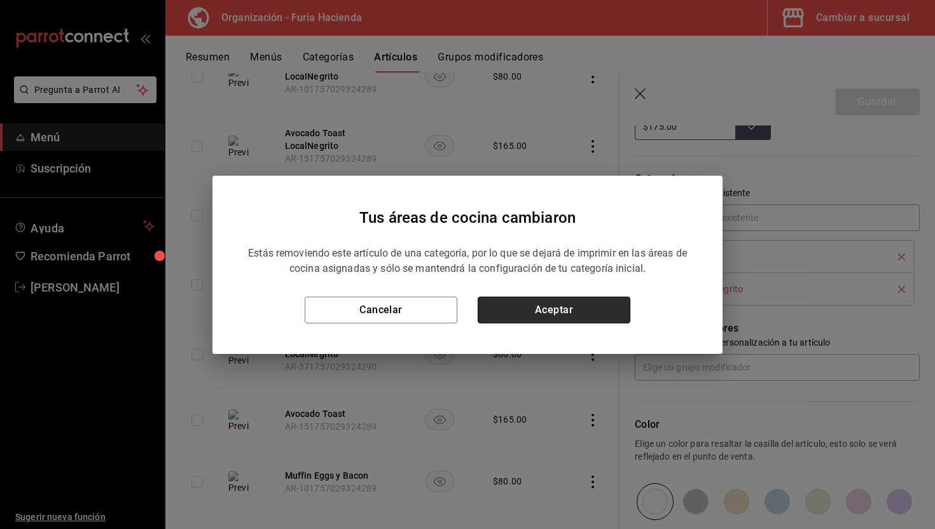
click at [600, 314] on button "Aceptar" at bounding box center [554, 310] width 153 height 27
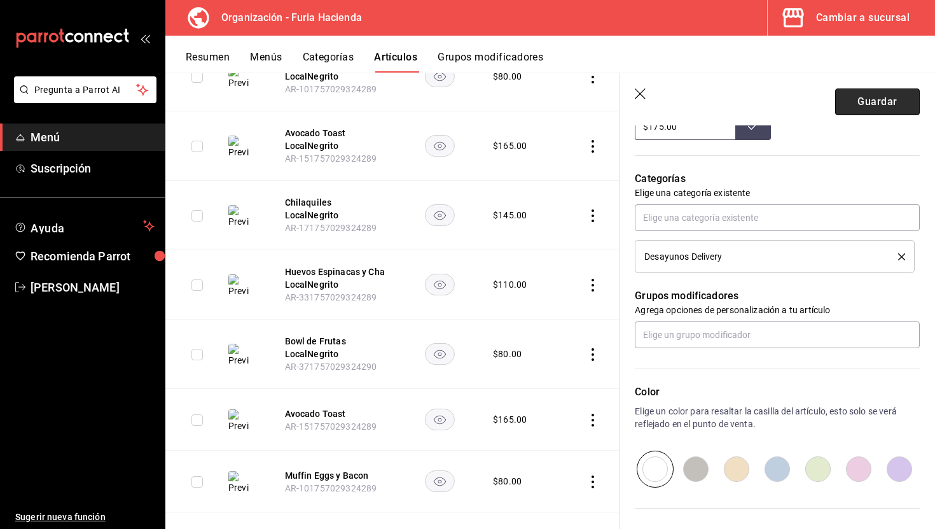
click at [904, 101] on button "Guardar" at bounding box center [877, 101] width 85 height 27
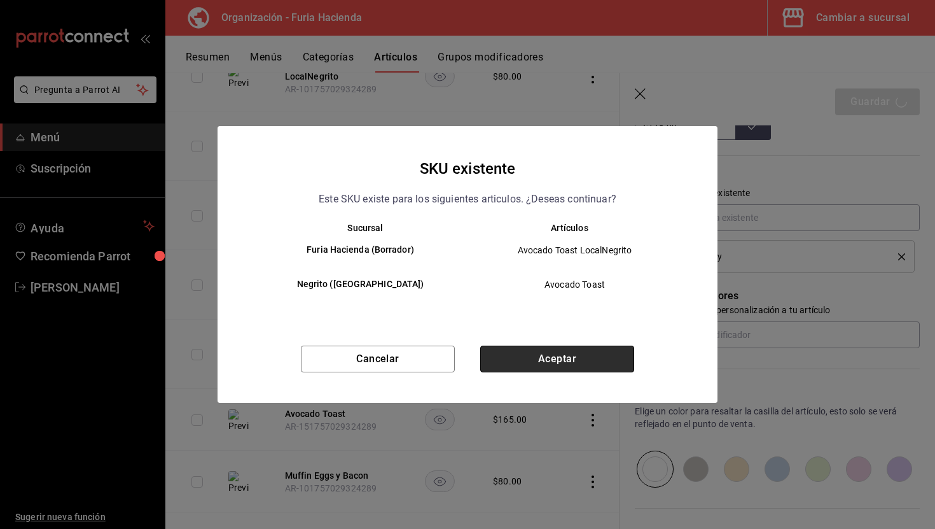
click at [594, 357] on button "Aceptar" at bounding box center [557, 359] width 154 height 27
type textarea "x"
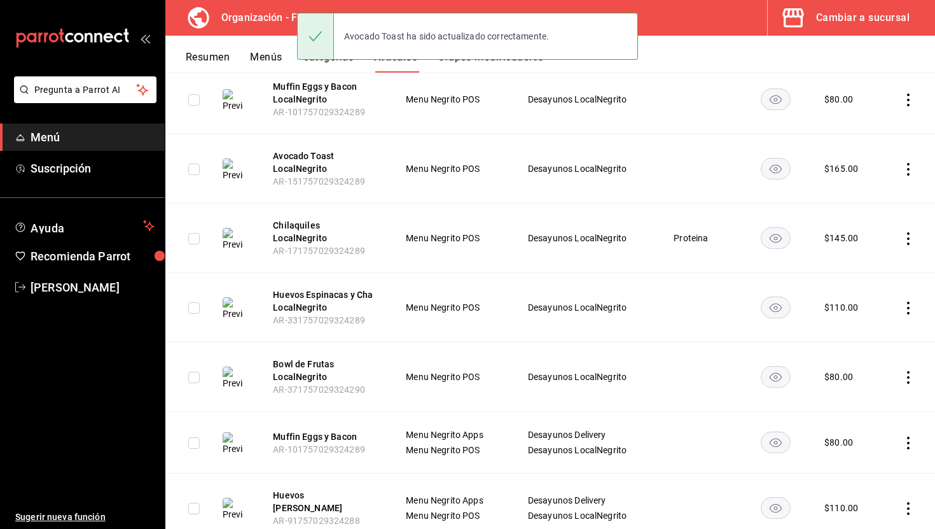
scroll to position [286, 0]
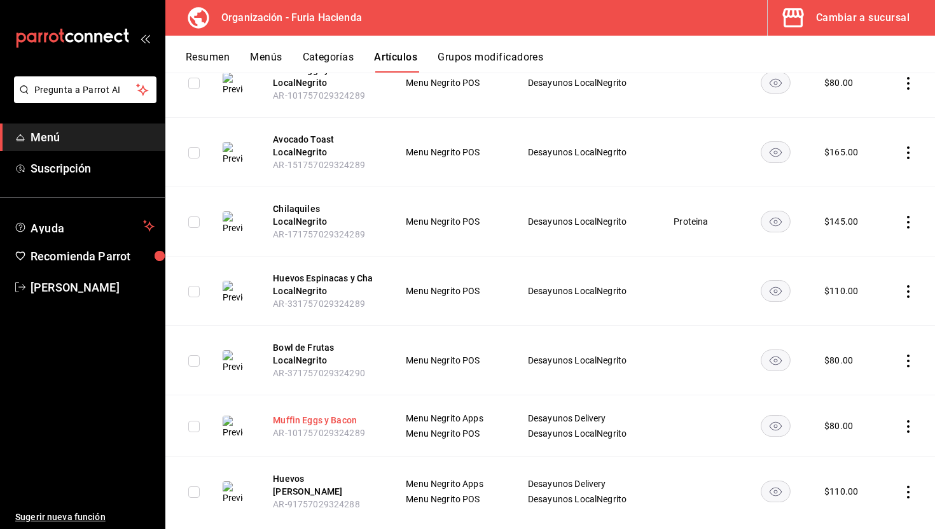
click at [332, 414] on button "Muffin Eggs y Bacon" at bounding box center [324, 420] width 102 height 13
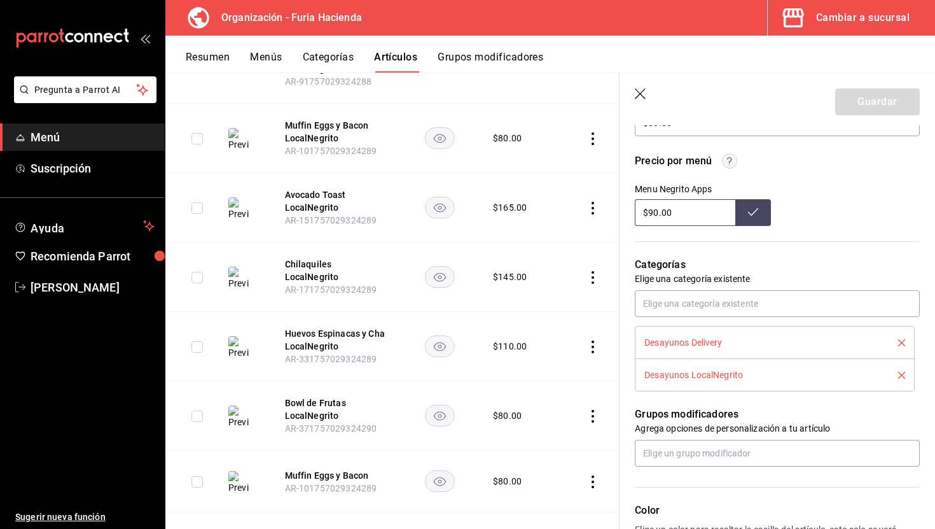
scroll to position [505, 0]
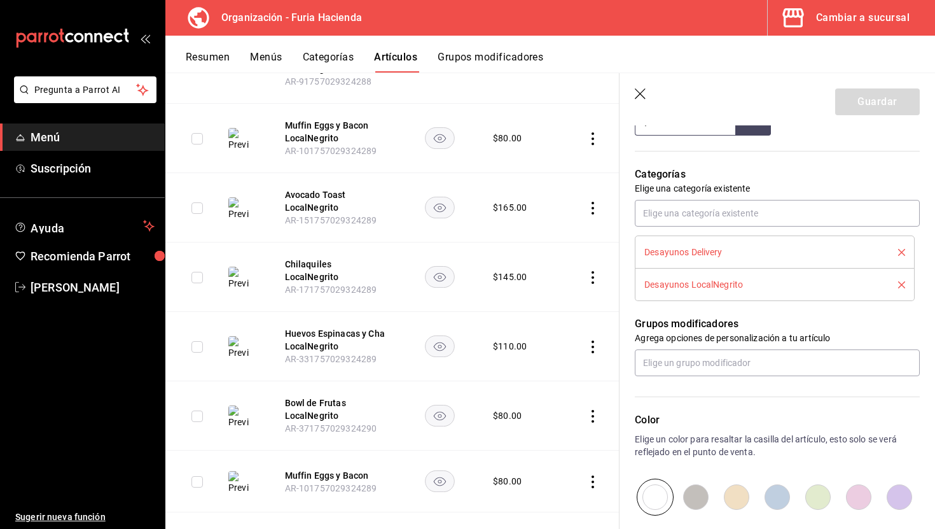
click at [899, 284] on icon "delete" at bounding box center [901, 284] width 7 height 7
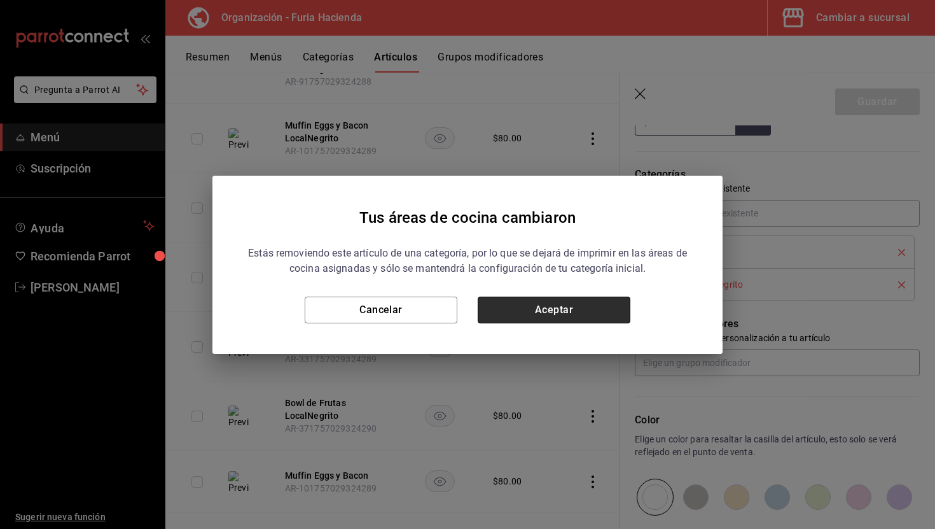
click at [589, 306] on button "Aceptar" at bounding box center [554, 310] width 153 height 27
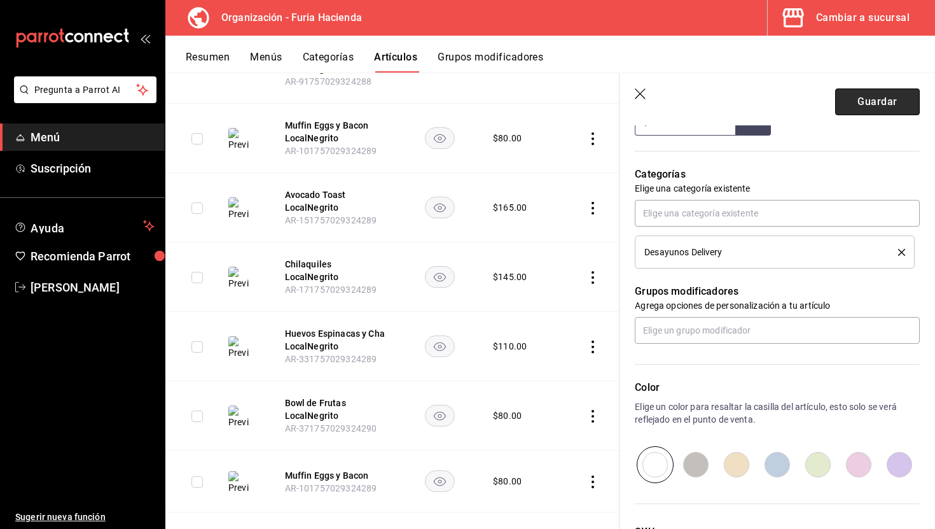
click at [858, 102] on button "Guardar" at bounding box center [877, 101] width 85 height 27
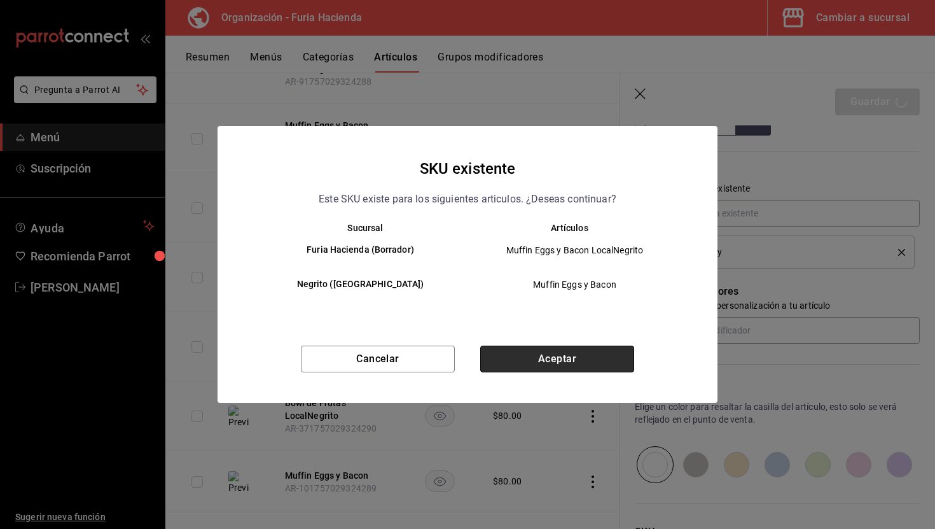
click at [578, 363] on button "Aceptar" at bounding box center [557, 359] width 154 height 27
type textarea "x"
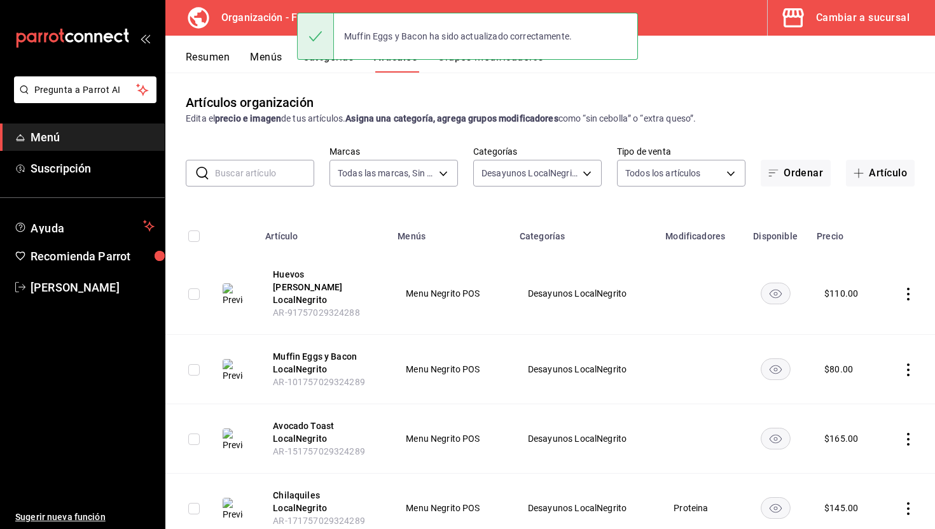
scroll to position [225, 0]
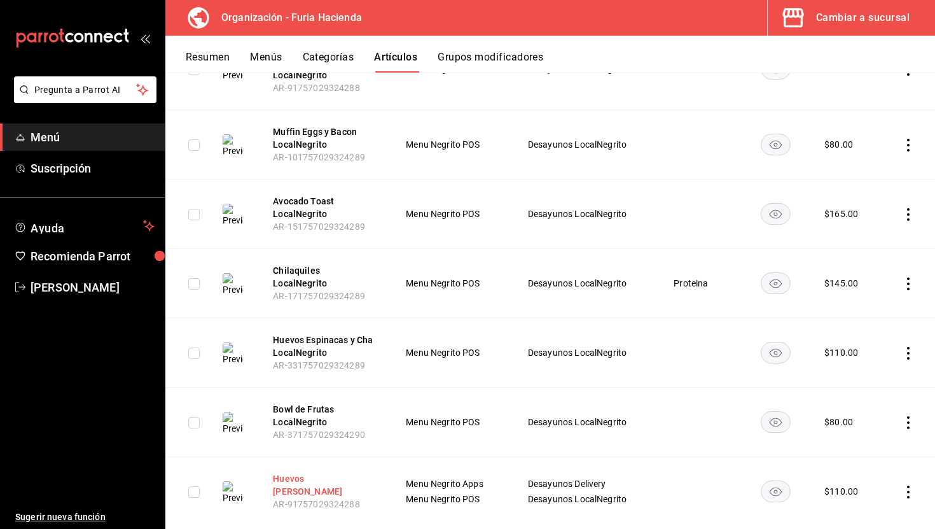
click at [360, 472] on button "Huevos Jamon serrano" at bounding box center [324, 484] width 102 height 25
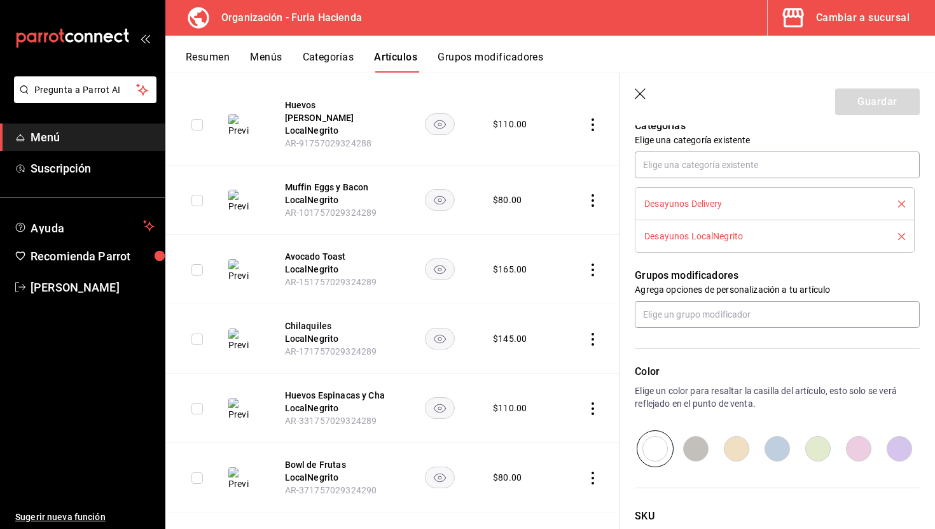
scroll to position [541, 0]
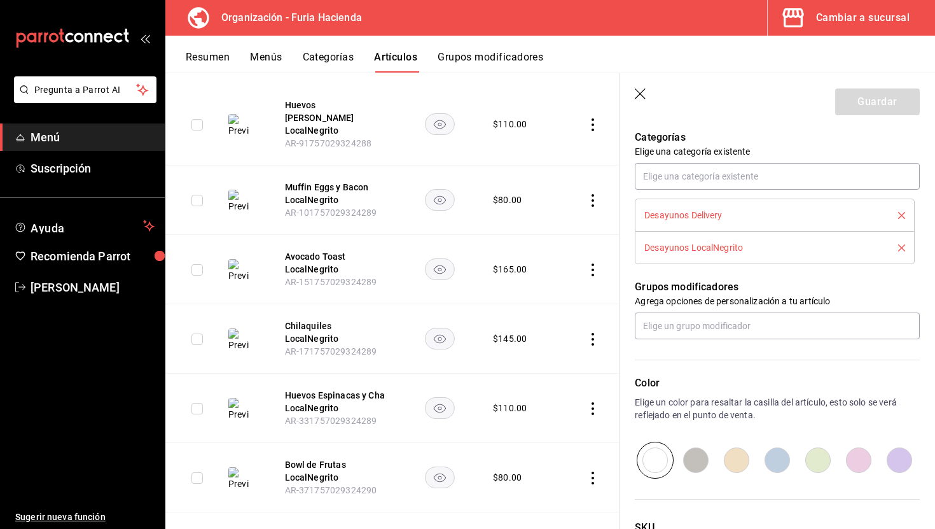
click at [902, 244] on icon "delete" at bounding box center [901, 247] width 7 height 7
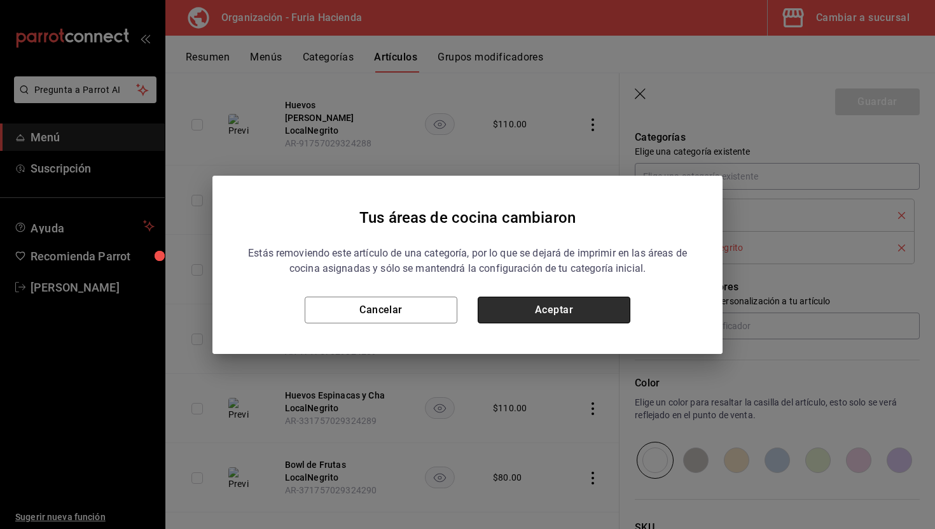
click at [621, 316] on button "Aceptar" at bounding box center [554, 310] width 153 height 27
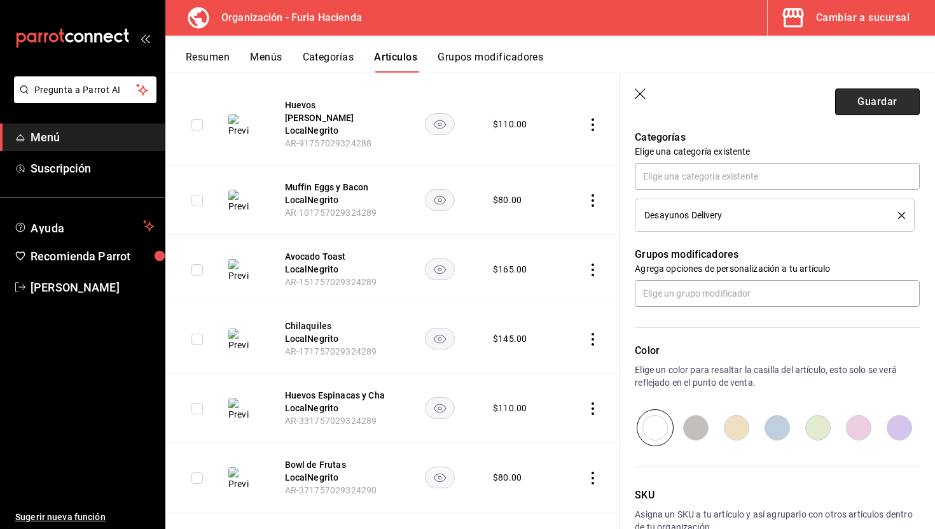
click at [872, 94] on button "Guardar" at bounding box center [877, 101] width 85 height 27
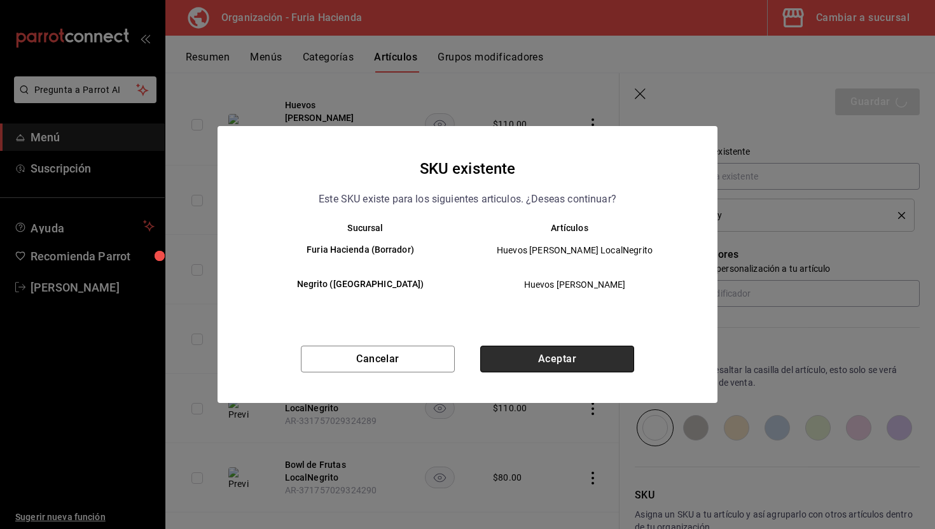
click at [584, 361] on button "Aceptar" at bounding box center [557, 359] width 154 height 27
type textarea "x"
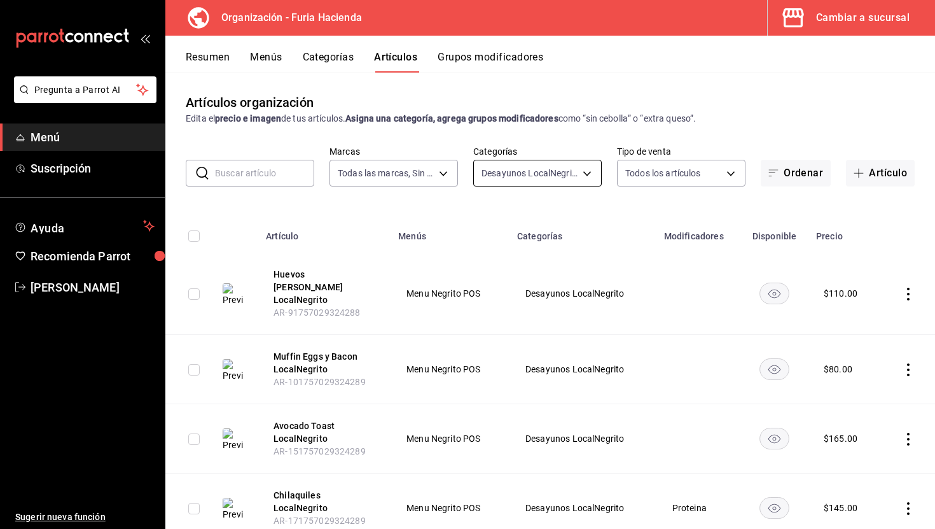
click at [533, 176] on body "Pregunta a Parrot AI Menú Suscripción Ayuda Recomienda Parrot Ruth Aguilar Suge…" at bounding box center [467, 264] width 935 height 529
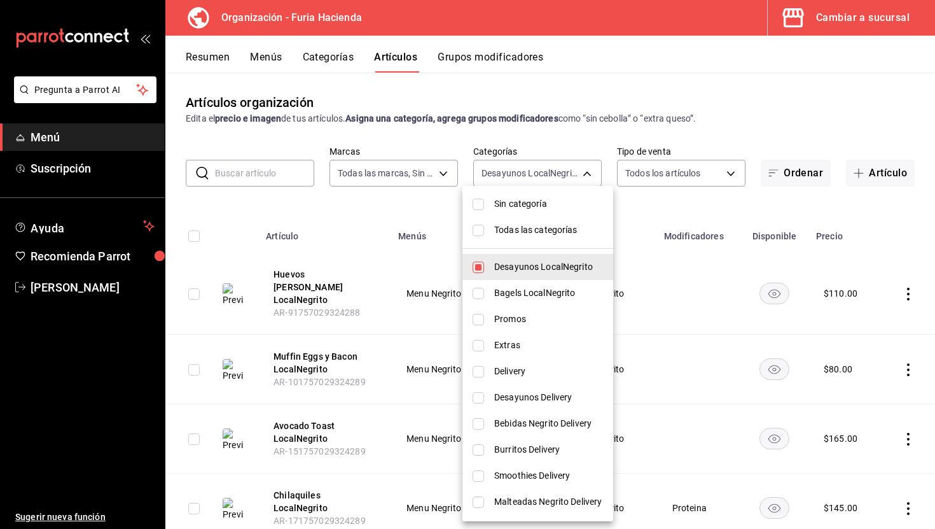
click at [522, 296] on span "Bagels LocalNegrito" at bounding box center [548, 292] width 109 height 13
type input "e24fb42b-6f8d-4fb2-a405-7cf9908ad139,8498cde5-d4ed-41f2-afca-08848a5e2fab"
checkbox input "true"
click at [347, 199] on div at bounding box center [467, 264] width 935 height 529
click at [545, 172] on body "Pregunta a Parrot AI Menú Suscripción Ayuda Recomienda Parrot Ruth Aguilar Suge…" at bounding box center [467, 264] width 935 height 529
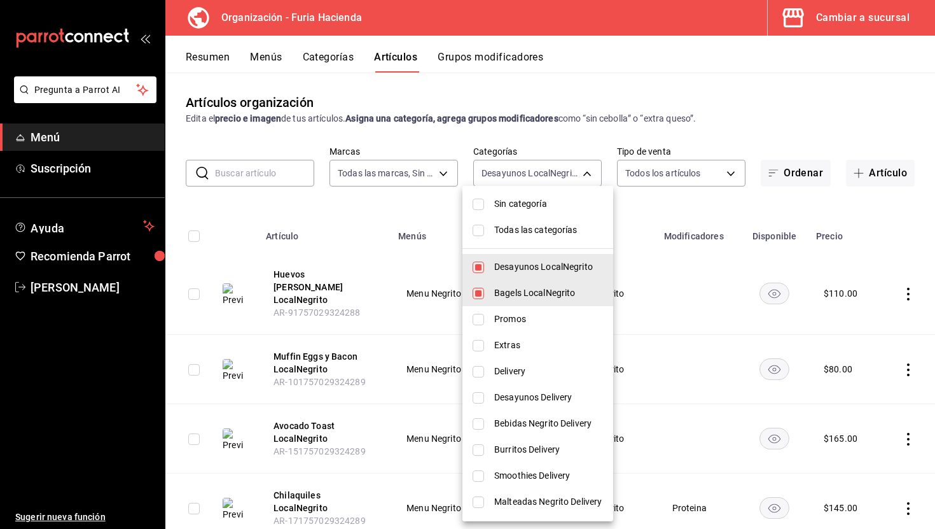
click at [501, 316] on span "Promos" at bounding box center [548, 318] width 109 height 13
type input "e24fb42b-6f8d-4fb2-a405-7cf9908ad139,8498cde5-d4ed-41f2-afca-08848a5e2fab,41a4b…"
checkbox input "true"
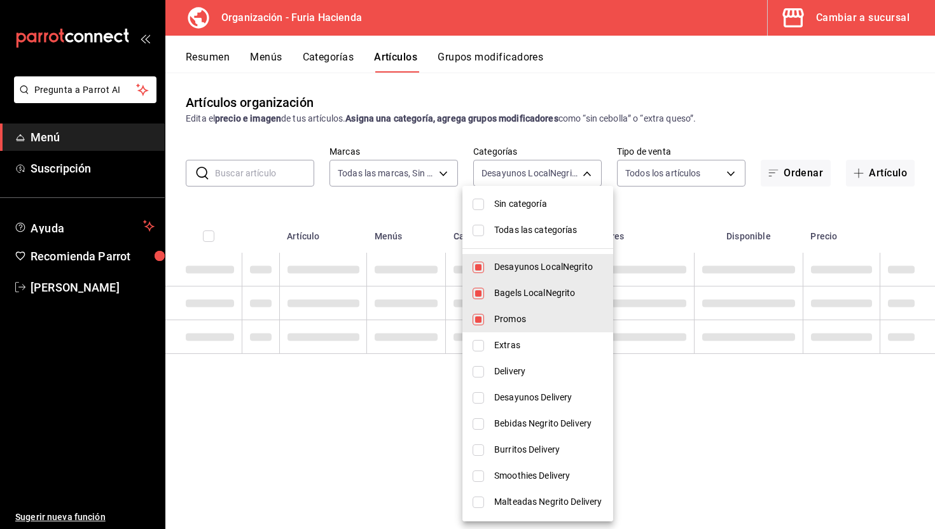
click at [503, 335] on li "Extras" at bounding box center [538, 345] width 151 height 26
type input "e24fb42b-6f8d-4fb2-a405-7cf9908ad139,8498cde5-d4ed-41f2-afca-08848a5e2fab,41a4b…"
checkbox input "true"
click at [509, 370] on span "Delivery" at bounding box center [548, 371] width 109 height 13
type input "e24fb42b-6f8d-4fb2-a405-7cf9908ad139,8498cde5-d4ed-41f2-afca-08848a5e2fab,41a4b…"
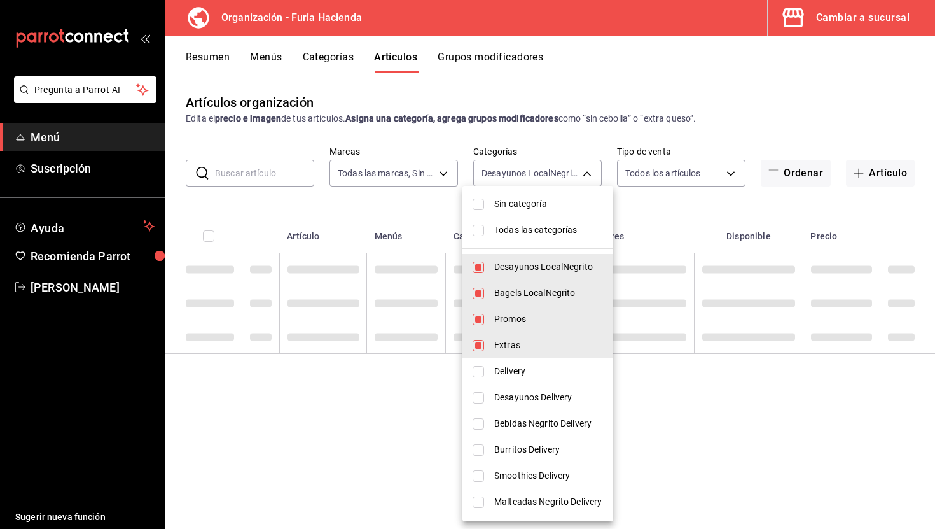
checkbox input "true"
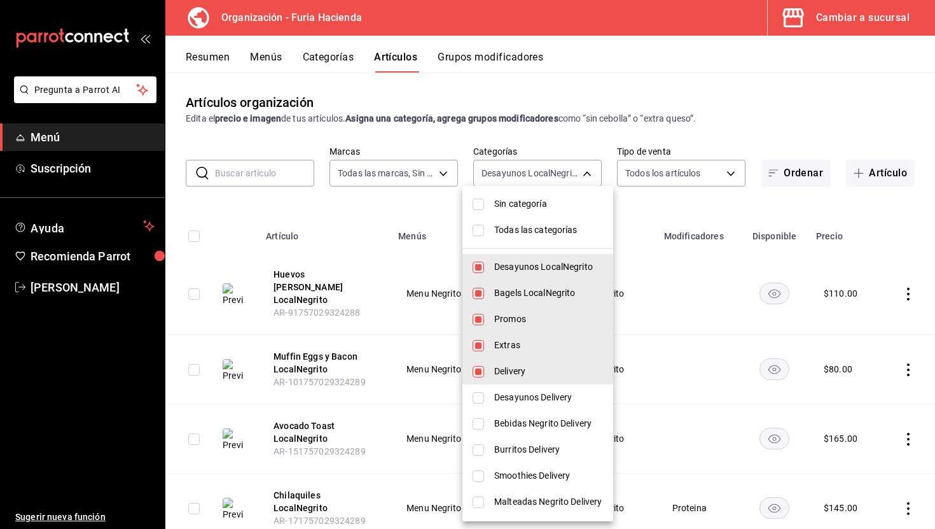
click at [484, 265] on li "Desayunos LocalNegrito" at bounding box center [538, 267] width 151 height 26
type input "8498cde5-d4ed-41f2-afca-08848a5e2fab,41a4be4f-df6a-482d-b42a-6f79a85a7d14,f59e2…"
checkbox input "false"
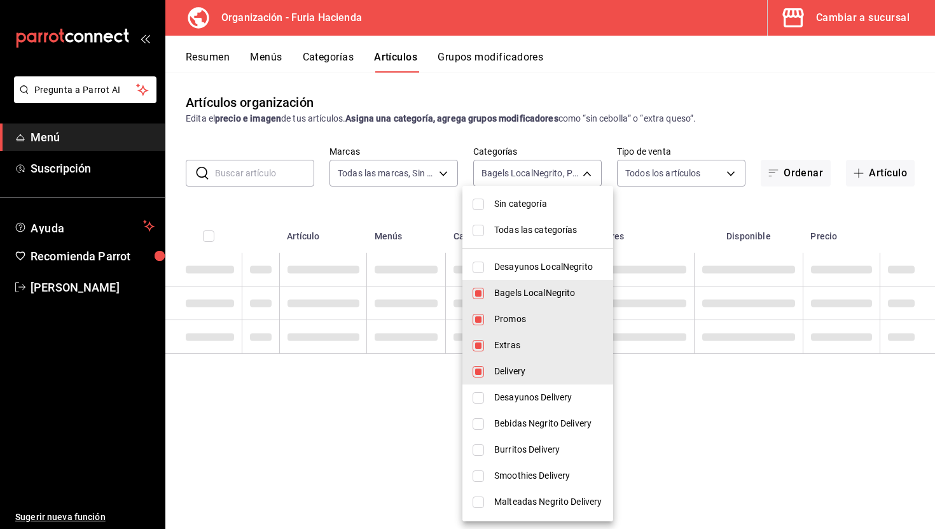
click at [483, 290] on input "checkbox" at bounding box center [478, 293] width 11 height 11
checkbox input "false"
click at [487, 325] on li "Promos" at bounding box center [538, 319] width 151 height 26
type input "f59e2cf2-ce34-45e5-8177-6e6ca9c216a6,99b9ebdb-d0ae-4833-8a3e-60a1aaf8fd34"
checkbox input "false"
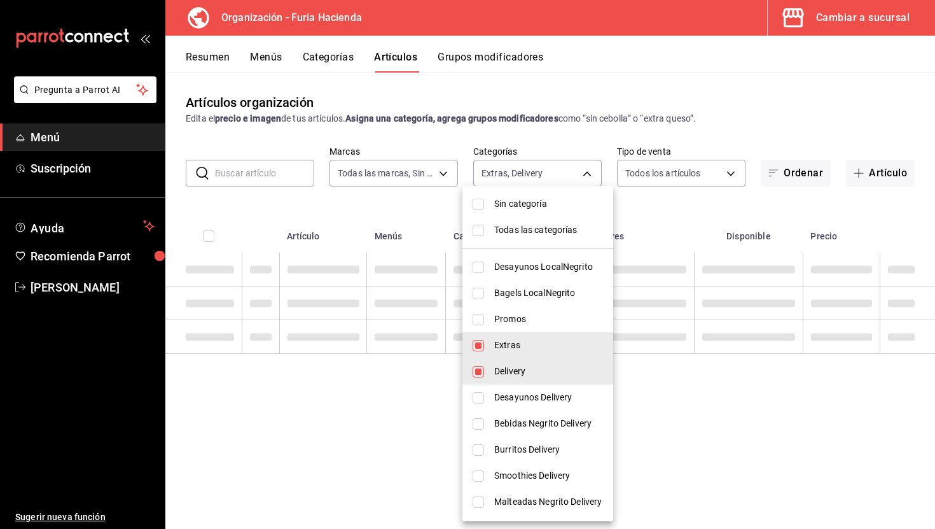
click at [487, 345] on li "Extras" at bounding box center [538, 345] width 151 height 26
type input "99b9ebdb-d0ae-4833-8a3e-60a1aaf8fd34"
checkbox input "false"
click at [486, 366] on li "Delivery" at bounding box center [538, 371] width 151 height 26
checkbox input "false"
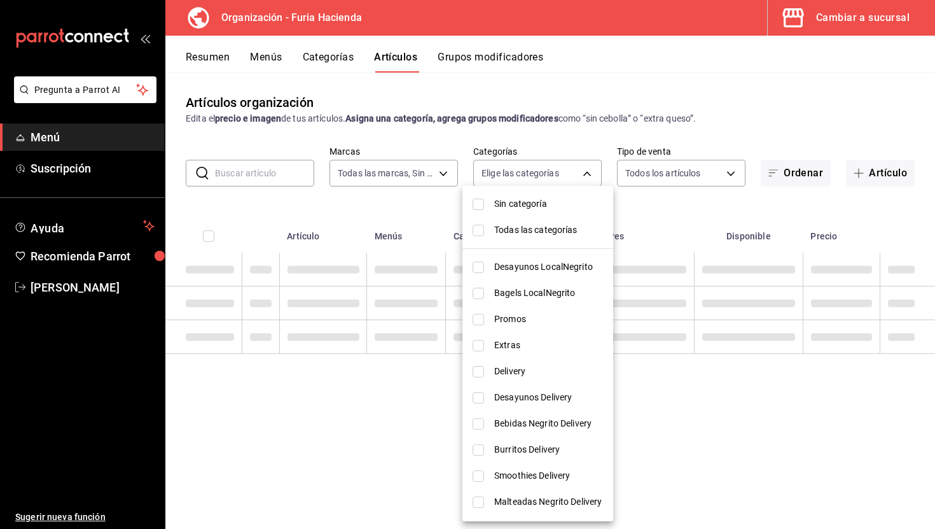
click at [505, 235] on span "Todas las categorías" at bounding box center [548, 229] width 109 height 13
type input "e24fb42b-6f8d-4fb2-a405-7cf9908ad139,8498cde5-d4ed-41f2-afca-08848a5e2fab,41a4b…"
checkbox input "true"
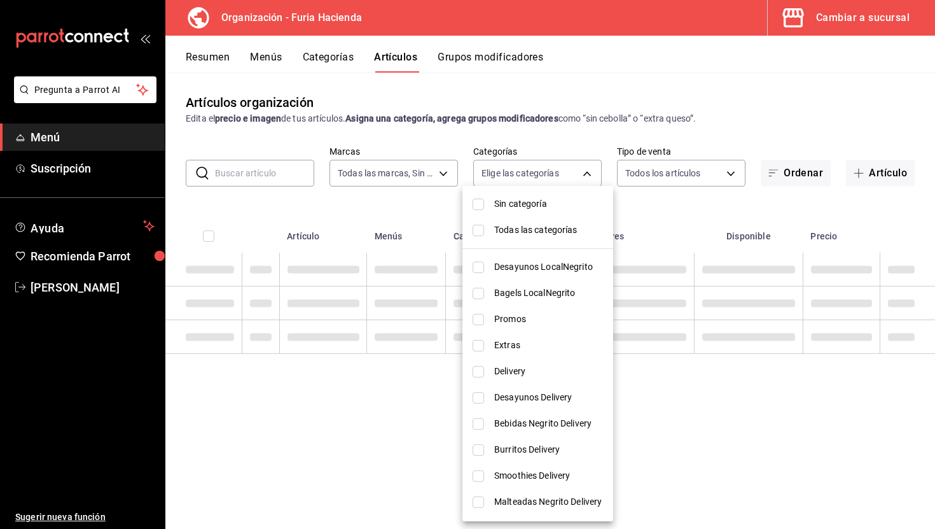
checkbox input "true"
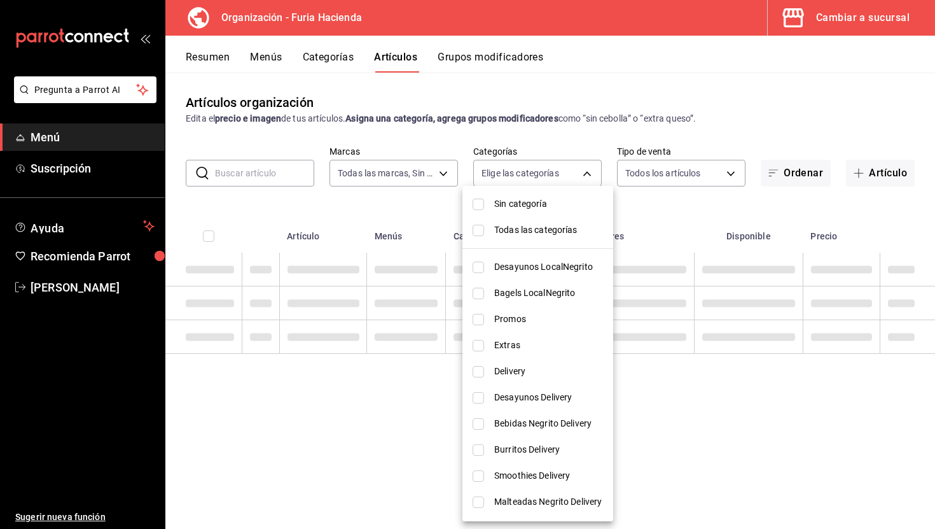
checkbox input "true"
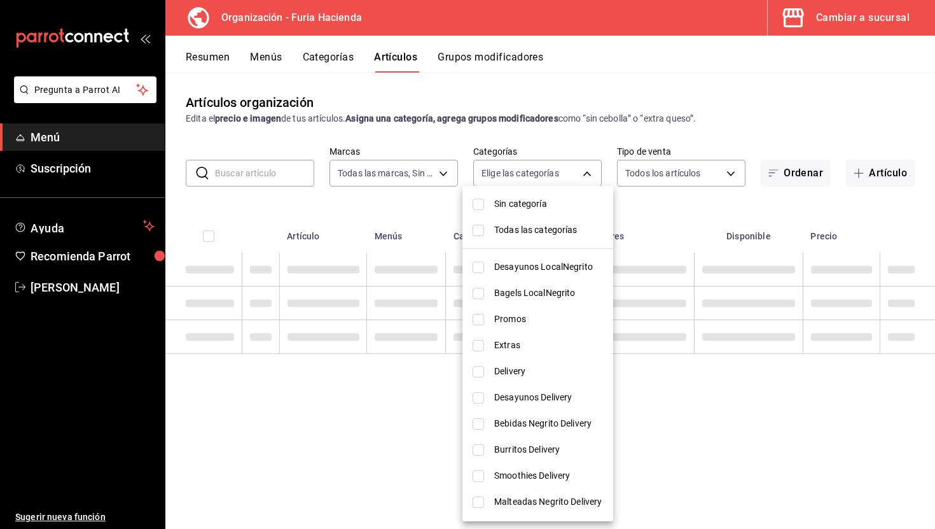
checkbox input "true"
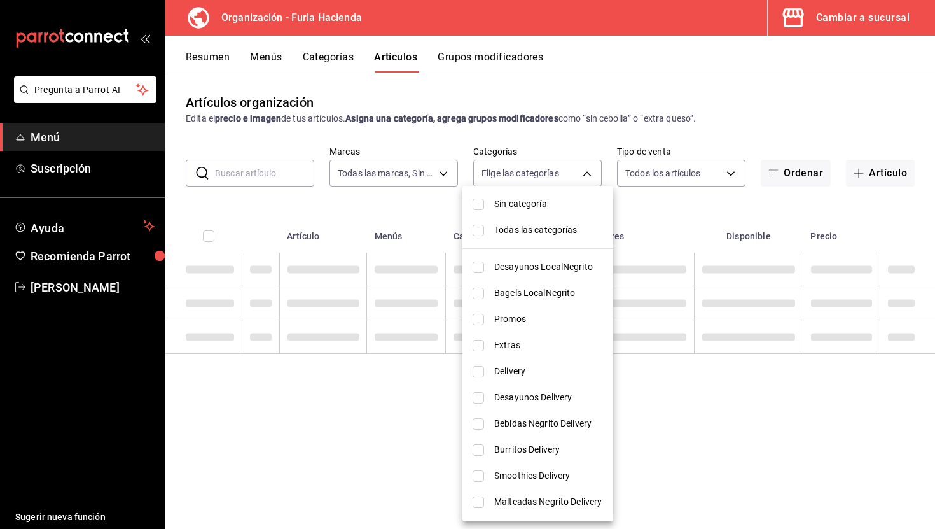
checkbox input "true"
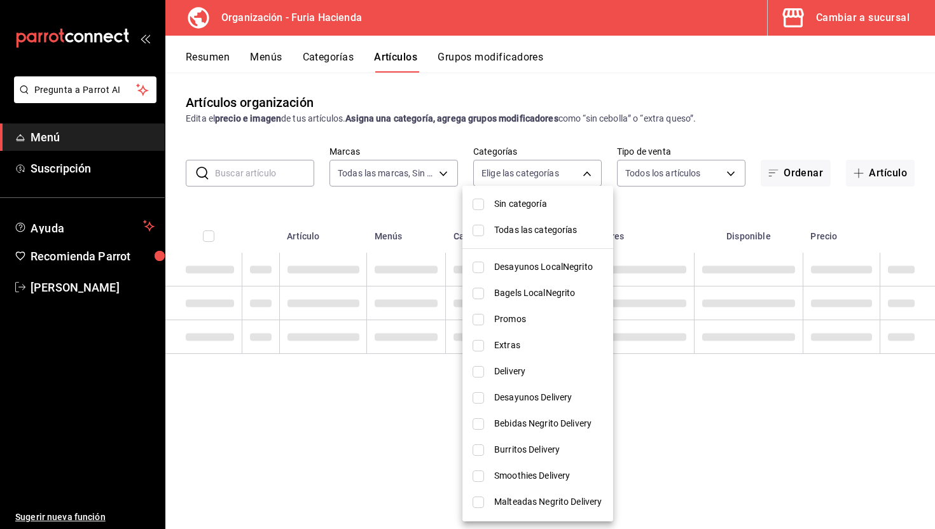
checkbox input "true"
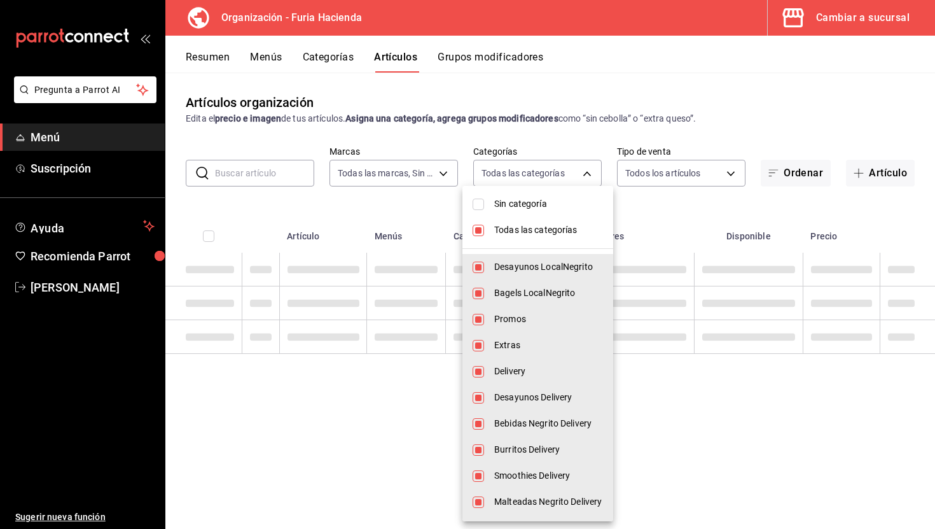
click at [639, 214] on div at bounding box center [467, 264] width 935 height 529
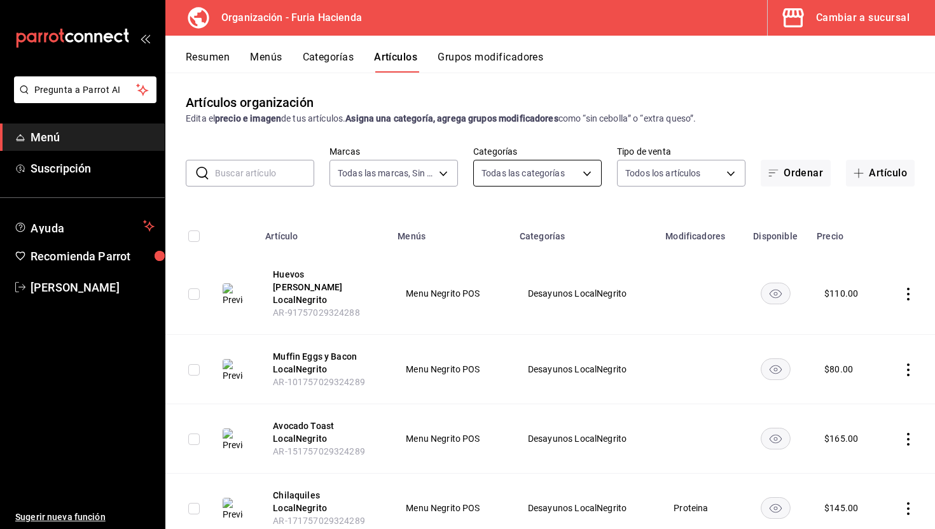
click at [551, 174] on body "Pregunta a Parrot AI Menú Suscripción Ayuda Recomienda Parrot Ruth Aguilar Suge…" at bounding box center [467, 264] width 935 height 529
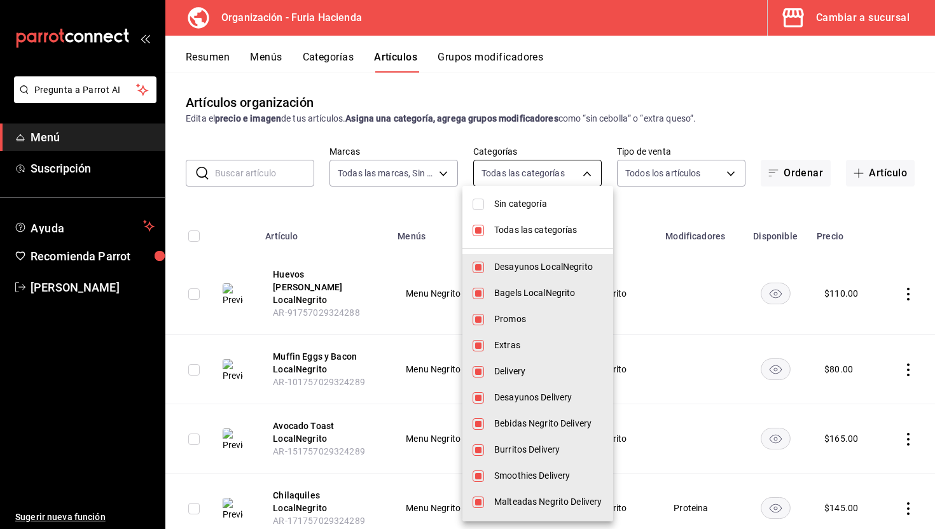
click at [551, 174] on div at bounding box center [467, 264] width 935 height 529
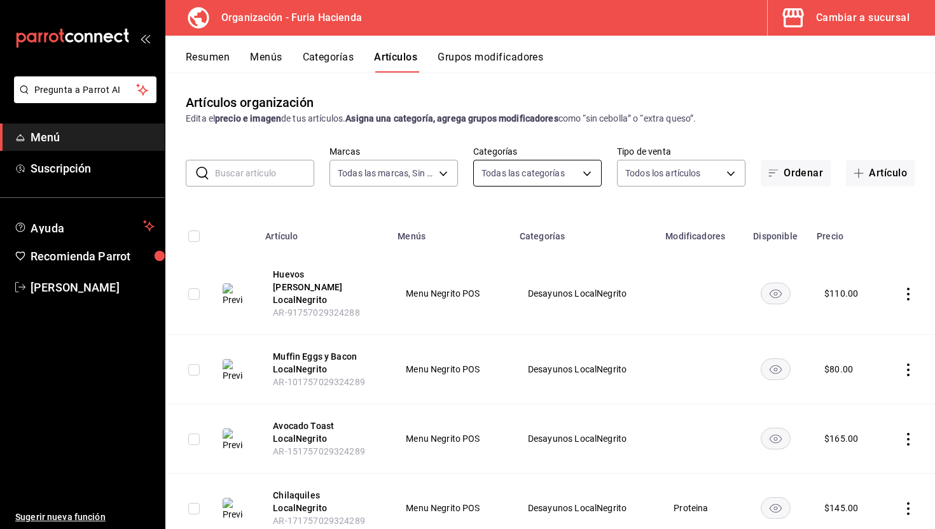
click at [536, 172] on body "Pregunta a Parrot AI Menú Suscripción Ayuda Recomienda Parrot Ruth Aguilar Suge…" at bounding box center [467, 264] width 935 height 529
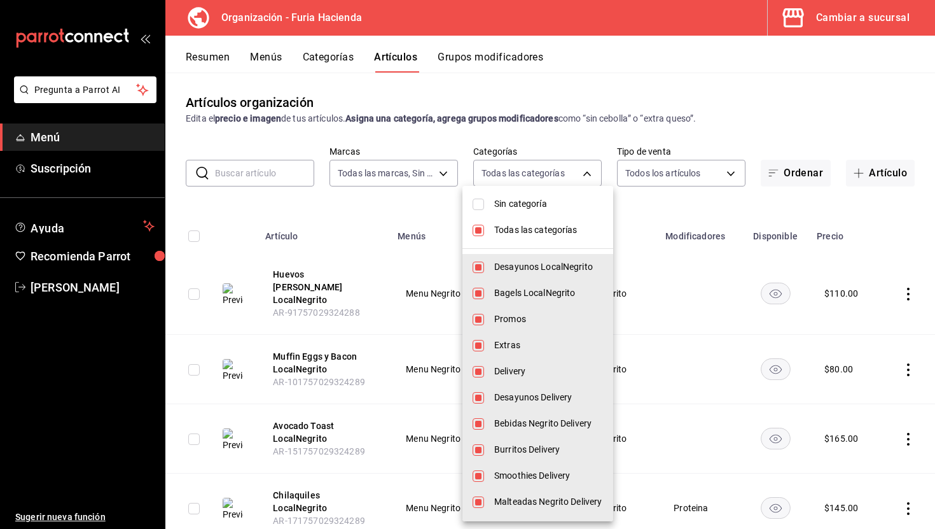
click at [514, 263] on span "Desayunos LocalNegrito" at bounding box center [548, 266] width 109 height 13
type input "8498cde5-d4ed-41f2-afca-08848a5e2fab,41a4be4f-df6a-482d-b42a-6f79a85a7d14,f59e2…"
checkbox input "false"
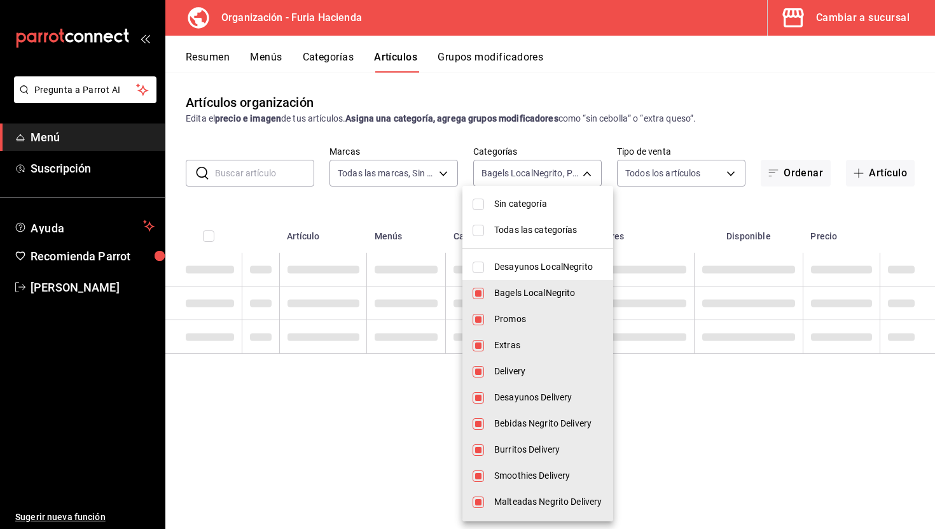
click at [527, 293] on span "Bagels LocalNegrito" at bounding box center [548, 292] width 109 height 13
type input "41a4be4f-df6a-482d-b42a-6f79a85a7d14,f59e2cf2-ce34-45e5-8177-6e6ca9c216a6,99b9e…"
checkbox input "false"
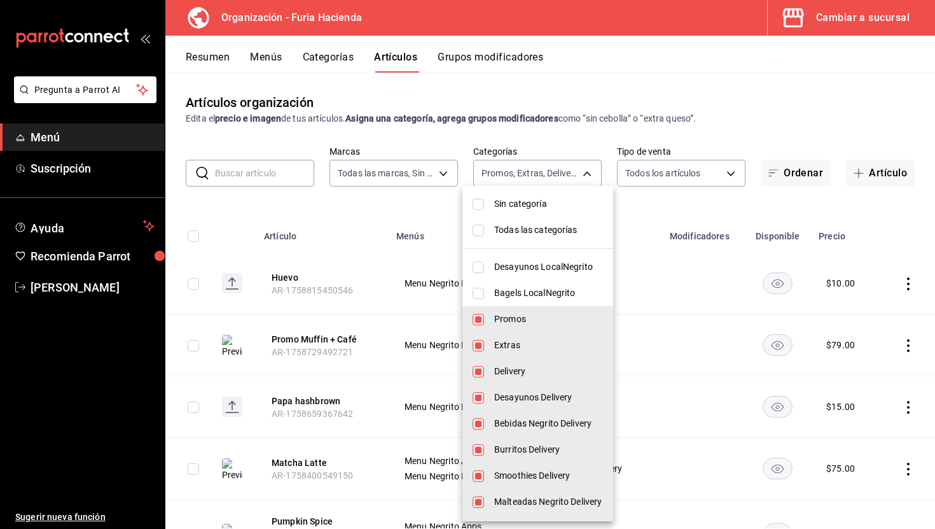
click at [529, 314] on span "Promos" at bounding box center [548, 318] width 109 height 13
type input "f59e2cf2-ce34-45e5-8177-6e6ca9c216a6,99b9ebdb-d0ae-4833-8a3e-60a1aaf8fd34,735f6…"
checkbox input "false"
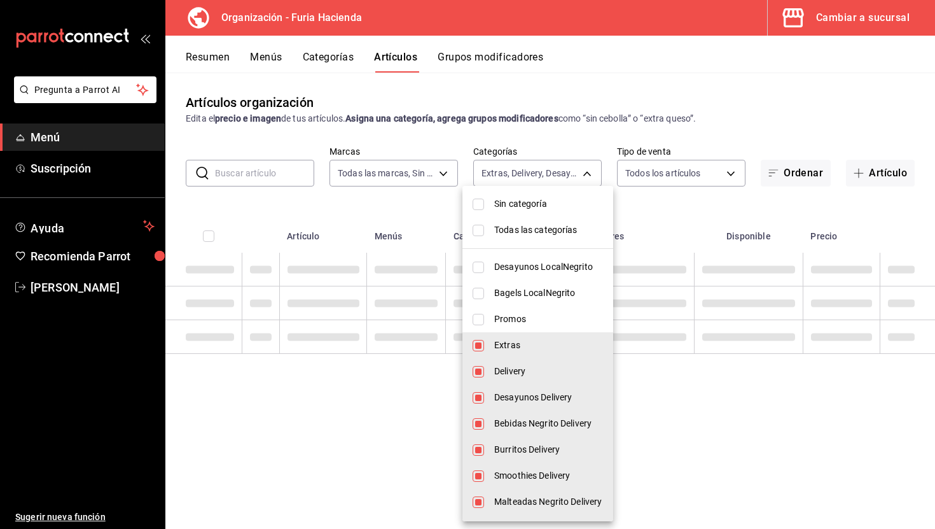
click at [530, 342] on span "Extras" at bounding box center [548, 345] width 109 height 13
type input "99b9ebdb-d0ae-4833-8a3e-60a1aaf8fd34,735f63ab-f932-443b-841f-460156fe9515,c59b5…"
checkbox input "false"
click at [533, 366] on span "Delivery" at bounding box center [548, 371] width 109 height 13
type input "735f63ab-f932-443b-841f-460156fe9515,c59b5371-04ef-416f-8033-de15b8472340,f7842…"
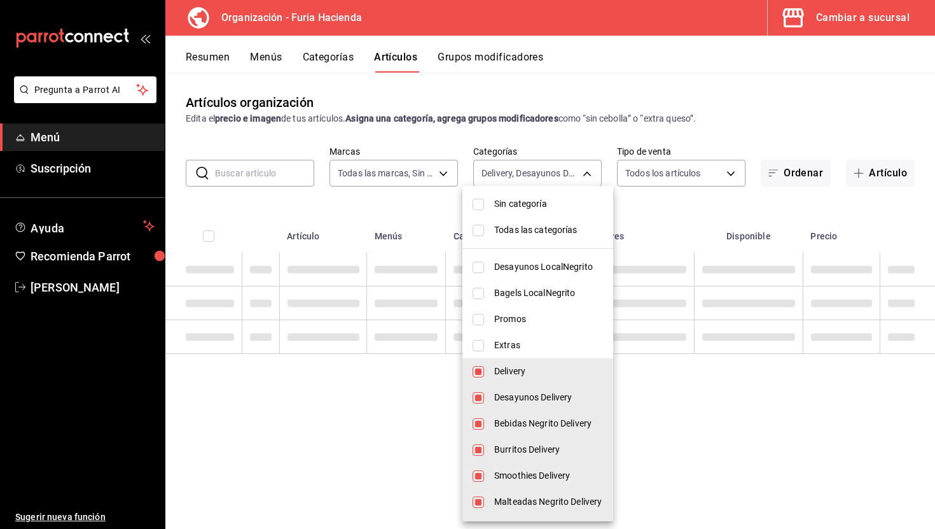
checkbox input "false"
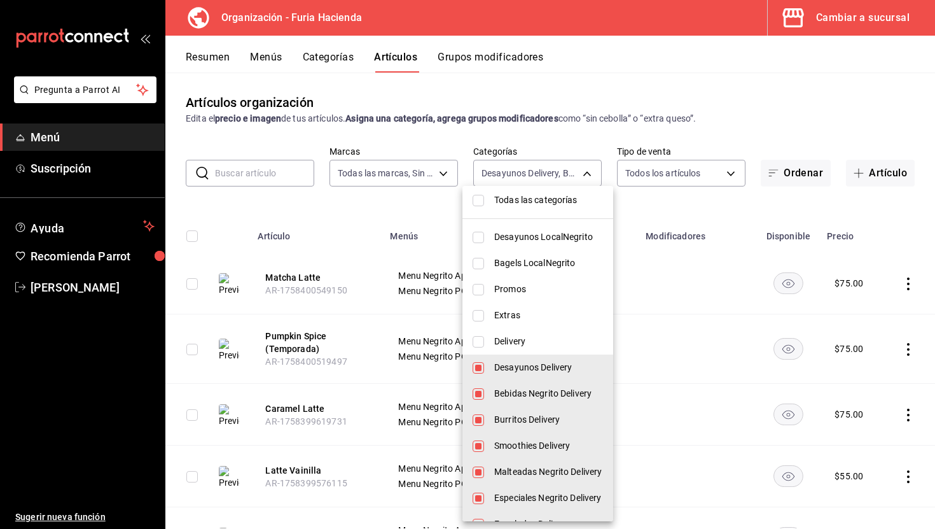
scroll to position [39, 0]
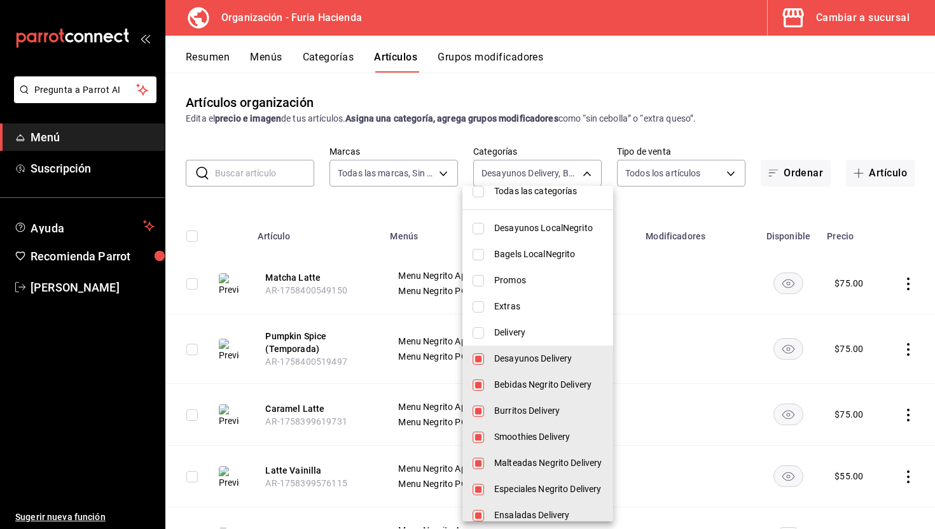
click at [541, 356] on span "Desayunos Delivery" at bounding box center [548, 358] width 109 height 13
type input "c59b5371-04ef-416f-8033-de15b8472340,f784237d-2ead-4da0-82c3-6db2a4318728,02c9e…"
checkbox input "false"
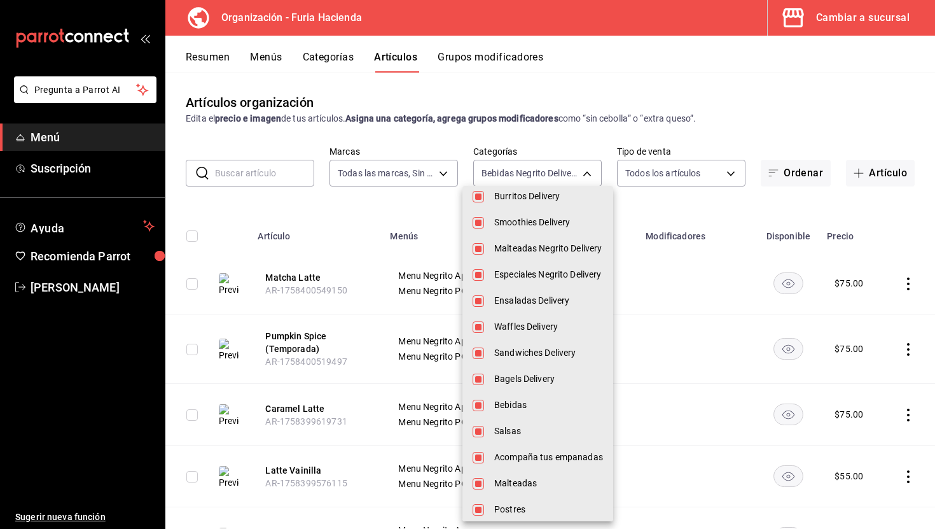
scroll to position [256, 0]
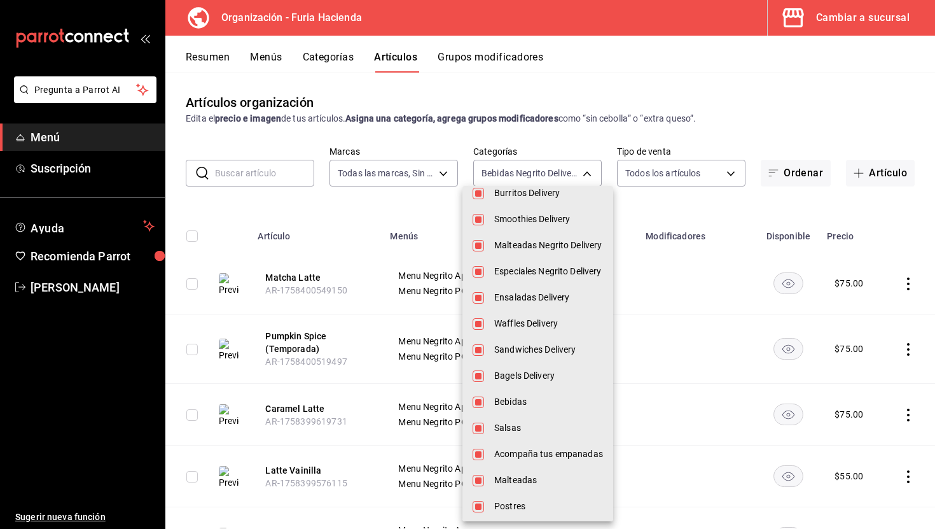
click at [539, 369] on span "Bagels Delivery" at bounding box center [548, 375] width 109 height 13
type input "c59b5371-04ef-416f-8033-de15b8472340,f784237d-2ead-4da0-82c3-6db2a4318728,02c9e…"
checkbox input "false"
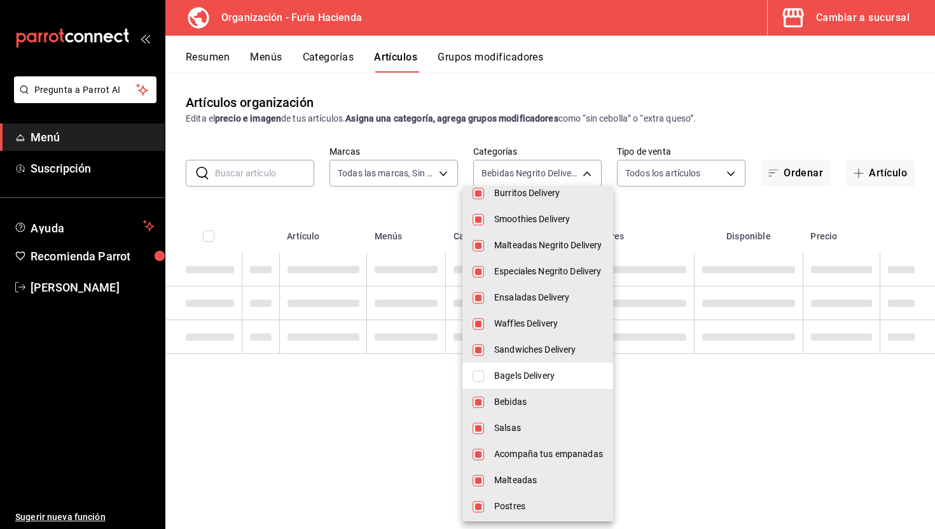
scroll to position [363, 0]
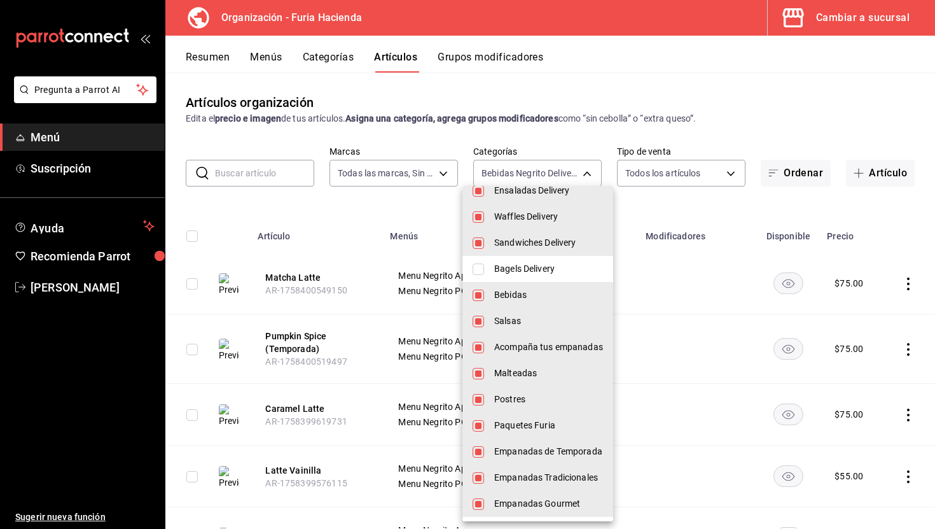
click at [538, 345] on span "Acompaña tus empanadas" at bounding box center [548, 346] width 109 height 13
type input "c59b5371-04ef-416f-8033-de15b8472340,f784237d-2ead-4da0-82c3-6db2a4318728,02c9e…"
checkbox input "false"
click at [535, 431] on span "Paquetes Furia" at bounding box center [548, 425] width 109 height 13
type input "c59b5371-04ef-416f-8033-de15b8472340,f784237d-2ead-4da0-82c3-6db2a4318728,02c9e…"
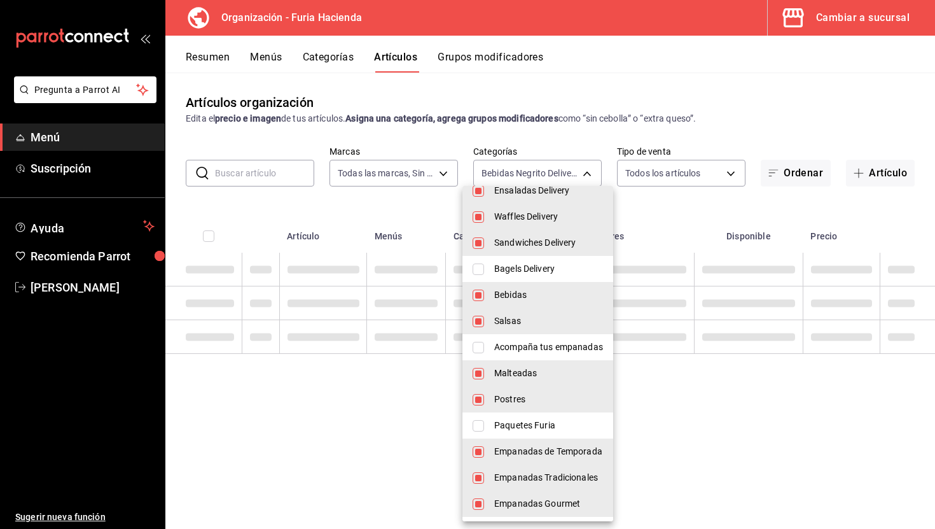
click at [541, 452] on span "Empanadas de Temporada" at bounding box center [548, 451] width 109 height 13
click at [546, 480] on span "Empanadas Tradicionales" at bounding box center [548, 477] width 109 height 13
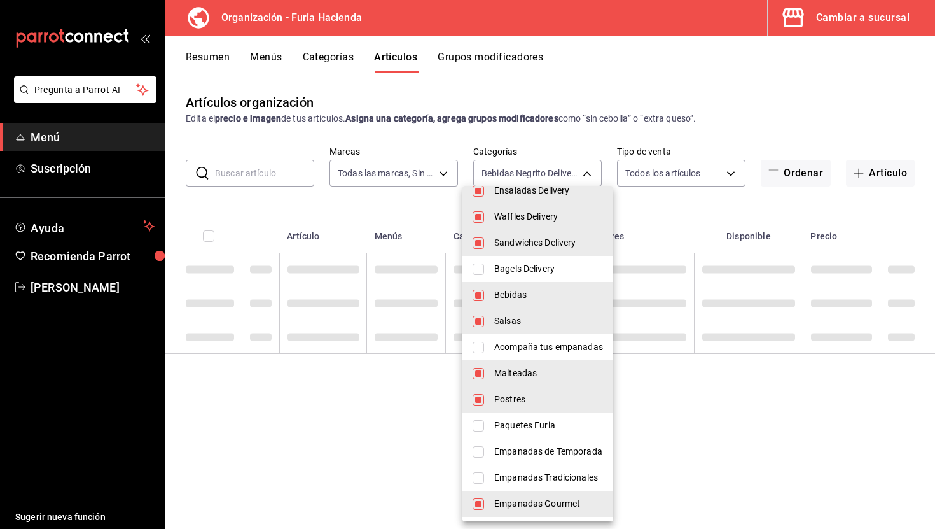
click at [550, 504] on span "Empanadas Gourmet" at bounding box center [548, 503] width 109 height 13
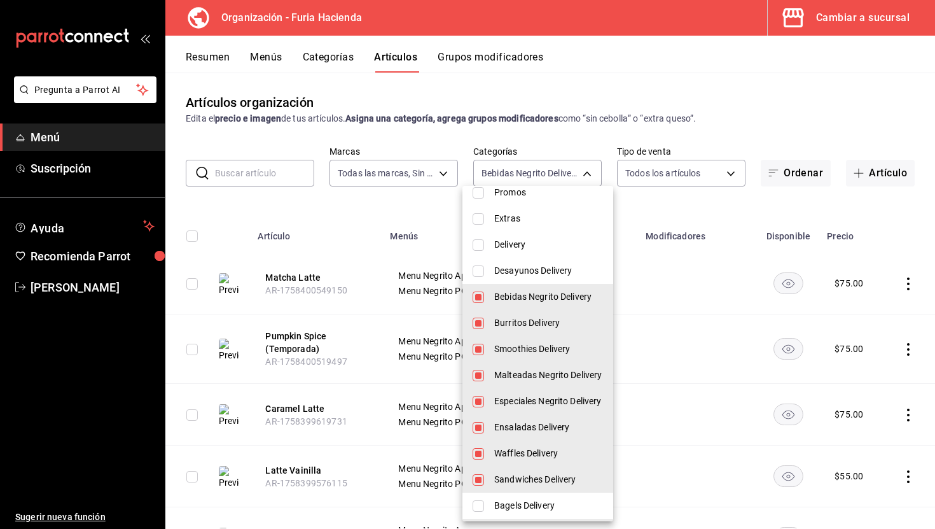
scroll to position [127, 0]
click at [363, 241] on div at bounding box center [467, 264] width 935 height 529
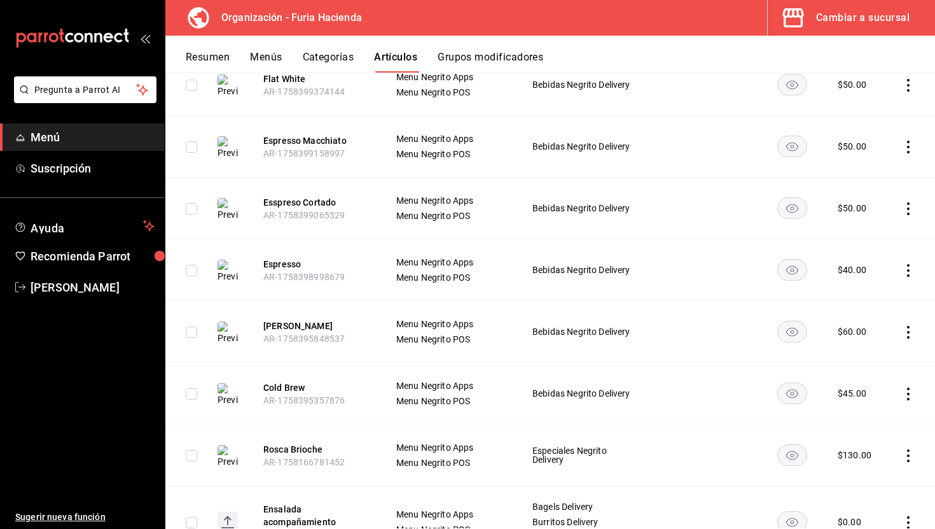
scroll to position [0, 0]
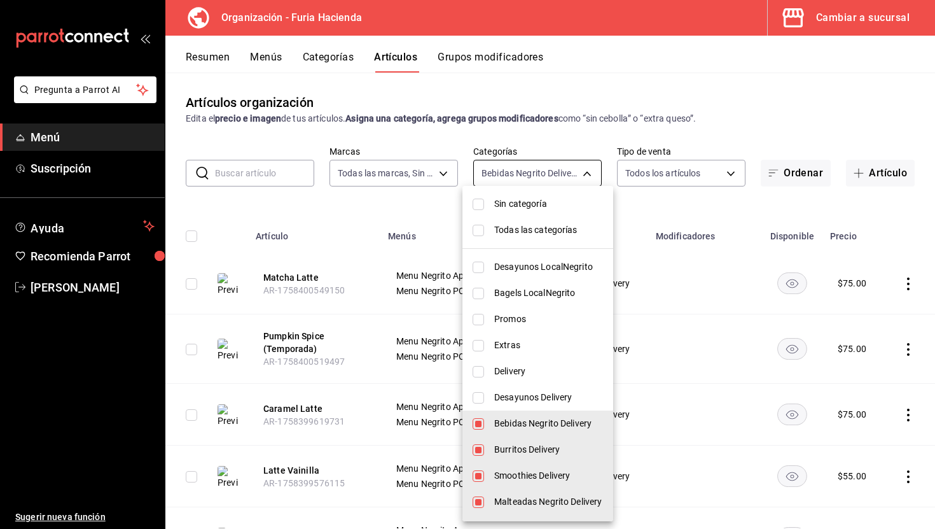
click at [529, 176] on body "Pregunta a Parrot AI Menú Suscripción Ayuda Recomienda Parrot Ruth Aguilar Suge…" at bounding box center [467, 264] width 935 height 529
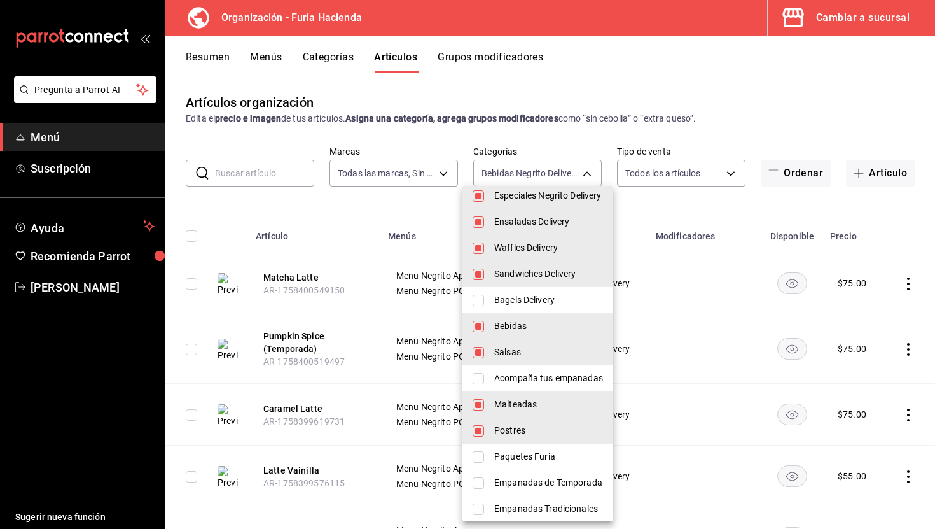
scroll to position [336, 0]
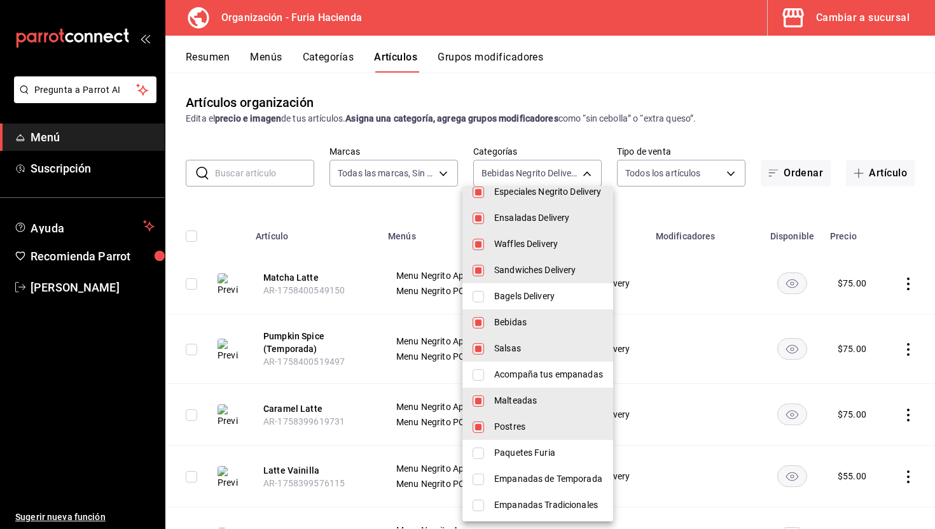
click at [519, 321] on span "Bebidas" at bounding box center [548, 322] width 109 height 13
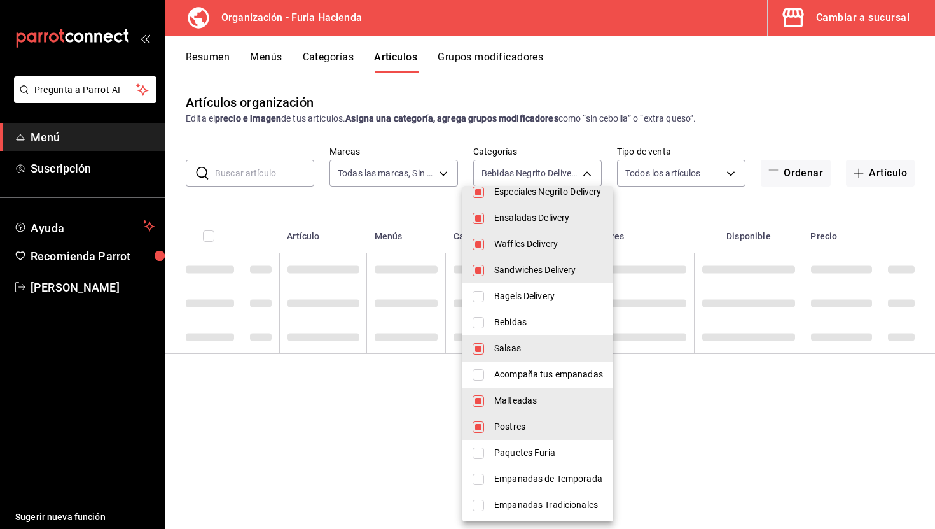
click at [522, 345] on span "Salsas" at bounding box center [548, 348] width 109 height 13
click at [531, 399] on span "Malteadas" at bounding box center [548, 400] width 109 height 13
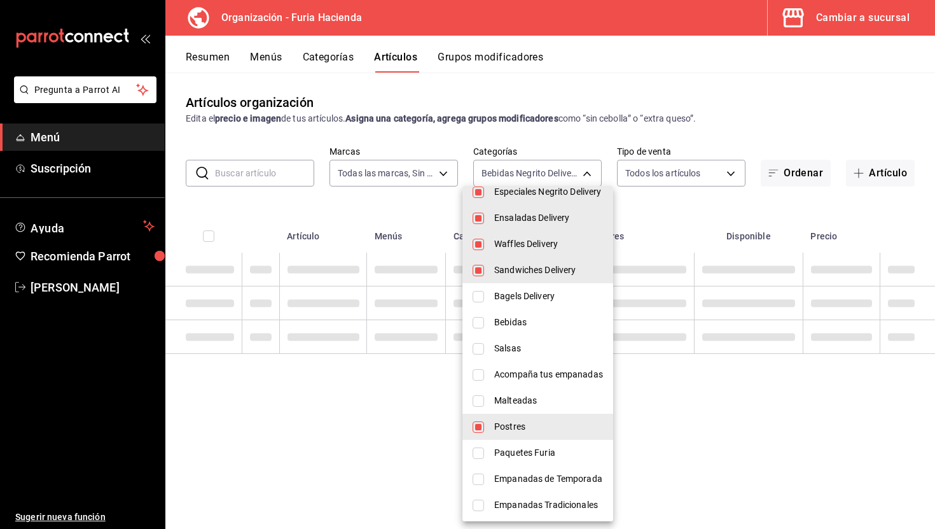
click at [531, 421] on span "Postres" at bounding box center [548, 426] width 109 height 13
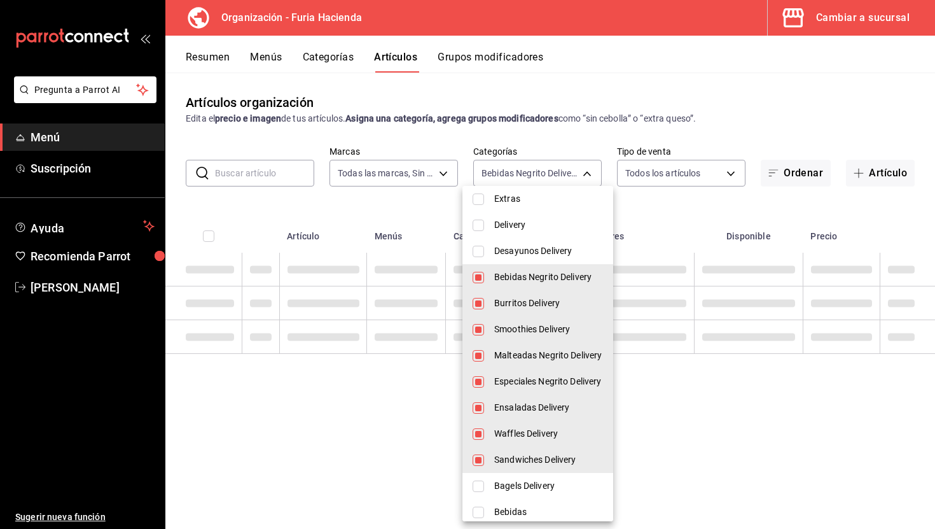
scroll to position [139, 0]
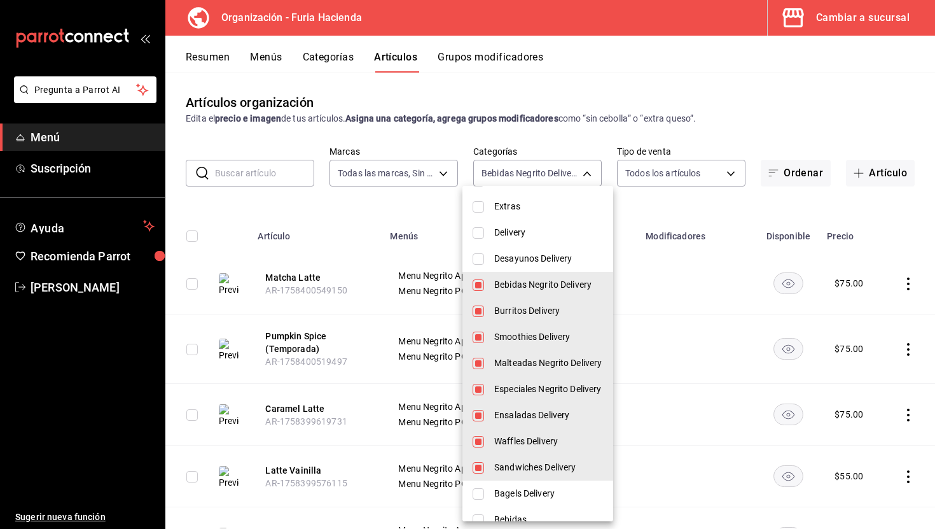
click at [379, 216] on div at bounding box center [467, 264] width 935 height 529
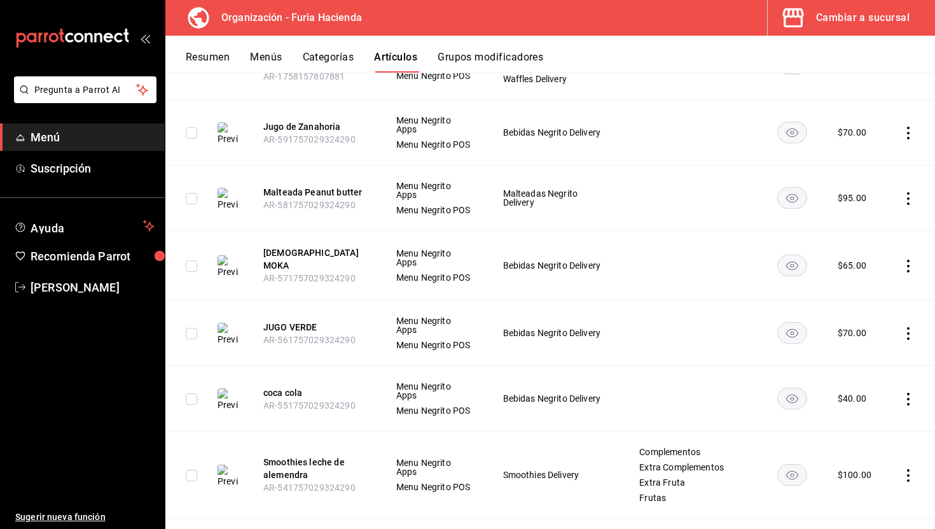
scroll to position [0, 0]
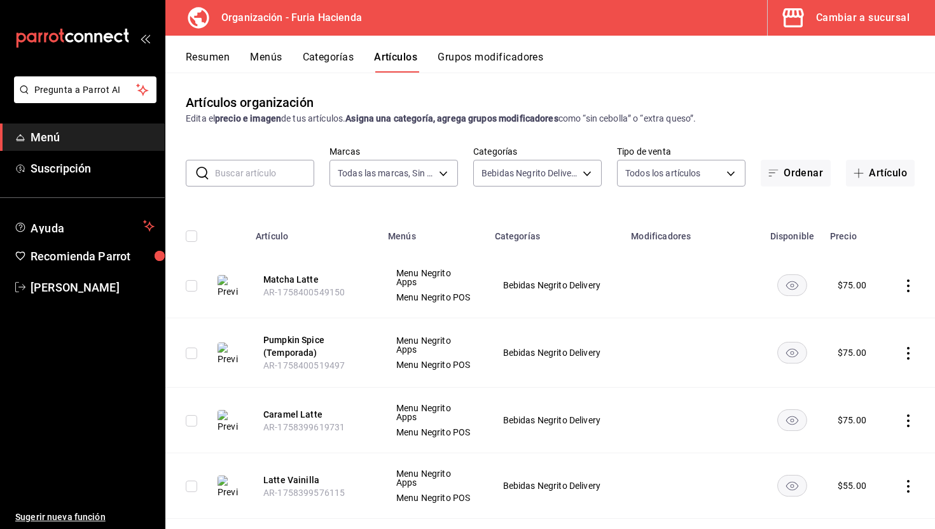
click at [328, 55] on button "Categorías" at bounding box center [329, 62] width 52 height 22
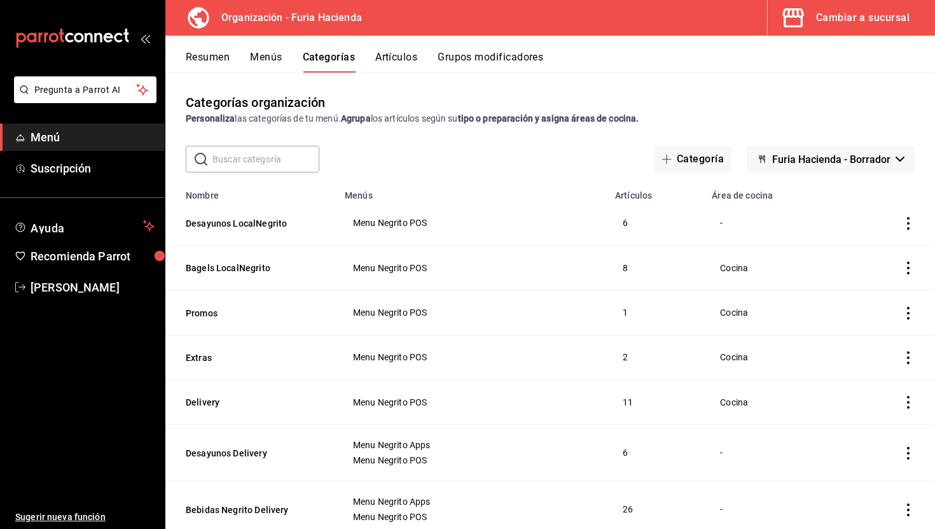
click at [249, 161] on input "text" at bounding box center [266, 158] width 107 height 25
click at [433, 163] on div "​ ​ Categoría Furia Hacienda - Borrador" at bounding box center [550, 159] width 770 height 27
click at [856, 172] on div "Categorías organización Personaliza las categorías de tu menú. Agrupa los artíc…" at bounding box center [550, 301] width 770 height 456
click at [855, 162] on span "Furia Hacienda - Borrador" at bounding box center [831, 159] width 118 height 12
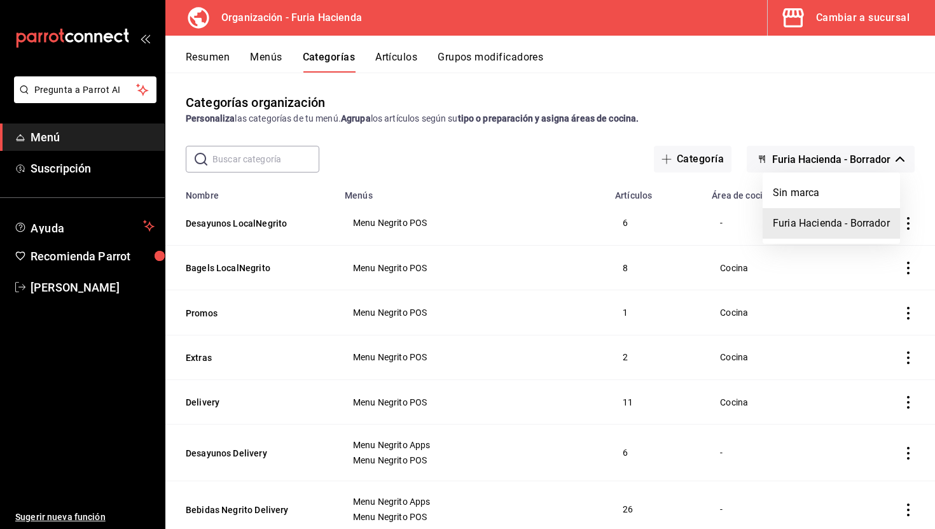
click at [830, 106] on div at bounding box center [467, 264] width 935 height 529
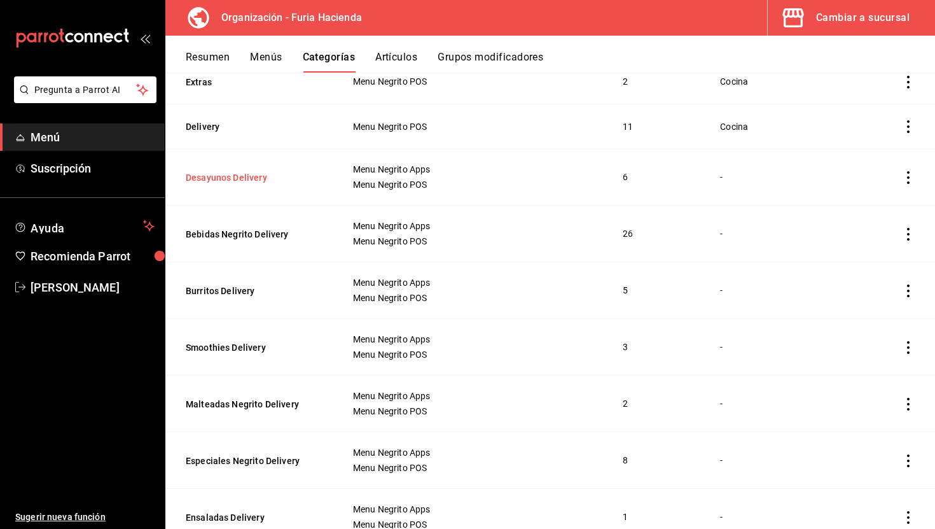
scroll to position [307, 0]
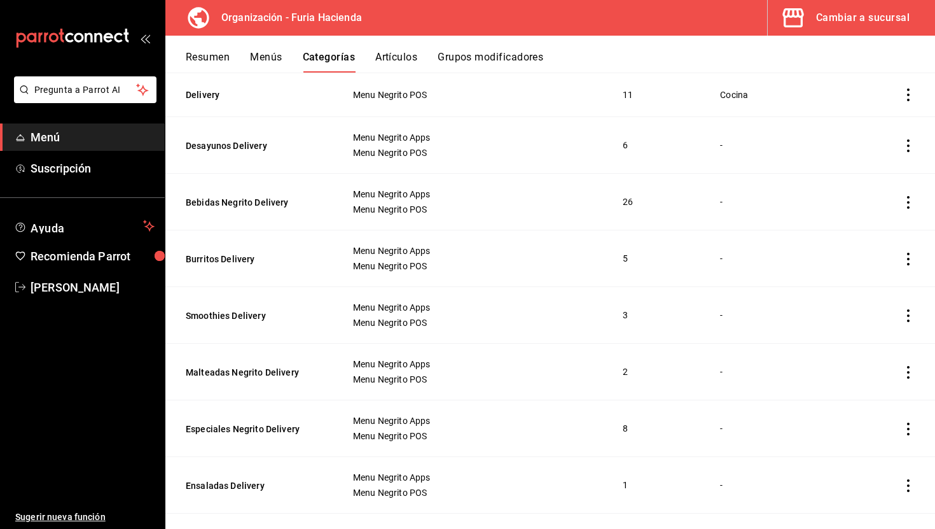
click at [903, 201] on icon "actions" at bounding box center [908, 202] width 13 height 13
click at [867, 253] on span "Duplicar" at bounding box center [870, 256] width 33 height 13
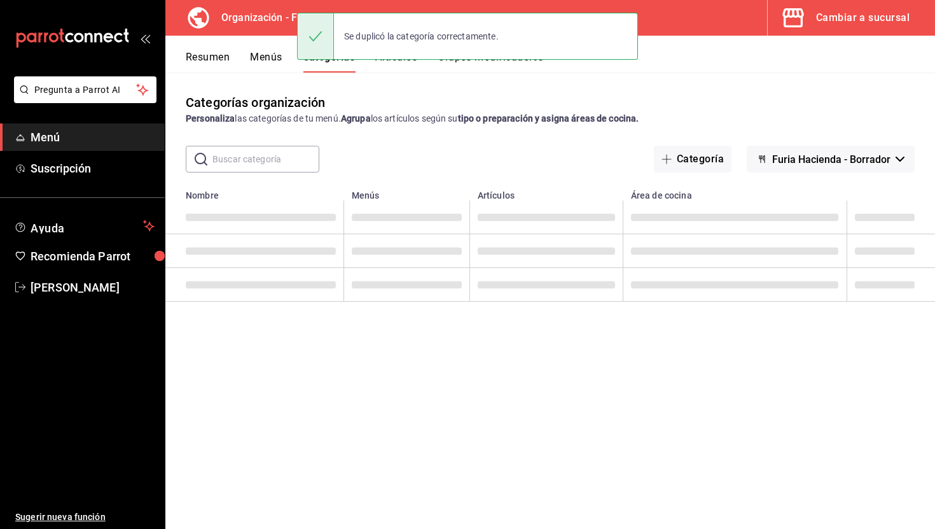
scroll to position [0, 0]
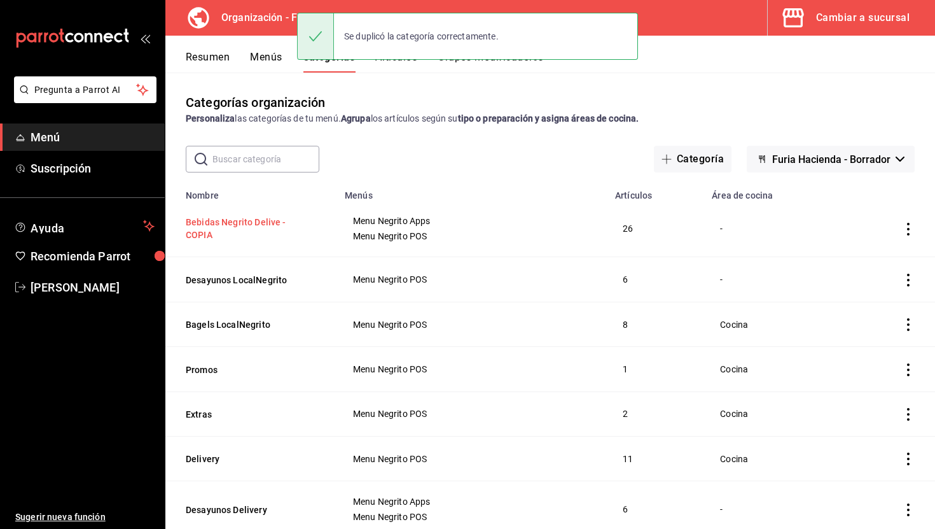
click at [287, 224] on button "Bebidas Negrito Delive - COPIA" at bounding box center [249, 228] width 127 height 25
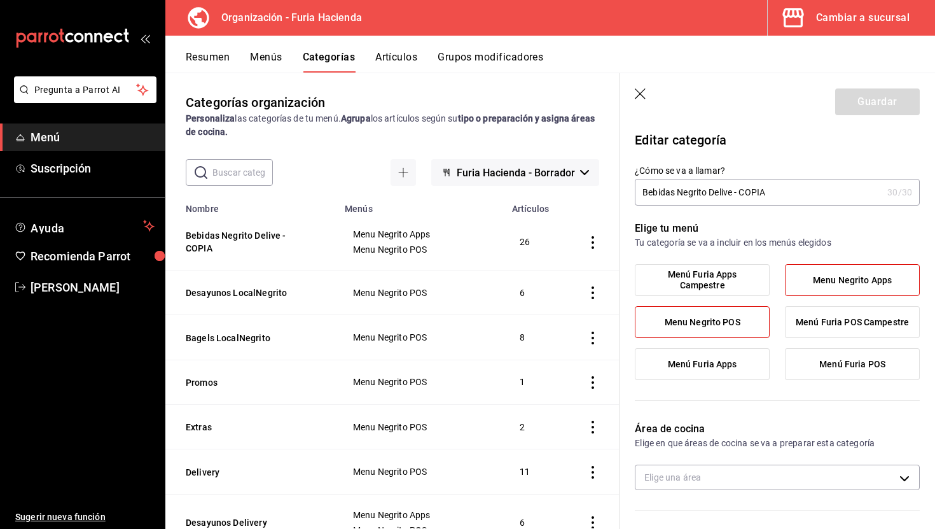
drag, startPoint x: 785, startPoint y: 188, endPoint x: 711, endPoint y: 188, distance: 73.8
click at [711, 188] on input "Bebidas Negrito Delive - COPIA" at bounding box center [759, 191] width 248 height 25
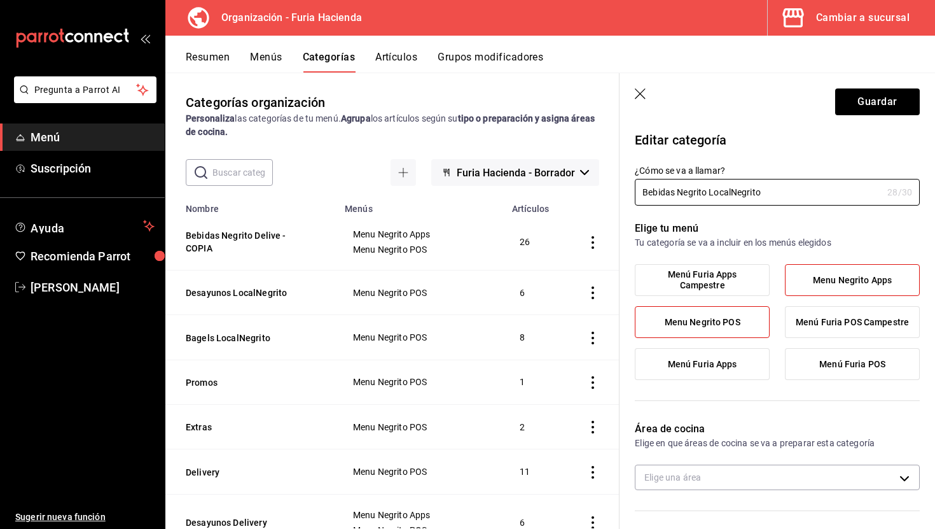
click at [853, 290] on label "Menu Negrito Apps" at bounding box center [853, 280] width 134 height 31
click at [0, 0] on input "Menu Negrito Apps" at bounding box center [0, 0] width 0 height 0
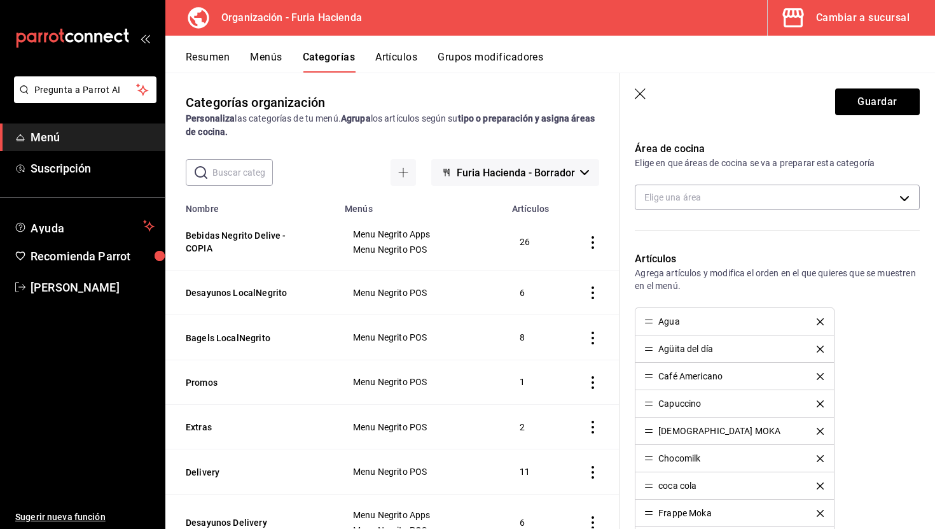
scroll to position [279, 0]
click at [873, 99] on button "Guardar" at bounding box center [877, 101] width 85 height 27
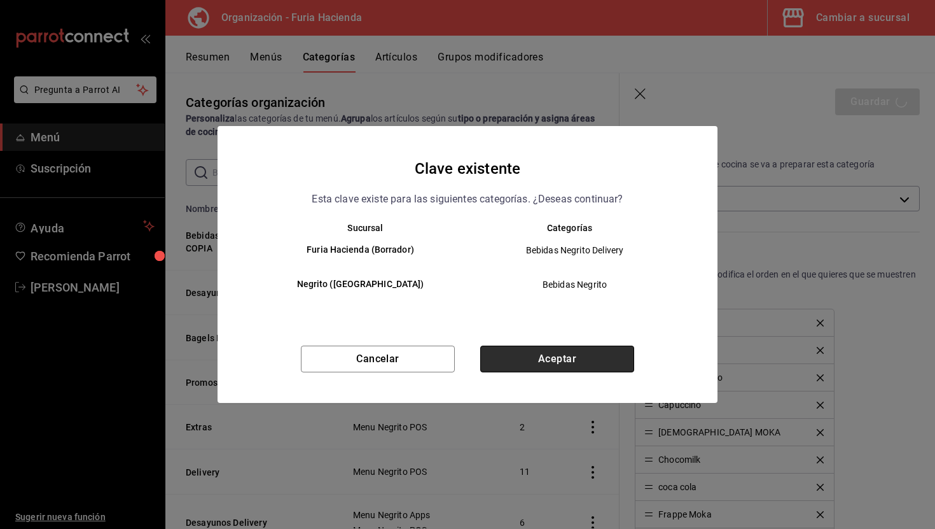
click at [560, 363] on button "Aceptar" at bounding box center [557, 359] width 154 height 27
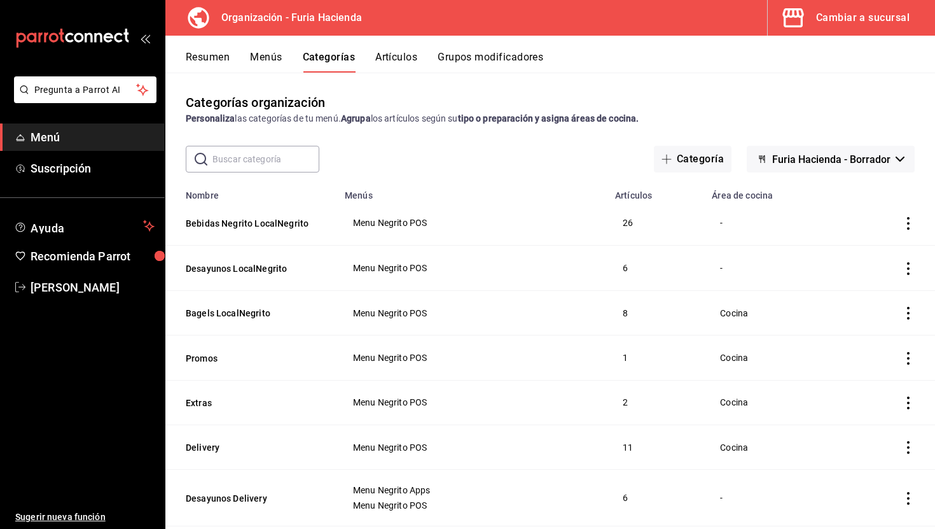
click at [411, 53] on button "Artículos" at bounding box center [396, 62] width 42 height 22
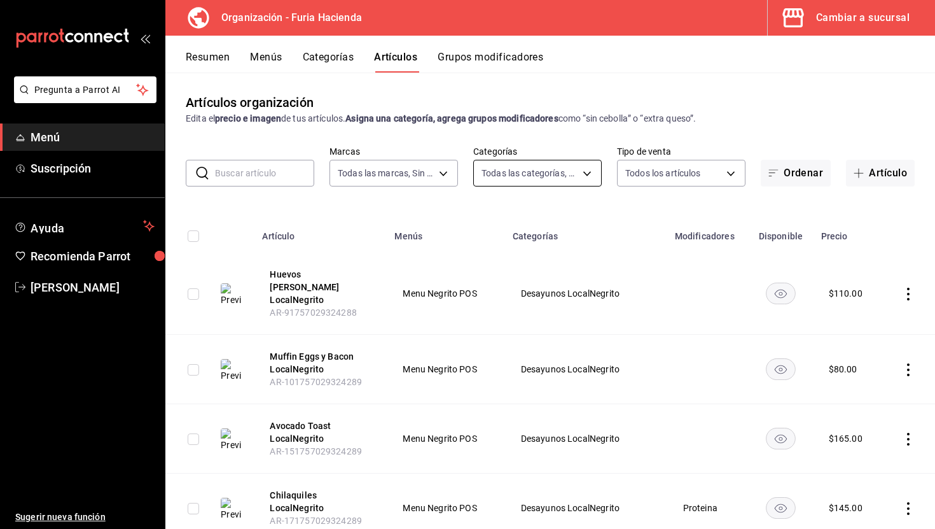
click at [539, 174] on body "Pregunta a Parrot AI Menú Suscripción Ayuda Recomienda Parrot Ruth Aguilar Suge…" at bounding box center [467, 264] width 935 height 529
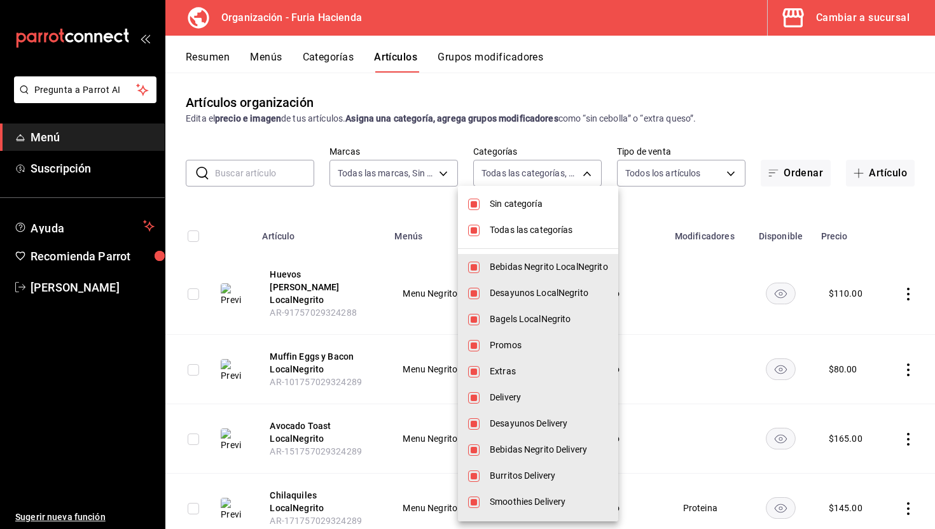
click at [507, 231] on span "Todas las categorías" at bounding box center [549, 229] width 118 height 13
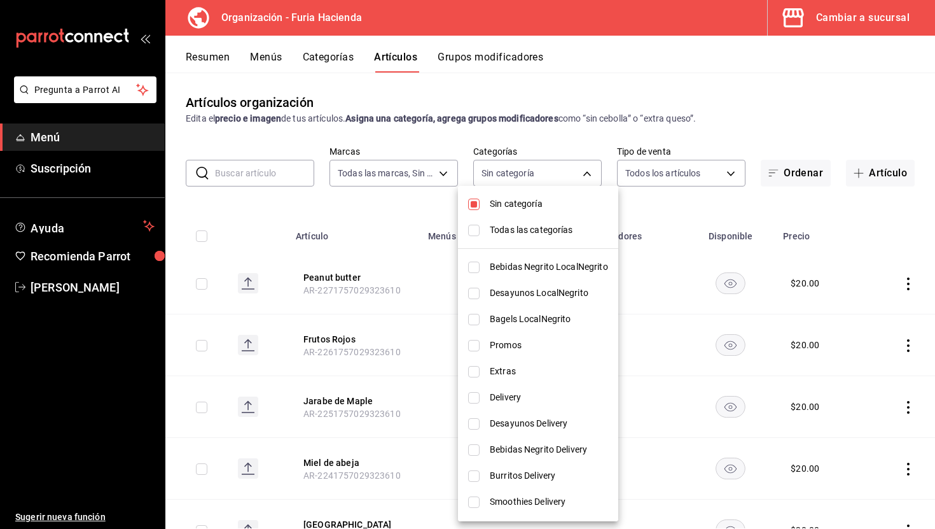
click at [498, 206] on span "Sin categoría" at bounding box center [549, 203] width 118 height 13
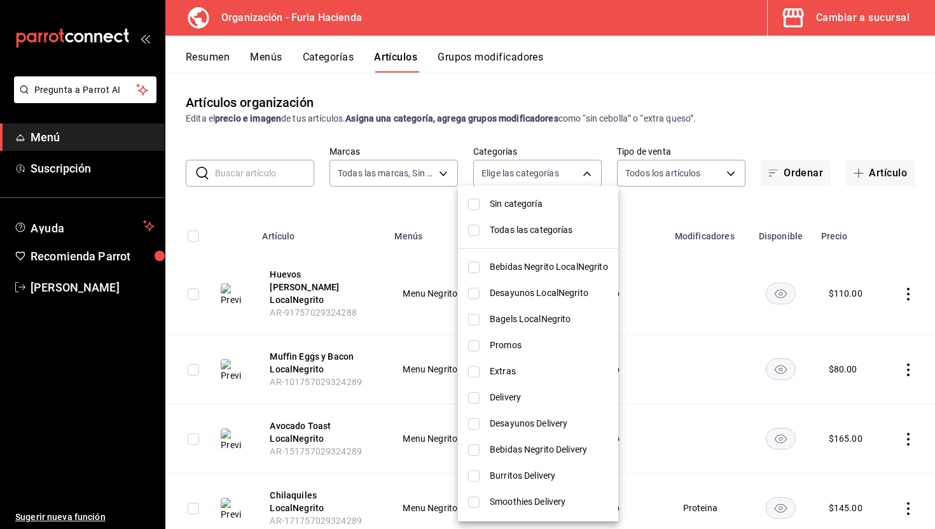
click at [537, 270] on span "Bebidas Negrito LocalNegrito" at bounding box center [549, 266] width 118 height 13
type input "efca0296-21f5-405a-84c2-4691583b9005"
checkbox input "true"
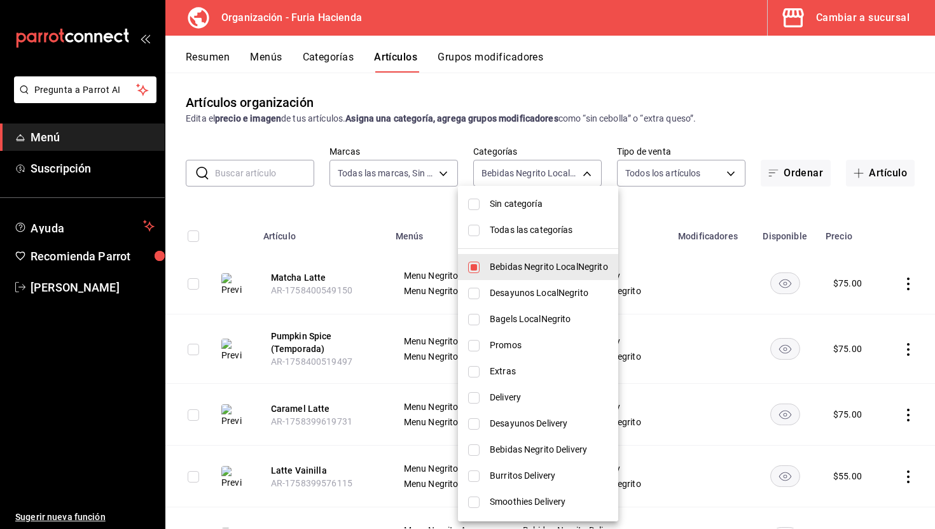
click at [673, 206] on div at bounding box center [467, 264] width 935 height 529
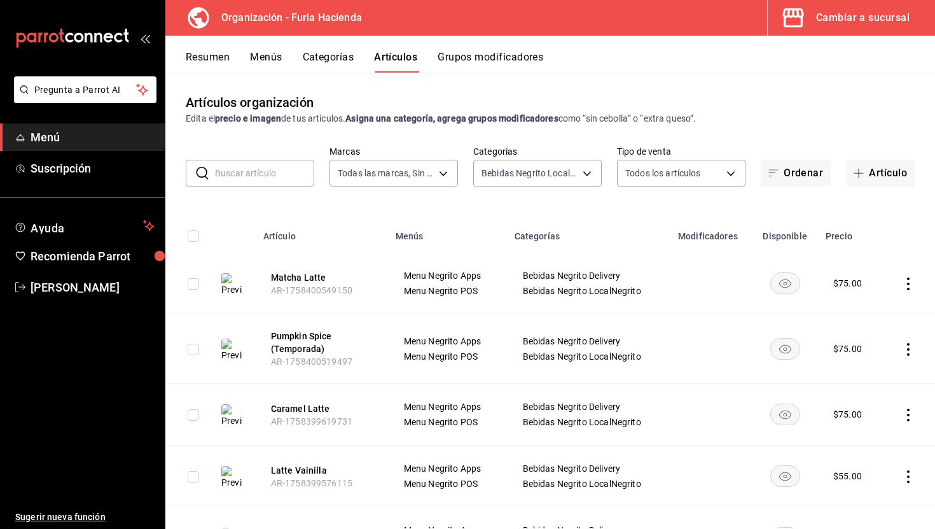
click at [913, 280] on icon "actions" at bounding box center [908, 283] width 13 height 13
click at [860, 342] on span "Duplicar" at bounding box center [870, 338] width 33 height 13
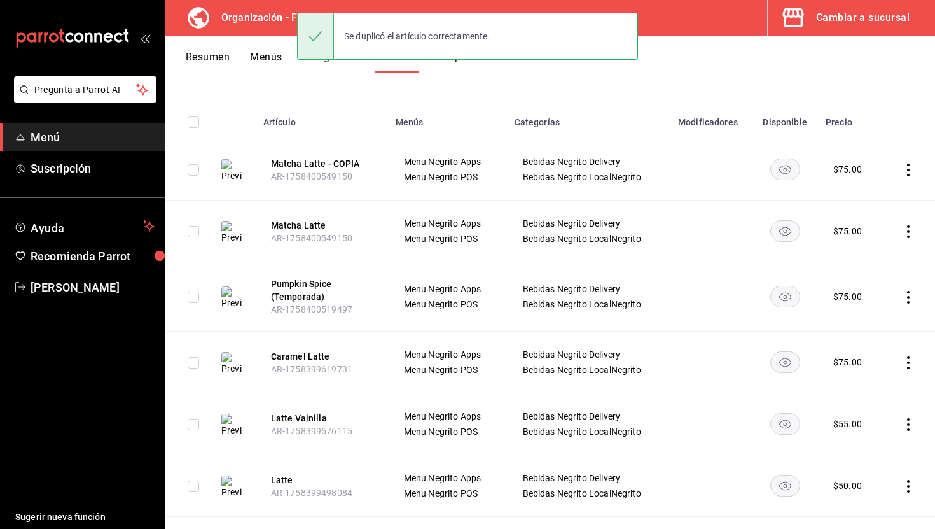
scroll to position [188, 0]
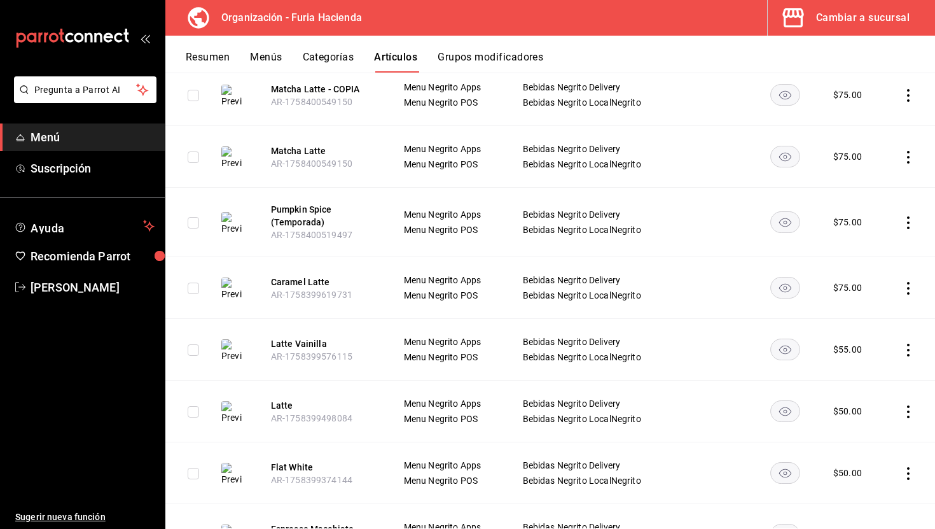
click at [907, 218] on icon "actions" at bounding box center [908, 222] width 13 height 13
click at [874, 275] on span "Duplicar" at bounding box center [870, 277] width 33 height 13
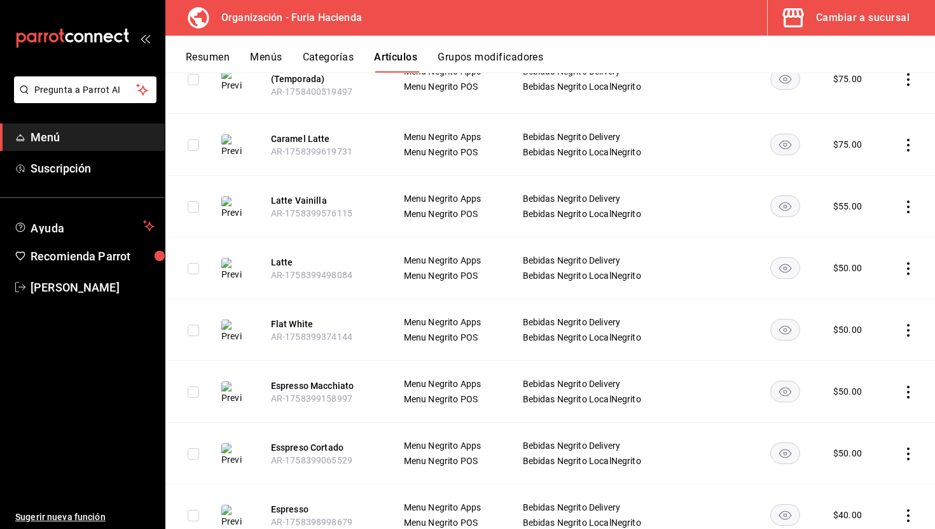
scroll to position [447, 0]
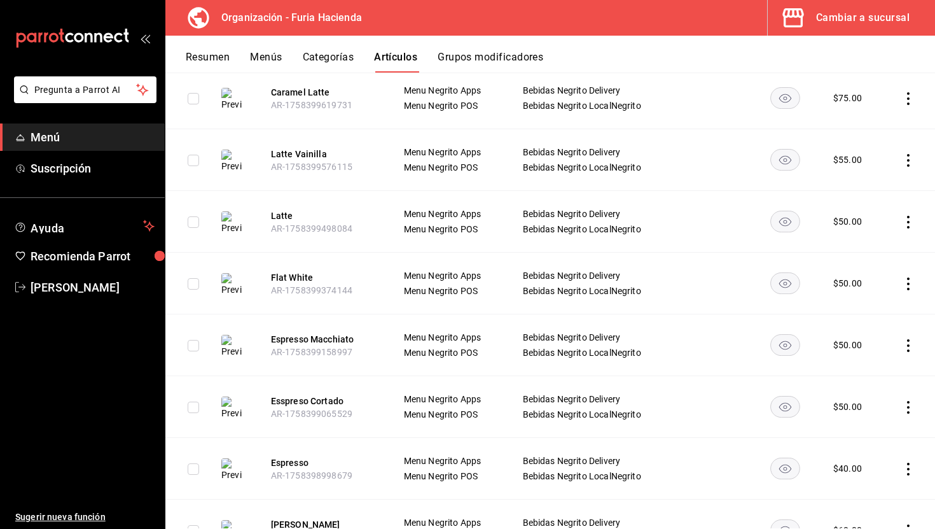
click at [905, 99] on icon "actions" at bounding box center [908, 98] width 13 height 13
click at [863, 155] on span "Duplicar" at bounding box center [870, 153] width 33 height 13
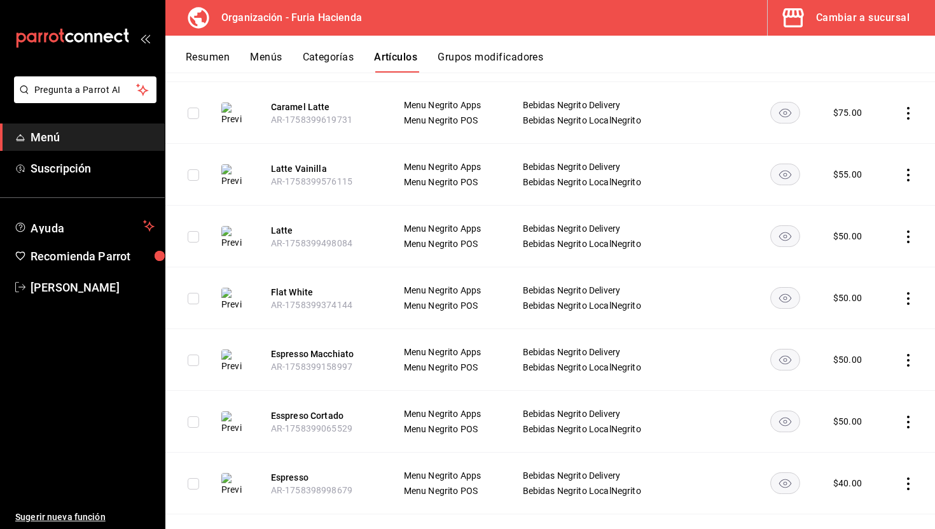
scroll to position [499, 0]
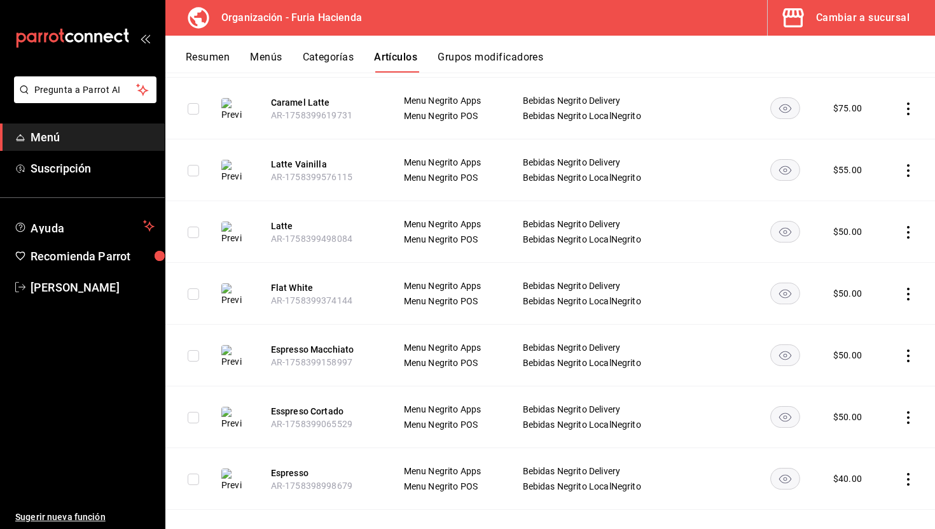
click at [909, 170] on icon "actions" at bounding box center [908, 170] width 3 height 13
click at [849, 221] on div at bounding box center [842, 225] width 23 height 15
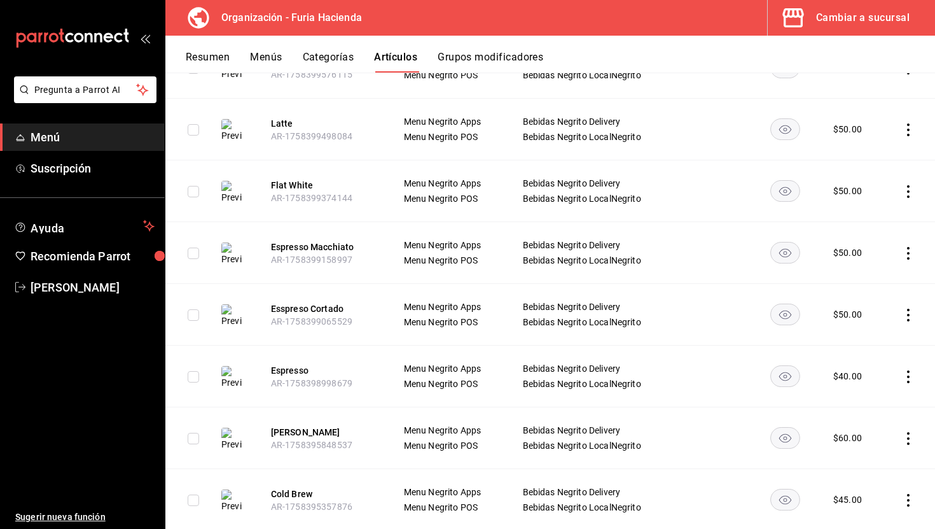
scroll to position [676, 0]
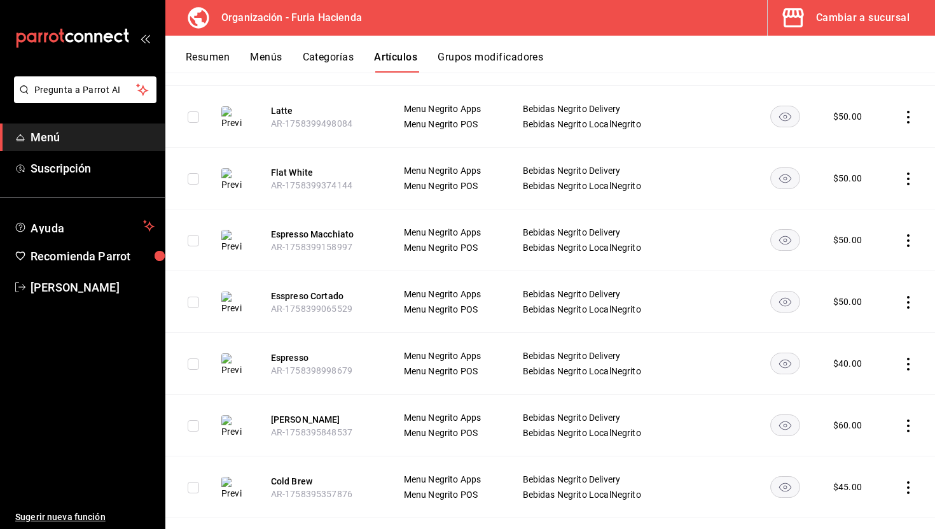
click at [904, 112] on icon "actions" at bounding box center [908, 117] width 13 height 13
click at [834, 181] on li "Duplicar" at bounding box center [859, 172] width 76 height 26
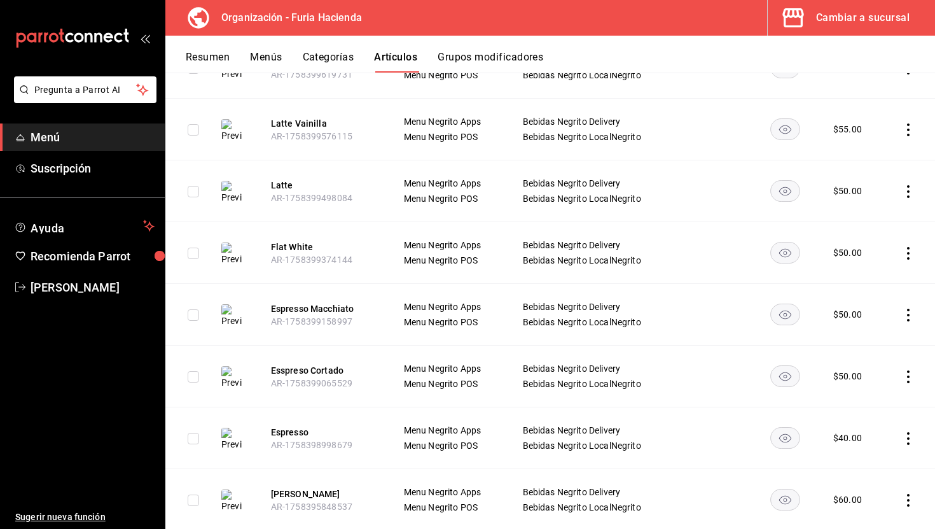
scroll to position [694, 0]
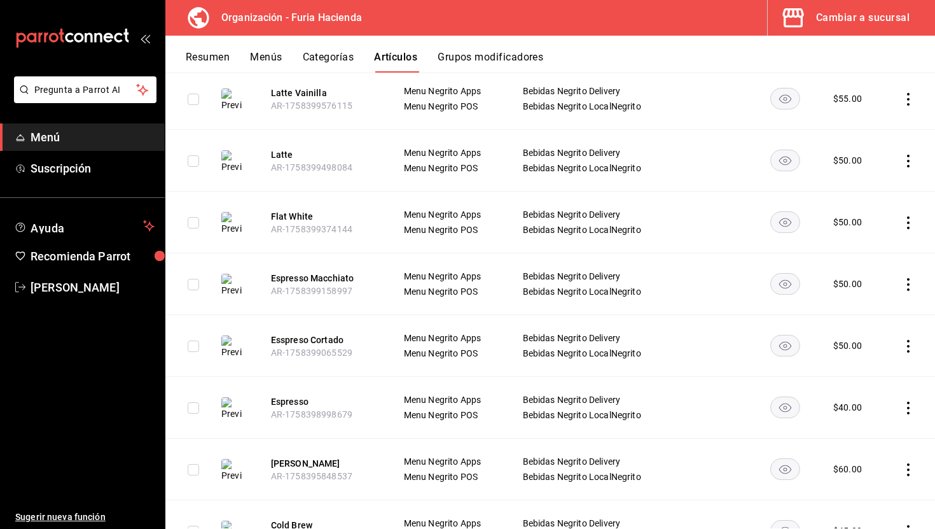
click at [911, 225] on icon "actions" at bounding box center [908, 222] width 13 height 13
click at [876, 274] on span "Duplicar" at bounding box center [870, 277] width 33 height 13
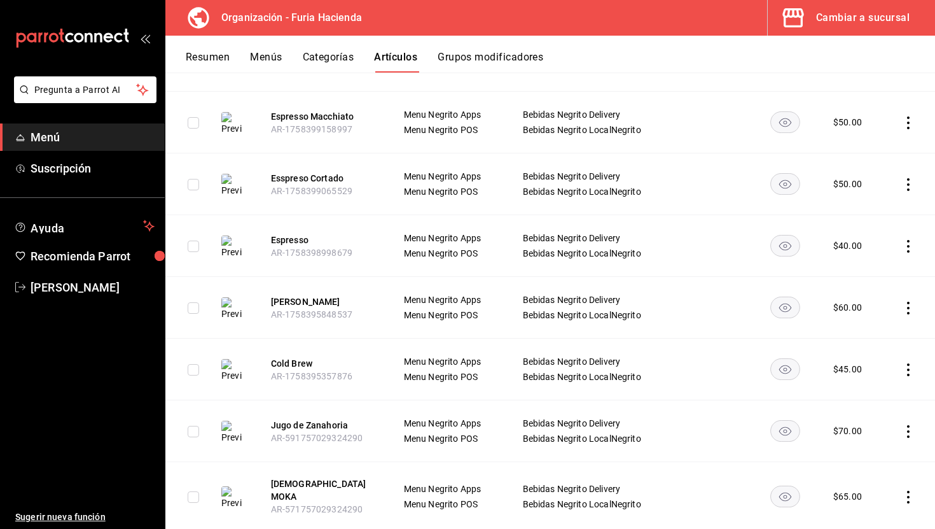
scroll to position [932, 0]
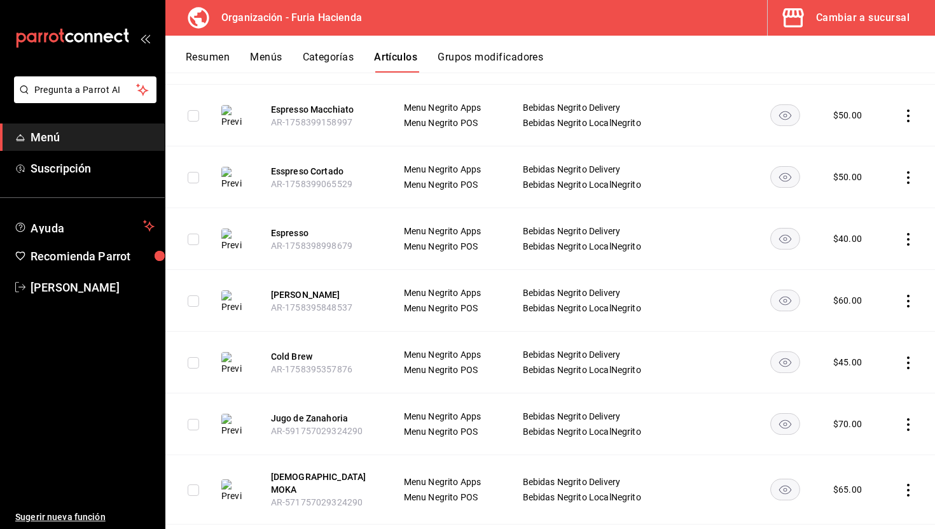
click at [910, 109] on icon "actions" at bounding box center [908, 115] width 13 height 13
click at [867, 159] on span "Duplicar" at bounding box center [870, 163] width 33 height 13
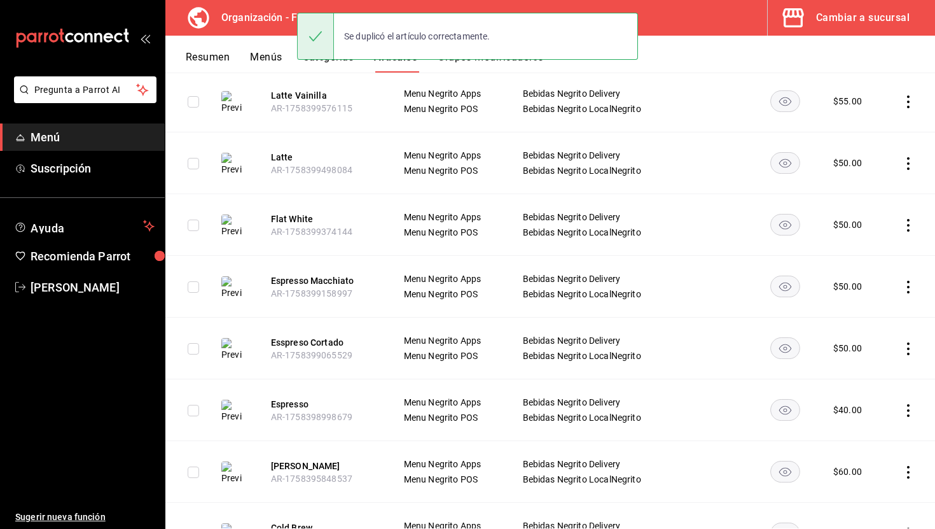
scroll to position [935, 0]
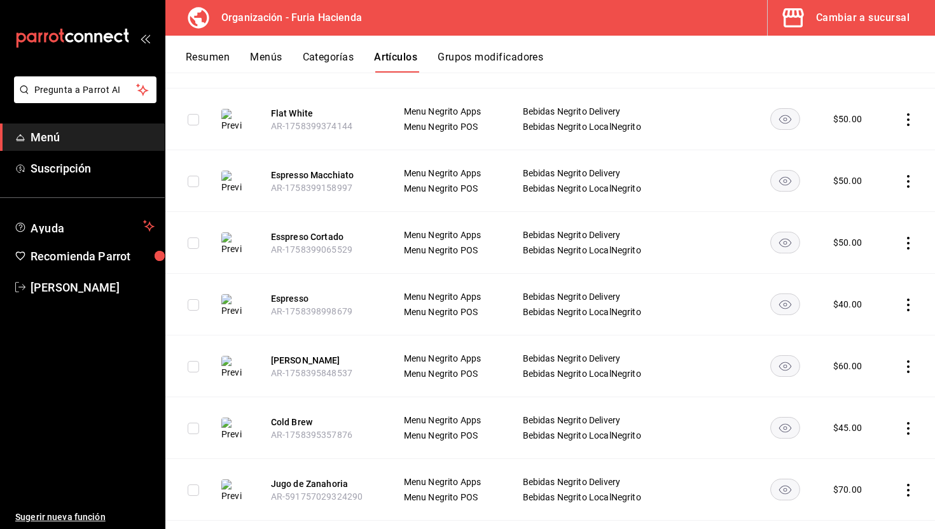
click at [909, 237] on icon "actions" at bounding box center [908, 243] width 13 height 13
click at [863, 288] on span "Duplicar" at bounding box center [870, 290] width 33 height 13
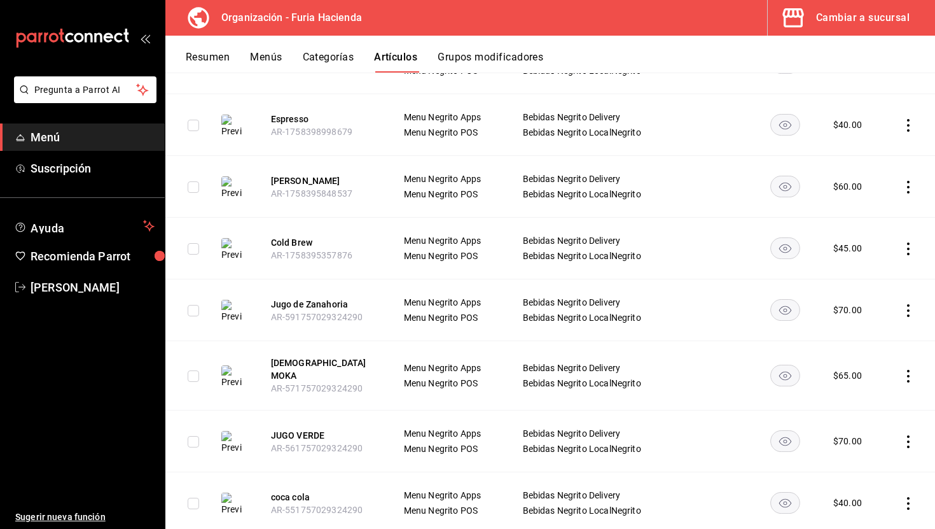
scroll to position [1192, 0]
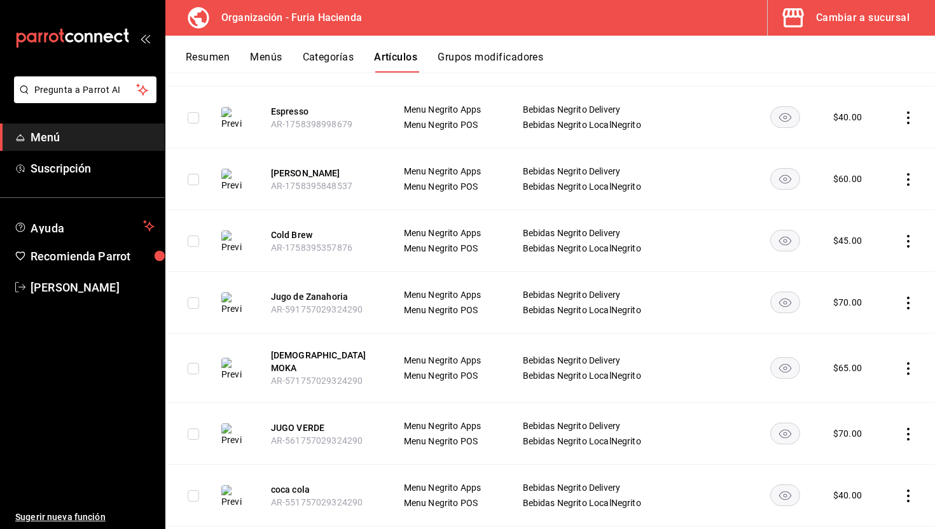
click at [900, 106] on td at bounding box center [909, 118] width 53 height 62
click at [909, 111] on icon "actions" at bounding box center [908, 117] width 13 height 13
click at [849, 163] on div at bounding box center [842, 165] width 23 height 15
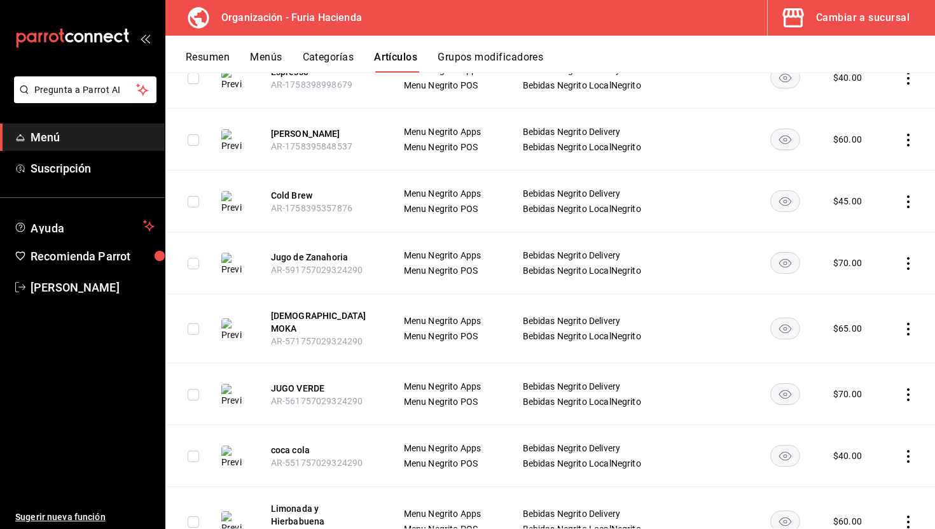
scroll to position [1299, 0]
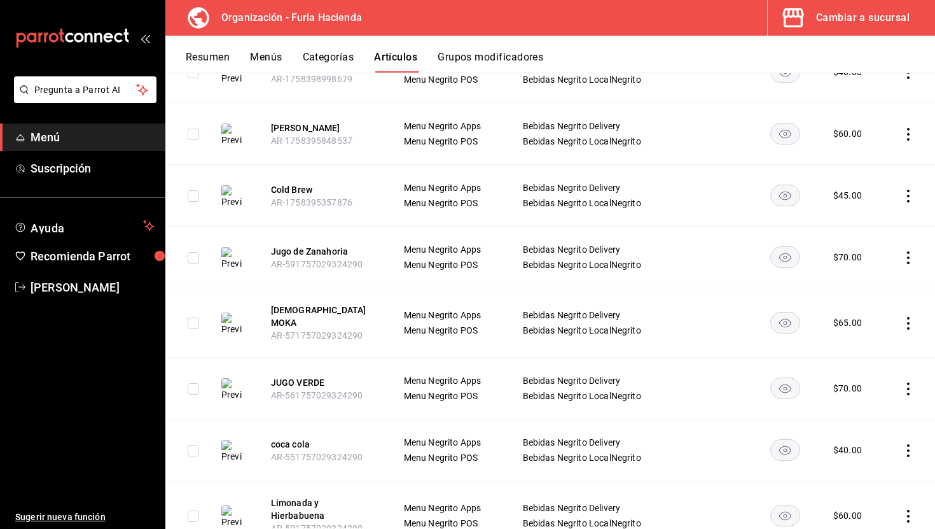
click at [914, 118] on td at bounding box center [909, 134] width 53 height 62
click at [902, 128] on icon "actions" at bounding box center [908, 134] width 13 height 13
click at [873, 185] on span "Duplicar" at bounding box center [870, 182] width 33 height 13
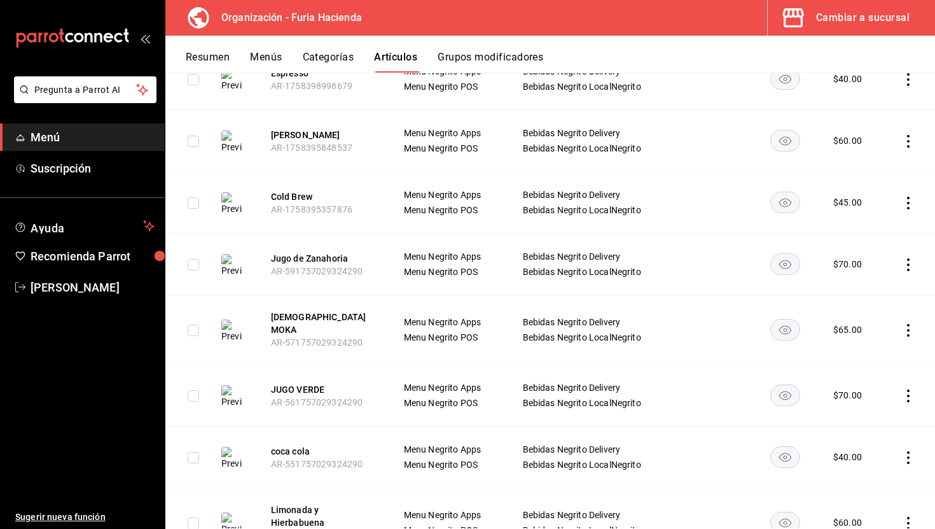
scroll to position [1429, 0]
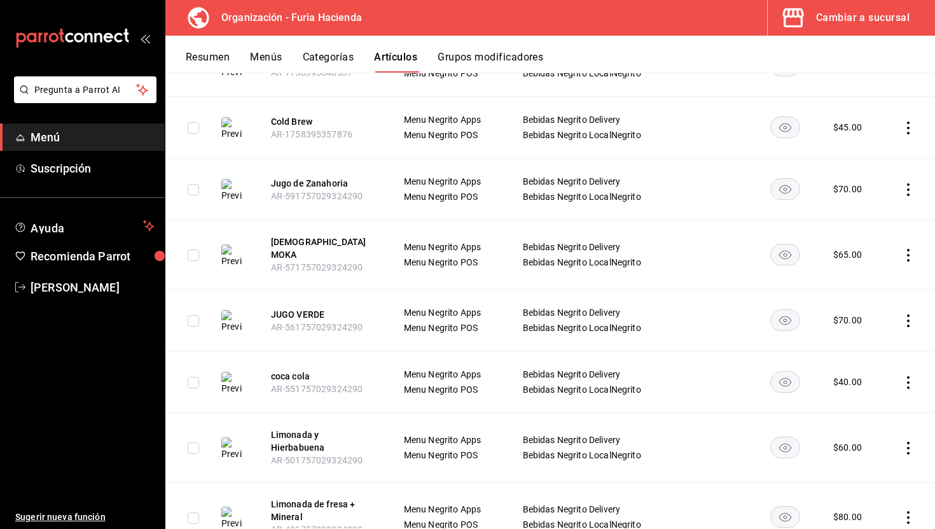
click at [906, 122] on icon "actions" at bounding box center [908, 128] width 13 height 13
click at [858, 174] on span "Duplicar" at bounding box center [870, 175] width 33 height 13
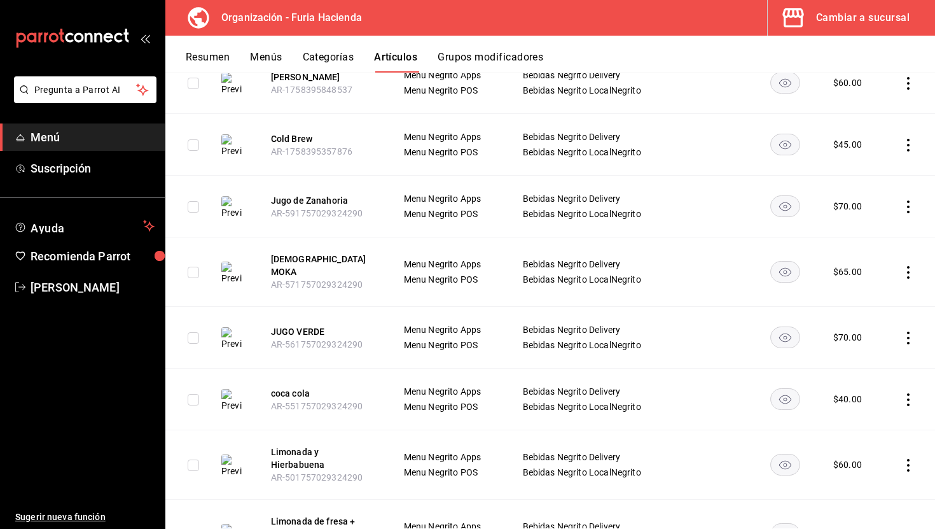
scroll to position [1474, 0]
click at [908, 199] on icon "actions" at bounding box center [908, 205] width 3 height 13
click at [854, 249] on span "Duplicar" at bounding box center [870, 253] width 33 height 13
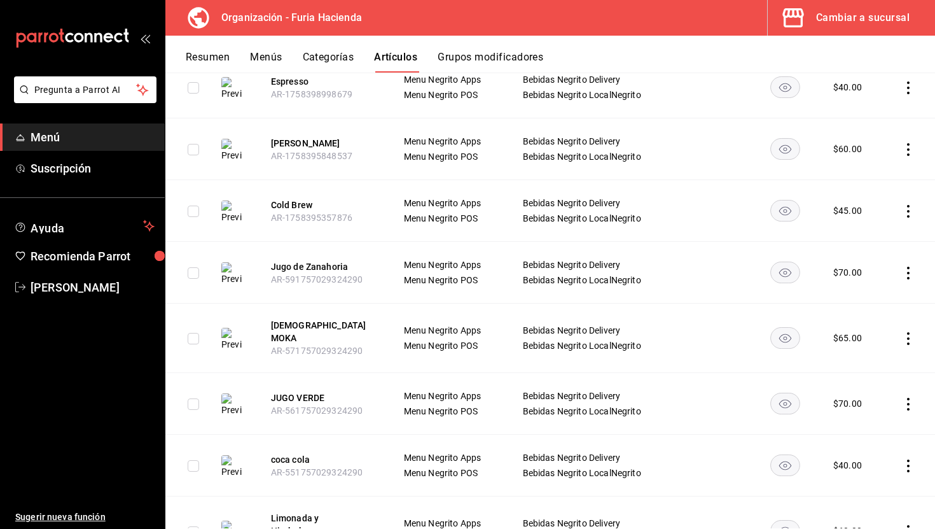
scroll to position [1628, 0]
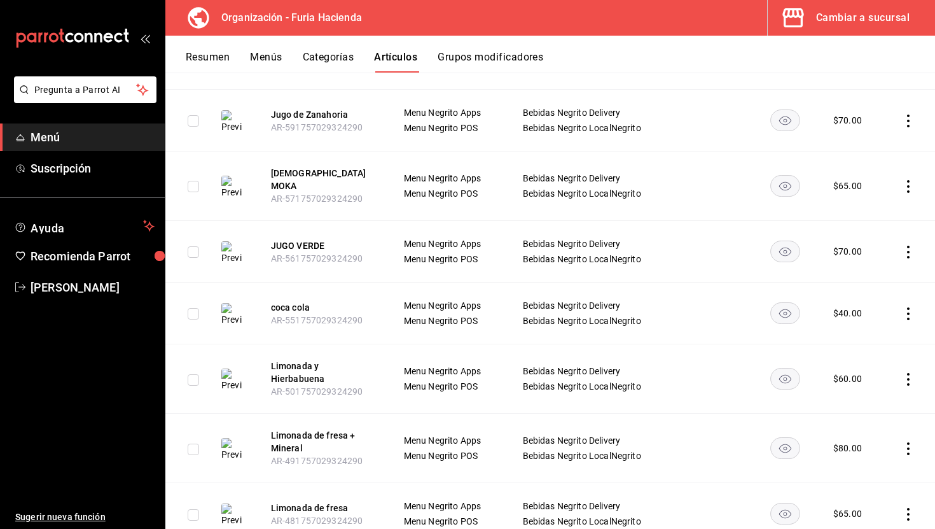
click at [907, 180] on icon "actions" at bounding box center [908, 186] width 13 height 13
click at [853, 226] on div at bounding box center [842, 230] width 23 height 15
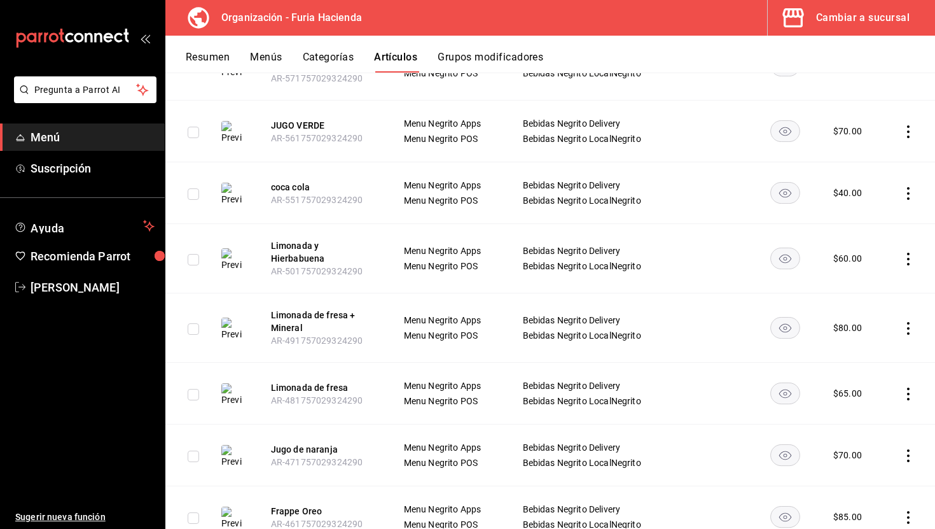
scroll to position [1824, 0]
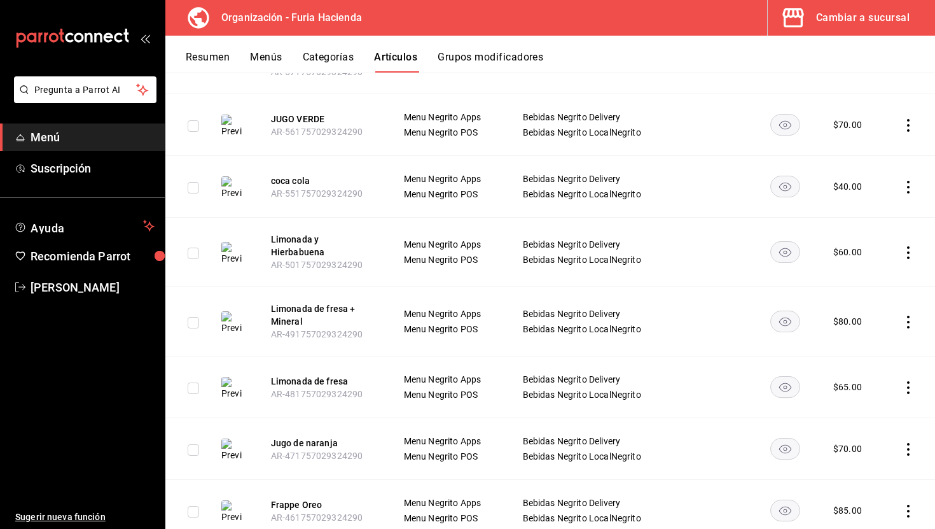
click at [904, 119] on icon "actions" at bounding box center [908, 125] width 13 height 13
click at [861, 168] on span "Duplicar" at bounding box center [870, 164] width 33 height 13
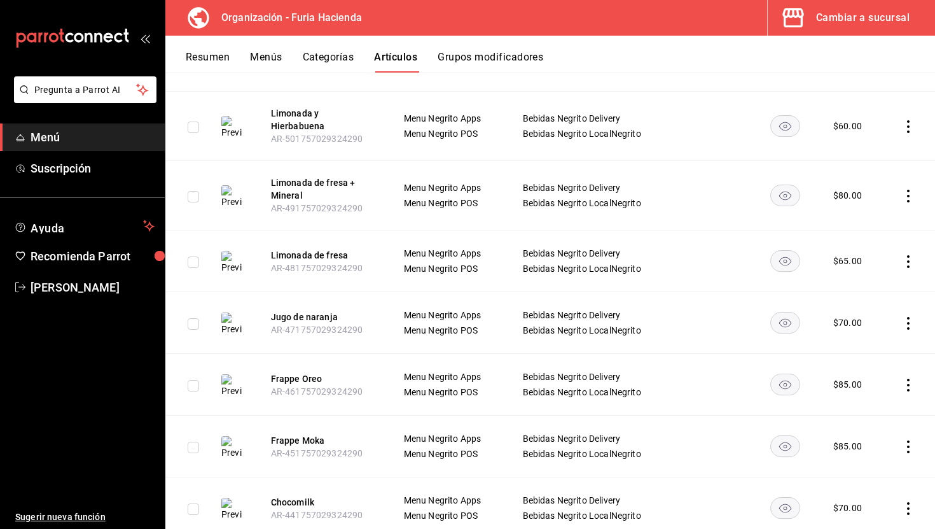
scroll to position [2014, 0]
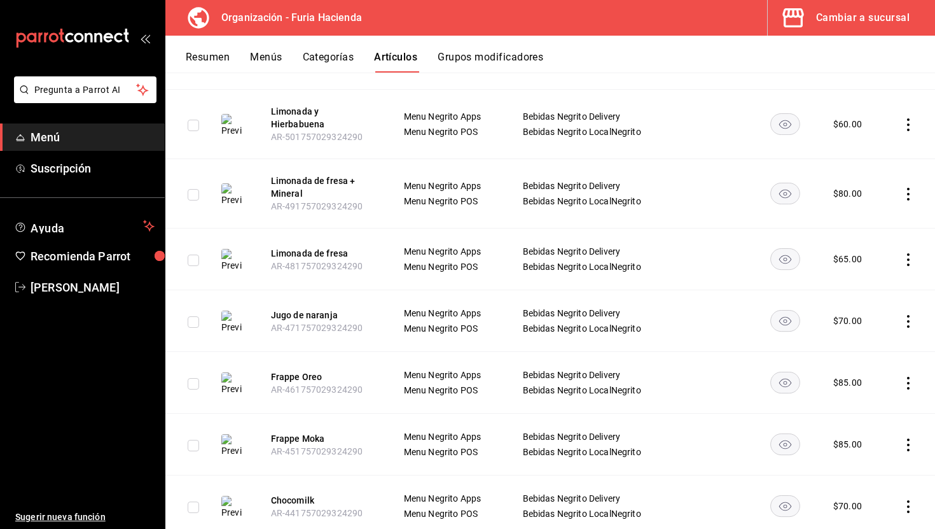
click at [905, 118] on icon "actions" at bounding box center [908, 124] width 13 height 13
click at [871, 155] on span "Duplicar" at bounding box center [870, 160] width 33 height 13
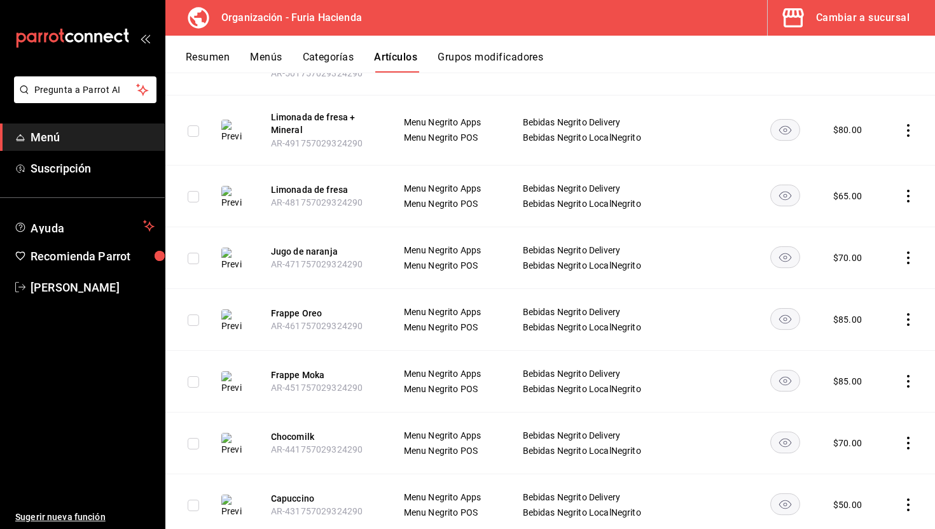
scroll to position [2149, 0]
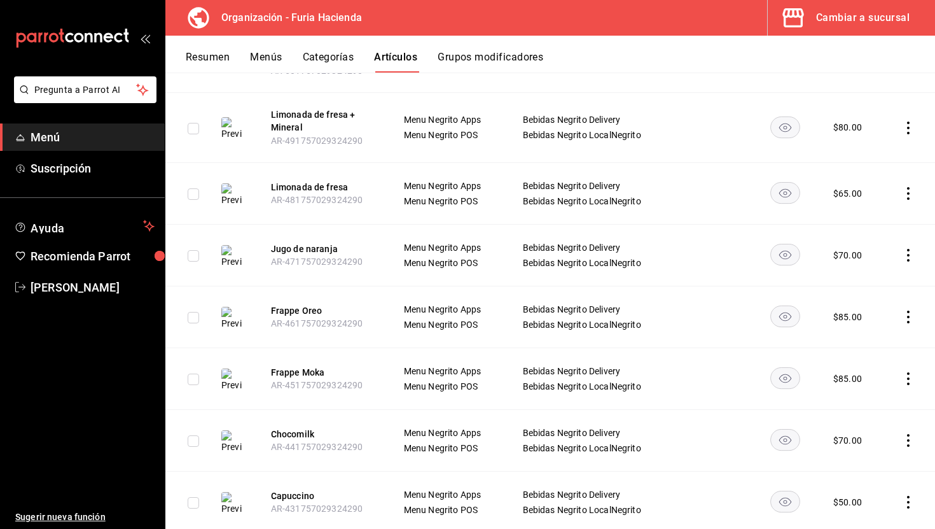
click at [912, 122] on icon "actions" at bounding box center [908, 128] width 13 height 13
click at [876, 152] on li "Duplicar" at bounding box center [859, 160] width 76 height 26
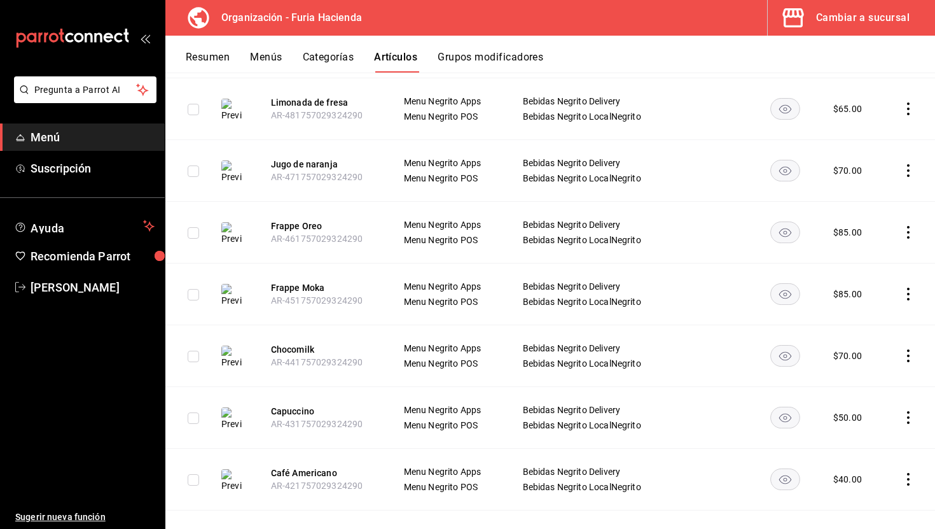
scroll to position [2340, 0]
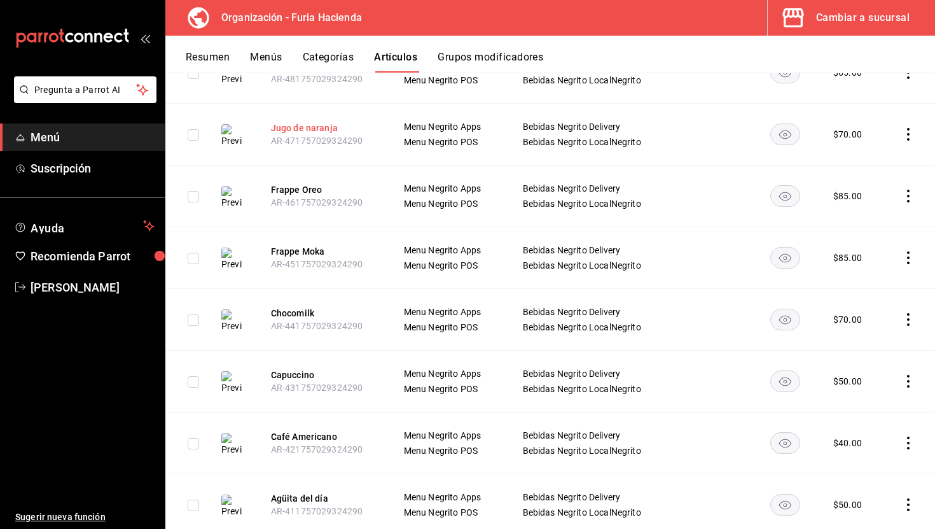
click at [302, 122] on button "Jugo de naranja" at bounding box center [322, 128] width 102 height 13
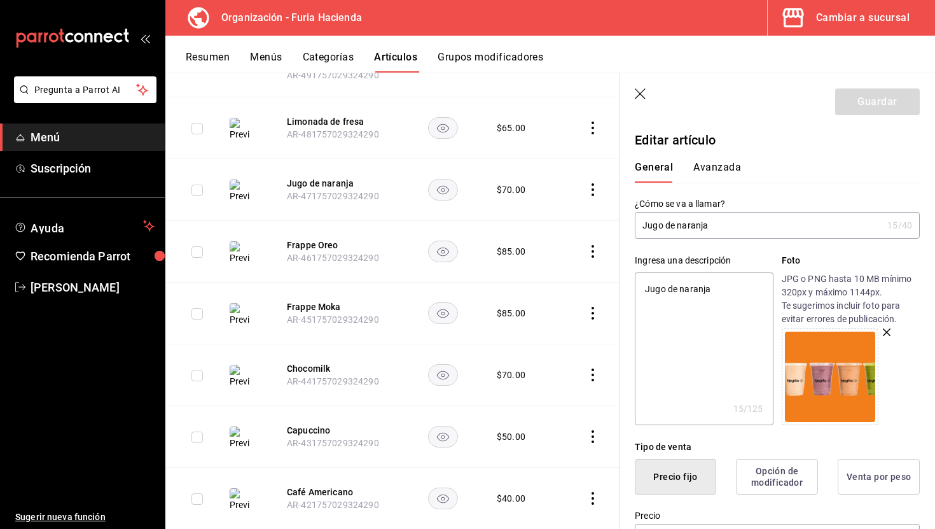
click at [645, 93] on icon "button" at bounding box center [641, 94] width 13 height 13
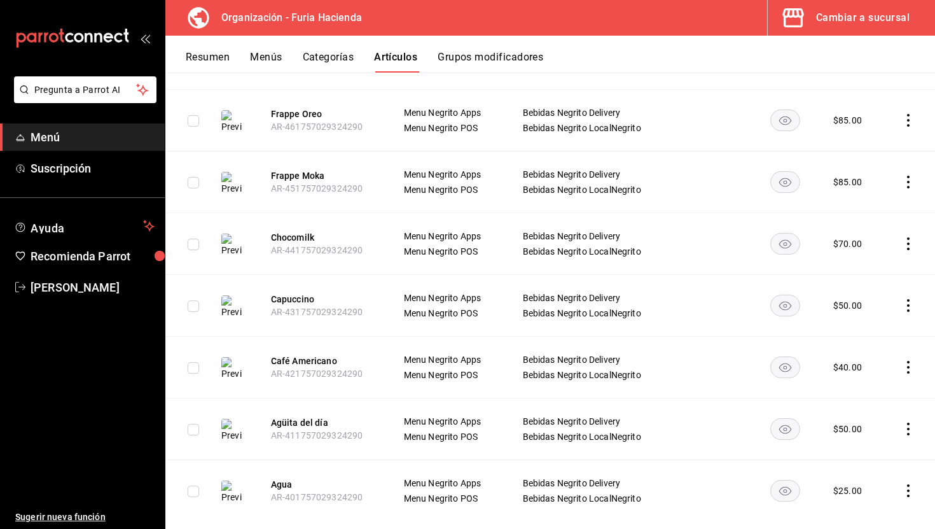
scroll to position [2326, 0]
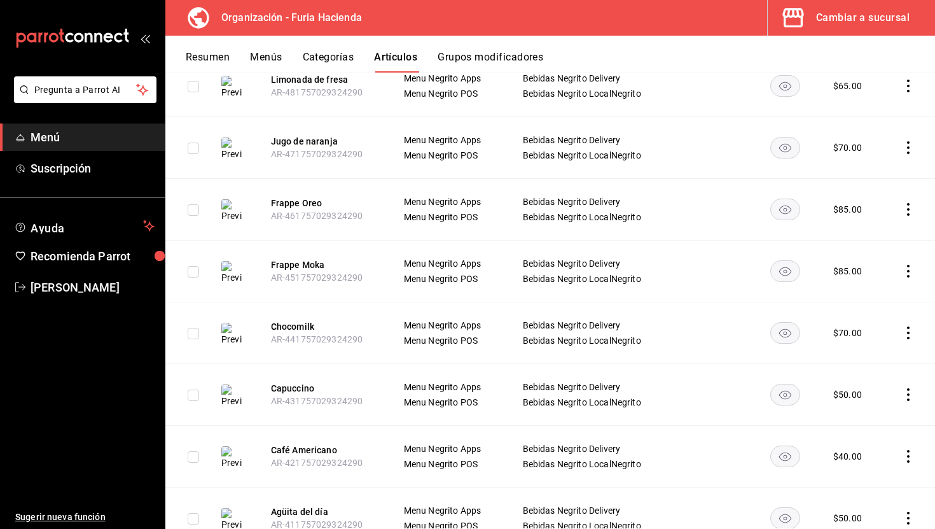
click at [909, 141] on icon "actions" at bounding box center [908, 147] width 13 height 13
click at [865, 175] on span "Duplicar" at bounding box center [870, 179] width 33 height 13
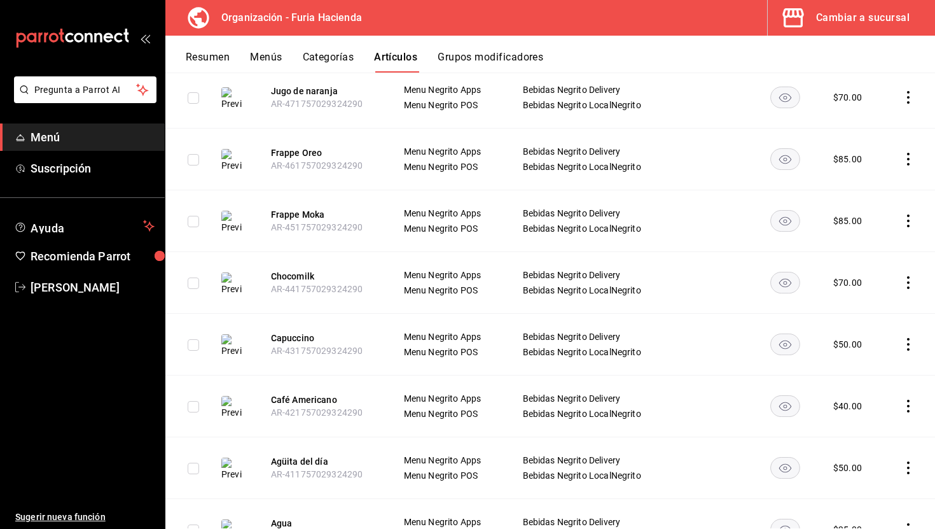
scroll to position [2440, 0]
click at [911, 151] on icon "actions" at bounding box center [908, 157] width 13 height 13
click at [869, 191] on span "Duplicar" at bounding box center [870, 189] width 33 height 13
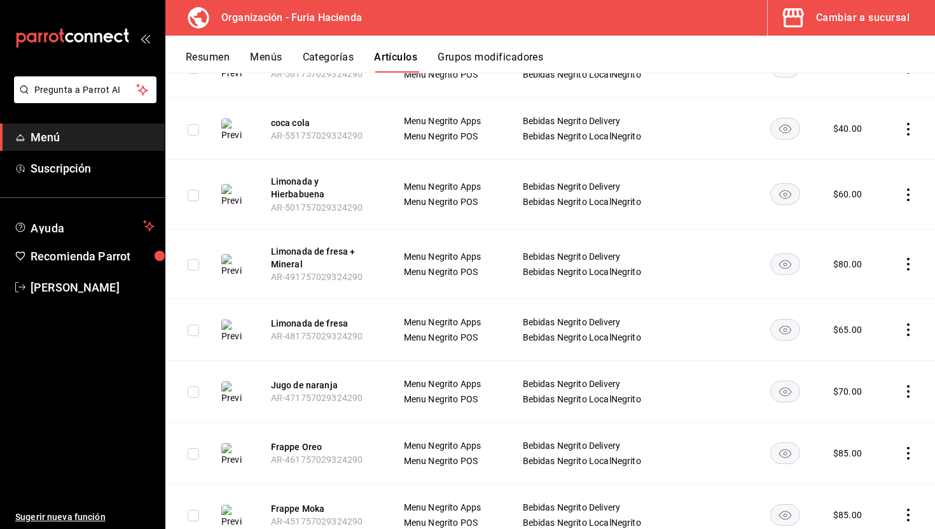
scroll to position [2378, 0]
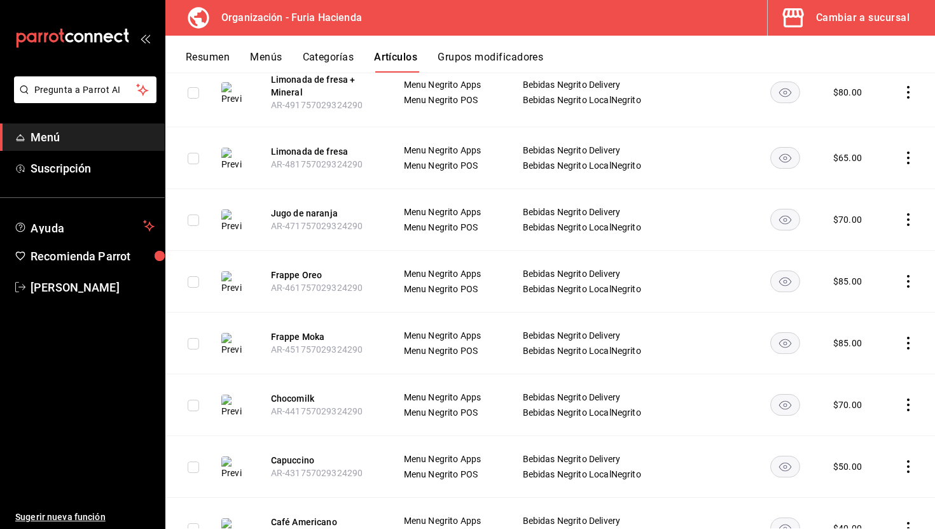
click at [908, 337] on icon "actions" at bounding box center [908, 343] width 13 height 13
click at [863, 379] on span "Duplicar" at bounding box center [870, 374] width 33 height 13
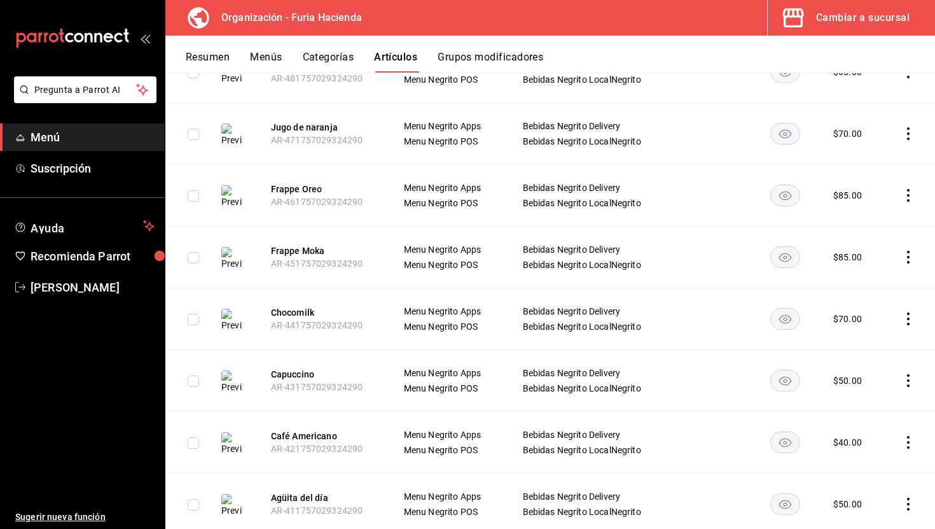
scroll to position [2601, 0]
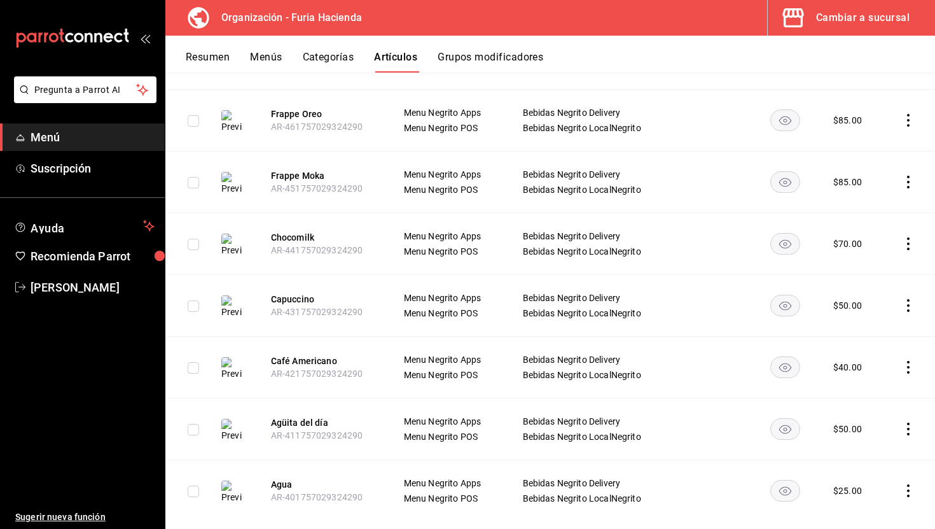
click at [908, 237] on icon "actions" at bounding box center [908, 243] width 13 height 13
click at [865, 274] on span "Duplicar" at bounding box center [870, 275] width 33 height 13
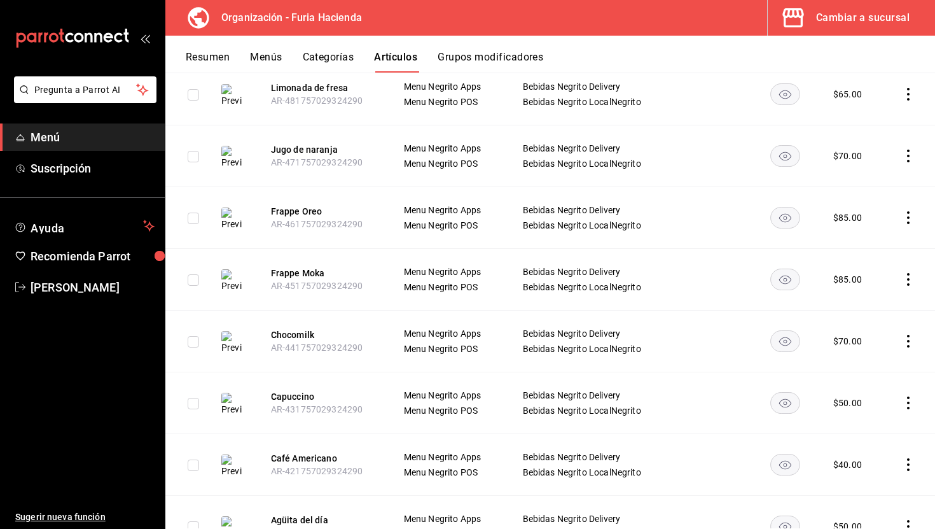
scroll to position [2662, 0]
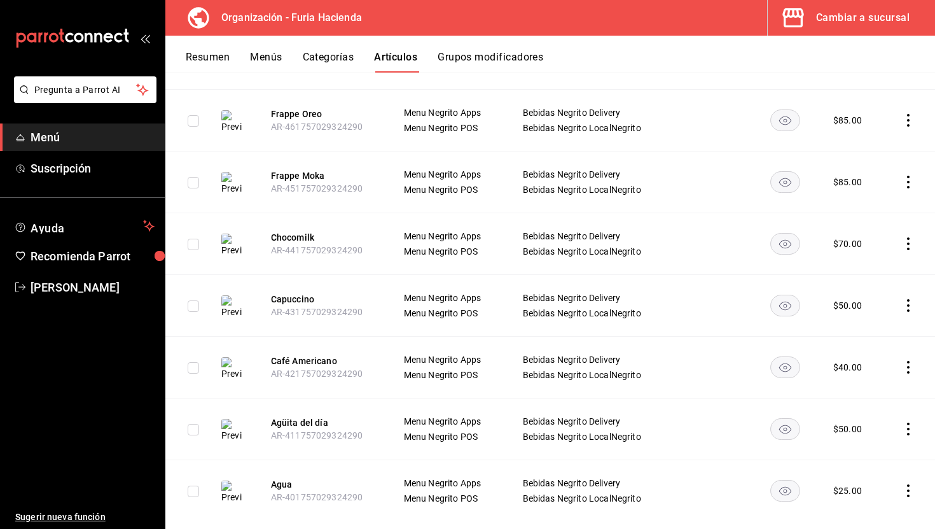
click at [909, 299] on icon "actions" at bounding box center [908, 305] width 13 height 13
click at [870, 335] on span "Duplicar" at bounding box center [870, 337] width 33 height 13
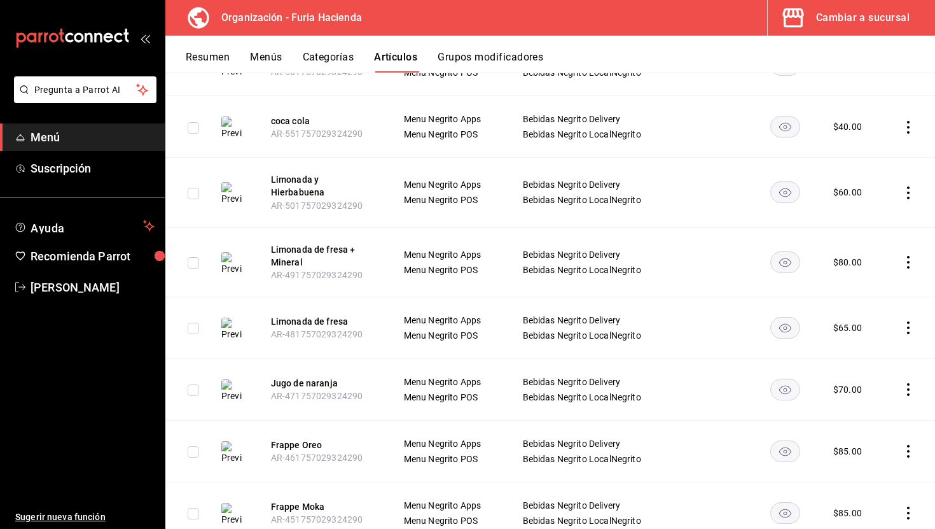
scroll to position [2724, 0]
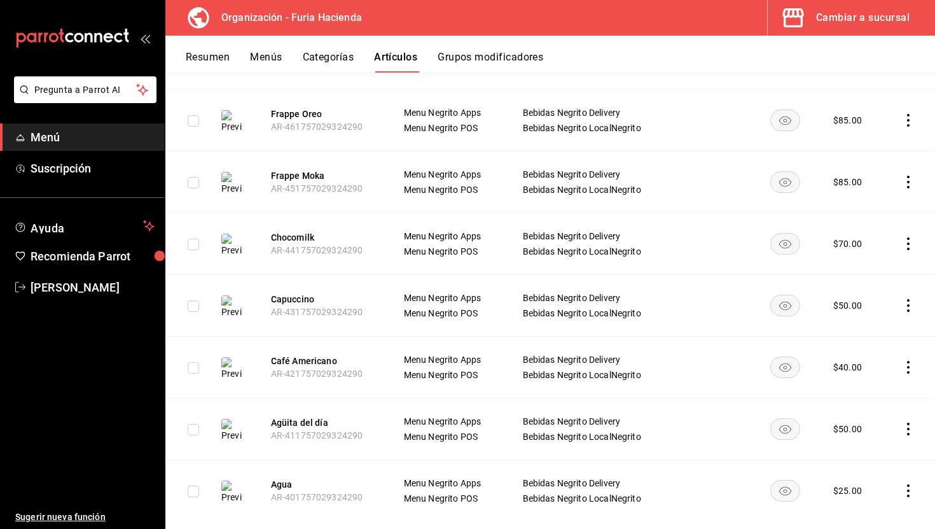
click at [907, 361] on icon "actions" at bounding box center [908, 367] width 13 height 13
click at [855, 400] on span "Duplicar" at bounding box center [870, 399] width 33 height 13
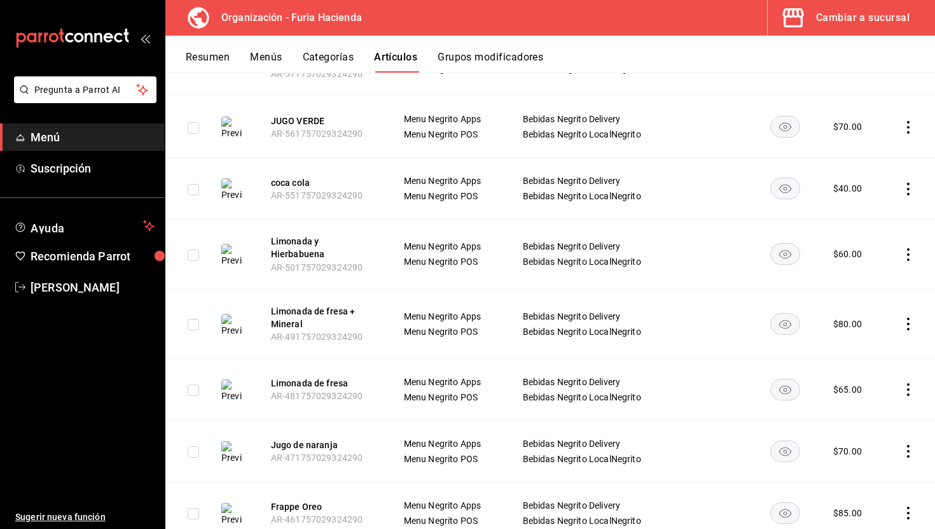
scroll to position [2786, 0]
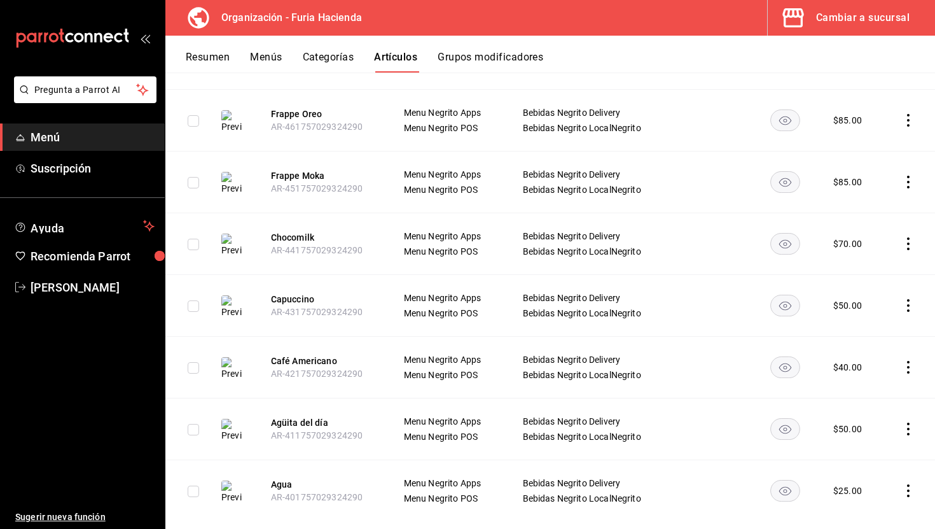
click at [912, 423] on icon "actions" at bounding box center [908, 429] width 13 height 13
click at [862, 461] on span "Duplicar" at bounding box center [870, 460] width 33 height 13
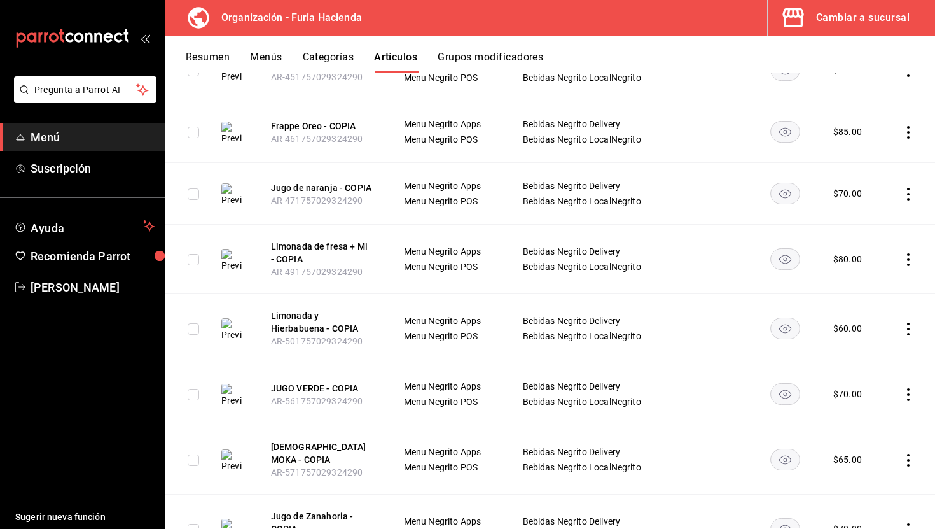
scroll to position [0, 0]
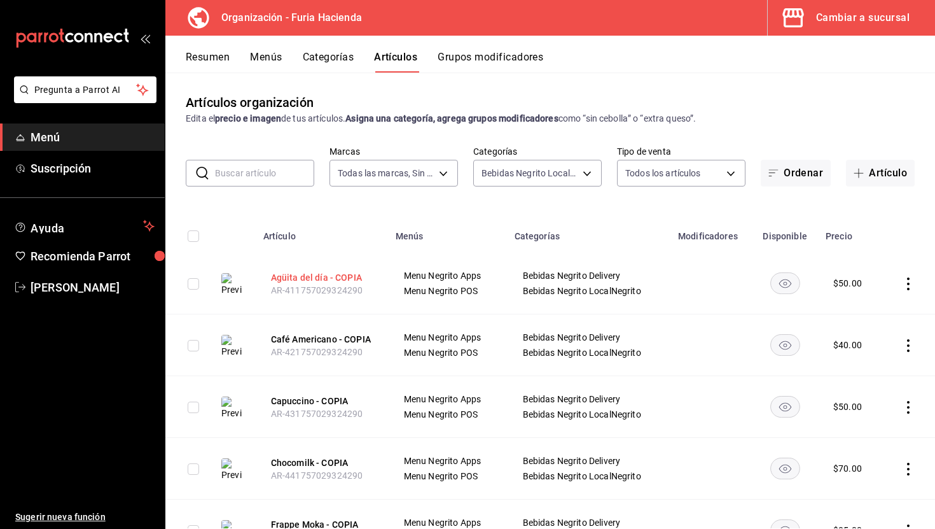
click at [348, 274] on button "Agüita del día - COPIA" at bounding box center [322, 277] width 102 height 13
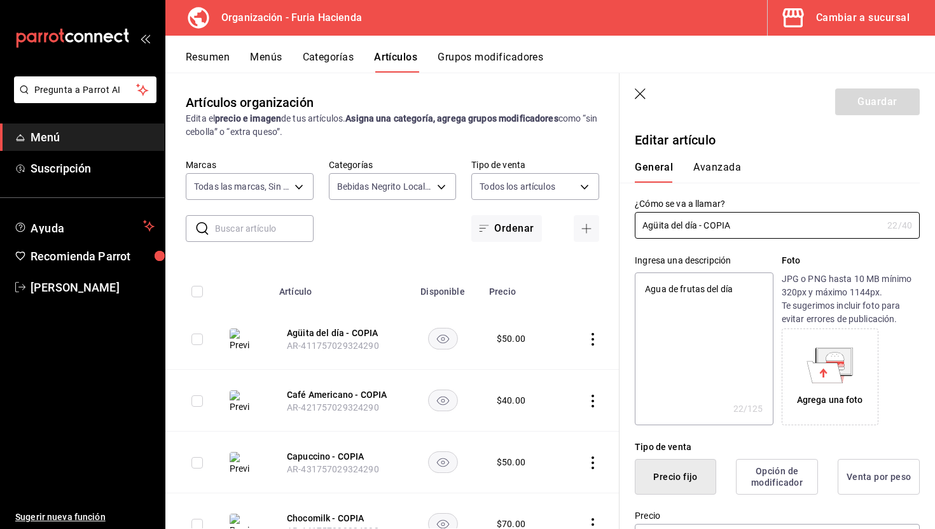
type textarea "x"
type input "$50.00"
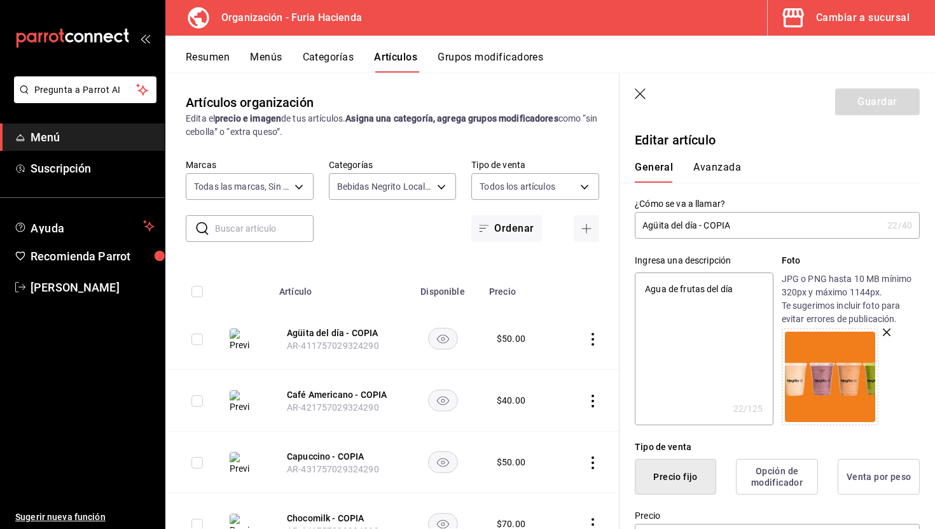
drag, startPoint x: 751, startPoint y: 232, endPoint x: 701, endPoint y: 226, distance: 51.2
click at [701, 226] on input "Agüita del día - COPIA" at bounding box center [759, 225] width 248 height 25
type input "Agita del día"
type textarea "x"
type input "Agita del día L"
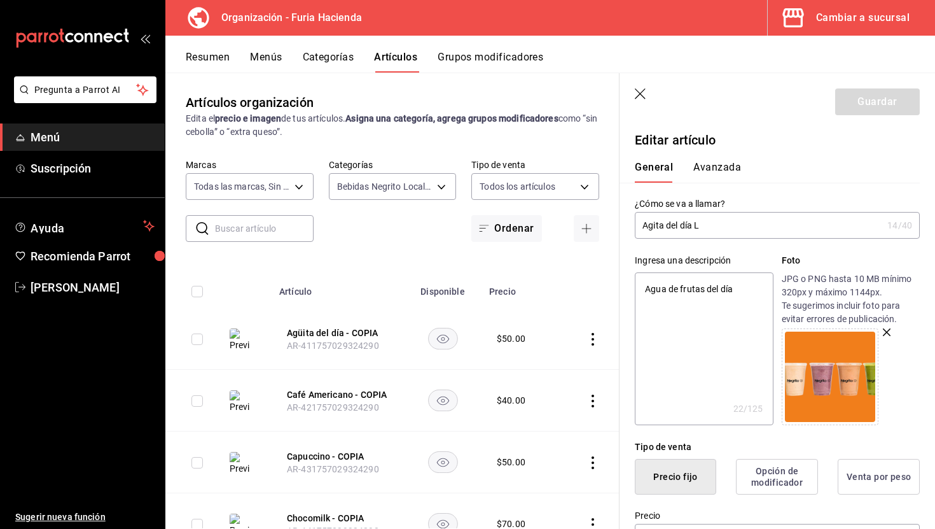
type textarea "x"
type input "Agita del día Lo"
type textarea "x"
type input "Agita del día Loc"
type textarea "x"
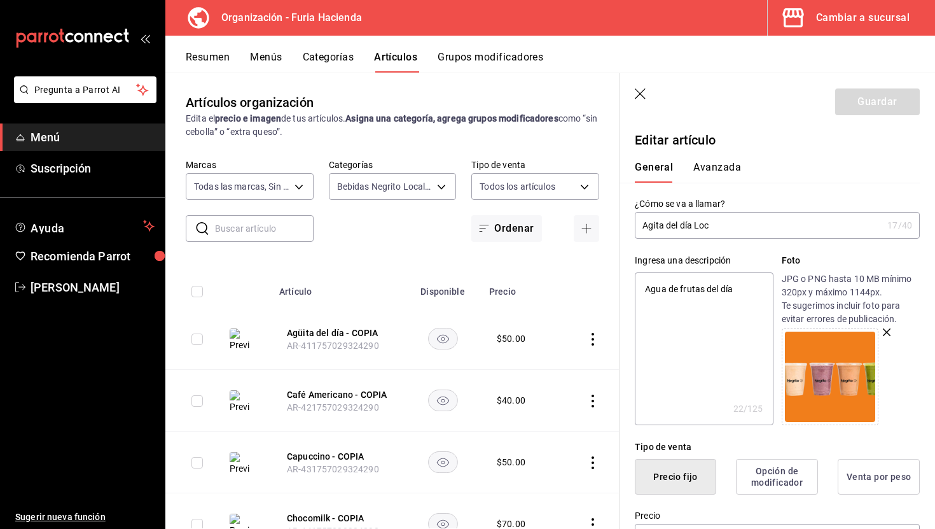
type input "Agita del día Loca"
type textarea "x"
type input "Agita del día Local"
type textarea "x"
type input "Agita del día Local"
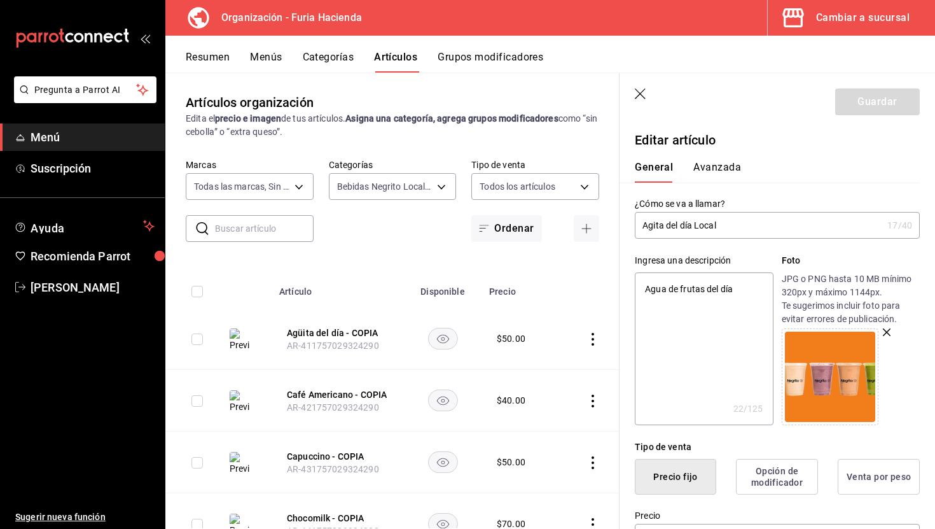
type textarea "x"
type input "Agita del día Local d"
type textarea "x"
type input "Agita del día Local de"
type textarea "x"
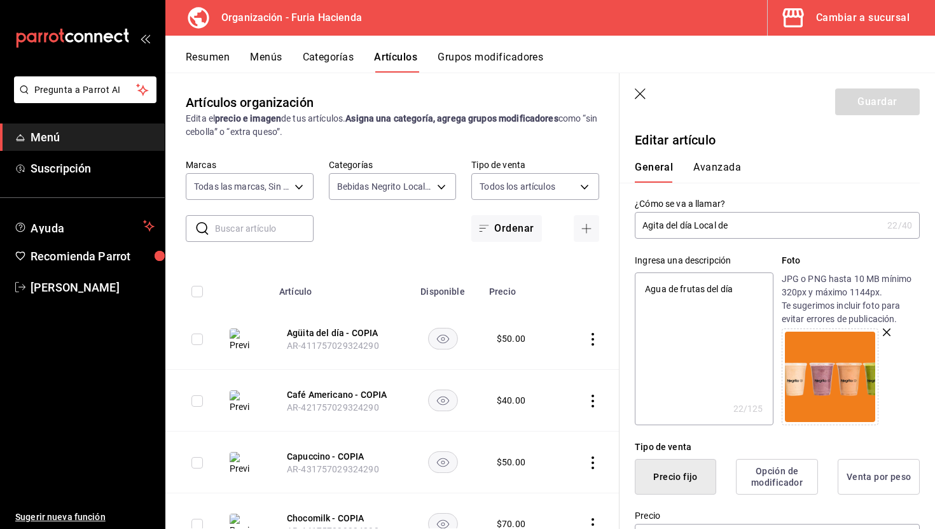
click at [653, 223] on input "Agita del día Local de" at bounding box center [759, 225] width 248 height 25
type input "Aguita del día Local de"
type textarea "x"
type input "Agita del día Local de"
type textarea "x"
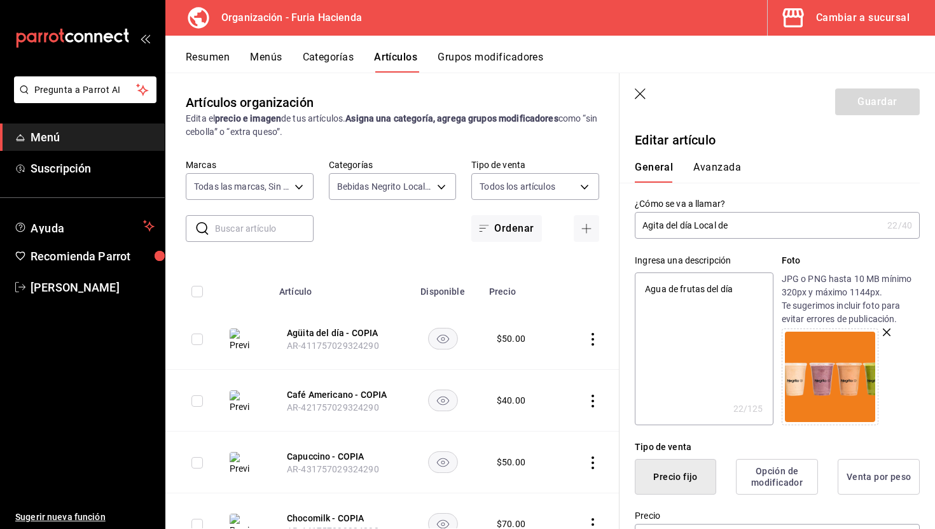
type input "Agita del día Local de"
type textarea "x"
click at [652, 224] on input "Agita del día Local de" at bounding box center [759, 225] width 248 height 25
type input "Agita del día Local de"
type textarea "x"
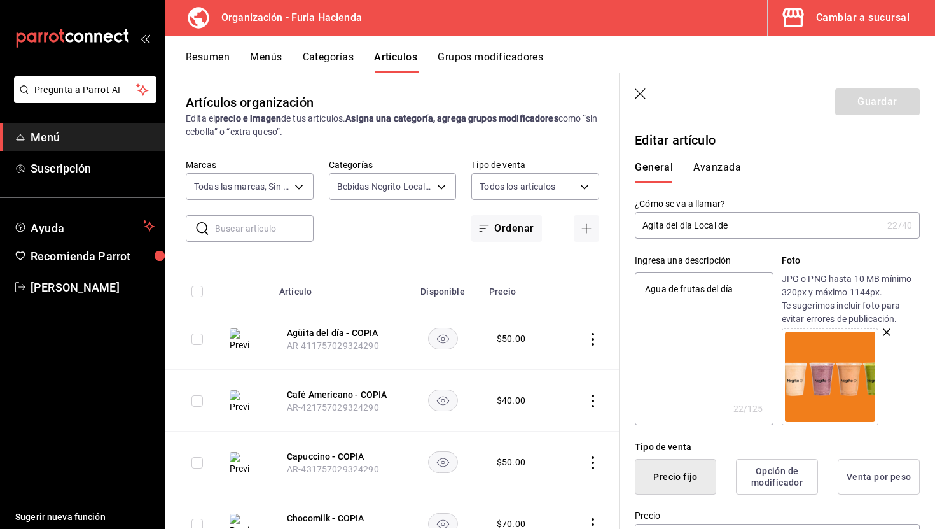
click at [653, 225] on input "Agita del día Local de" at bounding box center [759, 225] width 248 height 25
type input "Agita del día Local de"
type textarea "x"
click at [653, 222] on input "Agita del día Local de" at bounding box center [759, 225] width 248 height 25
type input "Ag'ita del día Local de"
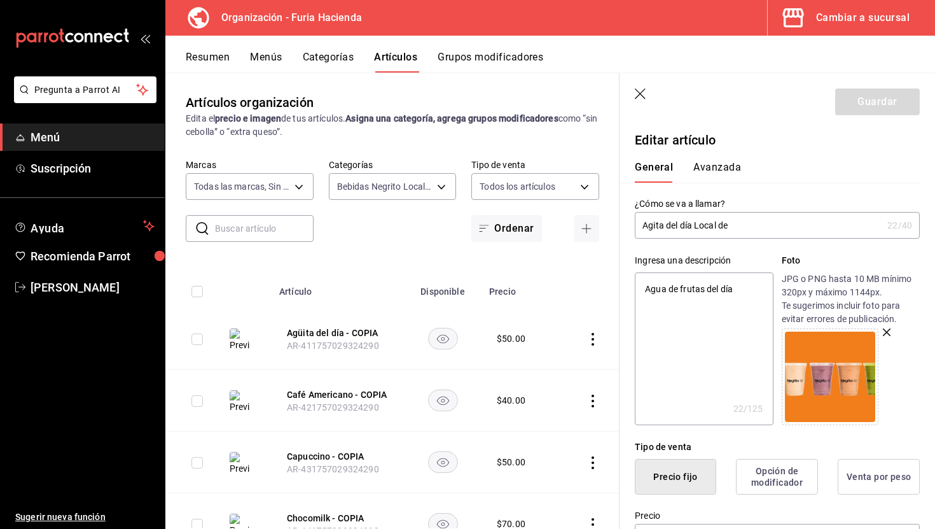
type textarea "x"
type input "Ag'?ita del día Local de"
type textarea "x"
type input "Ag'ita del día Local de"
type textarea "x"
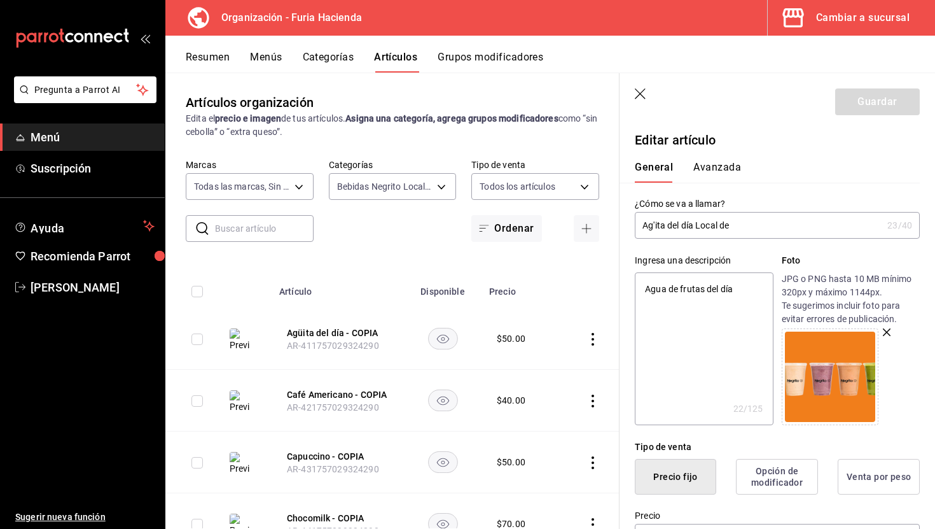
type input "Agita del día Local de"
type textarea "x"
type input "Agita del día Local de"
type textarea "x"
click at [653, 227] on input "Agita del día Local de" at bounding box center [759, 225] width 248 height 25
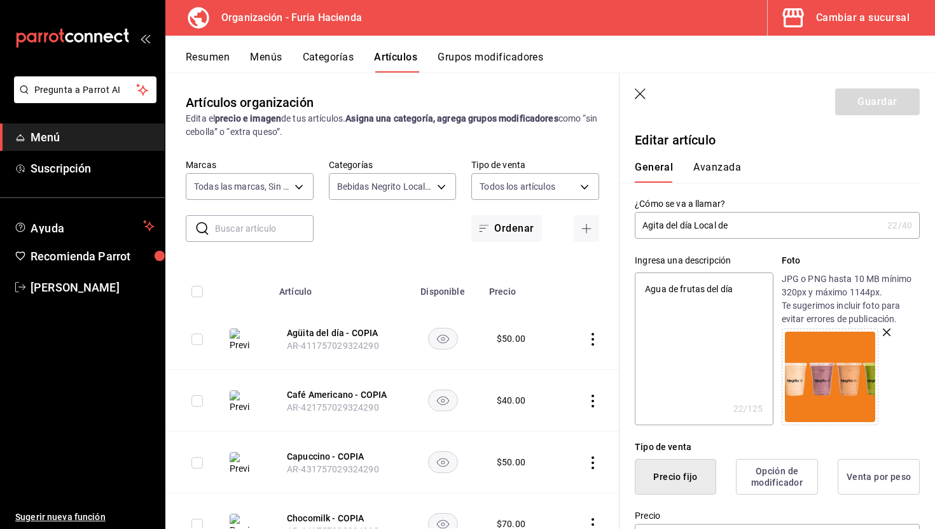
type input "Aguita del día Local de"
type textarea "x"
click at [746, 221] on input "Aguita del día Local de" at bounding box center [759, 225] width 248 height 25
type input "Aguita del día Local d"
type textarea "x"
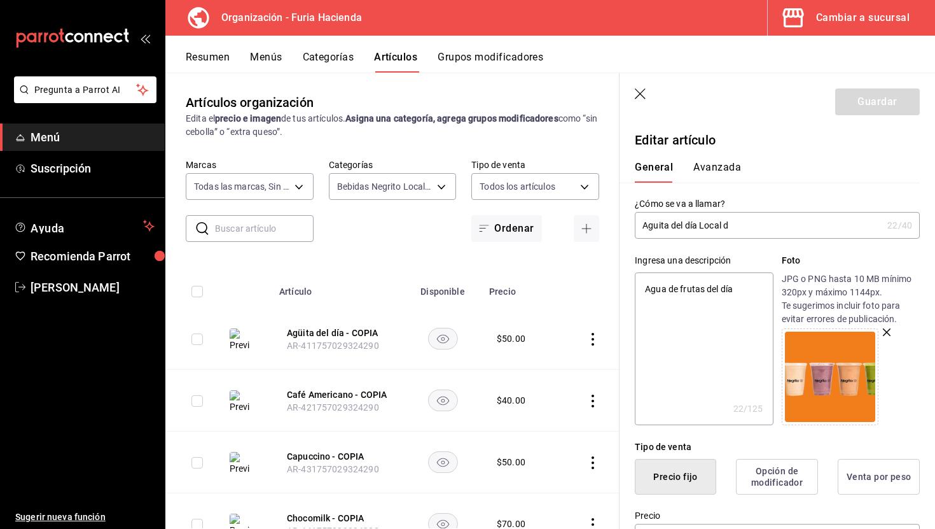
type input "Aguita del día Local"
type textarea "x"
type input "Aguita del día Local"
type textarea "x"
type input "Aguita del día Loca"
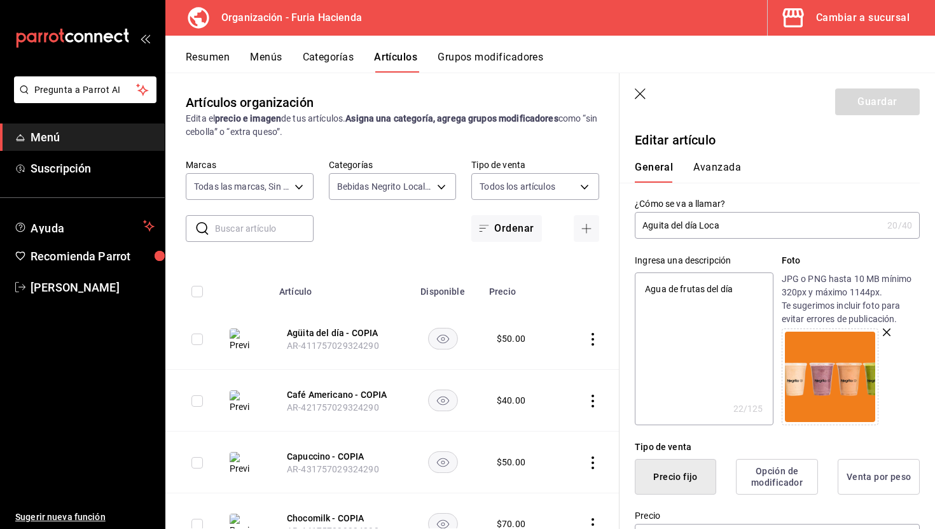
type textarea "x"
type input "Aguita del día Local"
type textarea "x"
type input "Aguita del día LocalN"
type textarea "x"
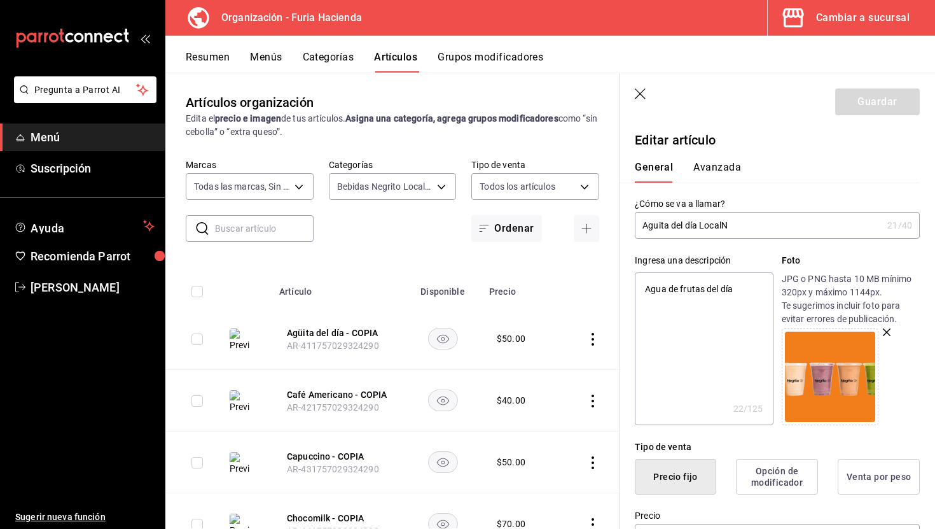
type input "Aguita del día LocalNe"
type textarea "x"
type input "Aguita del día LocalNeg"
type textarea "x"
type input "Aguita del día LocalNegr"
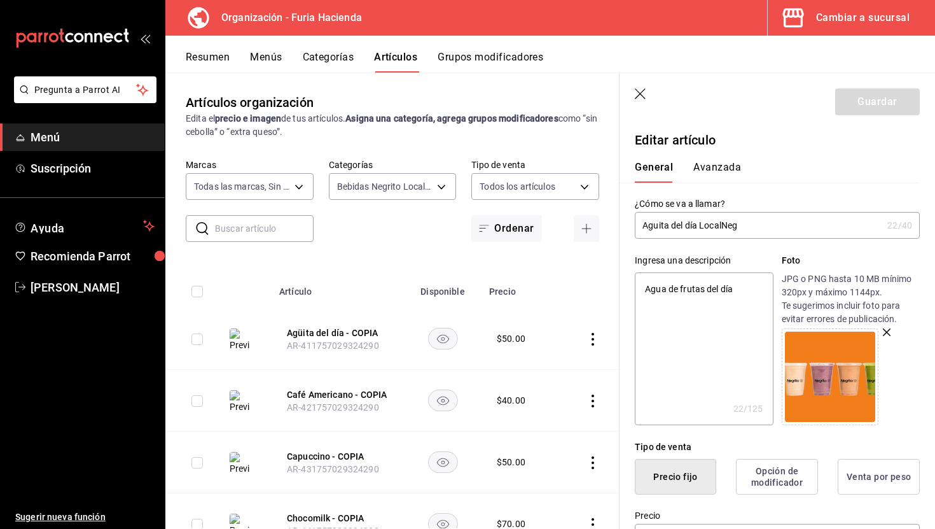
type textarea "x"
type input "Aguita del día LocalNegri"
type textarea "x"
type input "Aguita del día LocalNegrit"
type textarea "x"
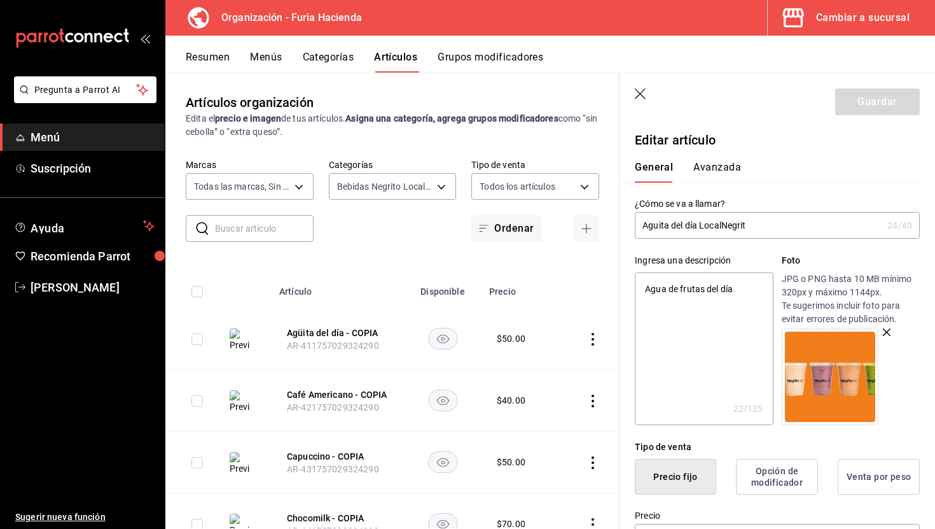
type input "Aguita del día LocalNegriti"
type textarea "x"
type input "Aguita del día LocalNegrit"
type textarea "x"
type input "Aguita del día LocalNegrito"
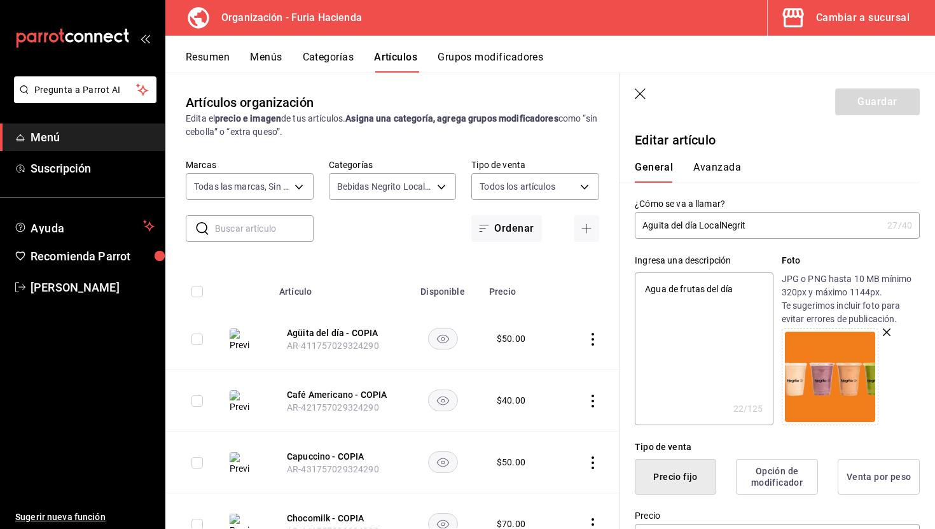
type textarea "x"
click at [739, 223] on input "Aguita del día LocalNegrito" at bounding box center [759, 225] width 248 height 25
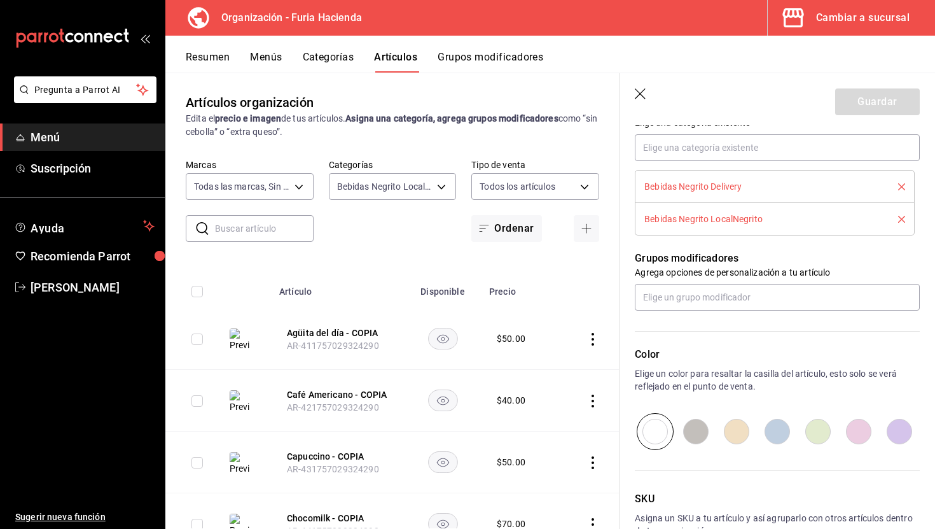
scroll to position [467, 0]
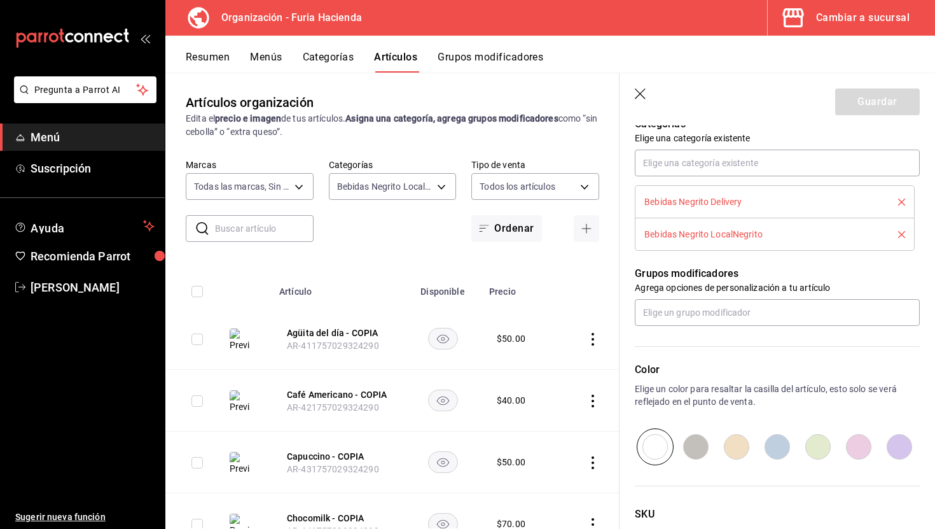
type input "Aguita del día LocalNegrito"
click at [905, 201] on icon "delete" at bounding box center [901, 202] width 7 height 7
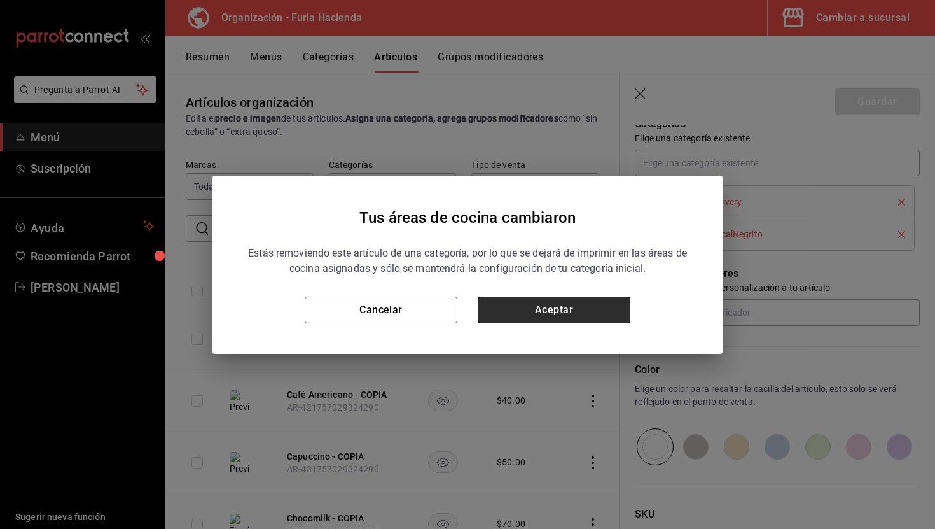
click at [614, 309] on button "Aceptar" at bounding box center [554, 310] width 153 height 27
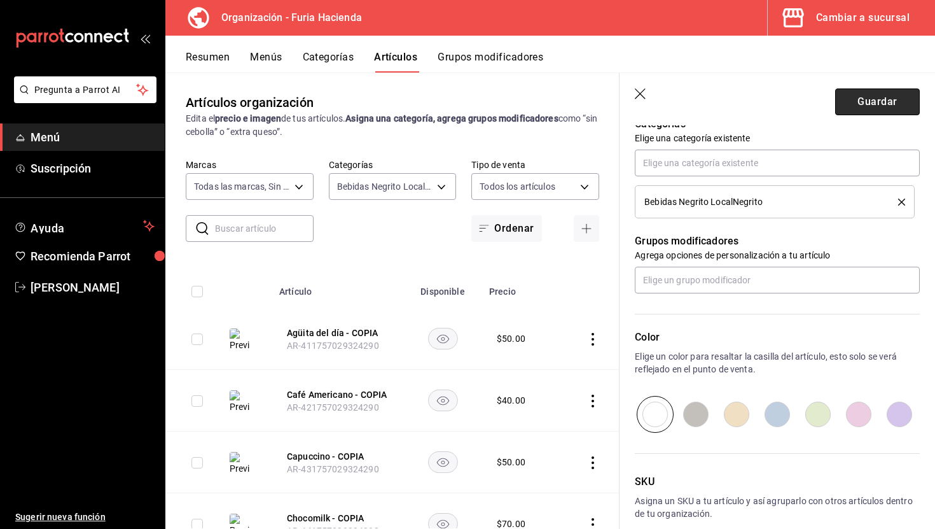
click at [858, 93] on button "Guardar" at bounding box center [877, 101] width 85 height 27
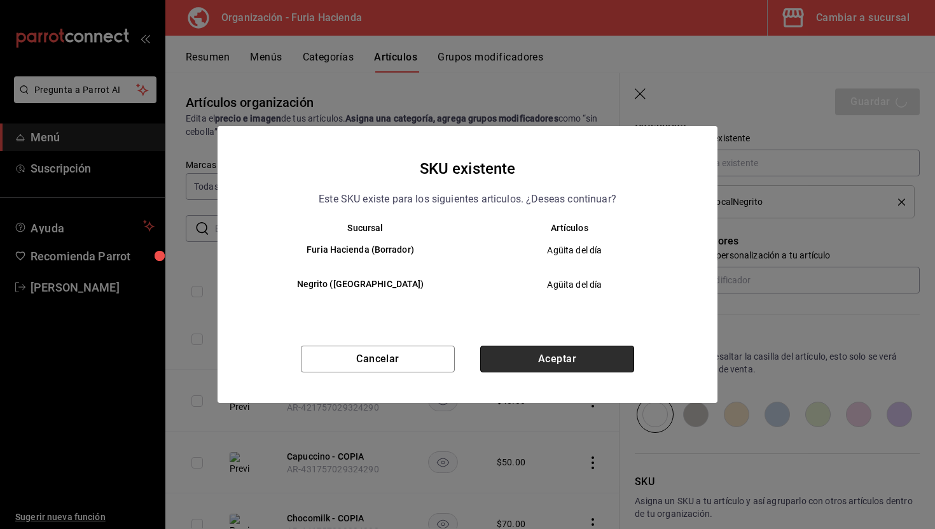
click at [582, 372] on button "Aceptar" at bounding box center [557, 359] width 154 height 27
type textarea "x"
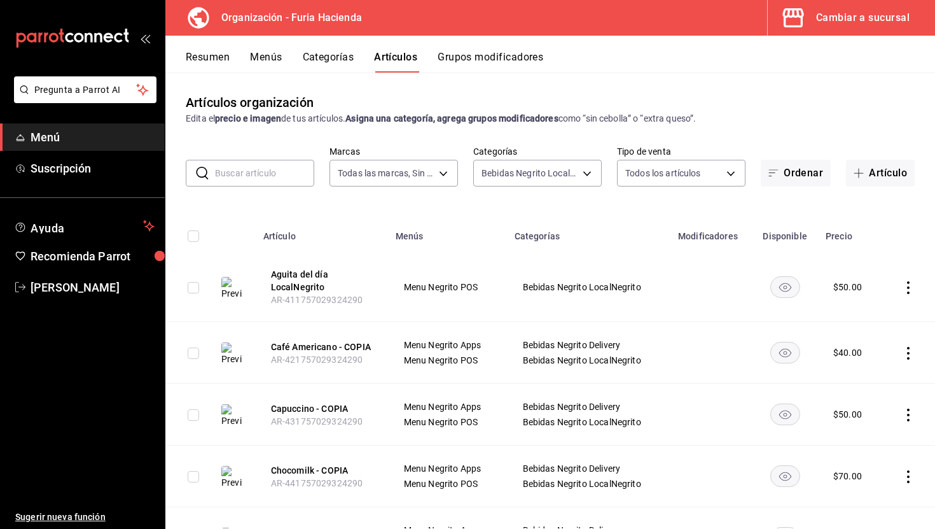
scroll to position [59, 0]
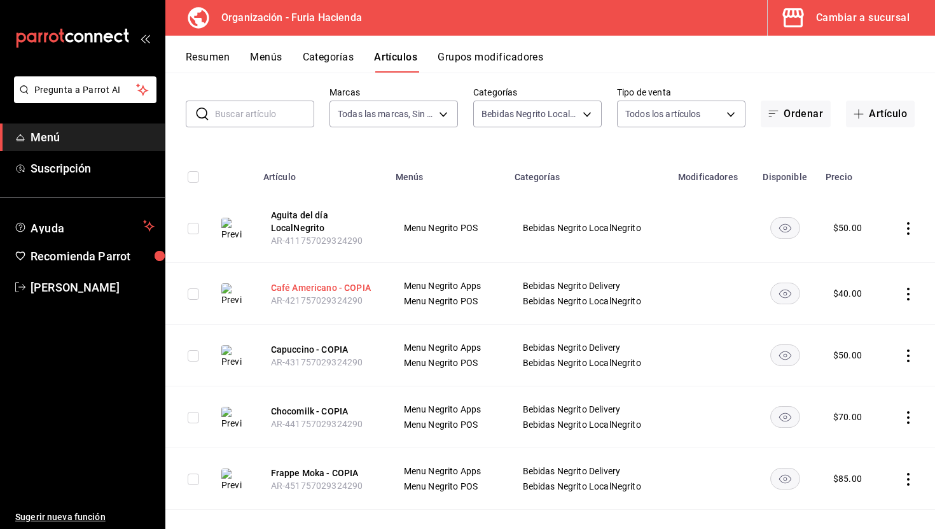
click at [337, 286] on button "Café Americano - COPIA" at bounding box center [322, 287] width 102 height 13
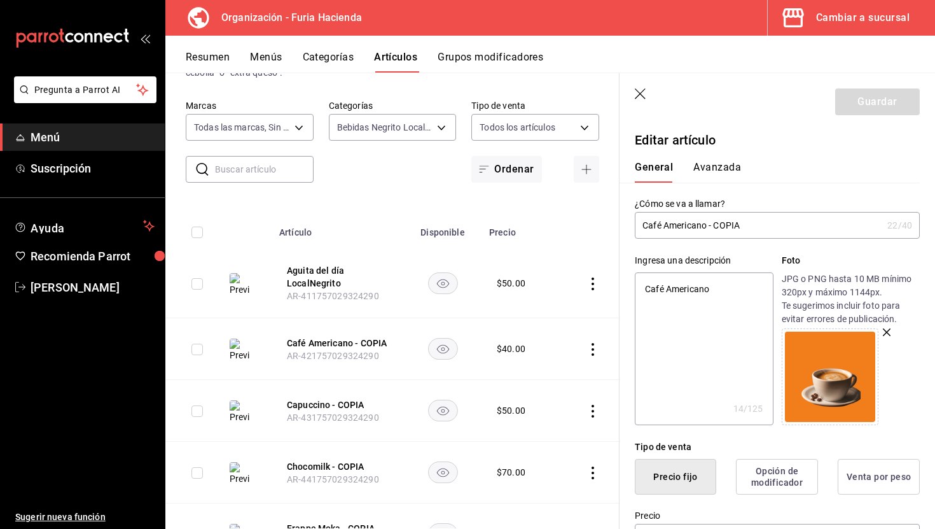
drag, startPoint x: 764, startPoint y: 228, endPoint x: 708, endPoint y: 226, distance: 55.4
click at [708, 226] on input "Café Americano - COPIA" at bounding box center [759, 225] width 248 height 25
type input "Café AmericanoAguita del día LocalNegrit"
type textarea "x"
type input "Café Americano - COPIA"
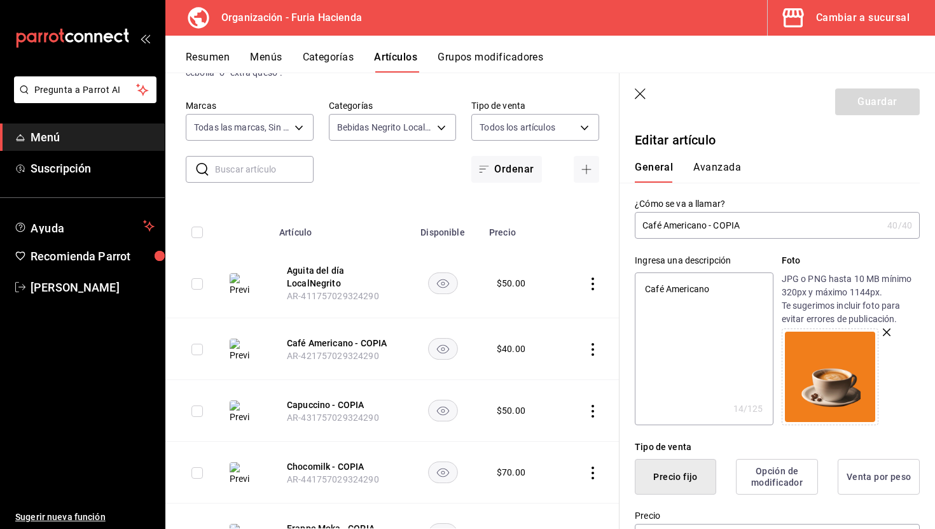
type textarea "x"
type input "Café Americano"
type textarea "x"
type input "Café Americano"
type textarea "x"
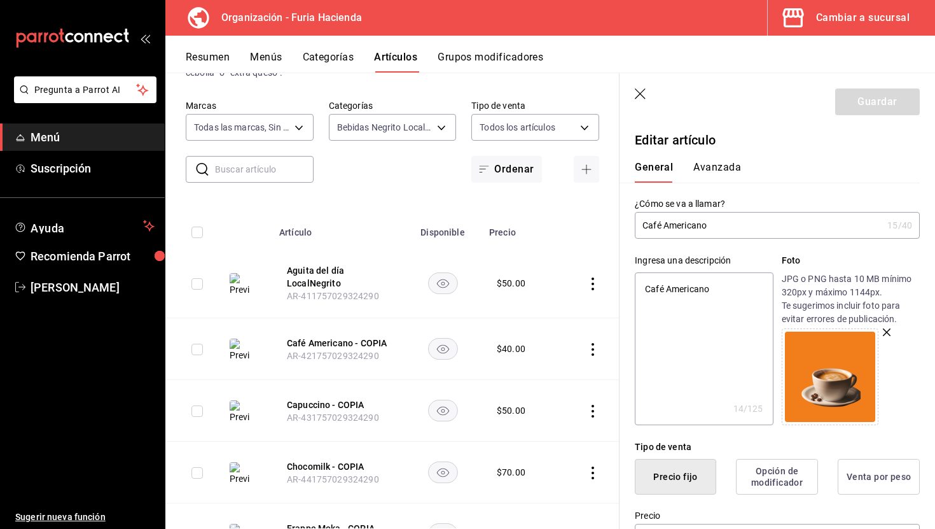
type input "Café Americano L"
type textarea "x"
type input "Café Americano Lo"
type textarea "x"
type input "Café Americano Loc"
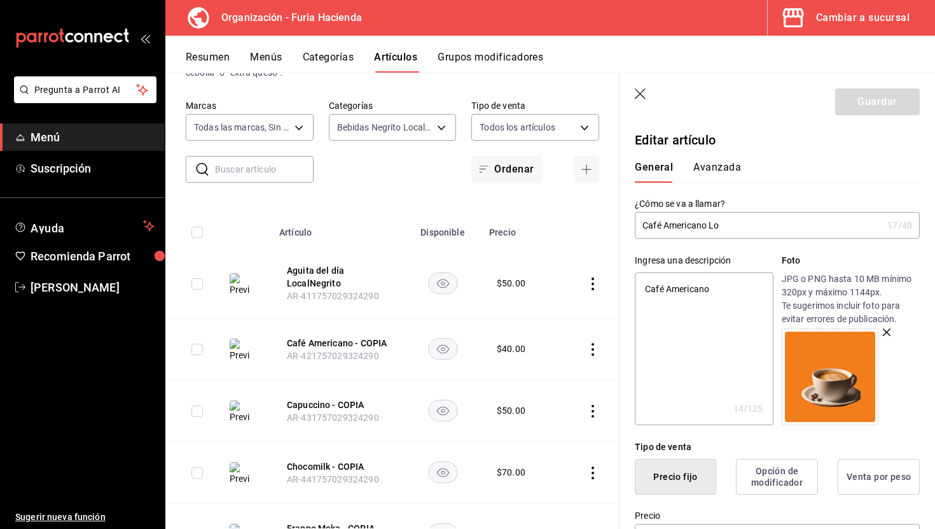
type textarea "x"
type input "Café Americano Loca"
type textarea "x"
type input "Café Americano Local"
type textarea "x"
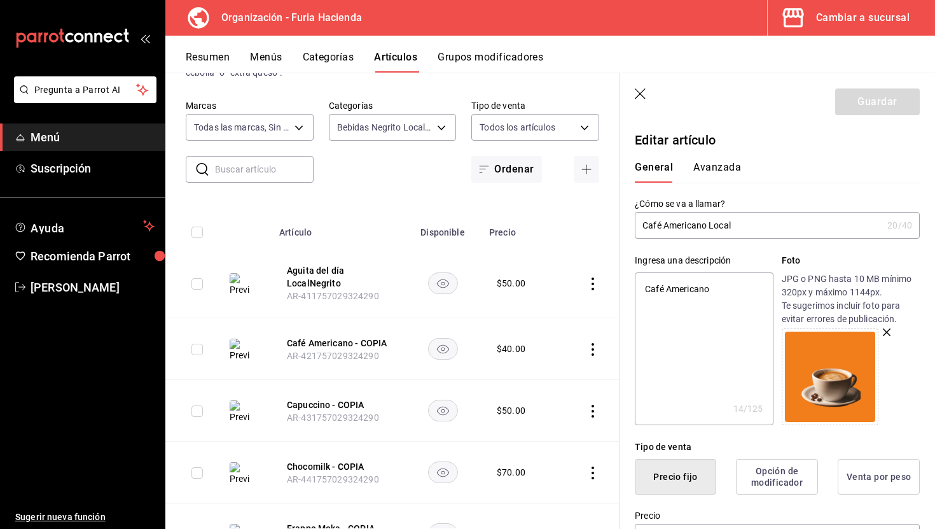
type input "Café Americano Local"
type textarea "x"
type input "Café Americano Local ¡"
type textarea "x"
type input "Café Americano Local ¡N"
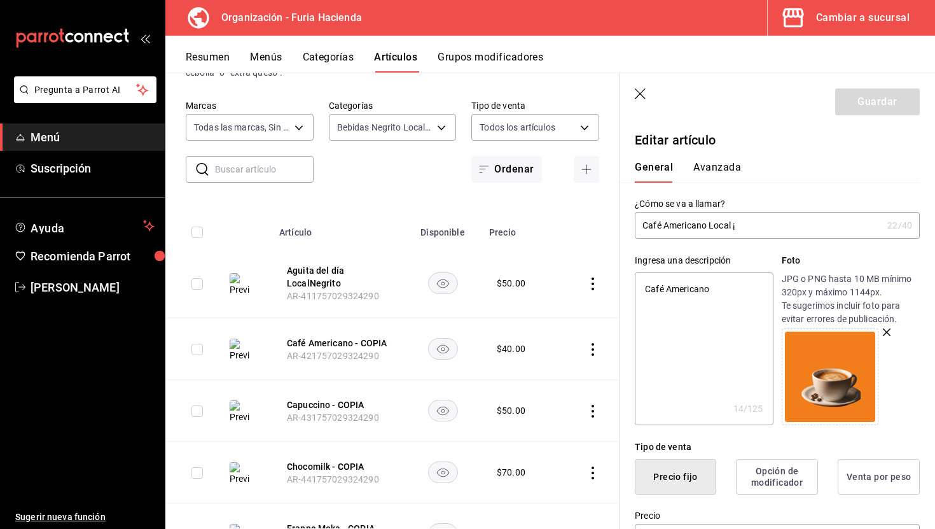
type textarea "x"
type input "Café Americano Local ¡"
type textarea "x"
type input "Café Americano Local"
type textarea "x"
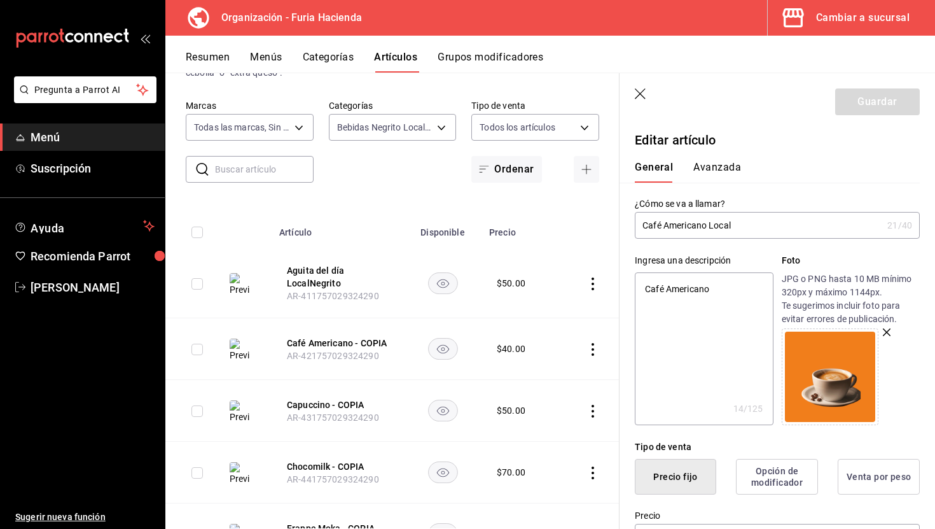
type input "Café Americano Local"
type textarea "x"
type input "Café Americano LocalNM"
type textarea "x"
type input "Café Americano LocalN"
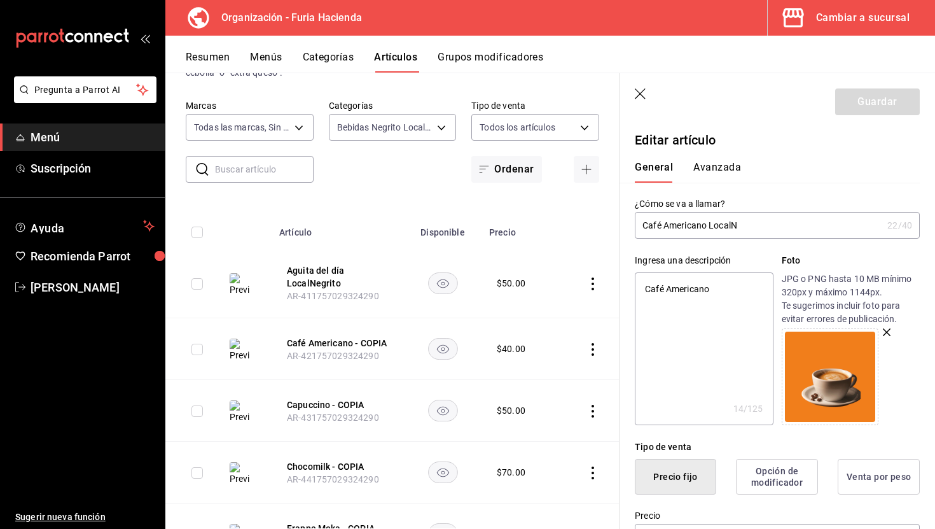
type textarea "x"
type input "Café Americano LocalNe"
type textarea "x"
type input "Café Americano LocalNeg"
type textarea "x"
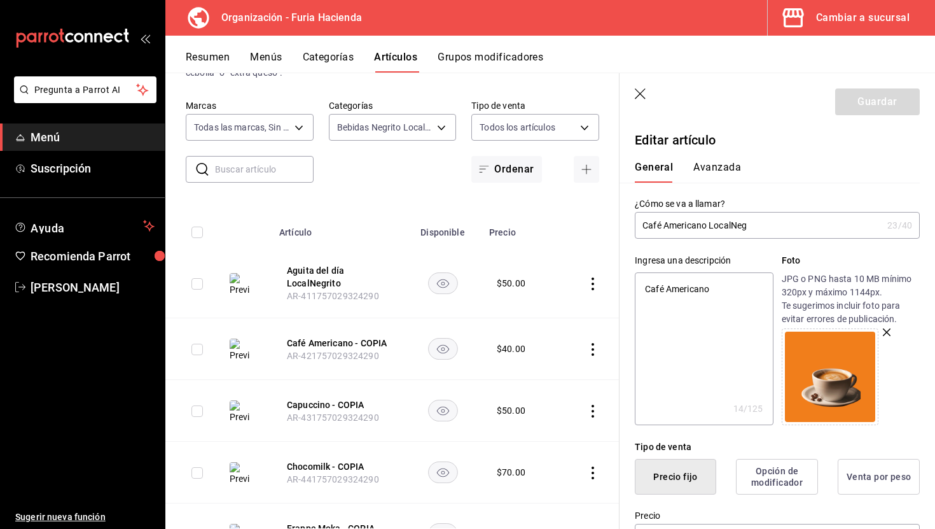
type input "Café Americano LocalNegr"
type textarea "x"
type input "Café Americano LocalNegri"
type textarea "x"
type input "Café Americano LocalNegrit"
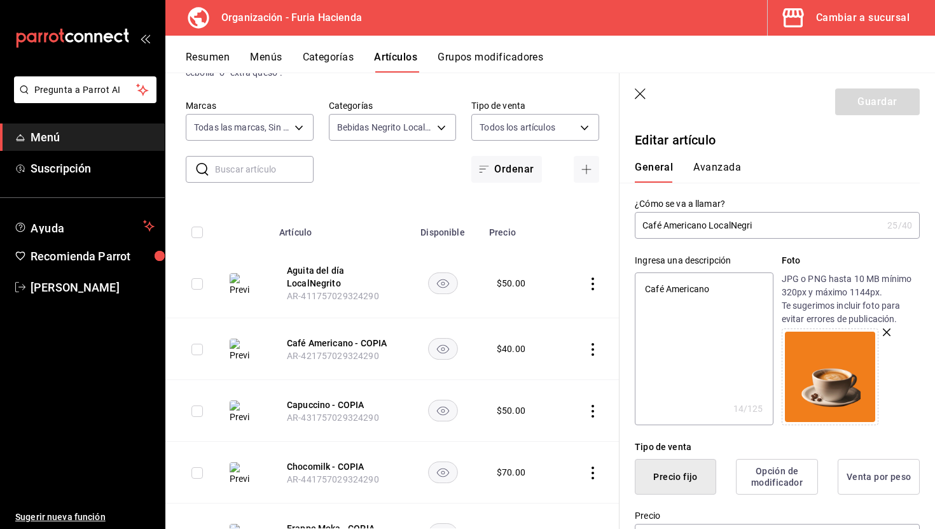
type textarea "x"
type input "Café Americano LocalNegrito"
type textarea "x"
drag, startPoint x: 767, startPoint y: 228, endPoint x: 711, endPoint y: 225, distance: 56.1
click at [711, 225] on input "Café Americano LocalNegrito" at bounding box center [759, 225] width 248 height 25
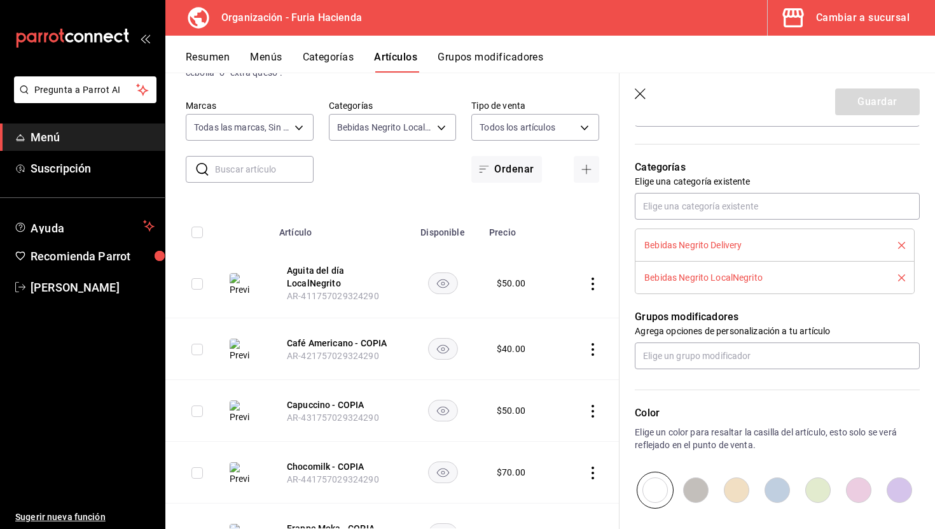
scroll to position [404, 0]
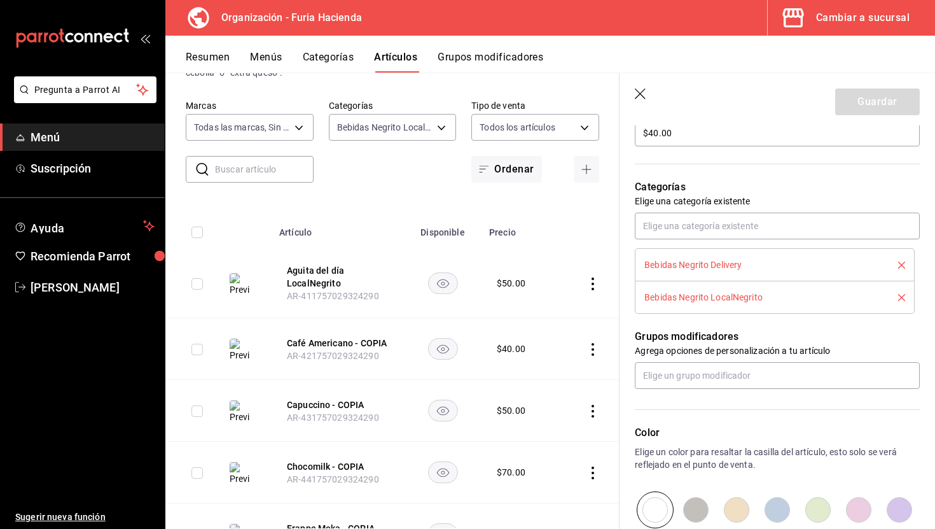
type input "Café Americano LocalNegrito"
click at [904, 263] on icon "delete" at bounding box center [901, 265] width 7 height 7
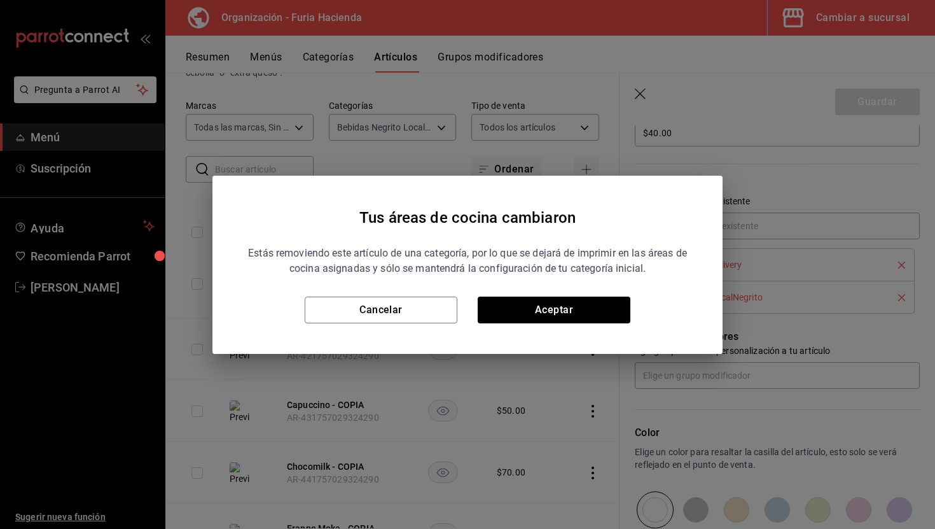
click at [583, 295] on div "Estás removiendo este artículo de una categoría, por lo que se dejará de imprim…" at bounding box center [467, 279] width 449 height 88
click at [608, 311] on button "Aceptar" at bounding box center [554, 310] width 153 height 27
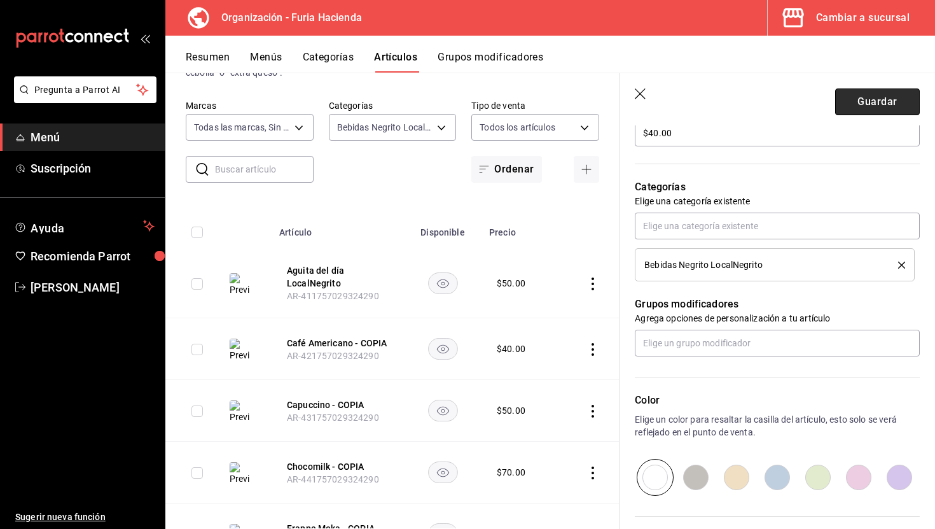
click at [856, 106] on button "Guardar" at bounding box center [877, 101] width 85 height 27
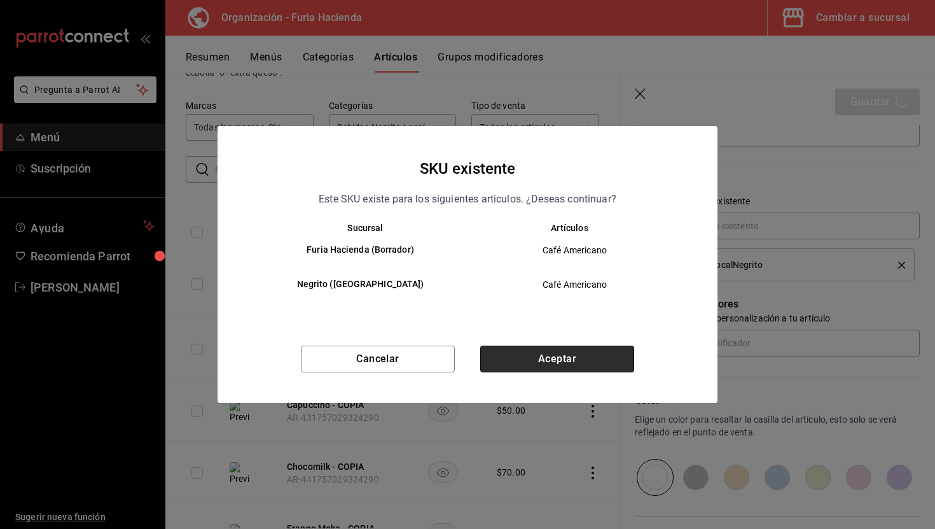
click at [604, 358] on button "Aceptar" at bounding box center [557, 359] width 154 height 27
type textarea "x"
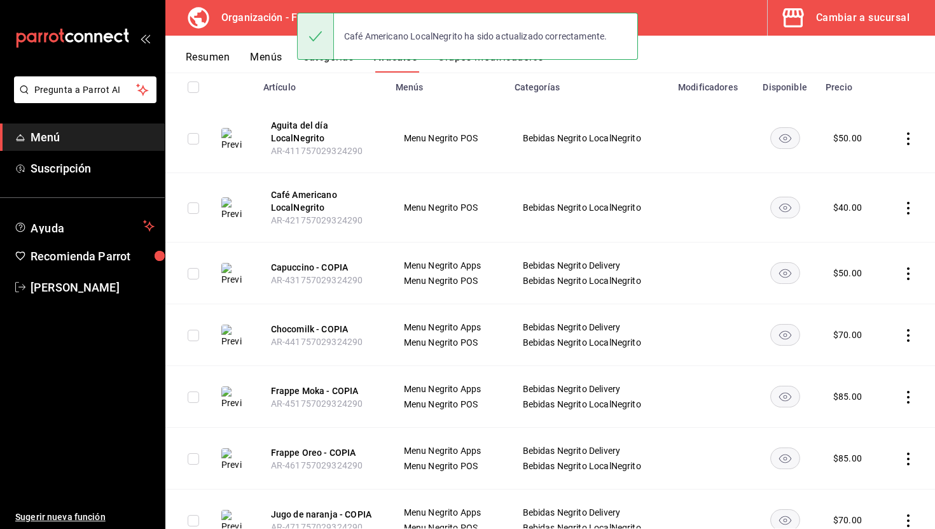
scroll to position [107, 0]
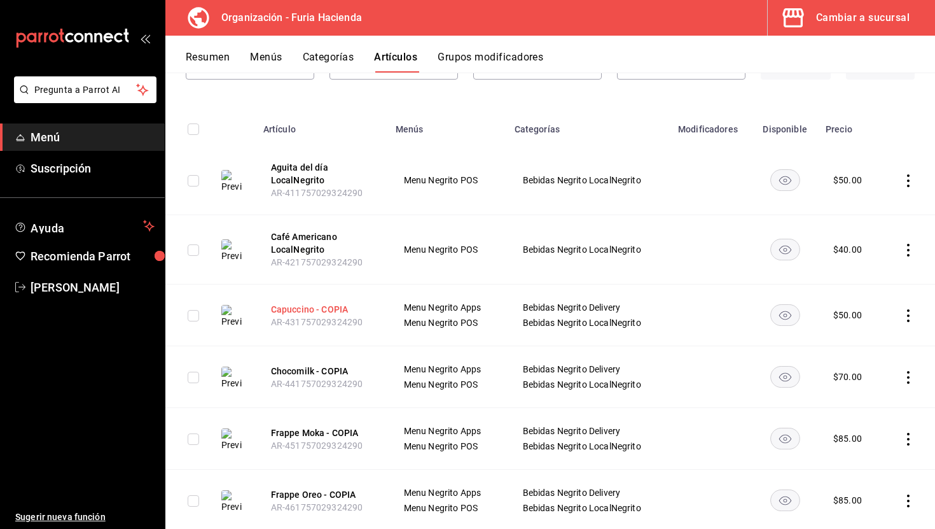
click at [335, 307] on button "Capuccino - COPIA" at bounding box center [322, 309] width 102 height 13
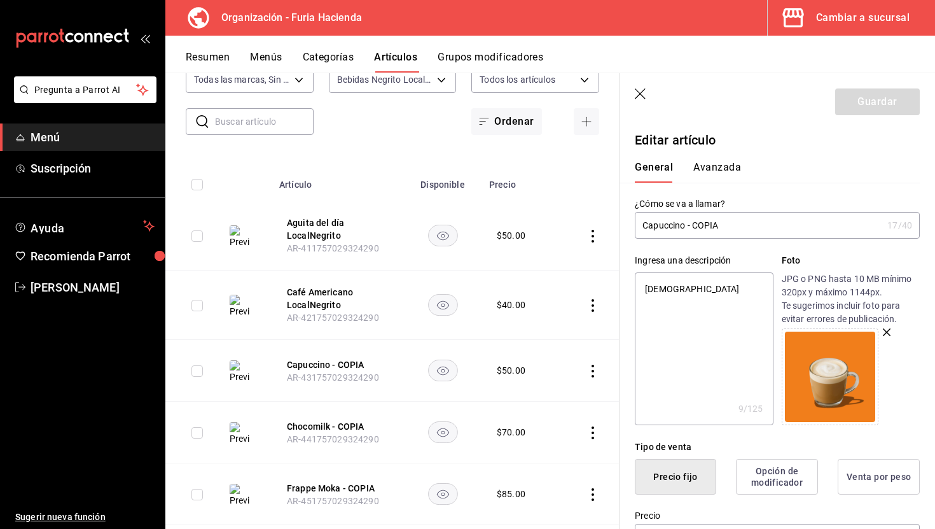
drag, startPoint x: 743, startPoint y: 223, endPoint x: 687, endPoint y: 223, distance: 56.0
click at [687, 223] on input "Capuccino - COPIA" at bounding box center [759, 225] width 248 height 25
type input "Capuccino LocalNegrito"
type textarea "x"
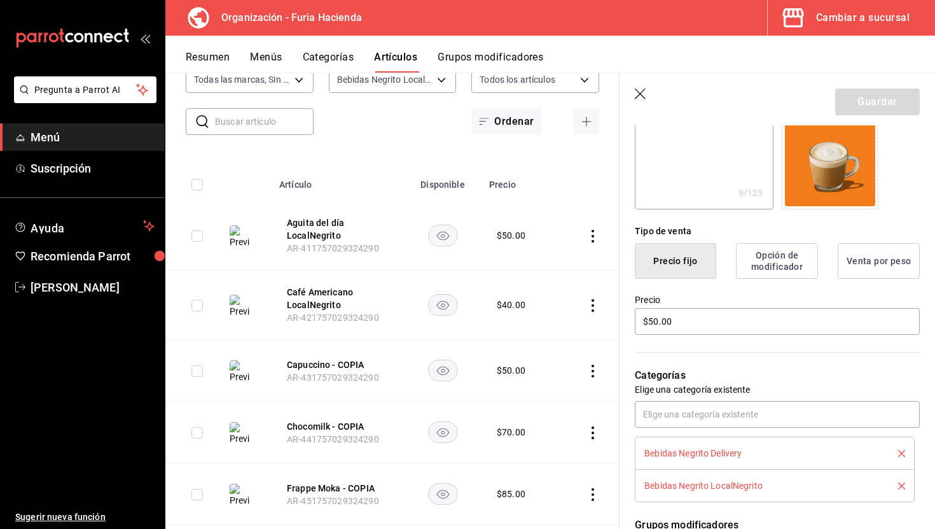
scroll to position [300, 0]
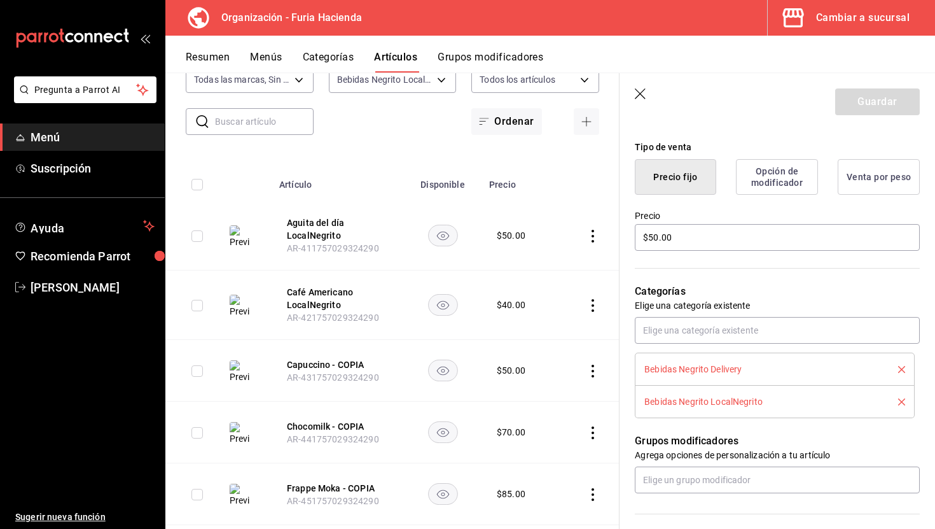
type input "Capuccino LocalNegrito"
click at [902, 367] on icon "delete" at bounding box center [901, 369] width 7 height 7
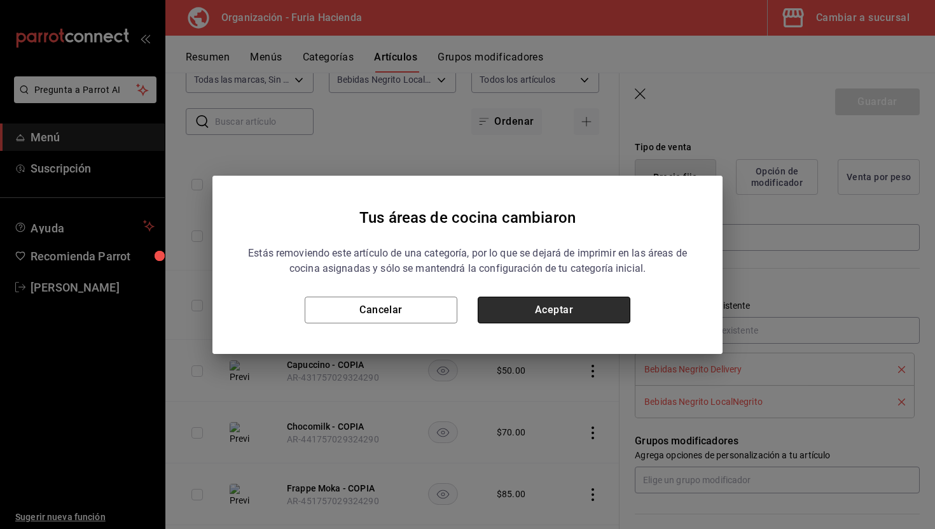
click at [536, 312] on button "Aceptar" at bounding box center [554, 310] width 153 height 27
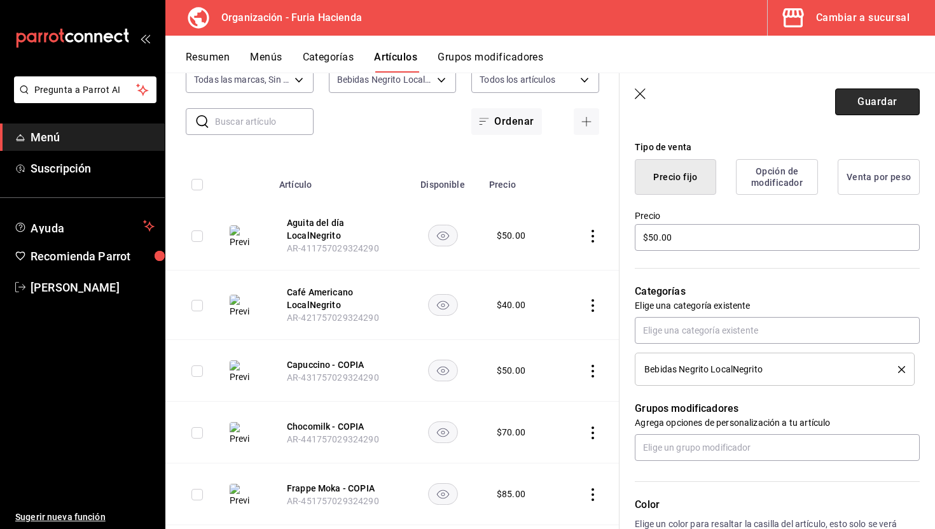
click at [906, 101] on button "Guardar" at bounding box center [877, 101] width 85 height 27
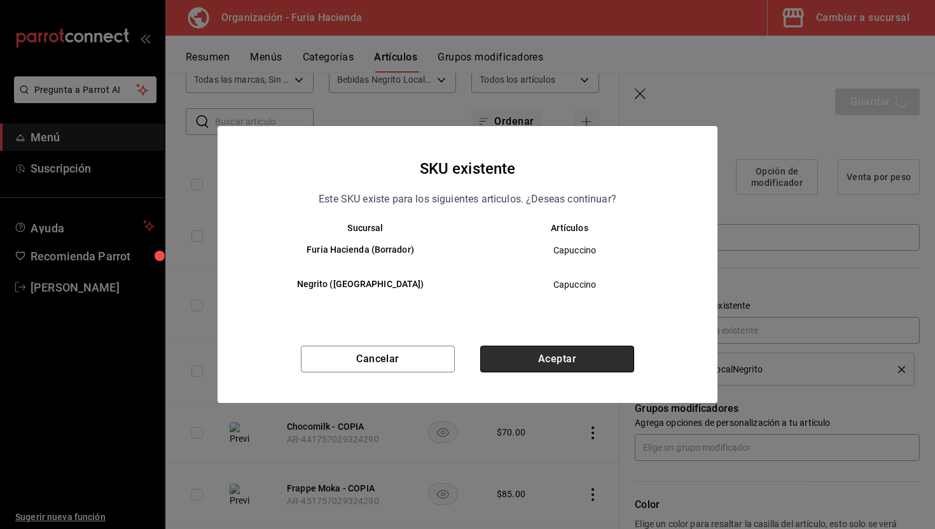
click at [603, 353] on button "Aceptar" at bounding box center [557, 359] width 154 height 27
type textarea "x"
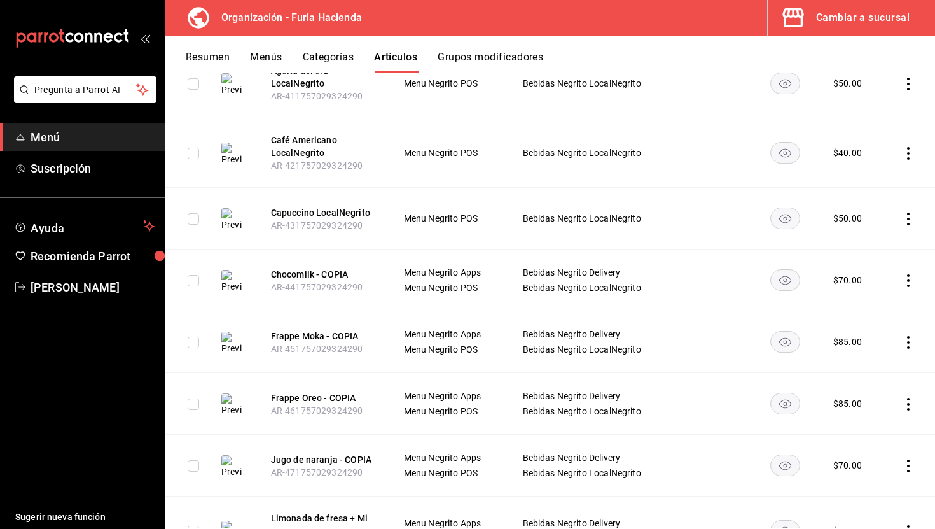
scroll to position [258, 0]
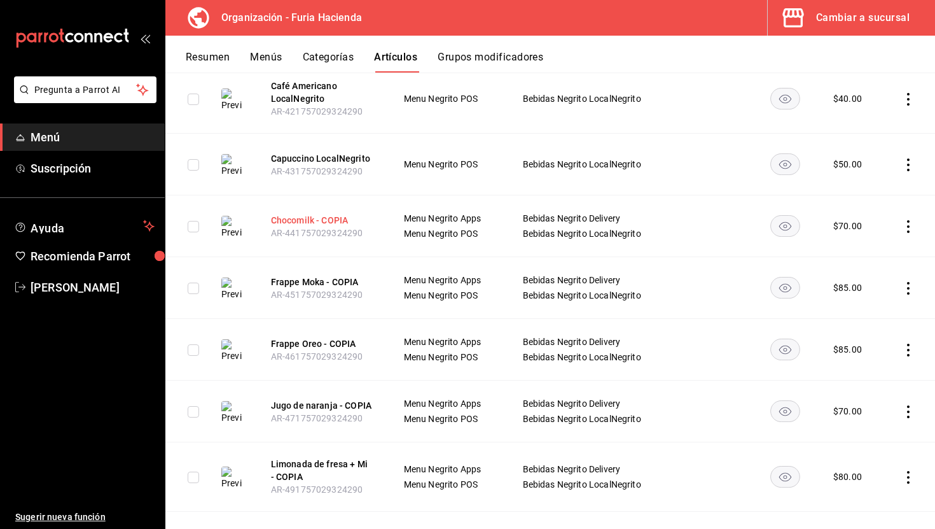
click at [337, 224] on button "Chocomilk - COPIA" at bounding box center [322, 220] width 102 height 13
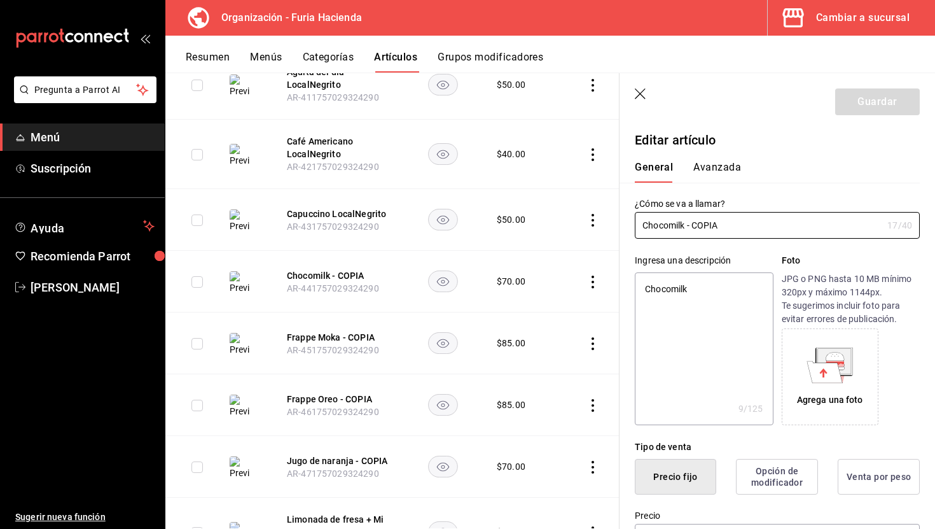
type textarea "x"
type input "$70.00"
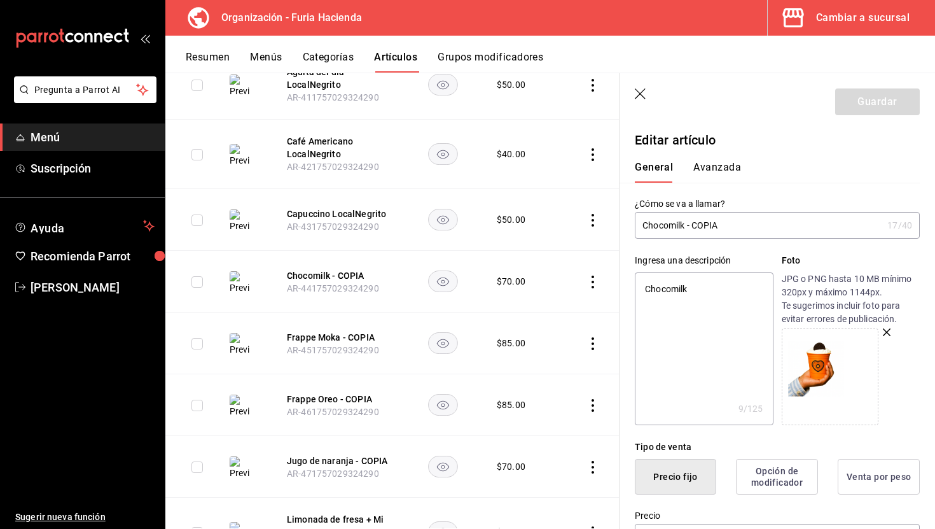
drag, startPoint x: 741, startPoint y: 228, endPoint x: 687, endPoint y: 226, distance: 54.1
click at [687, 226] on input "Chocomilk - COPIA" at bounding box center [759, 225] width 248 height 25
type input "Chocomilk LocalNegrito"
type textarea "x"
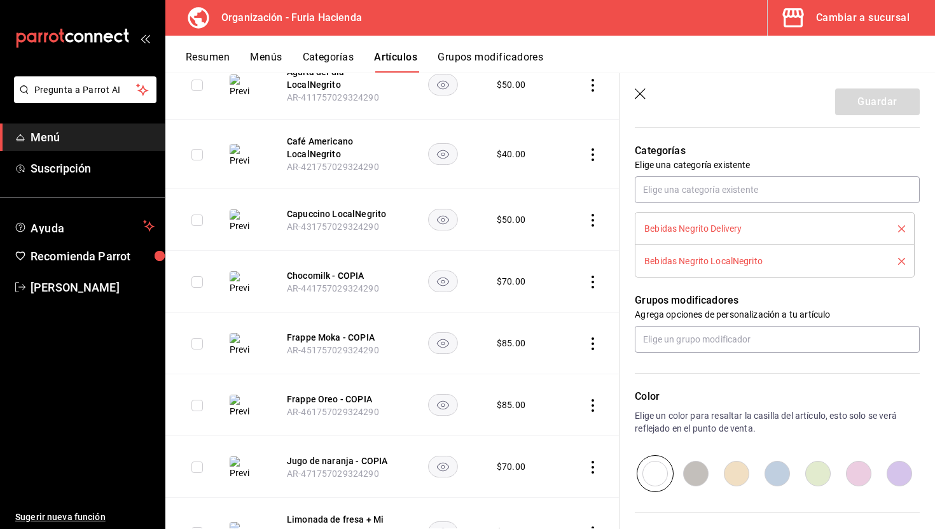
scroll to position [445, 0]
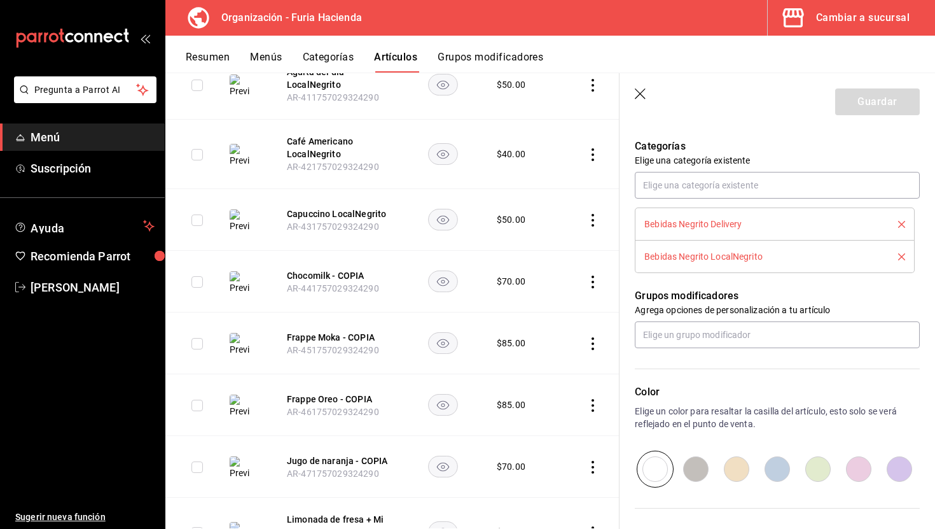
type input "Chocomilk LocalNegrito"
click at [901, 227] on icon "delete" at bounding box center [901, 224] width 7 height 7
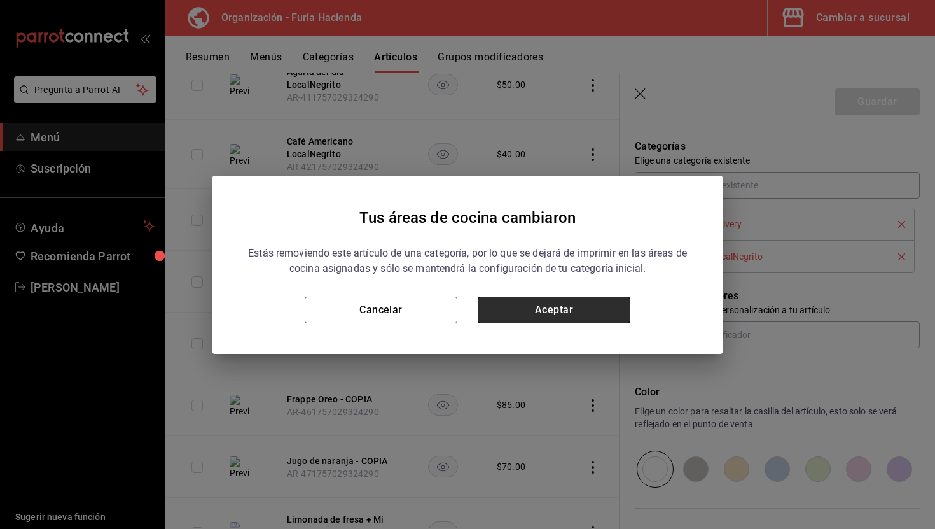
click at [622, 301] on button "Aceptar" at bounding box center [554, 310] width 153 height 27
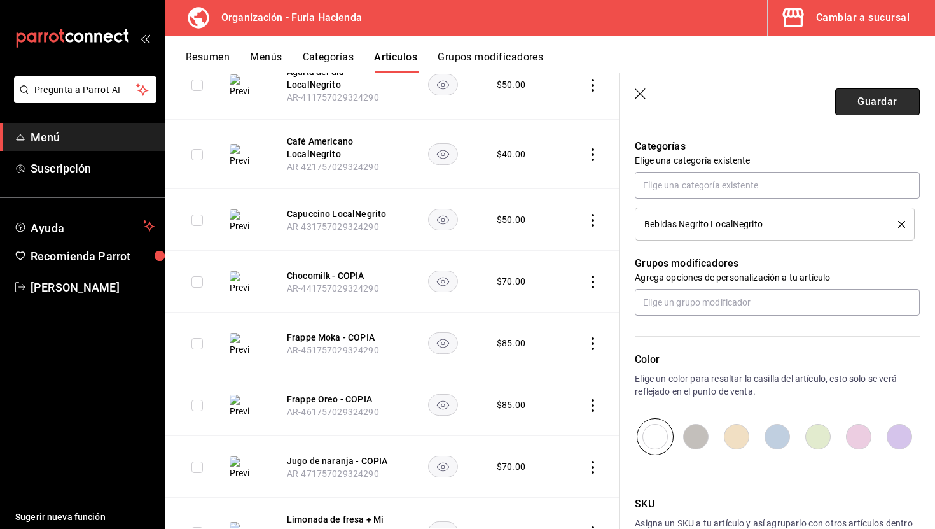
click at [853, 110] on button "Guardar" at bounding box center [877, 101] width 85 height 27
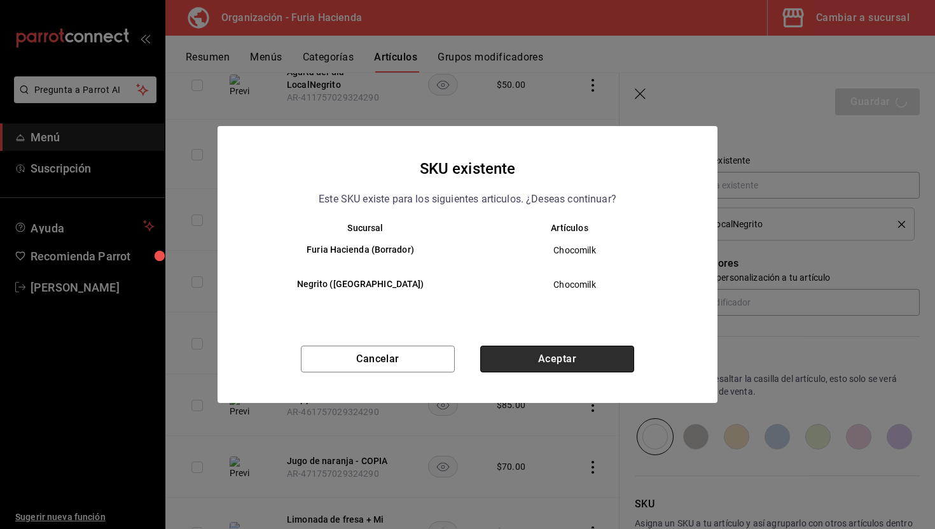
click at [574, 353] on button "Aceptar" at bounding box center [557, 359] width 154 height 27
type textarea "x"
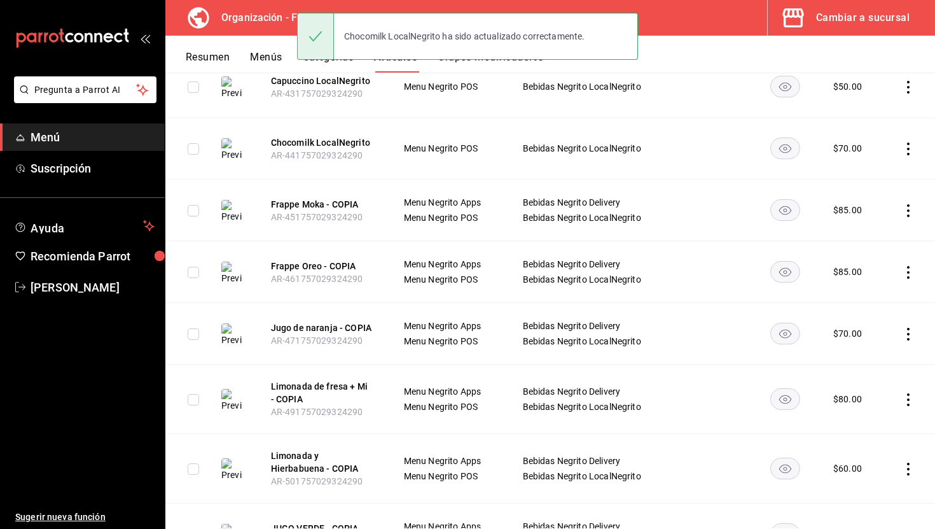
scroll to position [344, 0]
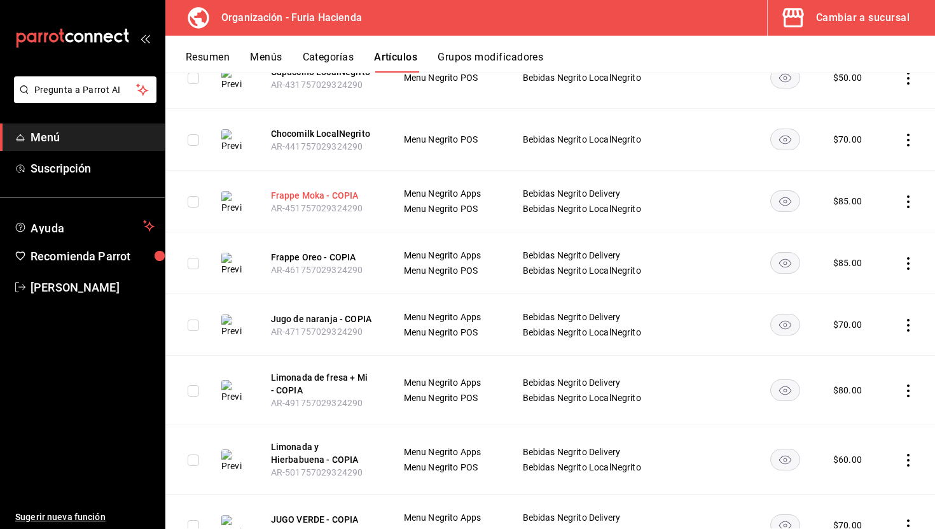
click at [339, 193] on button "Frappe Moka - COPIA" at bounding box center [322, 195] width 102 height 13
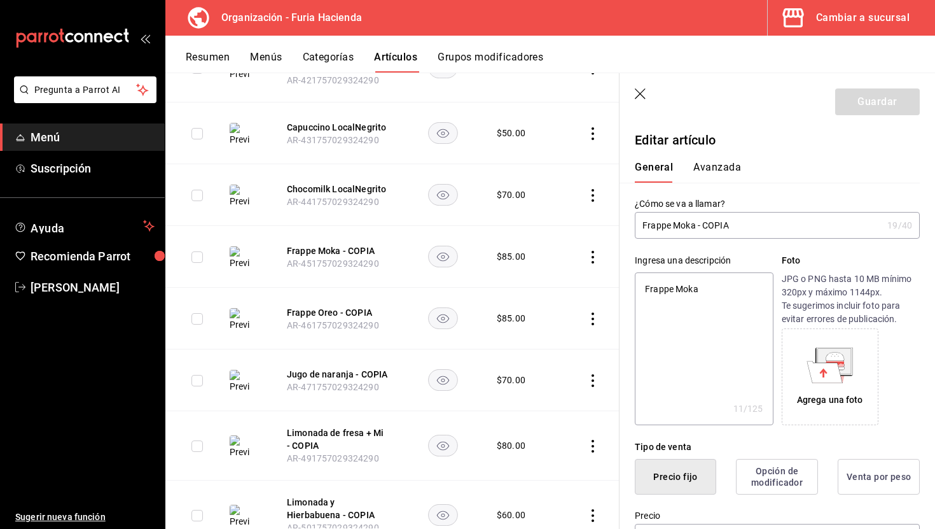
type textarea "x"
type input "$85.00"
type textarea "x"
drag, startPoint x: 760, startPoint y: 226, endPoint x: 698, endPoint y: 225, distance: 62.4
click at [698, 225] on input "Frappe Moka - COPIA" at bounding box center [759, 225] width 248 height 25
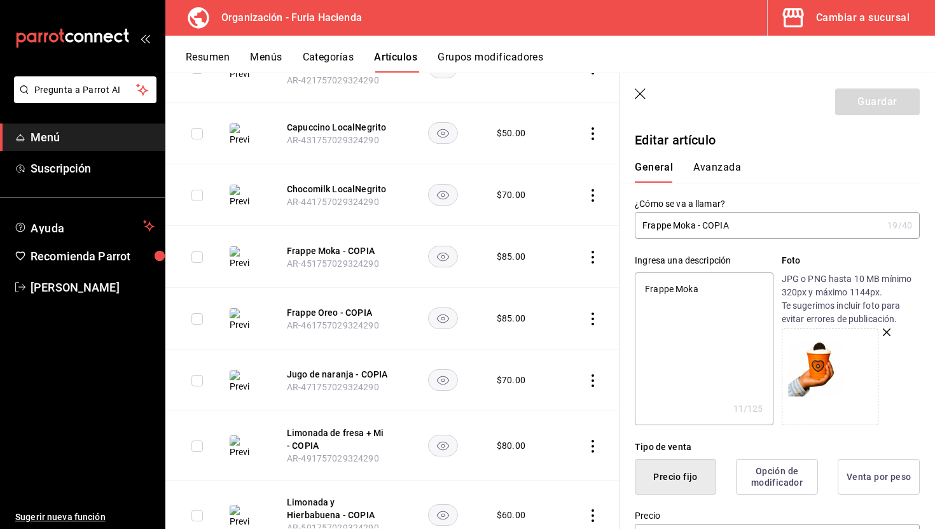
type input "Frappe Moka LocalNegrito"
type textarea "x"
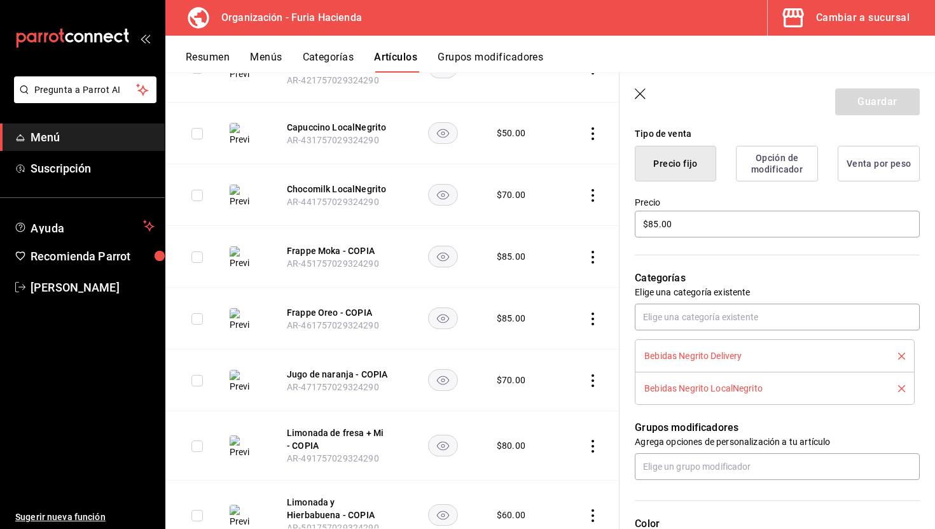
scroll to position [377, 0]
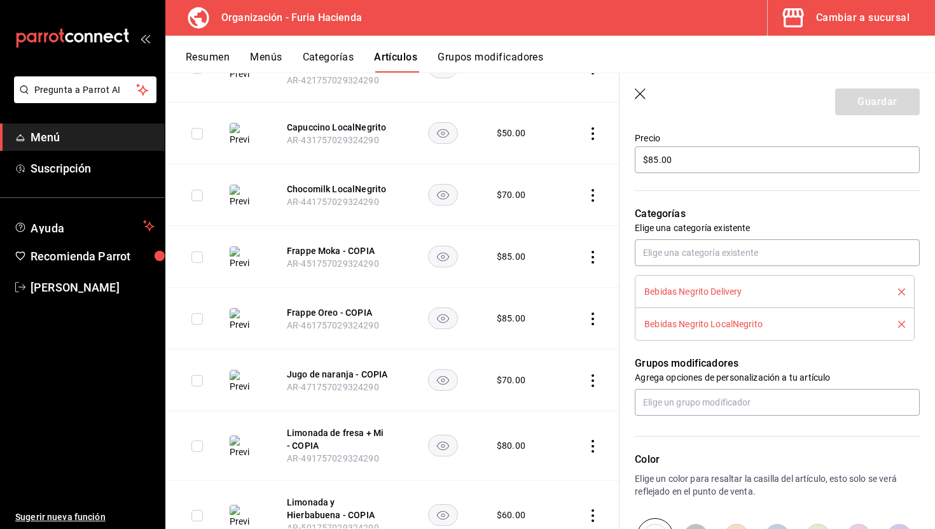
type input "Frappe Moka LocalNegrito"
click at [897, 288] on button "delete" at bounding box center [898, 291] width 16 height 7
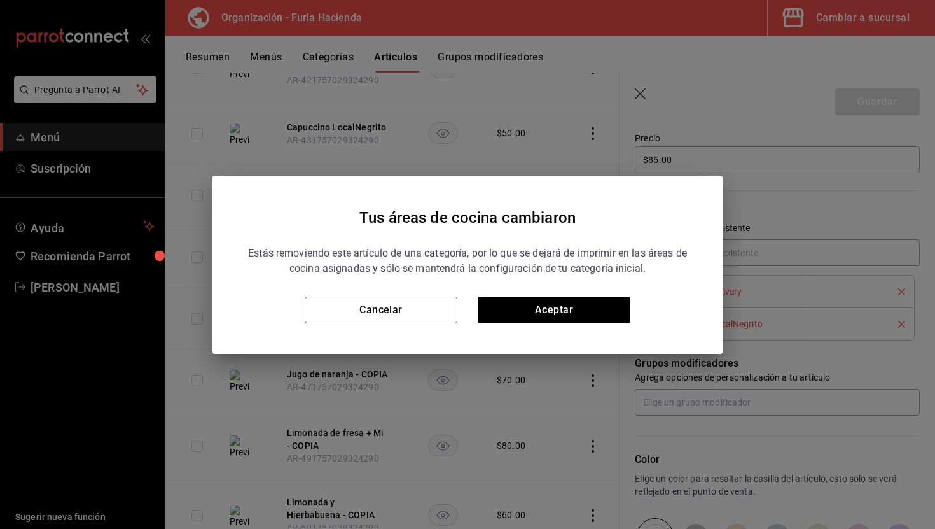
click at [578, 295] on div "Estás removiendo este artículo de una categoría, por lo que se dejará de imprim…" at bounding box center [467, 279] width 449 height 88
click at [580, 310] on button "Aceptar" at bounding box center [554, 310] width 153 height 27
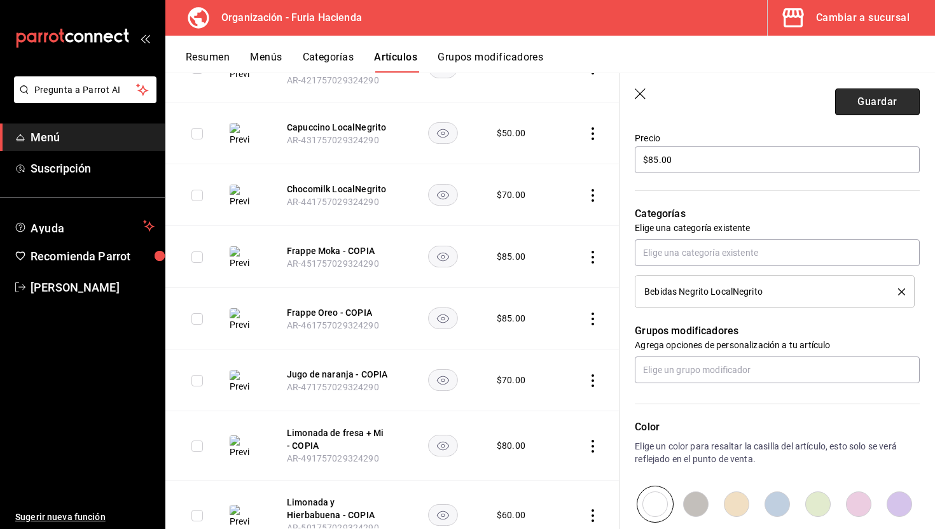
click at [864, 105] on button "Guardar" at bounding box center [877, 101] width 85 height 27
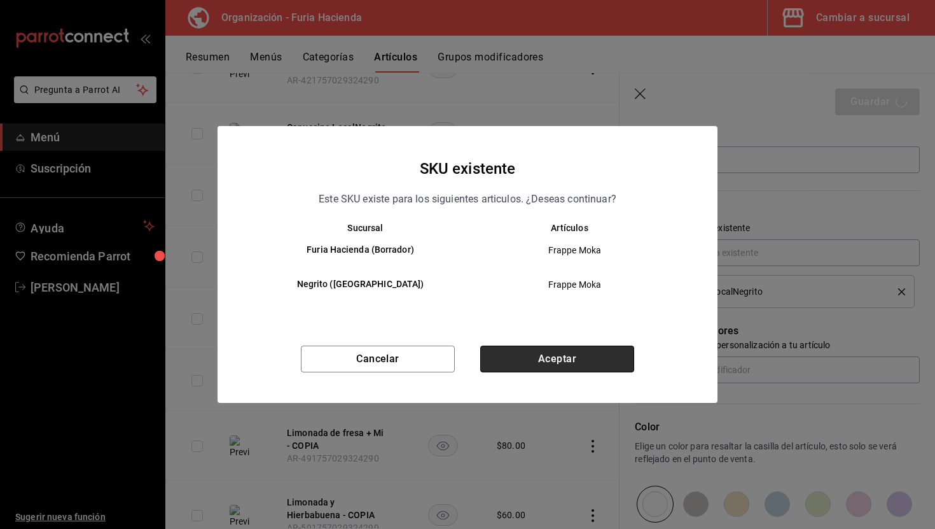
click at [592, 360] on button "Aceptar" at bounding box center [557, 359] width 154 height 27
type textarea "x"
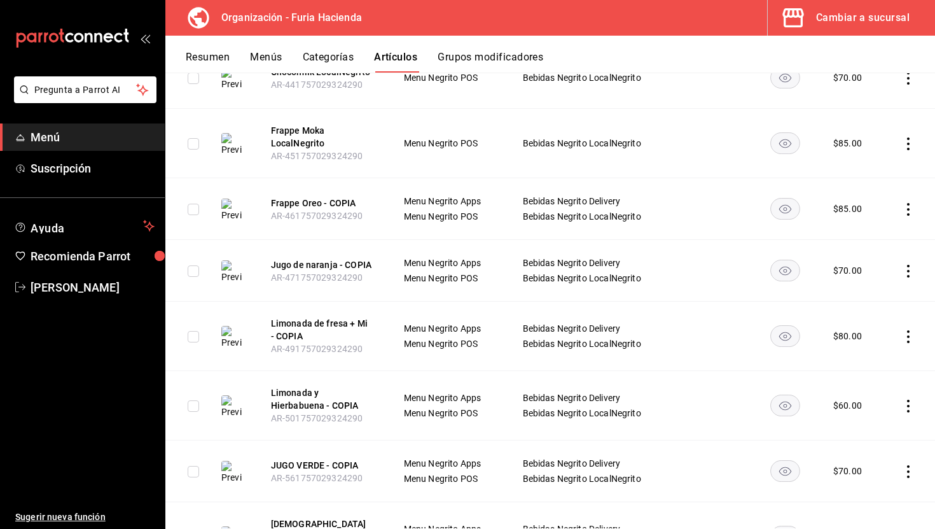
scroll to position [409, 0]
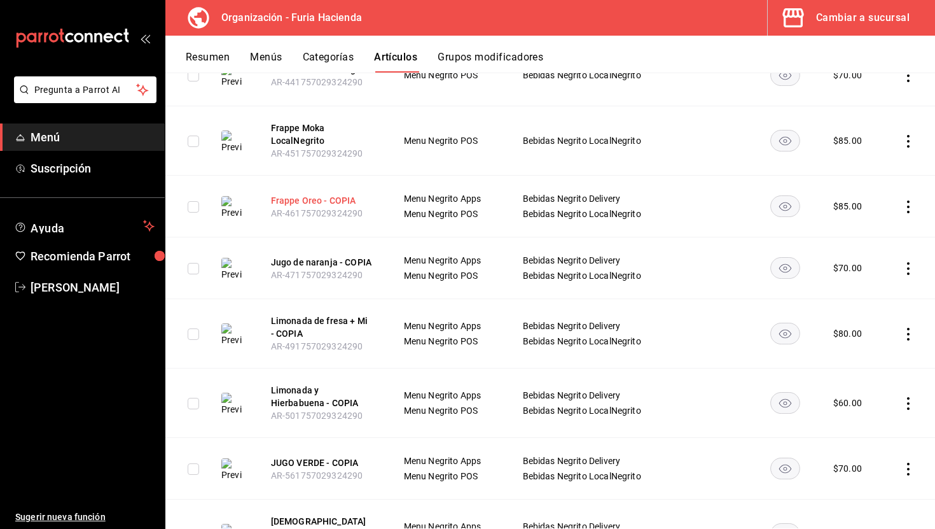
click at [339, 198] on button "Frappe Oreo - COPIA" at bounding box center [322, 200] width 102 height 13
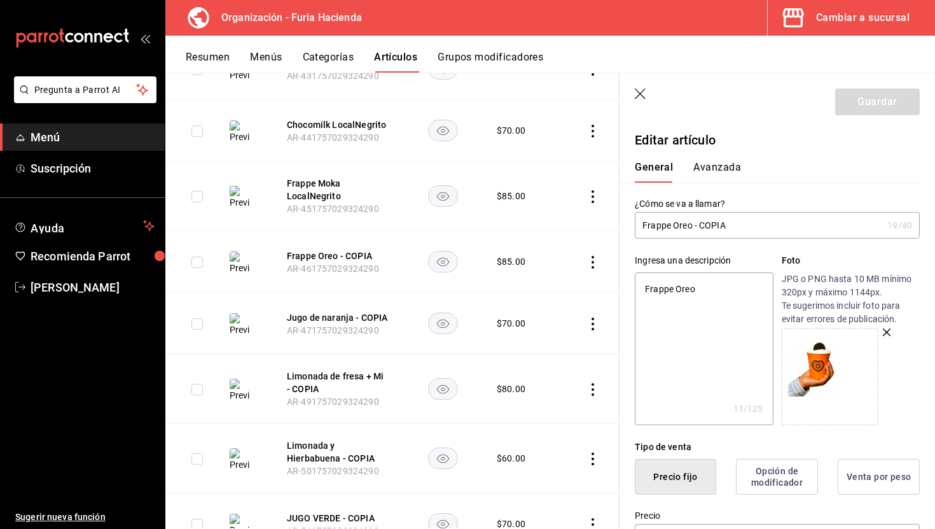
drag, startPoint x: 734, startPoint y: 223, endPoint x: 694, endPoint y: 225, distance: 40.1
click at [694, 225] on input "Frappe Oreo - COPIA" at bounding box center [759, 225] width 248 height 25
type input "Frappe Oreo LocalNegrito"
type textarea "x"
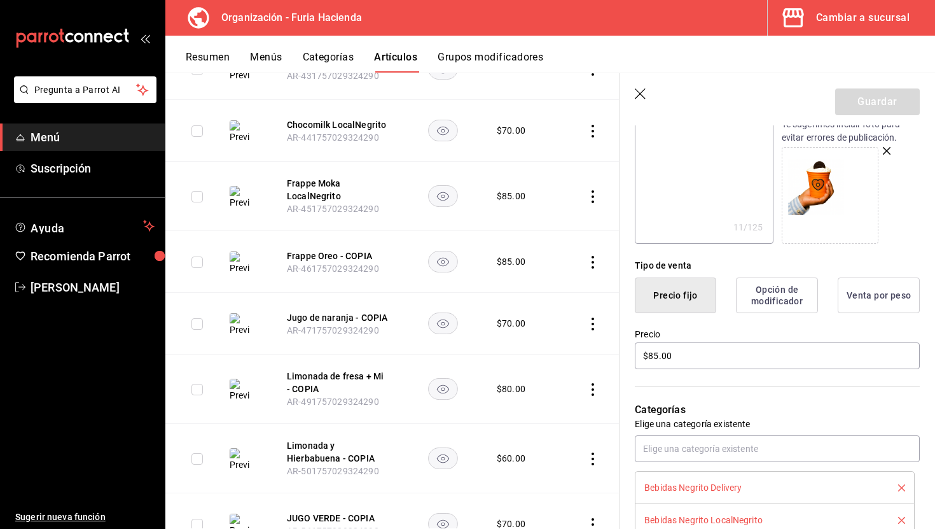
scroll to position [183, 0]
type input "Frappe Oreo LocalNegrito"
click at [900, 483] on icon "delete" at bounding box center [901, 486] width 7 height 7
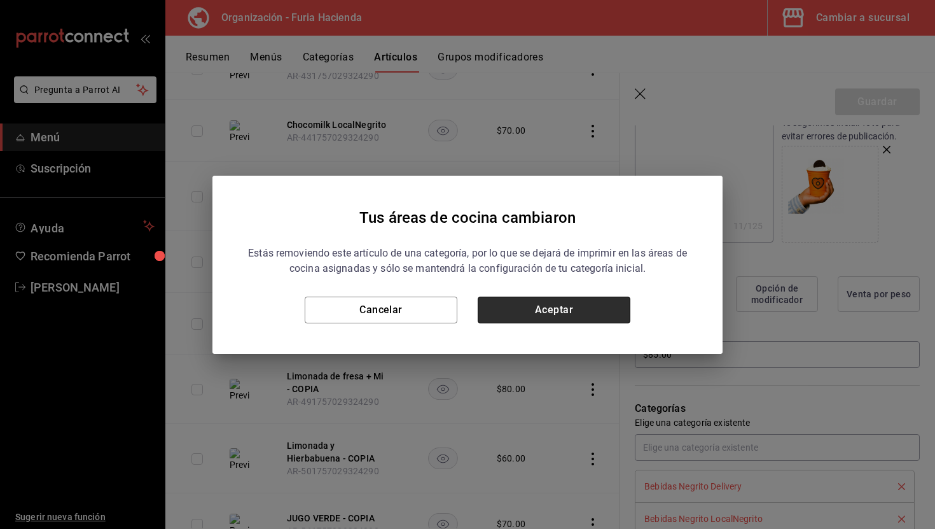
click at [622, 313] on button "Aceptar" at bounding box center [554, 310] width 153 height 27
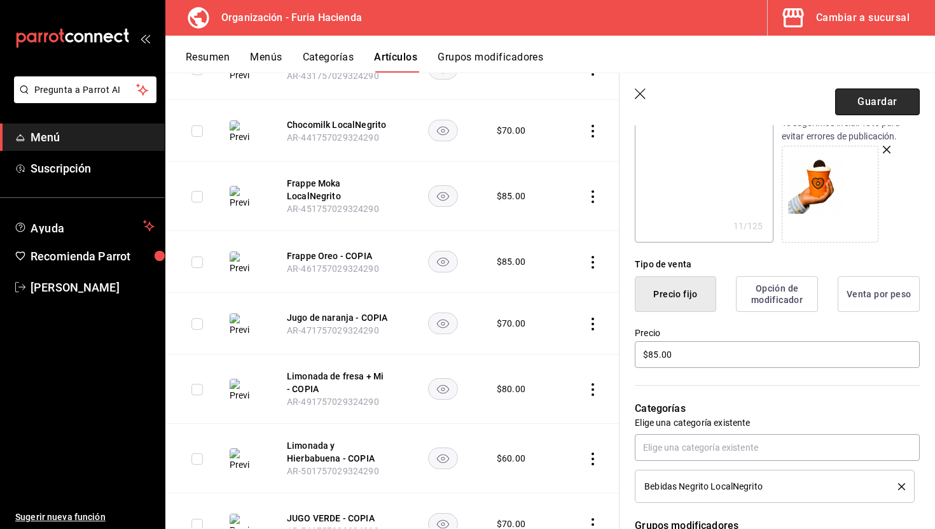
click at [880, 98] on button "Guardar" at bounding box center [877, 101] width 85 height 27
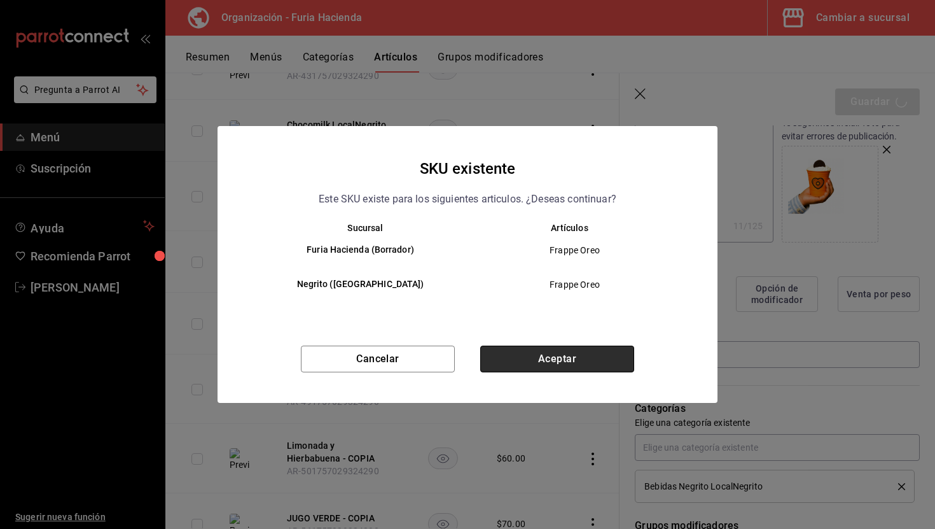
click at [534, 364] on button "Aceptar" at bounding box center [557, 359] width 154 height 27
type textarea "x"
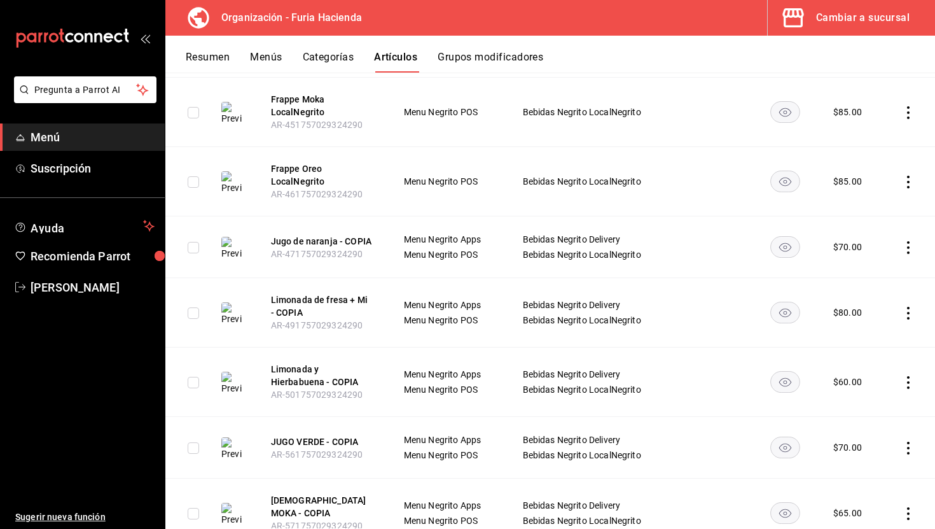
scroll to position [449, 0]
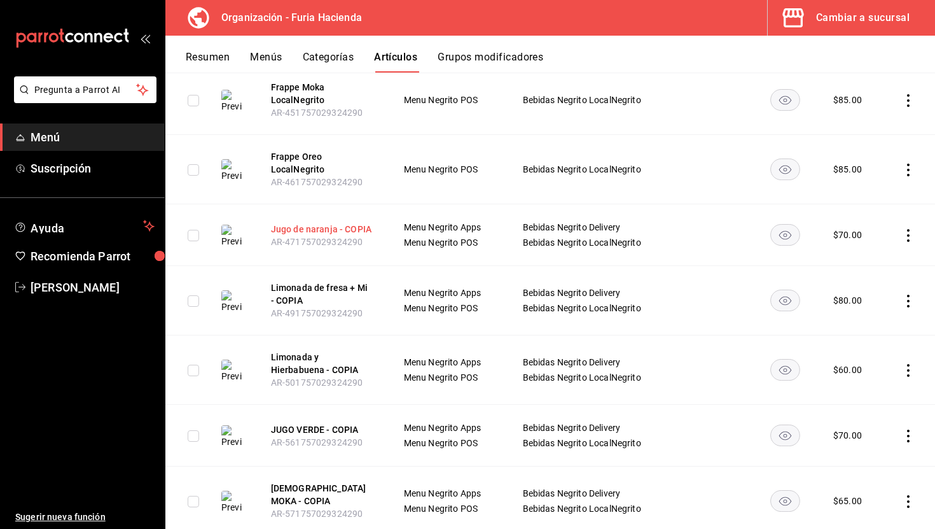
click at [347, 232] on button "Jugo de naranja - COPIA" at bounding box center [322, 229] width 102 height 13
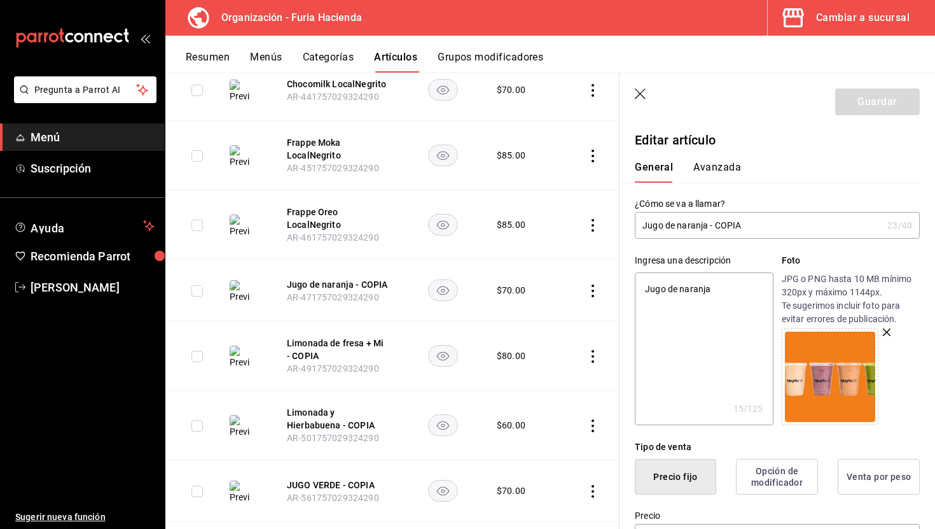
drag, startPoint x: 750, startPoint y: 221, endPoint x: 707, endPoint y: 222, distance: 43.3
click at [707, 222] on input "Jugo de naranja - COPIA" at bounding box center [759, 225] width 248 height 25
type textarea "x"
drag, startPoint x: 743, startPoint y: 223, endPoint x: 709, endPoint y: 223, distance: 33.1
click at [709, 223] on input "Jugo de naranja - COPIA" at bounding box center [759, 225] width 248 height 25
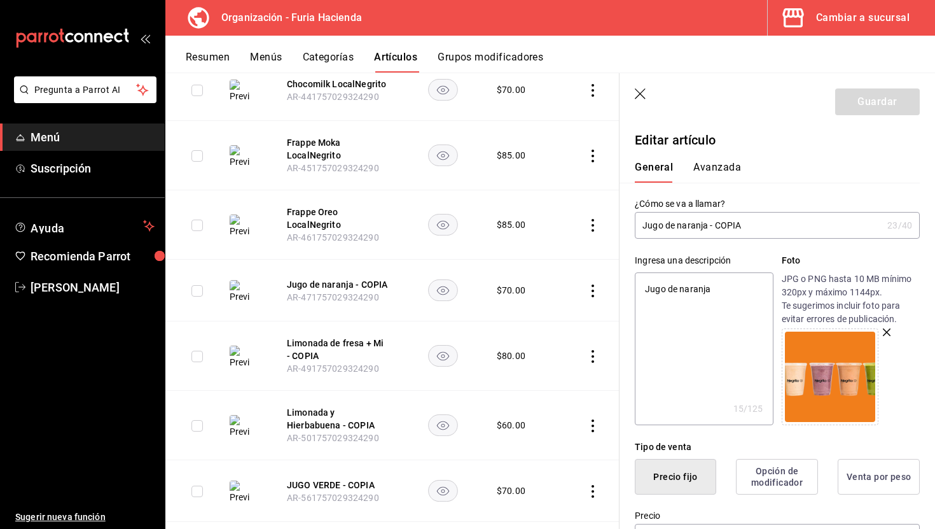
type input "Jugo de naranja L"
type textarea "x"
type input "Jugo de naranja Lo"
type textarea "x"
type input "Jugo de naranja Loc"
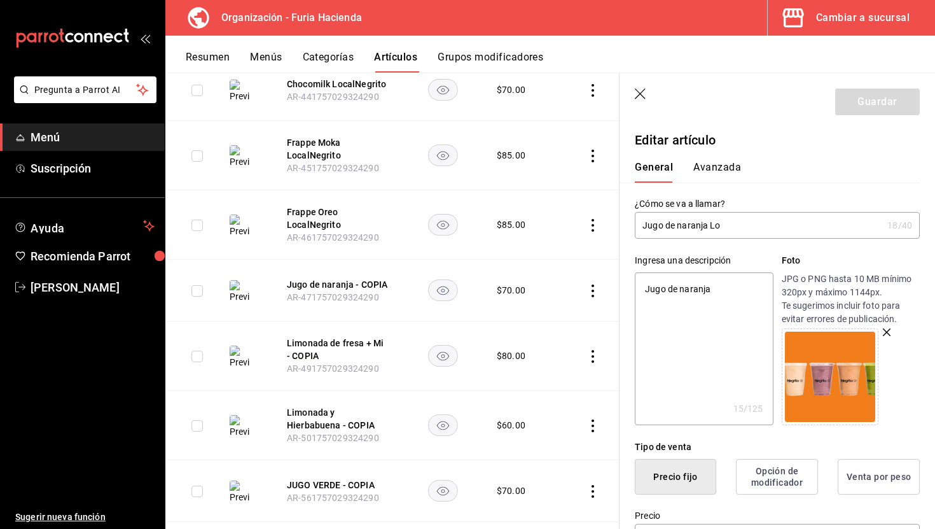
type textarea "x"
type input "Jugo de naranja Loca"
type textarea "x"
type input "Jugo de naranja Local"
type textarea "x"
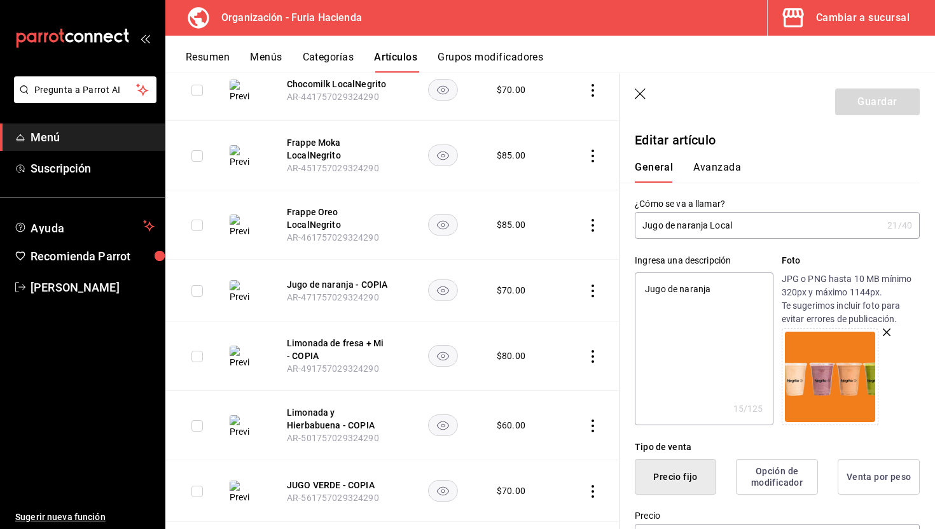
type input "Jugo de naranja LocalC"
type textarea "x"
type input "Jugo de naranja Local"
type textarea "x"
type input "Jugo de naranja LocalN"
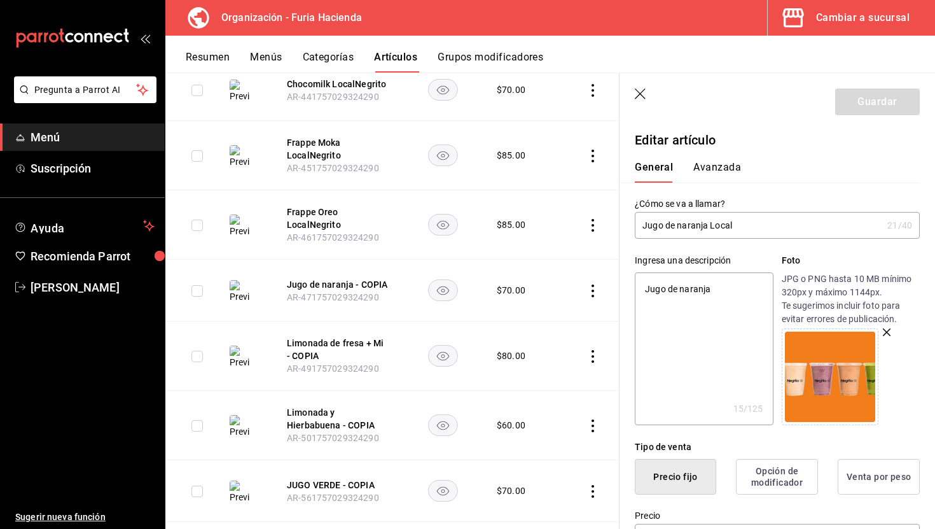
type textarea "x"
type input "Jugo de naranja LocalNE"
type textarea "x"
type input "Jugo de naranja LocalNEg"
type textarea "x"
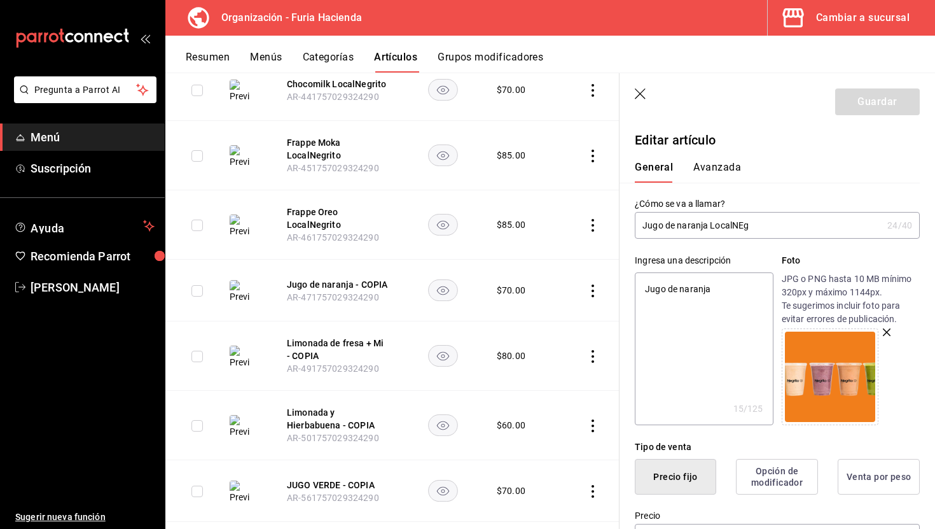
type input "Jugo de naranja LocalNEgr"
type textarea "x"
type input "Jugo de naranja LocalNEg"
type textarea "x"
type input "Jugo de naranja LocalNE"
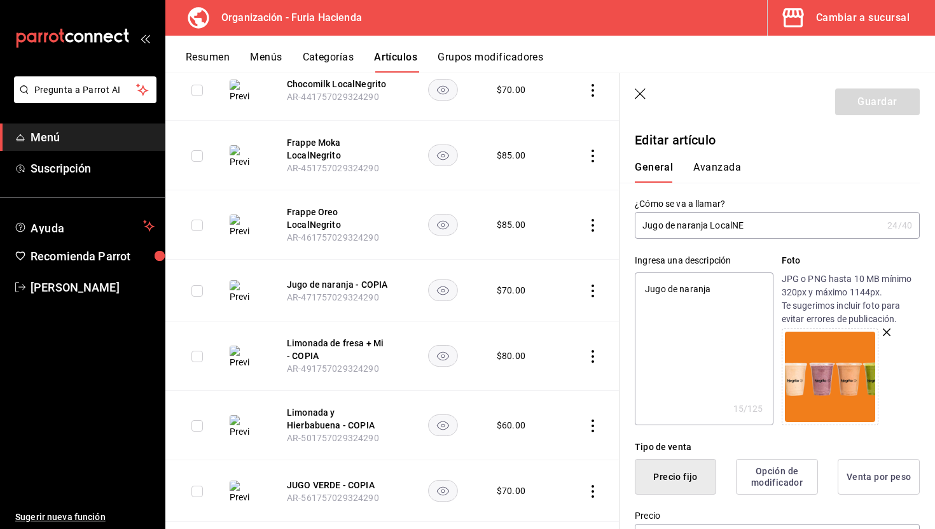
type textarea "x"
type input "Jugo de naranja LocalN"
type textarea "x"
type input "Jugo de naranja LocalNe"
type textarea "x"
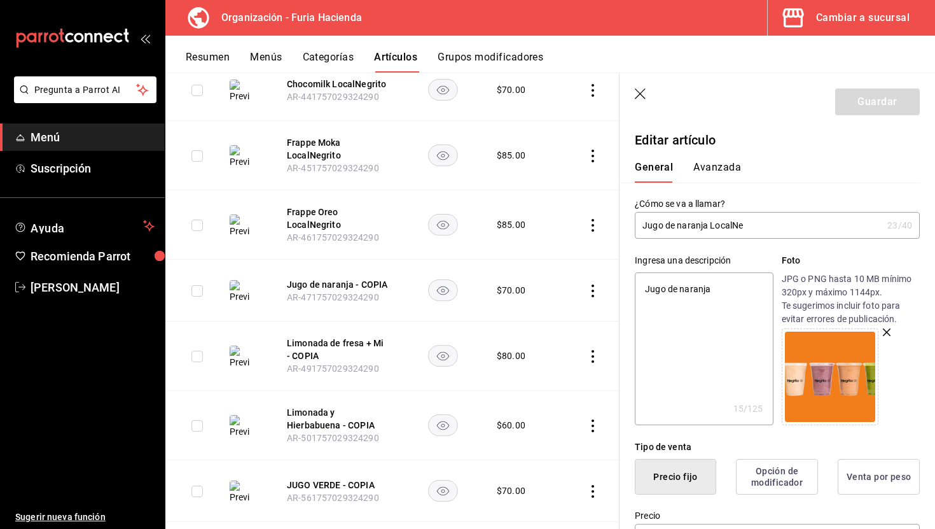
type input "Jugo de naranja LocalNeg"
type textarea "x"
type input "Jugo de naranja LocalNegr"
type textarea "x"
type input "Jugo de naranja LocalNegri"
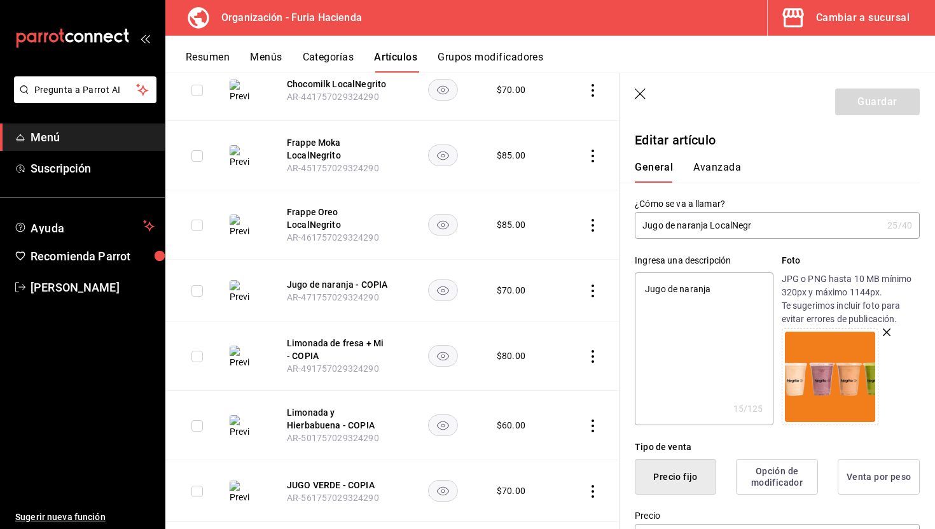
type textarea "x"
type input "Jugo de naranja LocalNegrito"
type textarea "x"
drag, startPoint x: 772, startPoint y: 221, endPoint x: 710, endPoint y: 220, distance: 62.4
click at [710, 220] on input "Jugo de naranja LocalNegrito" at bounding box center [759, 225] width 248 height 25
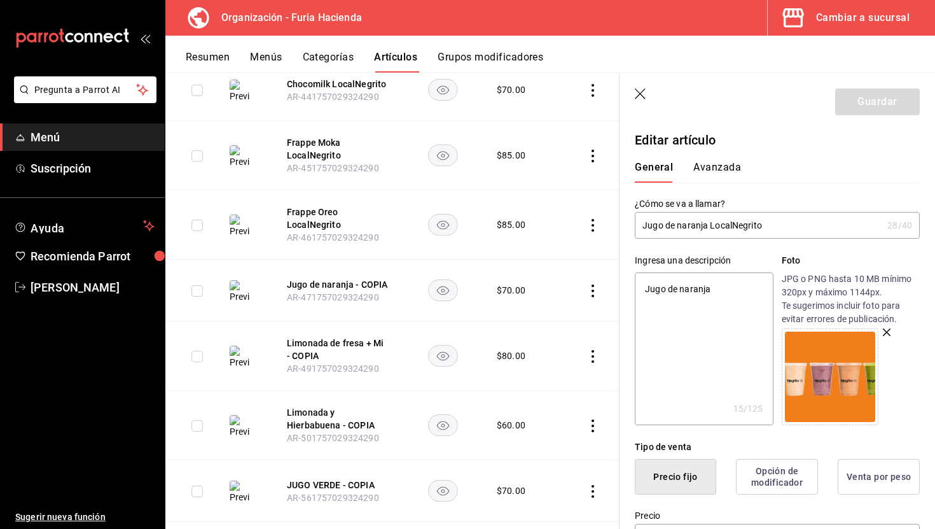
click at [710, 223] on input "Jugo de naranja LocalNegrito" at bounding box center [759, 225] width 248 height 25
drag, startPoint x: 710, startPoint y: 228, endPoint x: 767, endPoint y: 227, distance: 56.6
click at [767, 227] on input "Jugo de naranja LocalNegrito" at bounding box center [759, 225] width 248 height 25
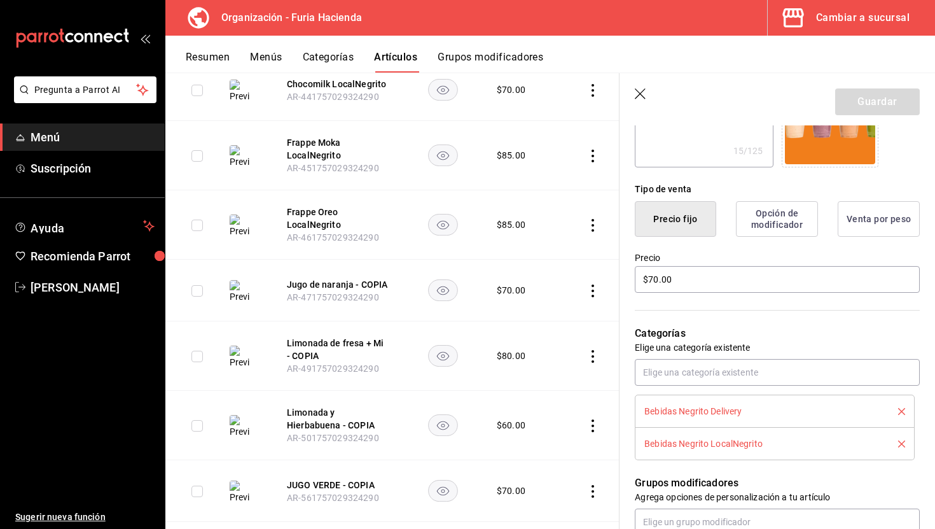
scroll to position [258, 0]
type input "Jugo de naranja LocalNegrito"
click at [905, 409] on icon "delete" at bounding box center [901, 410] width 7 height 7
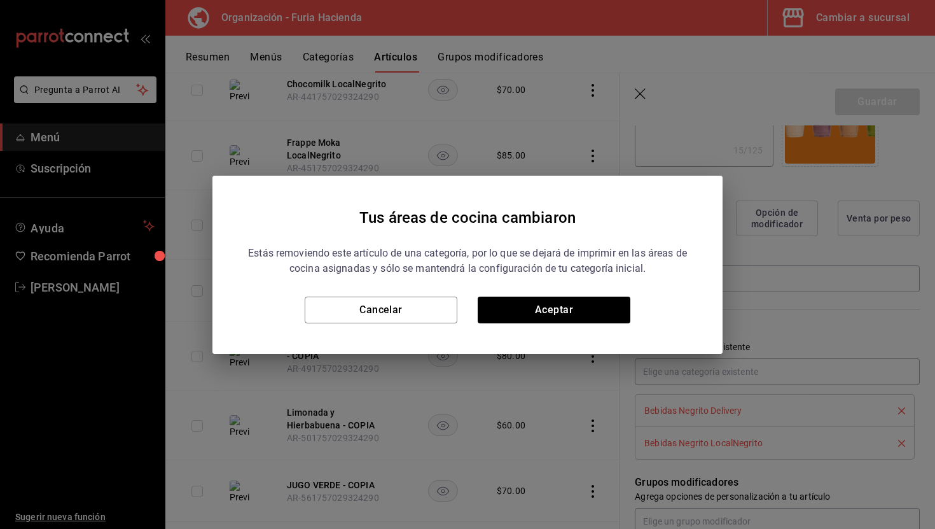
click at [606, 325] on div "Tus áreas de cocina cambiaron Estás removiendo este artículo de una categoría, …" at bounding box center [468, 265] width 510 height 178
click at [605, 314] on button "Aceptar" at bounding box center [554, 310] width 153 height 27
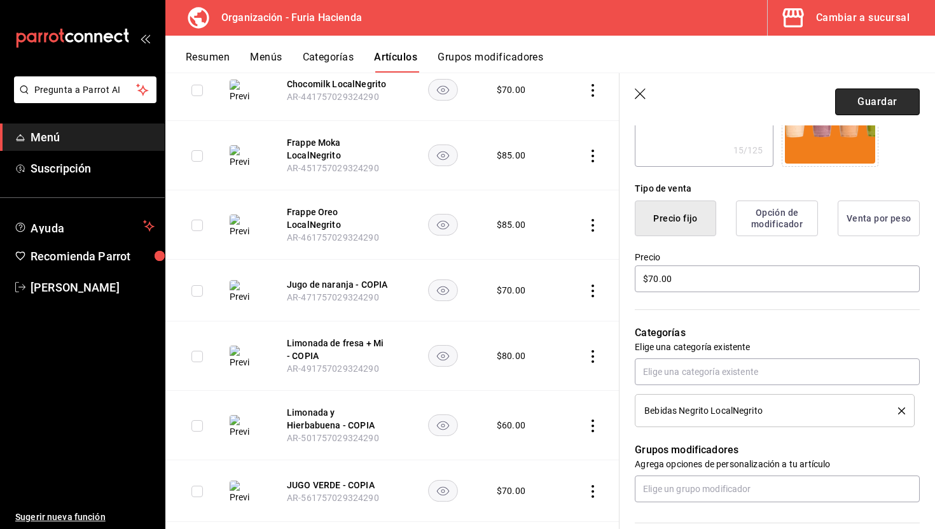
click at [897, 95] on button "Guardar" at bounding box center [877, 101] width 85 height 27
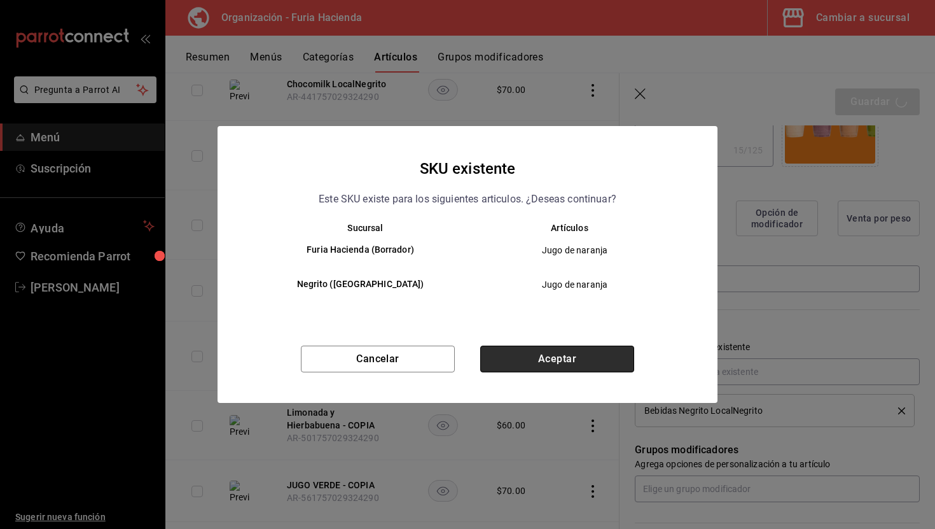
click at [603, 353] on button "Aceptar" at bounding box center [557, 359] width 154 height 27
type textarea "x"
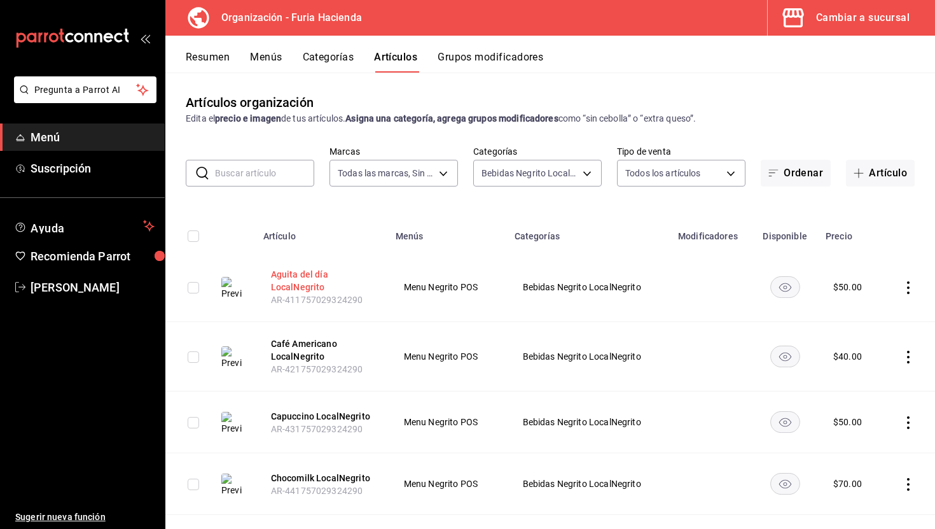
click at [291, 278] on button "Aguita del día LocalNegrito" at bounding box center [322, 280] width 102 height 25
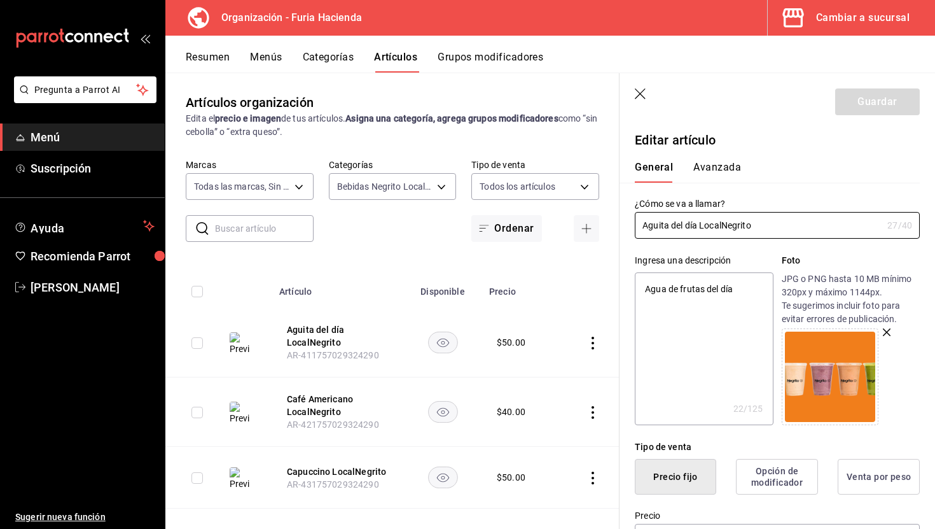
scroll to position [489, 0]
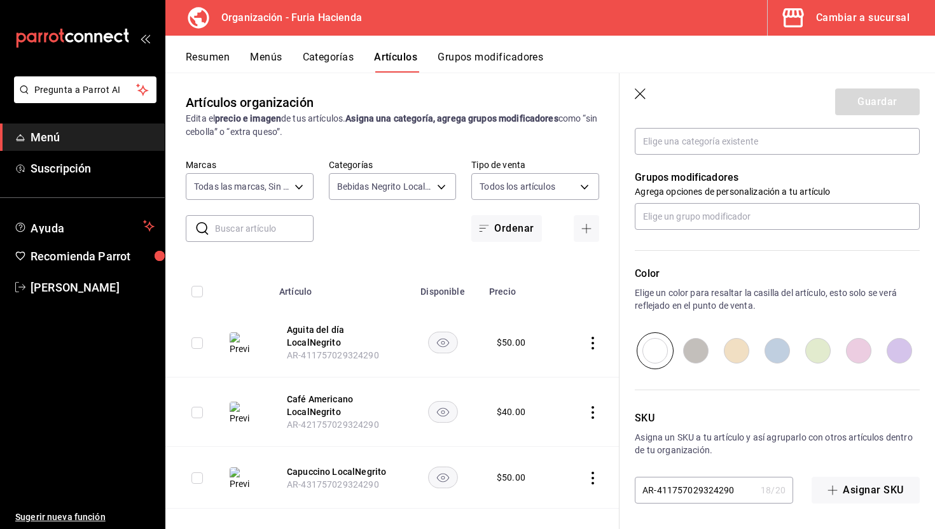
click at [716, 489] on input "AR-411757029324290" at bounding box center [695, 489] width 121 height 25
type textarea "x"
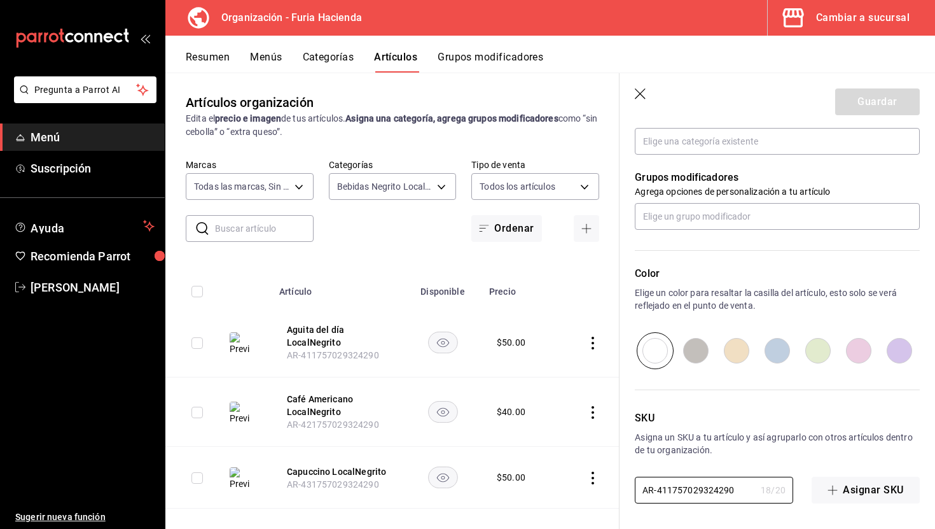
scroll to position [0, 0]
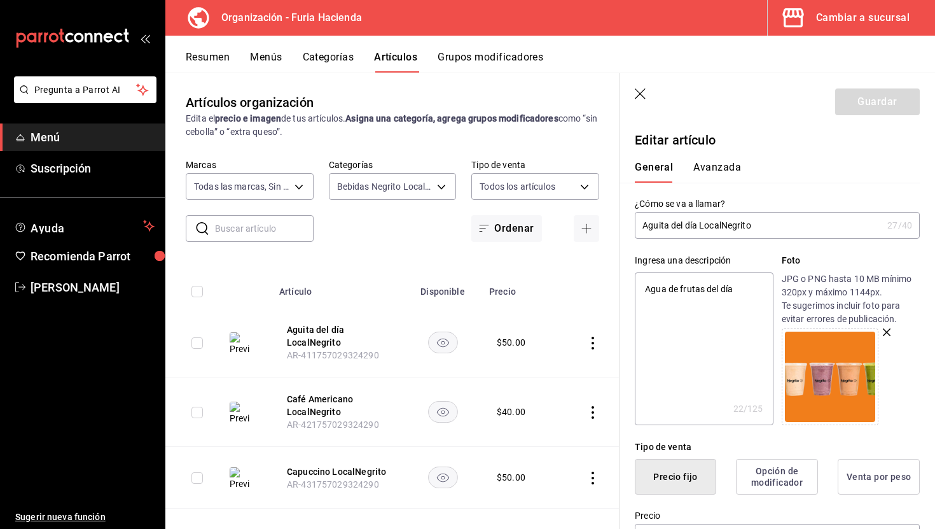
click at [636, 89] on icon "button" at bounding box center [640, 93] width 11 height 11
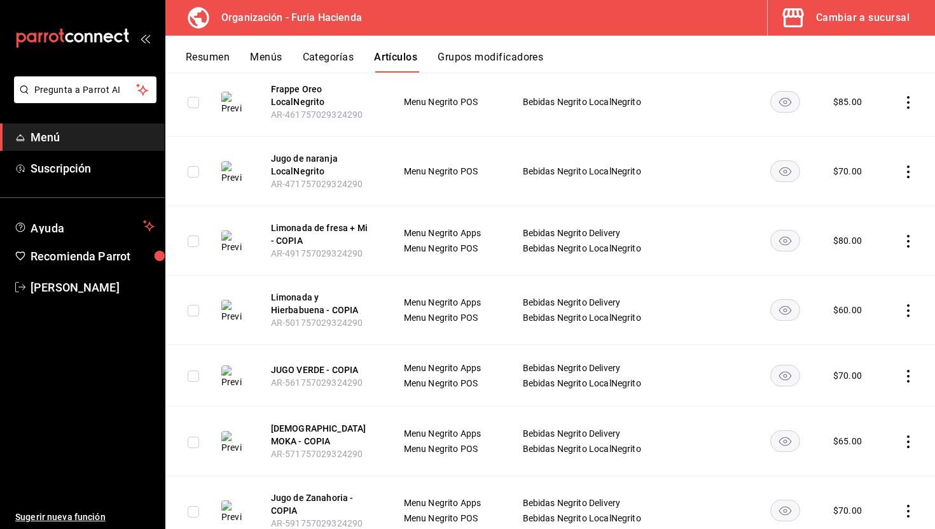
scroll to position [530, 0]
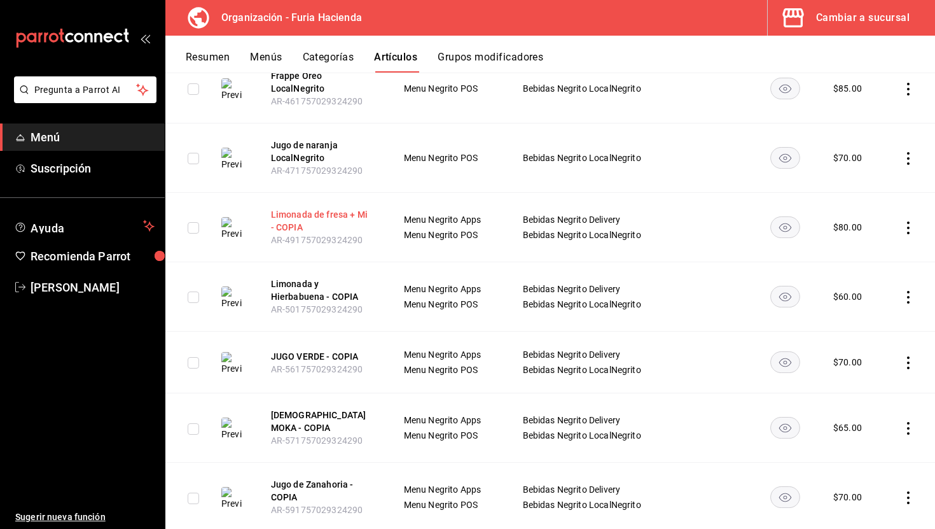
click at [305, 212] on button "Limonada de fresa + Mi - COPIA" at bounding box center [322, 220] width 102 height 25
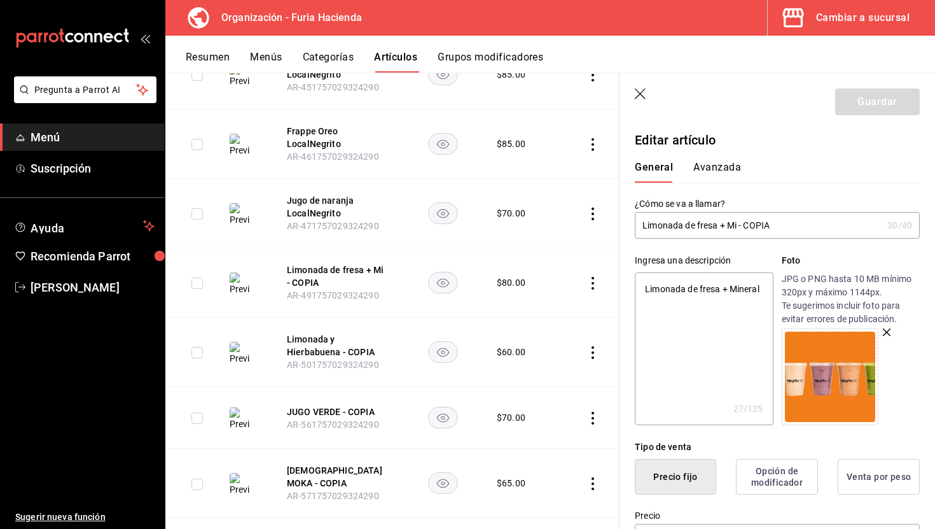
drag, startPoint x: 777, startPoint y: 224, endPoint x: 719, endPoint y: 223, distance: 57.9
click at [719, 223] on input "Limonada de fresa + Mi - COPIA" at bounding box center [759, 225] width 248 height 25
type input "Limonada de fresa - plátano - espinac"
type textarea "x"
type input "Limonada de fresa - plátano - espinacL"
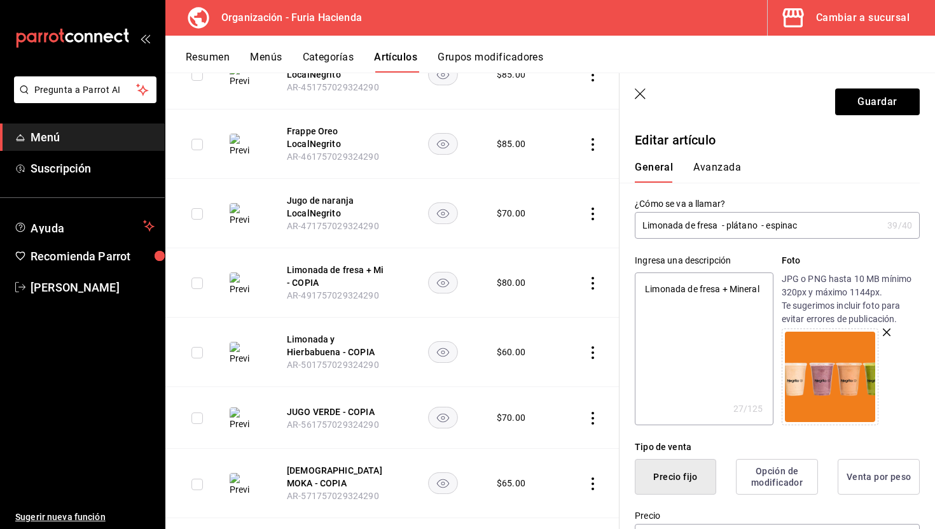
type textarea "x"
type input "Limonada de fresa - plátano - espinac"
type textarea "x"
drag, startPoint x: 825, startPoint y: 225, endPoint x: 720, endPoint y: 225, distance: 105.0
click at [720, 225] on input "Limonada de fresa - plátano - espinac" at bounding box center [759, 225] width 248 height 25
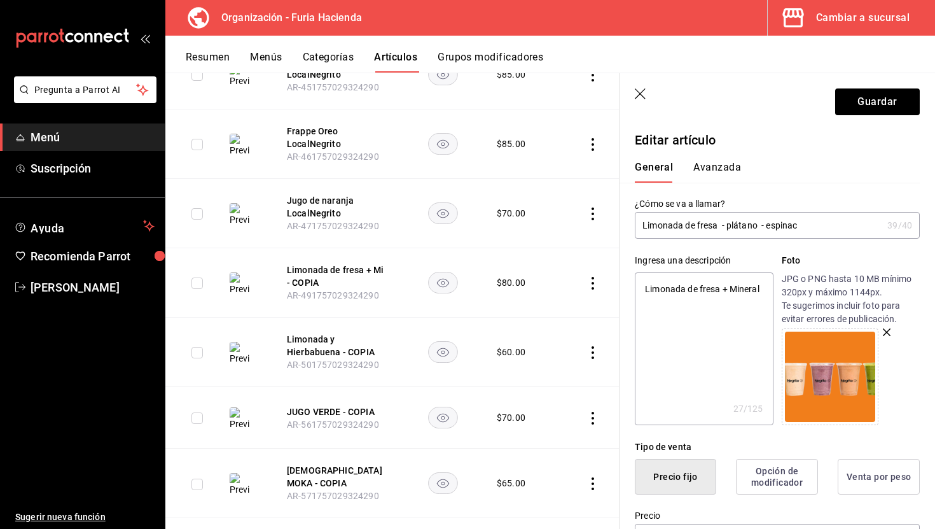
type input "Limonada de fresa"
type textarea "x"
type input "Limonada de fresa L"
type textarea "x"
type input "Limonada de [PERSON_NAME]"
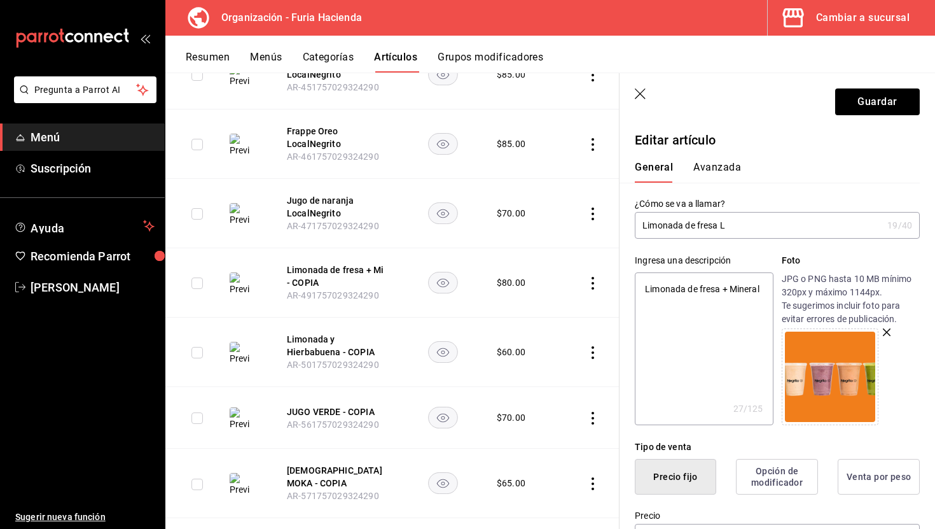
type textarea "x"
type input "Limonada de [PERSON_NAME]"
type textarea "x"
type input "Limonada de [PERSON_NAME]"
drag, startPoint x: 775, startPoint y: 228, endPoint x: 720, endPoint y: 228, distance: 55.4
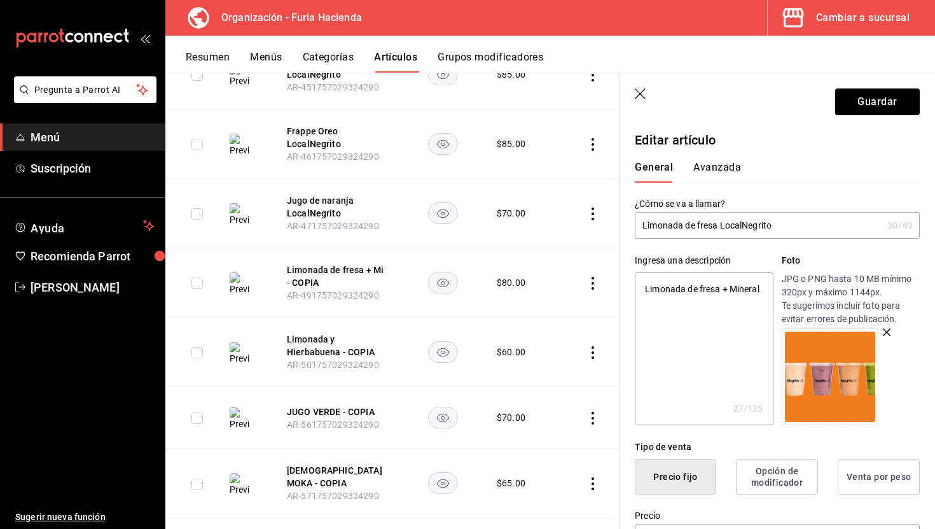
click at [720, 228] on input "Limonada de fresa LocalNegrito" at bounding box center [759, 225] width 248 height 25
click at [645, 93] on icon "button" at bounding box center [641, 94] width 13 height 13
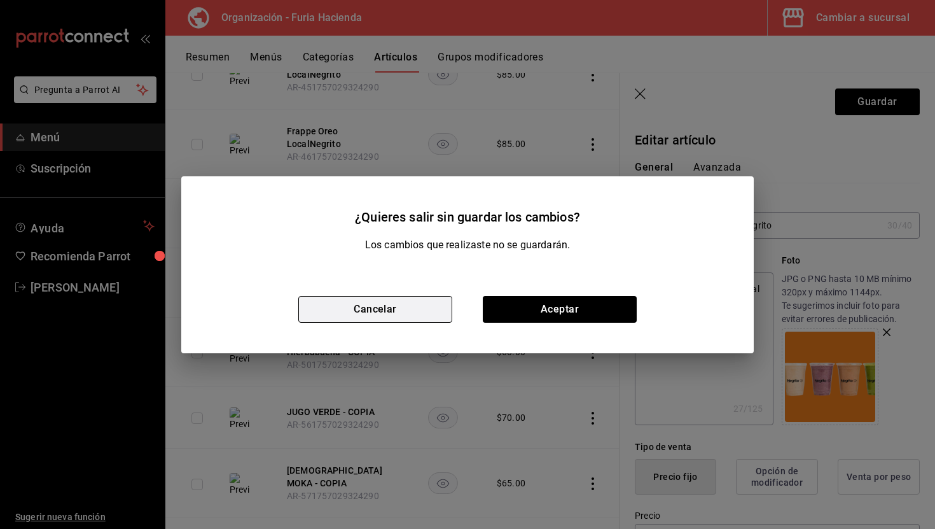
click at [423, 316] on button "Cancelar" at bounding box center [375, 309] width 154 height 27
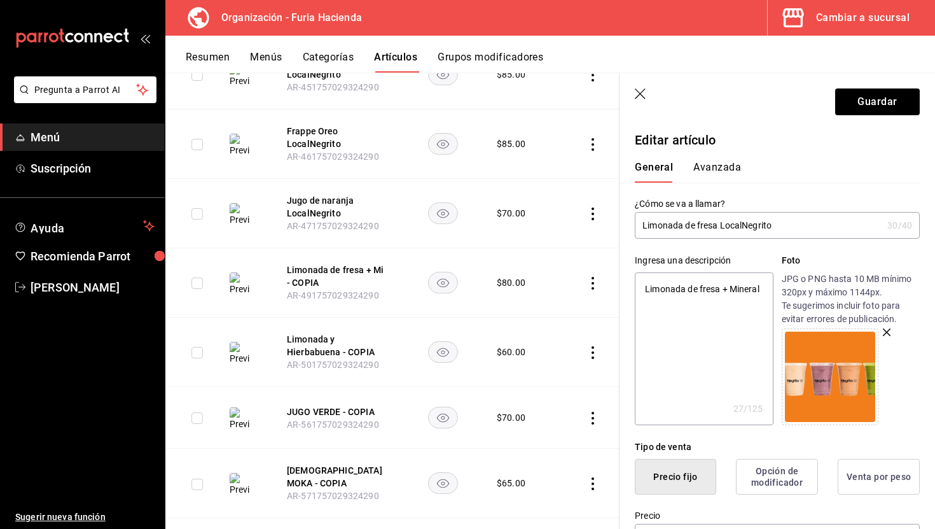
click at [636, 95] on icon "button" at bounding box center [641, 94] width 13 height 13
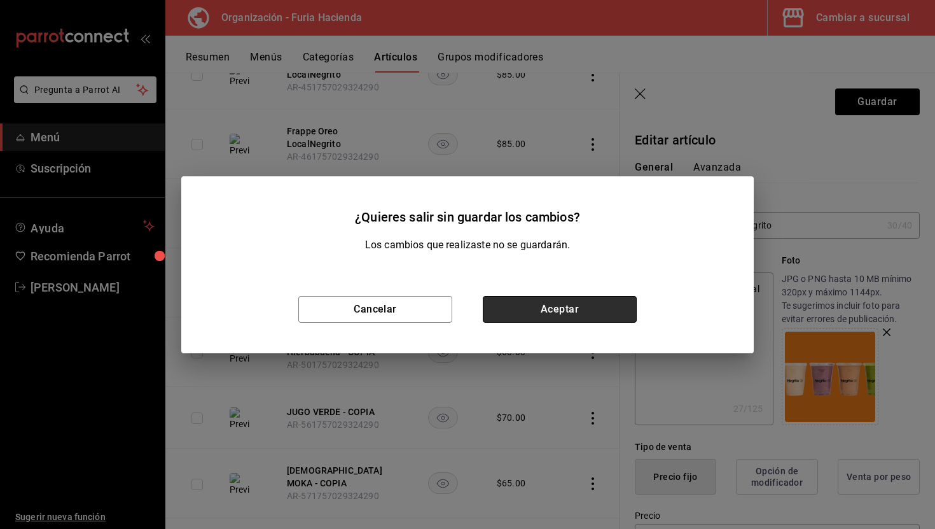
click at [585, 300] on button "Aceptar" at bounding box center [560, 309] width 154 height 27
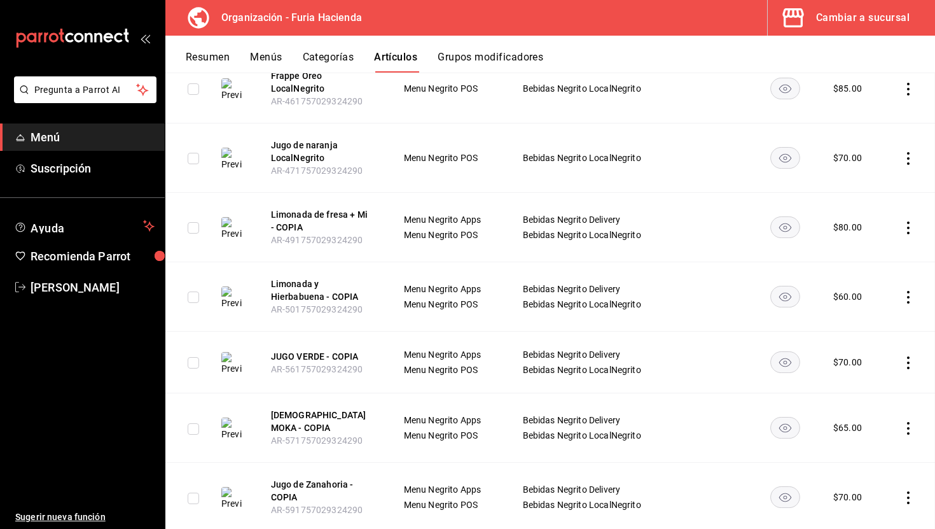
scroll to position [488, 0]
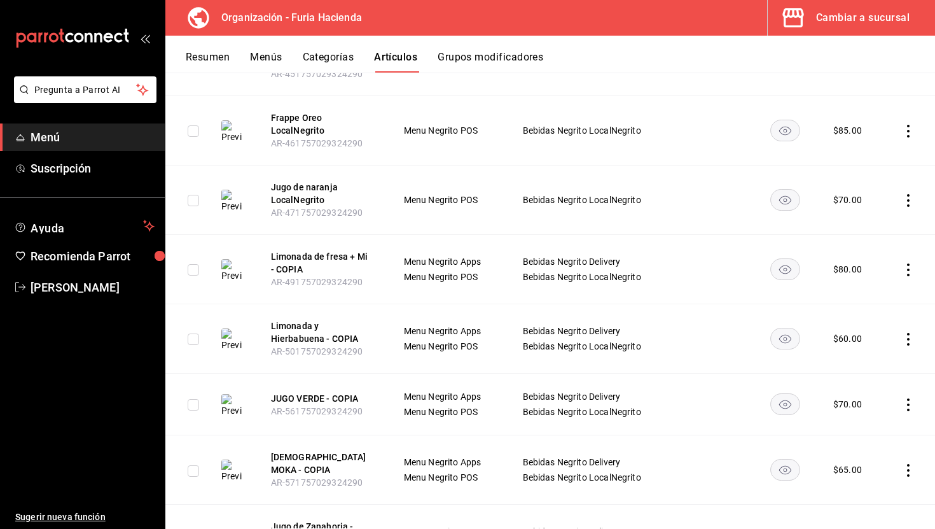
click at [335, 59] on button "Categorías" at bounding box center [329, 62] width 52 height 22
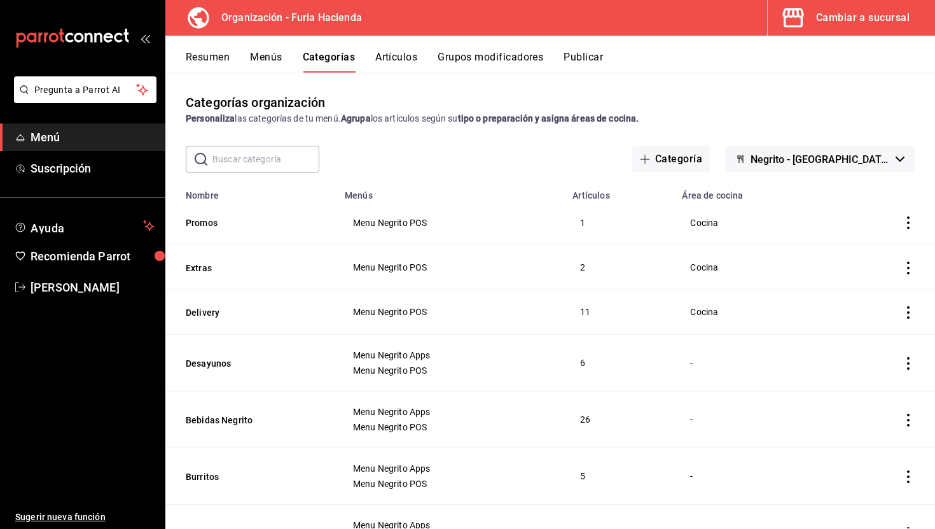
click at [407, 53] on button "Artículos" at bounding box center [396, 62] width 42 height 22
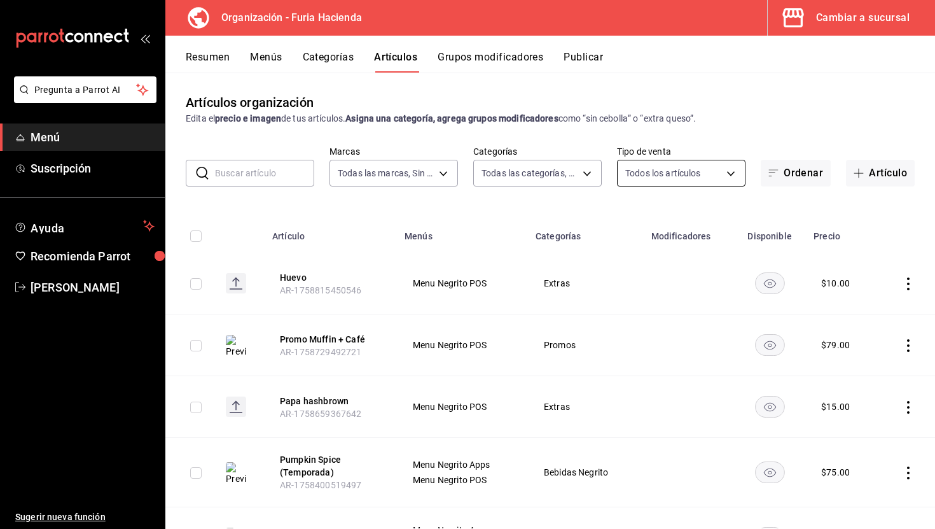
click at [676, 172] on body "Pregunta a Parrot AI Menú Suscripción Ayuda Recomienda Parrot [PERSON_NAME] Sug…" at bounding box center [467, 264] width 935 height 529
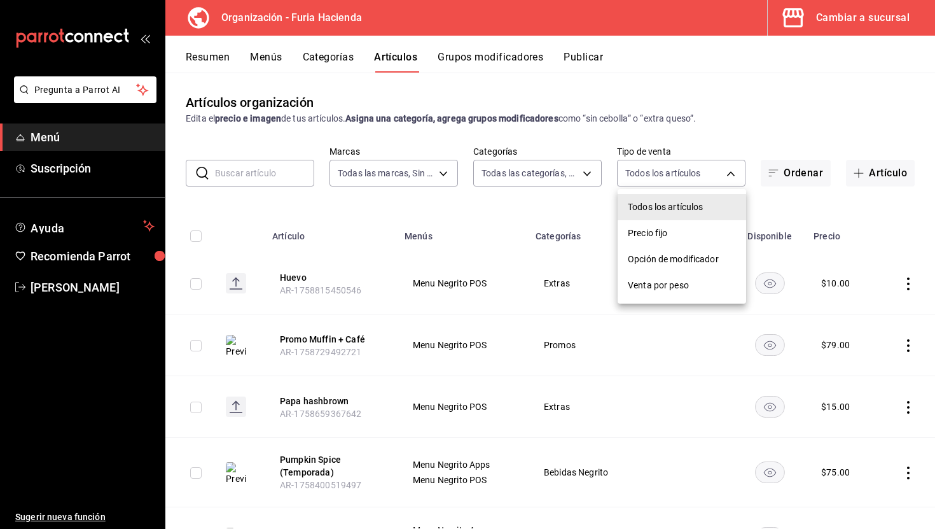
click at [533, 165] on div at bounding box center [467, 264] width 935 height 529
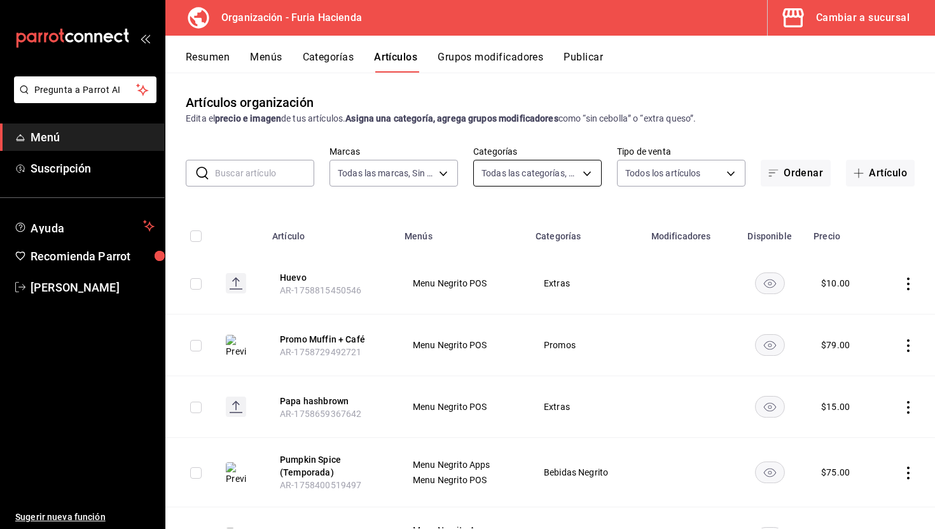
click at [526, 166] on body "Pregunta a Parrot AI Menú Suscripción Ayuda Recomienda Parrot [PERSON_NAME] Sug…" at bounding box center [467, 264] width 935 height 529
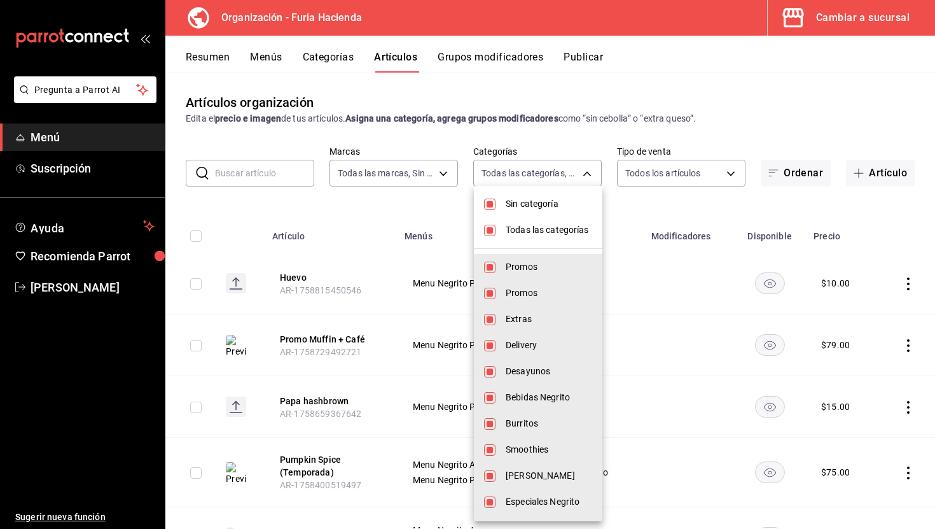
click at [510, 228] on span "Todas las categorías" at bounding box center [549, 229] width 87 height 13
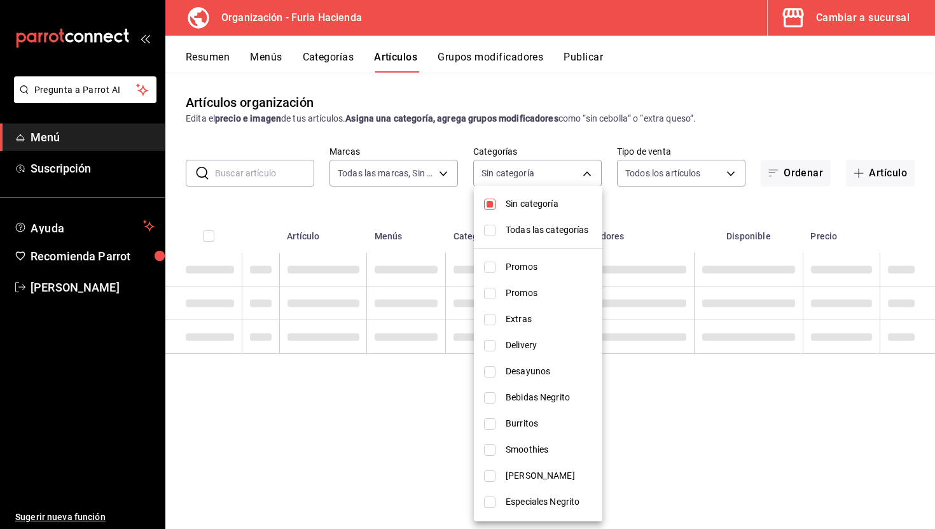
click at [506, 202] on span "Sin categoría" at bounding box center [549, 203] width 87 height 13
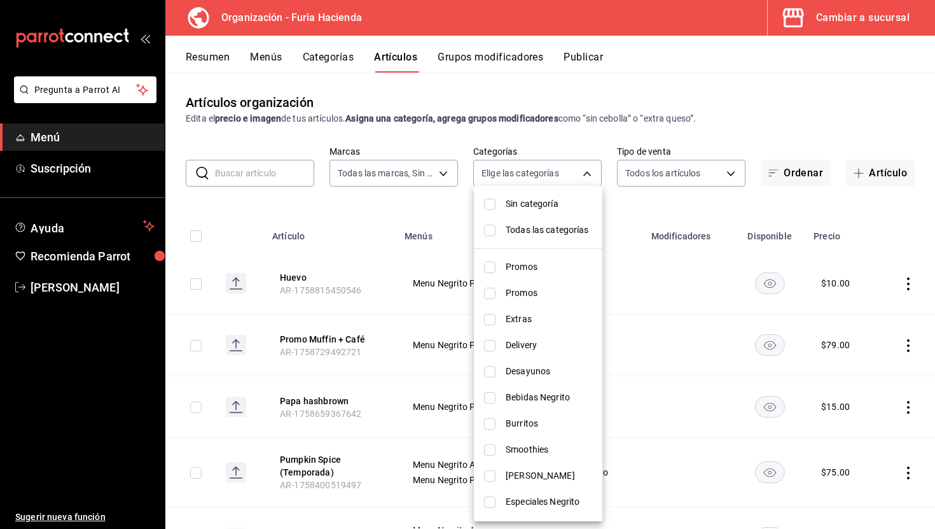
scroll to position [70, 0]
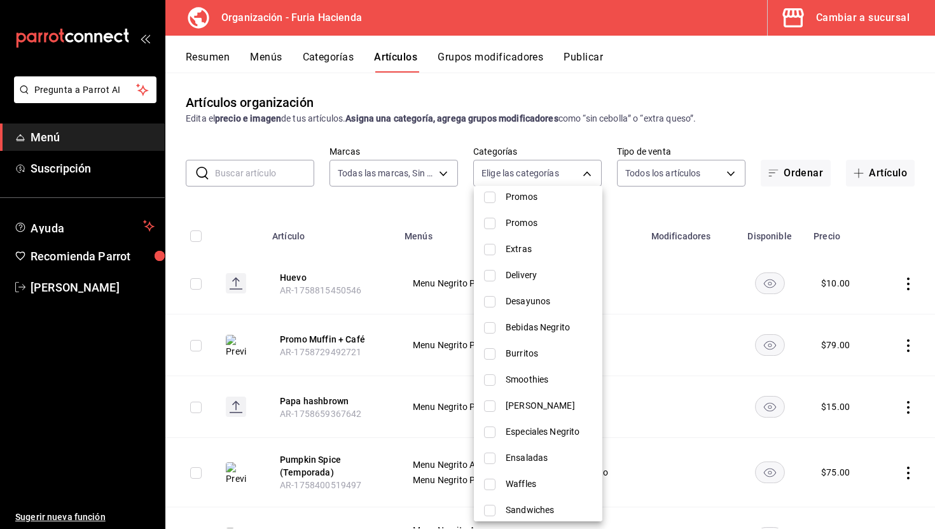
click at [555, 321] on span "Bebidas Negrito" at bounding box center [549, 327] width 87 height 13
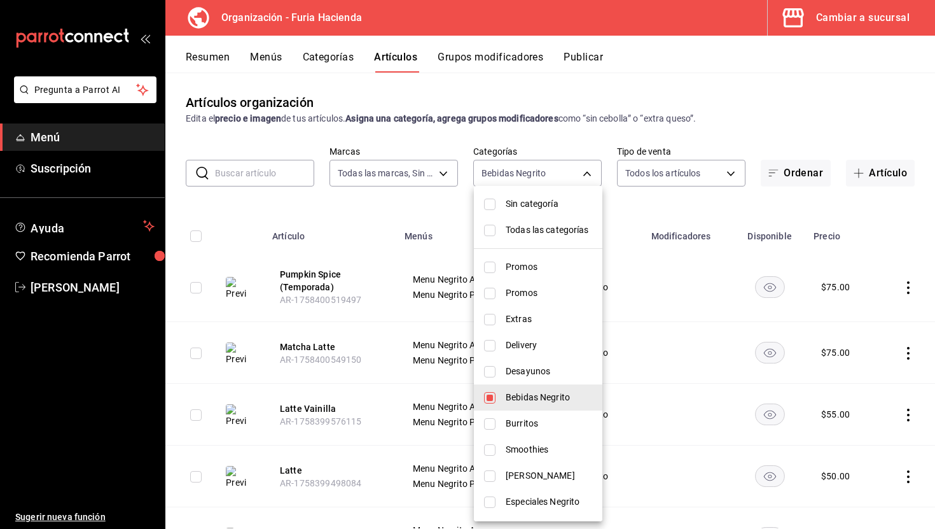
scroll to position [17, 0]
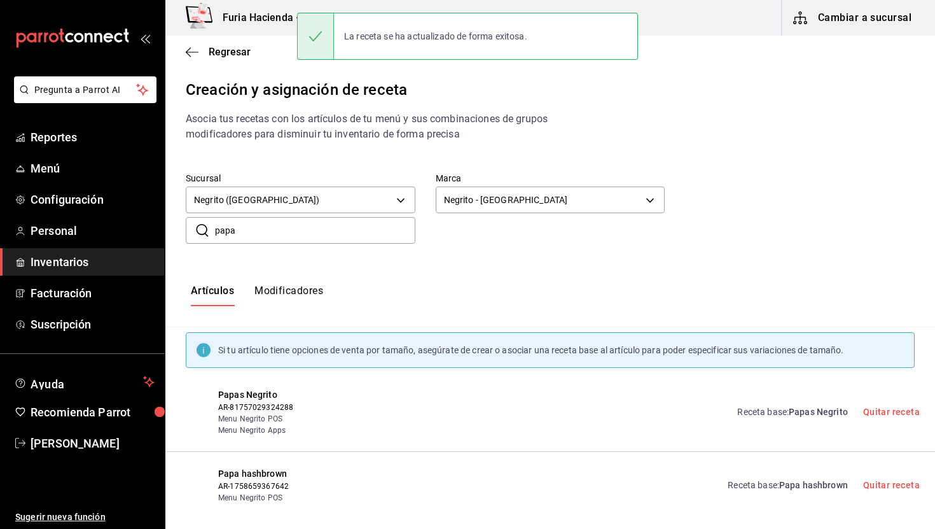
click at [715, 135] on div "Creación y asignación de receta Asocia tus recetas con los artículos de tu menú…" at bounding box center [550, 298] width 770 height 441
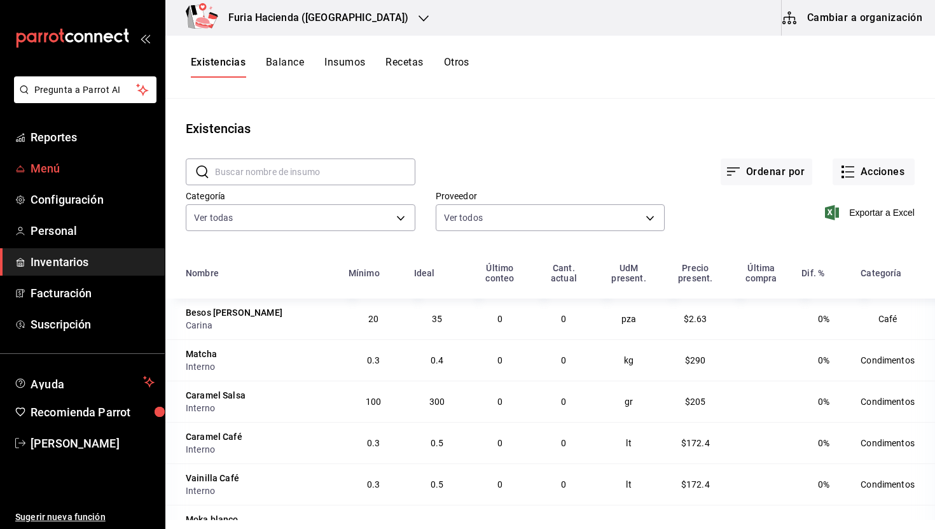
click at [55, 160] on span "Menú" at bounding box center [93, 168] width 124 height 17
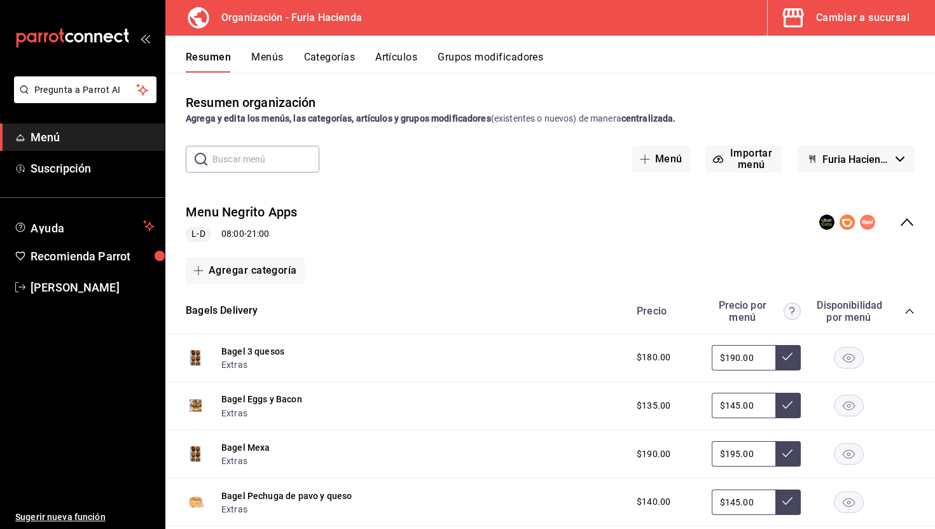
click at [832, 15] on div "Cambiar a sucursal" at bounding box center [863, 18] width 94 height 18
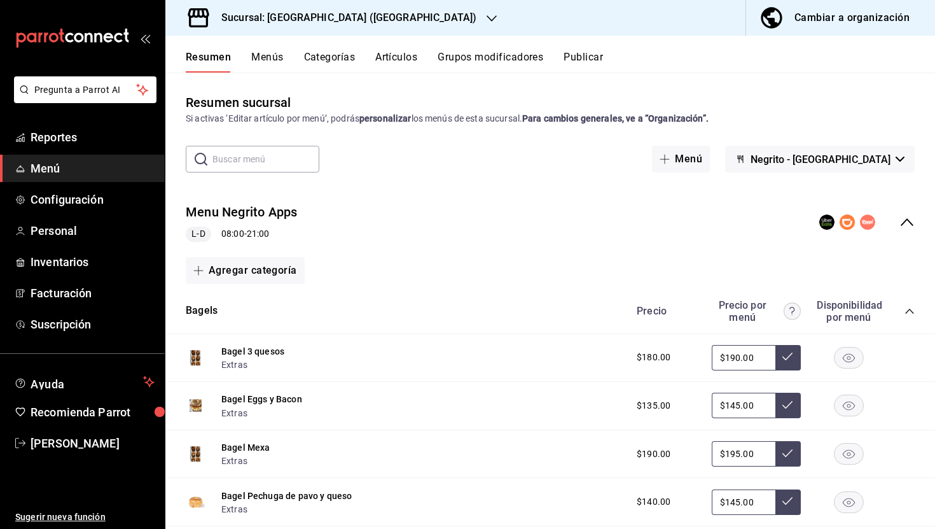
click at [265, 60] on button "Menús" at bounding box center [267, 62] width 32 height 22
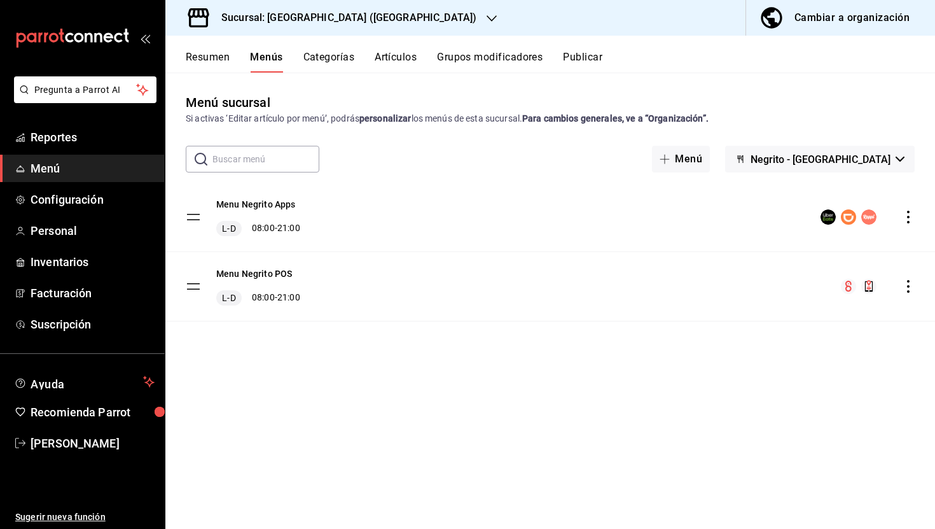
click at [186, 48] on div "Resumen Menús Categorías Artículos Grupos modificadores Publicar" at bounding box center [550, 54] width 770 height 37
click at [195, 57] on button "Resumen" at bounding box center [208, 62] width 44 height 22
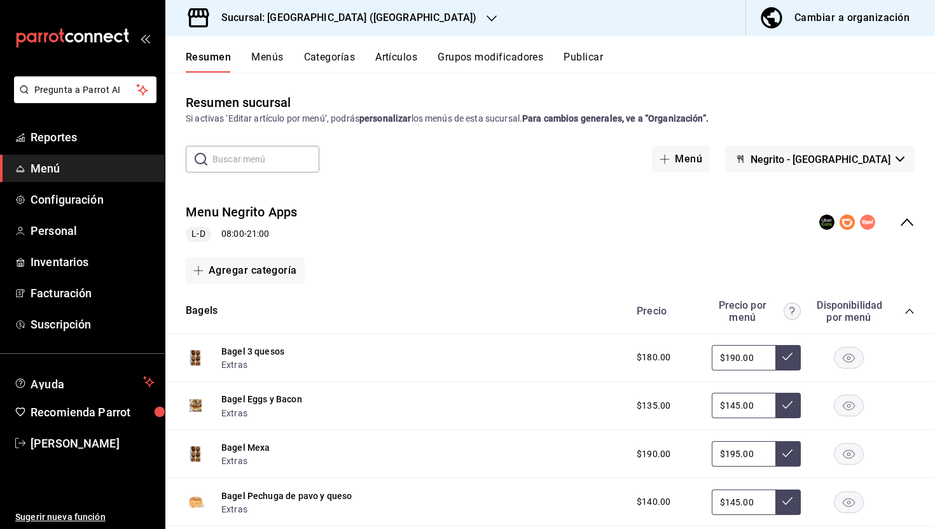
click at [909, 218] on icon "collapse-menu-row" at bounding box center [907, 221] width 15 height 15
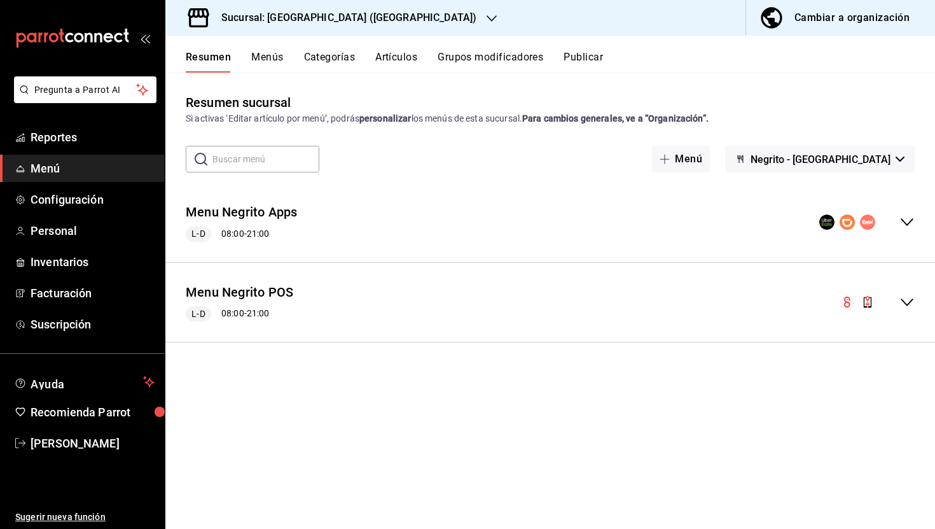
click at [399, 46] on div "Resumen Menús Categorías Artículos Grupos modificadores Publicar" at bounding box center [550, 54] width 770 height 37
click at [400, 60] on button "Artículos" at bounding box center [396, 62] width 42 height 22
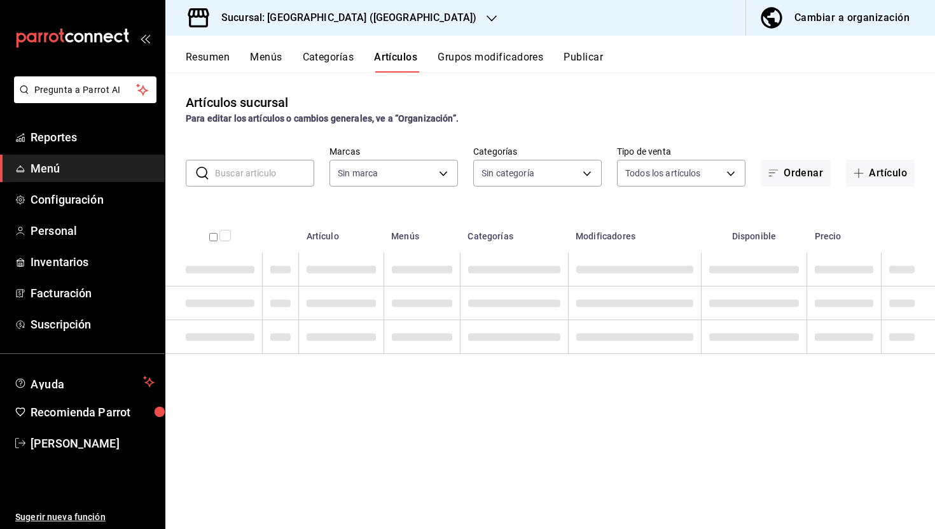
type input "287774e0-f4ba-4ef7-b69d-38b7dbe72ed9"
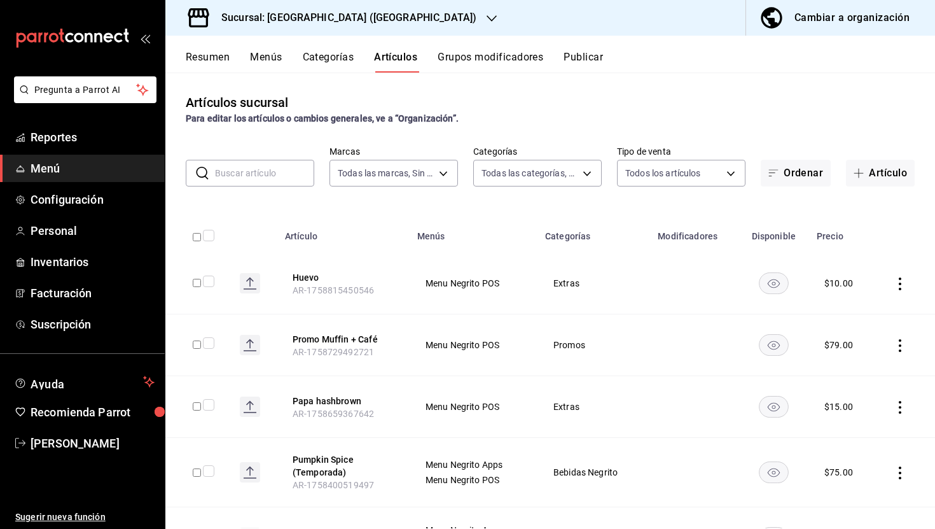
type input "58f0ccdc-7803-4efc-895d-68e637178344,04179152-9d8b-4da6-8fd7-33c55e9b75bc,2ec7e…"
click at [284, 166] on input "text" at bounding box center [264, 172] width 99 height 25
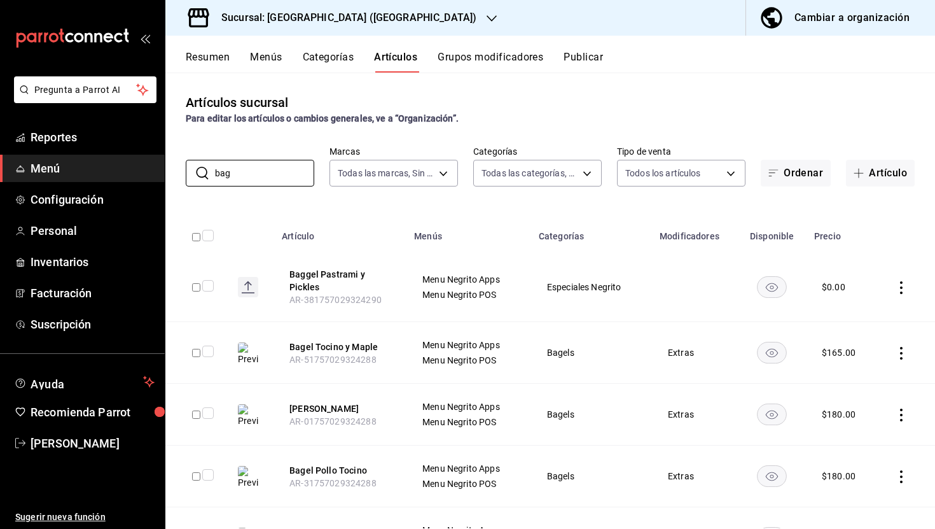
type input "bag"
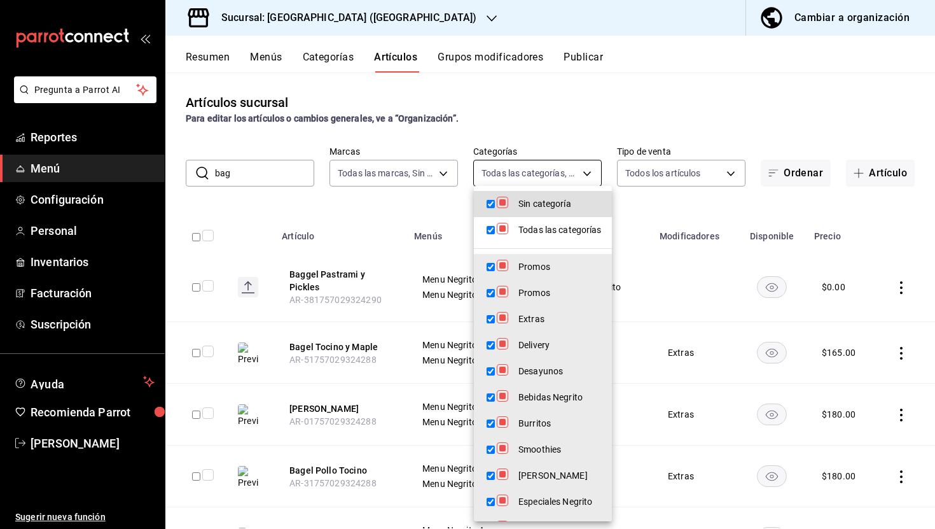
click at [536, 176] on body "Pregunta a Parrot AI Reportes Menú Configuración Personal Inventarios Facturaci…" at bounding box center [467, 264] width 935 height 529
click at [522, 99] on div at bounding box center [467, 264] width 935 height 529
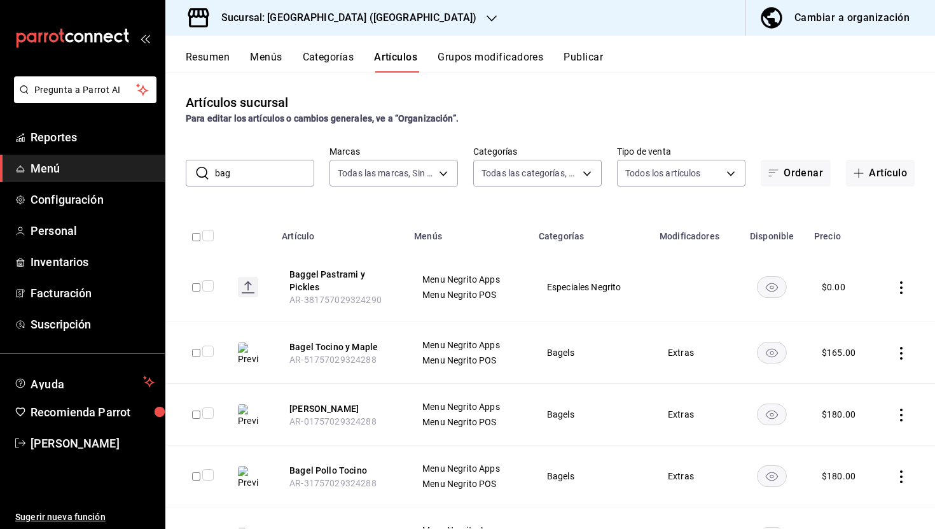
click at [338, 55] on button "Categorías" at bounding box center [329, 62] width 52 height 22
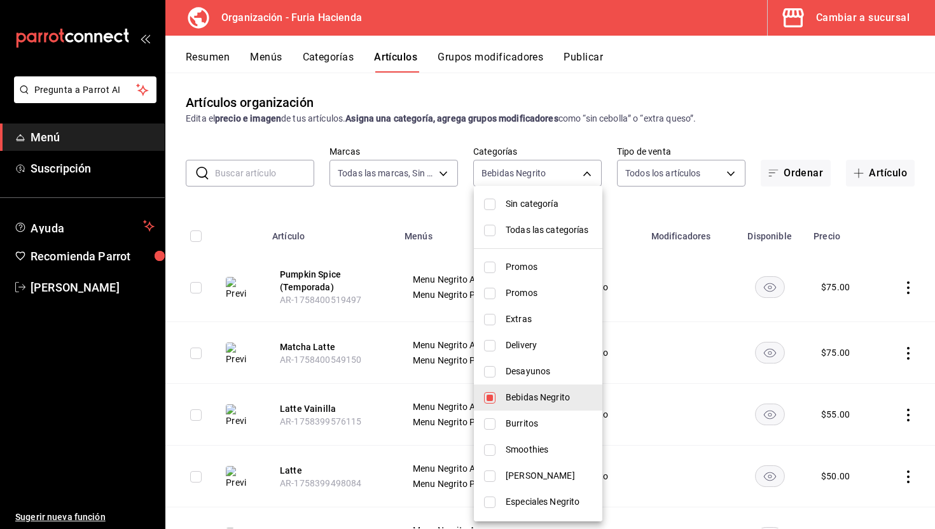
scroll to position [102, 0]
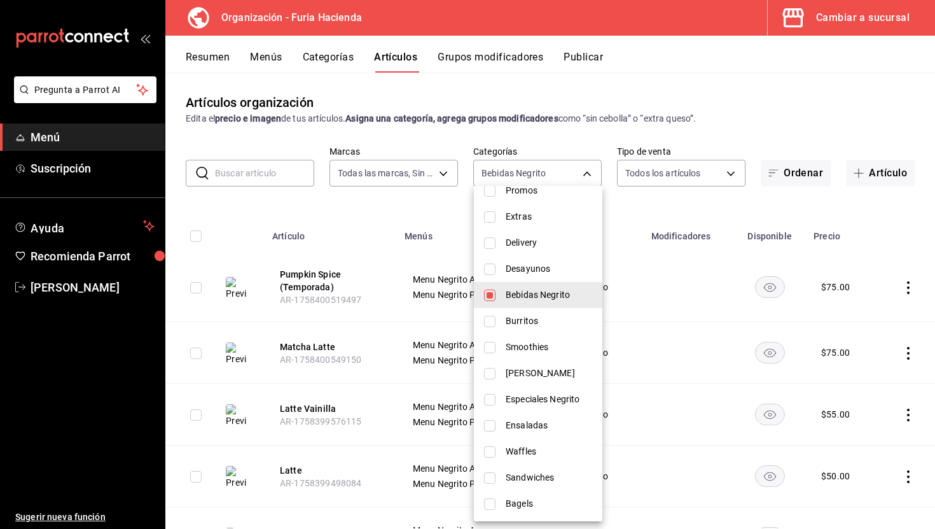
click at [447, 230] on div at bounding box center [467, 264] width 935 height 529
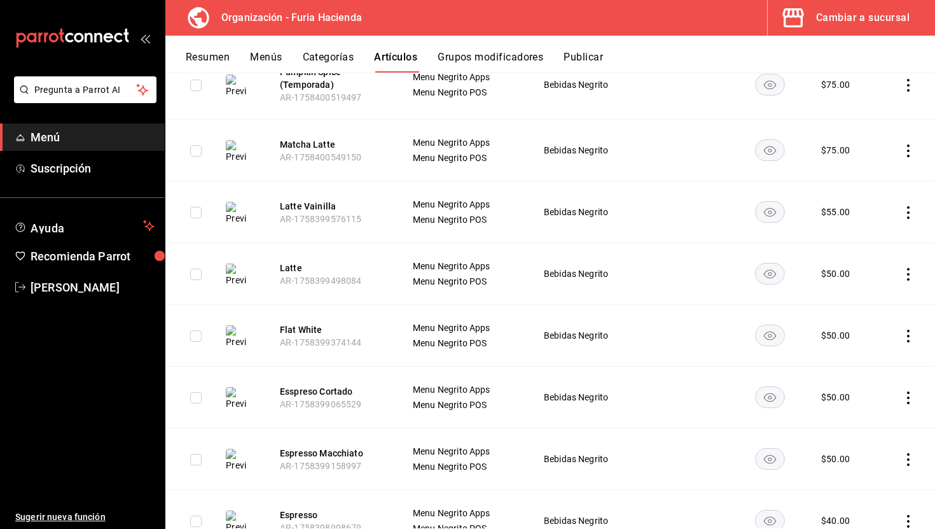
scroll to position [0, 0]
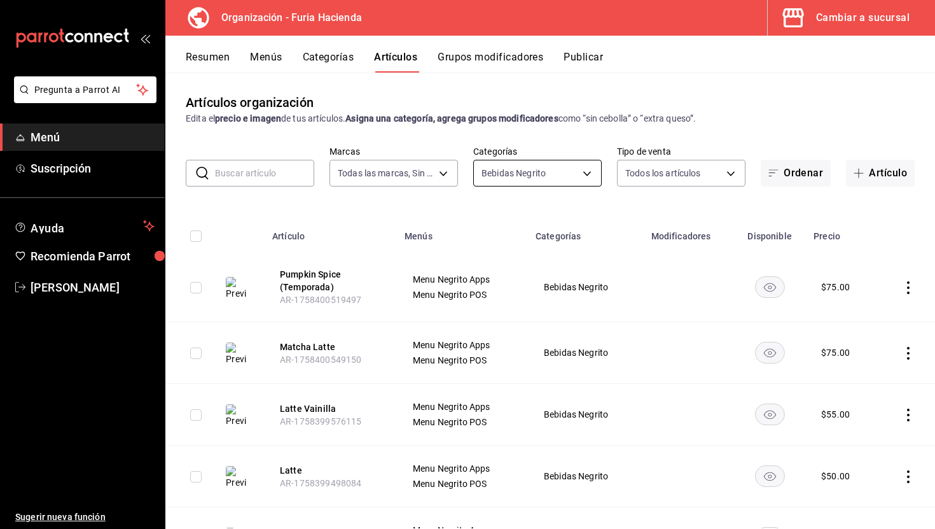
click at [514, 170] on body "Pregunta a Parrot AI Menú Suscripción Ayuda Recomienda Parrot [PERSON_NAME] Sug…" at bounding box center [467, 264] width 935 height 529
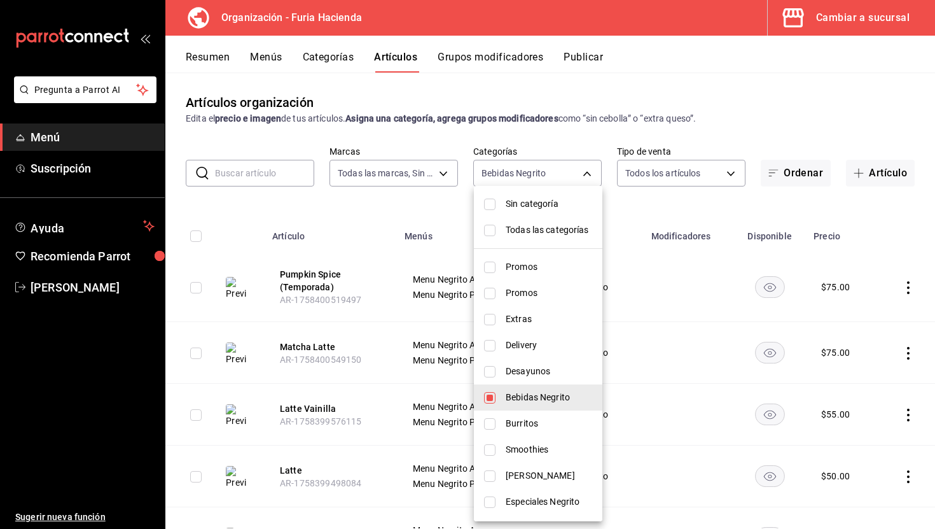
click at [519, 197] on span "Sin categoría" at bounding box center [549, 203] width 87 height 13
checkbox input "true"
click at [524, 232] on span "Todas las categorías" at bounding box center [549, 229] width 87 height 13
type input "58f0ccdc-7803-4efc-895d-68e637178344,04179152-9d8b-4da6-8fd7-33c55e9b75bc,2ec7e…"
checkbox input "true"
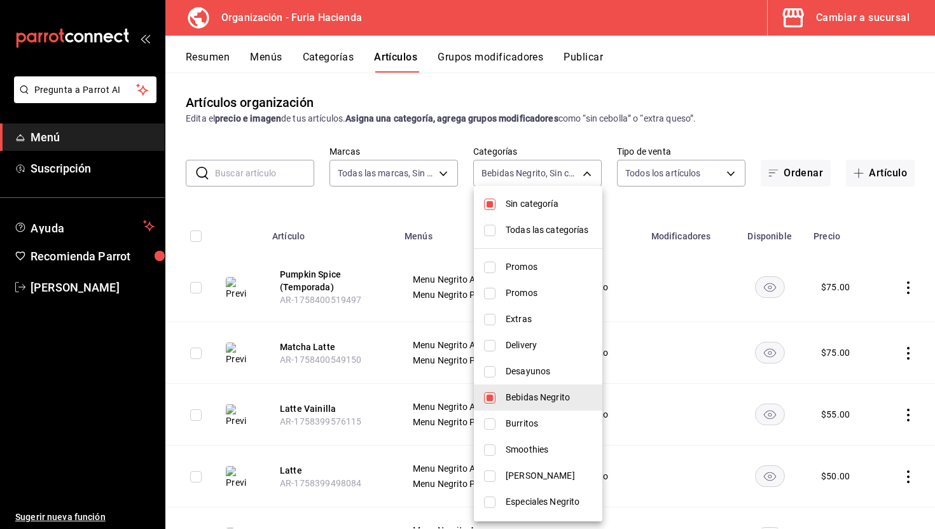
checkbox input "true"
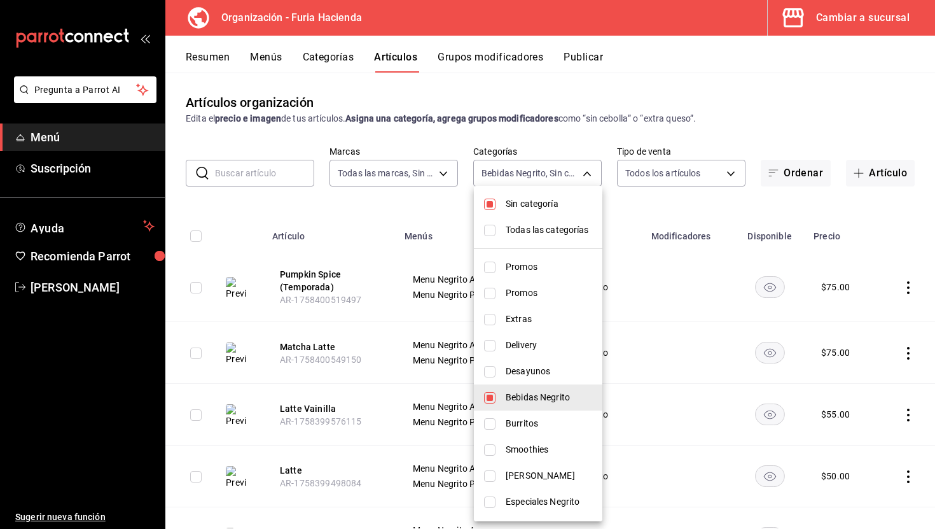
checkbox input "true"
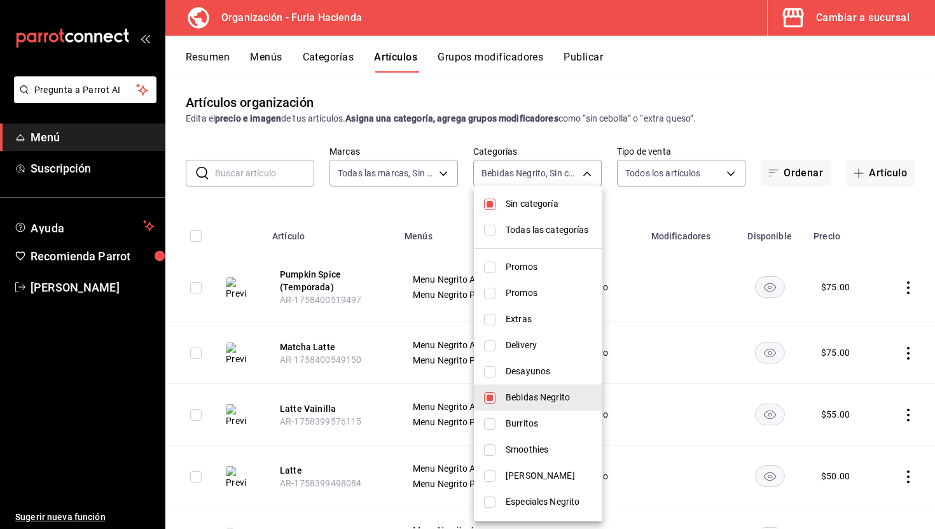
checkbox input "true"
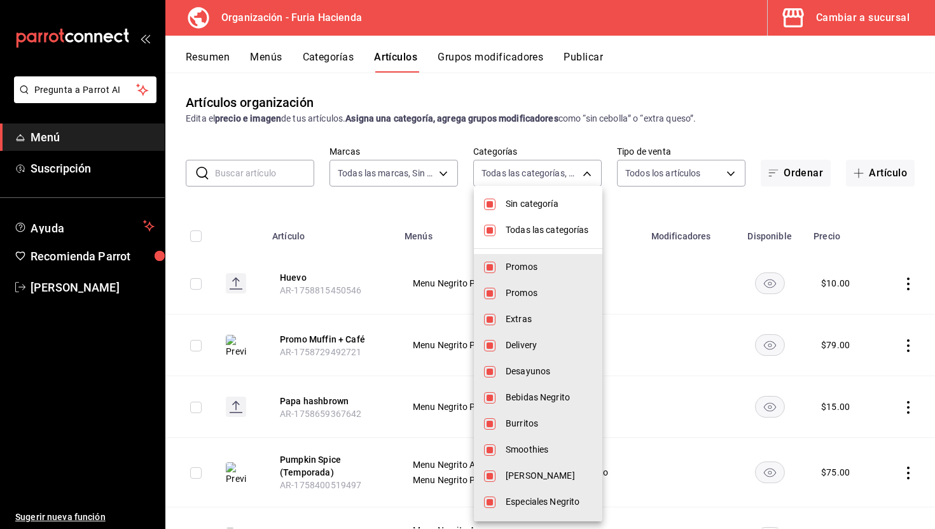
click at [414, 206] on div at bounding box center [467, 264] width 935 height 529
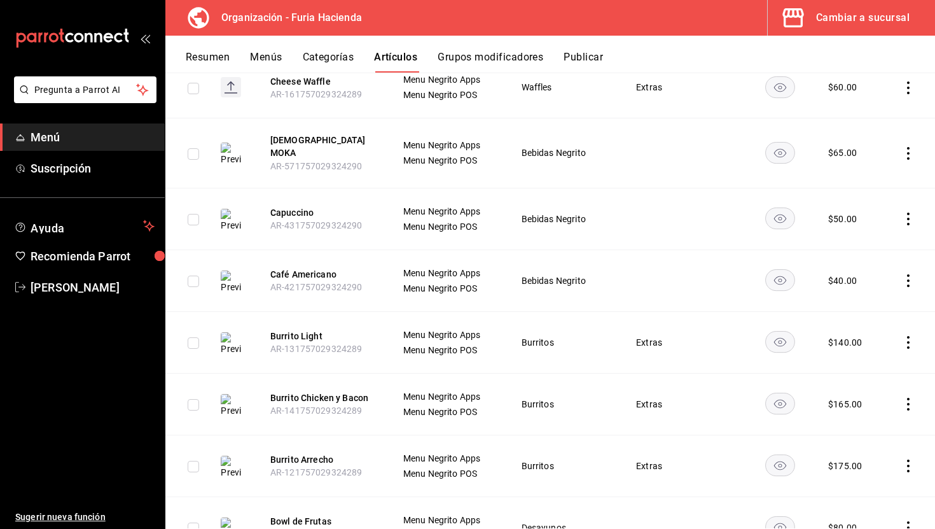
scroll to position [12312, 0]
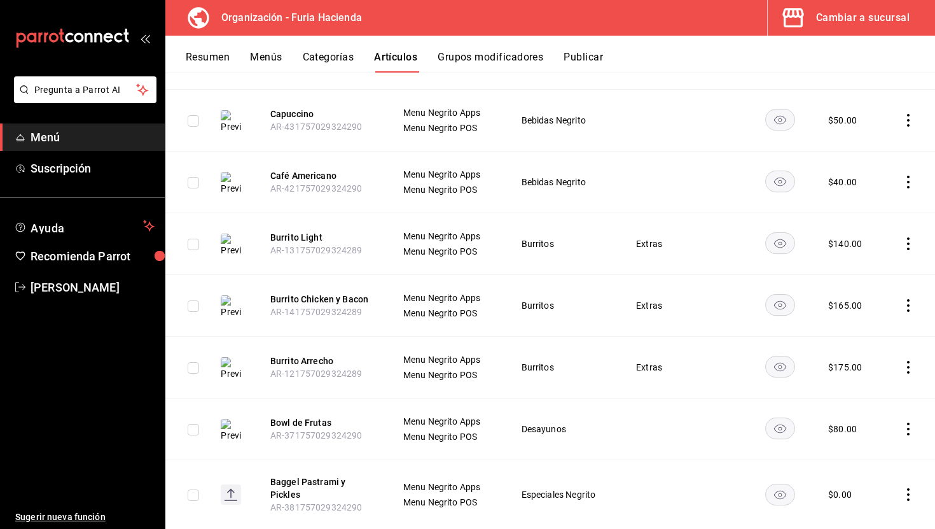
click at [268, 51] on button "Menús" at bounding box center [266, 62] width 32 height 22
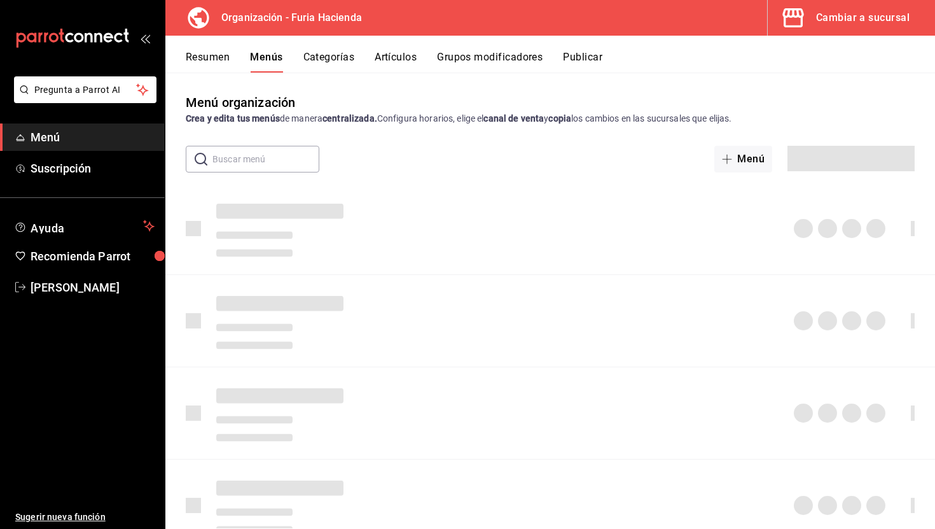
click at [274, 60] on button "Menús" at bounding box center [266, 62] width 32 height 22
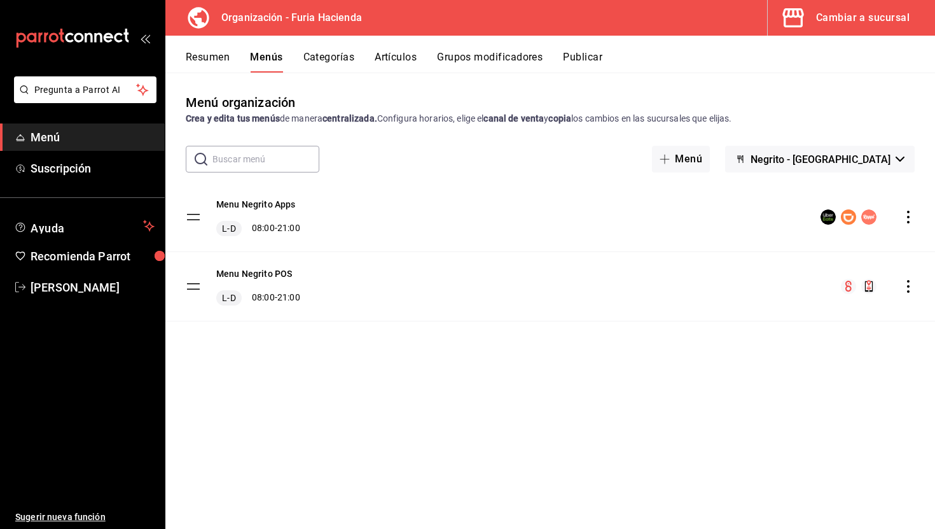
click at [211, 58] on button "Resumen" at bounding box center [208, 62] width 44 height 22
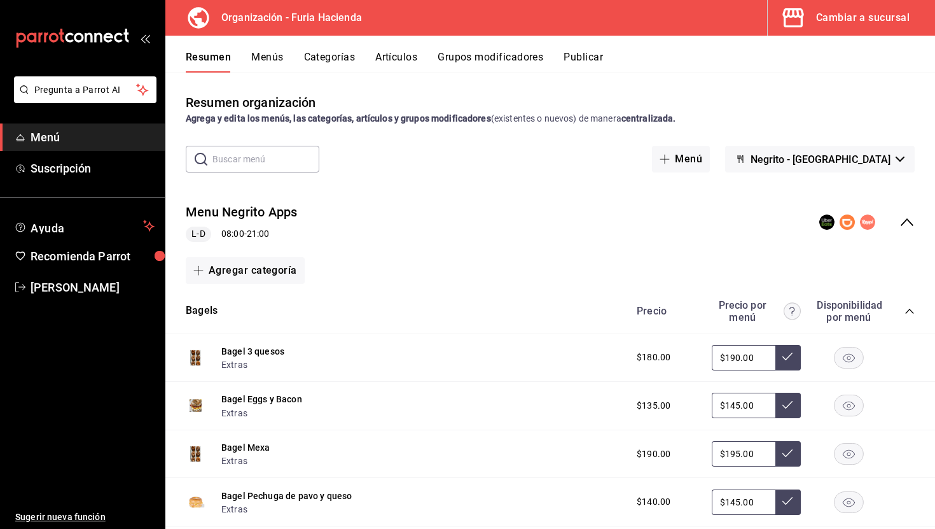
click at [908, 220] on icon "collapse-menu-row" at bounding box center [907, 222] width 13 height 8
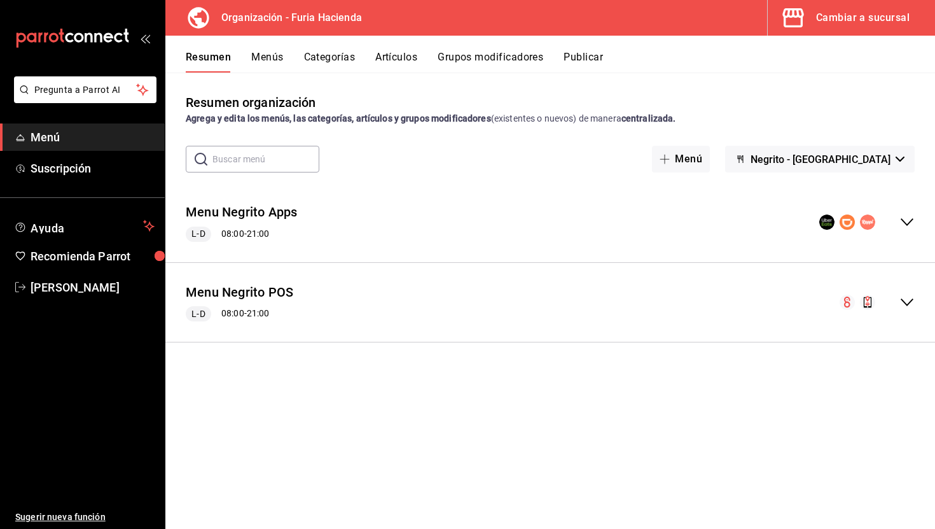
click at [903, 304] on icon "collapse-menu-row" at bounding box center [907, 302] width 15 height 15
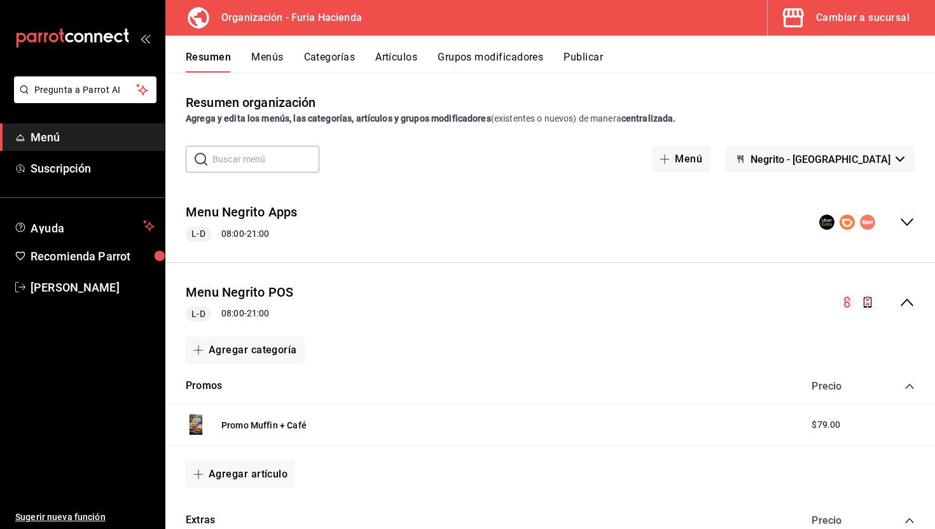
click at [282, 65] on button "Menús" at bounding box center [267, 62] width 32 height 22
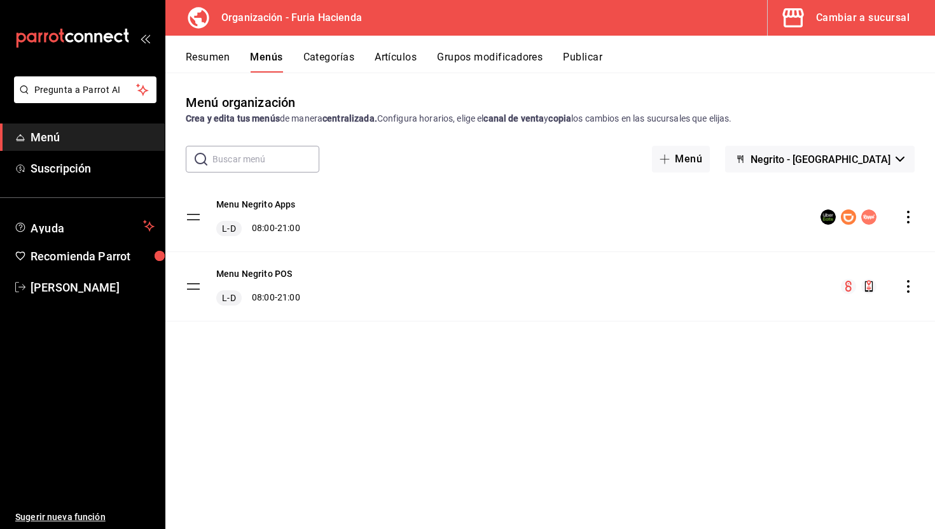
click at [339, 59] on button "Categorías" at bounding box center [330, 62] width 52 height 22
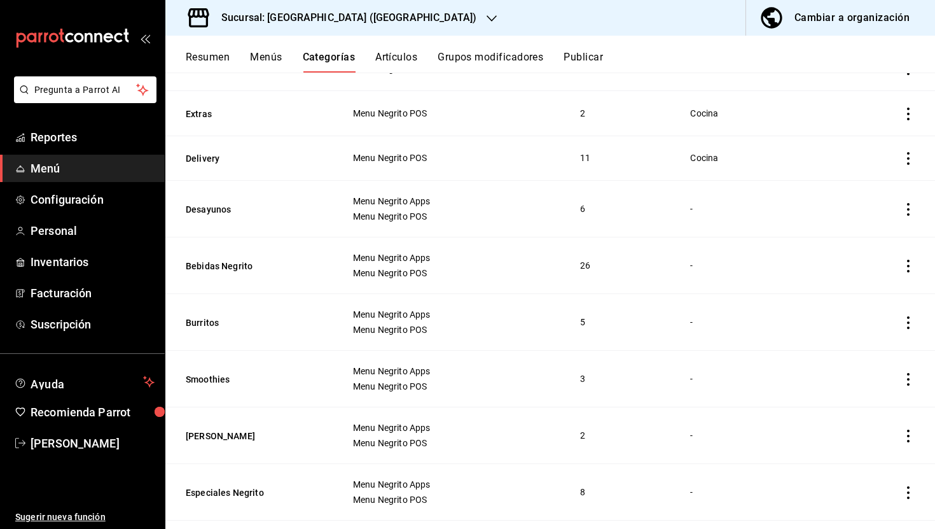
scroll to position [164, 0]
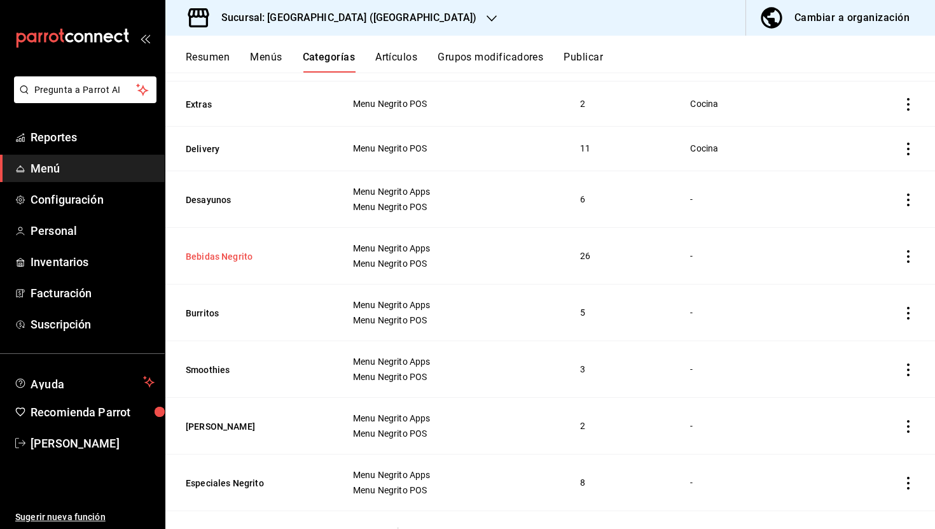
click at [227, 256] on button "Bebidas Negrito" at bounding box center [249, 256] width 127 height 13
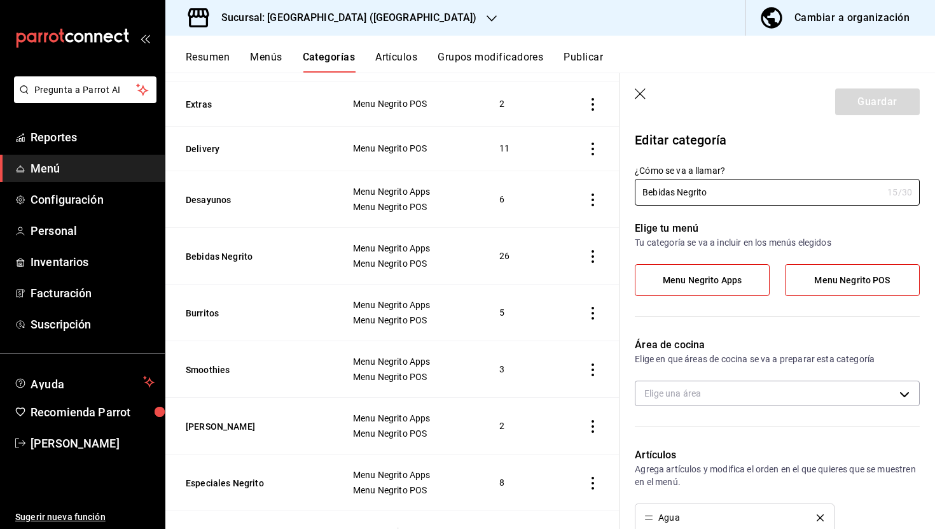
click at [636, 90] on icon "button" at bounding box center [641, 94] width 13 height 13
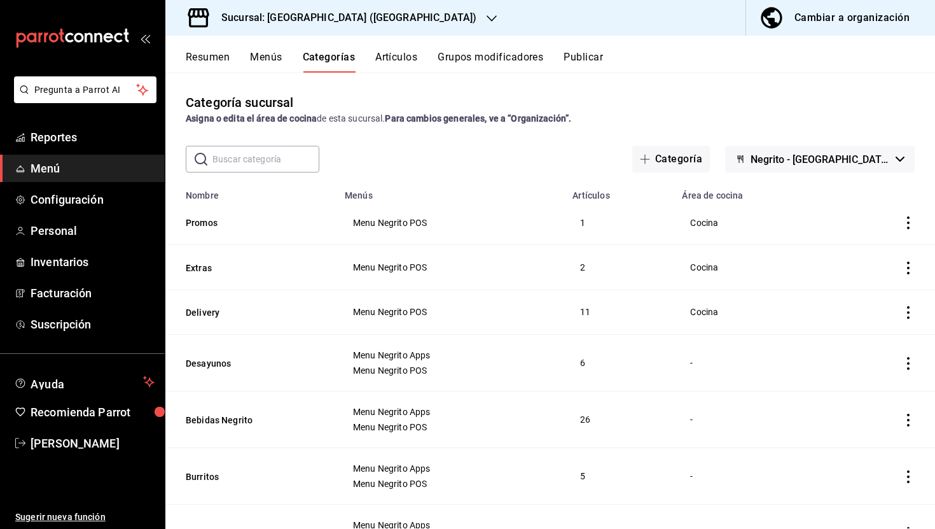
click at [472, 62] on button "Grupos modificadores" at bounding box center [491, 62] width 106 height 22
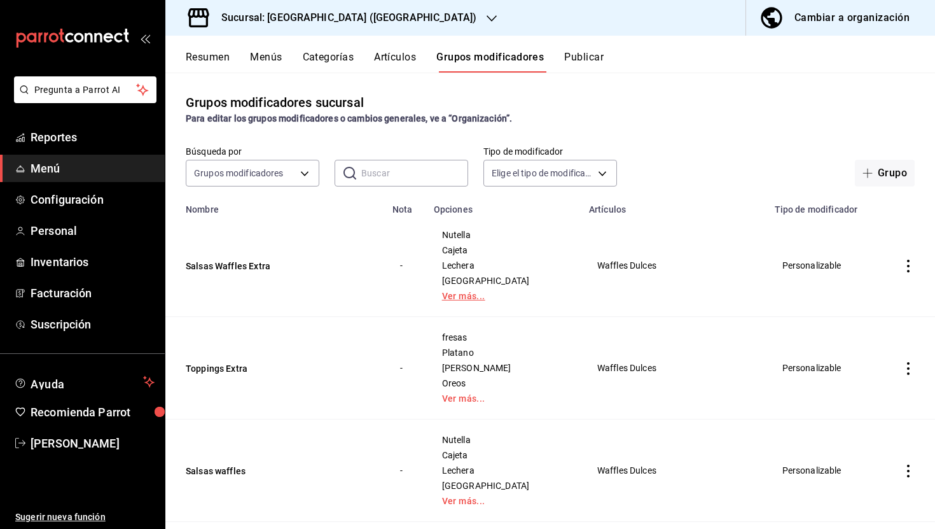
click at [461, 295] on link "Ver más..." at bounding box center [503, 295] width 123 height 9
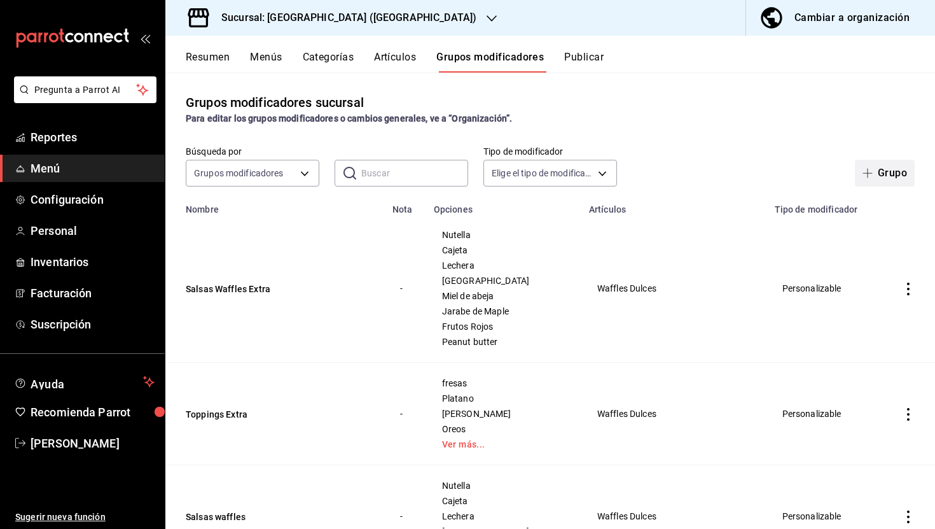
click at [883, 174] on button "Grupo" at bounding box center [885, 173] width 60 height 27
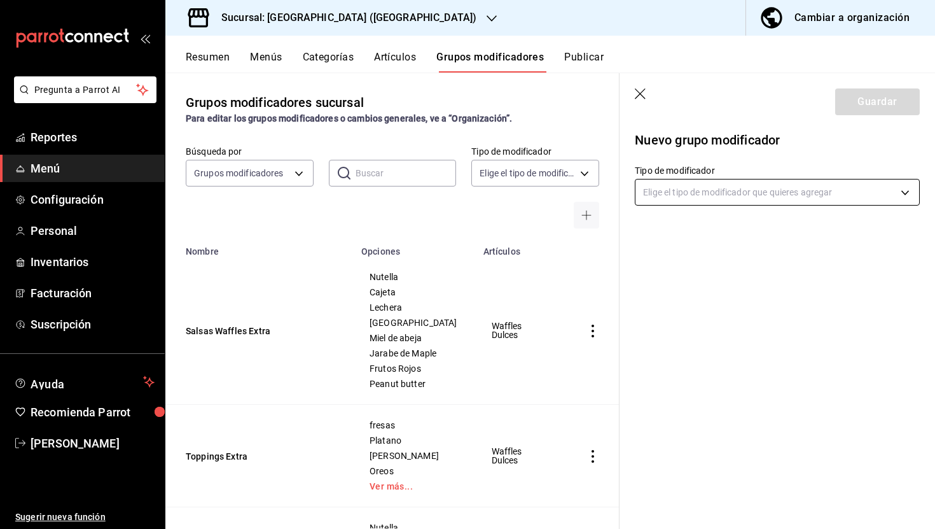
click at [670, 191] on body "Pregunta a Parrot AI Reportes Menú Configuración Personal Inventarios Facturaci…" at bounding box center [467, 264] width 935 height 529
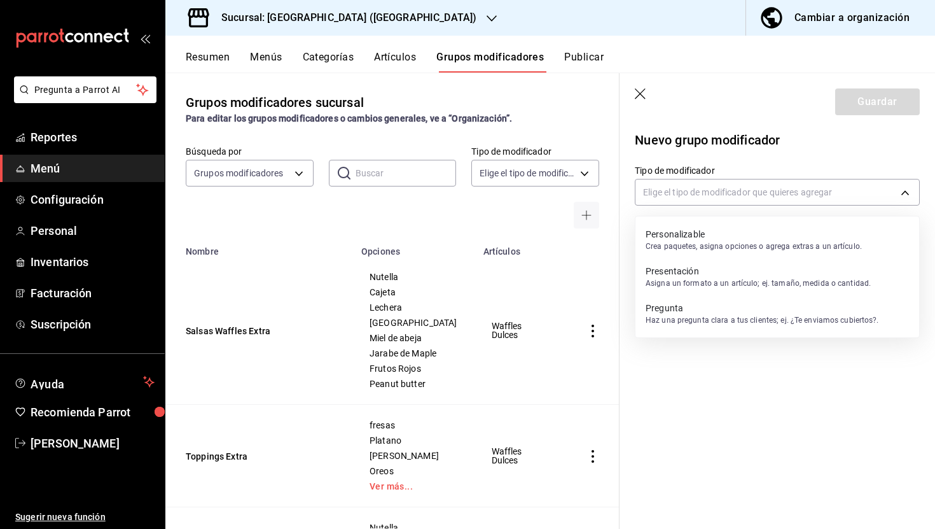
click at [764, 242] on p "Crea paquetes, asigna opciones o agrega extras a un artículo." at bounding box center [754, 246] width 216 height 11
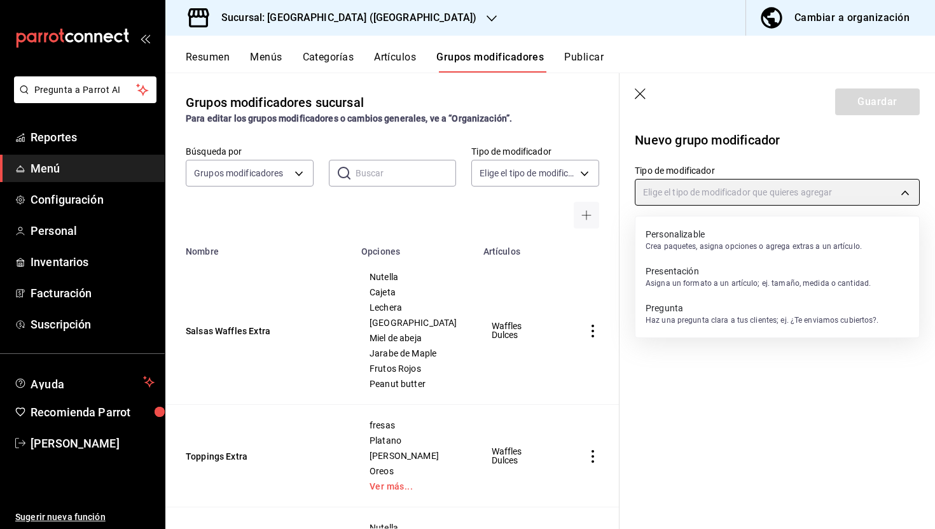
type input "CUSTOMIZABLE"
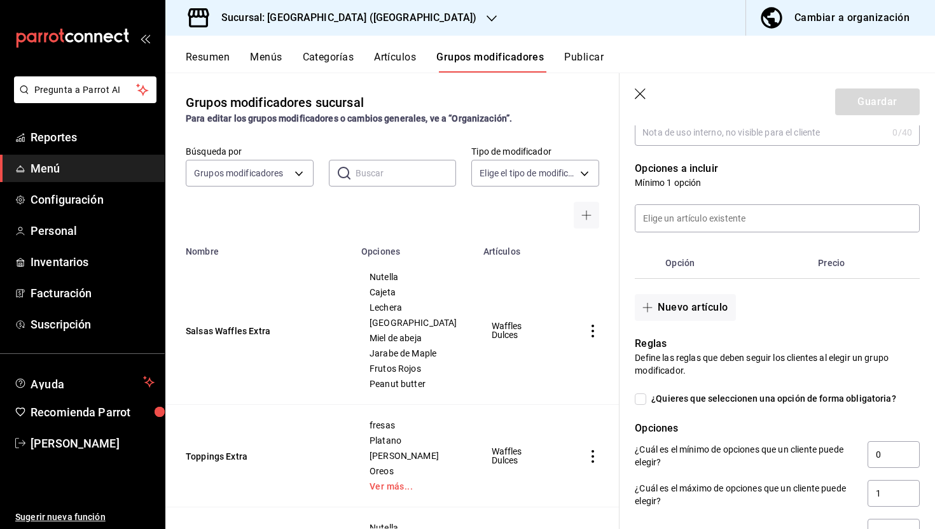
scroll to position [204, 0]
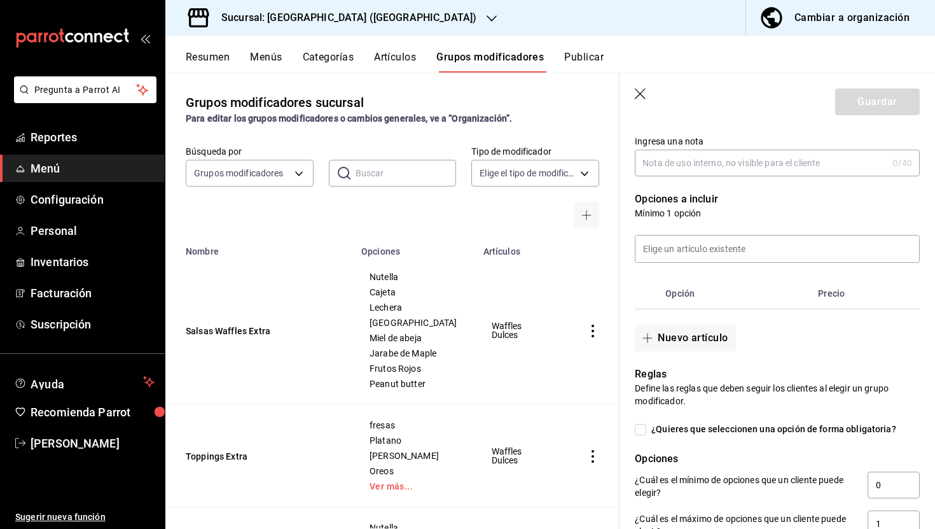
click at [830, 16] on div "Cambiar a organización" at bounding box center [852, 18] width 115 height 18
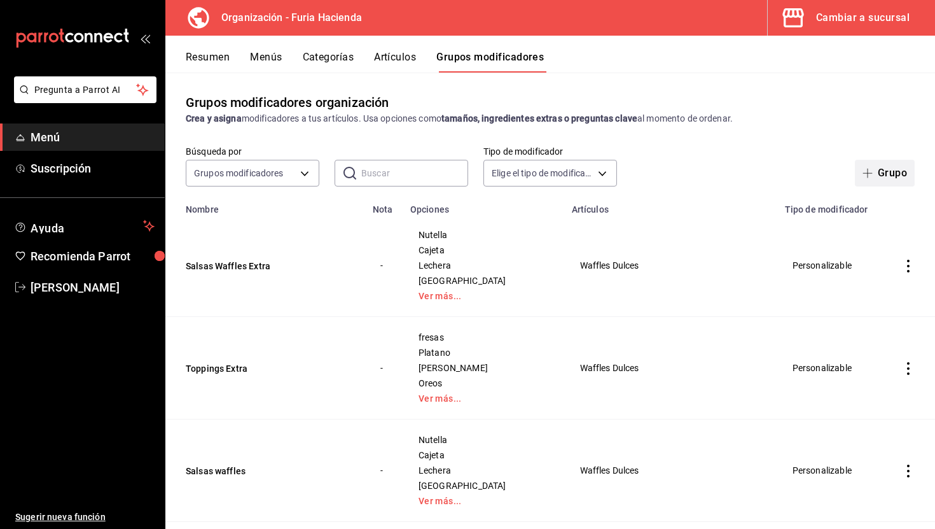
click at [887, 165] on button "Grupo" at bounding box center [885, 173] width 60 height 27
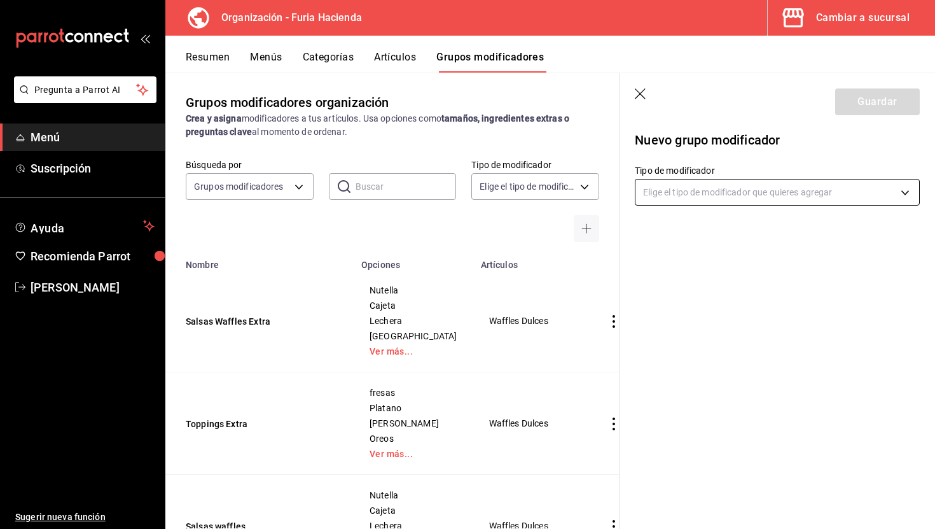
click at [683, 196] on body "Pregunta a Parrot AI Menú Suscripción Ayuda Recomienda Parrot [PERSON_NAME] Sug…" at bounding box center [467, 264] width 935 height 529
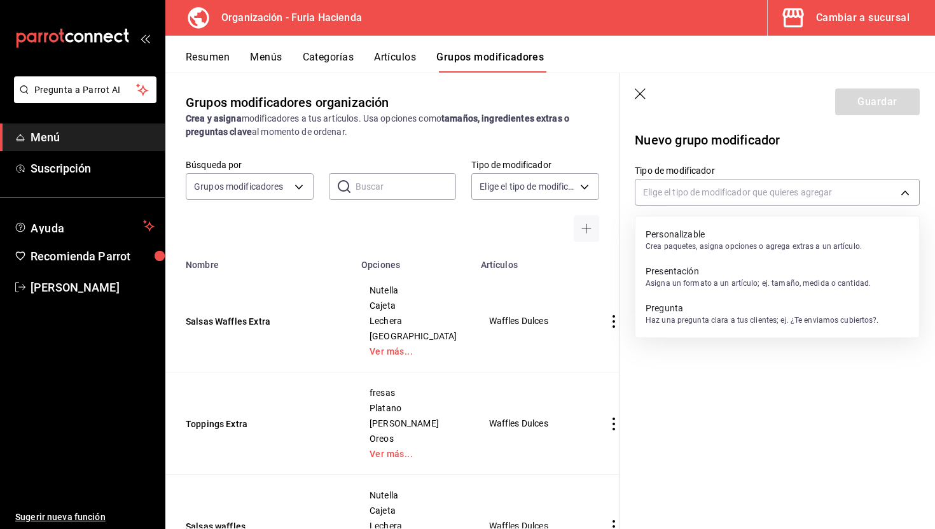
click at [679, 236] on p "Personalizable" at bounding box center [754, 234] width 216 height 13
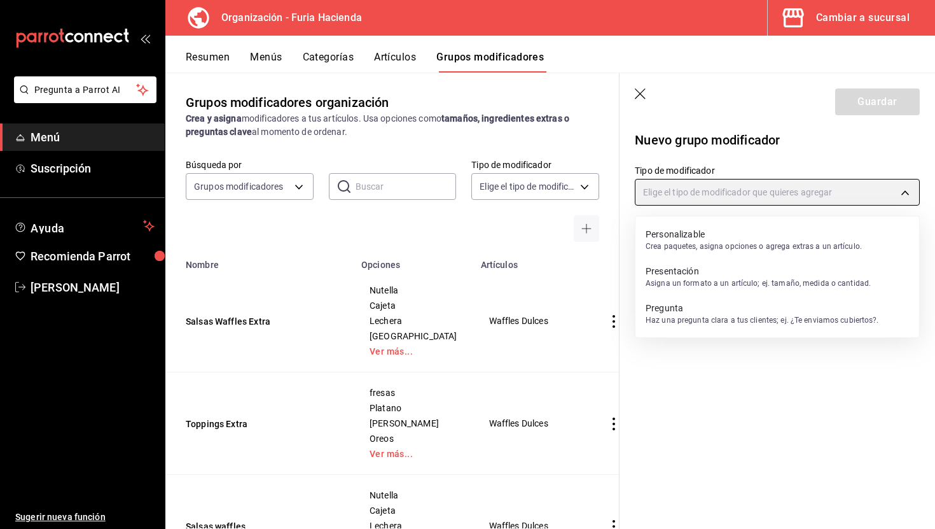
type input "CUSTOMIZABLE"
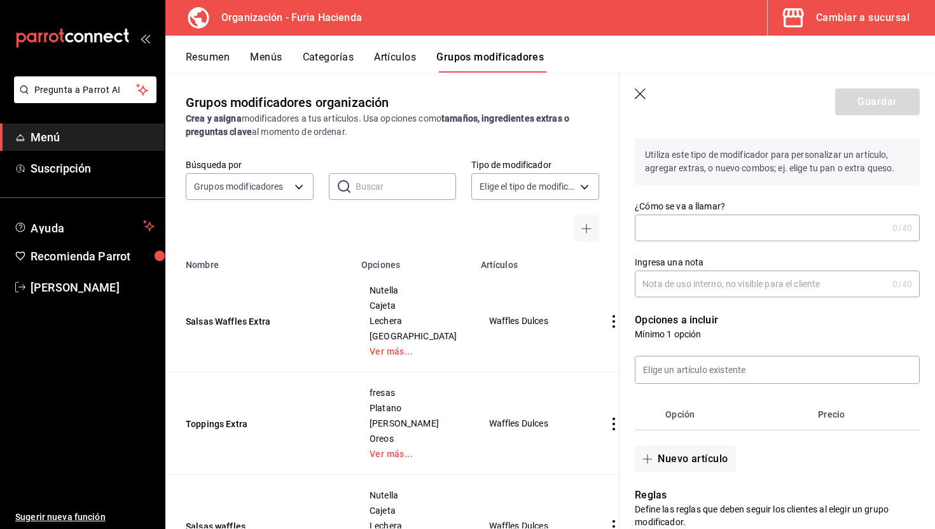
scroll to position [106, 0]
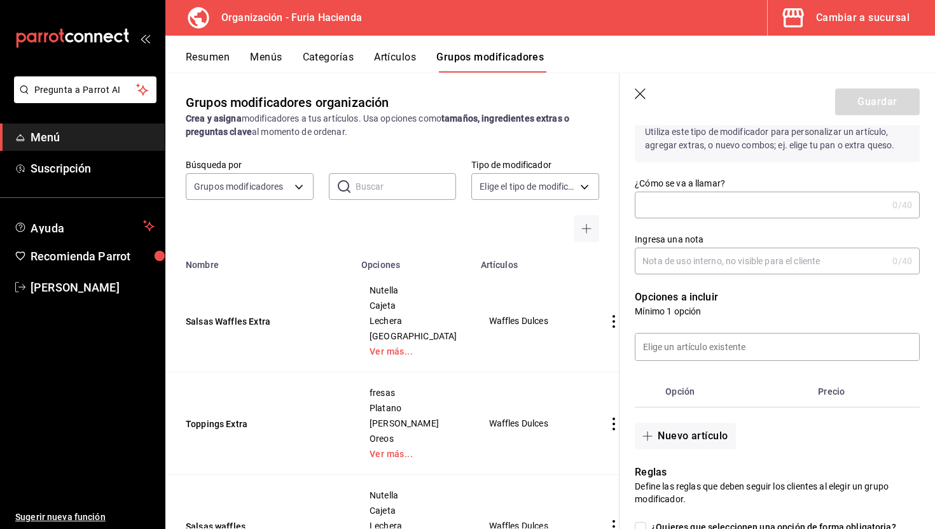
click at [673, 214] on input "¿Cómo se va a llamar?" at bounding box center [761, 204] width 253 height 25
type input "Delivery"
click at [693, 260] on input "Ingresa una nota" at bounding box center [761, 260] width 253 height 25
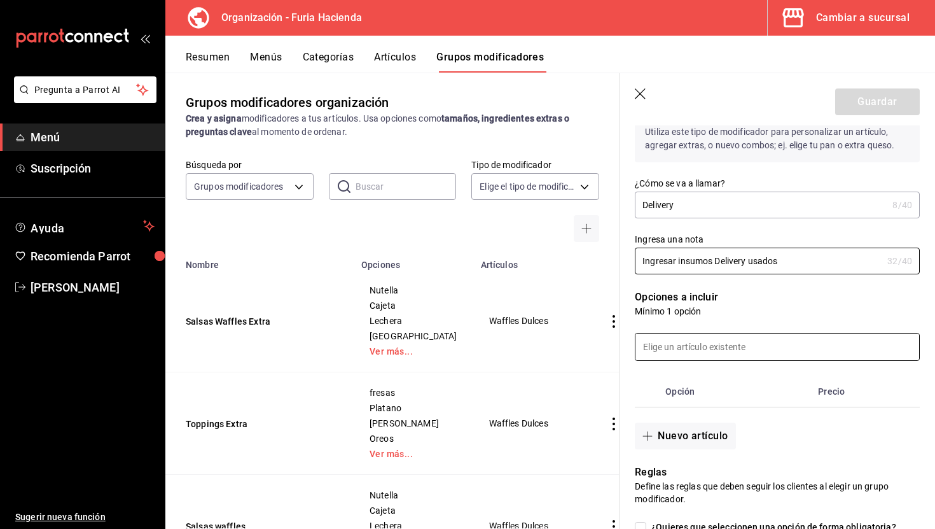
scroll to position [193, 0]
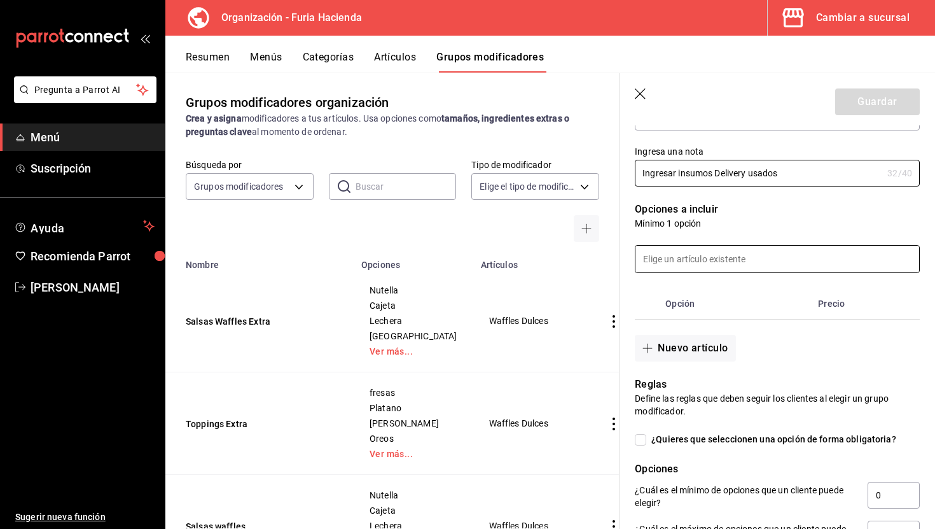
type input "Ingresar insumos Delivery usados"
click at [678, 262] on input at bounding box center [778, 259] width 284 height 27
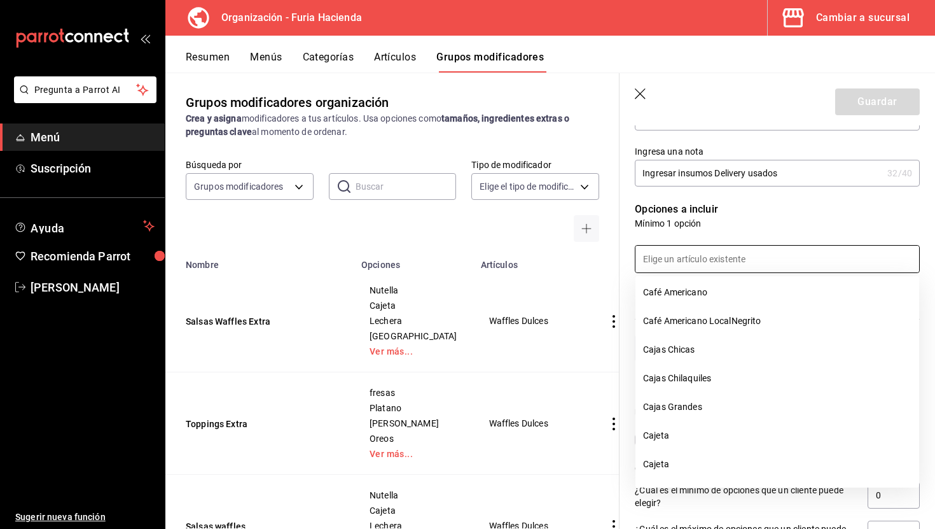
scroll to position [1521, 0]
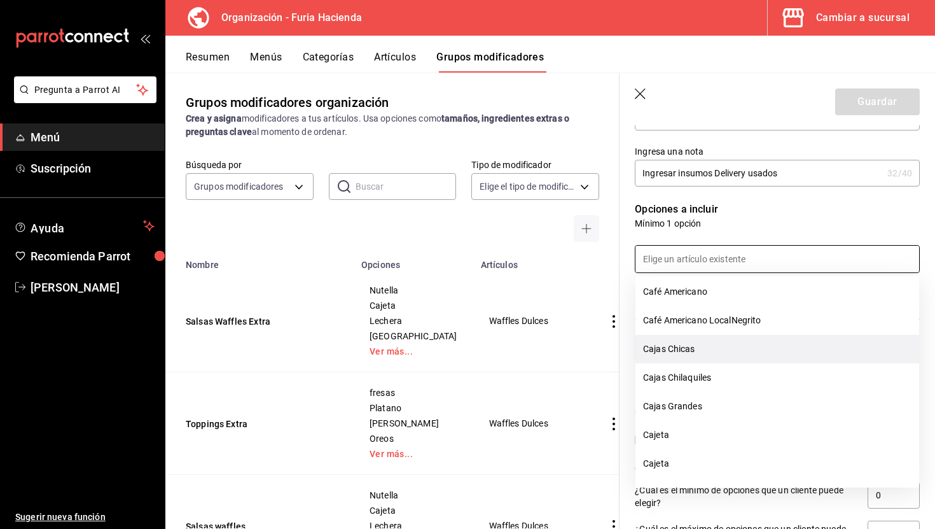
click at [699, 350] on li "Cajas Chicas" at bounding box center [778, 349] width 284 height 29
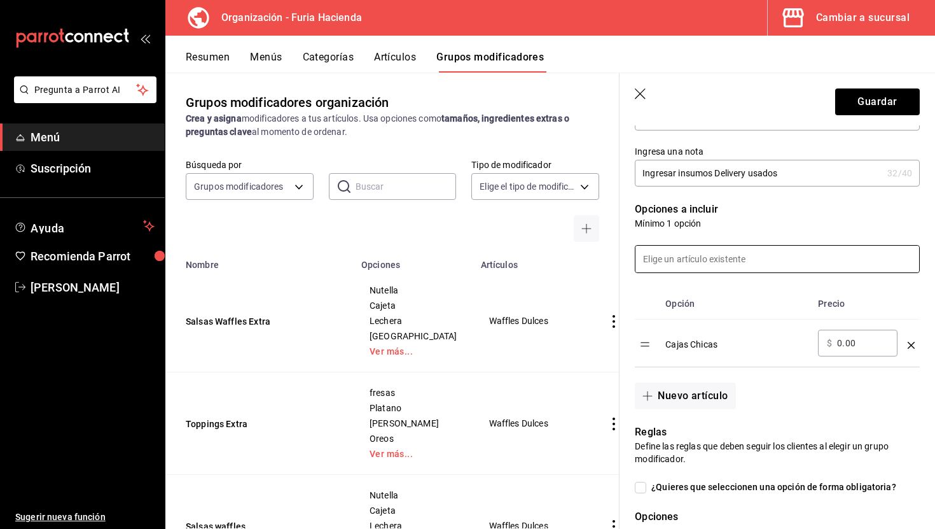
click at [687, 255] on input at bounding box center [778, 259] width 284 height 27
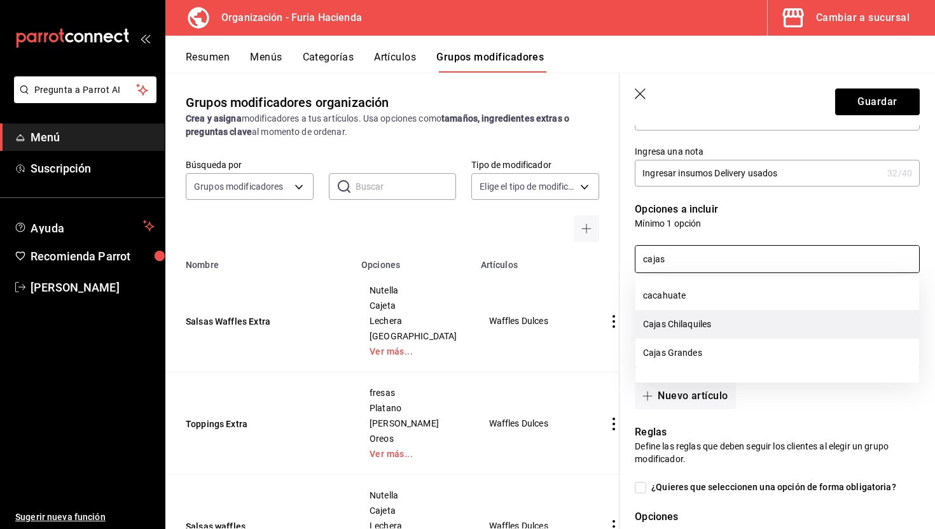
click at [709, 323] on li "Cajas Chilaquiles" at bounding box center [778, 324] width 284 height 29
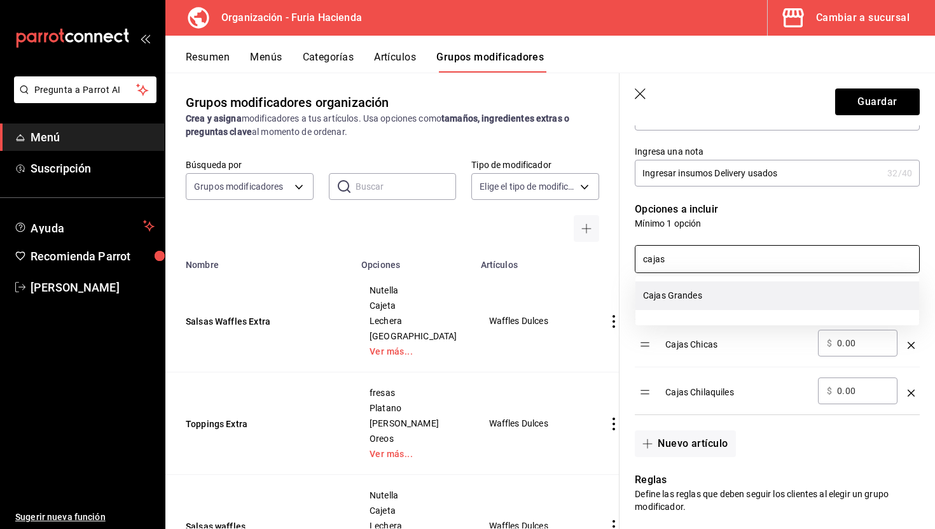
click at [695, 299] on li "Cajas Grandes" at bounding box center [778, 295] width 284 height 29
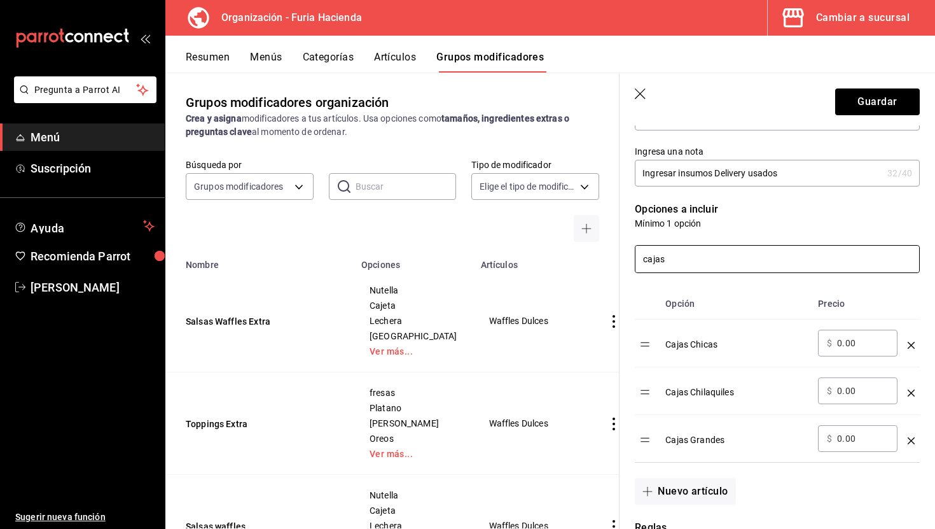
click at [688, 265] on input "cajas" at bounding box center [778, 259] width 284 height 27
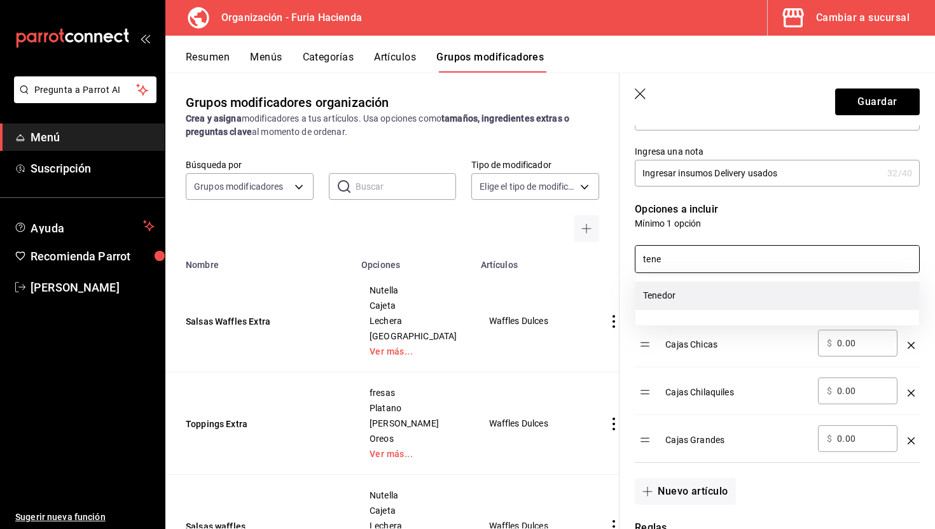
click at [695, 297] on li "Tenedor" at bounding box center [778, 295] width 284 height 29
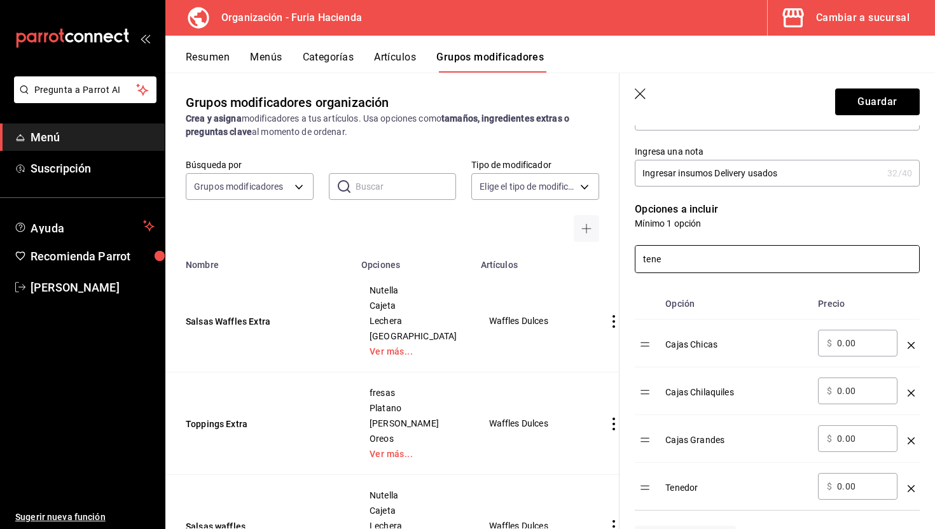
click at [678, 260] on input "tene" at bounding box center [778, 259] width 284 height 27
type input "s"
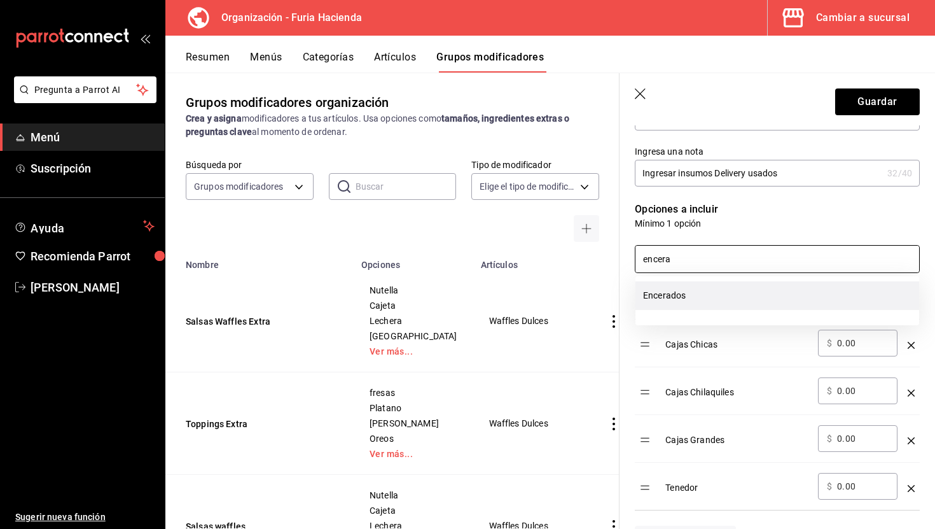
click at [694, 293] on li "Encerados" at bounding box center [778, 295] width 284 height 29
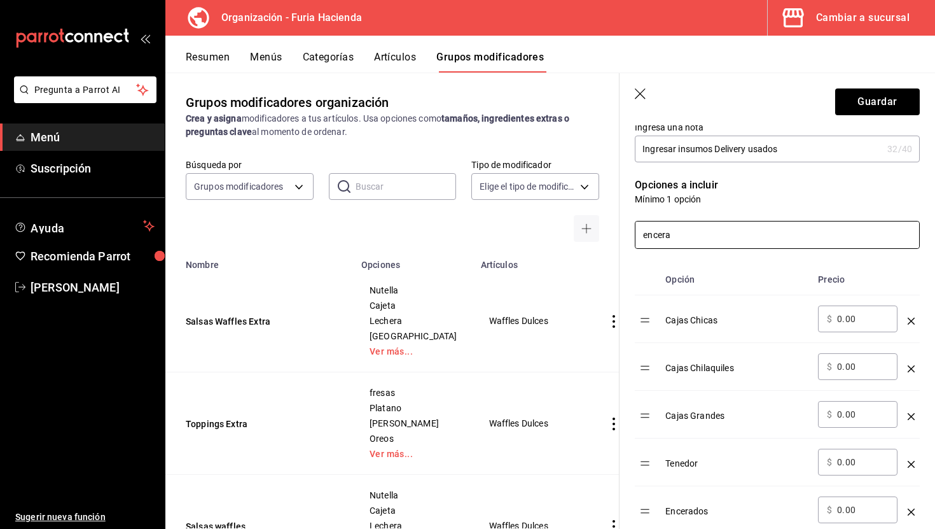
scroll to position [206, 0]
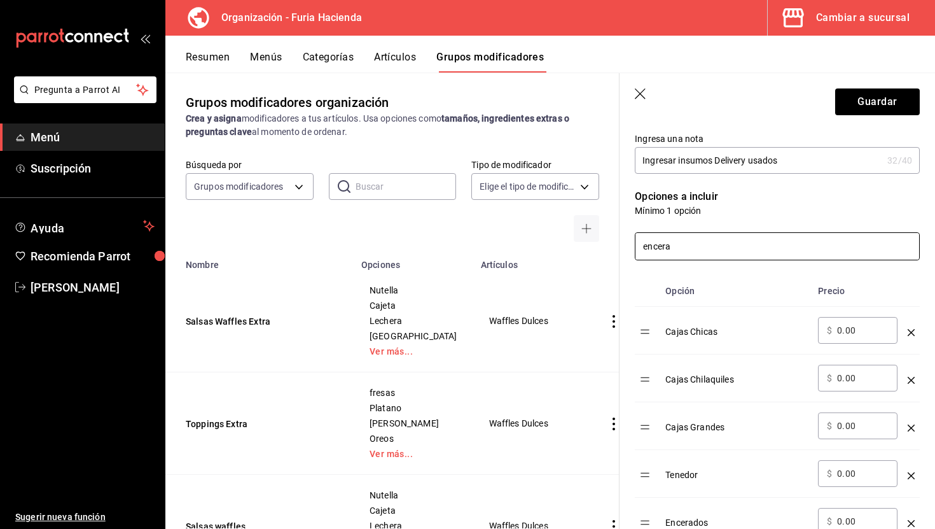
click at [690, 247] on input "encera" at bounding box center [778, 246] width 284 height 27
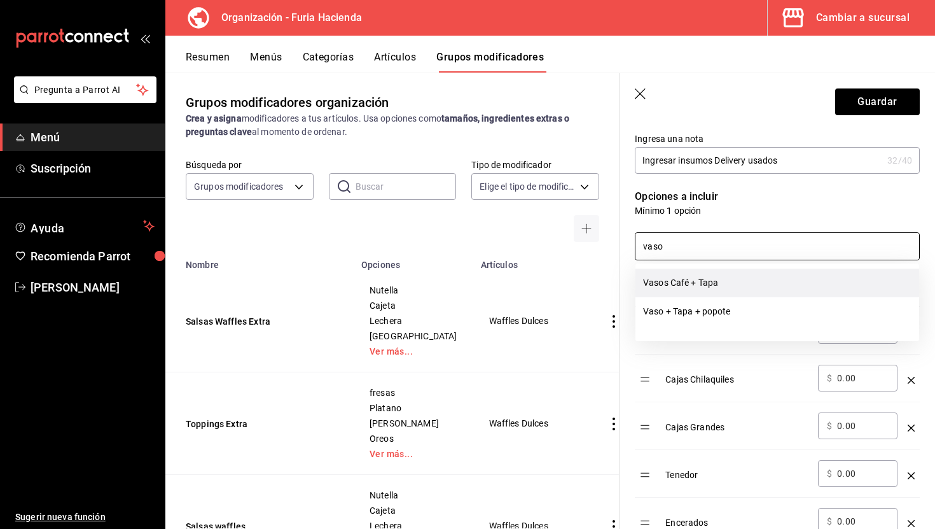
click at [696, 284] on li "Vasos Café + Tapa" at bounding box center [778, 283] width 284 height 29
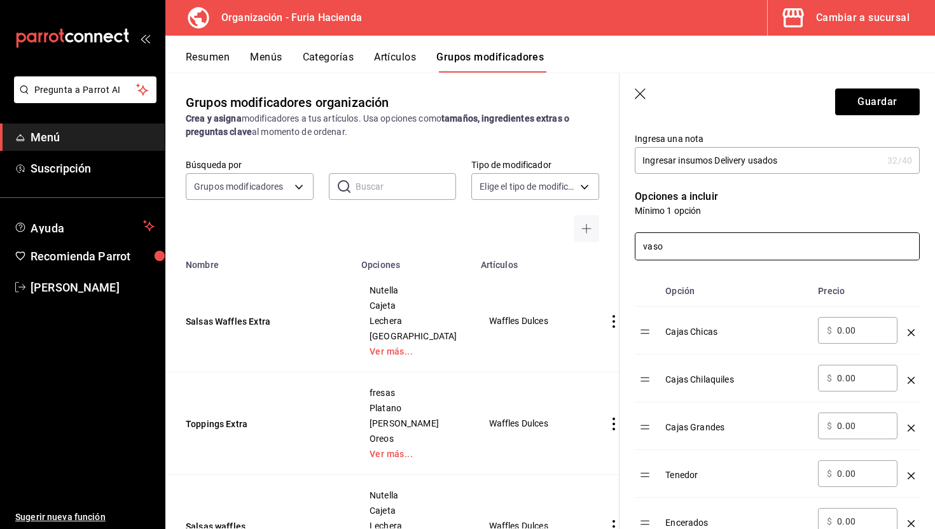
click at [680, 249] on input "vaso" at bounding box center [778, 246] width 284 height 27
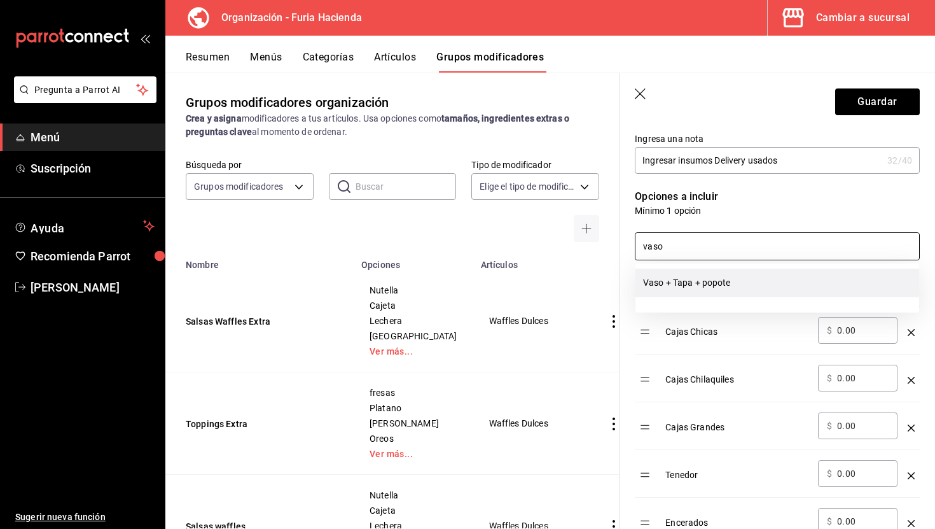
click at [711, 282] on li "Vaso + Tapa + popote" at bounding box center [778, 283] width 284 height 29
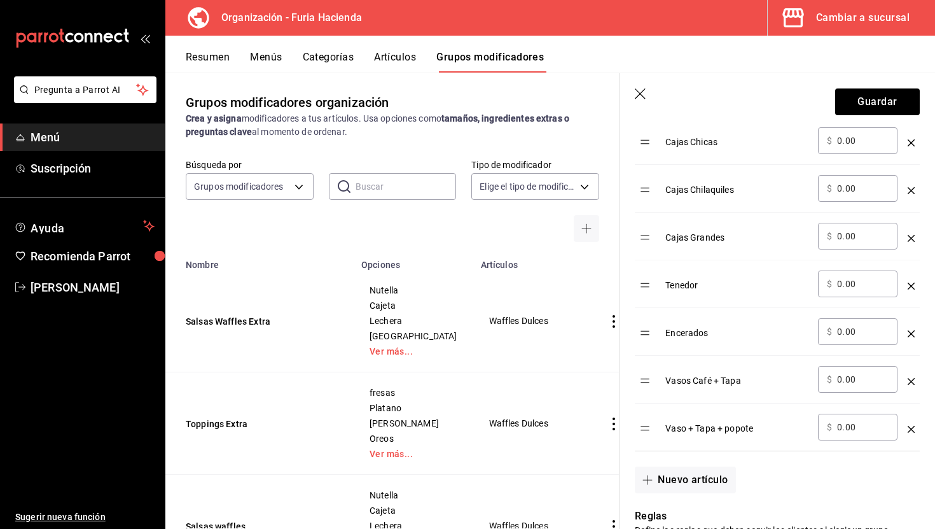
scroll to position [199, 0]
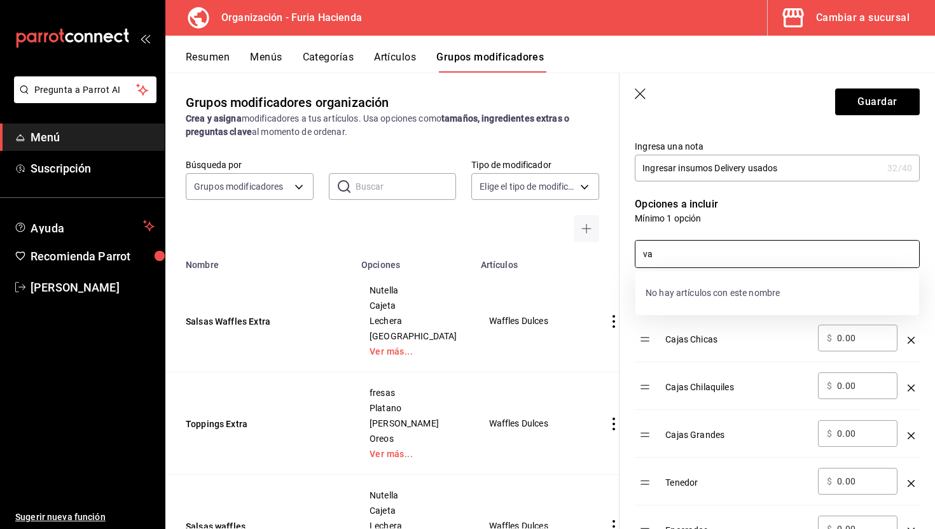
type input "v"
click at [681, 297] on li "Fajillas" at bounding box center [778, 290] width 284 height 29
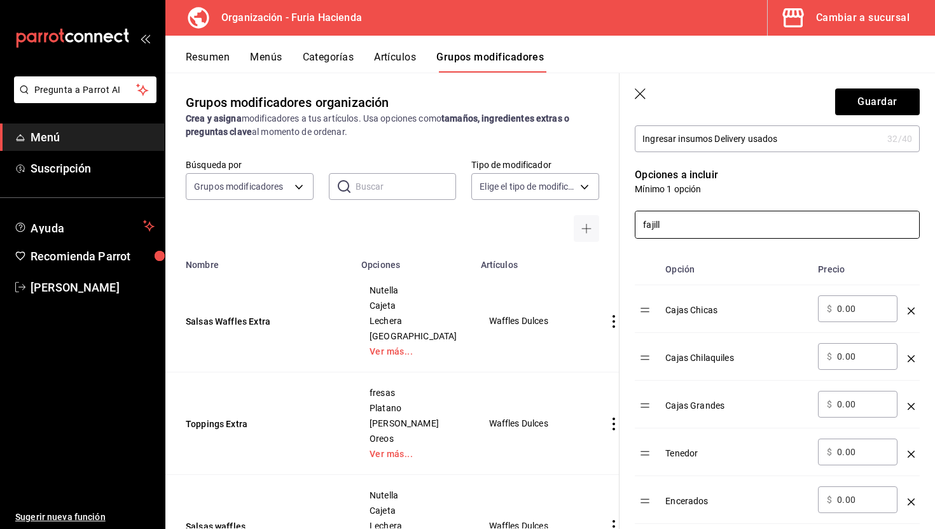
scroll to position [223, 0]
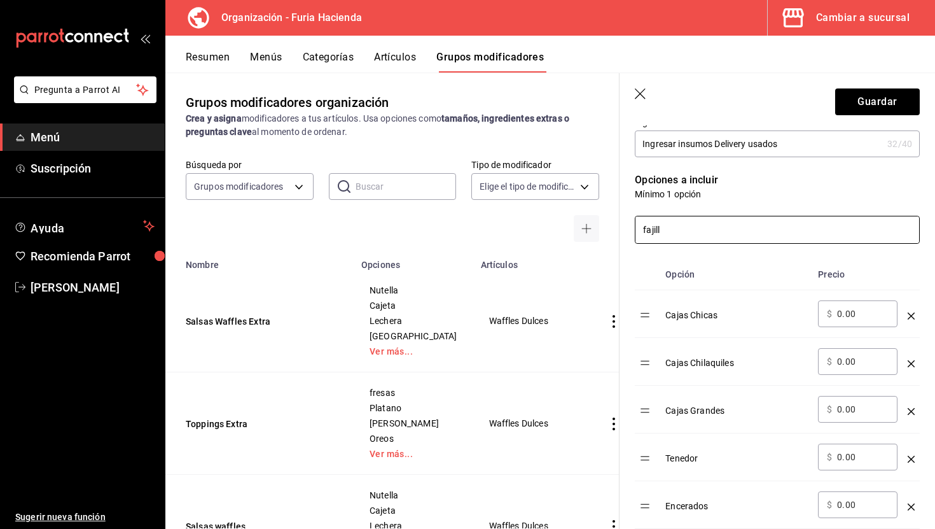
click at [692, 227] on input "fajill" at bounding box center [778, 229] width 284 height 27
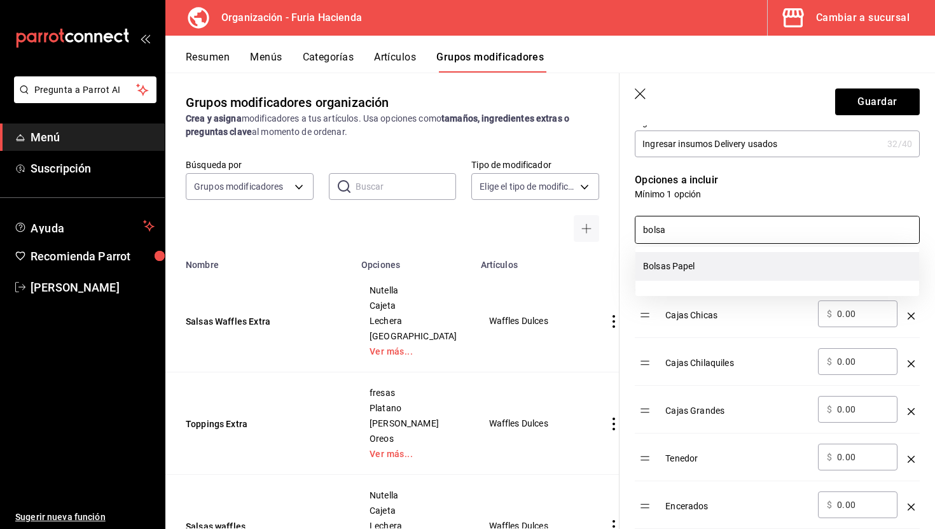
click at [682, 261] on li "Bolsas Papel" at bounding box center [778, 266] width 284 height 29
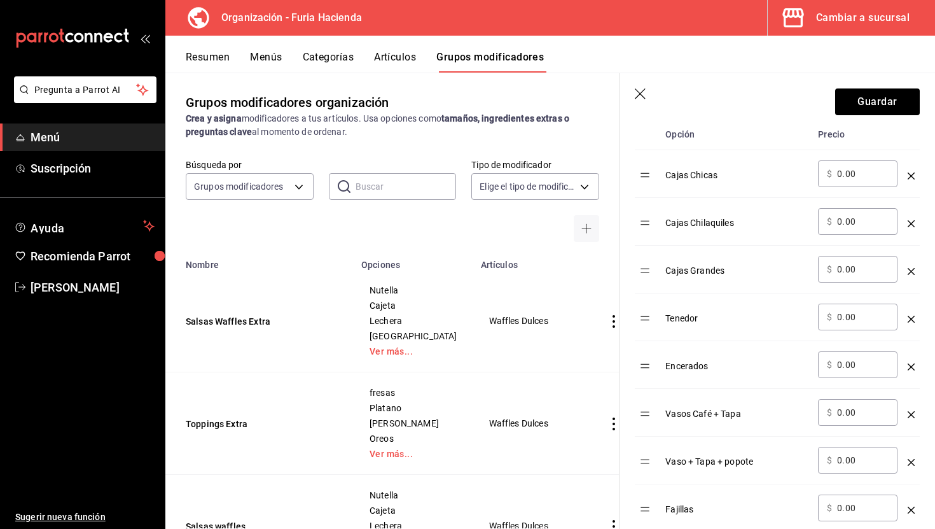
scroll to position [0, 0]
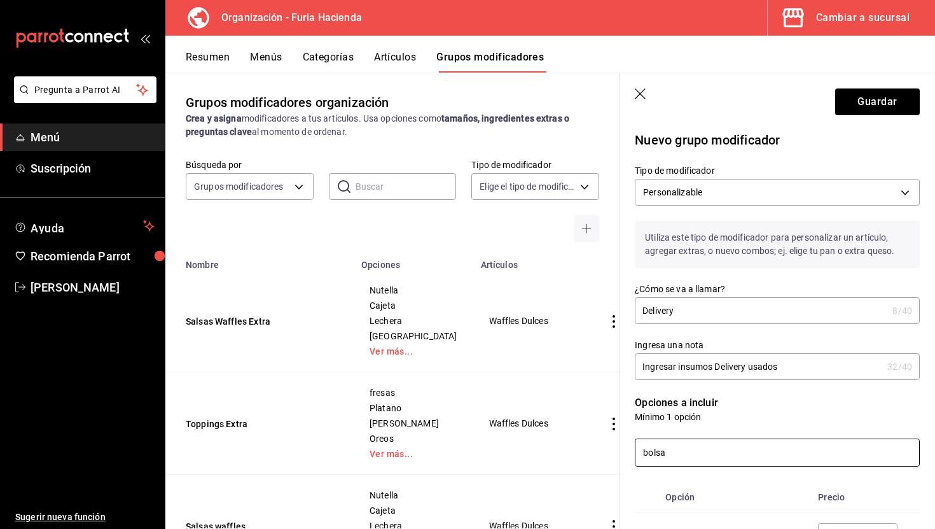
click at [673, 447] on input "bolsa" at bounding box center [778, 452] width 284 height 27
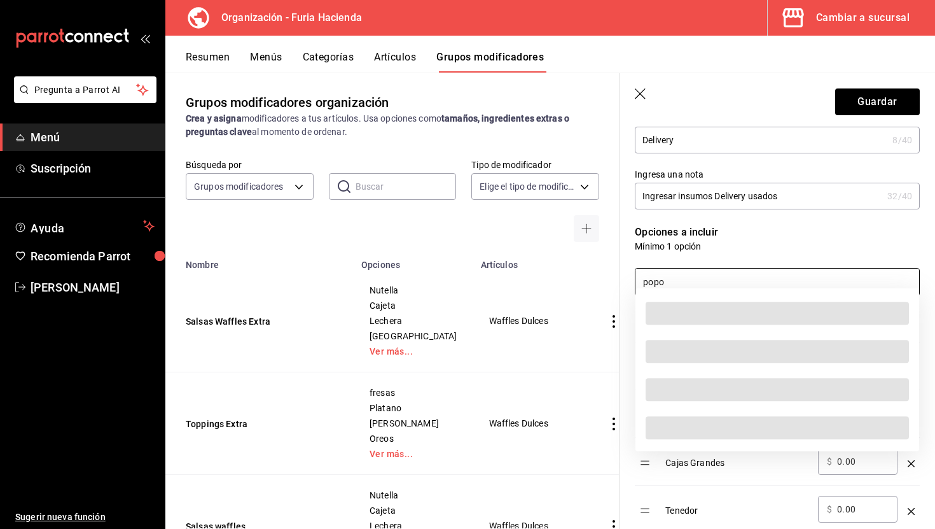
scroll to position [181, 0]
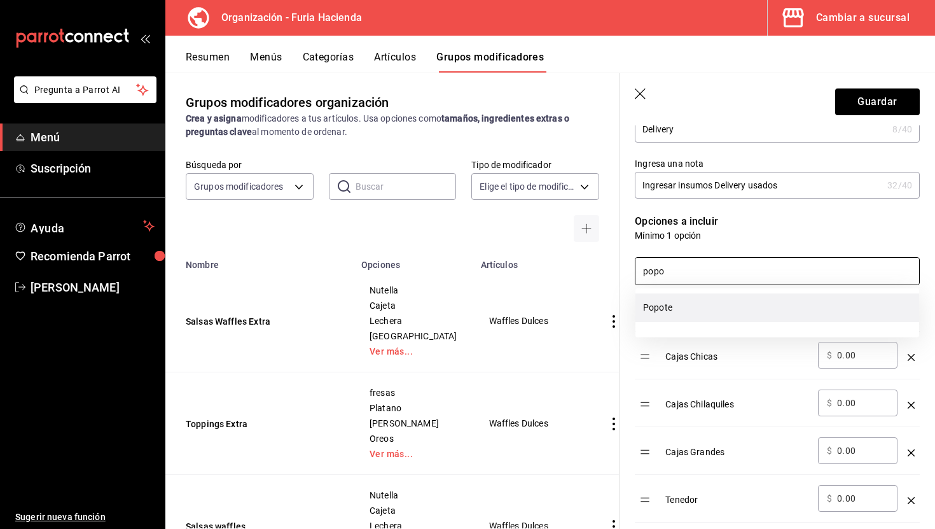
click at [671, 310] on li "Popote" at bounding box center [778, 307] width 284 height 29
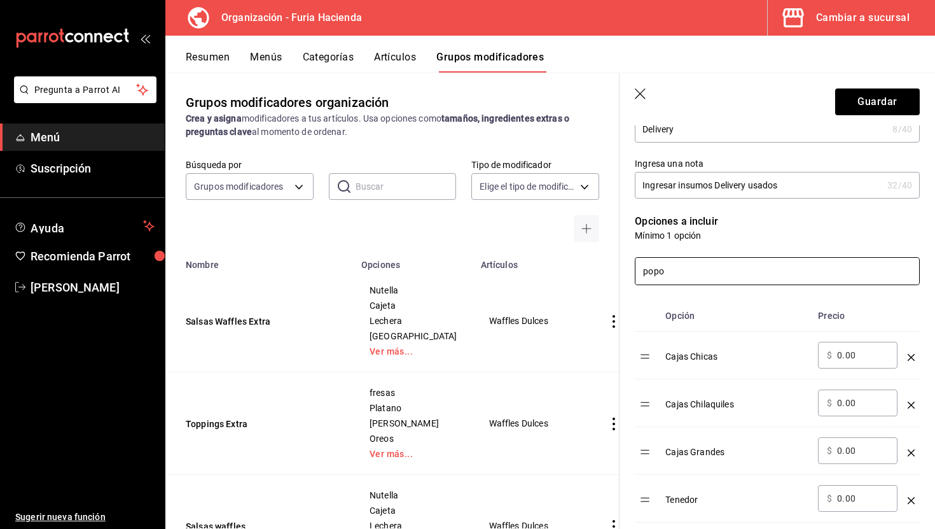
click at [674, 281] on input "popo" at bounding box center [778, 271] width 284 height 27
type input "bowl"
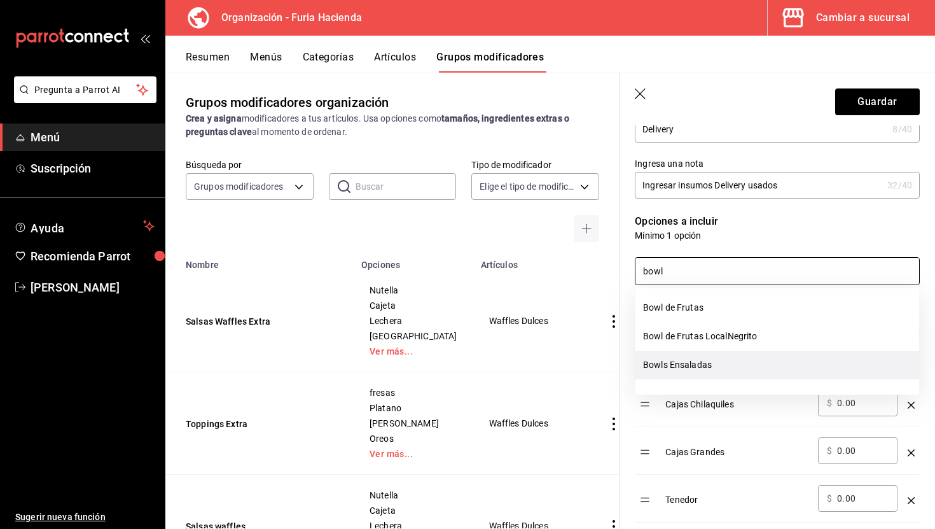
click at [700, 360] on li "Bowls Ensaladas" at bounding box center [778, 365] width 284 height 29
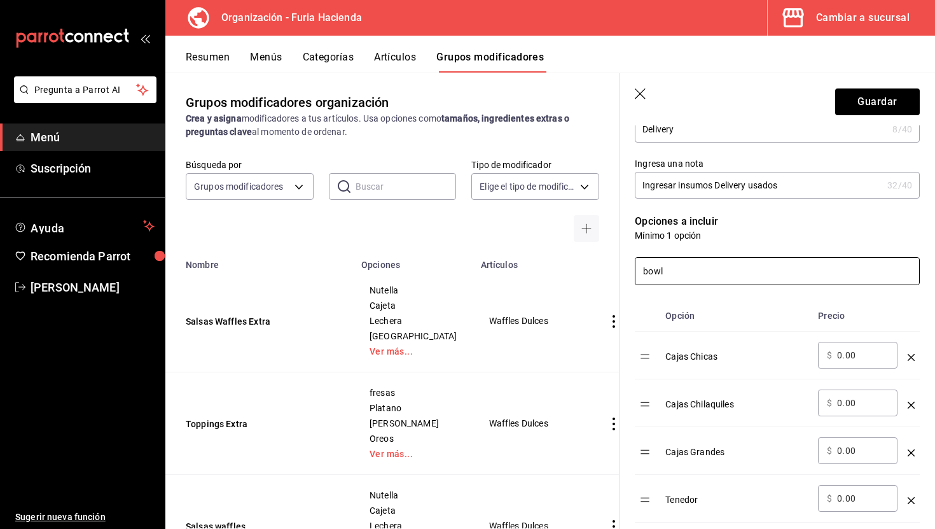
click at [692, 274] on input "bowl" at bounding box center [778, 271] width 284 height 27
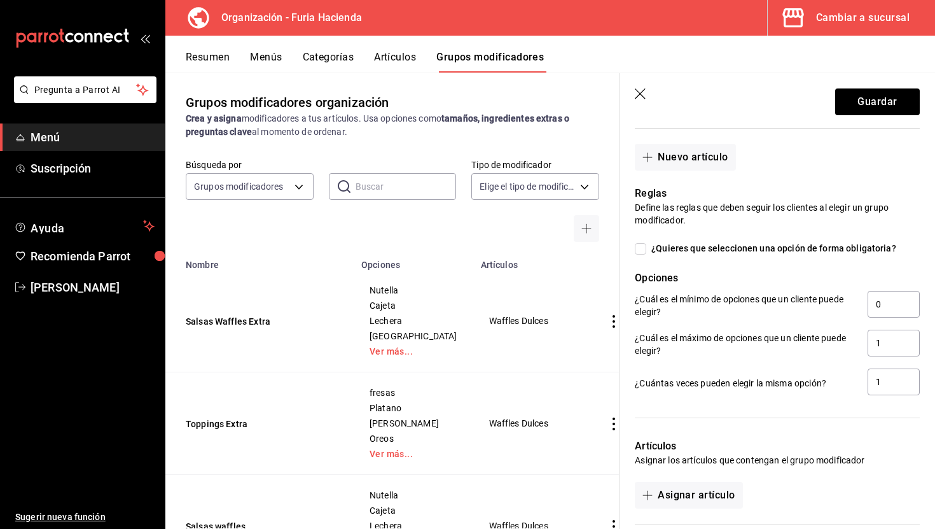
scroll to position [910, 0]
click at [639, 244] on input "¿Quieres que seleccionen una opción de forma obligatoria?" at bounding box center [640, 247] width 11 height 11
checkbox input "true"
type input "1"
click at [881, 293] on input "1" at bounding box center [894, 303] width 52 height 27
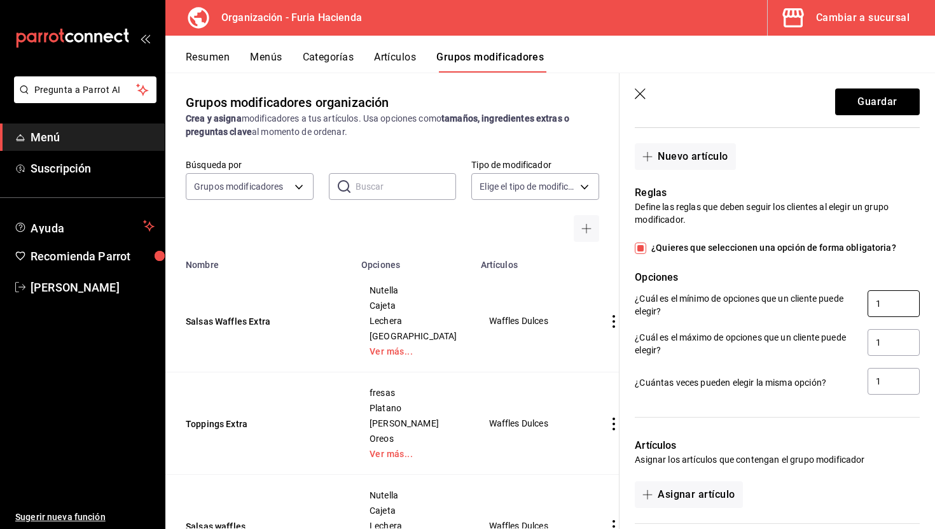
click at [881, 293] on input "1" at bounding box center [894, 303] width 52 height 27
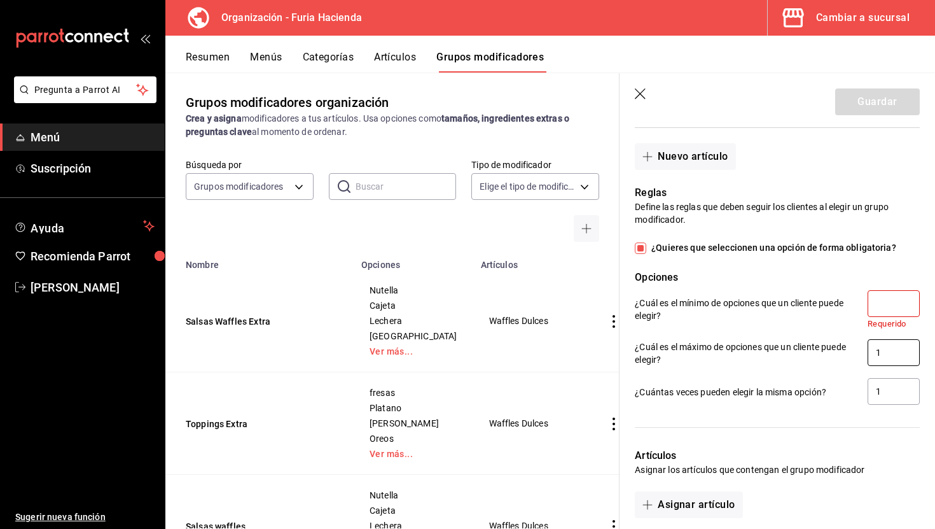
click at [890, 349] on input "1" at bounding box center [894, 352] width 52 height 27
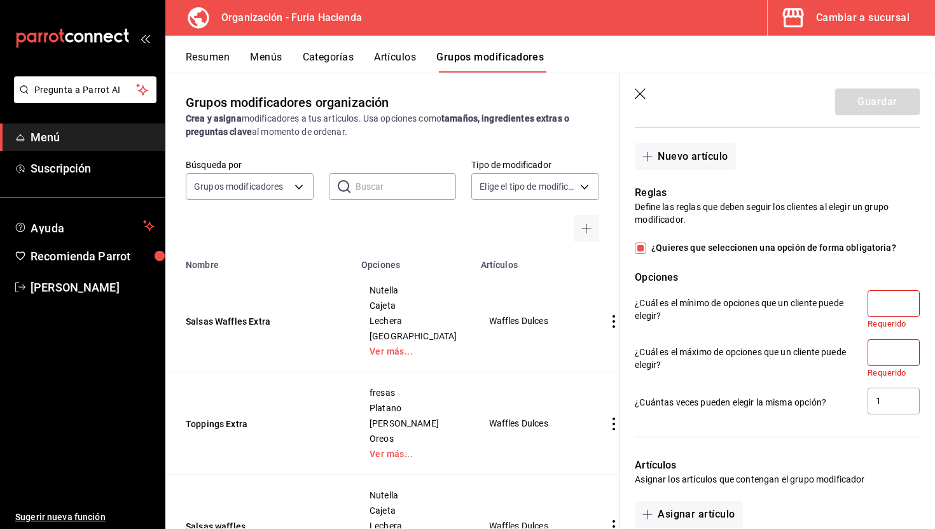
click at [890, 314] on input "number" at bounding box center [894, 303] width 52 height 27
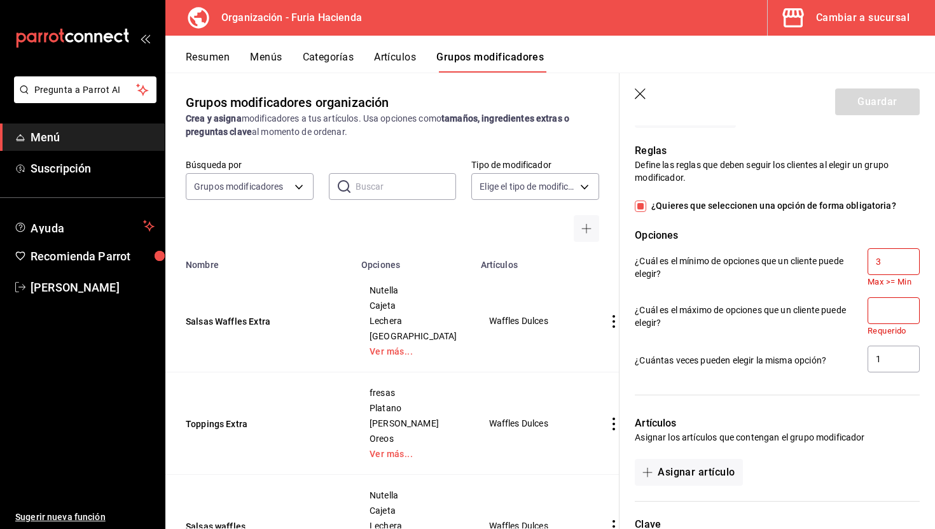
scroll to position [946, 0]
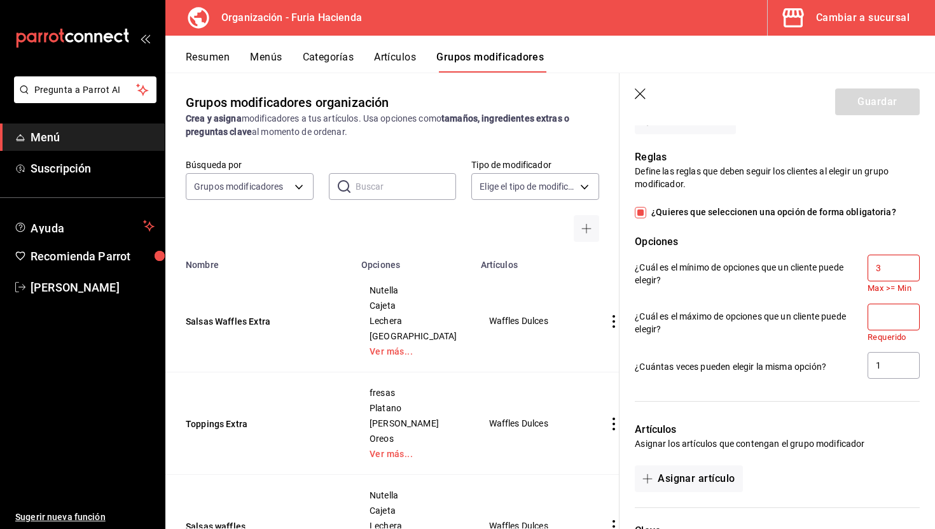
click at [889, 262] on input "3" at bounding box center [894, 268] width 52 height 27
type input "10"
click at [883, 312] on input "number" at bounding box center [894, 317] width 52 height 27
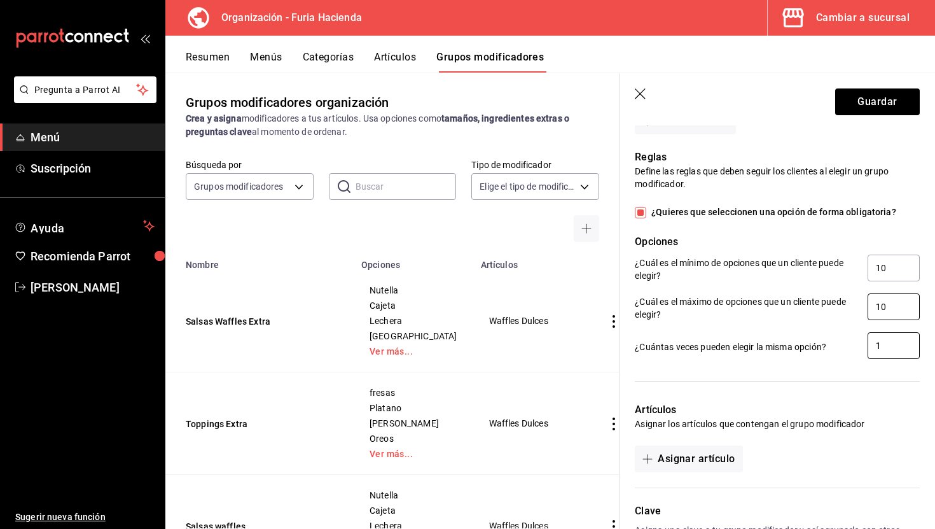
type input "10"
click at [886, 345] on input "1" at bounding box center [894, 345] width 52 height 27
type input "1"
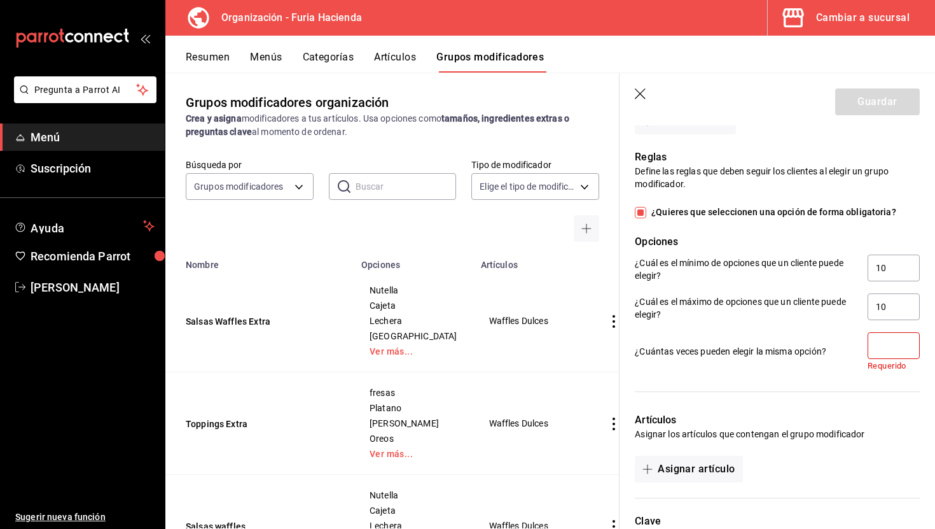
type input "1"
type input "2"
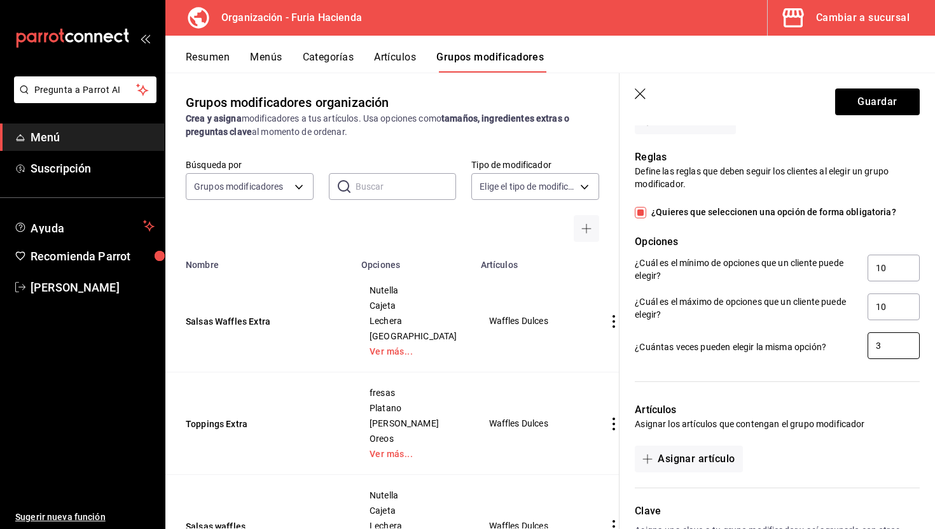
click at [883, 342] on input "3" at bounding box center [894, 345] width 52 height 27
type input "10"
click at [819, 378] on div at bounding box center [777, 381] width 285 height 11
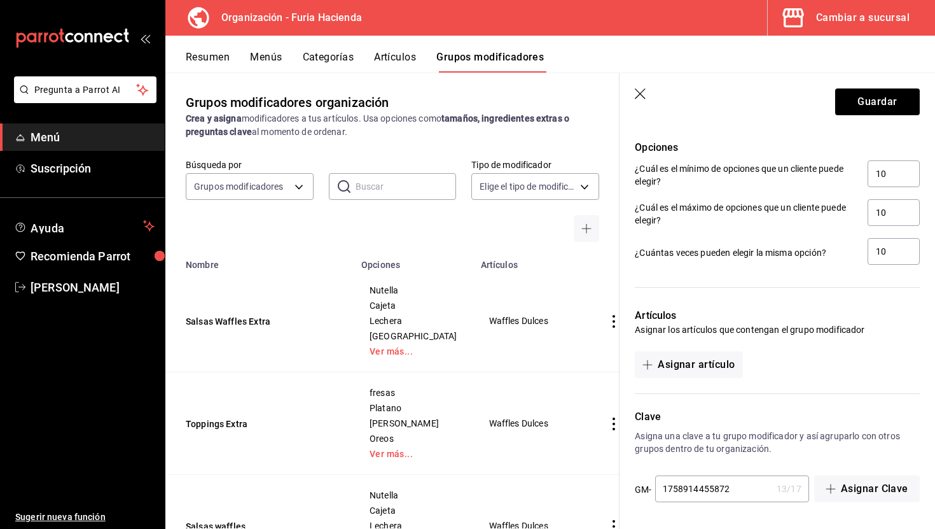
scroll to position [0, 0]
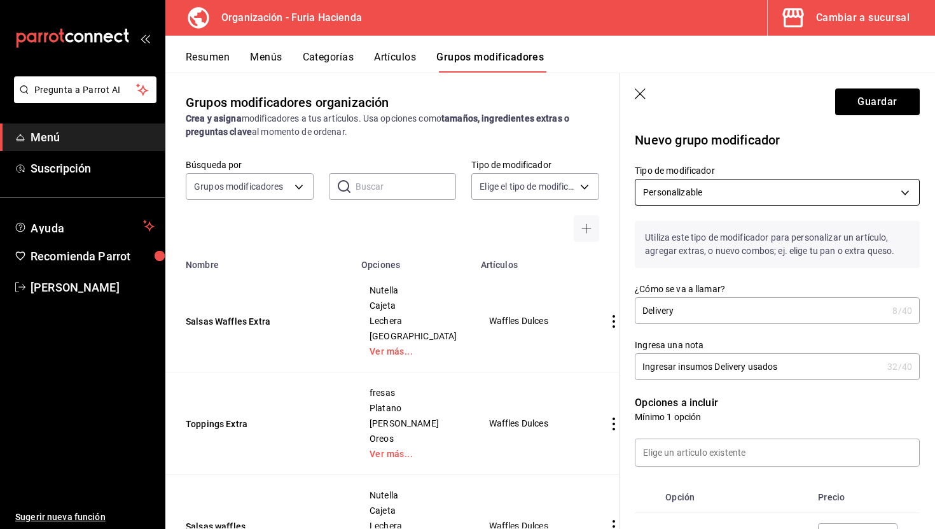
click at [696, 191] on body "Pregunta a Parrot AI Menú Suscripción Ayuda Recomienda Parrot [PERSON_NAME] Sug…" at bounding box center [467, 264] width 935 height 529
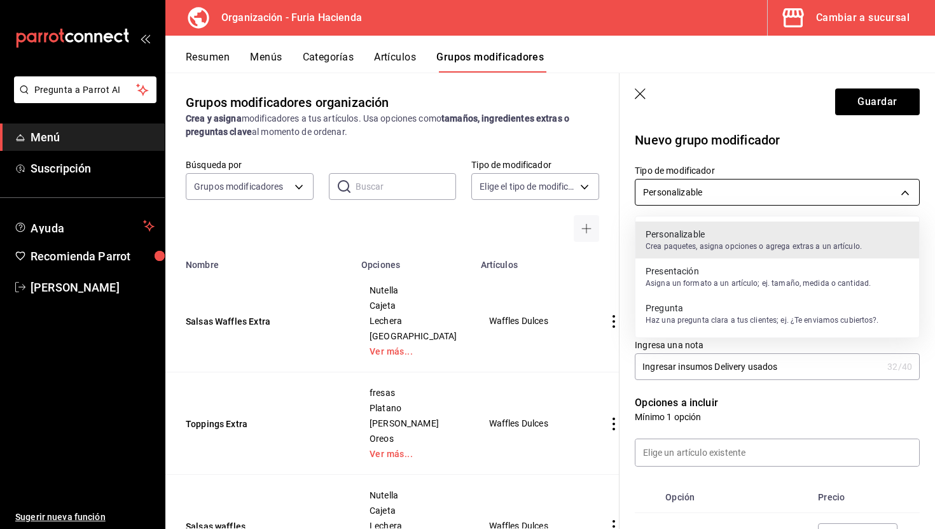
click at [696, 191] on div at bounding box center [467, 264] width 935 height 529
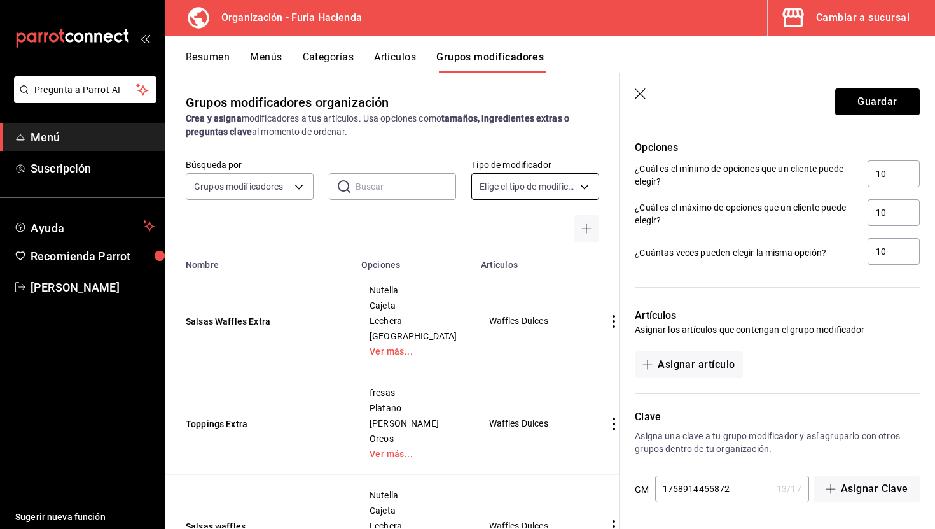
click at [535, 183] on body "Pregunta a Parrot AI Menú Suscripción Ayuda Recomienda Parrot [PERSON_NAME] Sug…" at bounding box center [467, 264] width 935 height 529
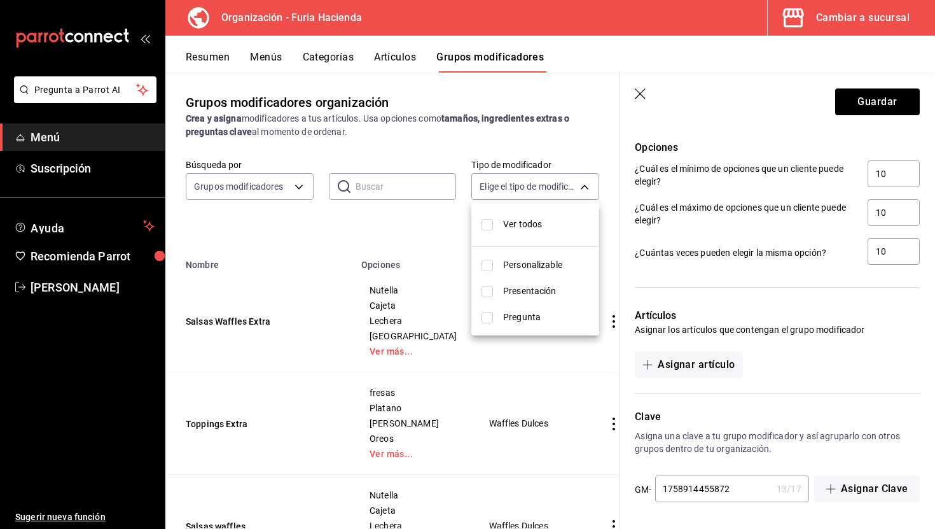
click at [511, 148] on div at bounding box center [467, 264] width 935 height 529
click at [641, 90] on icon "button" at bounding box center [641, 94] width 13 height 13
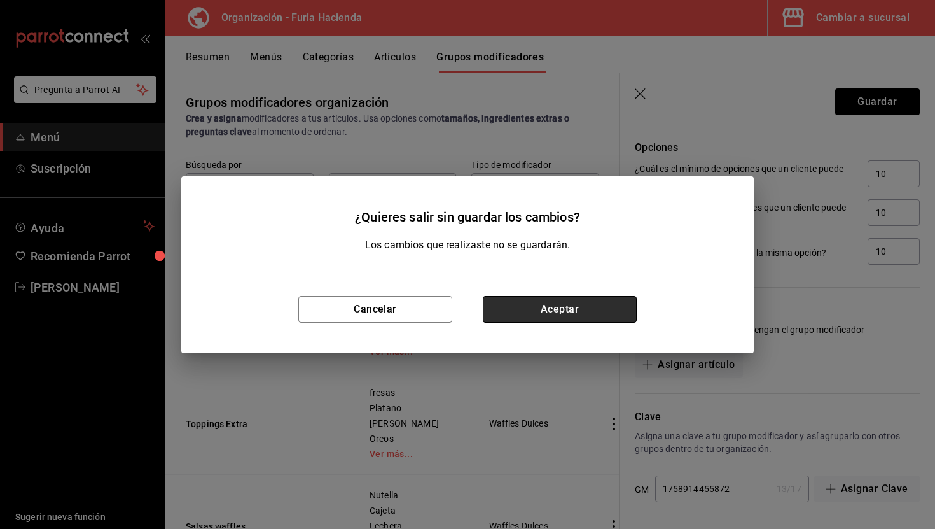
click at [583, 310] on button "Aceptar" at bounding box center [560, 309] width 154 height 27
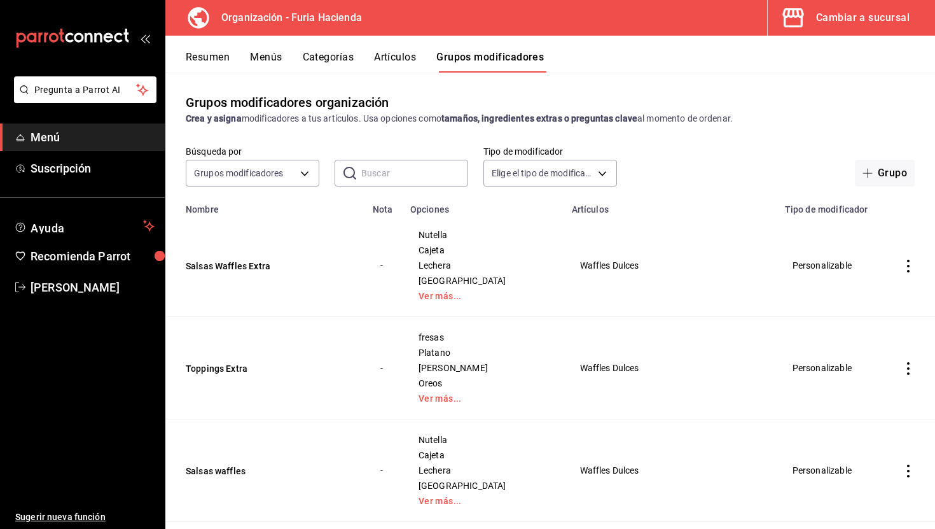
click at [856, 25] on div "Cambiar a sucursal" at bounding box center [863, 18] width 94 height 18
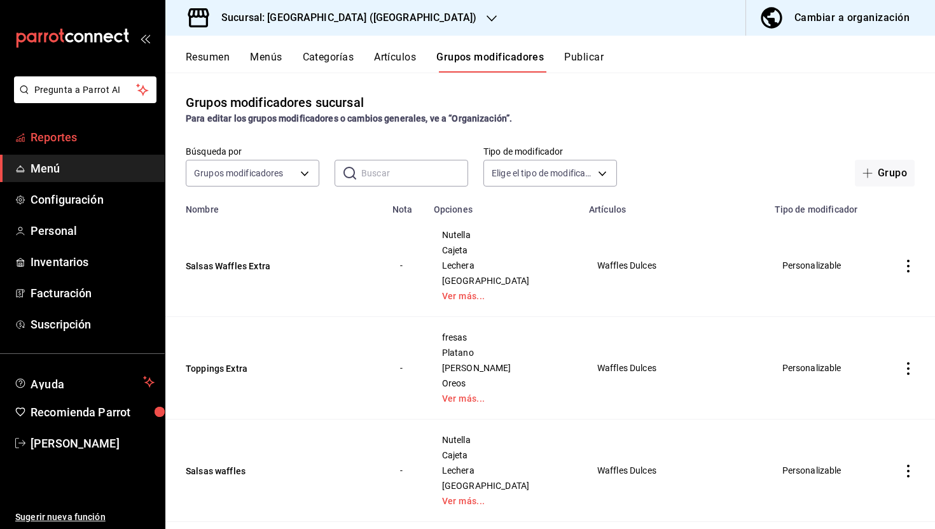
click at [64, 144] on span "Reportes" at bounding box center [93, 137] width 124 height 17
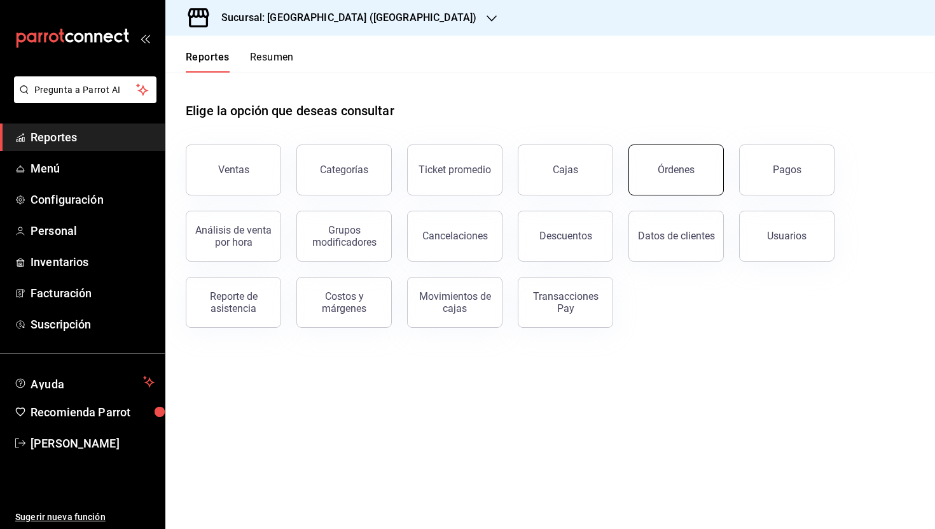
click at [660, 176] on button "Órdenes" at bounding box center [676, 169] width 95 height 51
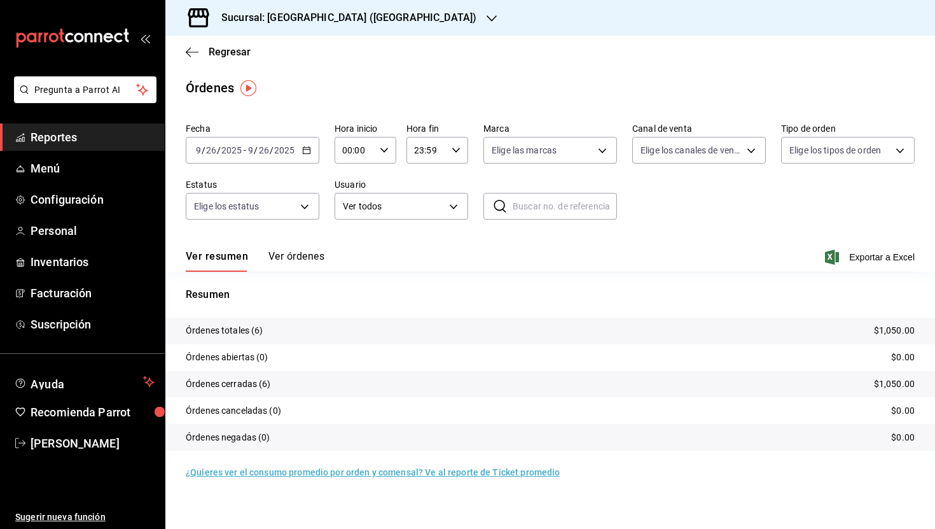
click at [302, 259] on button "Ver órdenes" at bounding box center [297, 261] width 56 height 22
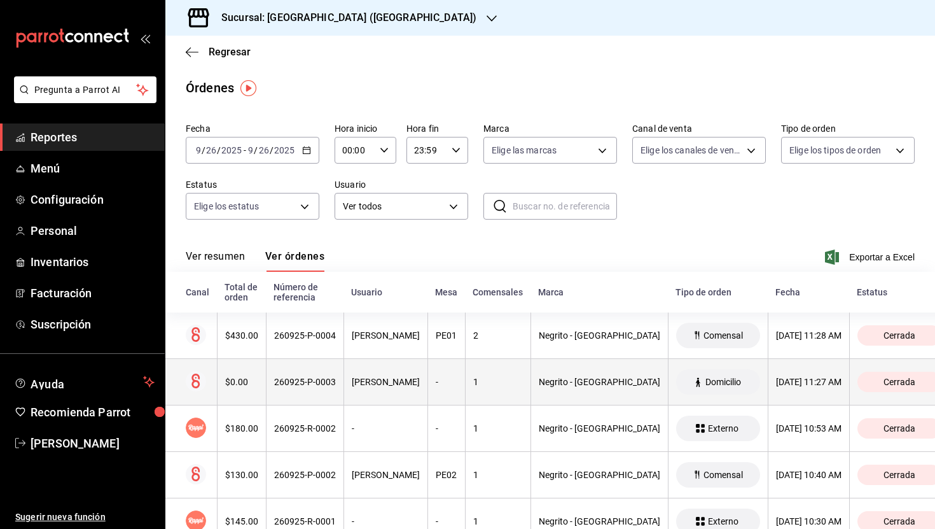
scroll to position [88, 0]
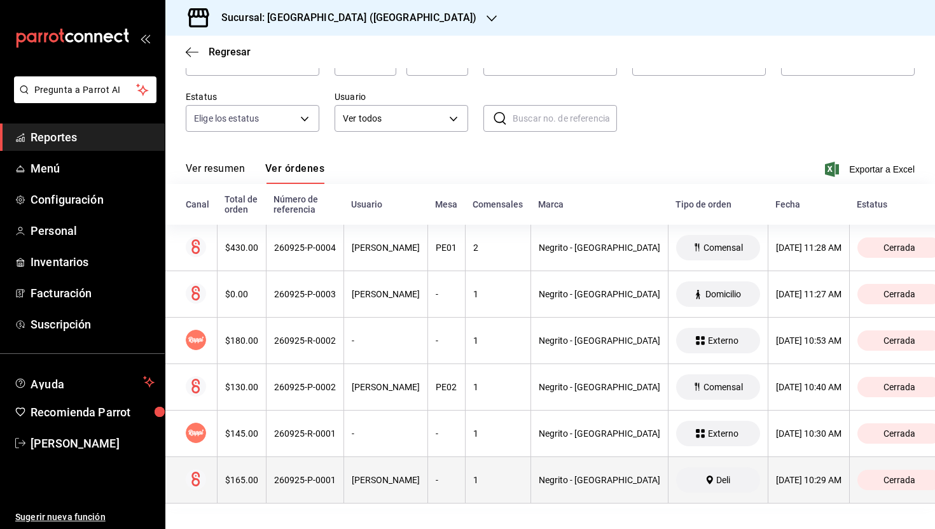
click at [379, 483] on div "[PERSON_NAME]" at bounding box center [386, 480] width 68 height 10
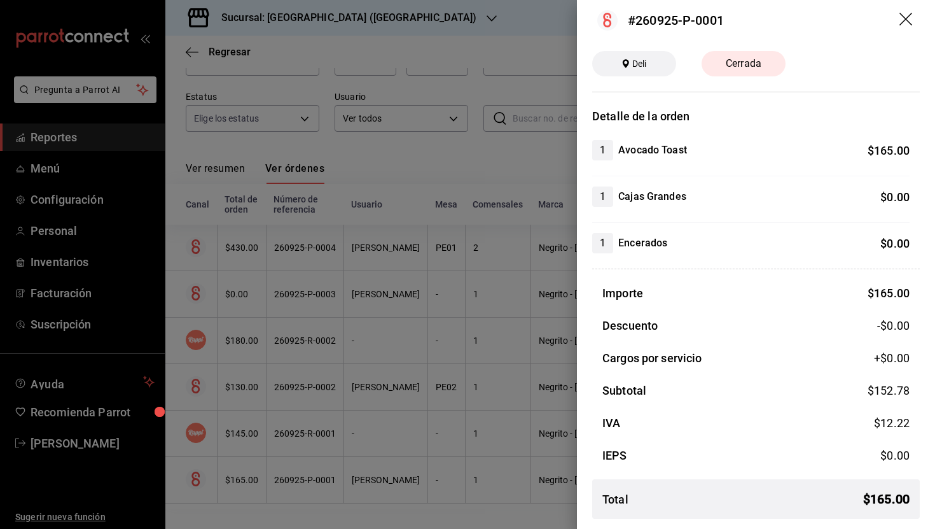
scroll to position [0, 0]
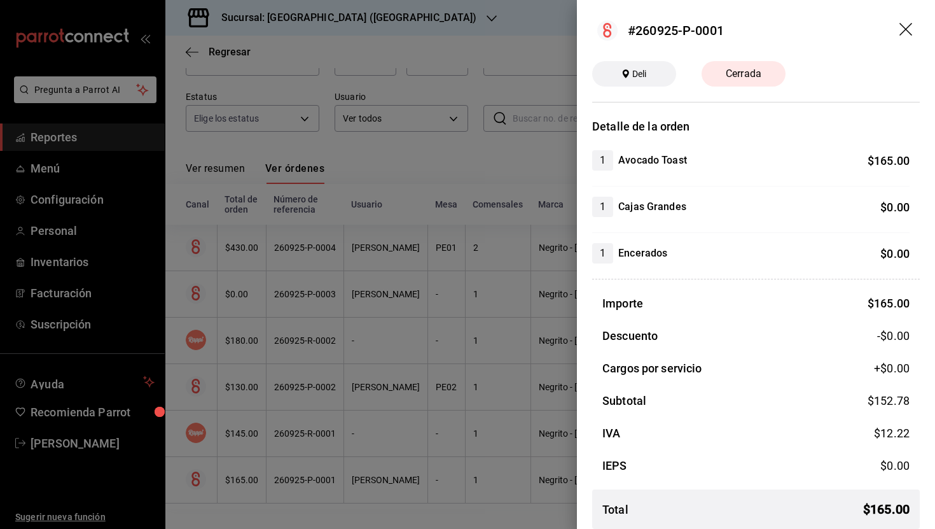
click at [905, 31] on icon "drag" at bounding box center [907, 30] width 15 height 15
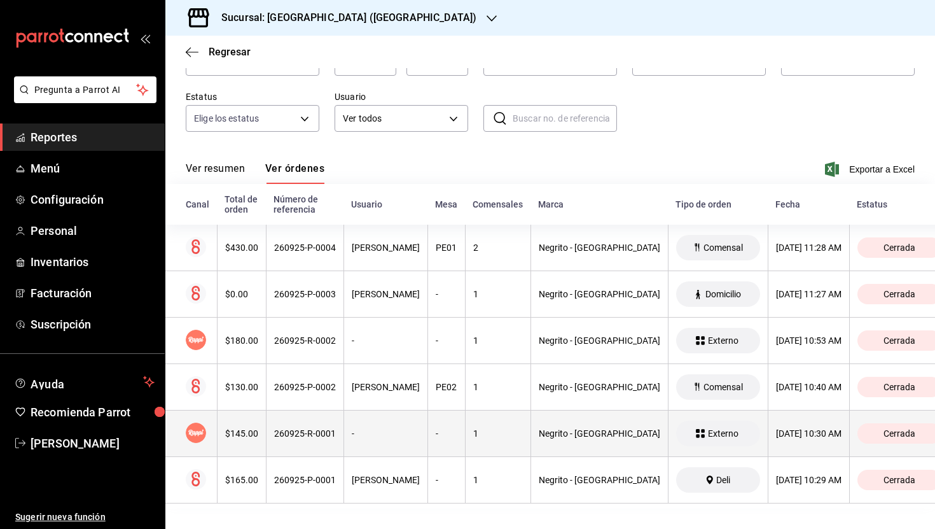
click at [569, 433] on div "Negrito - [GEOGRAPHIC_DATA]" at bounding box center [600, 433] width 122 height 10
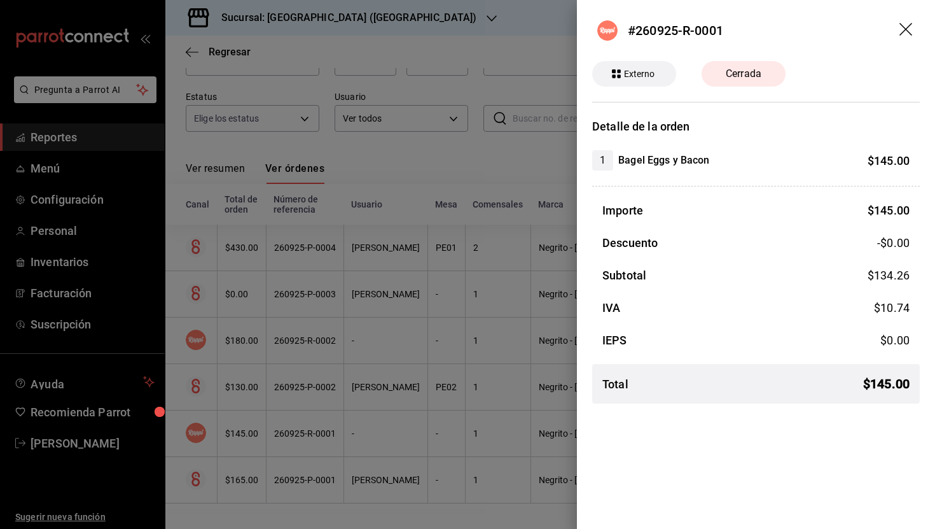
click at [901, 27] on icon "drag" at bounding box center [907, 30] width 15 height 15
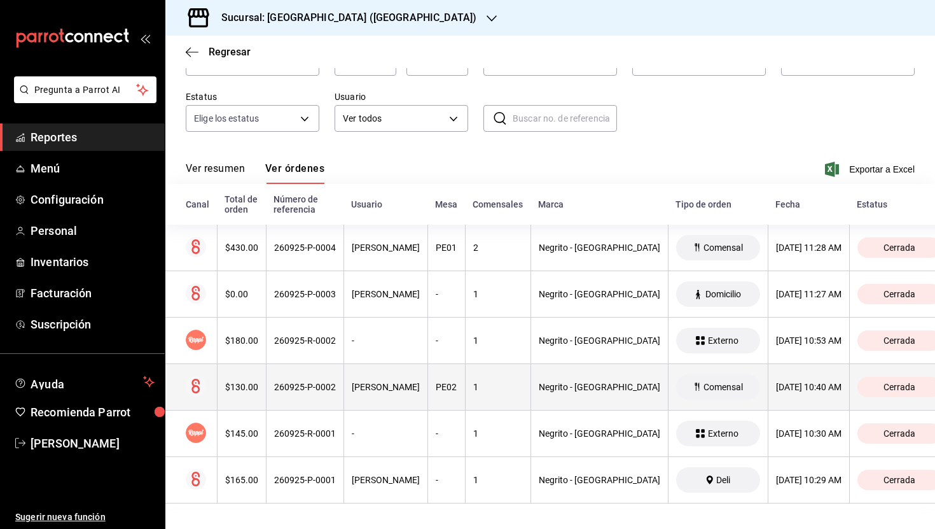
click at [562, 381] on th "Negrito - [GEOGRAPHIC_DATA]" at bounding box center [599, 387] width 137 height 46
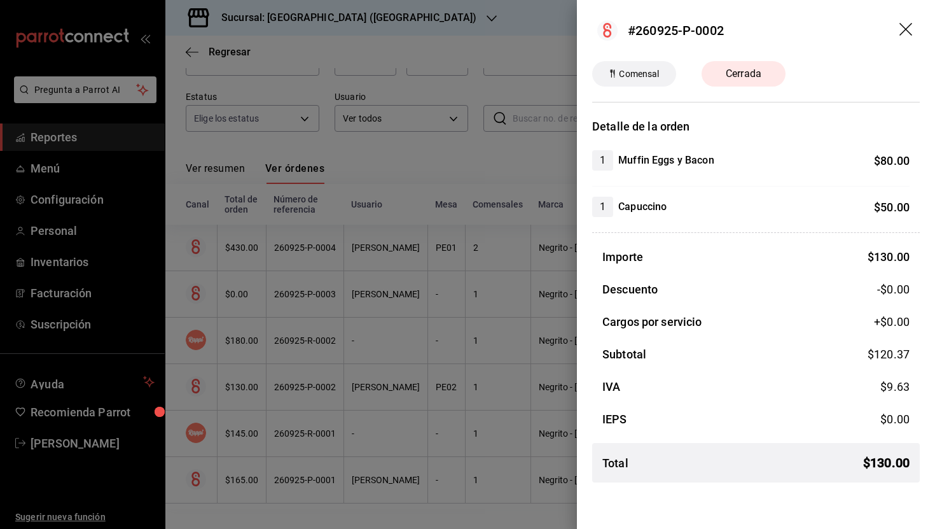
click at [902, 21] on header "#260925-P-0002" at bounding box center [756, 30] width 358 height 61
click at [909, 27] on icon "drag" at bounding box center [907, 30] width 15 height 15
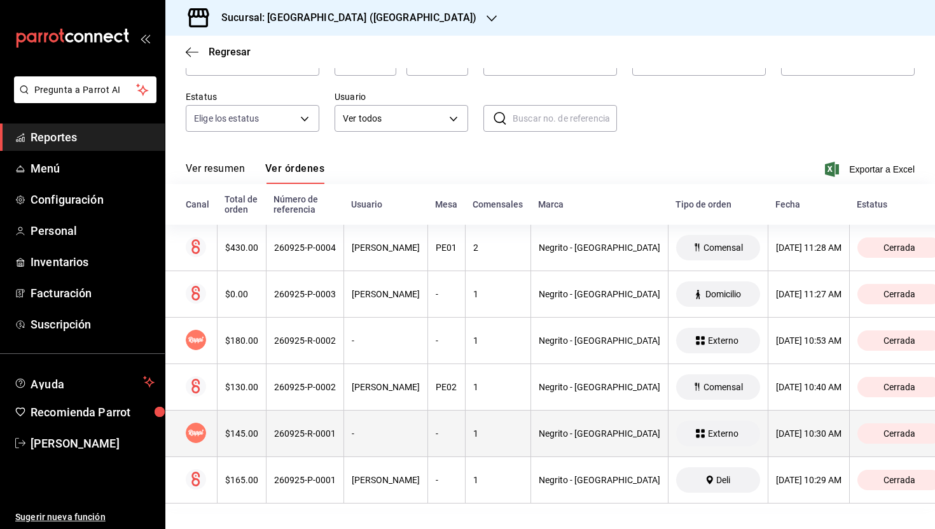
click at [590, 438] on div "Negrito - [GEOGRAPHIC_DATA]" at bounding box center [600, 433] width 122 height 10
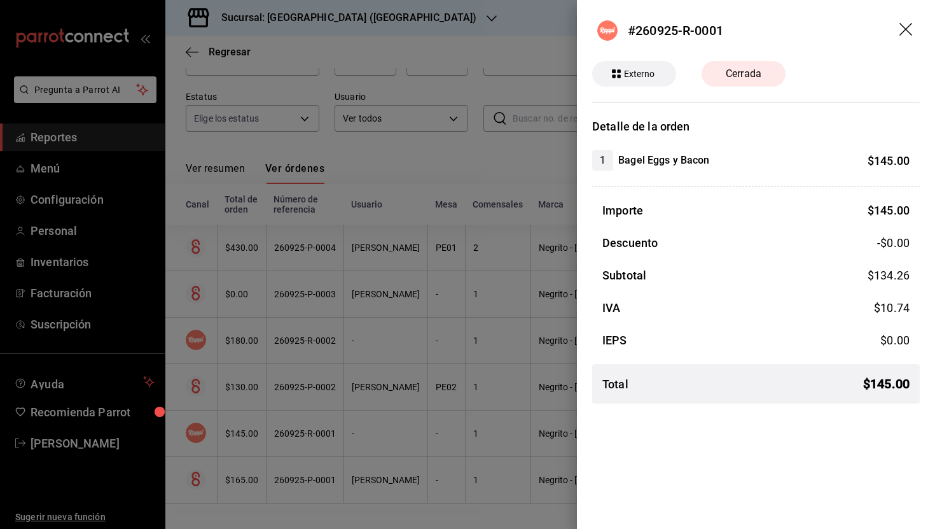
click at [909, 29] on icon "drag" at bounding box center [907, 30] width 15 height 15
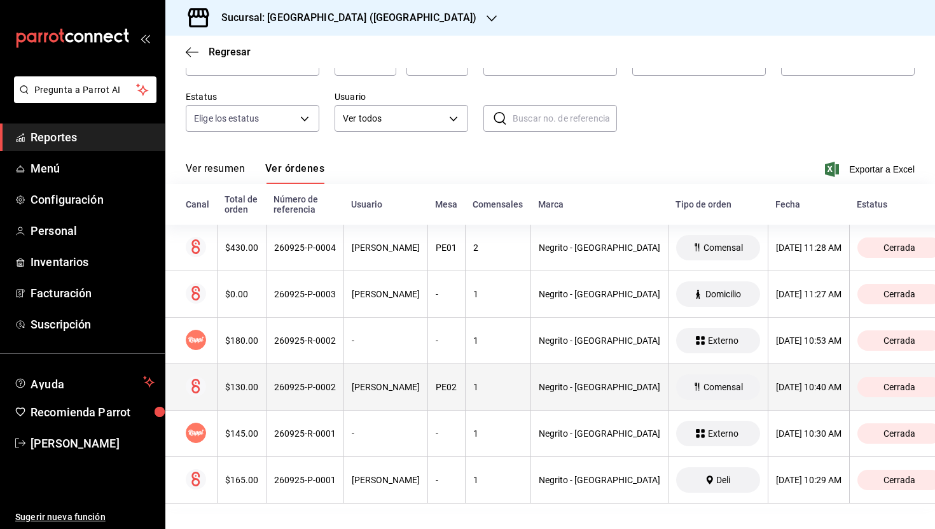
click at [579, 395] on th "Negrito - [GEOGRAPHIC_DATA]" at bounding box center [599, 387] width 137 height 46
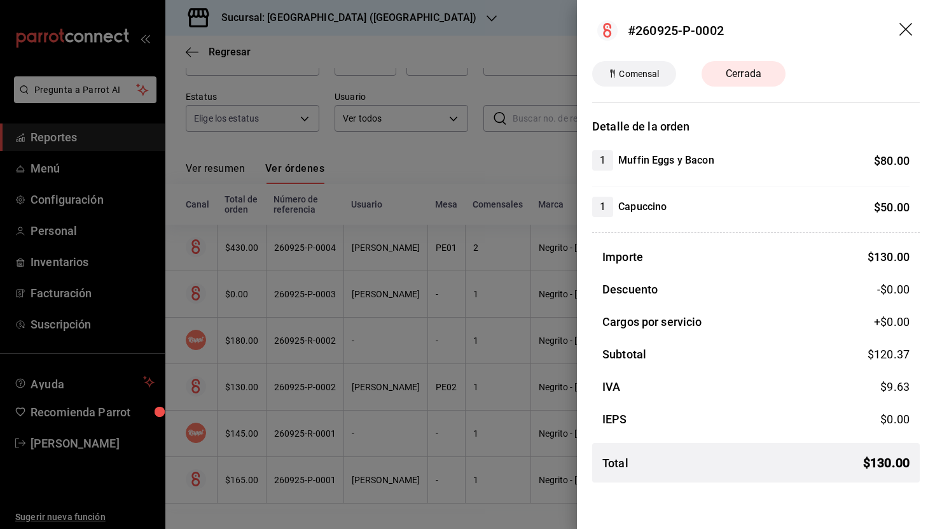
click at [907, 30] on icon "drag" at bounding box center [907, 30] width 15 height 15
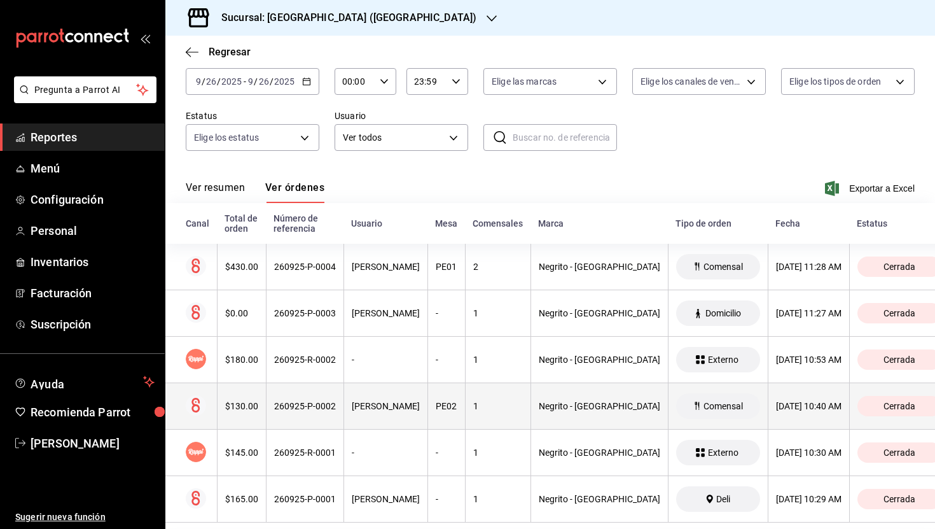
scroll to position [88, 0]
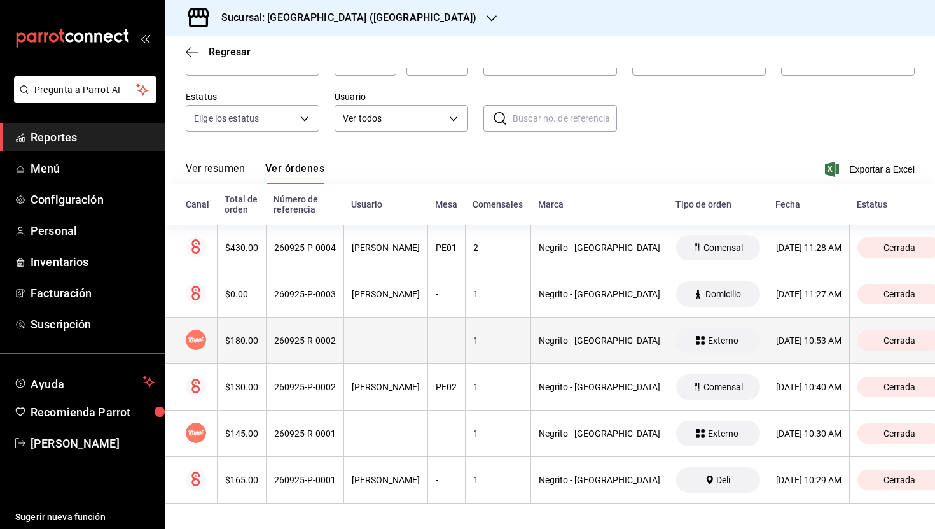
click at [574, 332] on th "Negrito - [GEOGRAPHIC_DATA]" at bounding box center [599, 341] width 137 height 46
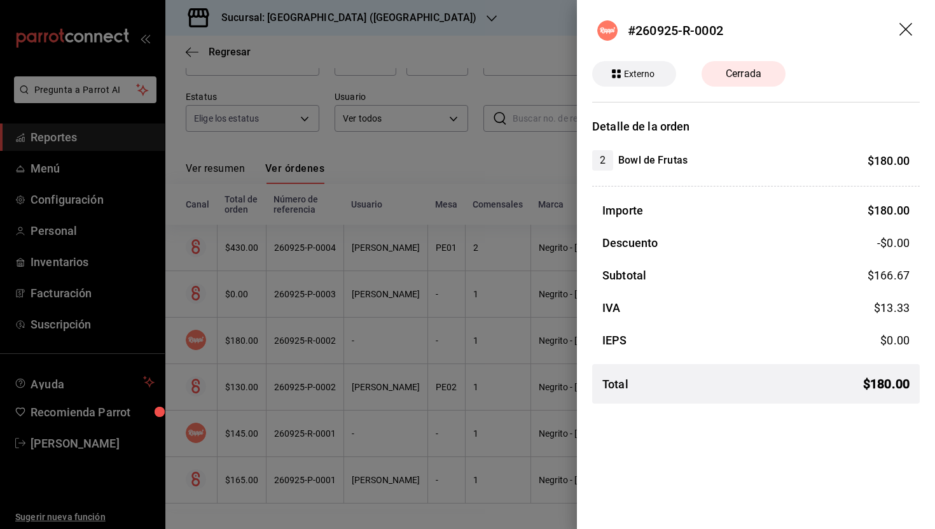
click at [909, 26] on icon "drag" at bounding box center [906, 29] width 13 height 13
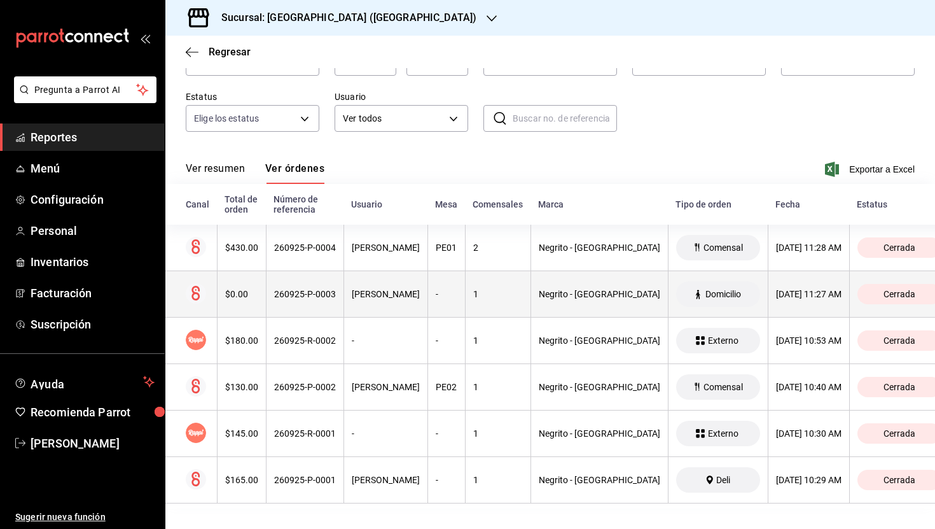
click at [557, 282] on th "Negrito - [GEOGRAPHIC_DATA]" at bounding box center [599, 294] width 137 height 46
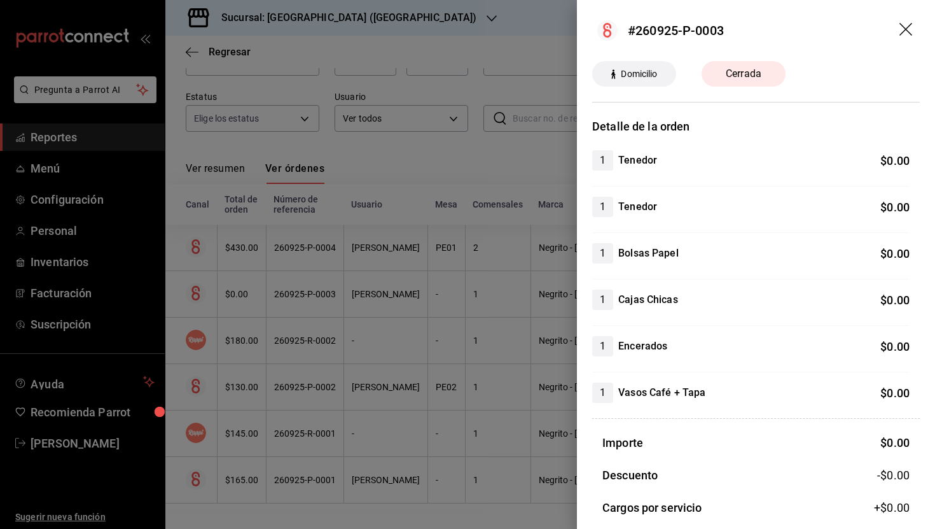
click at [905, 29] on icon "drag" at bounding box center [906, 29] width 13 height 13
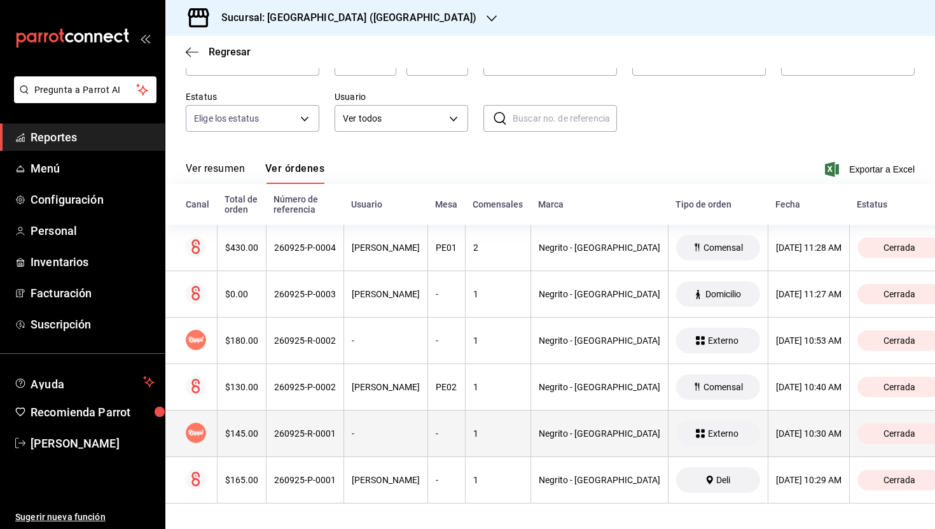
click at [370, 426] on th "-" at bounding box center [386, 433] width 84 height 46
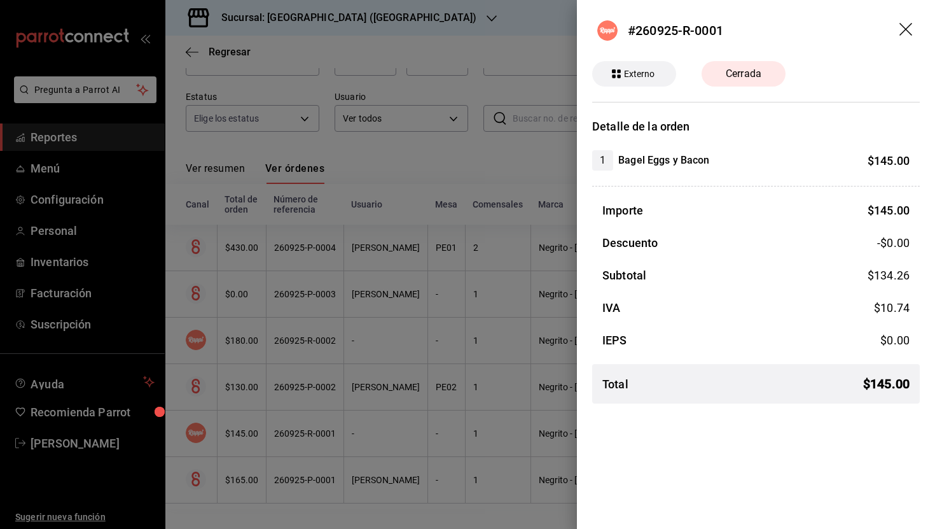
click at [904, 31] on icon "drag" at bounding box center [906, 29] width 13 height 13
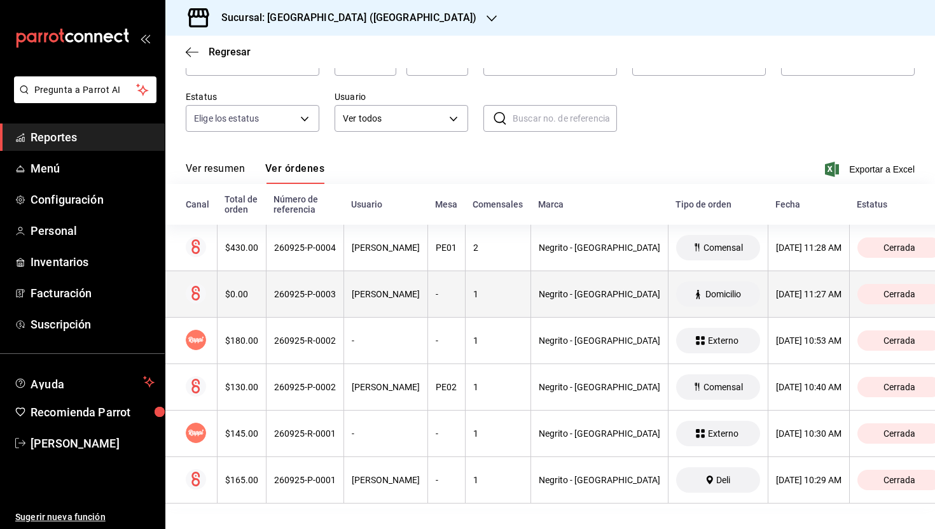
click at [335, 301] on th "260925-P-0003" at bounding box center [305, 294] width 78 height 46
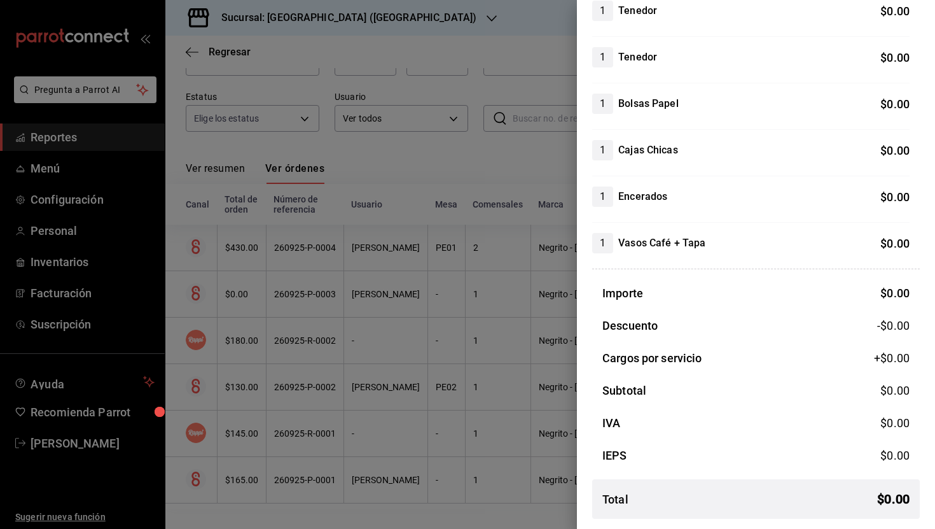
scroll to position [0, 0]
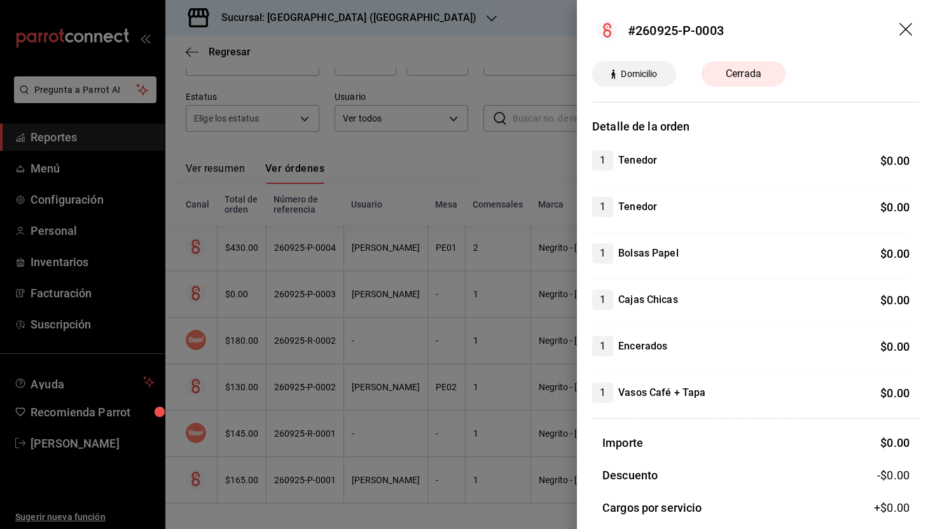
click at [905, 31] on icon "drag" at bounding box center [906, 29] width 13 height 13
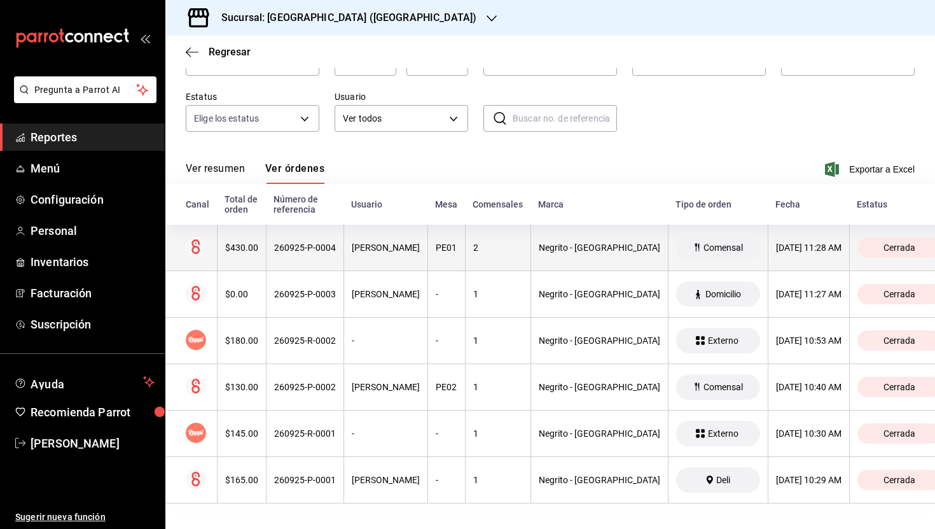
click at [340, 257] on th "260925-P-0004" at bounding box center [305, 248] width 78 height 46
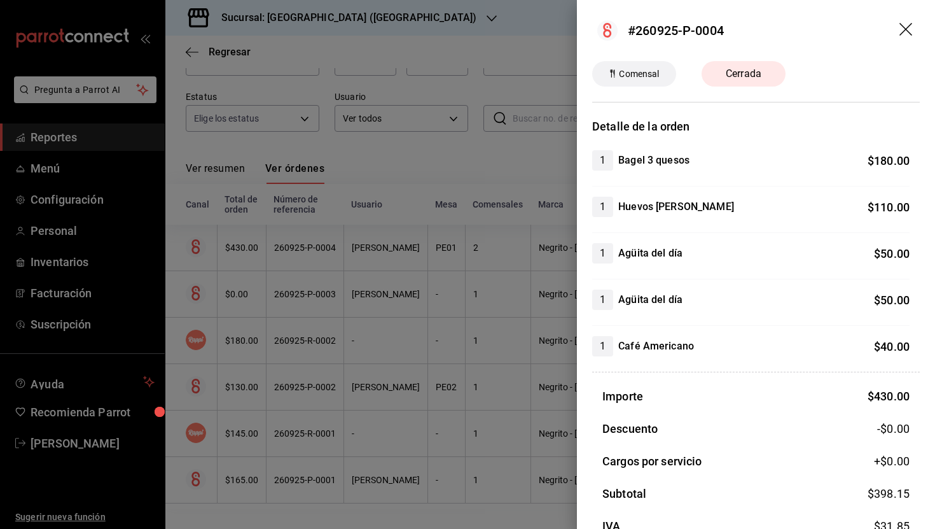
click at [907, 33] on icon "drag" at bounding box center [907, 30] width 15 height 15
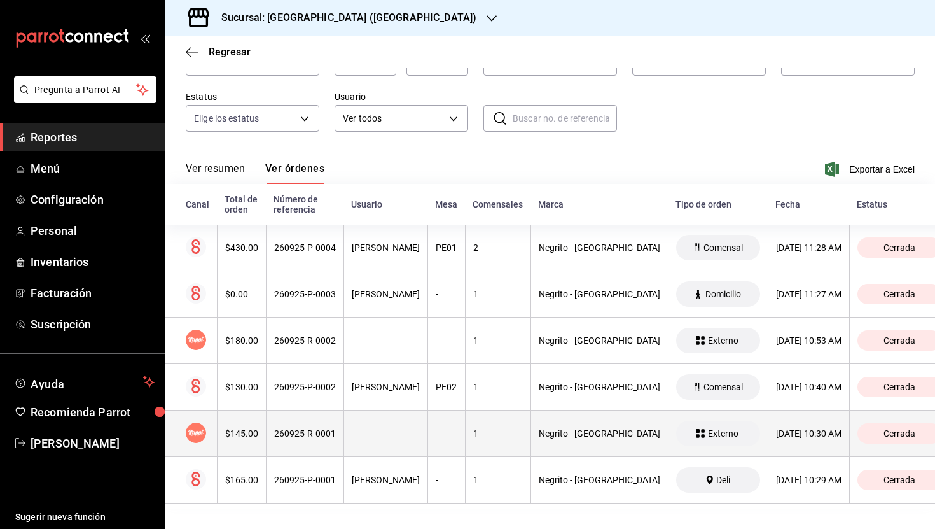
click at [258, 429] on div "$145.00" at bounding box center [241, 433] width 33 height 10
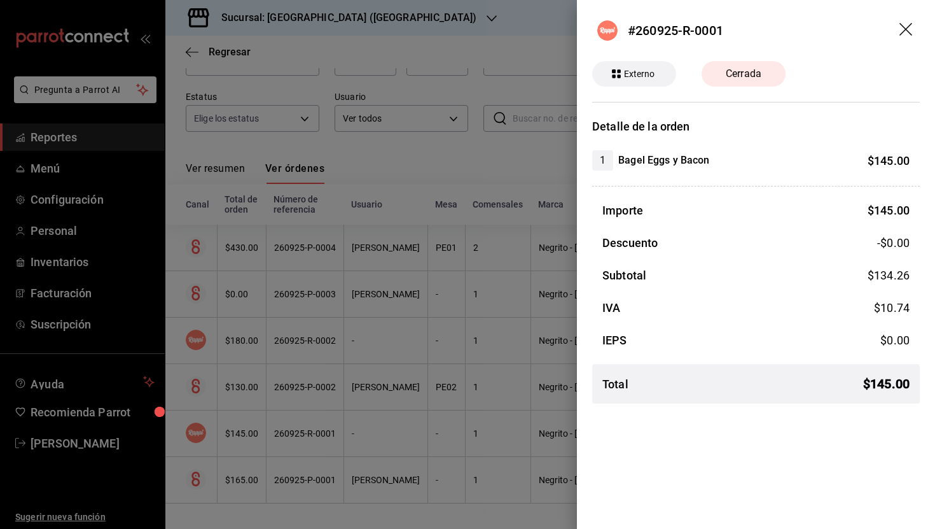
click at [907, 21] on header "#260925-R-0001" at bounding box center [756, 30] width 358 height 61
click at [908, 25] on icon "drag" at bounding box center [907, 30] width 15 height 15
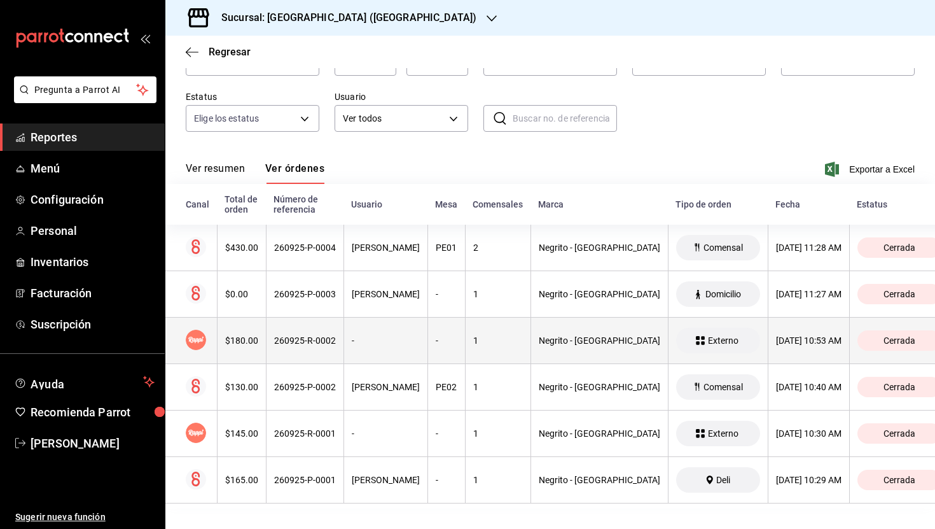
click at [304, 352] on th "260925-R-0002" at bounding box center [305, 341] width 78 height 46
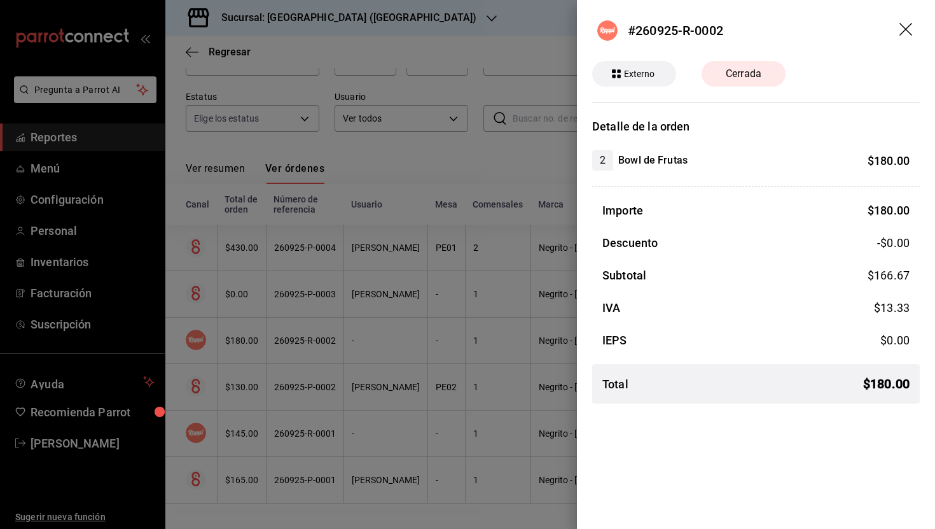
click at [909, 25] on icon "drag" at bounding box center [906, 29] width 13 height 13
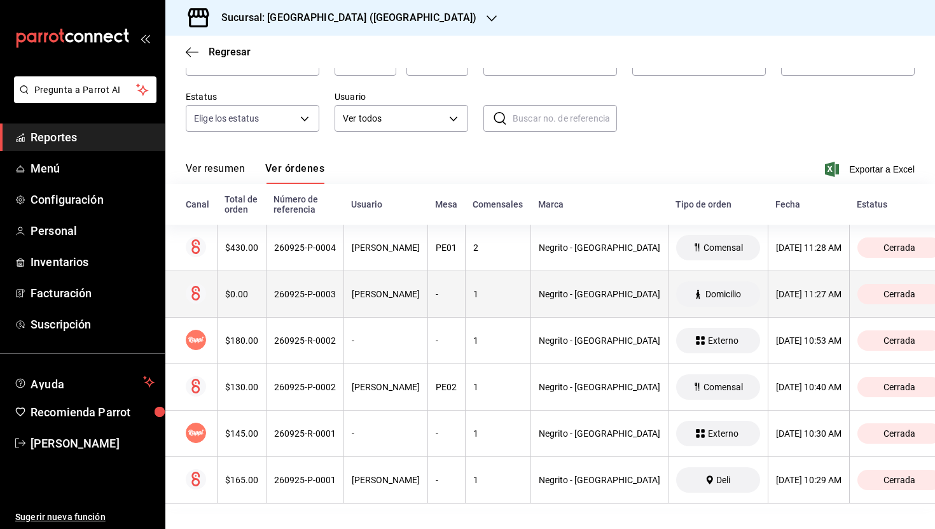
click at [281, 297] on th "260925-P-0003" at bounding box center [305, 294] width 78 height 46
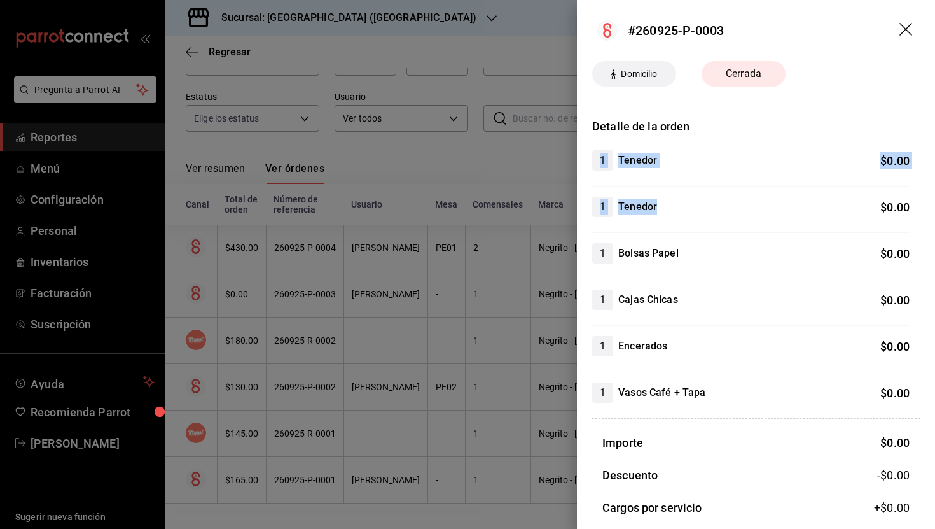
drag, startPoint x: 670, startPoint y: 206, endPoint x: 617, endPoint y: 144, distance: 81.2
click at [617, 144] on div "Detalle de la orden 1 Tenedor $ 0.00 1 Tenedor $ 0.00 1 Bolsas Papel $ 0.00 1 C…" at bounding box center [756, 398] width 328 height 561
click at [683, 189] on div "1 Tenedor $ 0.00 1 Tenedor $ 0.00 1 Bolsas Papel $ 0.00 1 Cajas Chicas $ 0.00 1…" at bounding box center [756, 276] width 328 height 253
drag, startPoint x: 697, startPoint y: 249, endPoint x: 597, endPoint y: 249, distance: 99.3
click at [597, 249] on div "1 Bolsas Papel $ 0.00" at bounding box center [751, 253] width 318 height 20
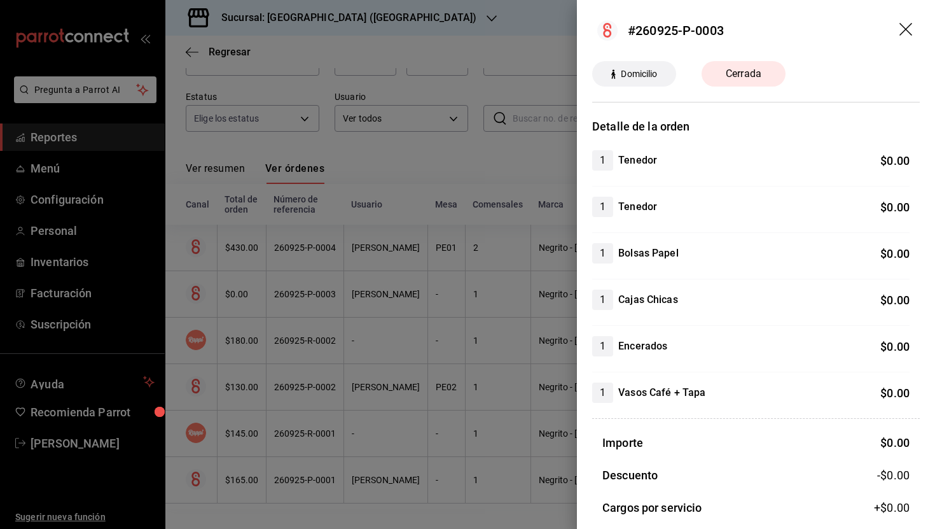
click at [633, 297] on h4 "Cajas Chicas" at bounding box center [648, 299] width 60 height 15
click at [650, 345] on h4 "Encerados" at bounding box center [642, 346] width 49 height 15
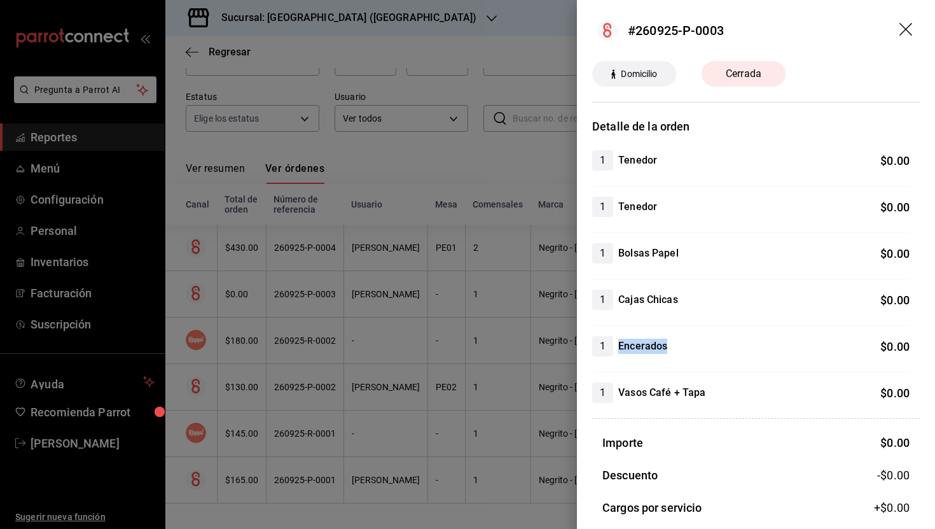
click at [650, 345] on h4 "Encerados" at bounding box center [642, 346] width 49 height 15
click at [645, 297] on h4 "Cajas Chicas" at bounding box center [648, 299] width 60 height 15
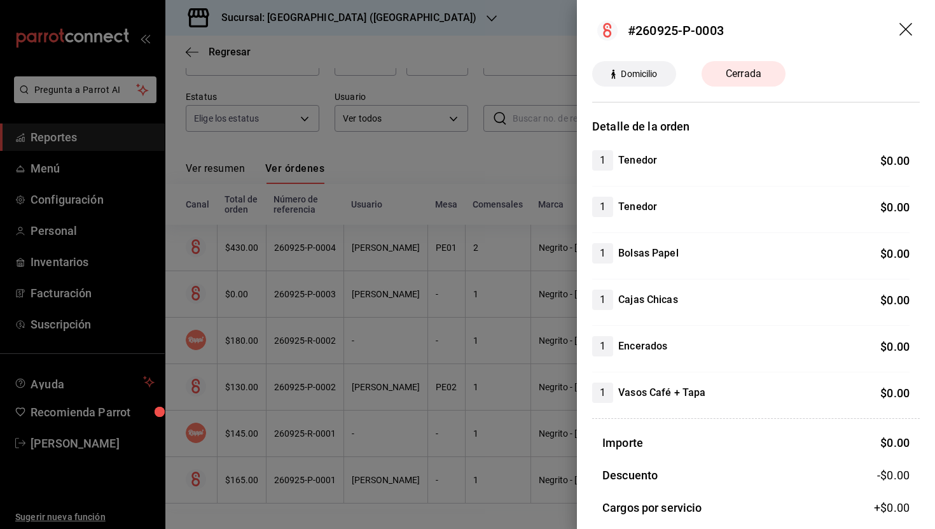
click at [649, 341] on h4 "Encerados" at bounding box center [642, 346] width 49 height 15
click at [672, 385] on h4 "Vasos Café + Tapa" at bounding box center [661, 392] width 87 height 15
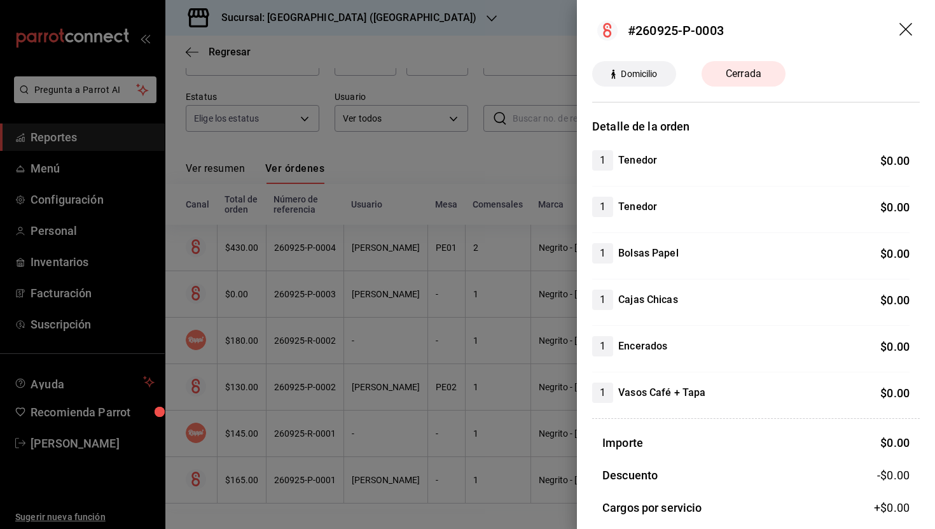
click at [722, 406] on div "Detalle de la orden 1 Tenedor $ 0.00 1 Tenedor $ 0.00 1 Bolsas Papel $ 0.00 1 C…" at bounding box center [756, 398] width 328 height 561
drag, startPoint x: 751, startPoint y: 395, endPoint x: 606, endPoint y: 405, distance: 145.5
click at [606, 405] on div "Detalle de la orden 1 Tenedor $ 0.00 1 Tenedor $ 0.00 1 Bolsas Papel $ 0.00 1 C…" at bounding box center [756, 398] width 328 height 561
click at [663, 279] on div "1 Bolsas Papel $ 0.00" at bounding box center [751, 261] width 318 height 36
click at [907, 30] on icon "drag" at bounding box center [906, 29] width 13 height 13
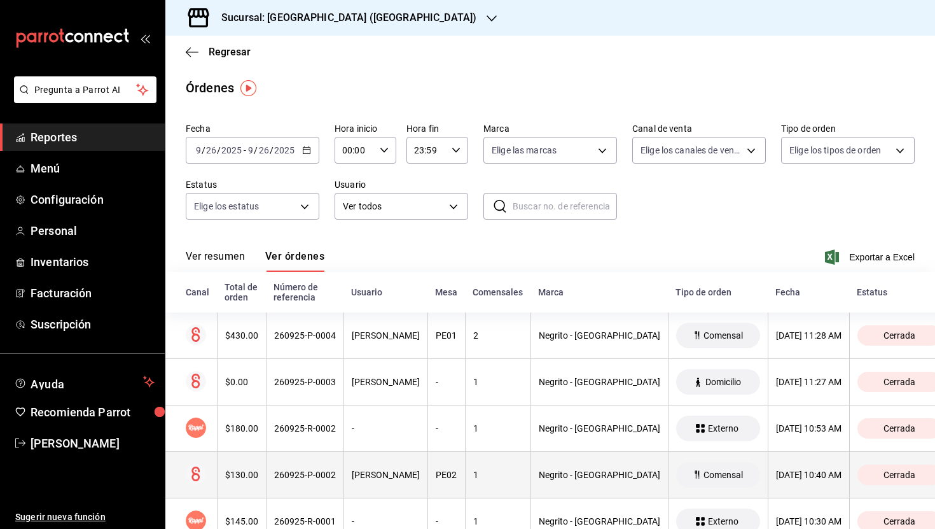
scroll to position [88, 0]
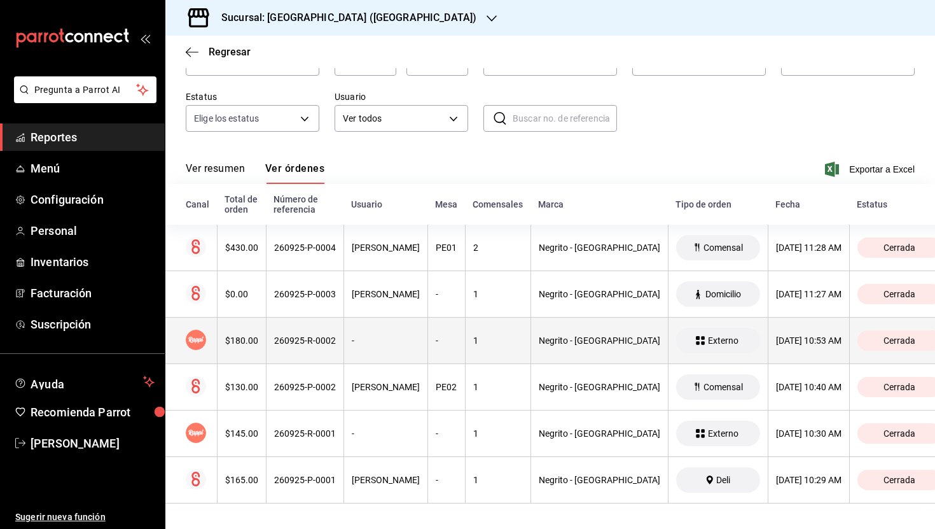
click at [325, 318] on th "260925-R-0002" at bounding box center [305, 341] width 78 height 46
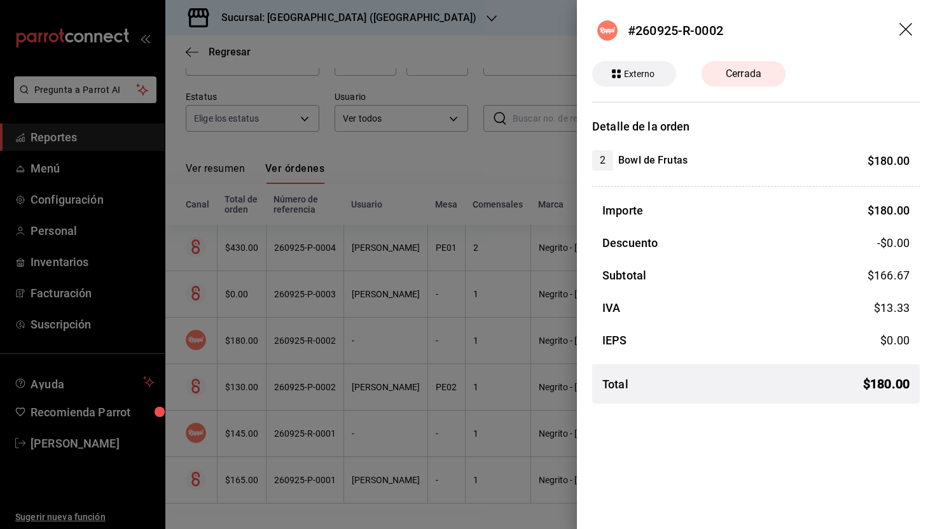
click at [905, 25] on icon "drag" at bounding box center [907, 30] width 15 height 15
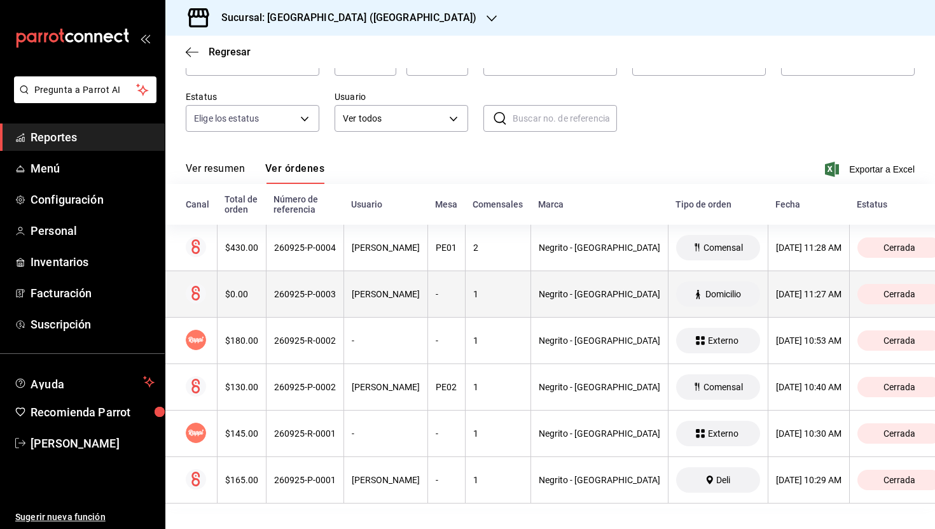
click at [238, 293] on div "$0.00" at bounding box center [241, 294] width 33 height 10
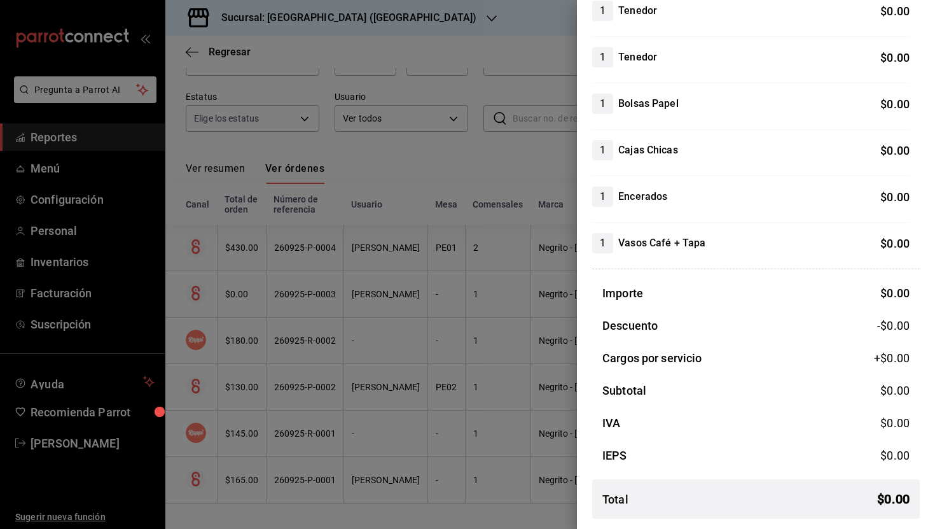
scroll to position [0, 0]
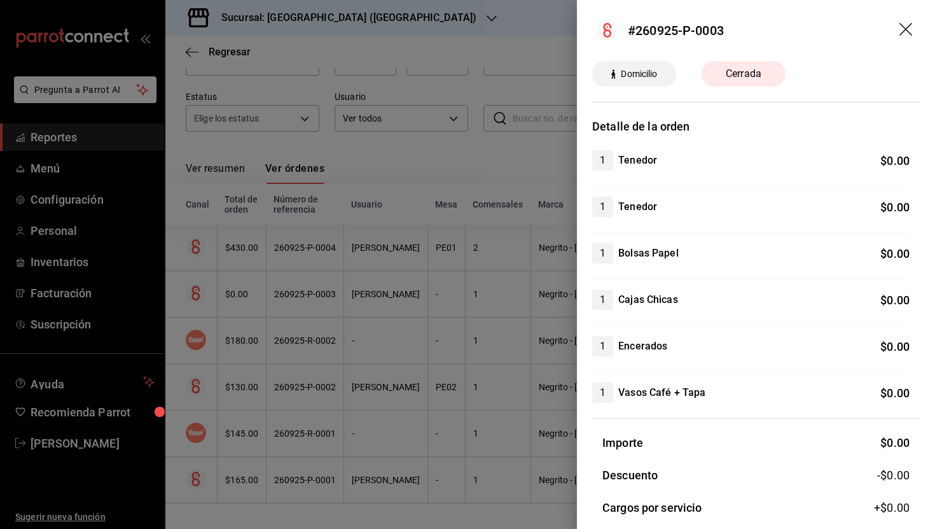
click at [907, 28] on icon "drag" at bounding box center [906, 29] width 13 height 13
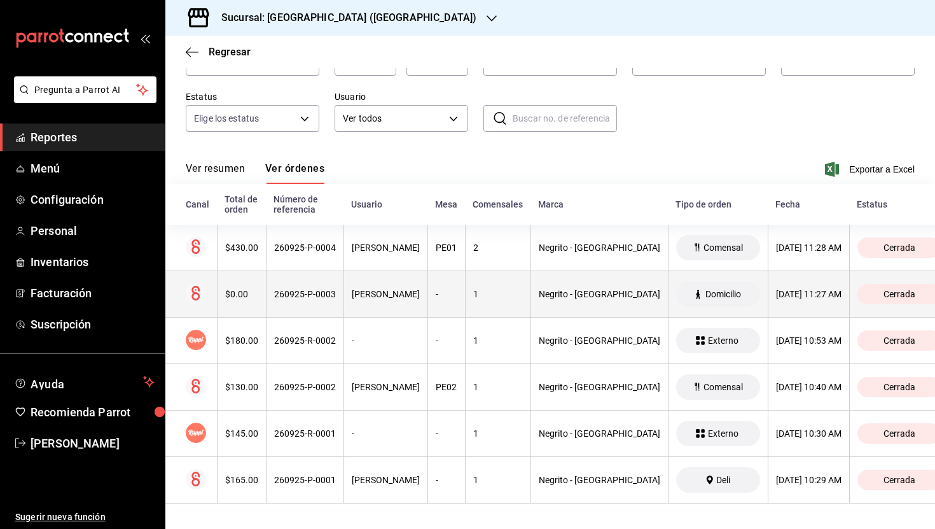
click at [258, 295] on div "$0.00" at bounding box center [241, 294] width 33 height 10
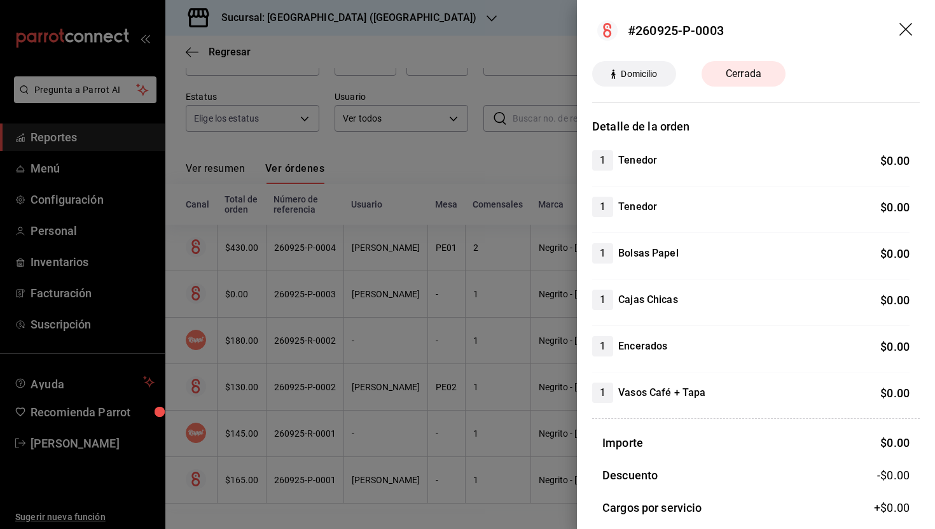
click at [643, 389] on h4 "Vasos Café + Tapa" at bounding box center [661, 392] width 87 height 15
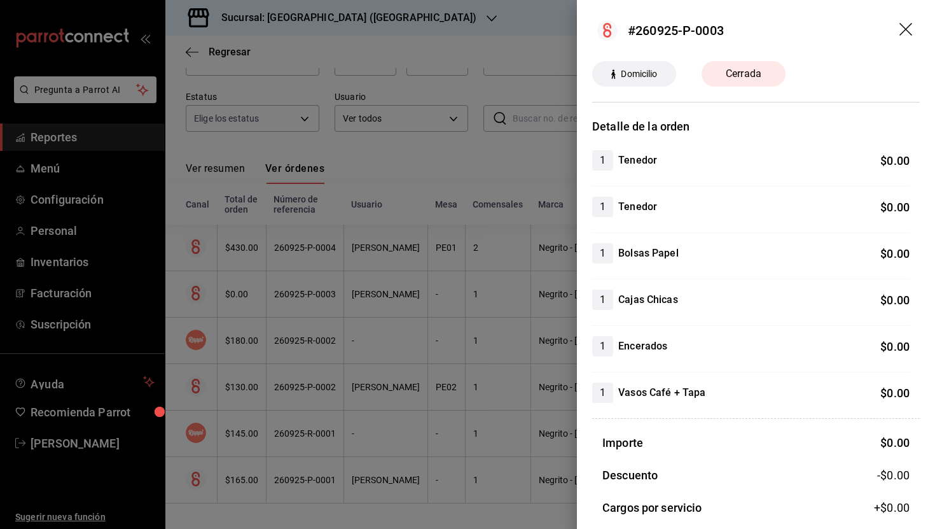
click at [795, 412] on div "Detalle de la orden 1 Tenedor $ 0.00 1 Tenedor $ 0.00 1 Bolsas Papel $ 0.00 1 C…" at bounding box center [756, 398] width 328 height 561
click at [676, 372] on div "1 Encerados $ 0.00" at bounding box center [751, 354] width 318 height 36
click at [648, 381] on div "1 Tenedor $ 0.00 1 Tenedor $ 0.00 1 Bolsas Papel $ 0.00 1 Cajas Chicas $ 0.00 1…" at bounding box center [756, 276] width 328 height 253
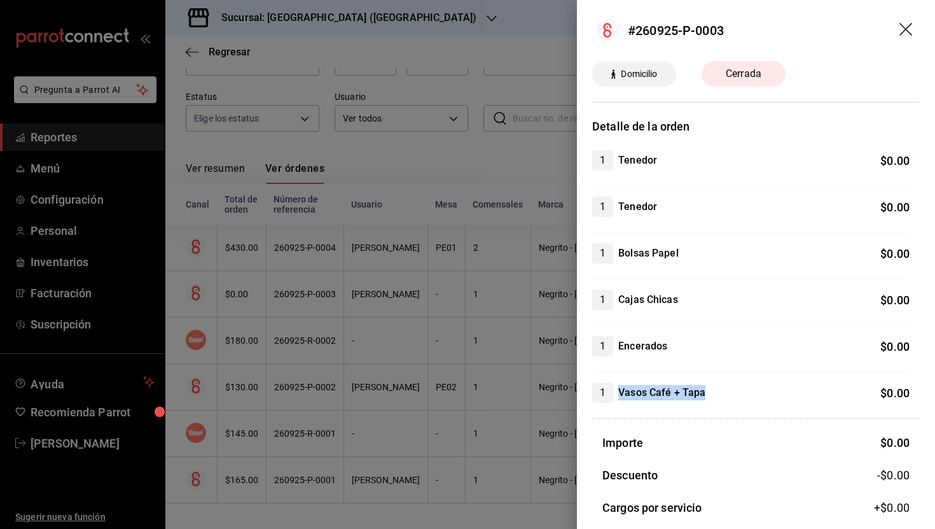
click at [648, 381] on div "1 Tenedor $ 0.00 1 Tenedor $ 0.00 1 Bolsas Papel $ 0.00 1 Cajas Chicas $ 0.00 1…" at bounding box center [756, 276] width 328 height 253
click at [669, 389] on h4 "Vasos Café + Tapa" at bounding box center [661, 392] width 87 height 15
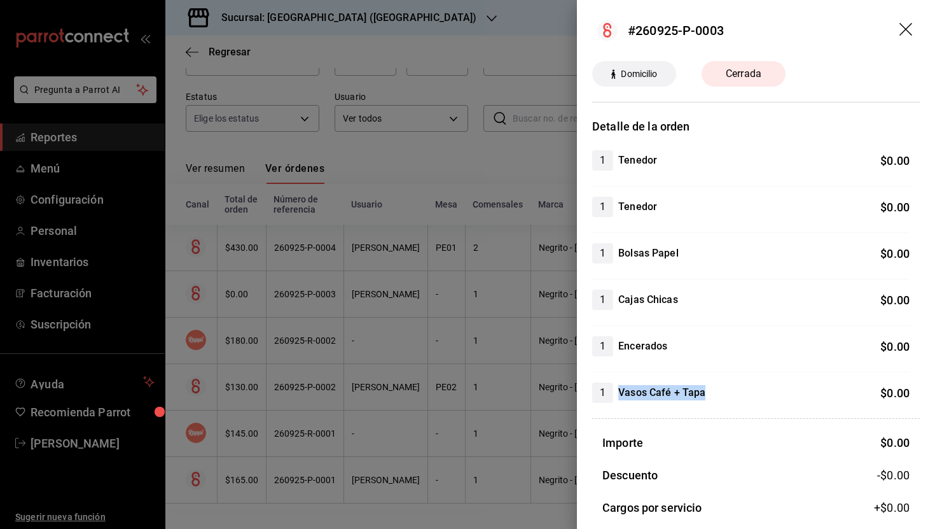
click at [907, 30] on icon "drag" at bounding box center [907, 30] width 15 height 15
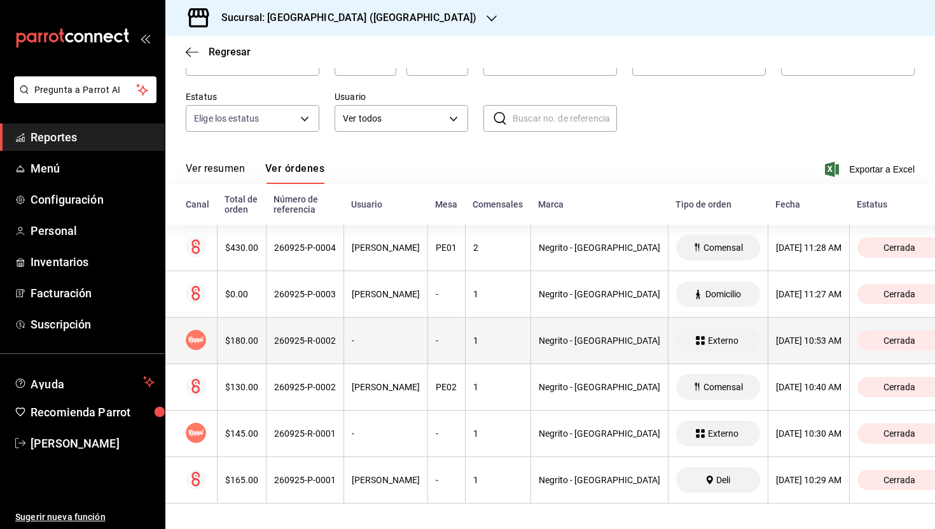
click at [326, 339] on div "260925-R-0002" at bounding box center [305, 340] width 62 height 10
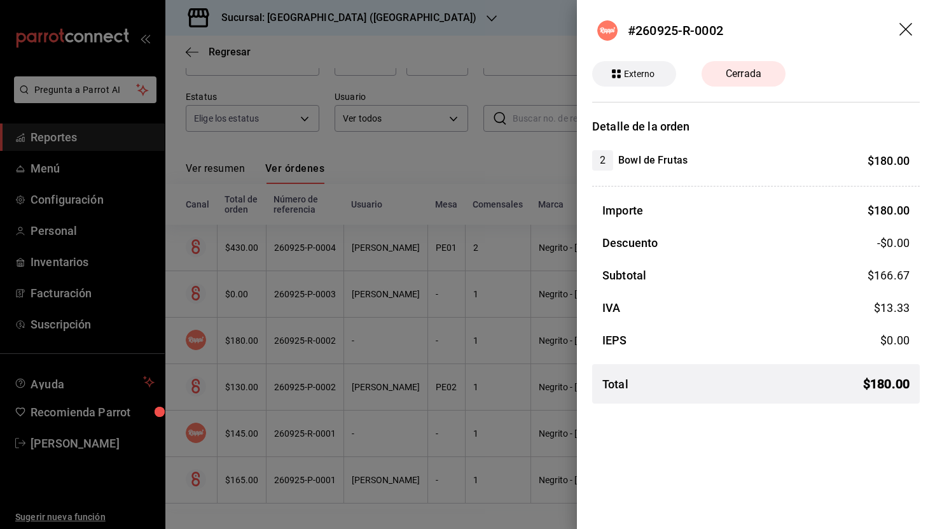
click at [908, 28] on icon "drag" at bounding box center [907, 30] width 15 height 15
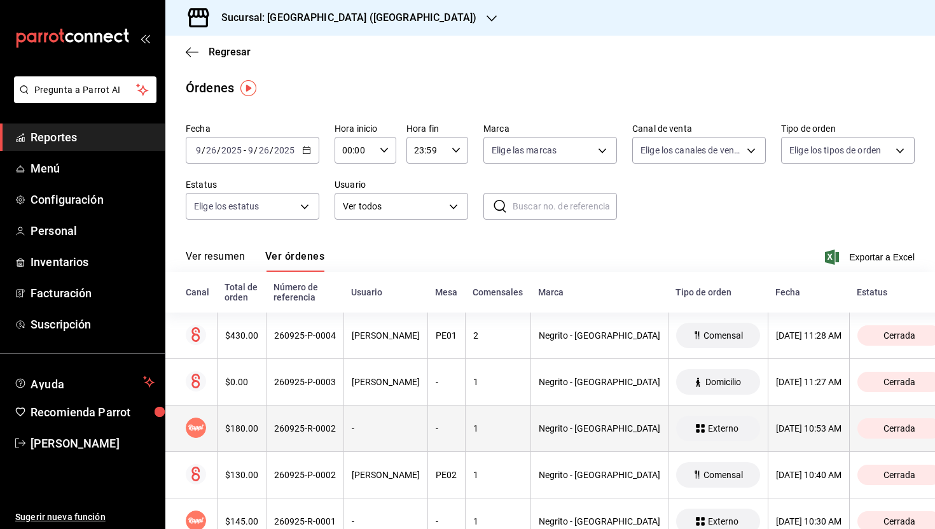
scroll to position [88, 0]
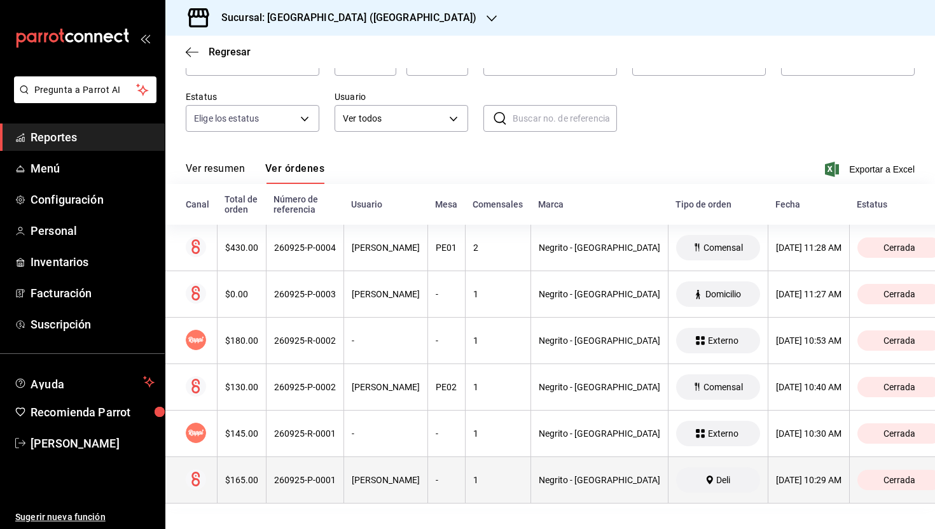
click at [327, 482] on div "260925-P-0001" at bounding box center [305, 480] width 62 height 10
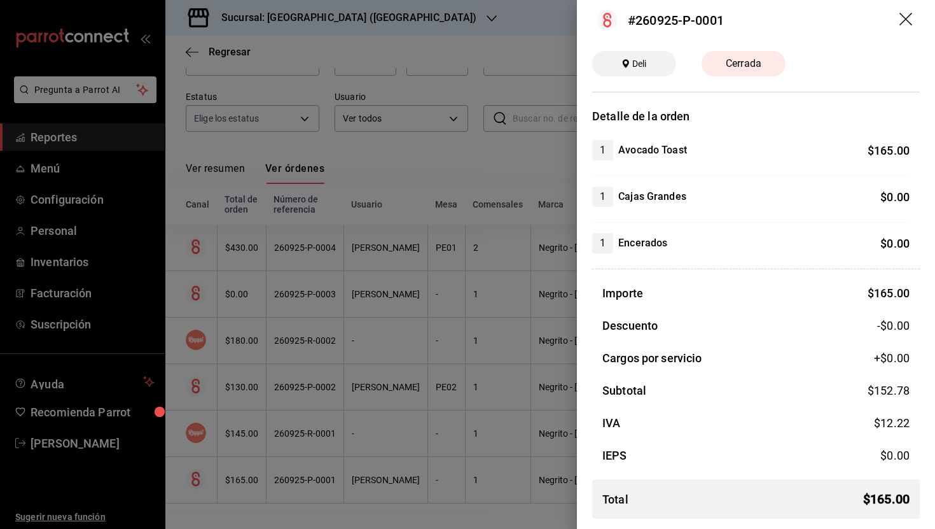
scroll to position [0, 0]
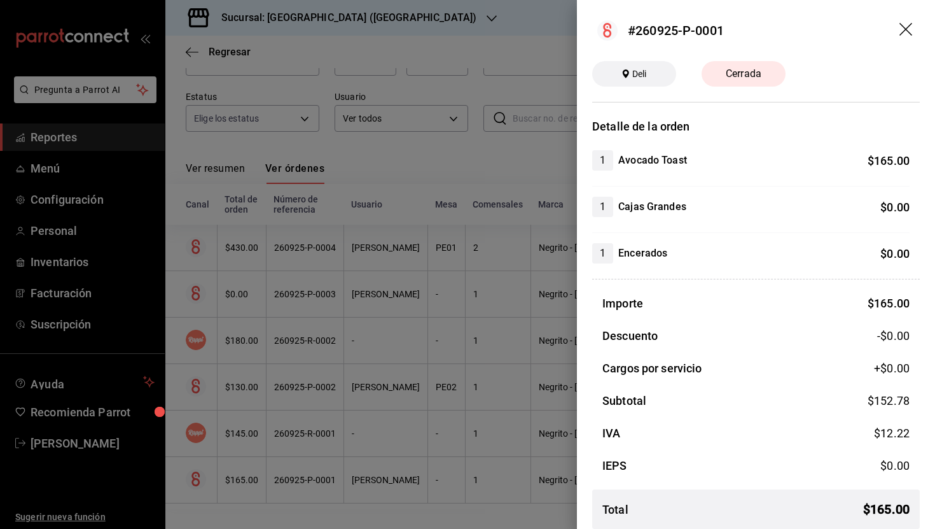
click at [898, 25] on header "#260925-P-0001" at bounding box center [756, 30] width 358 height 61
click at [904, 27] on icon "drag" at bounding box center [906, 29] width 13 height 13
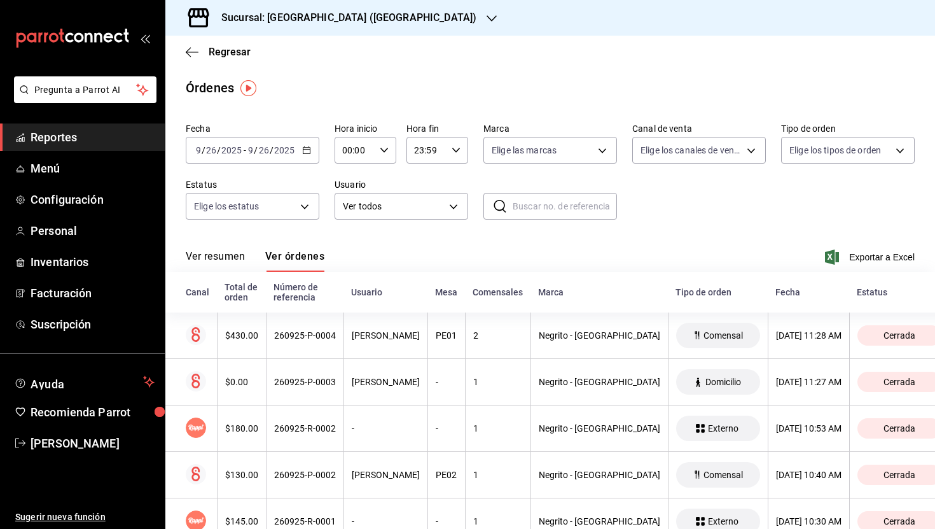
scroll to position [88, 0]
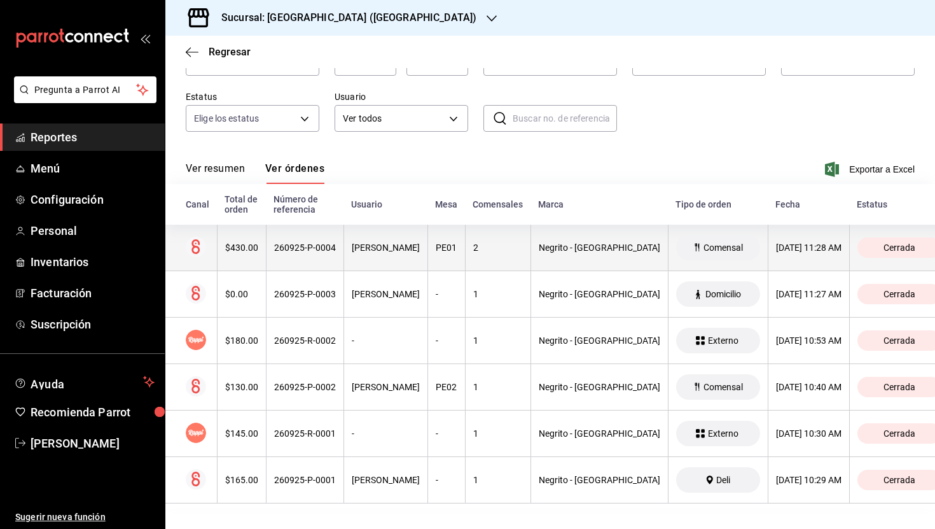
click at [312, 245] on div "260925-P-0004" at bounding box center [305, 247] width 62 height 10
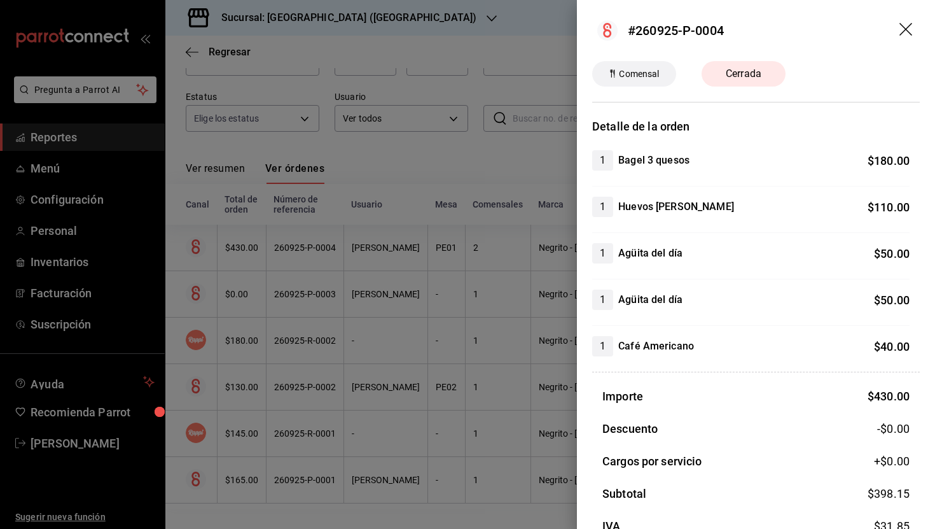
click at [647, 248] on h4 "Agüita del día" at bounding box center [650, 253] width 64 height 15
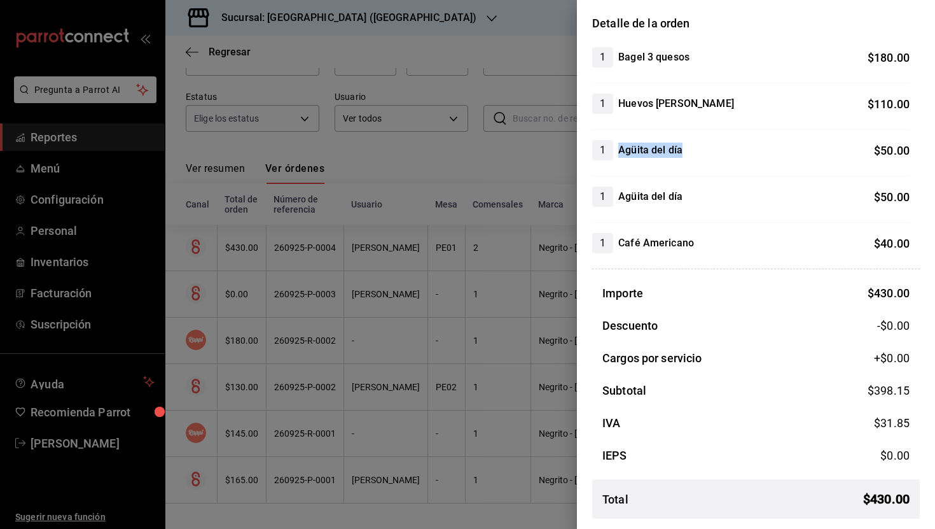
scroll to position [0, 0]
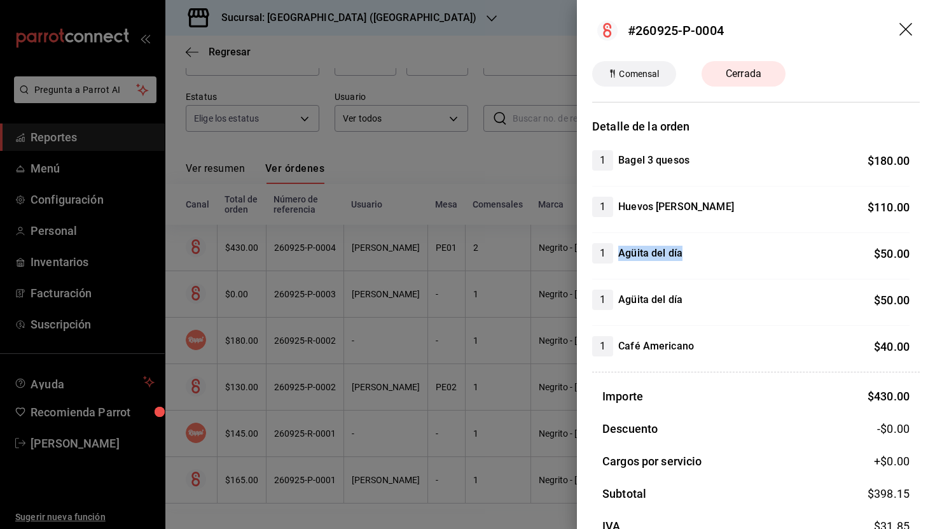
click at [906, 32] on icon "drag" at bounding box center [907, 30] width 15 height 15
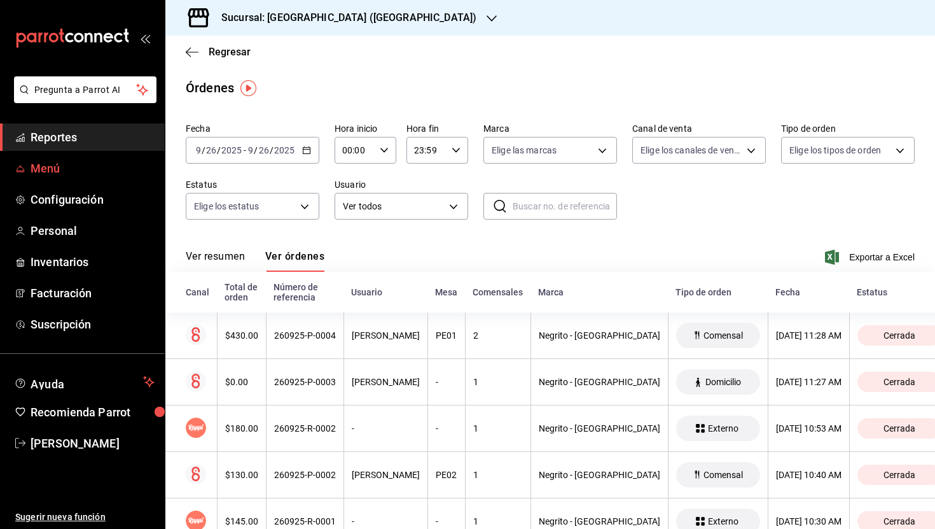
click at [46, 164] on span "Menú" at bounding box center [93, 168] width 124 height 17
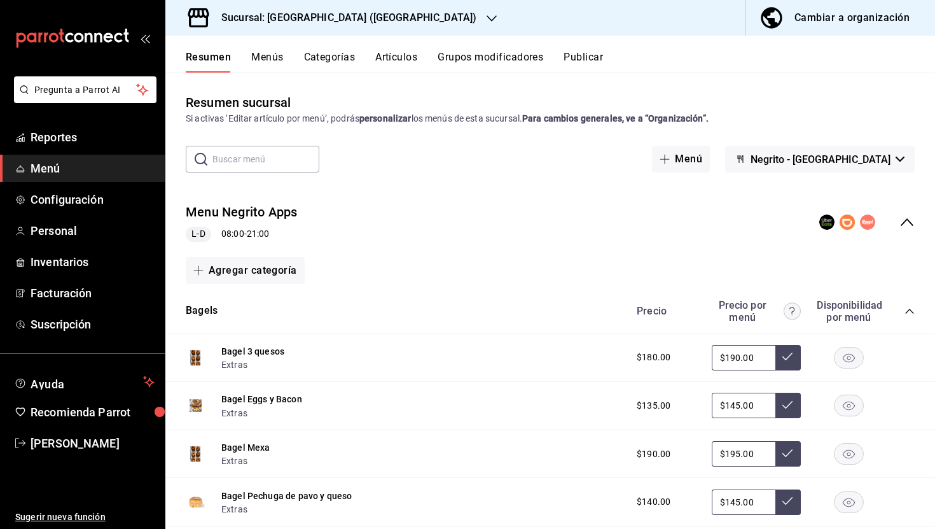
click at [905, 225] on icon "collapse-menu-row" at bounding box center [907, 221] width 15 height 15
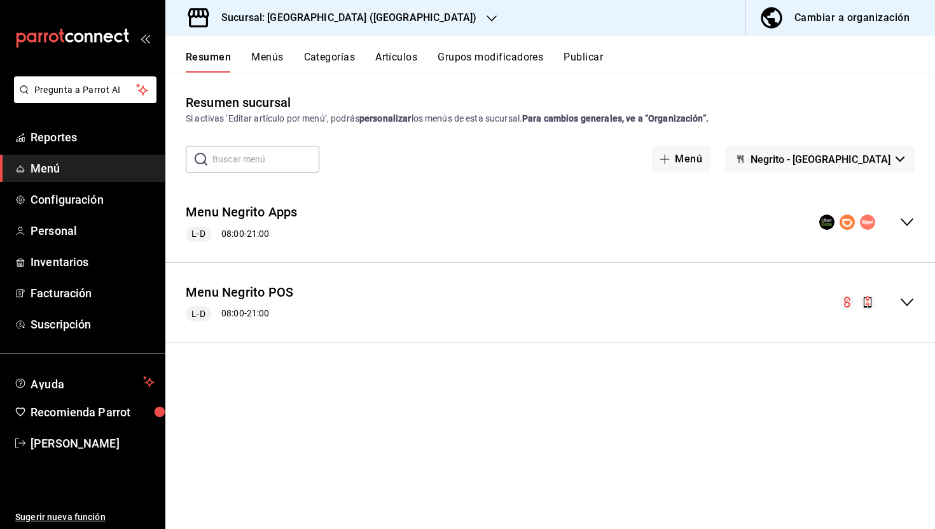
click at [271, 62] on button "Menús" at bounding box center [267, 62] width 32 height 22
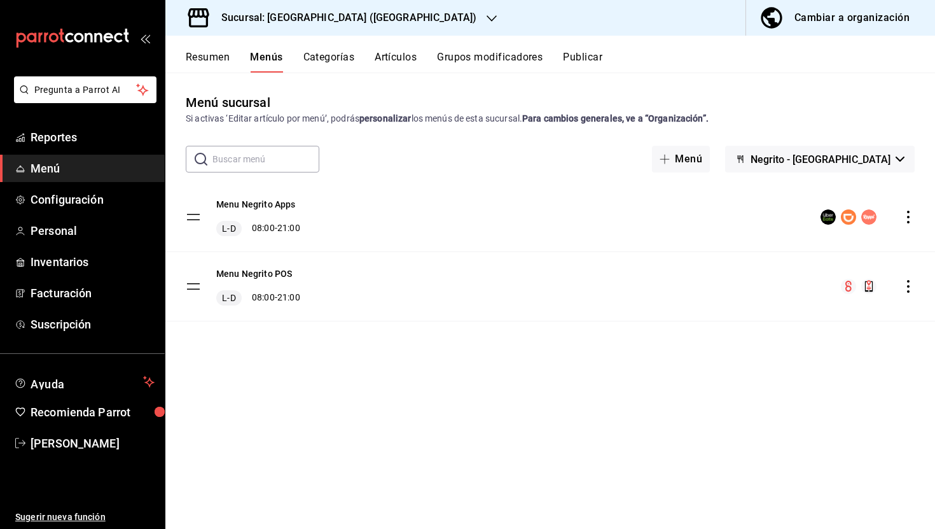
click at [910, 216] on icon "actions" at bounding box center [908, 217] width 13 height 13
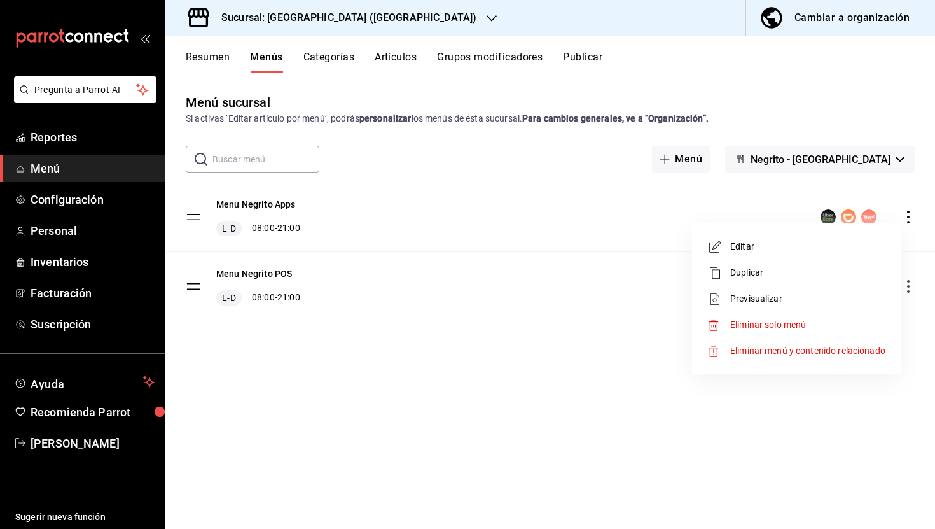
click at [393, 179] on div at bounding box center [467, 264] width 935 height 529
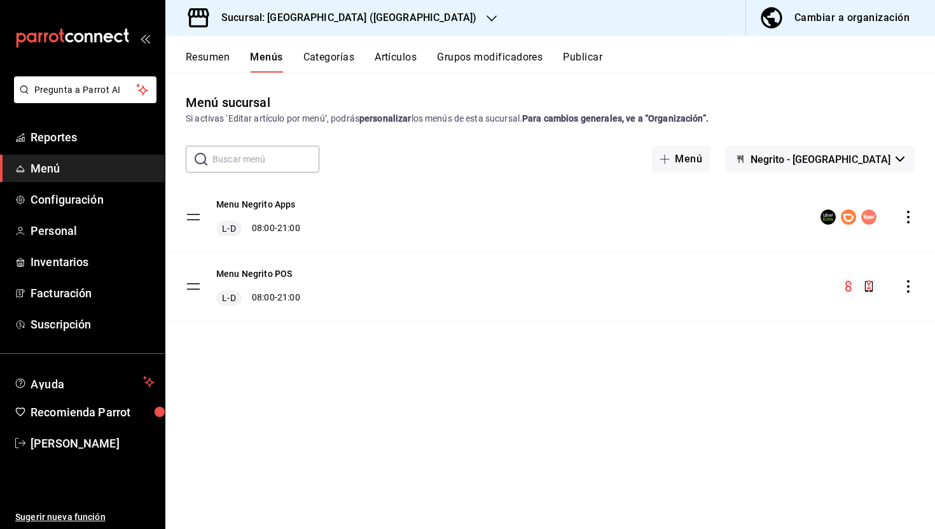
click at [391, 54] on button "Artículos" at bounding box center [396, 62] width 42 height 22
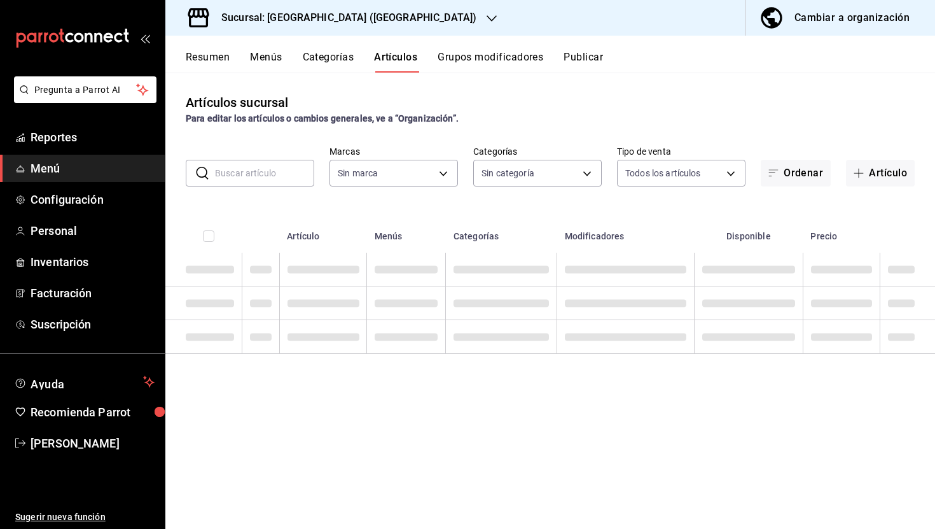
type input "287774e0-f4ba-4ef7-b69d-38b7dbe72ed9"
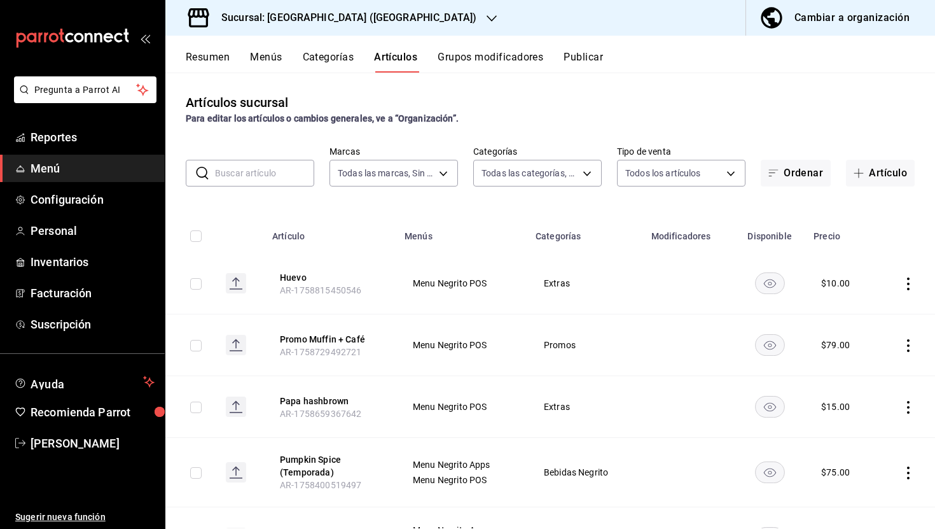
type input "58f0ccdc-7803-4efc-895d-68e637178344,04179152-9d8b-4da6-8fd7-33c55e9b75bc,2ec7e…"
click at [809, 171] on button "Ordenar" at bounding box center [796, 173] width 70 height 27
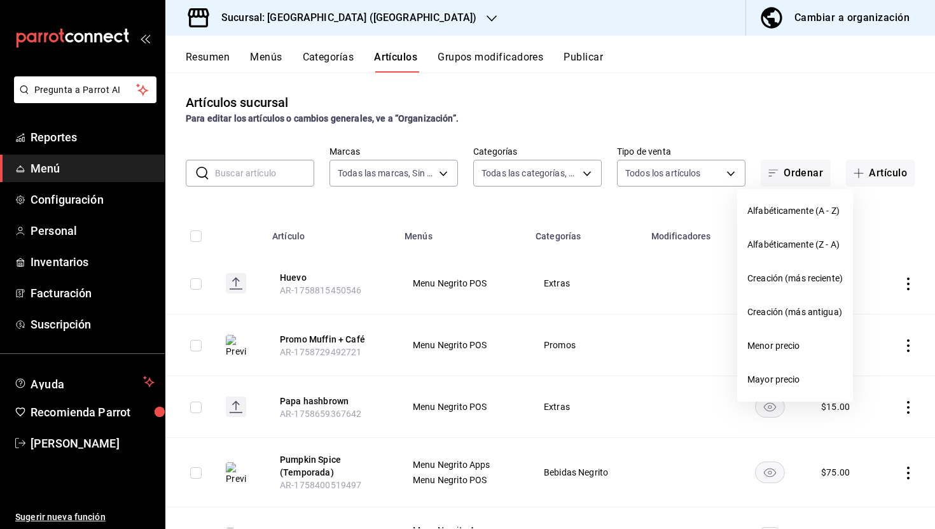
click at [808, 115] on div at bounding box center [467, 264] width 935 height 529
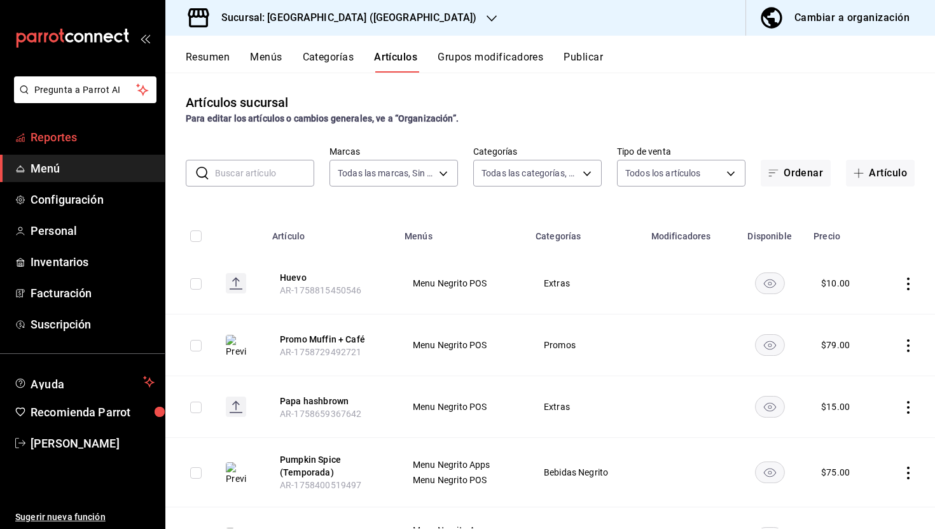
click at [64, 139] on span "Reportes" at bounding box center [93, 137] width 124 height 17
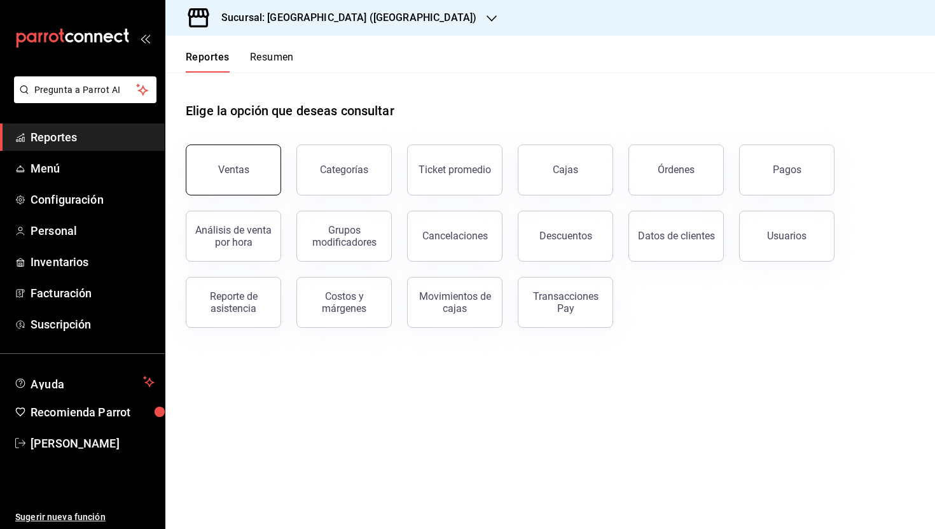
click at [245, 156] on button "Ventas" at bounding box center [233, 169] width 95 height 51
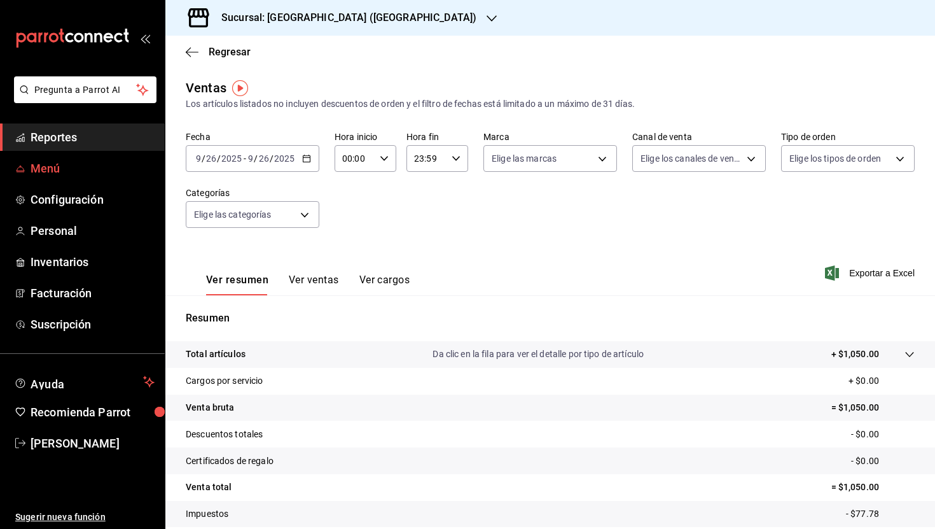
click at [63, 162] on span "Menú" at bounding box center [93, 168] width 124 height 17
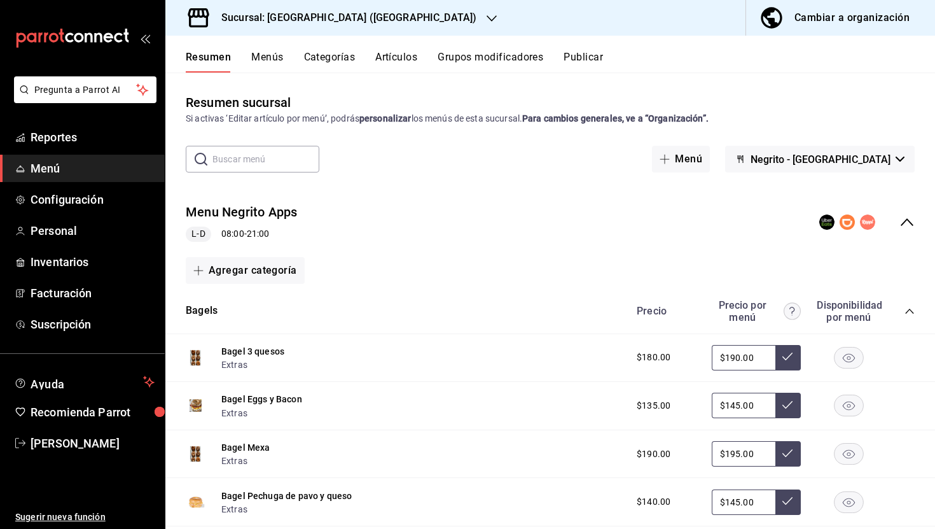
click at [901, 218] on icon "collapse-menu-row" at bounding box center [907, 221] width 15 height 15
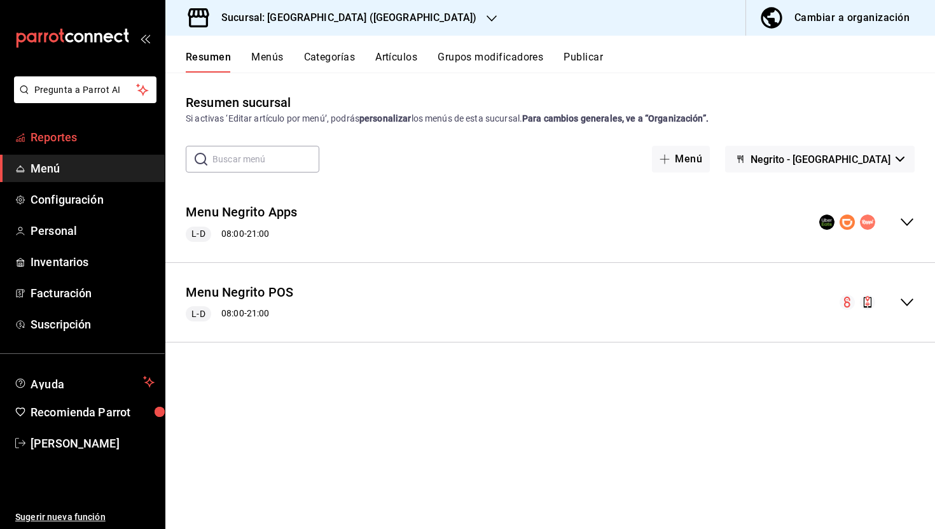
click at [46, 136] on span "Reportes" at bounding box center [93, 137] width 124 height 17
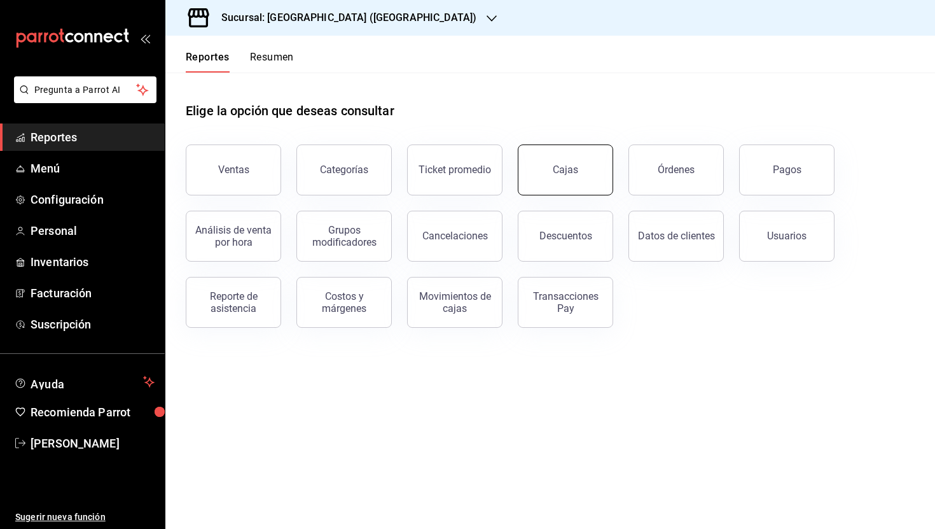
click at [585, 178] on link "Cajas" at bounding box center [565, 169] width 95 height 51
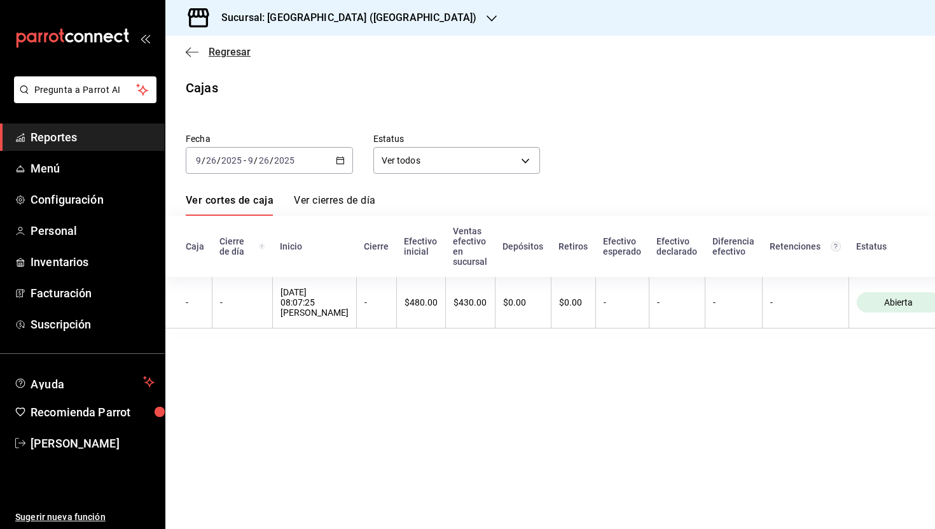
click at [214, 51] on span "Regresar" at bounding box center [230, 52] width 42 height 12
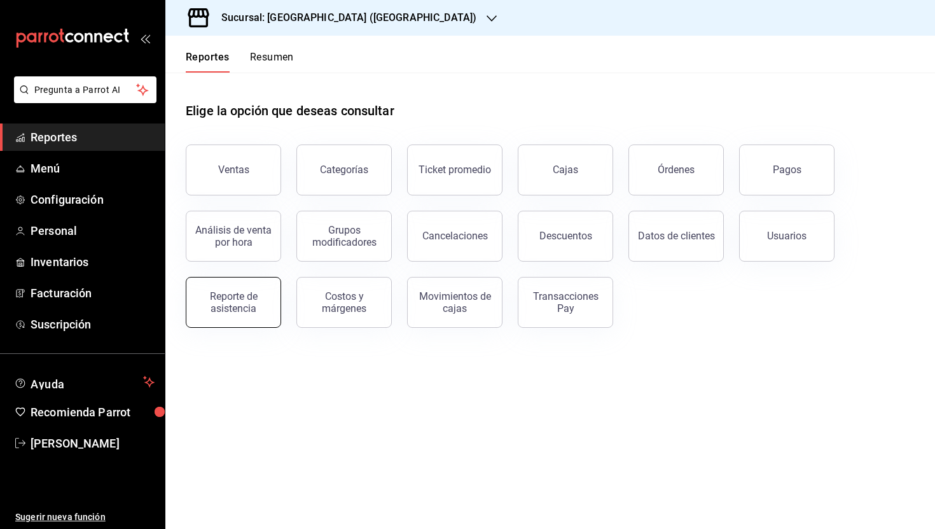
click at [241, 300] on div "Reporte de asistencia" at bounding box center [233, 302] width 79 height 24
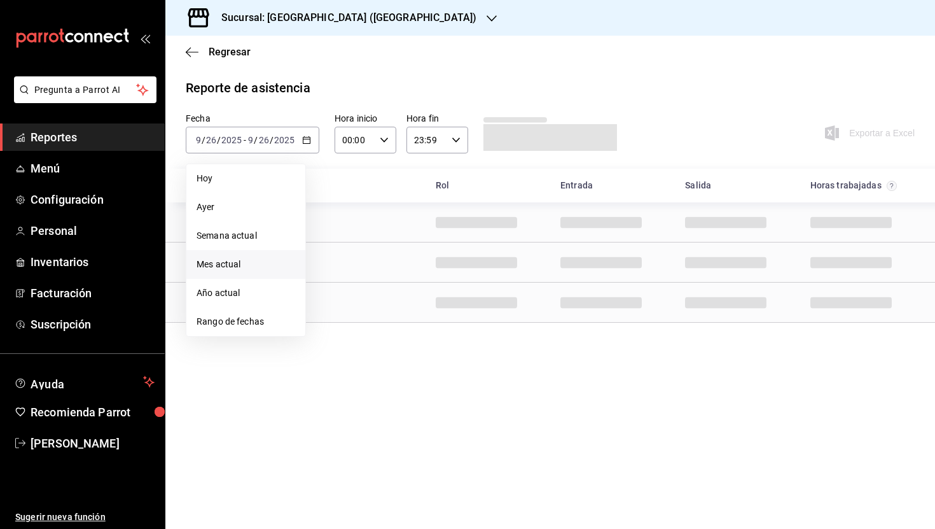
click at [253, 266] on span "Mes actual" at bounding box center [246, 264] width 99 height 13
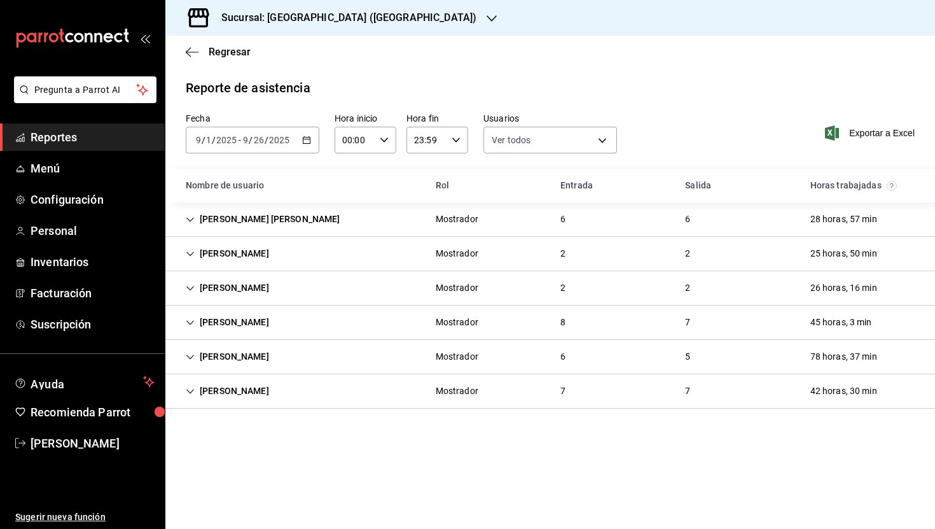
click at [190, 218] on icon "Cell" at bounding box center [190, 219] width 9 height 9
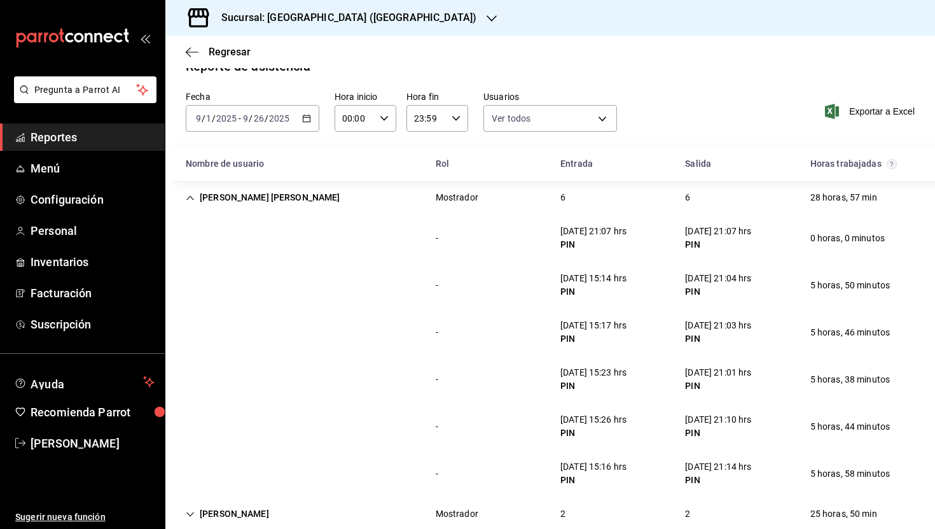
scroll to position [15, 0]
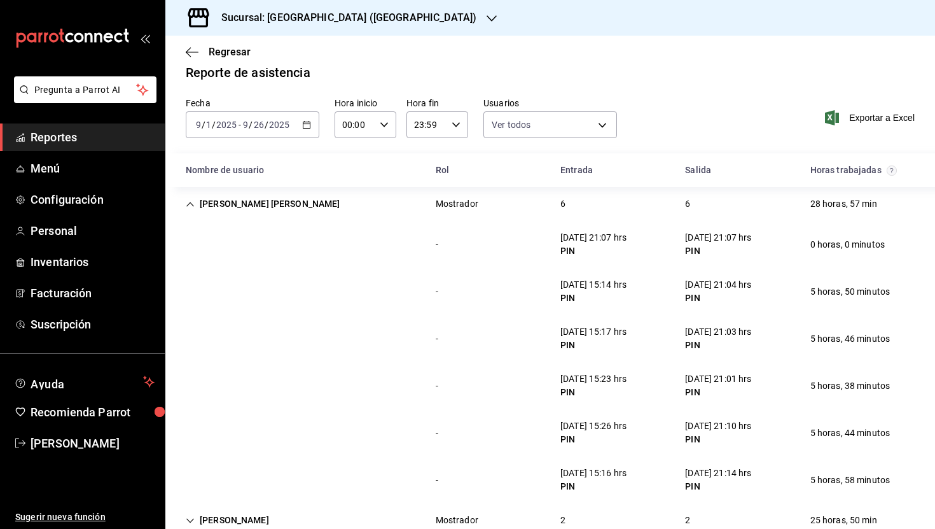
click at [190, 200] on icon "Cell" at bounding box center [190, 204] width 9 height 9
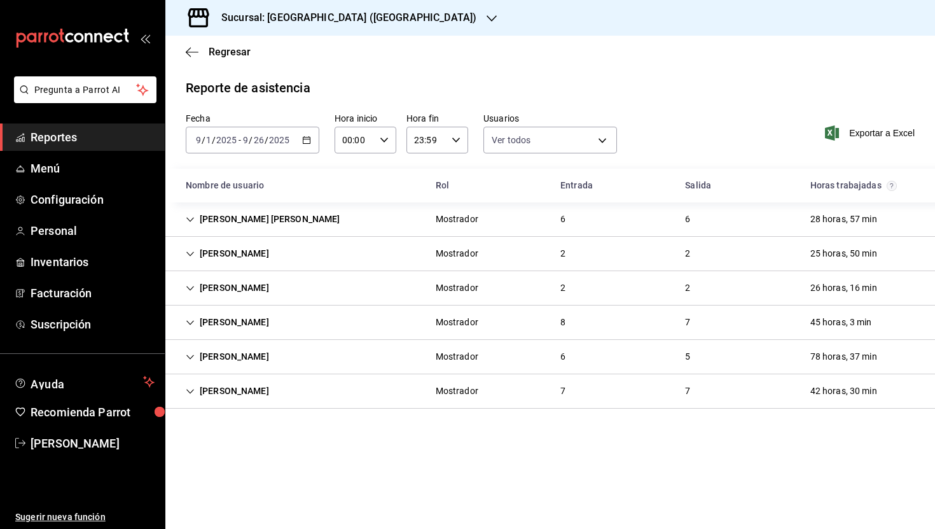
scroll to position [0, 0]
click at [218, 387] on div "[PERSON_NAME]" at bounding box center [228, 391] width 104 height 24
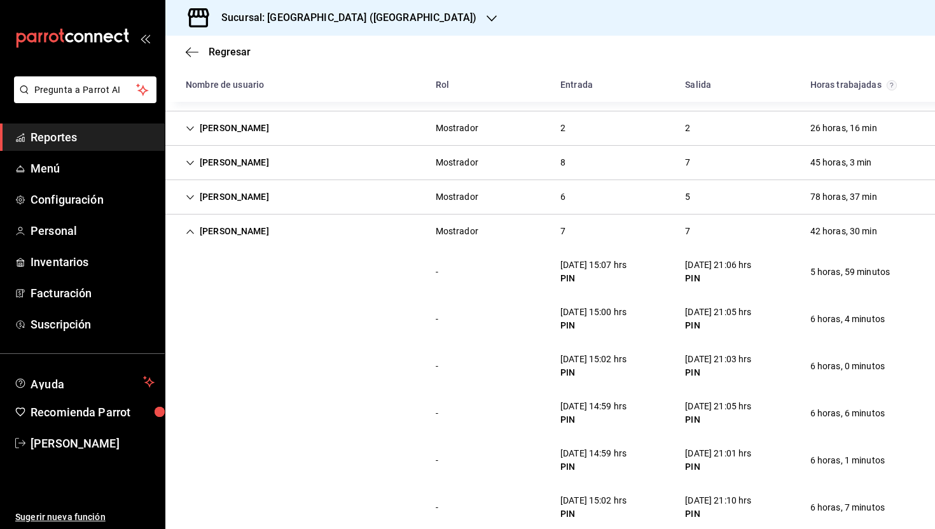
scroll to position [151, 0]
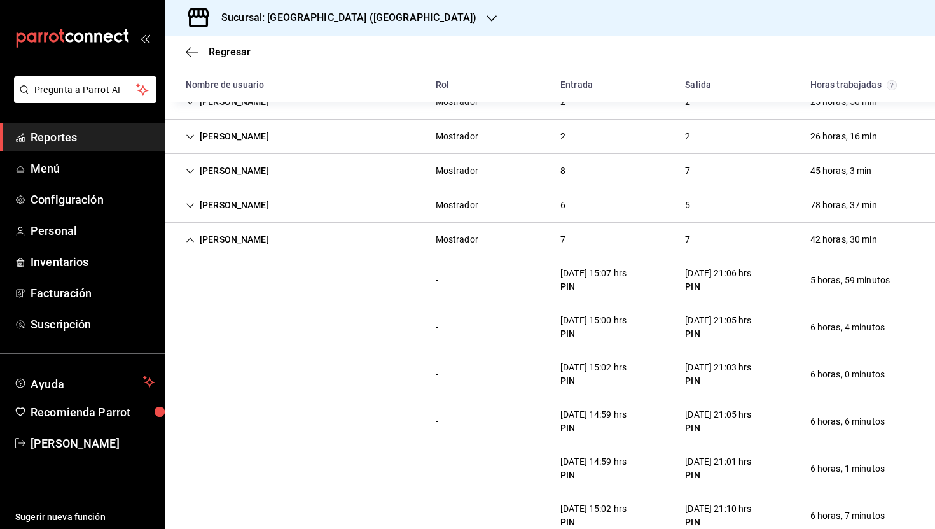
click at [193, 236] on icon "Cell" at bounding box center [190, 239] width 9 height 9
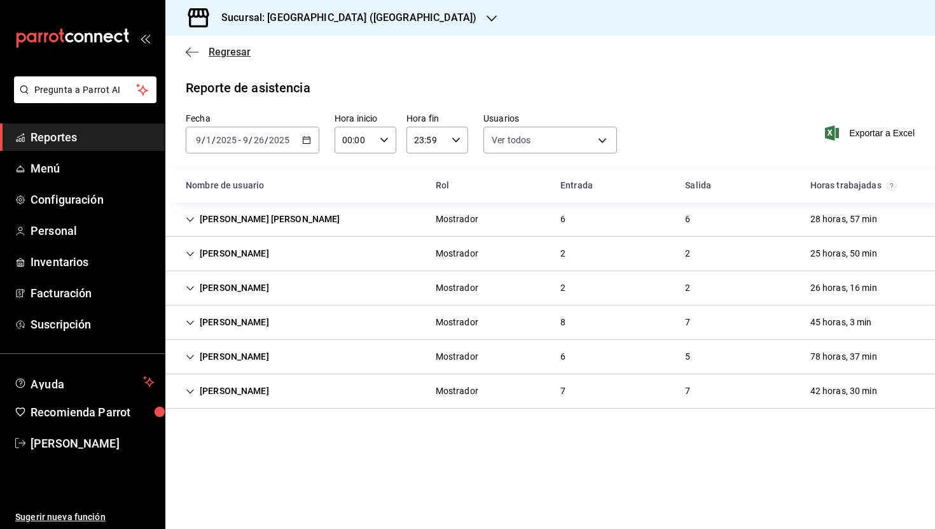
click at [230, 52] on span "Regresar" at bounding box center [230, 52] width 42 height 12
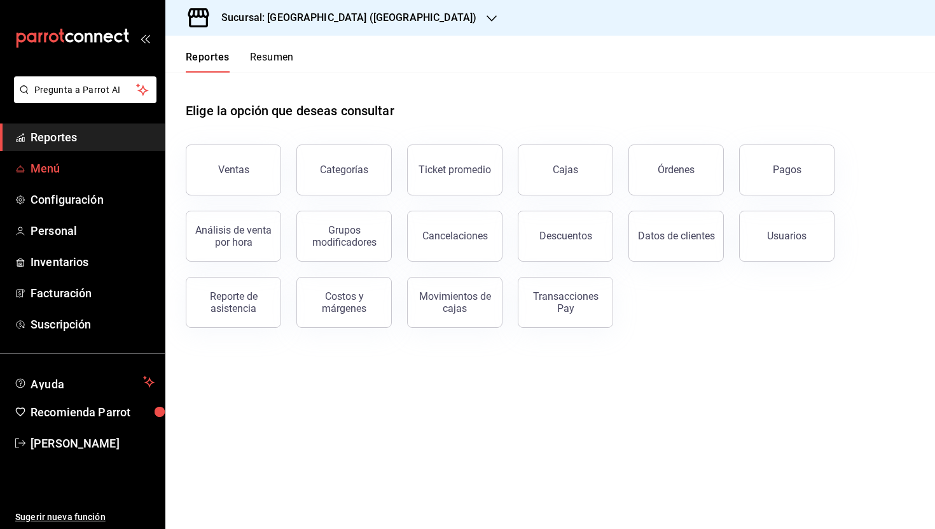
click at [67, 166] on span "Menú" at bounding box center [93, 168] width 124 height 17
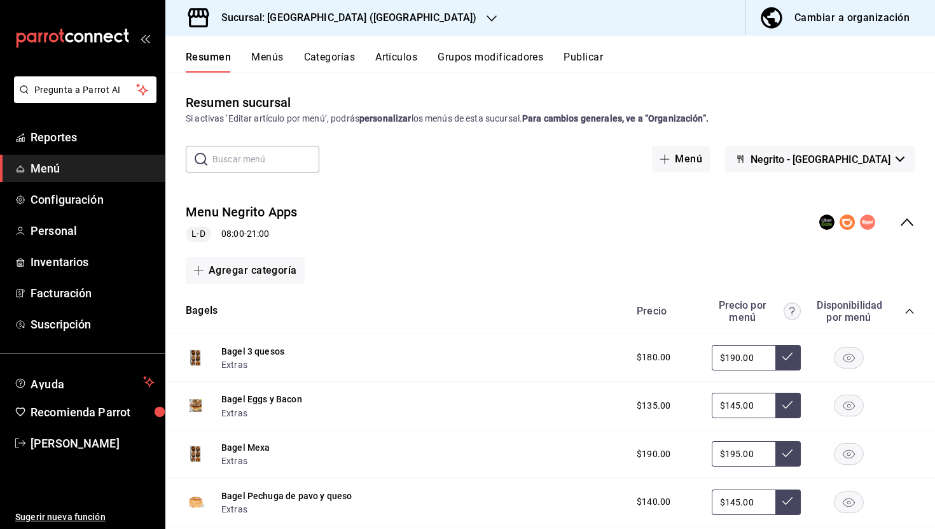
click at [905, 220] on icon "collapse-menu-row" at bounding box center [907, 221] width 15 height 15
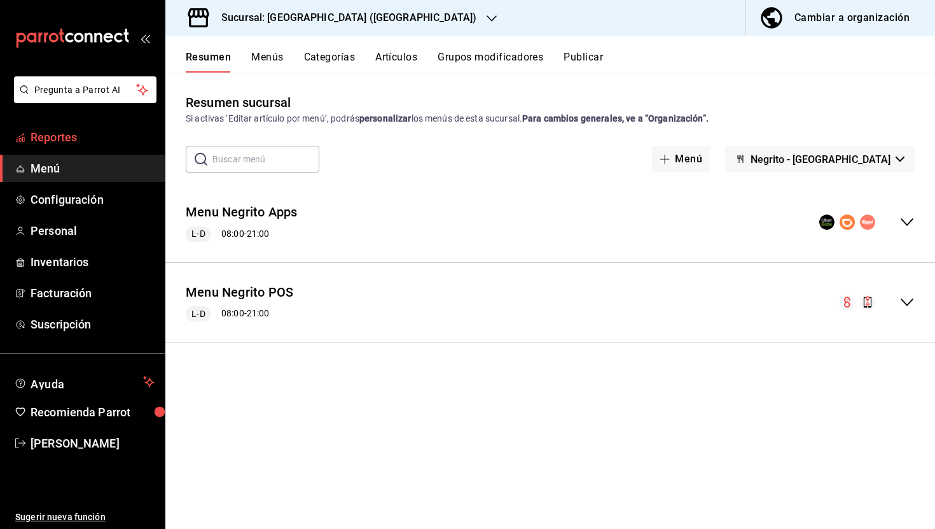
click at [66, 135] on span "Reportes" at bounding box center [93, 137] width 124 height 17
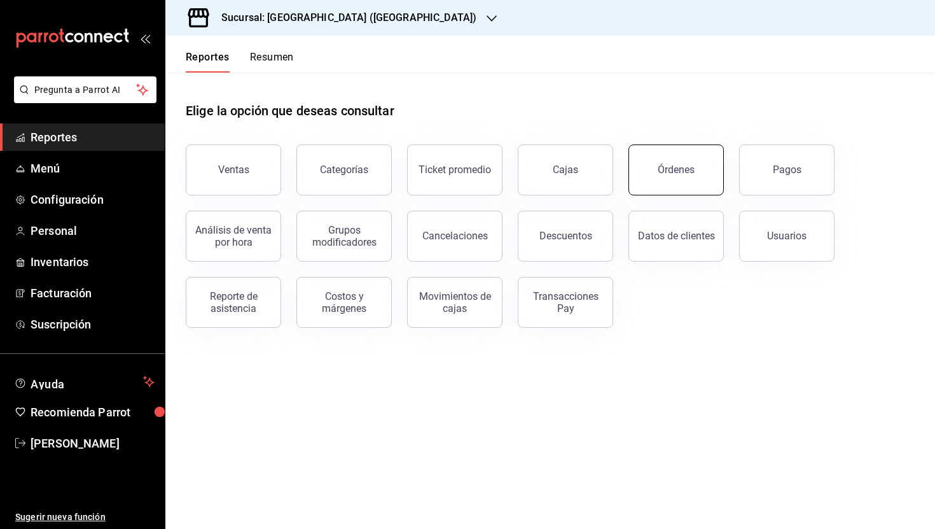
click at [677, 165] on div "Órdenes" at bounding box center [676, 170] width 37 height 12
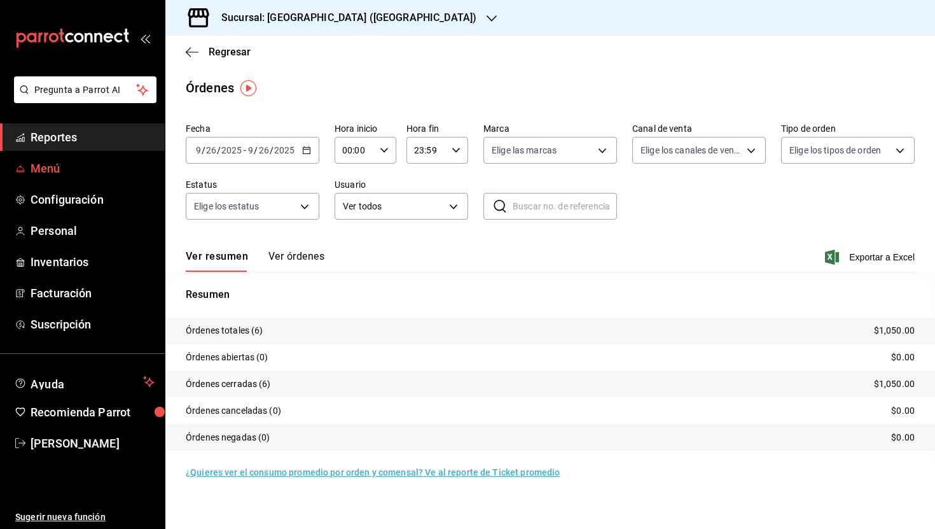
click at [71, 169] on span "Menú" at bounding box center [93, 168] width 124 height 17
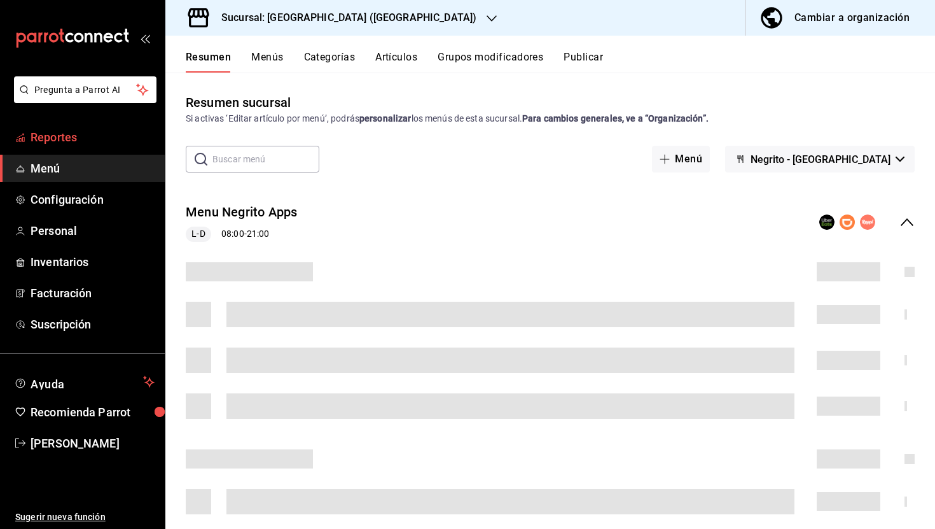
click at [63, 140] on span "Reportes" at bounding box center [93, 137] width 124 height 17
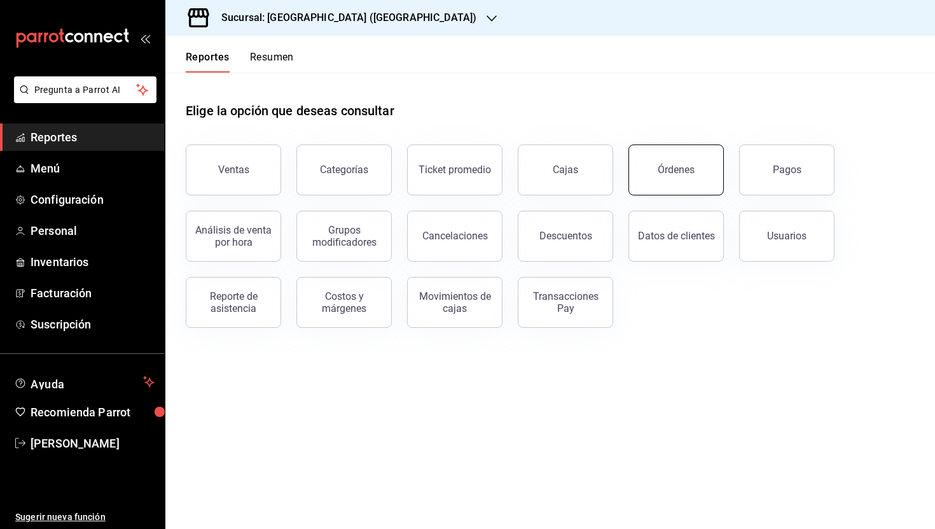
click at [683, 179] on button "Órdenes" at bounding box center [676, 169] width 95 height 51
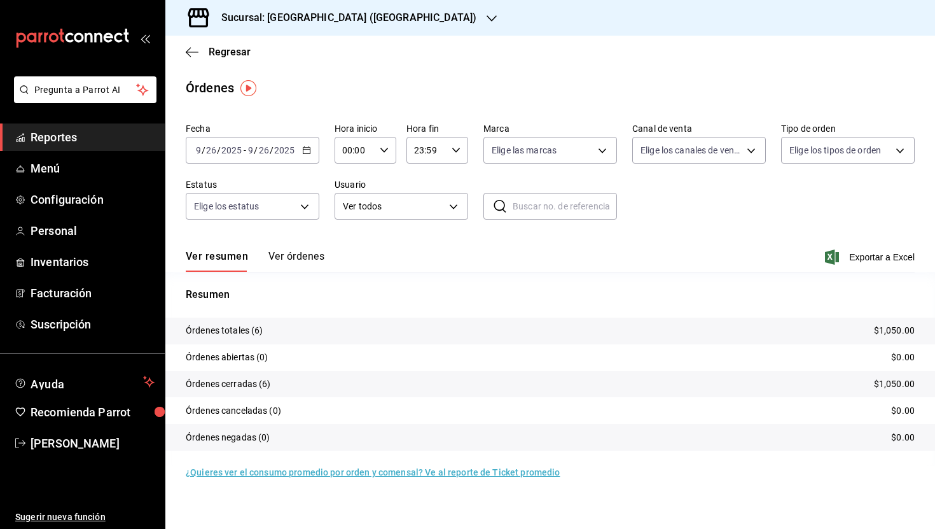
click at [284, 251] on button "Ver órdenes" at bounding box center [297, 261] width 56 height 22
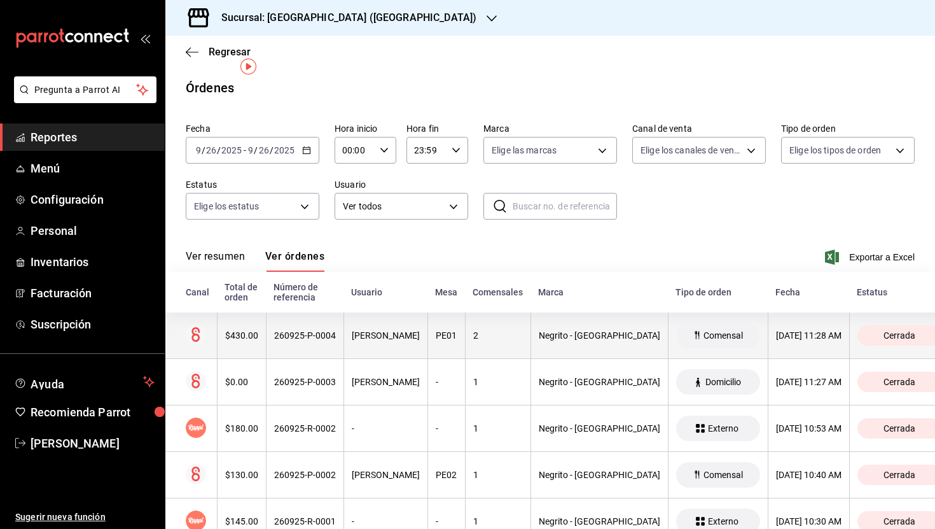
scroll to position [88, 0]
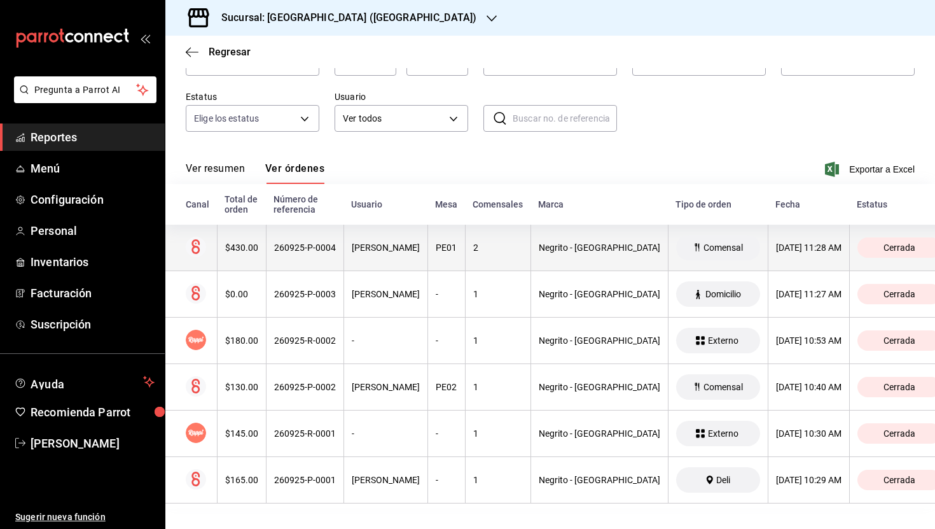
click at [311, 248] on div "260925-P-0004" at bounding box center [305, 247] width 62 height 10
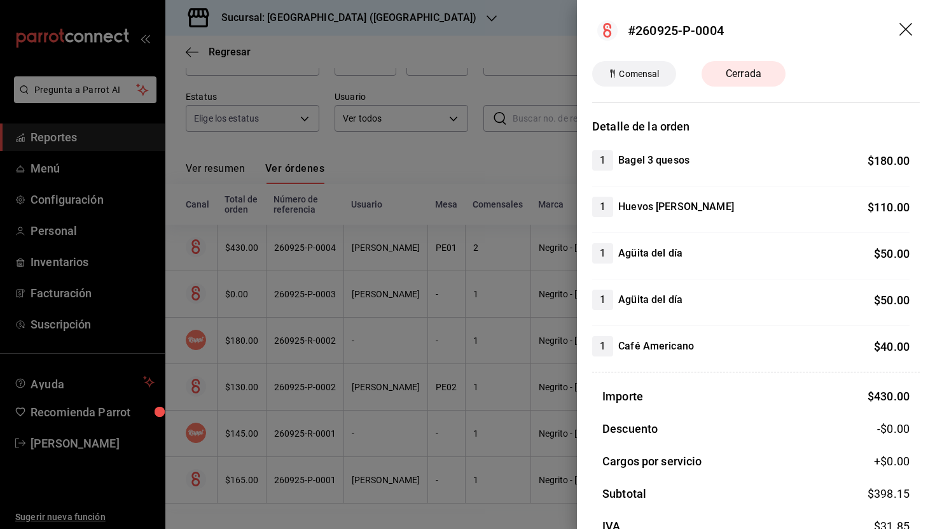
click at [665, 346] on h4 "Café Americano" at bounding box center [656, 346] width 76 height 15
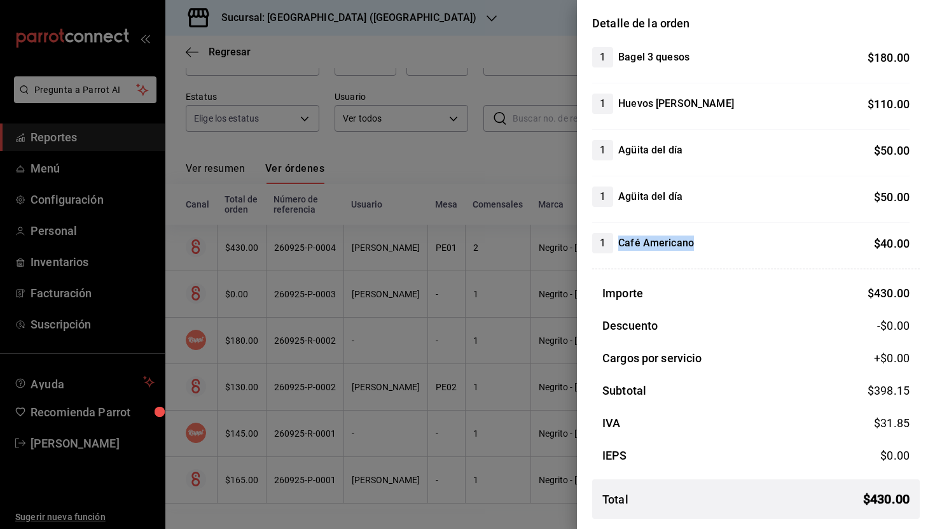
scroll to position [0, 0]
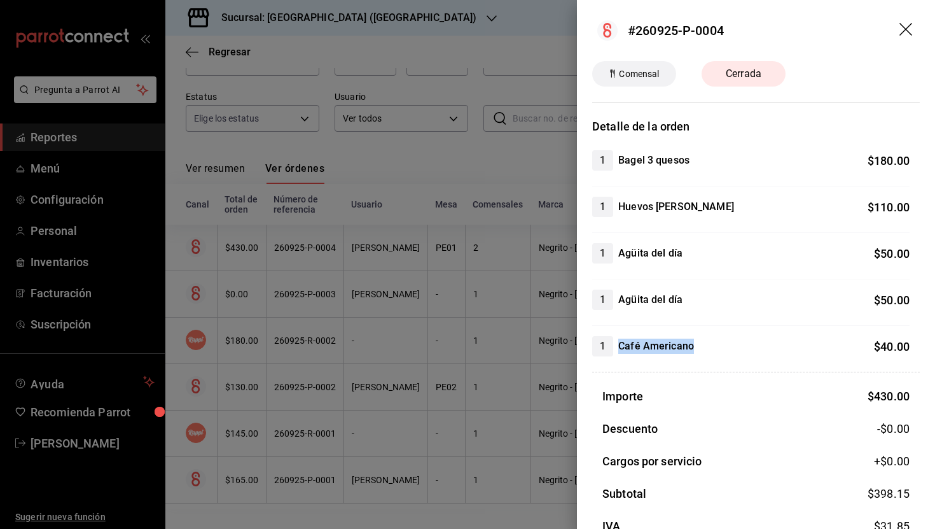
click at [909, 28] on icon "drag" at bounding box center [907, 30] width 15 height 15
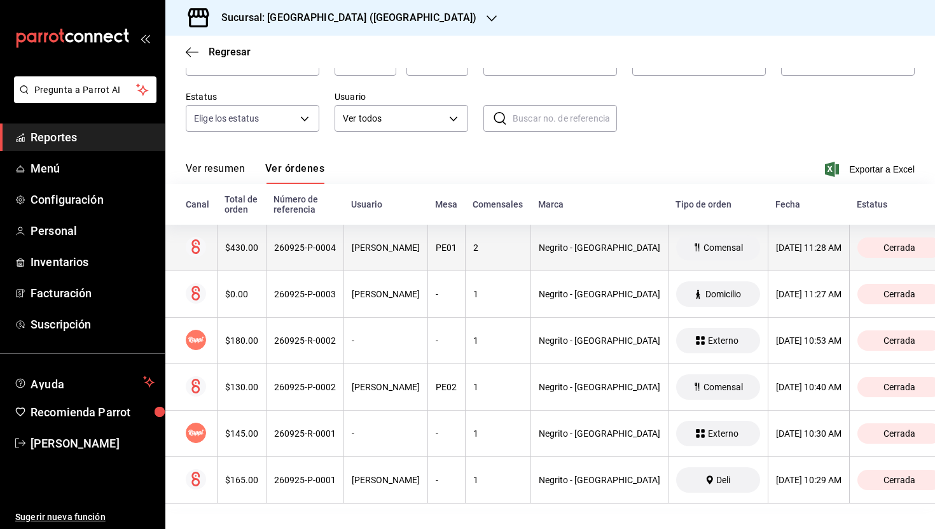
click at [776, 246] on div "[DATE] 11:28 AM" at bounding box center [809, 247] width 66 height 10
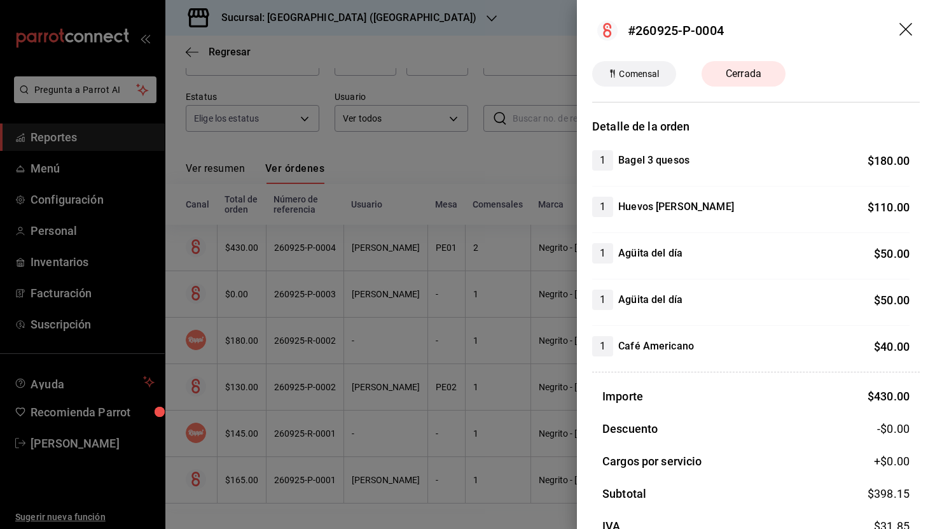
click at [907, 31] on icon "drag" at bounding box center [906, 29] width 13 height 13
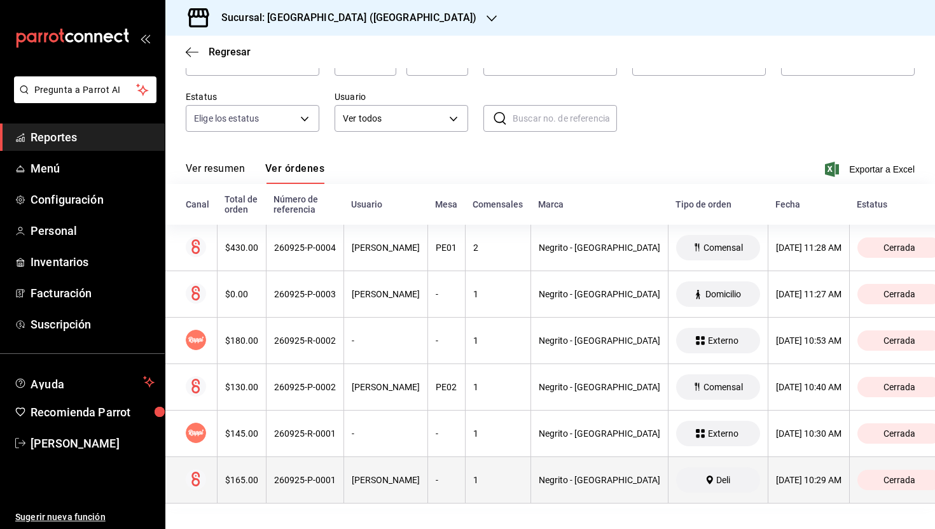
click at [597, 494] on th "Negrito - [GEOGRAPHIC_DATA]" at bounding box center [599, 480] width 137 height 46
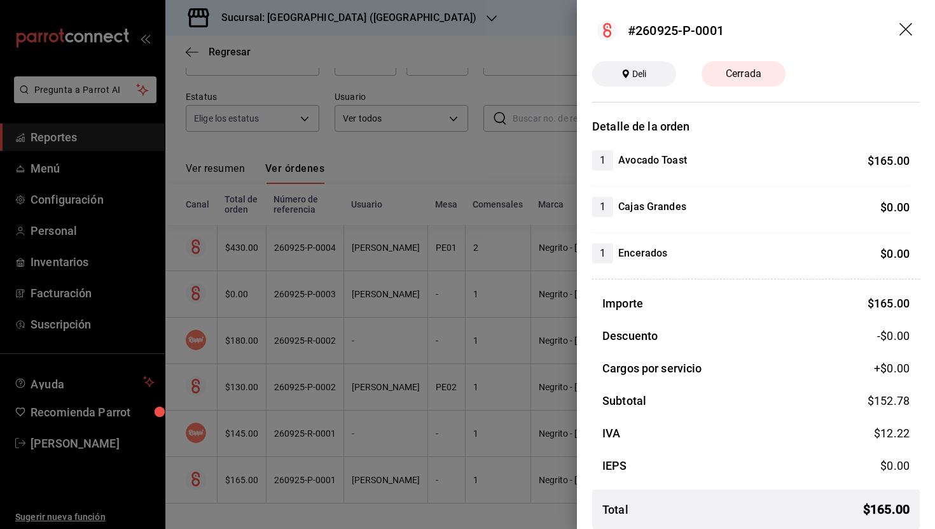
click at [909, 27] on icon "drag" at bounding box center [907, 30] width 15 height 15
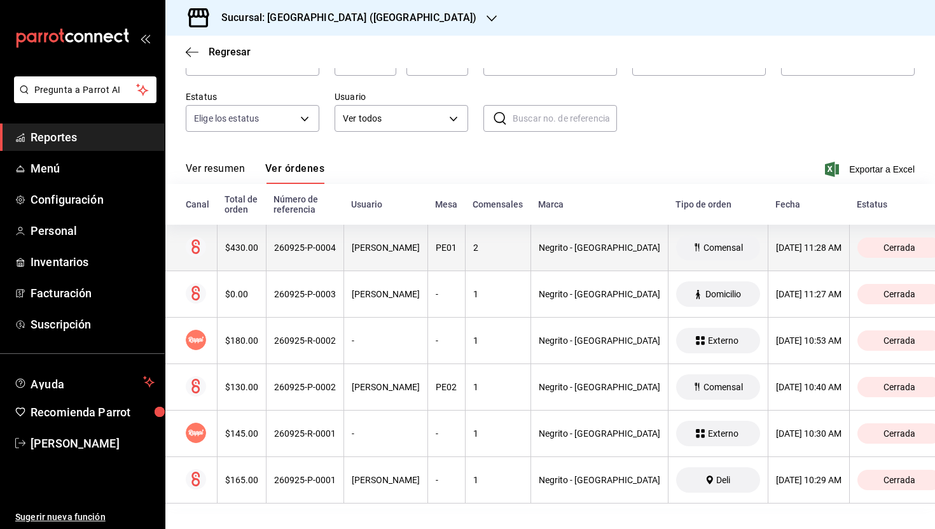
click at [555, 248] on div "Negrito - [GEOGRAPHIC_DATA]" at bounding box center [600, 247] width 122 height 10
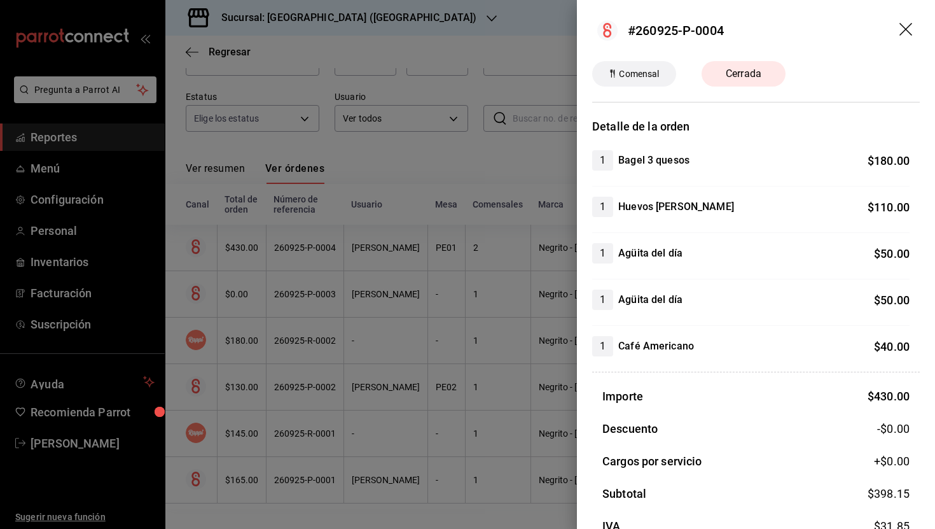
click at [913, 25] on icon "drag" at bounding box center [907, 30] width 15 height 15
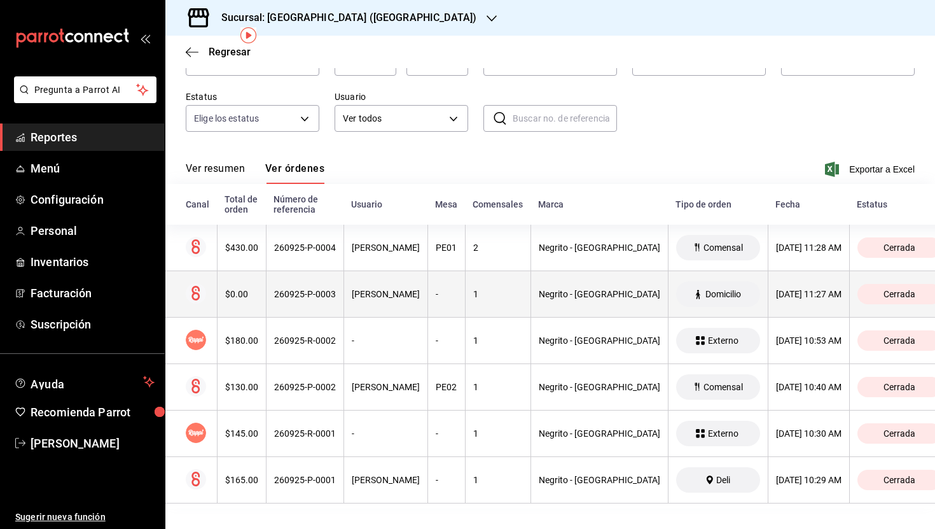
scroll to position [31, 0]
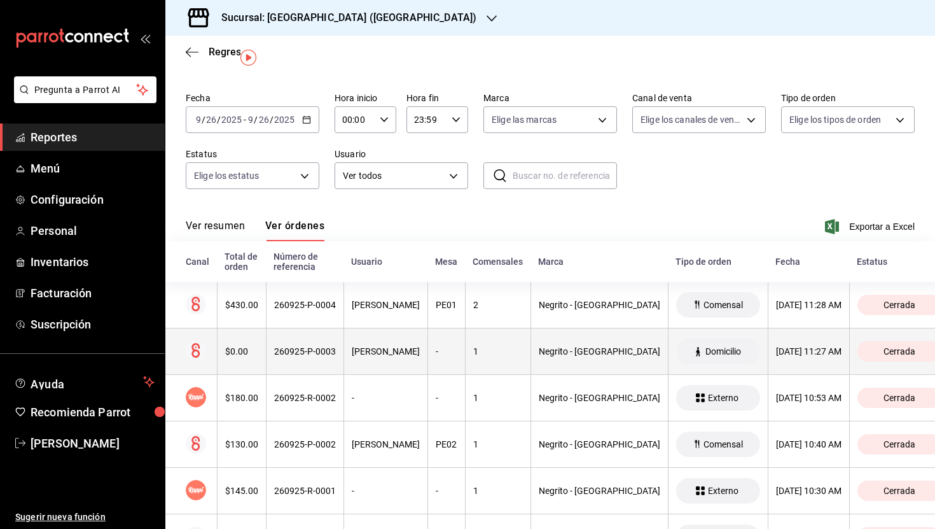
click at [558, 358] on th "Negrito - [GEOGRAPHIC_DATA]" at bounding box center [599, 351] width 137 height 46
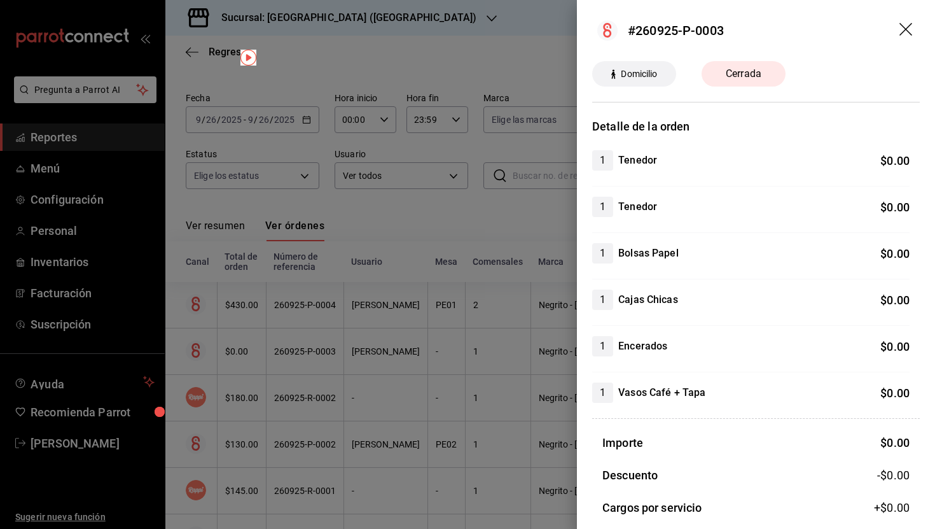
click at [904, 27] on icon "drag" at bounding box center [906, 29] width 13 height 13
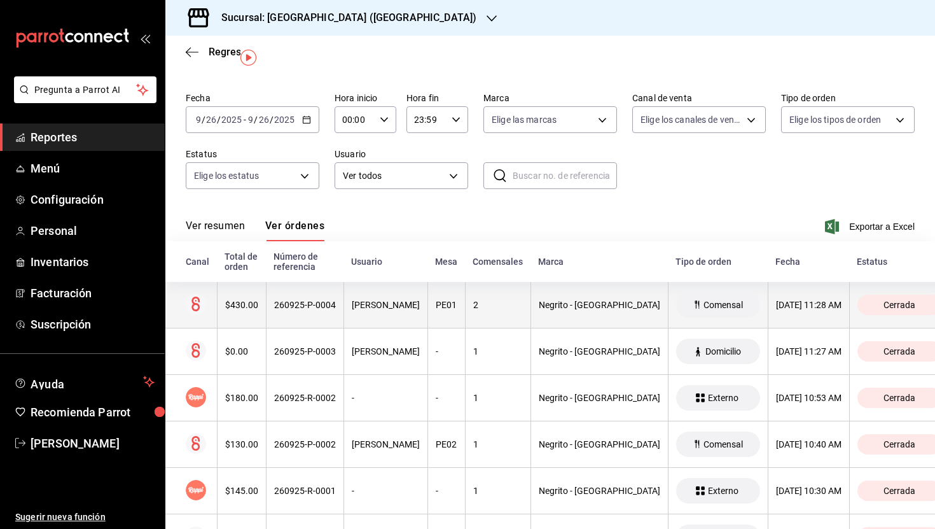
scroll to position [88, 0]
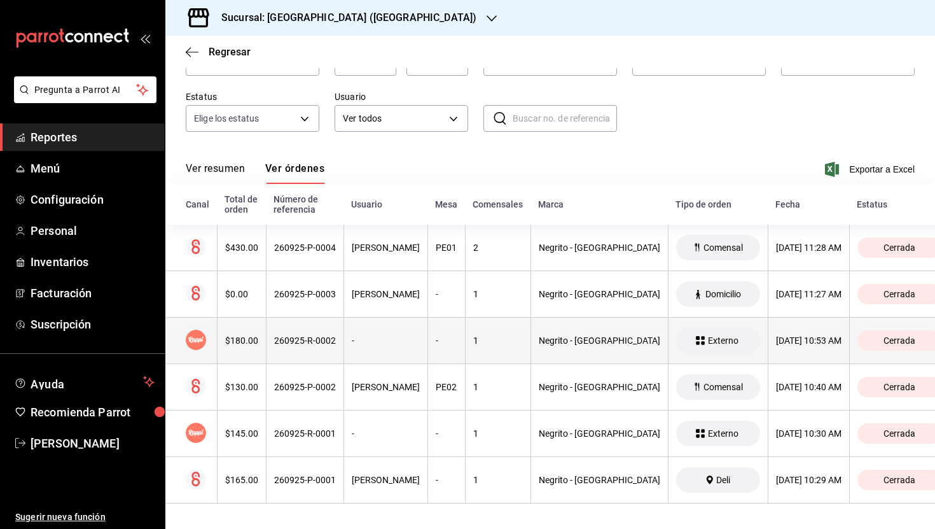
click at [577, 346] on th "Negrito - [GEOGRAPHIC_DATA]" at bounding box center [599, 341] width 137 height 46
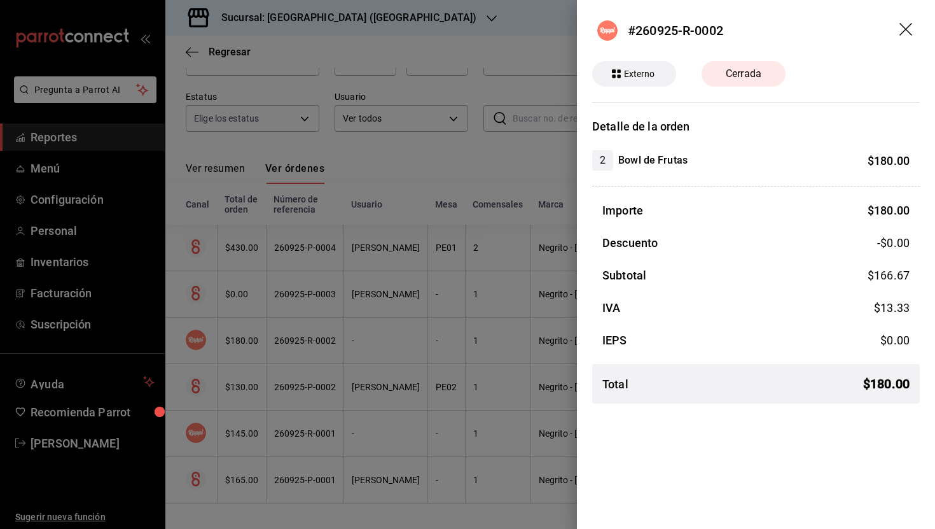
click at [904, 23] on icon "drag" at bounding box center [907, 30] width 15 height 15
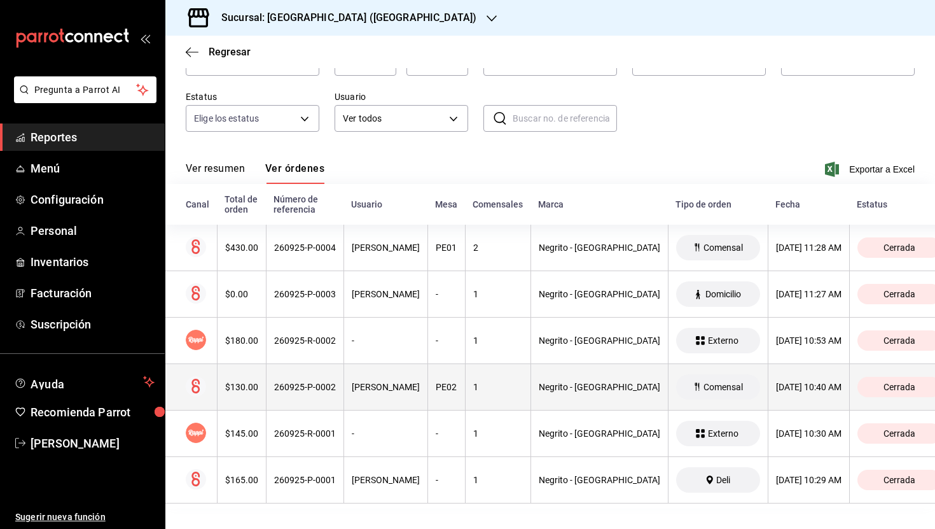
click at [588, 391] on div "Negrito - [GEOGRAPHIC_DATA]" at bounding box center [600, 387] width 122 height 10
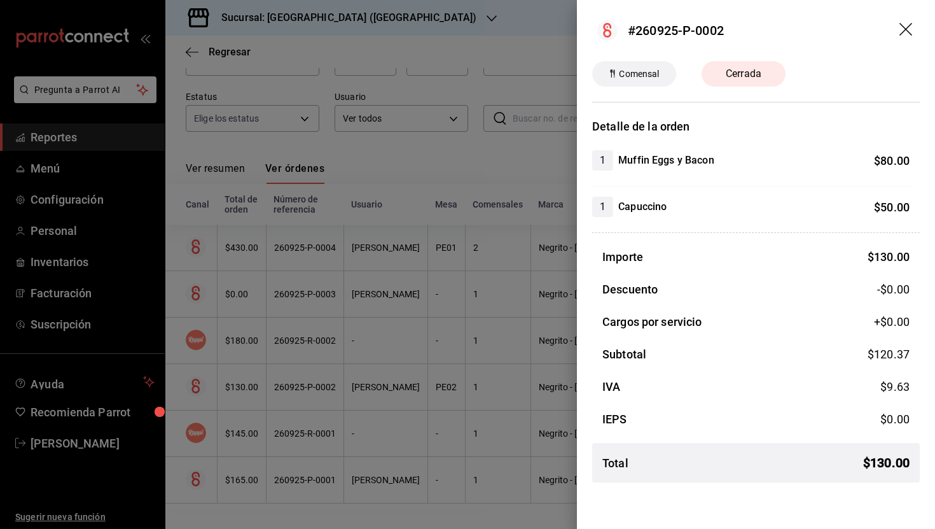
click at [674, 158] on h4 "Muffin Eggs y Bacon" at bounding box center [666, 160] width 96 height 15
click at [655, 202] on h4 "Capuccino" at bounding box center [642, 206] width 48 height 15
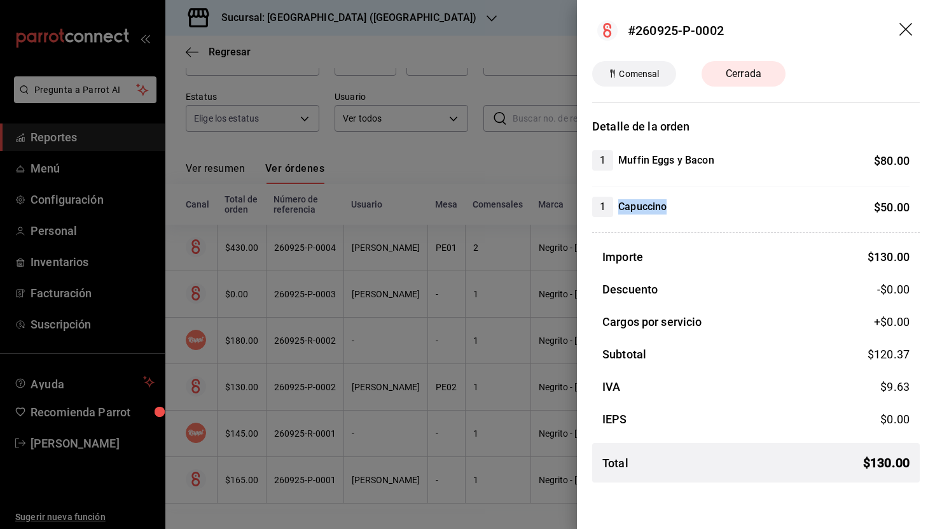
click at [655, 202] on h4 "Capuccino" at bounding box center [642, 206] width 48 height 15
click at [907, 31] on icon "drag" at bounding box center [907, 30] width 15 height 15
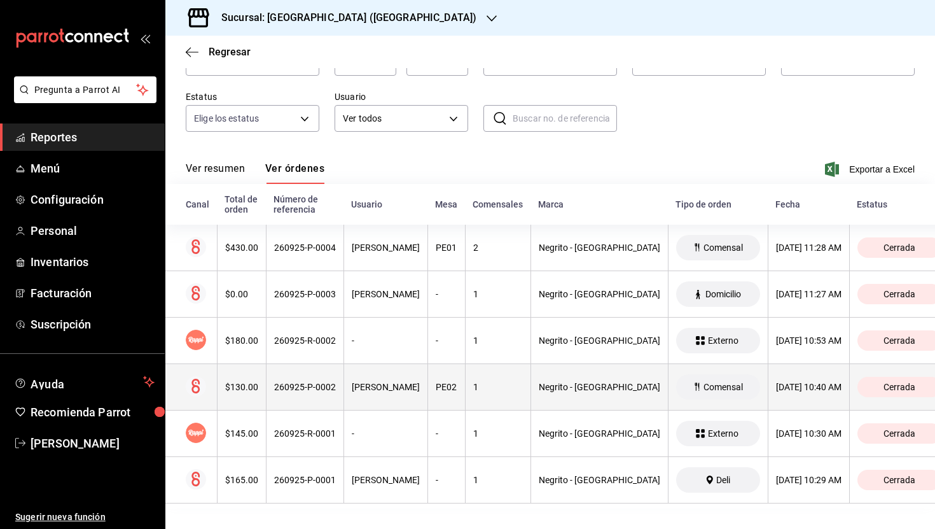
click at [566, 402] on th "Negrito - [GEOGRAPHIC_DATA]" at bounding box center [599, 387] width 137 height 46
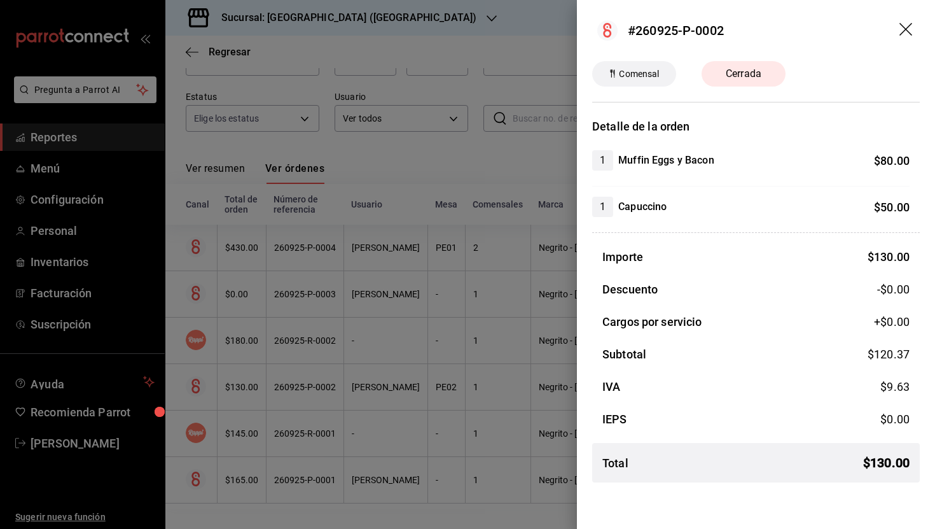
click at [900, 26] on icon "drag" at bounding box center [907, 30] width 15 height 15
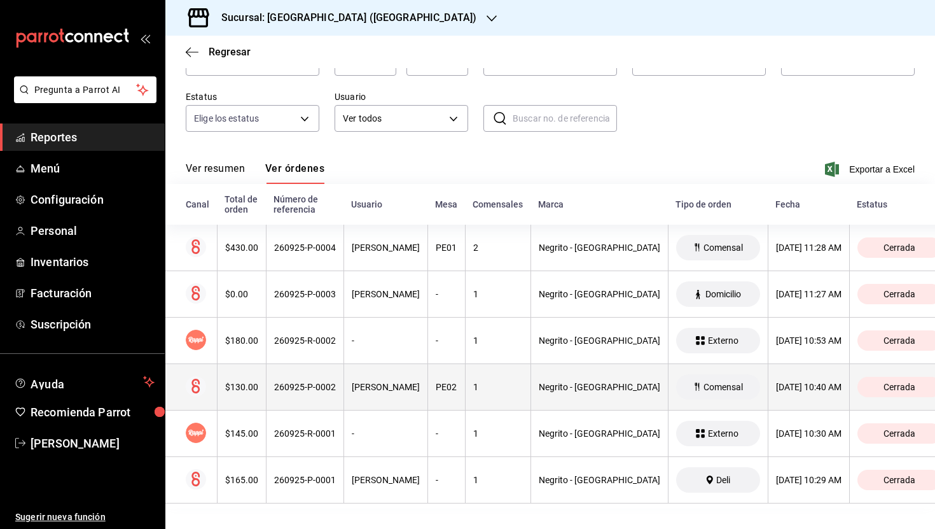
click at [586, 398] on th "Negrito - [GEOGRAPHIC_DATA]" at bounding box center [599, 387] width 137 height 46
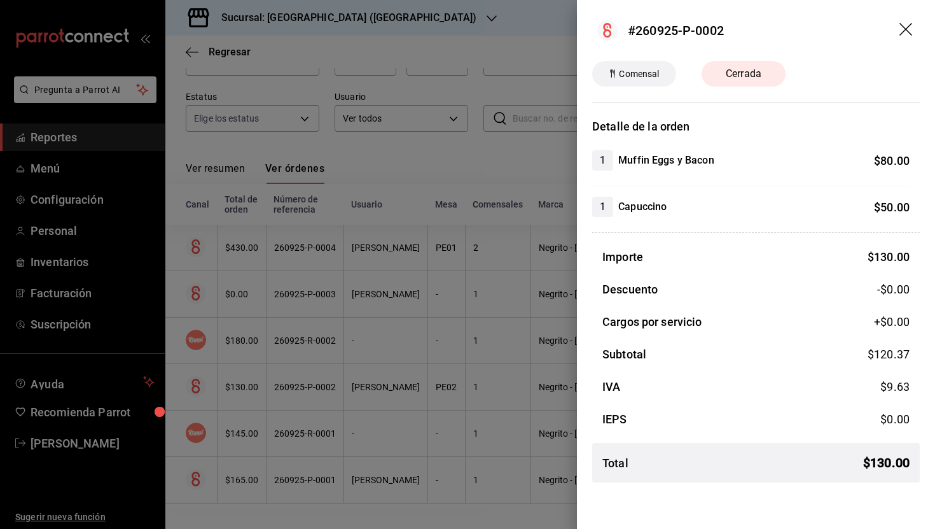
click at [905, 26] on icon "drag" at bounding box center [907, 30] width 15 height 15
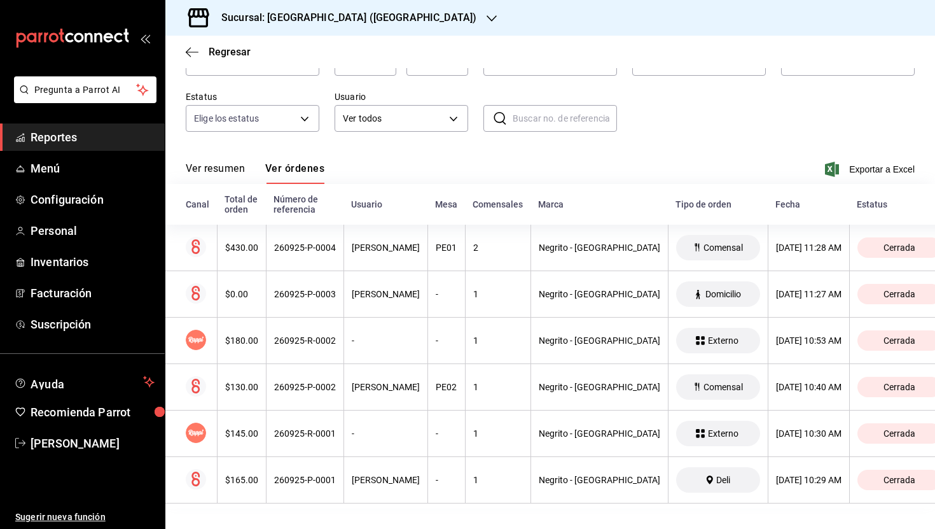
click at [228, 166] on button "Ver resumen" at bounding box center [215, 173] width 59 height 22
